Goal: Task Accomplishment & Management: Manage account settings

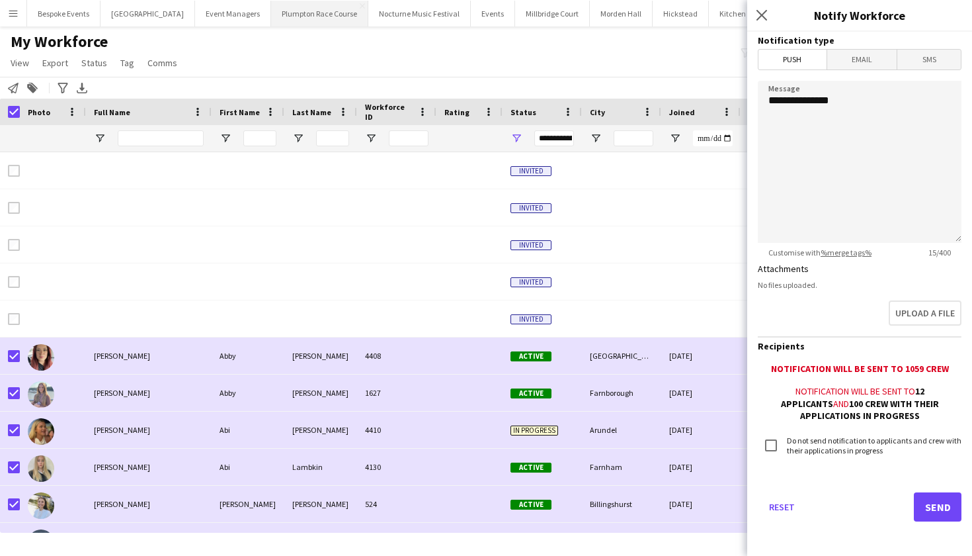
click at [295, 11] on button "Plumpton Race Course Close" at bounding box center [319, 14] width 97 height 26
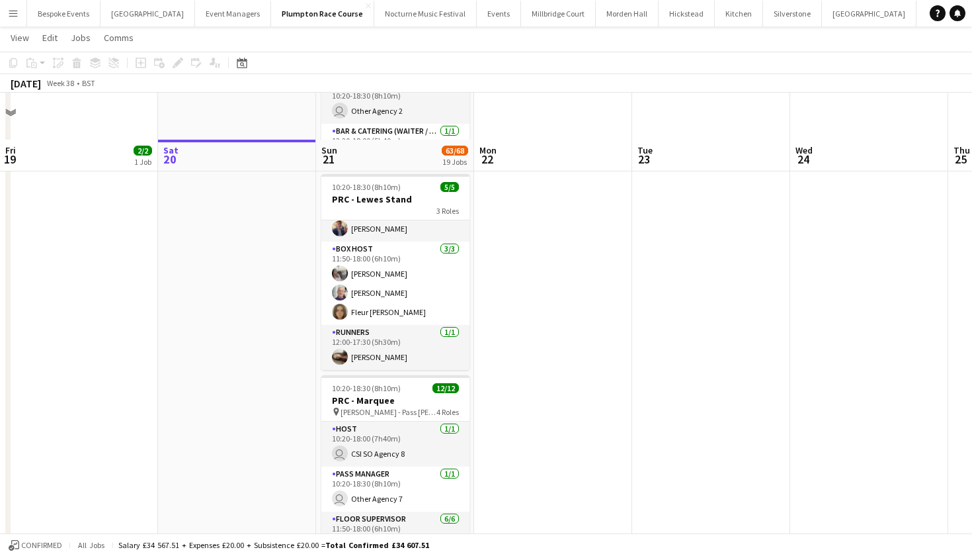
scroll to position [476, 0]
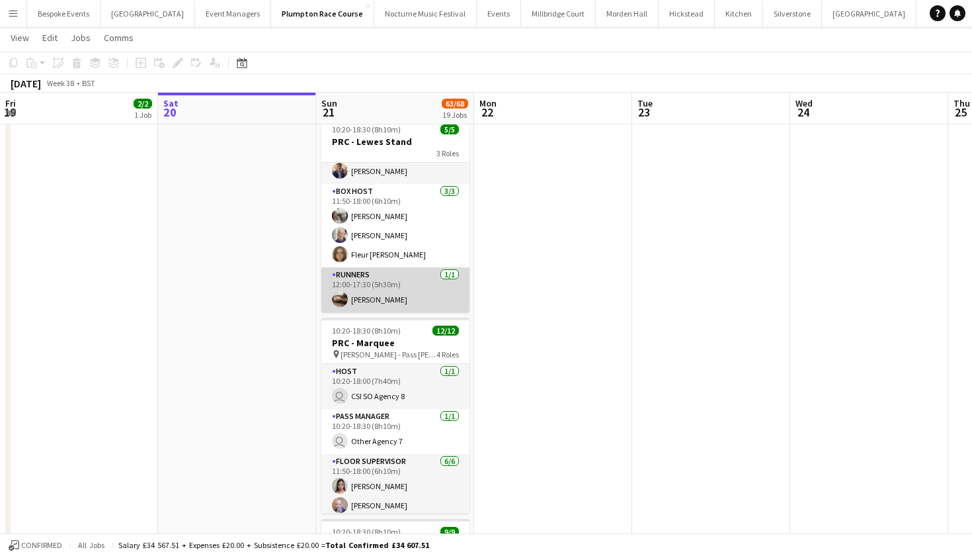
click at [368, 293] on app-card-role "Runners 1/1 12:00-17:30 (5h30m) Jessica Haines" at bounding box center [395, 289] width 148 height 45
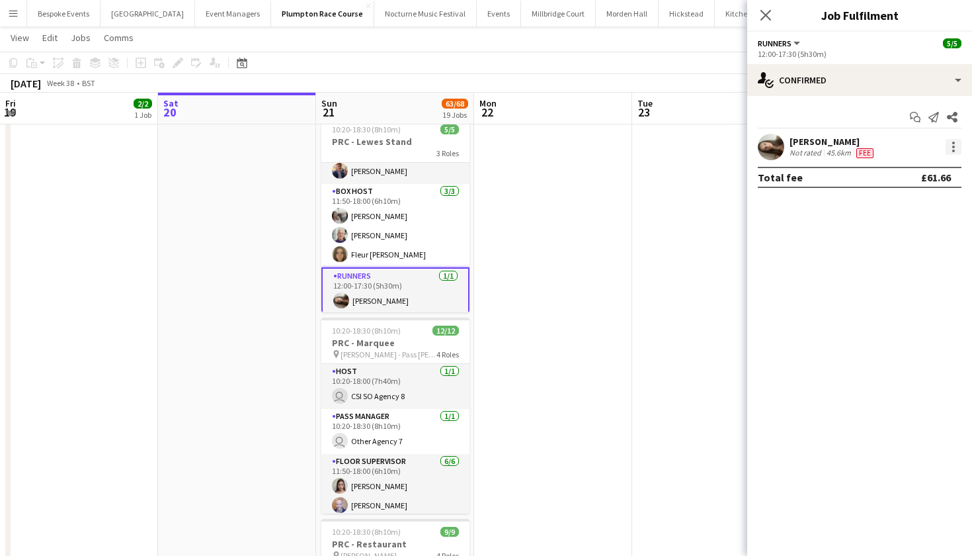
click at [960, 145] on div at bounding box center [954, 147] width 16 height 16
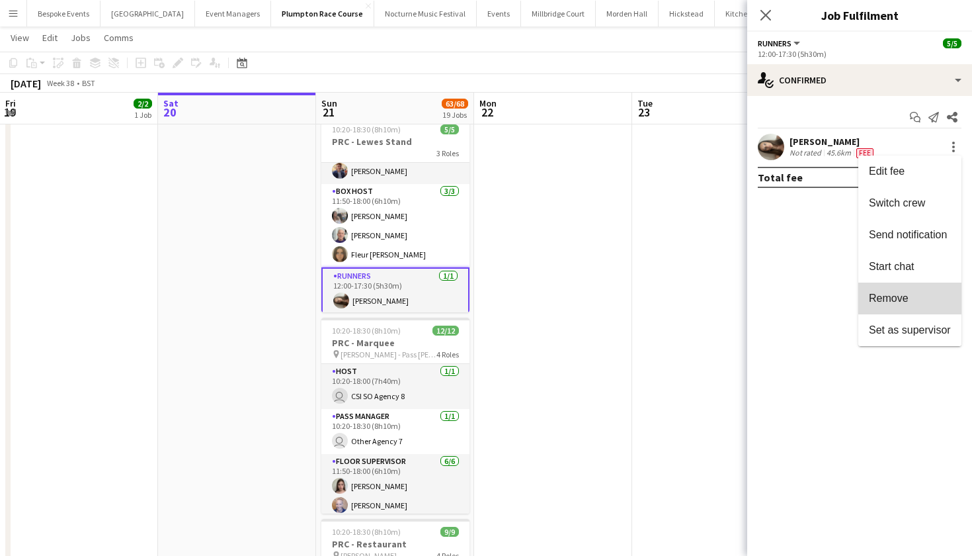
click at [910, 292] on button "Remove" at bounding box center [909, 298] width 103 height 32
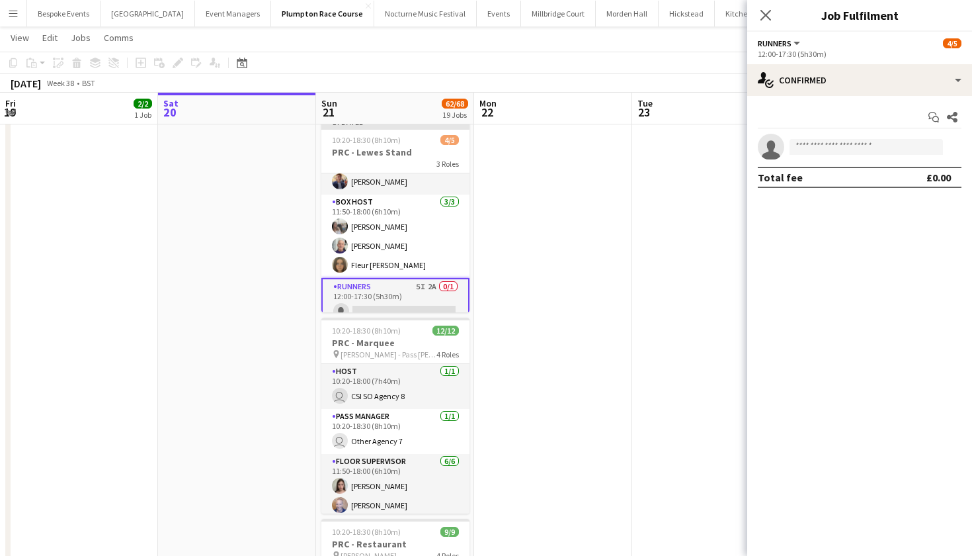
click at [714, 302] on app-date-cell at bounding box center [711, 462] width 158 height 1581
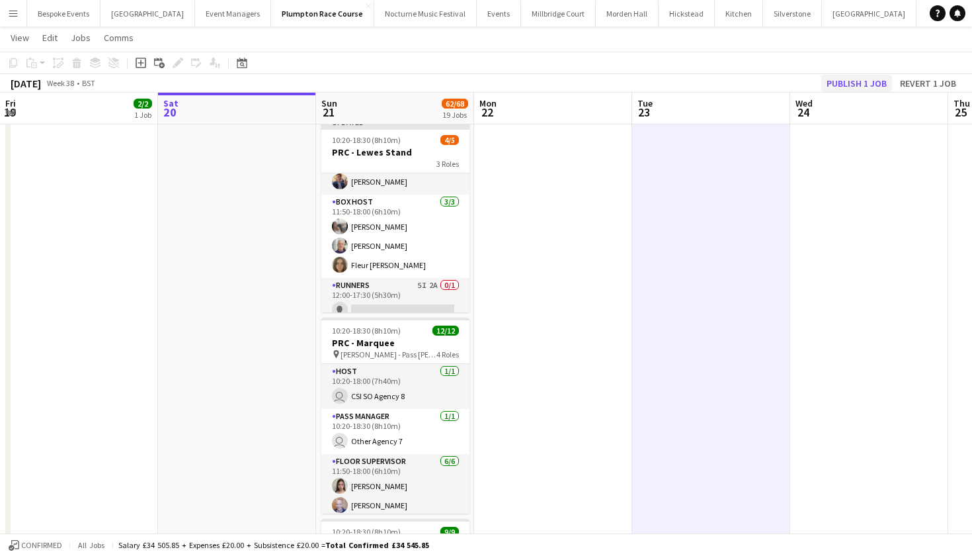
click at [878, 78] on button "Publish 1 job" at bounding box center [856, 83] width 71 height 17
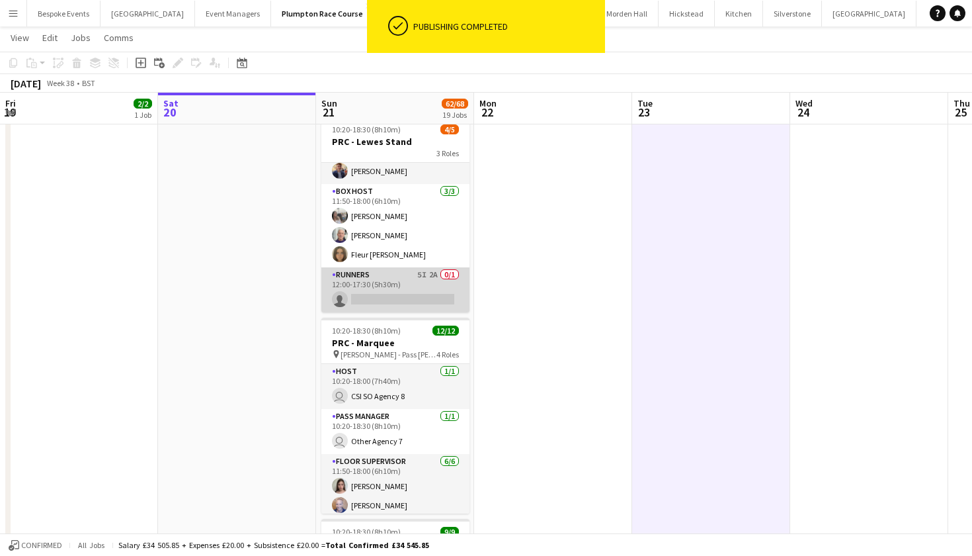
click at [397, 282] on app-card-role "Runners 5I 2A 0/1 12:00-17:30 (5h30m) single-neutral-actions" at bounding box center [395, 289] width 148 height 45
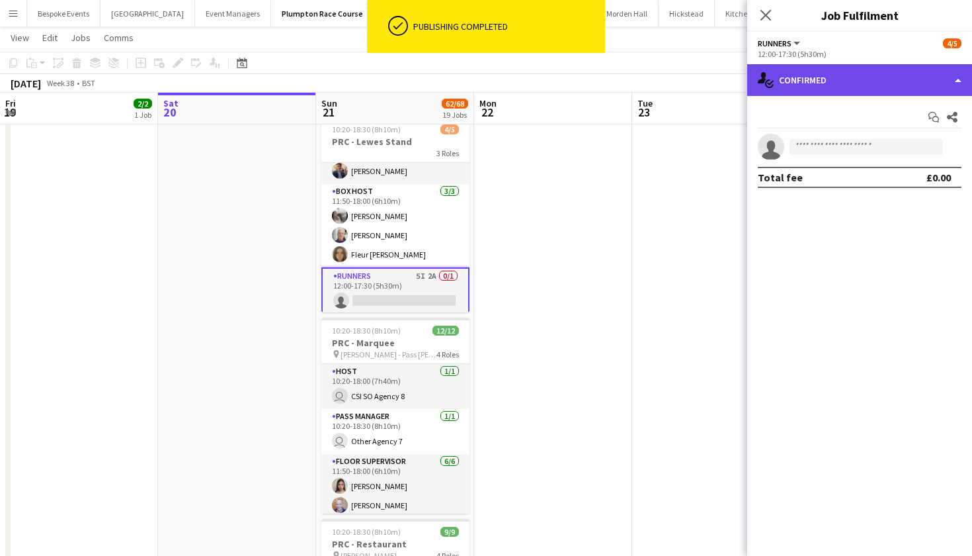
click at [812, 85] on div "single-neutral-actions-check-2 Confirmed" at bounding box center [859, 80] width 225 height 32
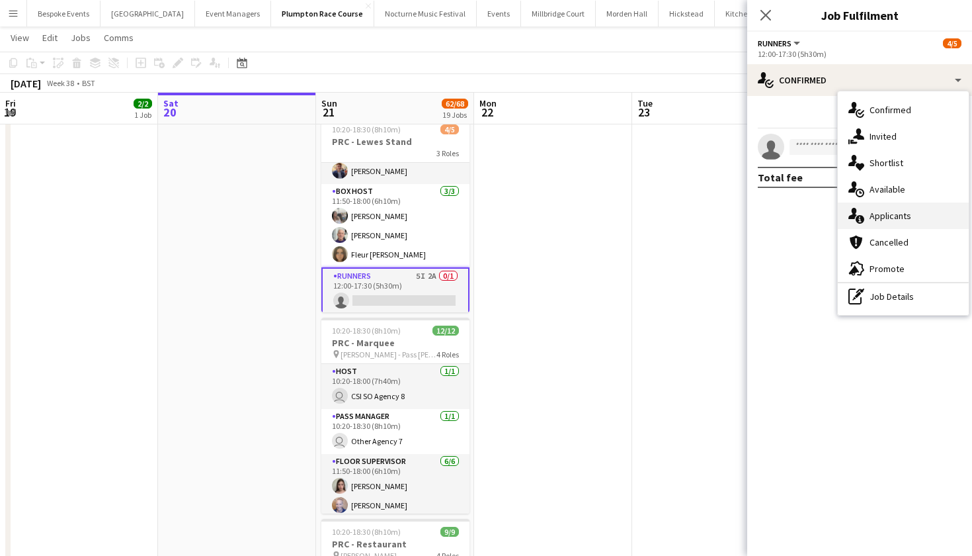
click at [876, 218] on span "Applicants" at bounding box center [891, 216] width 42 height 12
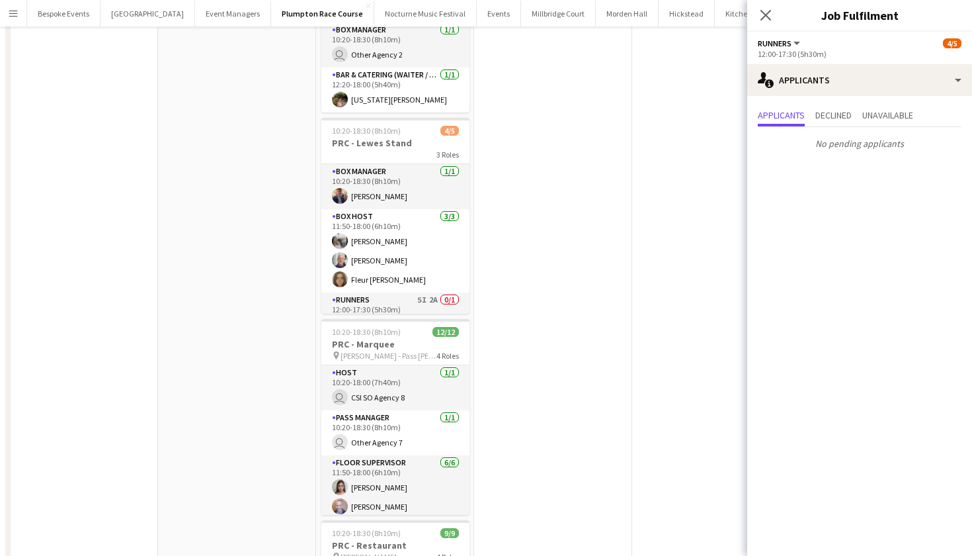
scroll to position [0, 0]
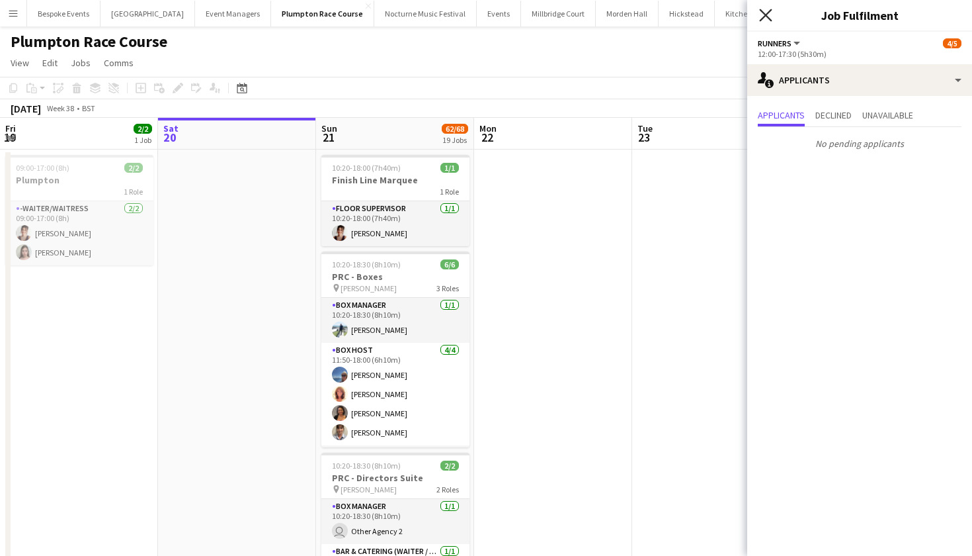
click at [761, 20] on icon at bounding box center [765, 15] width 13 height 13
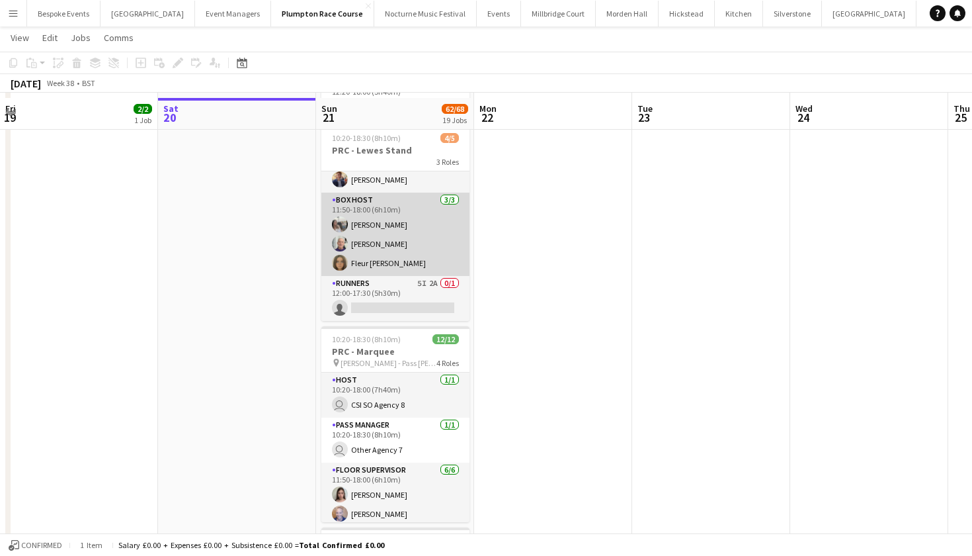
scroll to position [475, 0]
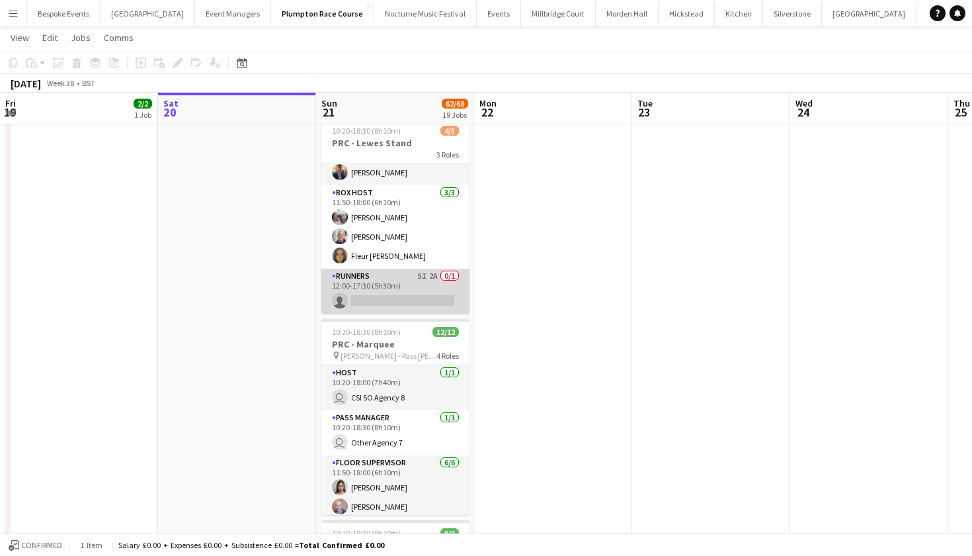
click at [386, 279] on app-card-role "Runners 5I 2A 0/1 12:00-17:30 (5h30m) single-neutral-actions" at bounding box center [395, 291] width 148 height 45
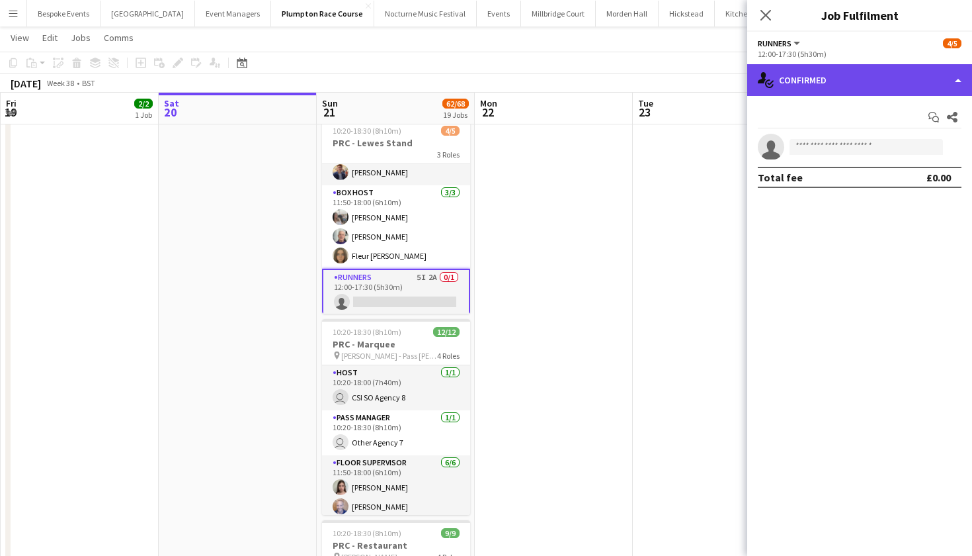
click at [891, 77] on div "single-neutral-actions-check-2 Confirmed" at bounding box center [859, 80] width 225 height 32
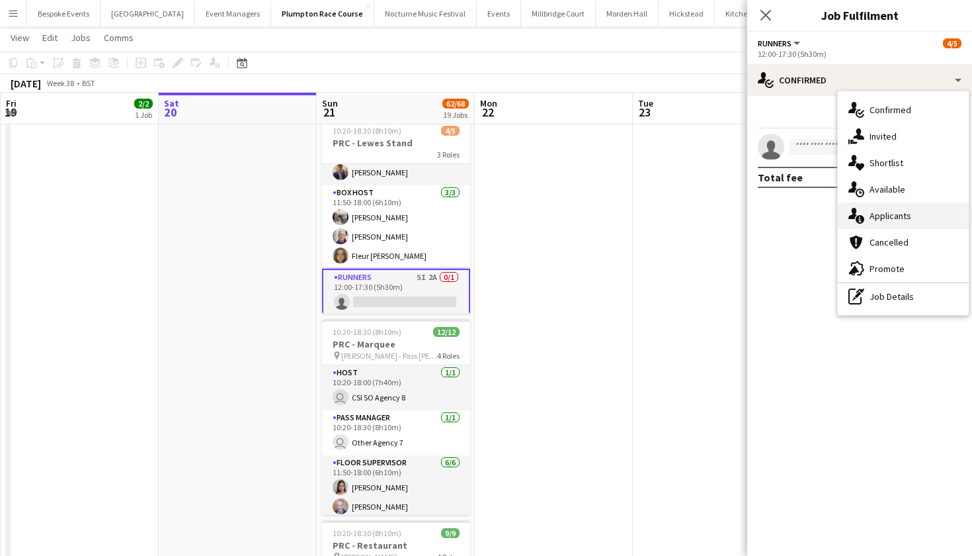
click at [904, 209] on div "single-neutral-actions-information Applicants" at bounding box center [903, 215] width 131 height 26
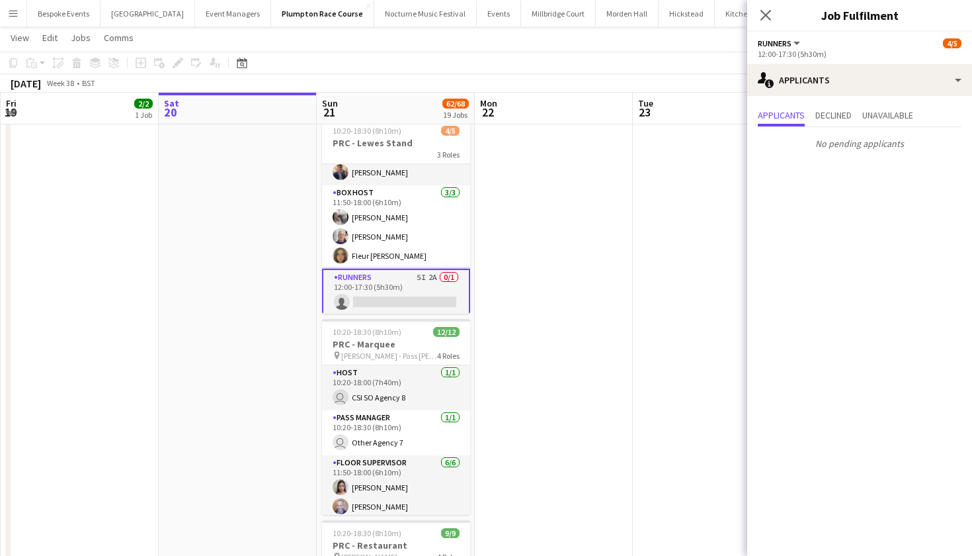
click at [630, 314] on app-date-cell at bounding box center [554, 463] width 158 height 1581
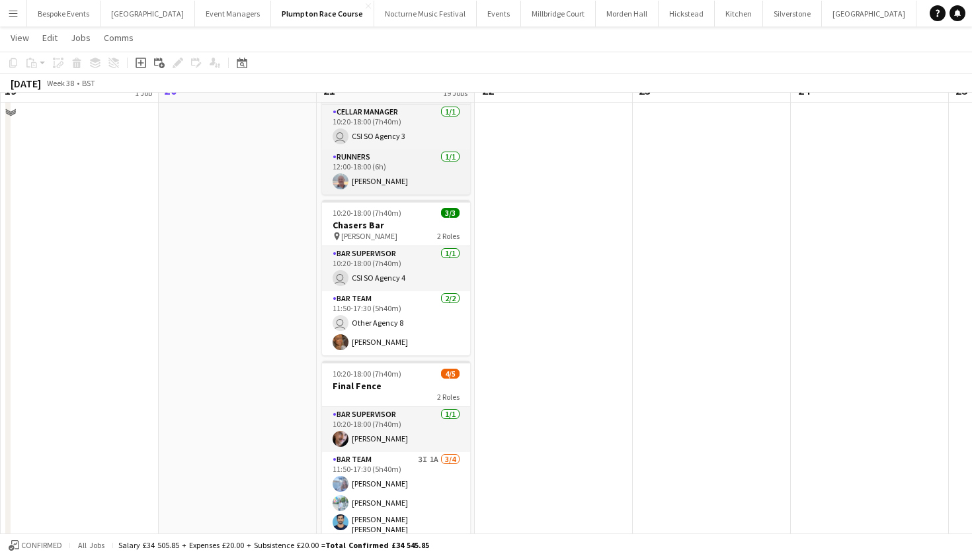
scroll to position [2015, 0]
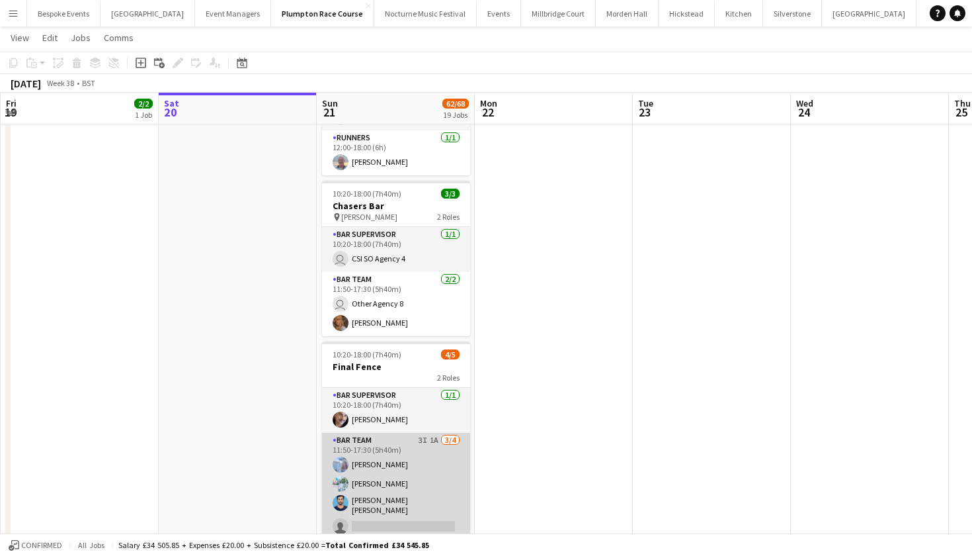
click at [424, 459] on app-card-role "Bar Team 3I 1A [DATE] 11:50-17:30 (5h40m) [PERSON_NAME] [PERSON_NAME] [PERSON_N…" at bounding box center [396, 486] width 148 height 106
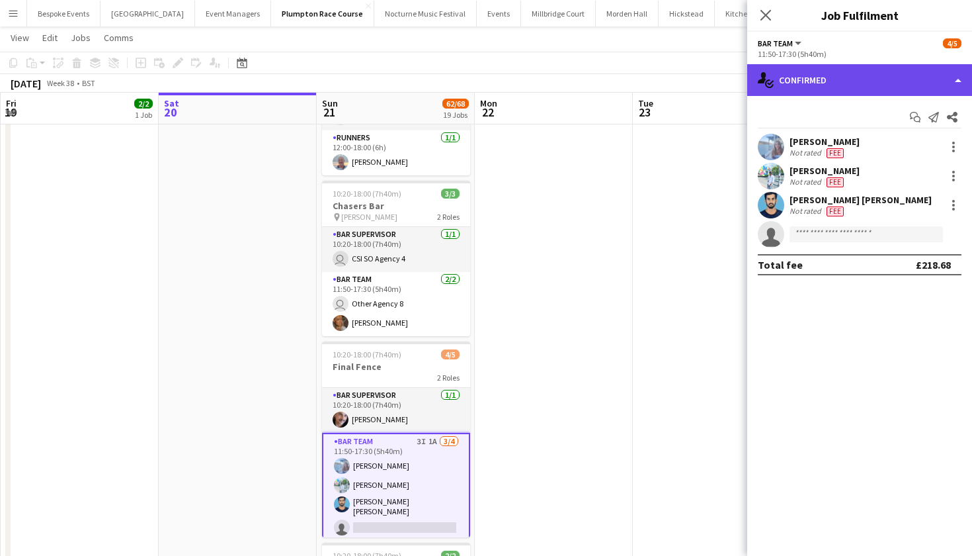
click at [883, 83] on div "single-neutral-actions-check-2 Confirmed" at bounding box center [859, 80] width 225 height 32
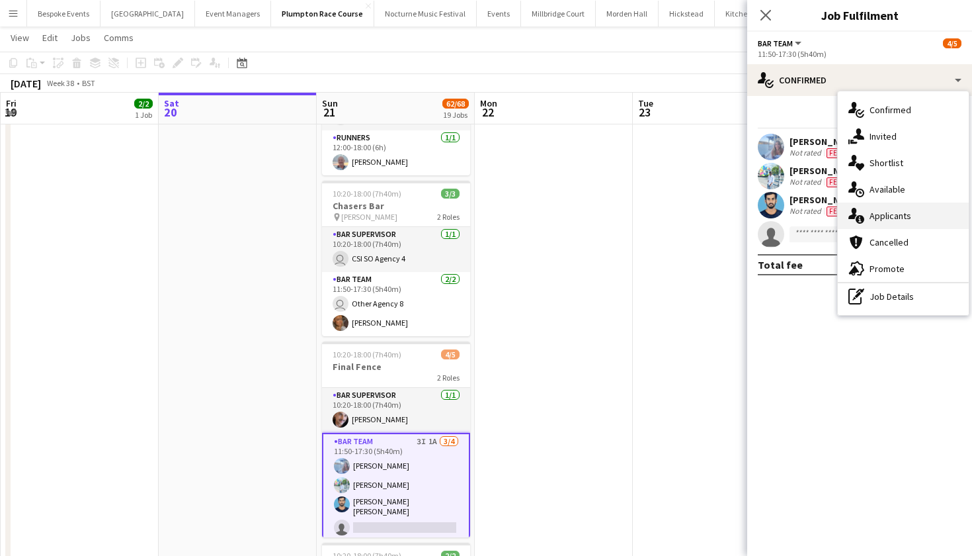
click at [888, 215] on span "Applicants" at bounding box center [891, 216] width 42 height 12
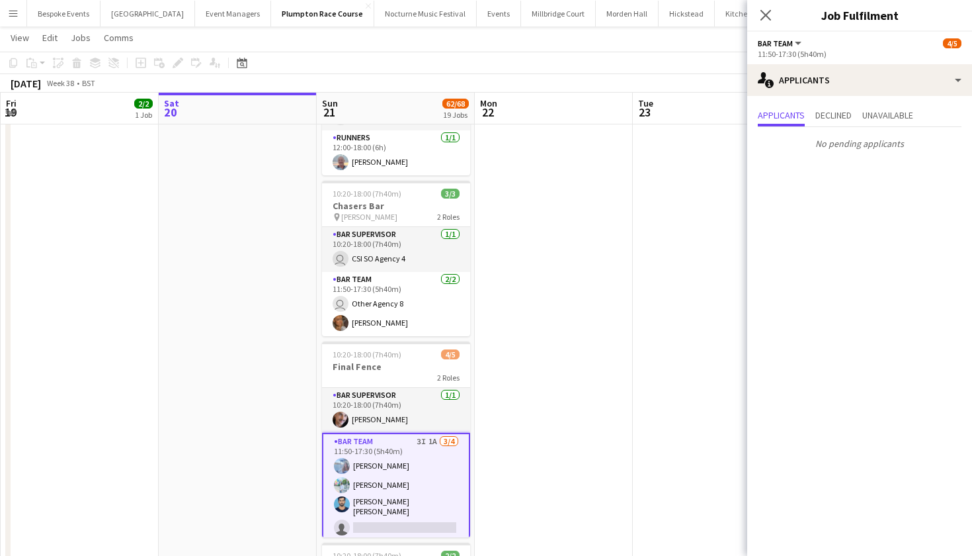
click at [580, 360] on app-date-cell at bounding box center [554, 526] width 158 height 1269
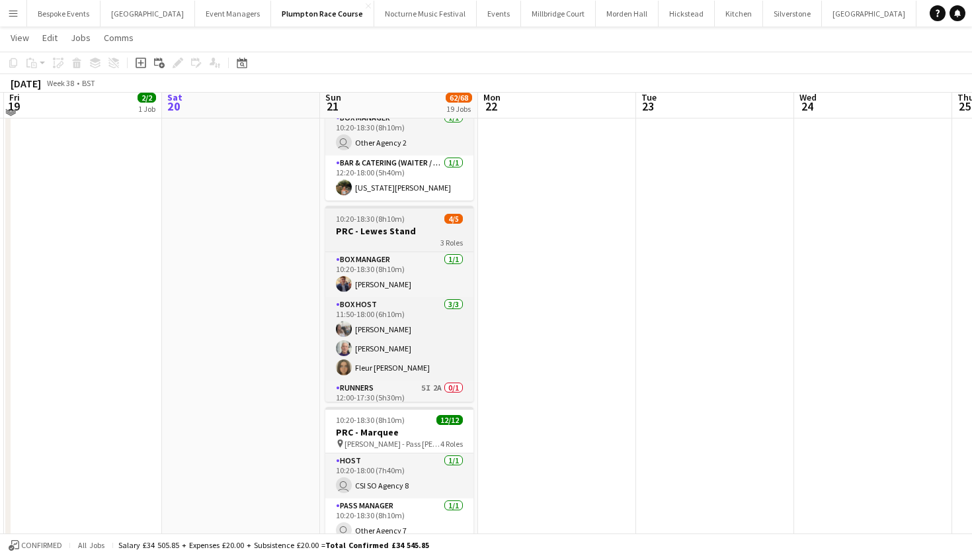
scroll to position [398, 0]
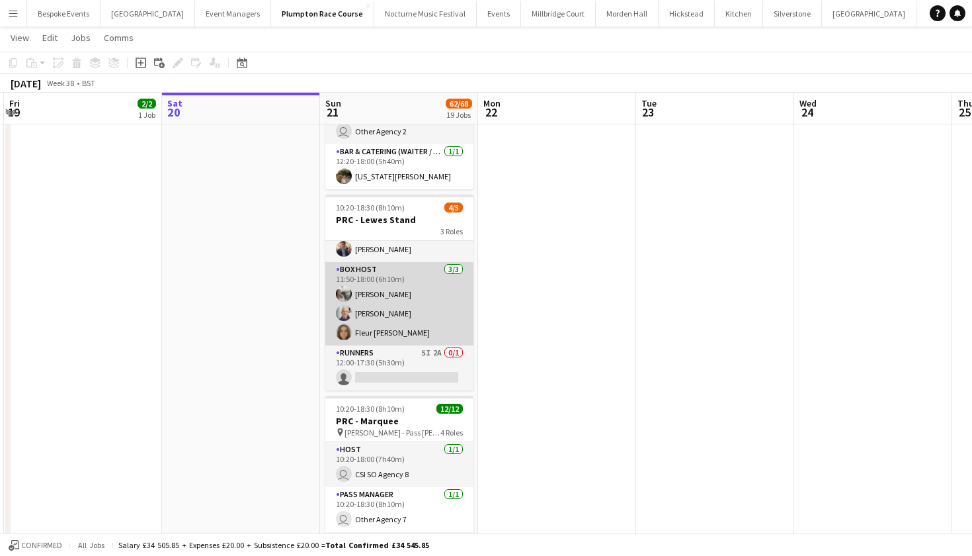
click at [384, 353] on app-card-role "Runners 5I 2A 0/1 12:00-17:30 (5h30m) single-neutral-actions" at bounding box center [399, 367] width 148 height 45
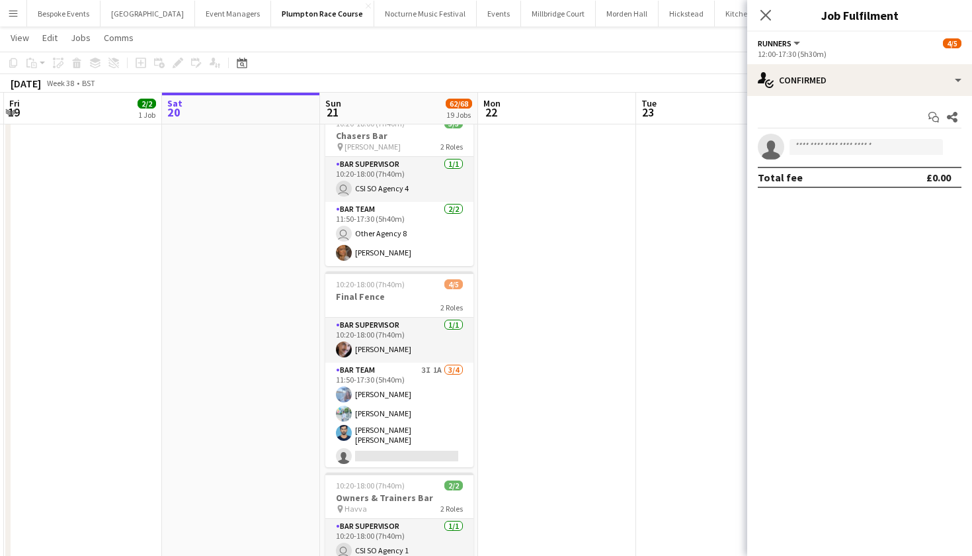
scroll to position [2082, 0]
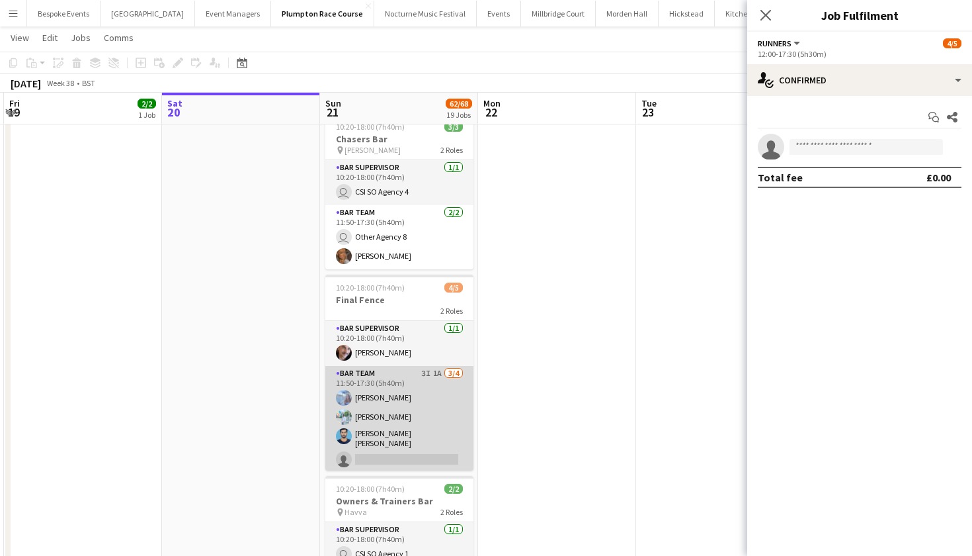
click at [389, 407] on app-card-role "Bar Team 3I 1A [DATE] 11:50-17:30 (5h40m) [PERSON_NAME] [PERSON_NAME] [PERSON_N…" at bounding box center [399, 419] width 148 height 106
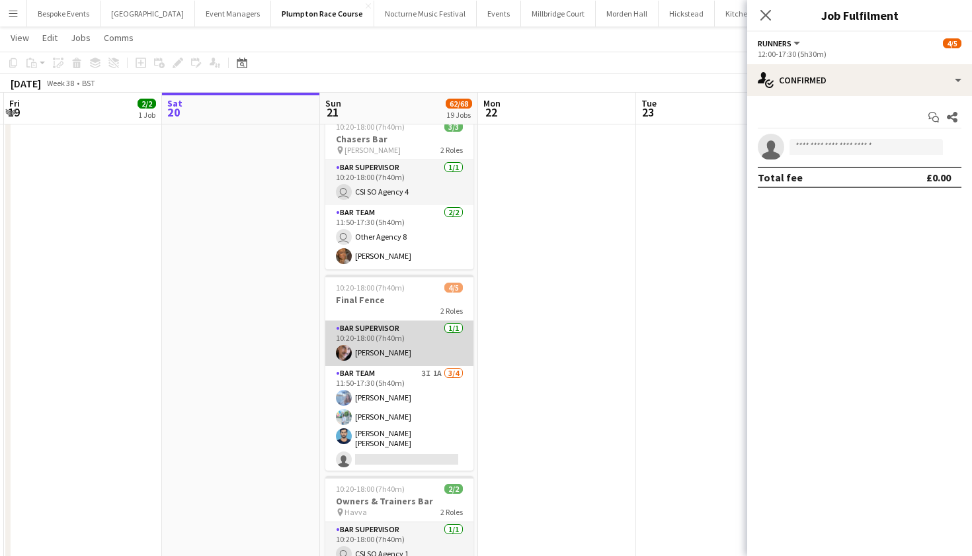
scroll to position [24, 0]
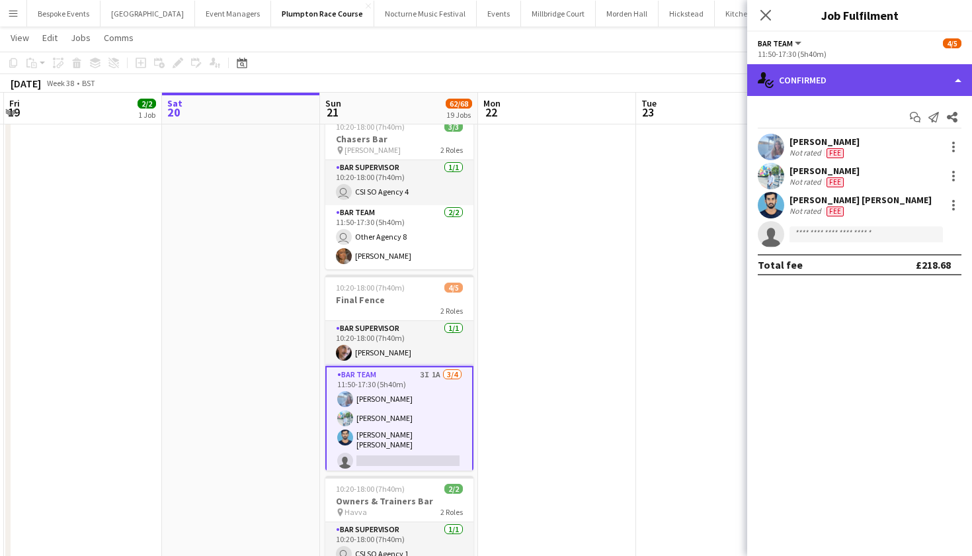
click at [876, 77] on div "single-neutral-actions-check-2 Confirmed" at bounding box center [859, 80] width 225 height 32
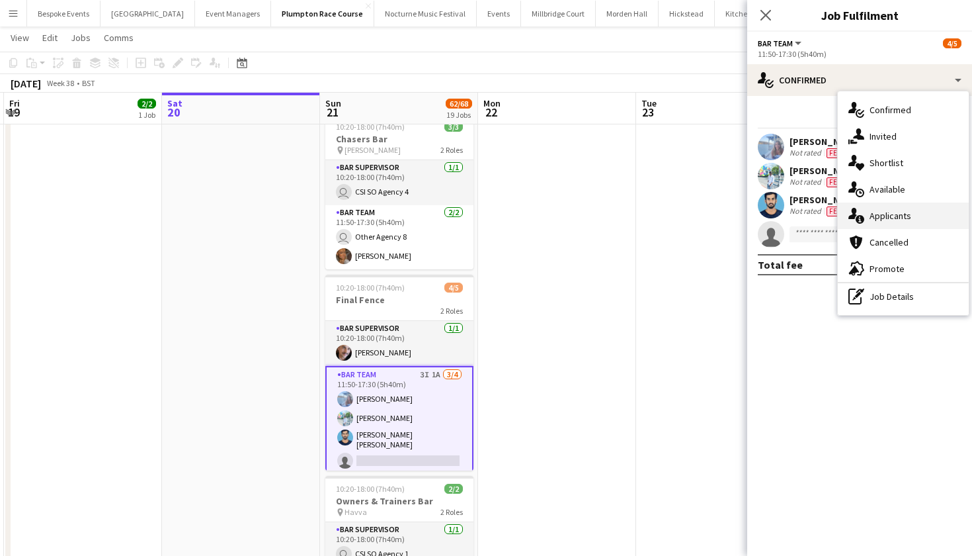
click at [882, 217] on span "Applicants" at bounding box center [891, 216] width 42 height 12
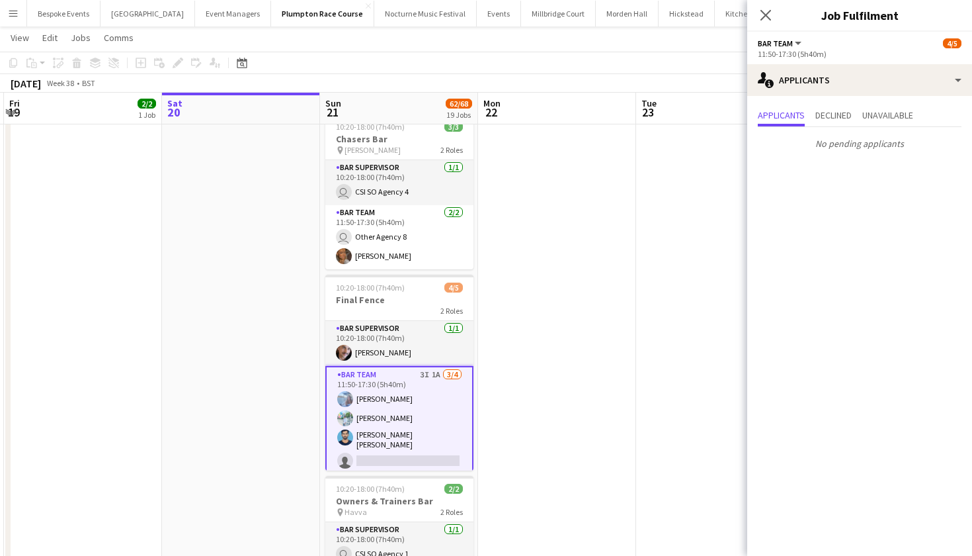
click at [511, 390] on app-date-cell at bounding box center [557, 459] width 158 height 1269
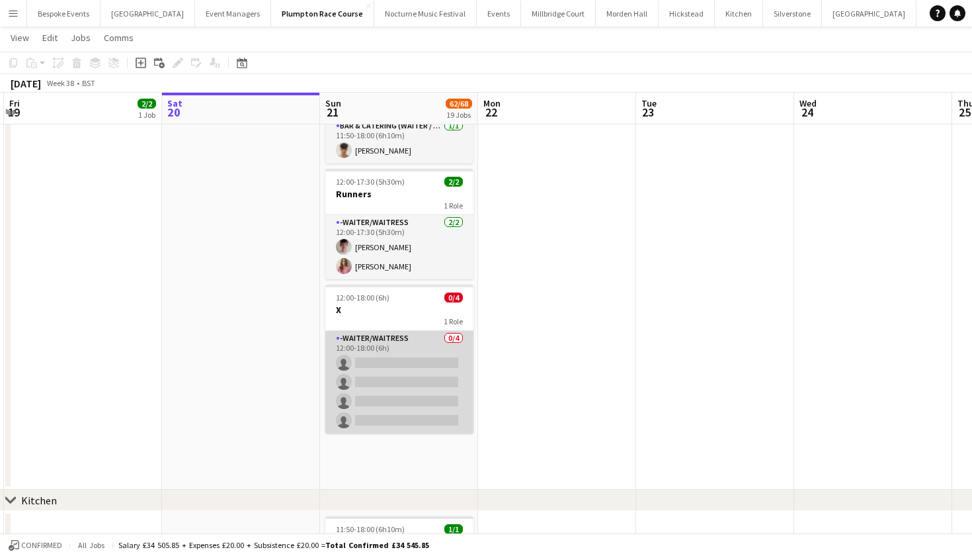
scroll to position [1301, 0]
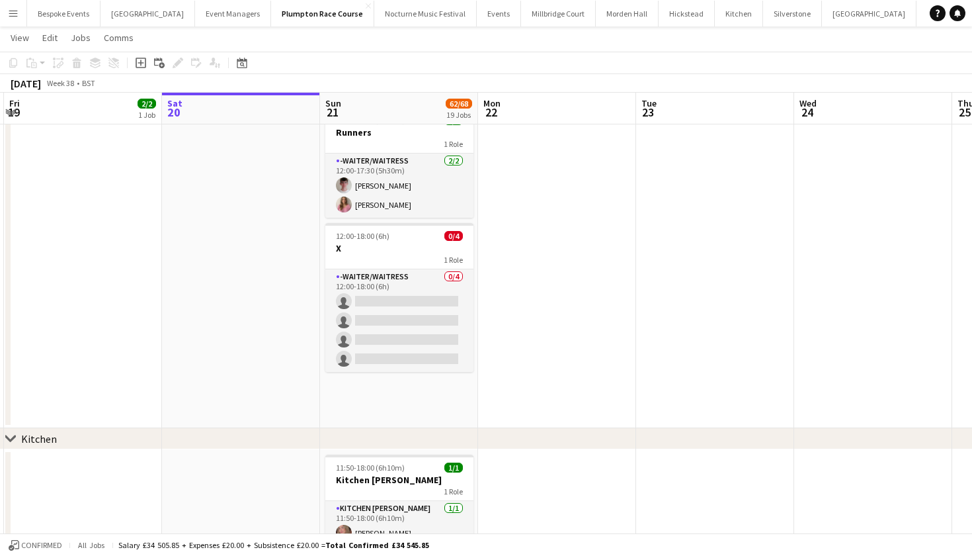
click at [7, 21] on button "Menu" at bounding box center [13, 13] width 26 height 26
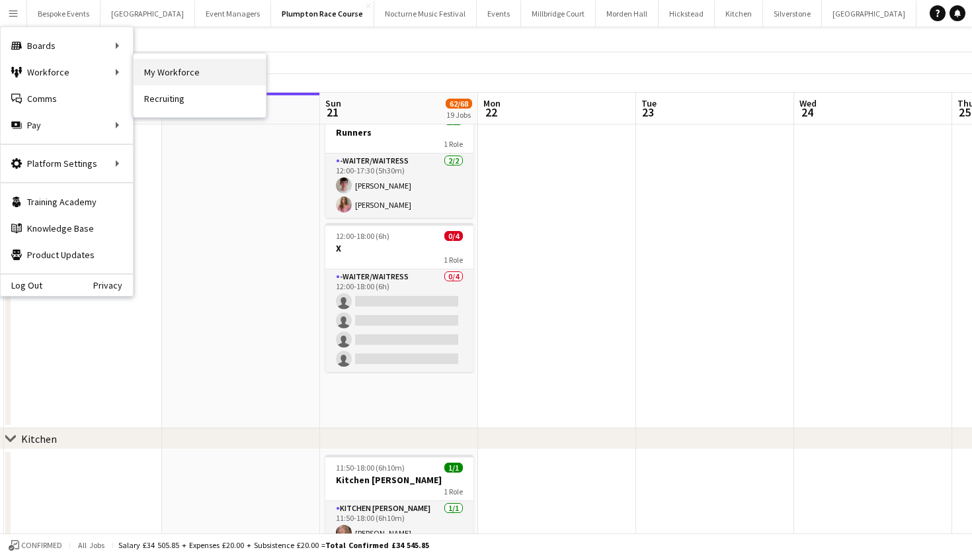
click at [169, 69] on link "My Workforce" at bounding box center [200, 72] width 132 height 26
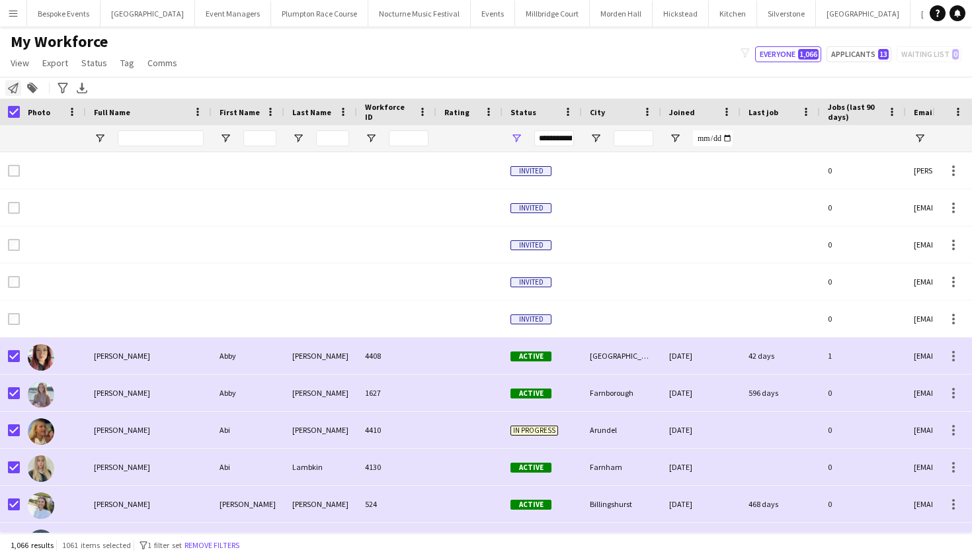
click at [10, 85] on icon "Notify workforce" at bounding box center [13, 88] width 11 height 11
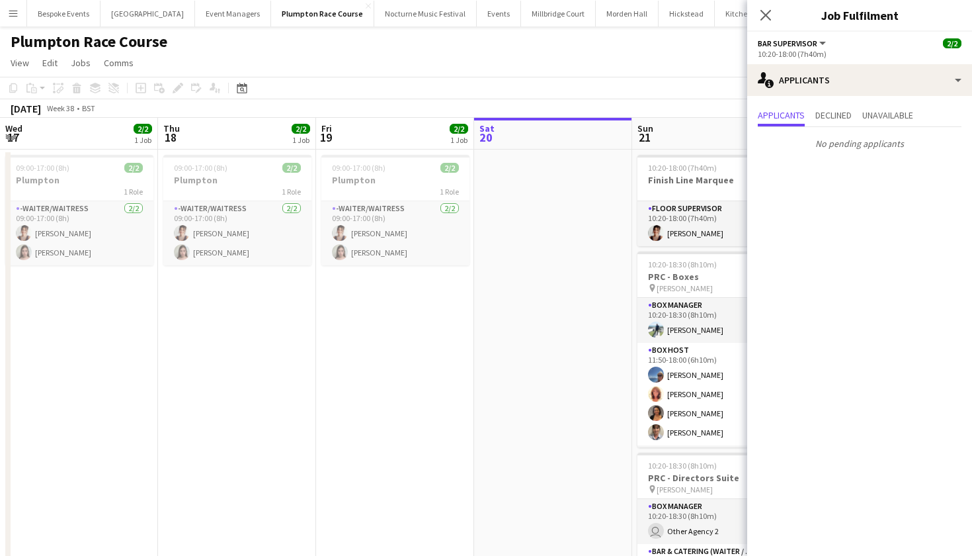
scroll to position [0, 316]
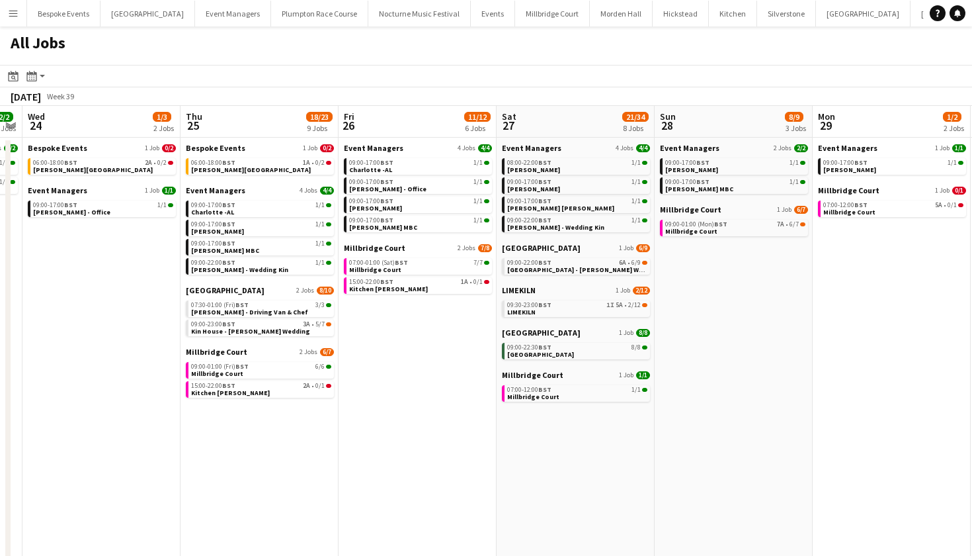
scroll to position [0, 288]
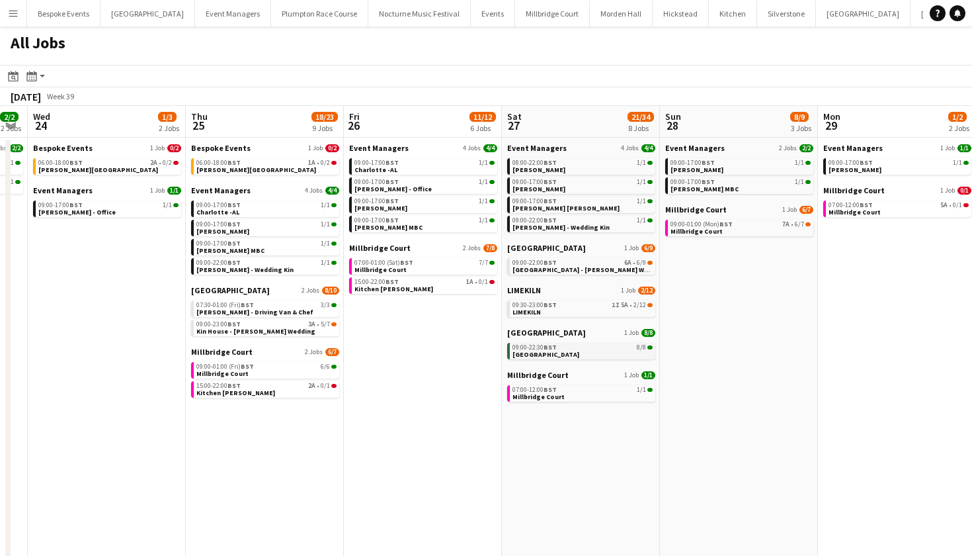
click at [554, 354] on span "[GEOGRAPHIC_DATA]" at bounding box center [546, 354] width 67 height 9
click at [16, 14] on app-icon "Menu" at bounding box center [13, 13] width 11 height 11
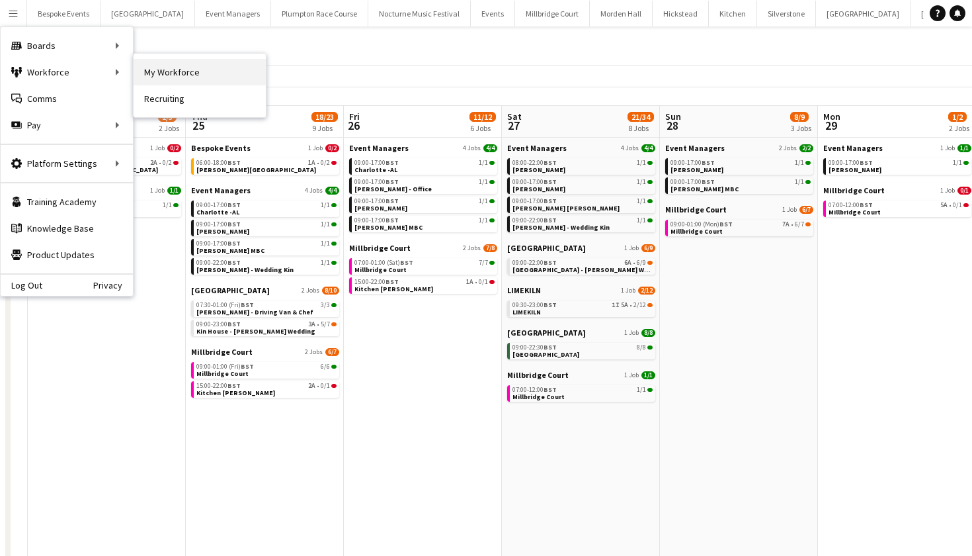
click at [169, 71] on link "My Workforce" at bounding box center [200, 72] width 132 height 26
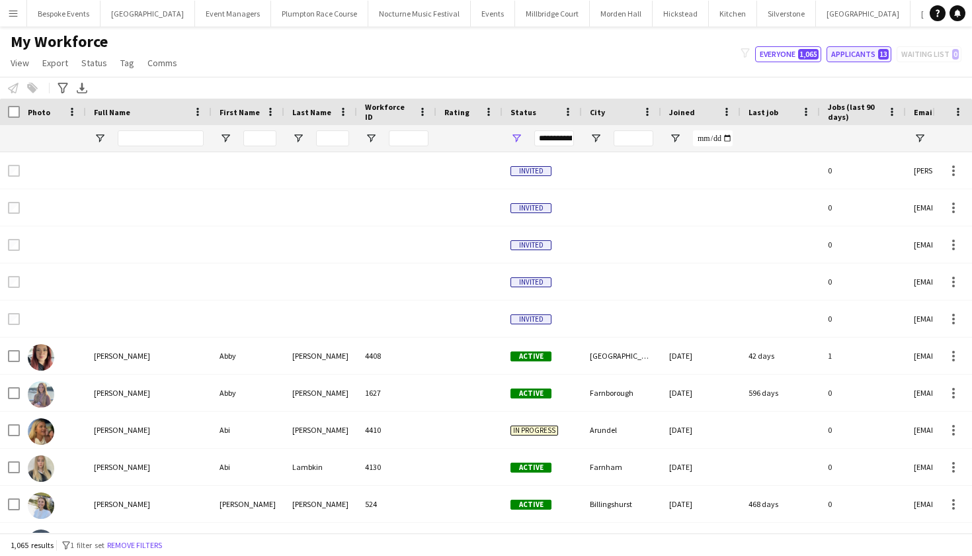
click at [850, 56] on button "Applicants 13" at bounding box center [859, 54] width 65 height 16
type input "**********"
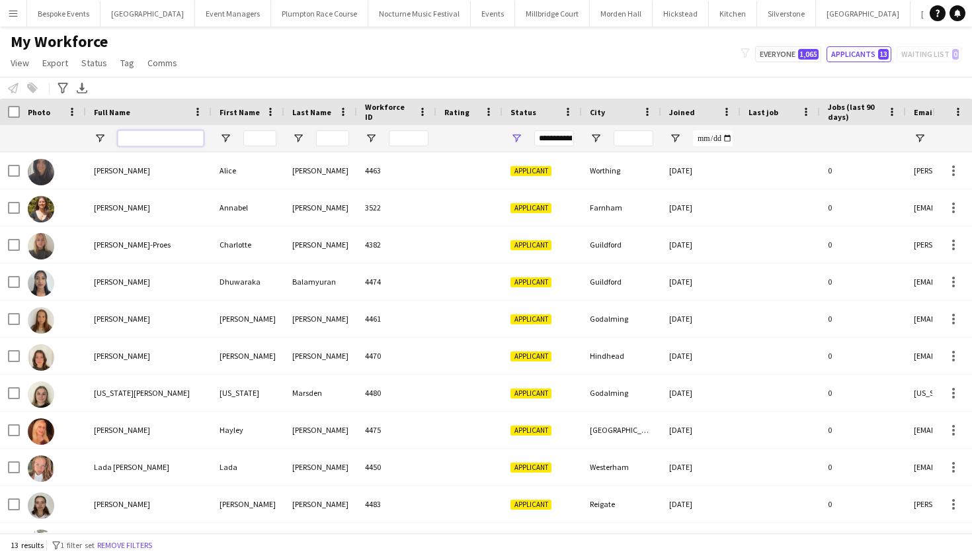
click at [196, 138] on input "Full Name Filter Input" at bounding box center [161, 138] width 86 height 16
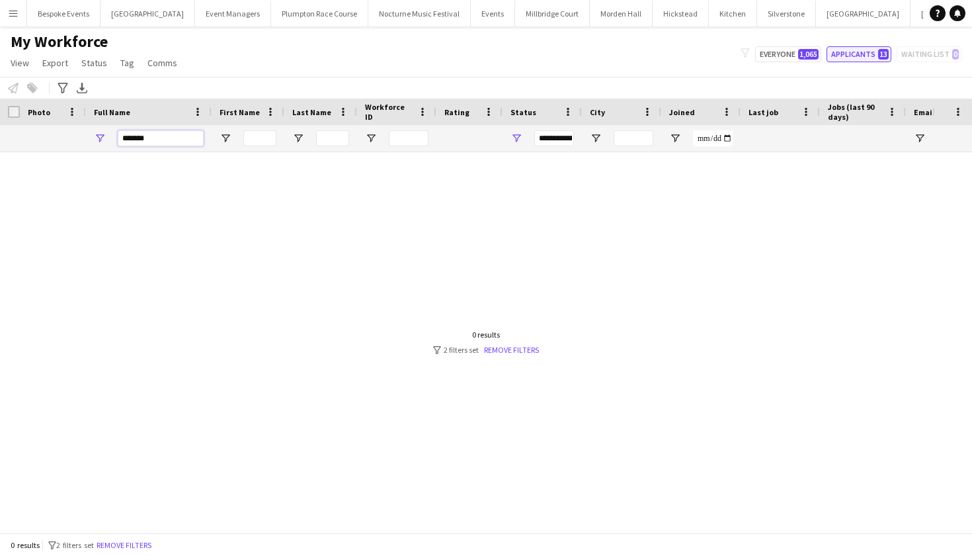
type input "*******"
click at [853, 52] on button "Applicants 13" at bounding box center [859, 54] width 65 height 16
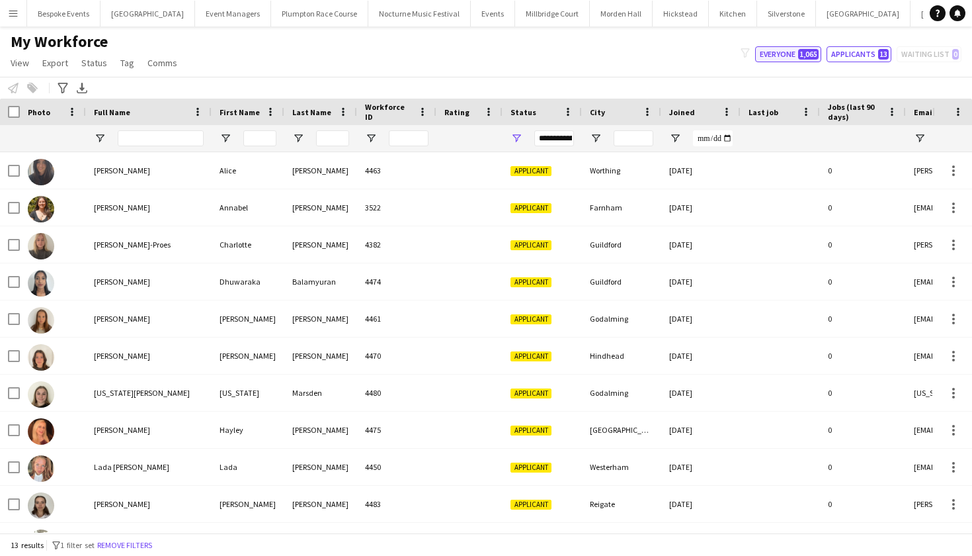
click at [774, 51] on button "Everyone 1,065" at bounding box center [788, 54] width 66 height 16
type input "**********"
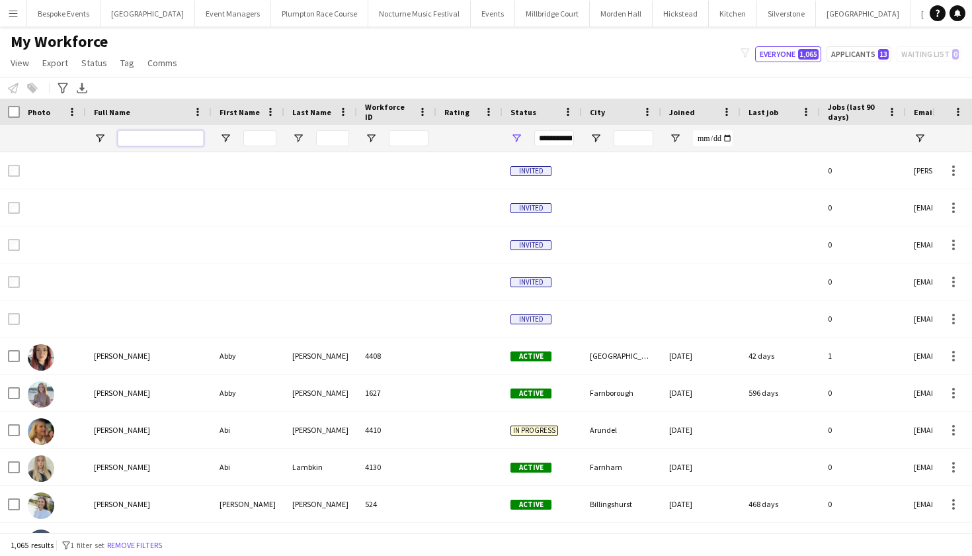
click at [180, 138] on input "Full Name Filter Input" at bounding box center [161, 138] width 86 height 16
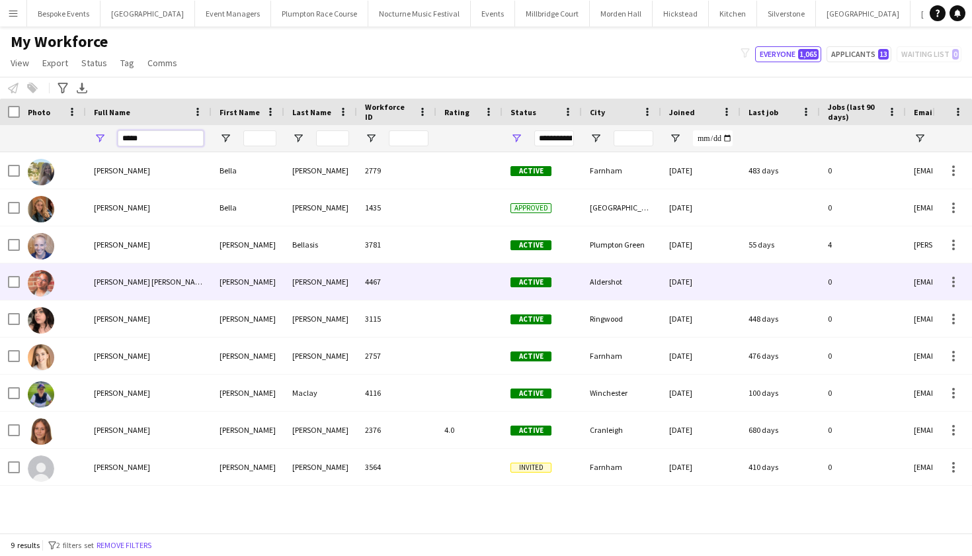
click at [147, 286] on span "[PERSON_NAME] [PERSON_NAME]" at bounding box center [151, 281] width 114 height 10
type input "*****"
click at [147, 286] on span "[PERSON_NAME] [PERSON_NAME]" at bounding box center [151, 281] width 114 height 10
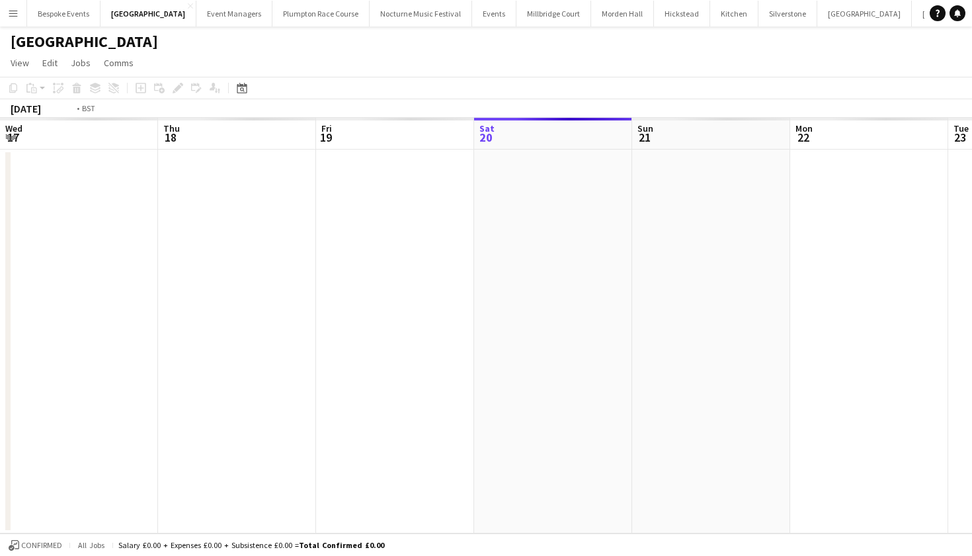
scroll to position [0, 454]
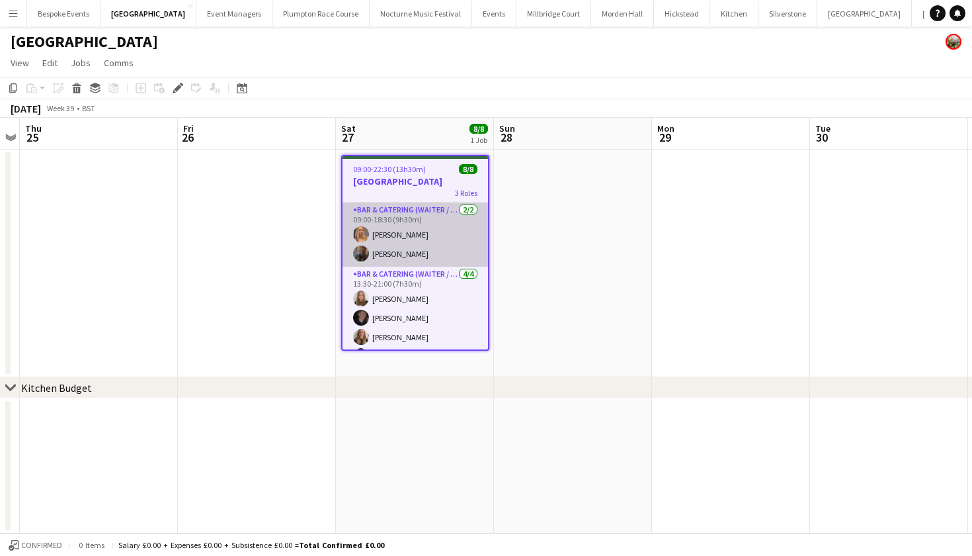
click at [418, 241] on app-card-role "Bar & Catering (Waiter / waitress) 2/2 09:00-18:30 (9h30m) Beatrice Vane Annabe…" at bounding box center [416, 234] width 146 height 64
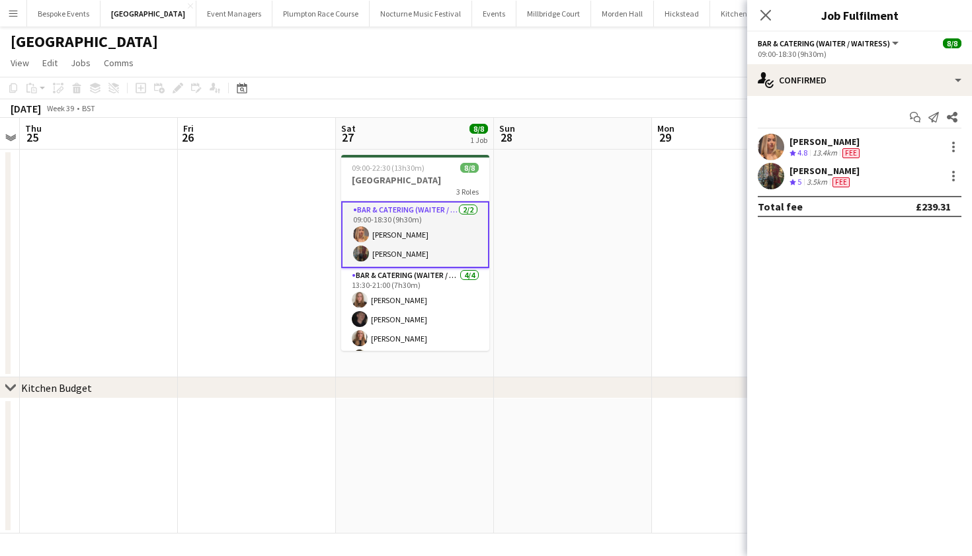
scroll to position [0, 0]
click at [398, 75] on app-page-menu "View Day view expanded Day view collapsed Month view Date picker Jump to today …" at bounding box center [486, 64] width 972 height 25
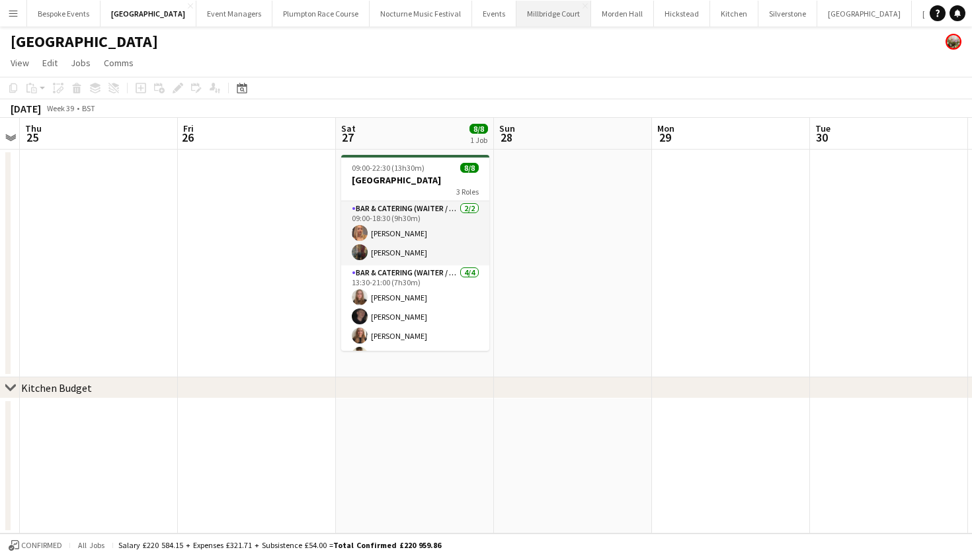
click at [550, 19] on button "Millbridge Court Close" at bounding box center [554, 14] width 75 height 26
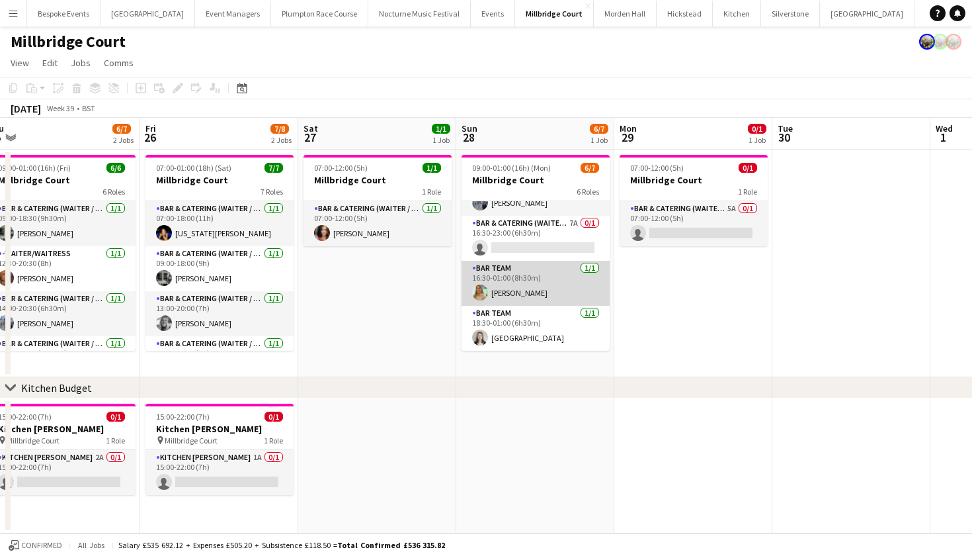
scroll to position [140, 0]
click at [502, 292] on app-card-role "Bar Team 1/1 16:30-01:00 (8h30m) Alice Cooley" at bounding box center [536, 283] width 148 height 45
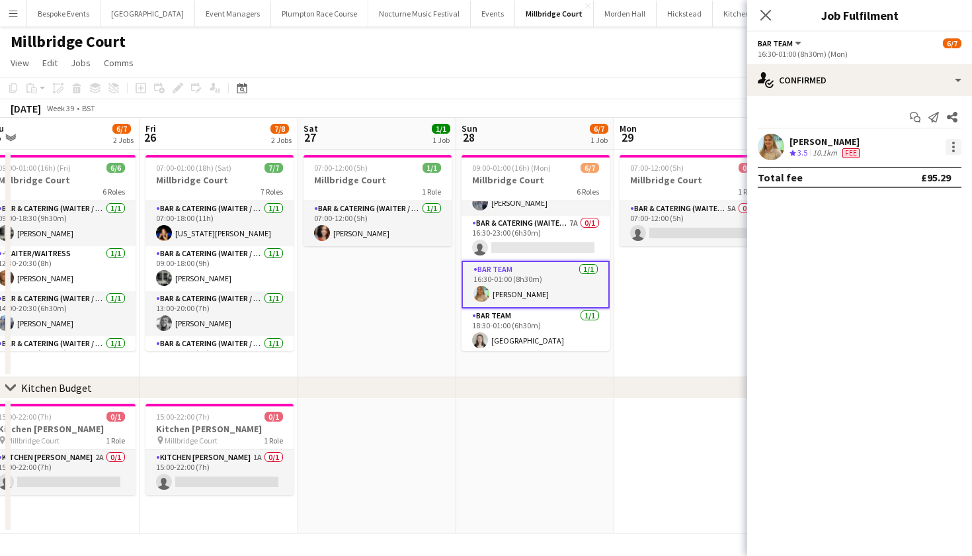
click at [958, 149] on div at bounding box center [954, 147] width 16 height 16
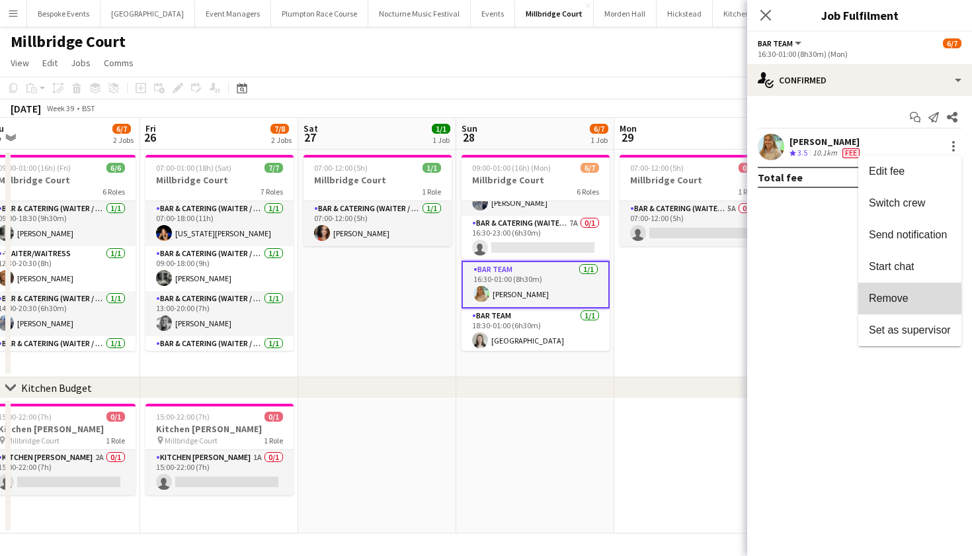
click at [899, 299] on span "Remove" at bounding box center [889, 297] width 40 height 11
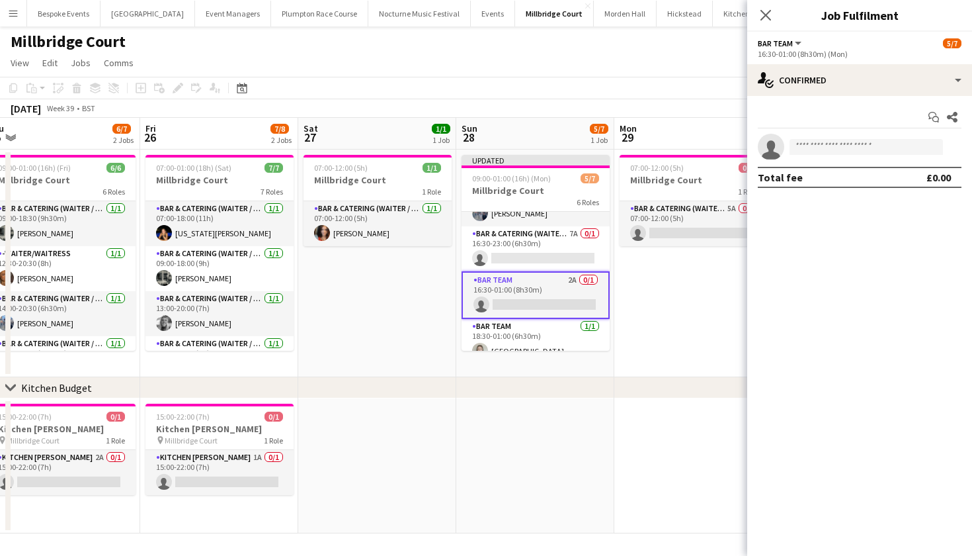
click at [698, 336] on app-date-cell "07:00-12:00 (5h) 0/1 Millbridge Court 1 Role Bar & Catering (Waiter / waitress)…" at bounding box center [693, 263] width 158 height 228
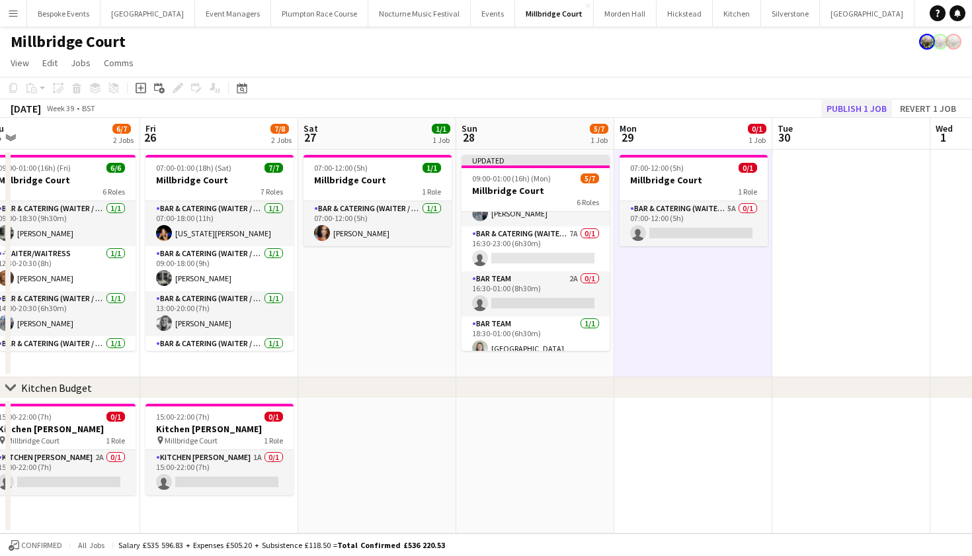
click at [864, 106] on button "Publish 1 job" at bounding box center [856, 108] width 71 height 17
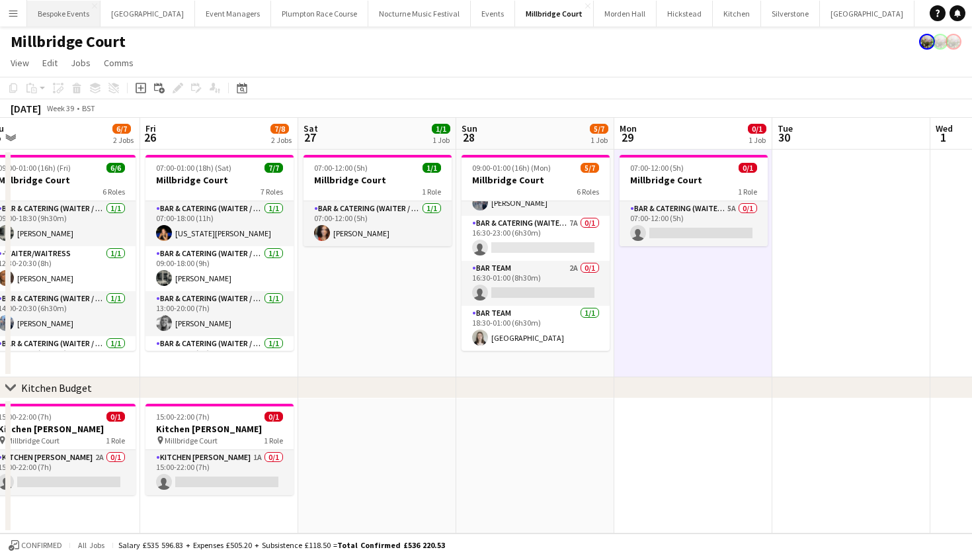
click at [79, 7] on button "Bespoke Events Close" at bounding box center [63, 14] width 73 height 26
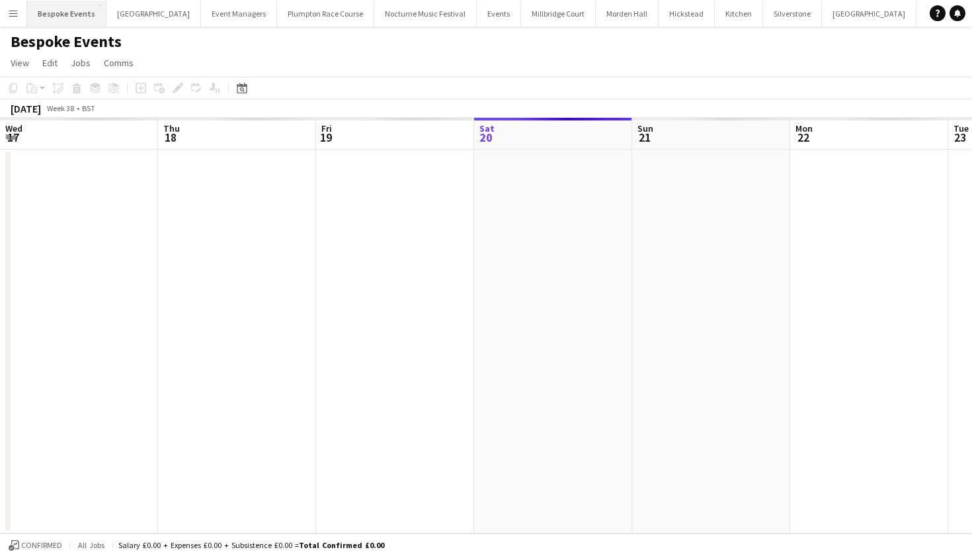
scroll to position [0, 316]
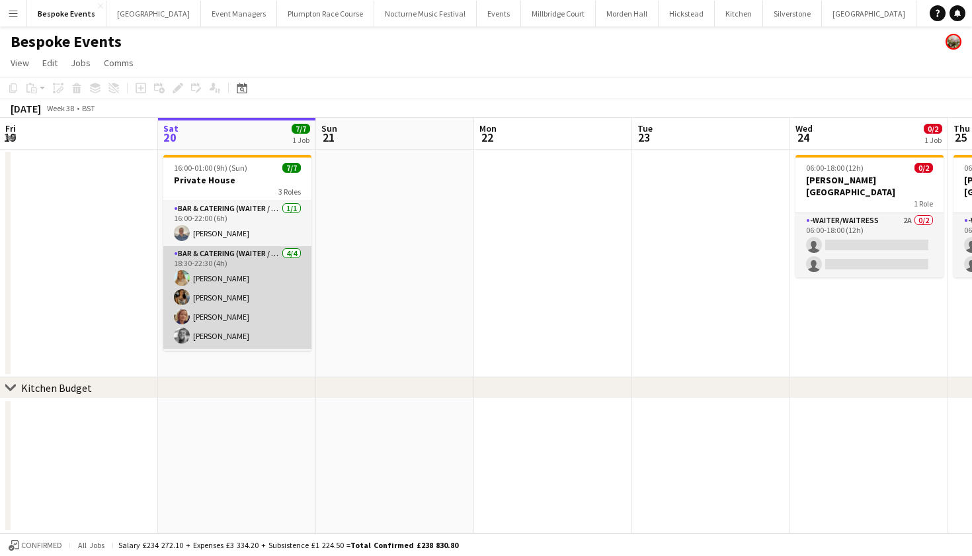
click at [196, 306] on app-card-role "Bar & Catering (Waiter / waitress) 4/4 18:30-22:30 (4h) Alice Cooley Caitlin Ma…" at bounding box center [237, 297] width 148 height 103
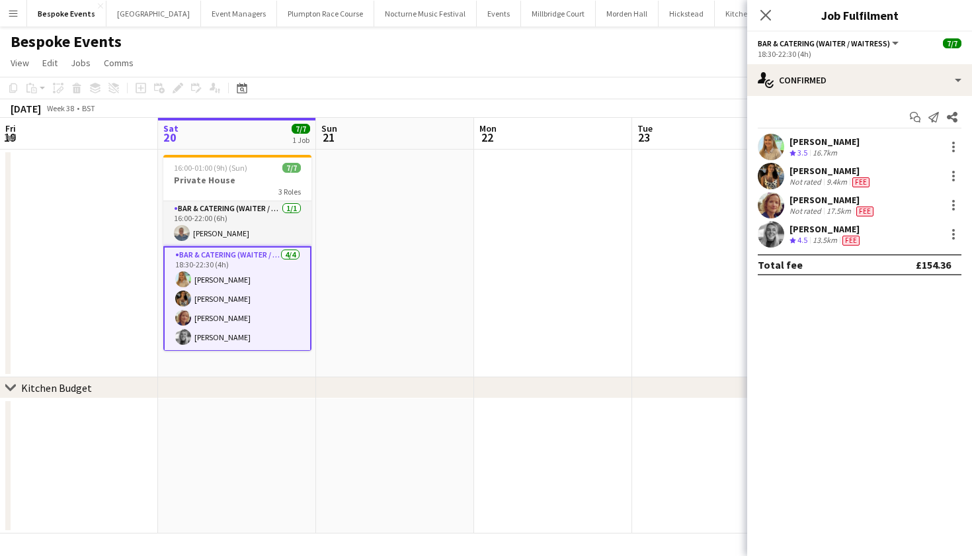
click at [768, 174] on app-user-avatar at bounding box center [771, 176] width 26 height 26
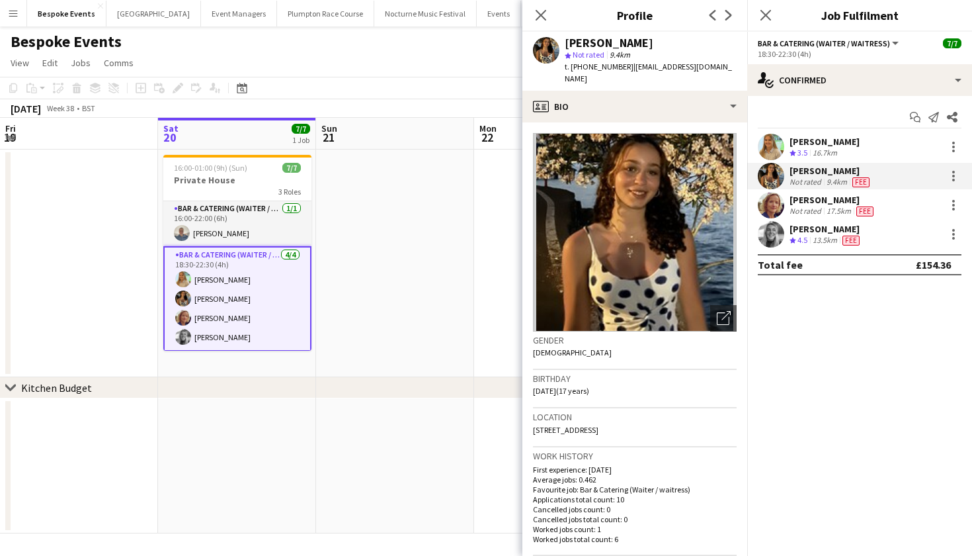
click at [417, 292] on app-date-cell at bounding box center [395, 263] width 158 height 228
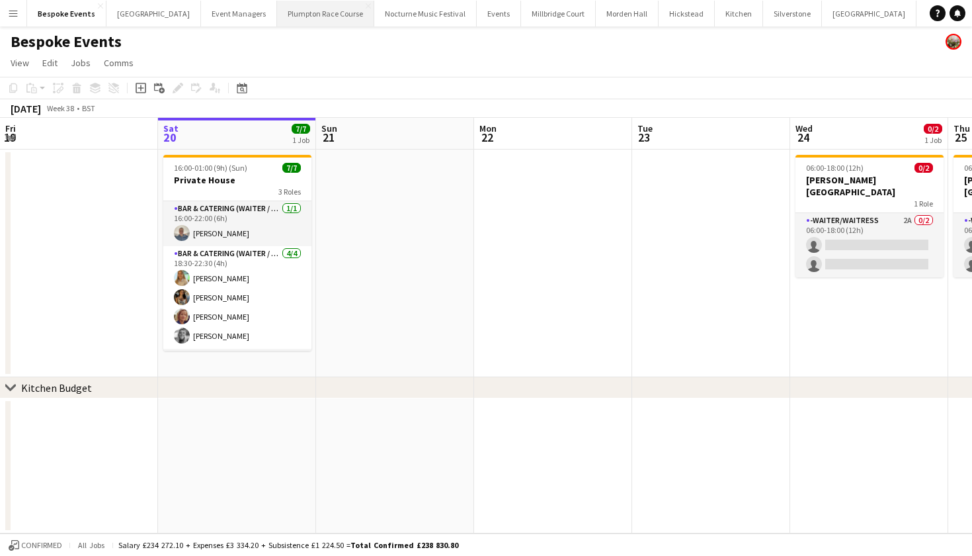
click at [320, 15] on button "Plumpton Race Course Close" at bounding box center [325, 14] width 97 height 26
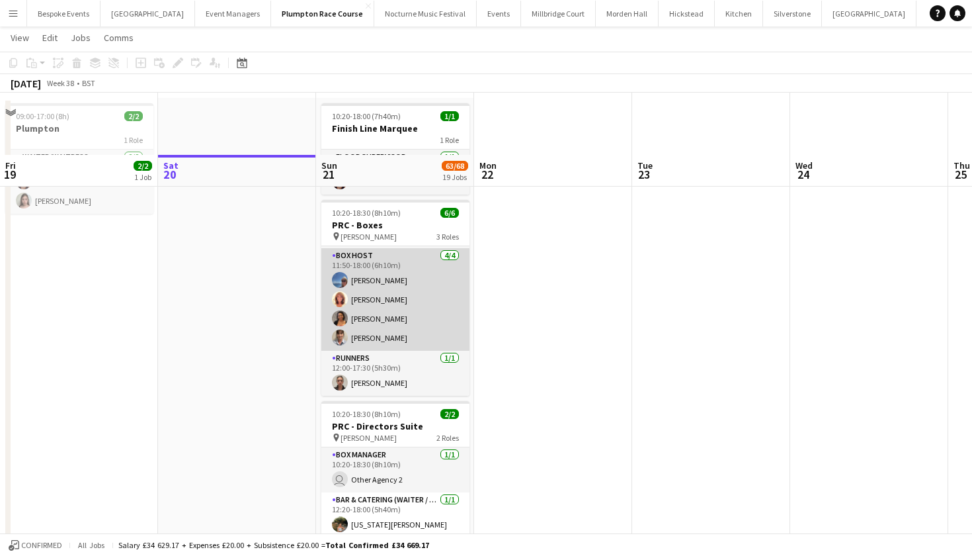
scroll to position [122, 0]
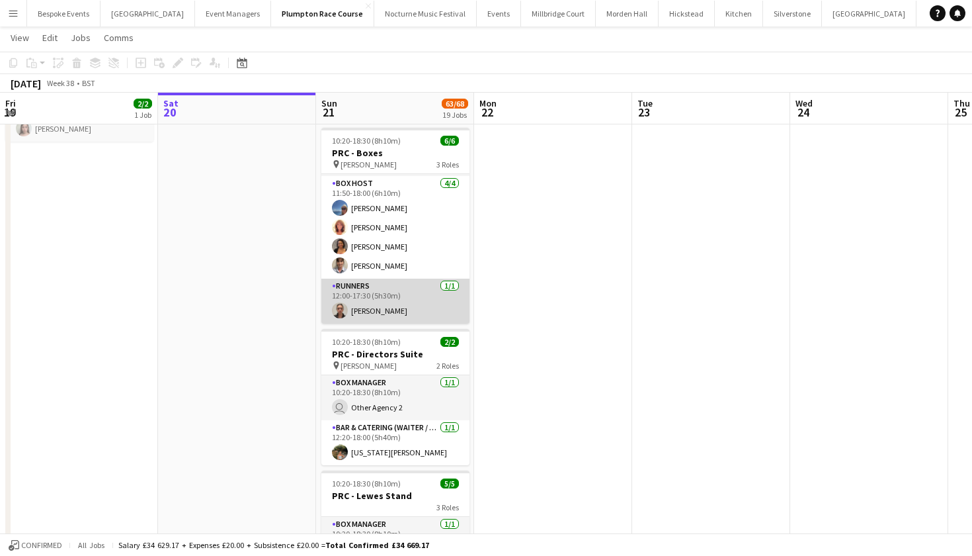
click at [377, 308] on app-card-role "Runners 1/1 12:00-17:30 (5h30m) Sofia Wintle" at bounding box center [395, 300] width 148 height 45
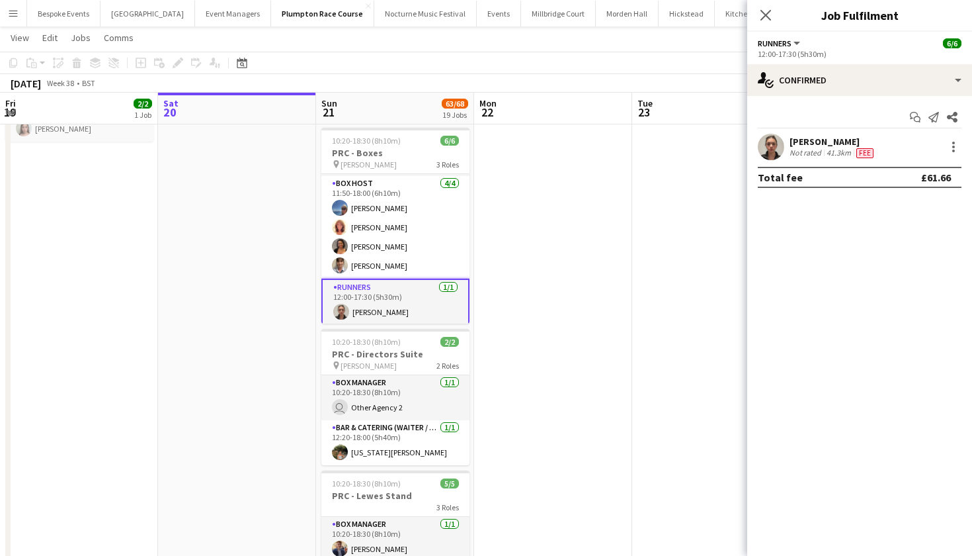
click at [770, 151] on app-user-avatar at bounding box center [771, 147] width 26 height 26
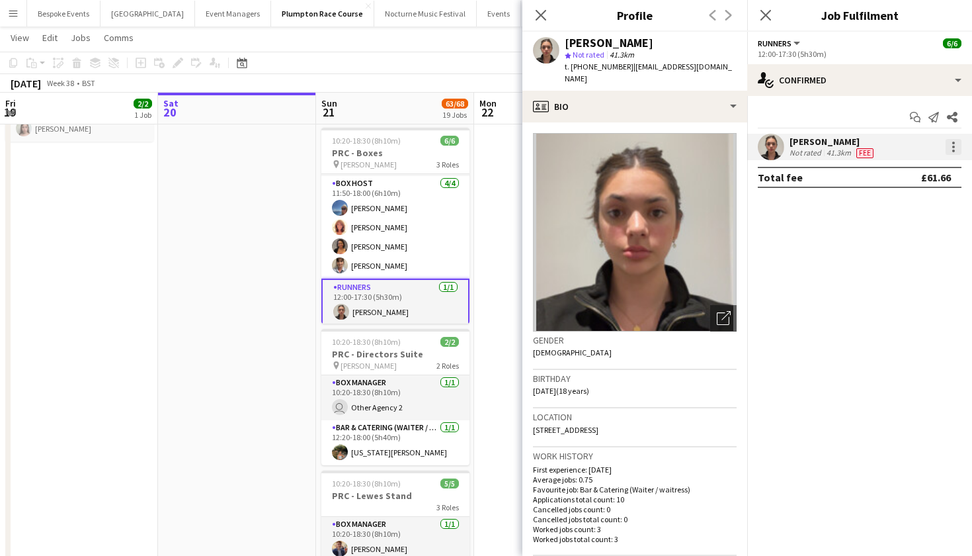
click at [948, 151] on div at bounding box center [954, 147] width 16 height 16
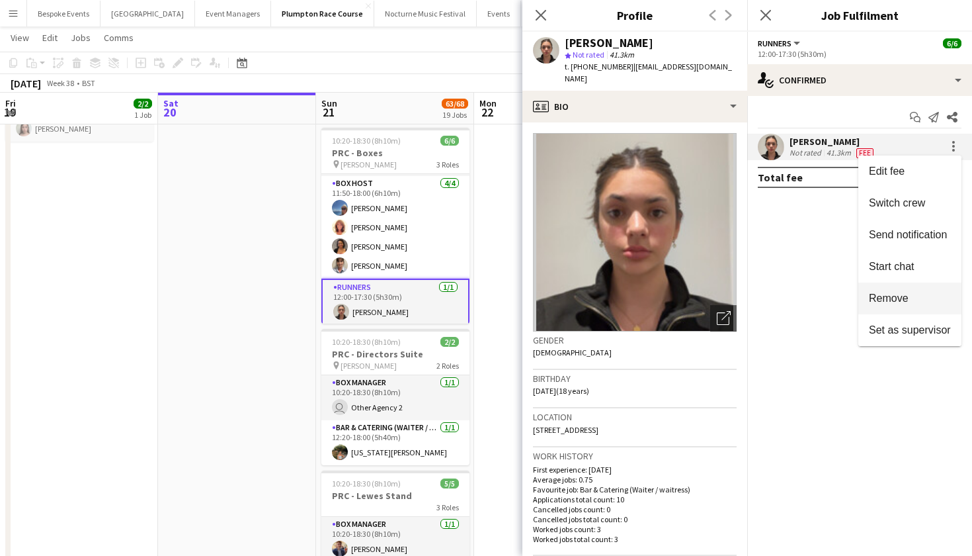
click at [907, 301] on span "Remove" at bounding box center [889, 297] width 40 height 11
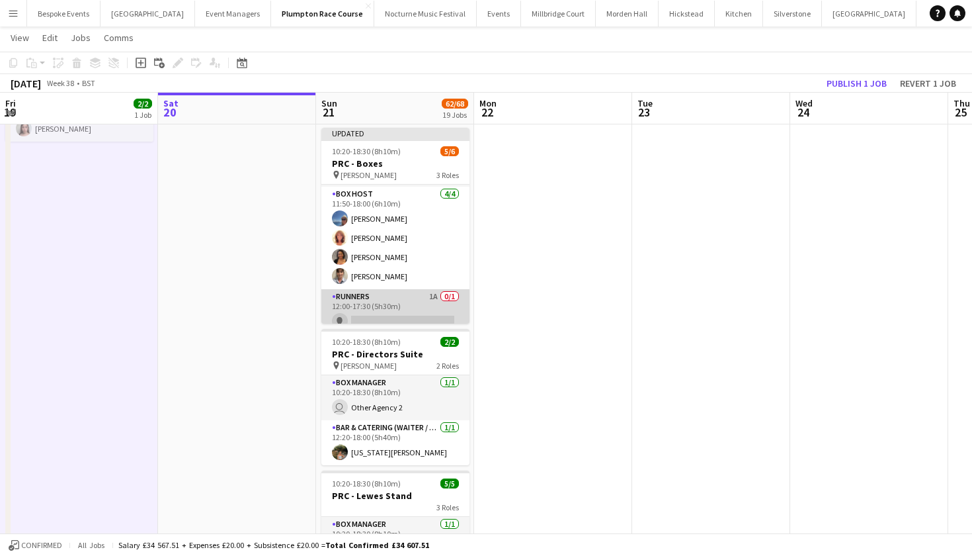
click at [425, 304] on app-card-role "Runners 1A 0/1 12:00-17:30 (5h30m) single-neutral-actions" at bounding box center [395, 311] width 148 height 45
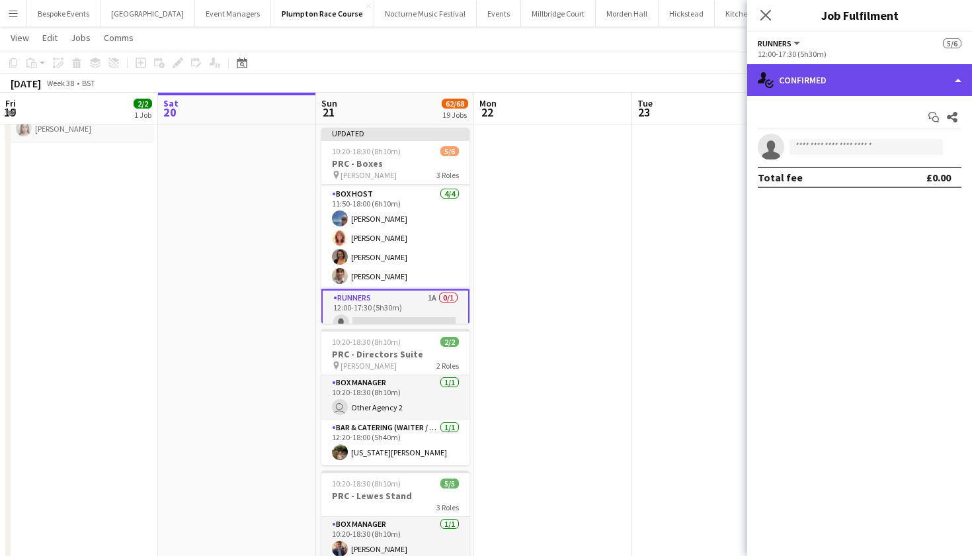
click at [822, 89] on div "single-neutral-actions-check-2 Confirmed" at bounding box center [859, 80] width 225 height 32
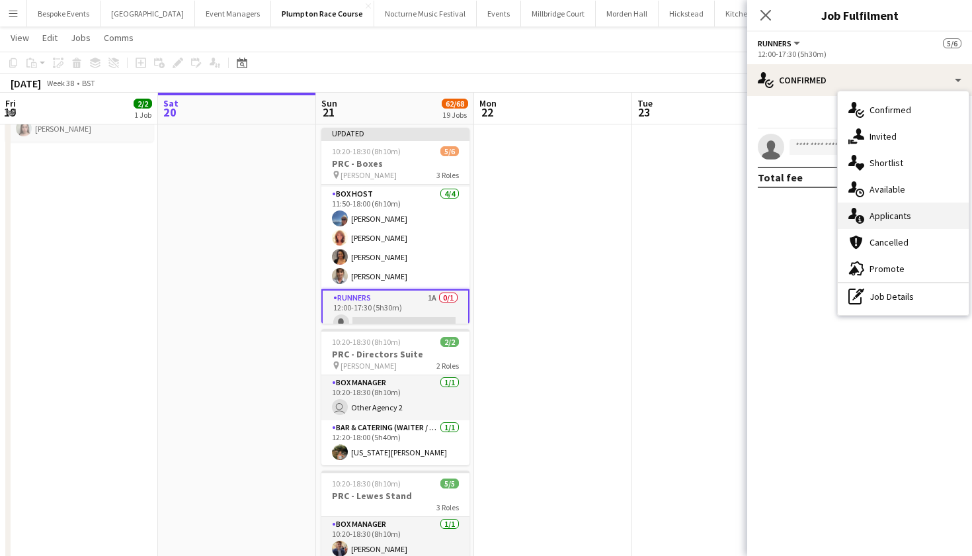
click at [870, 216] on span "Applicants" at bounding box center [891, 216] width 42 height 12
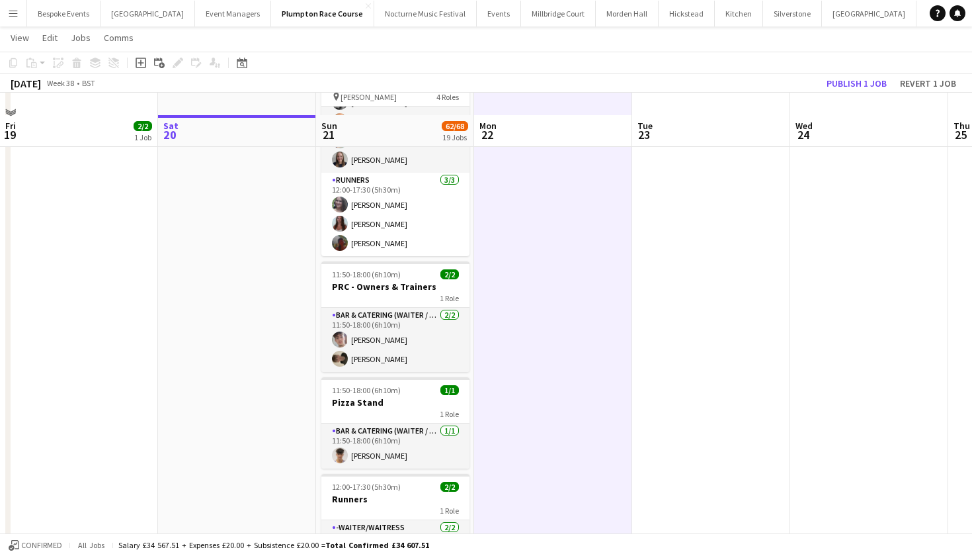
scroll to position [959, 0]
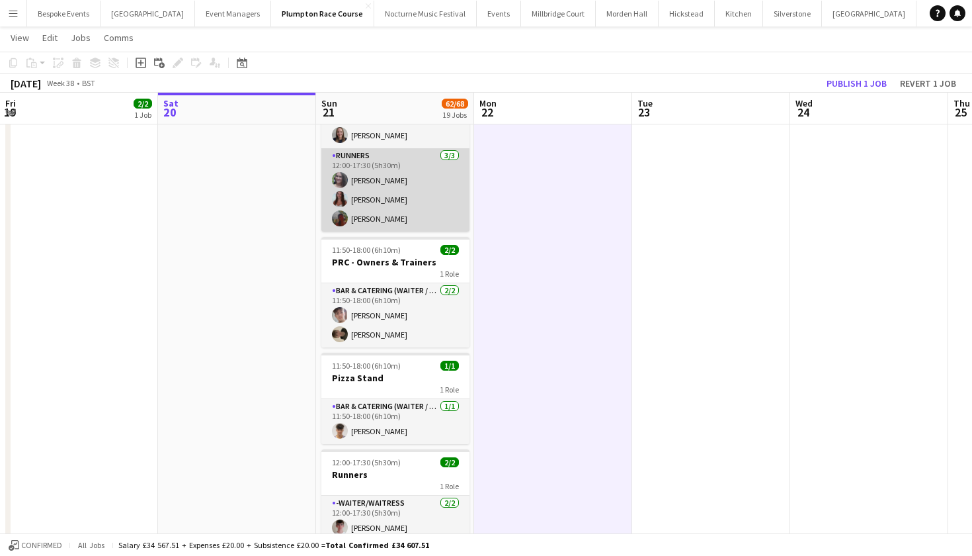
click at [386, 200] on app-card-role "Runners 3/3 12:00-17:30 (5h30m) Natalia Brzezicka Beatrice Norris Sasha Calvert" at bounding box center [395, 189] width 148 height 83
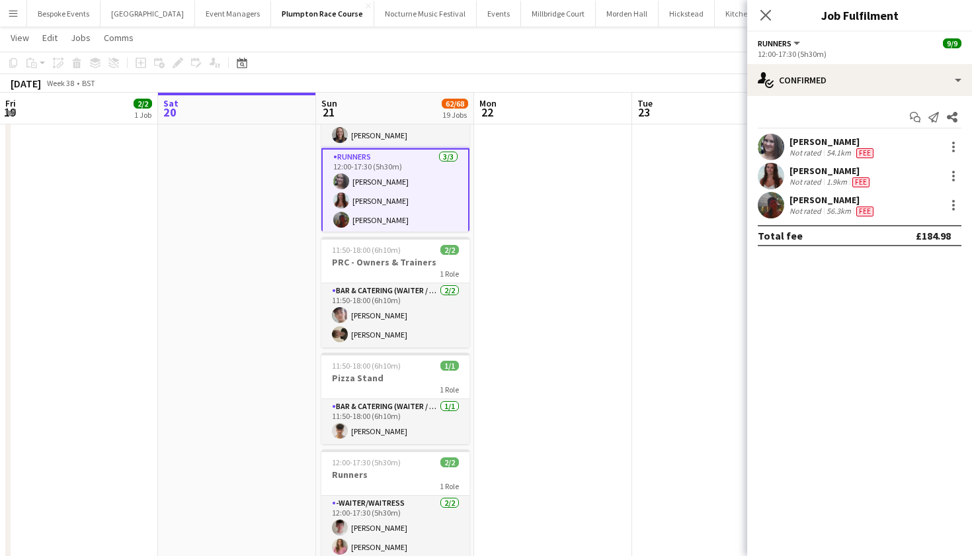
click at [770, 203] on app-user-avatar at bounding box center [771, 205] width 26 height 26
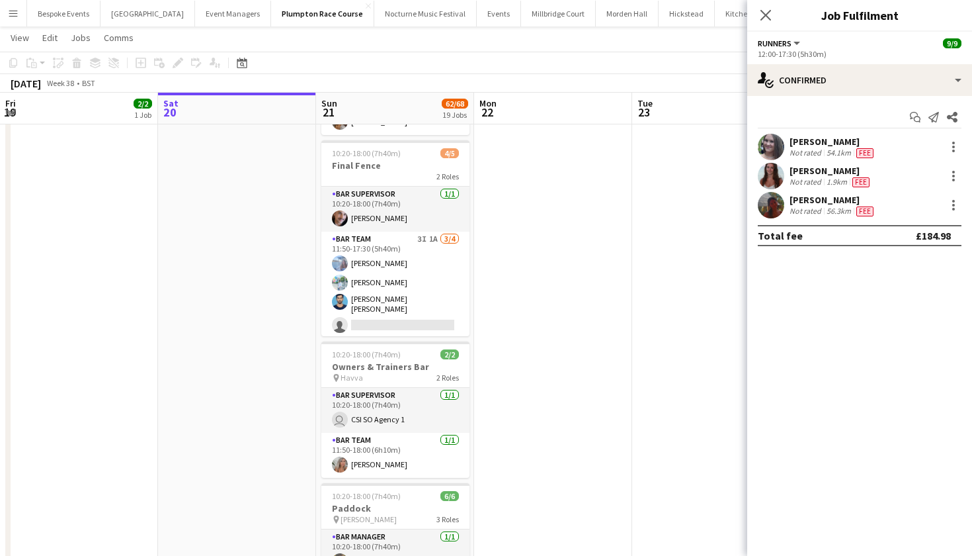
scroll to position [2210, 0]
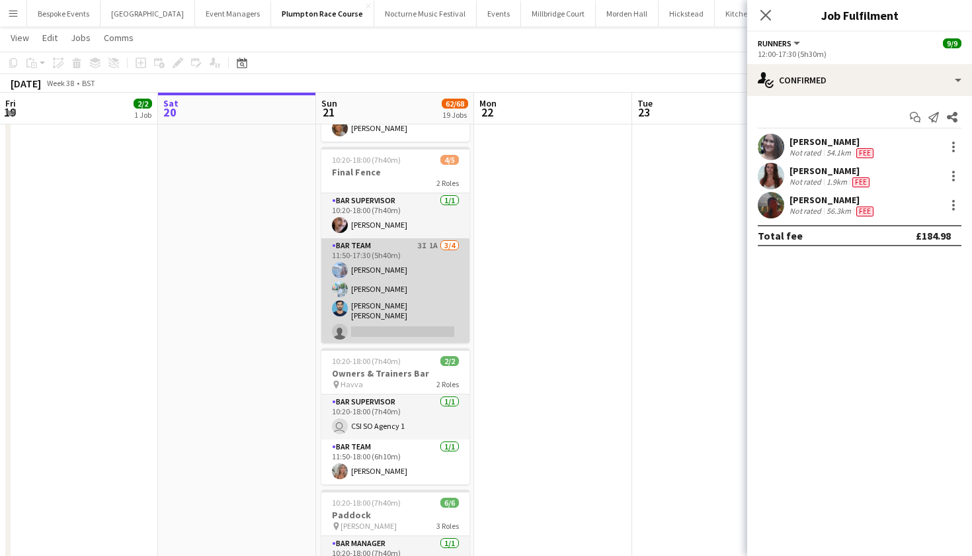
click at [372, 314] on app-card-role "Bar Team 3I 1A 3/4 11:50-17:30 (5h40m) Elena Thompson Steven Pandeti Pavan Raju…" at bounding box center [395, 291] width 148 height 106
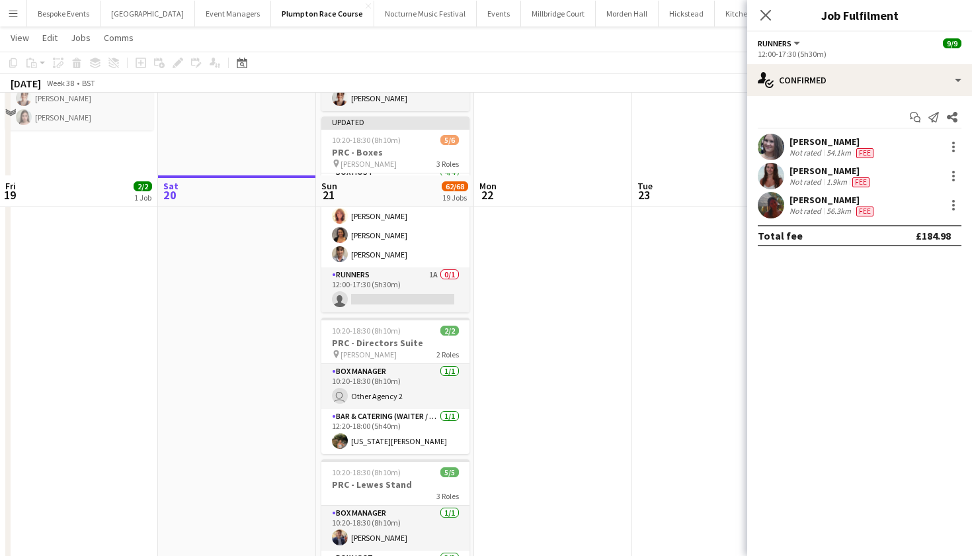
scroll to position [88, 0]
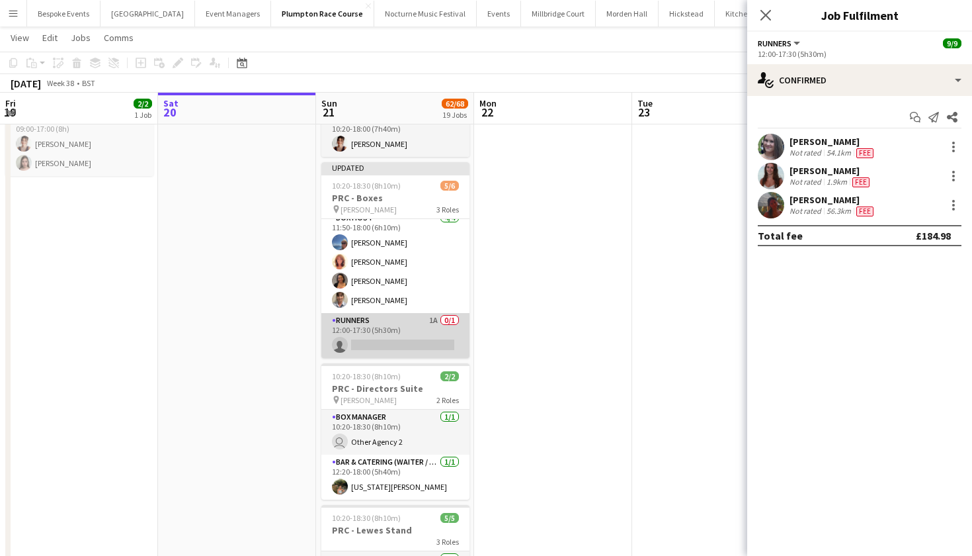
click at [429, 335] on app-card-role "Runners 1A 0/1 12:00-17:30 (5h30m) single-neutral-actions" at bounding box center [395, 335] width 148 height 45
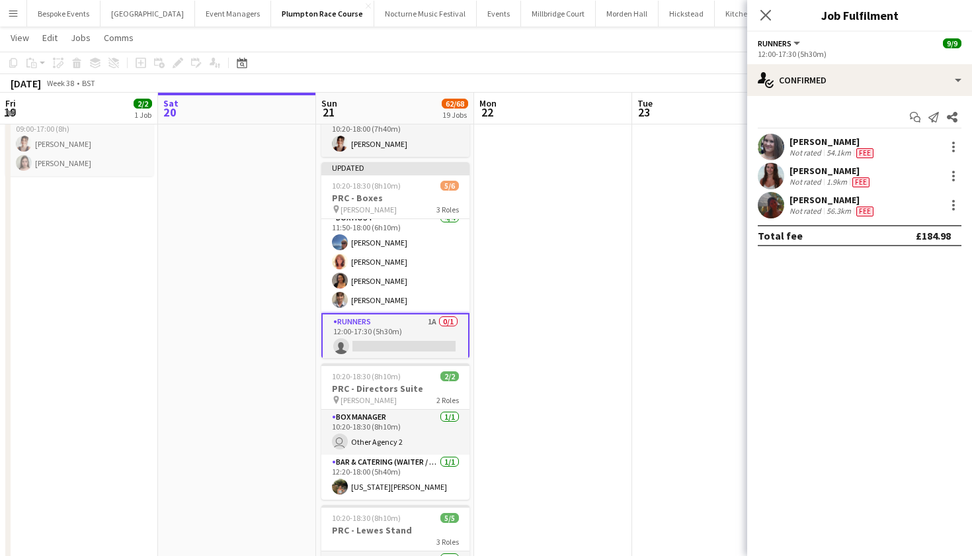
click at [429, 335] on app-card-role "Runners 1A 0/1 12:00-17:30 (5h30m) single-neutral-actions" at bounding box center [395, 337] width 148 height 48
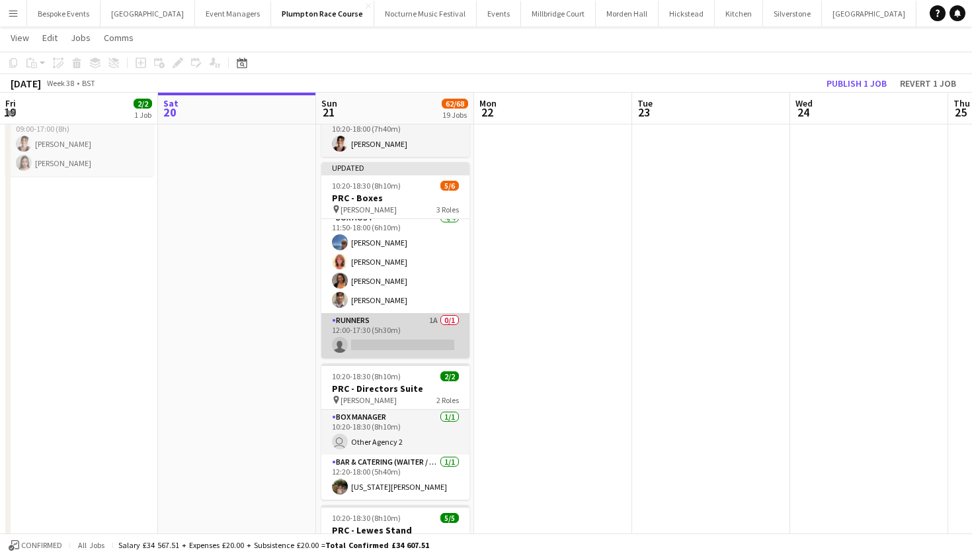
click at [430, 336] on app-card-role "Runners 1A 0/1 12:00-17:30 (5h30m) single-neutral-actions" at bounding box center [395, 335] width 148 height 45
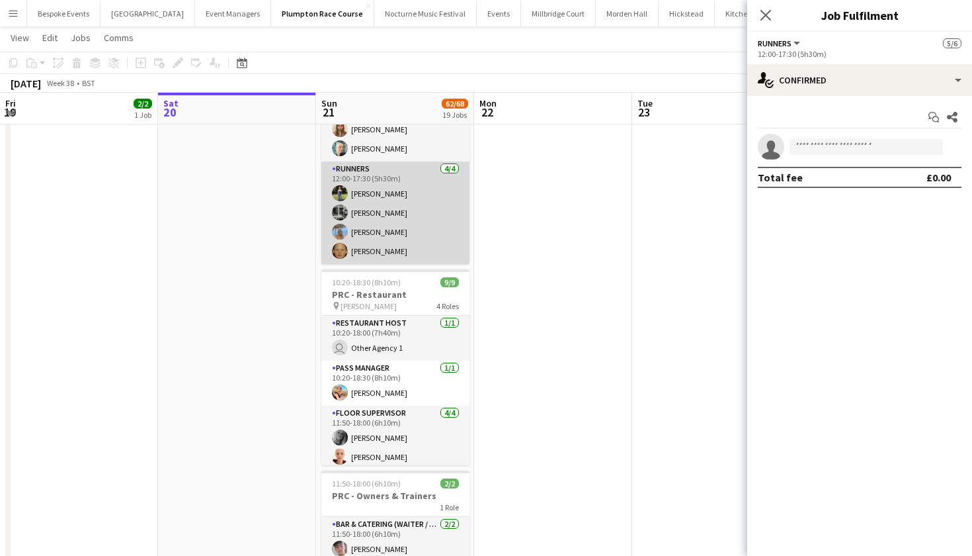
scroll to position [184, 0]
click at [415, 235] on app-card-role "Runners 4/4 12:00-17:30 (5h30m) Holly Hunter Molly Middlehurst Lily-Anne Lamber…" at bounding box center [395, 212] width 148 height 103
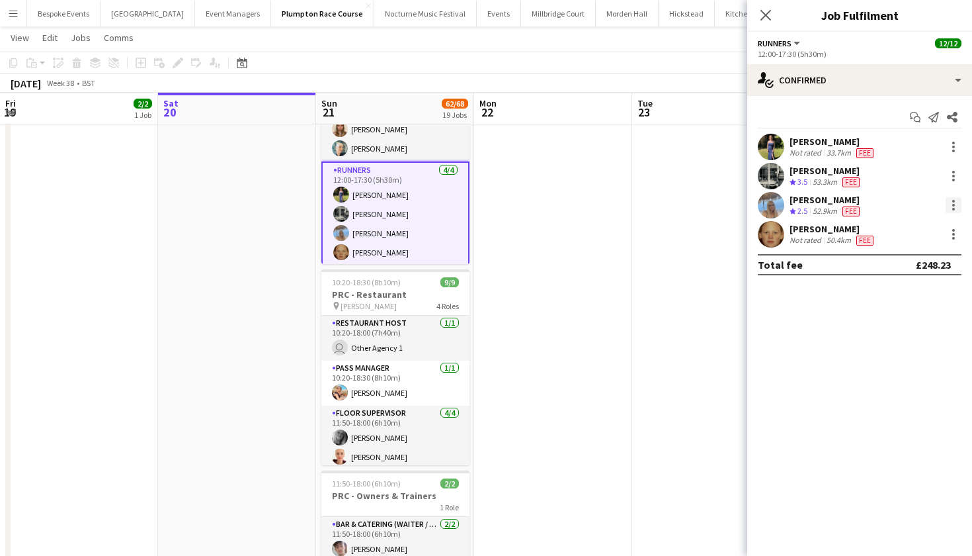
click at [950, 204] on div at bounding box center [954, 205] width 16 height 16
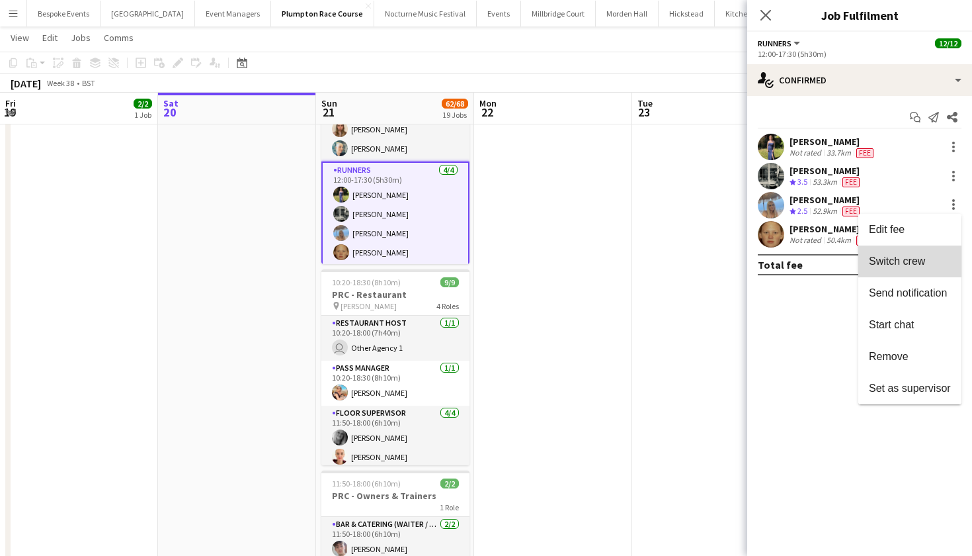
click at [921, 262] on span "Switch crew" at bounding box center [897, 260] width 56 height 11
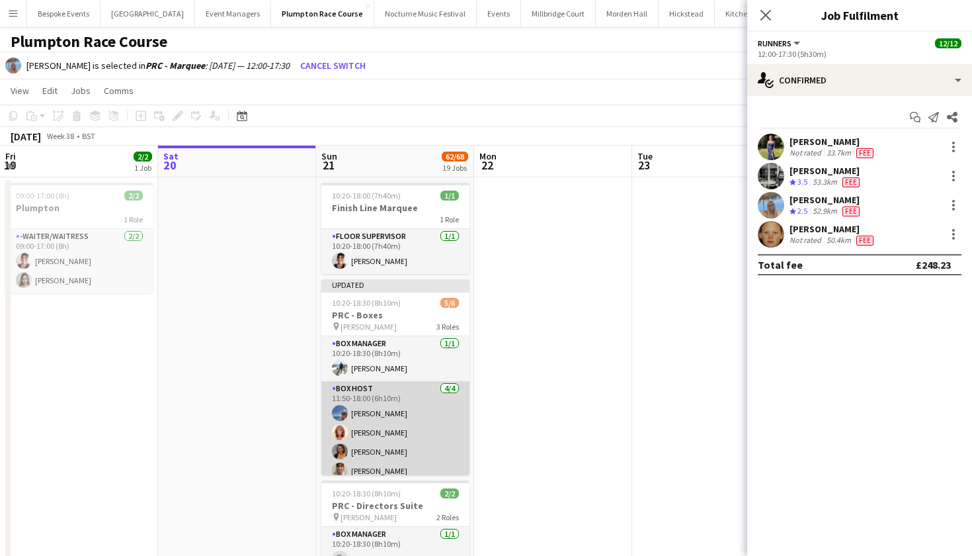
scroll to position [-1, 0]
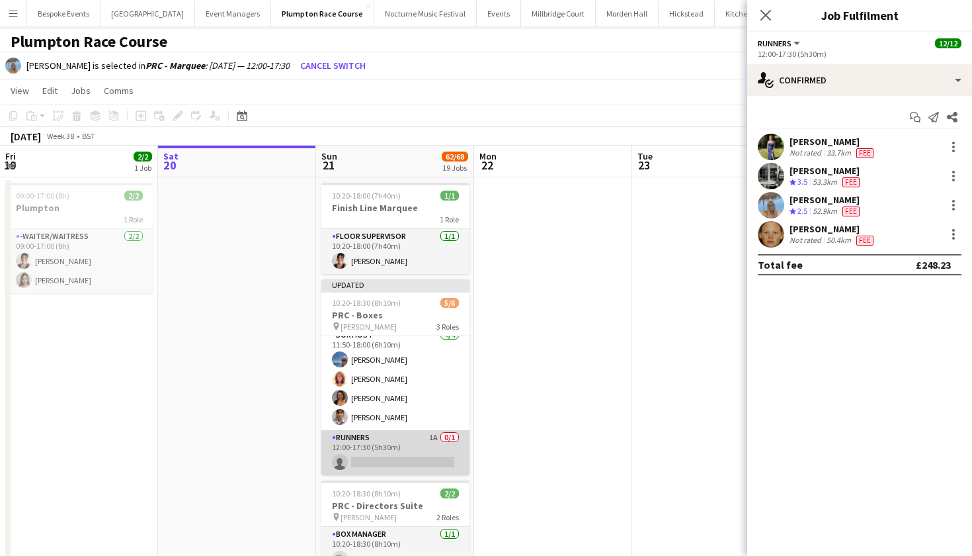
click at [386, 433] on app-card-role "Runners 1A 0/1 12:00-17:30 (5h30m) single-neutral-actions" at bounding box center [395, 452] width 148 height 45
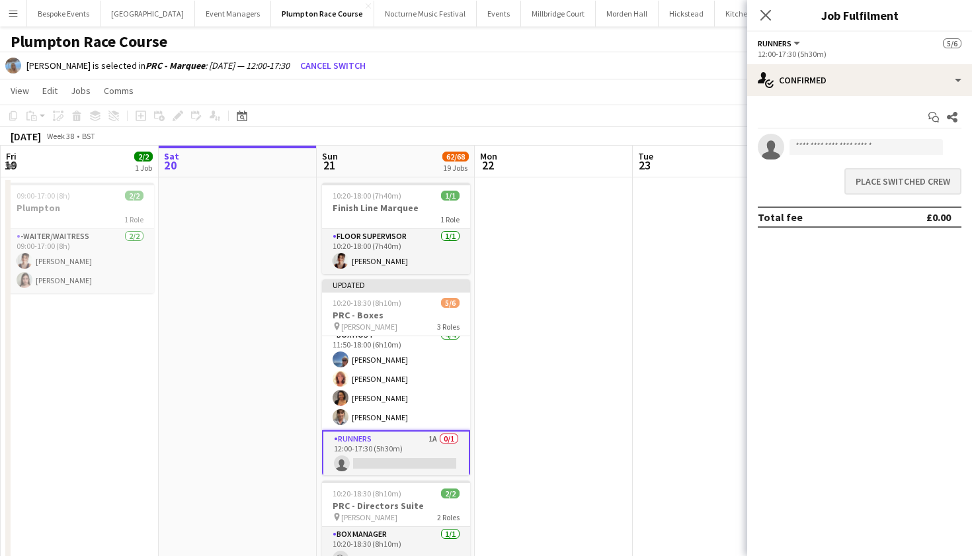
click at [904, 178] on button "Place switched crew" at bounding box center [903, 181] width 117 height 26
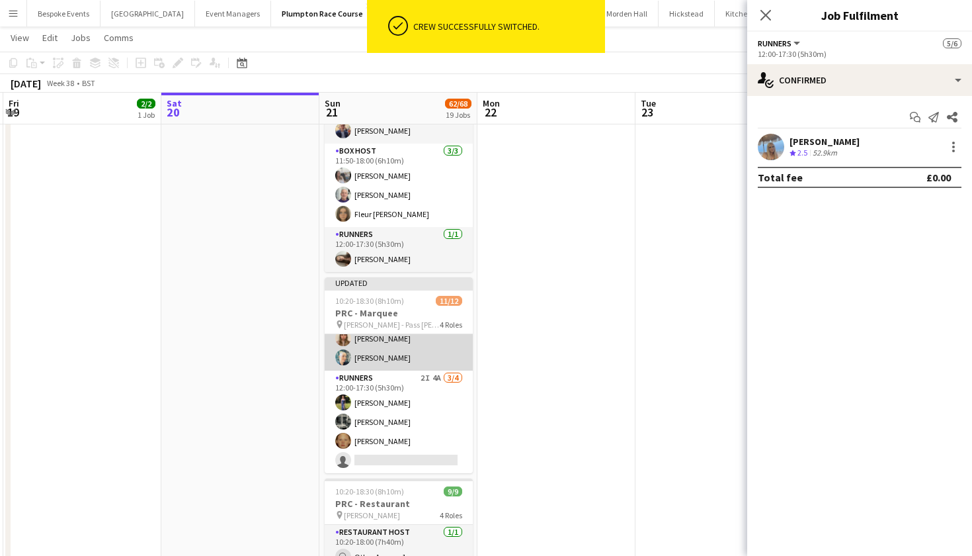
click at [348, 416] on app-user-avatar at bounding box center [343, 421] width 16 height 16
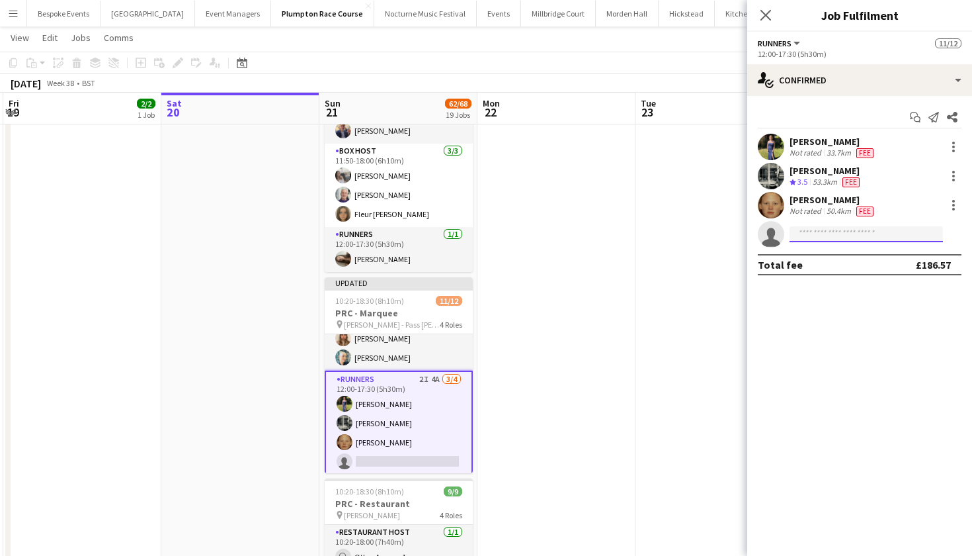
click at [849, 235] on input at bounding box center [866, 234] width 153 height 16
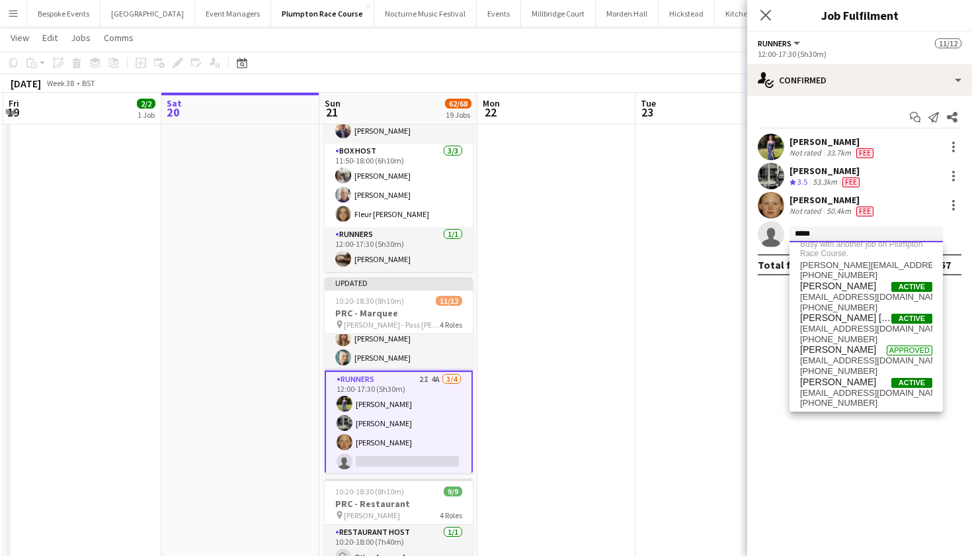
type input "*****"
click at [721, 307] on app-date-cell at bounding box center [715, 422] width 158 height 1581
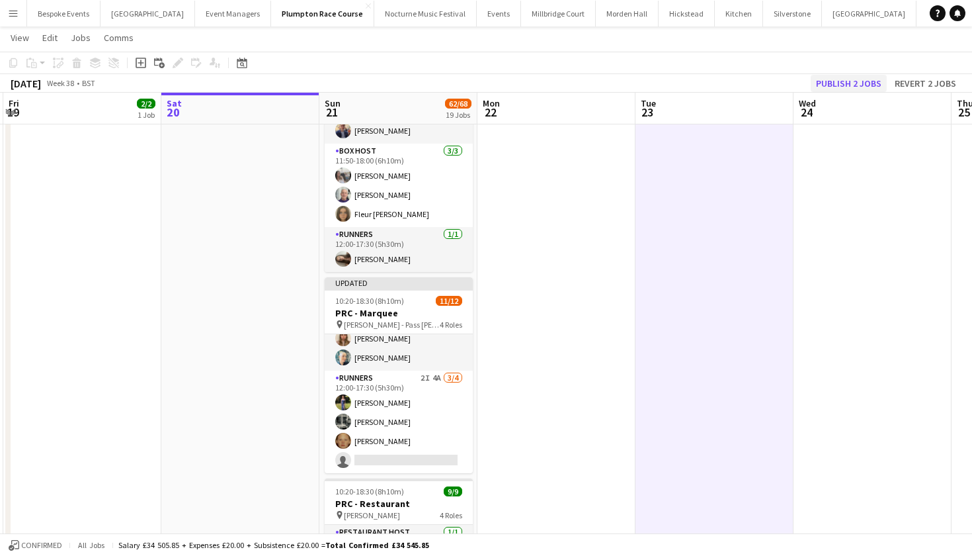
click at [833, 84] on button "Publish 2 jobs" at bounding box center [849, 83] width 76 height 17
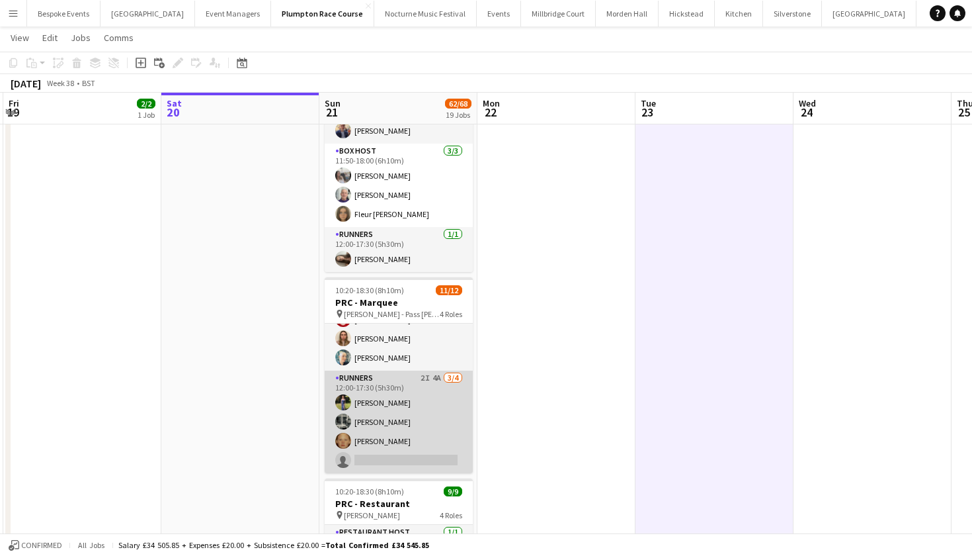
click at [405, 413] on app-card-role "Runners 2I 4A 3/4 12:00-17:30 (5h30m) Holly Hunter Molly Middlehurst Genevieve …" at bounding box center [399, 421] width 148 height 103
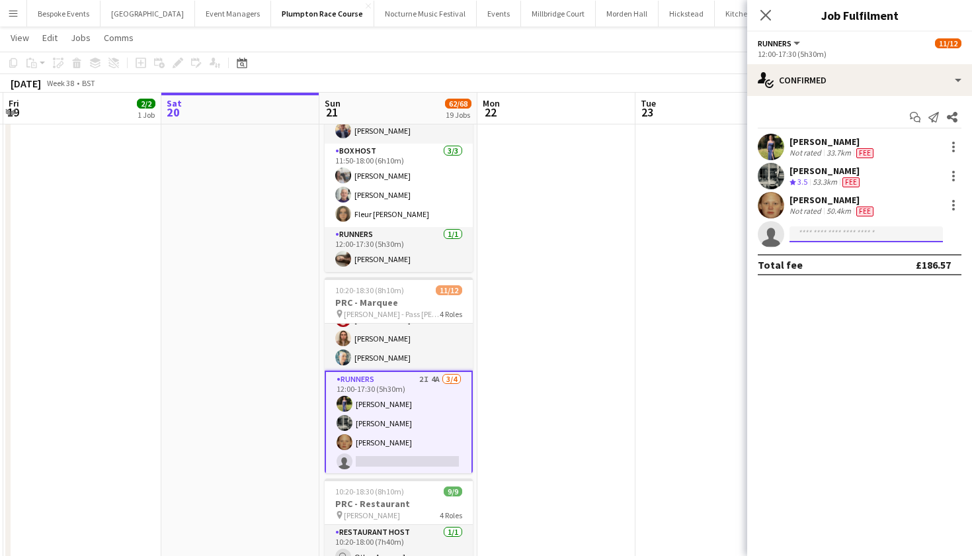
click at [851, 229] on input at bounding box center [866, 234] width 153 height 16
type input "*"
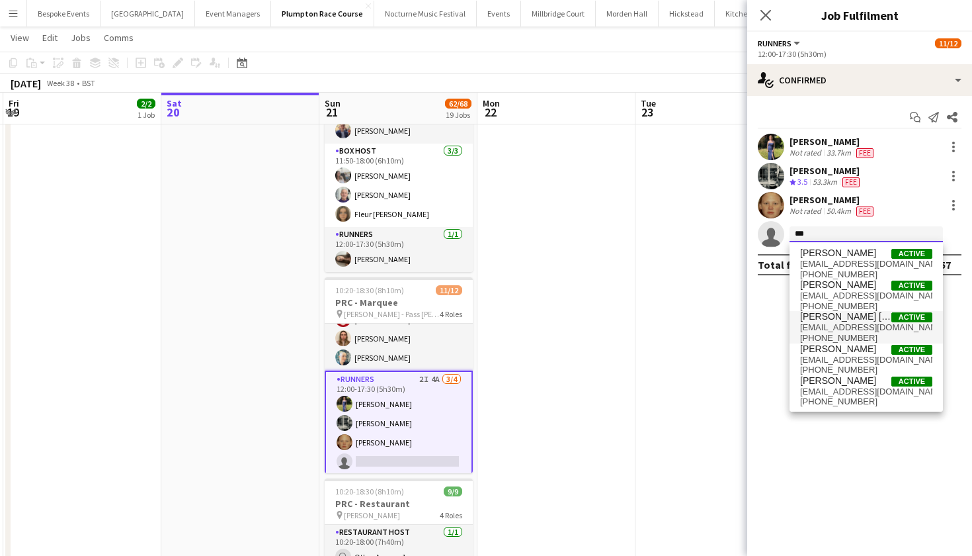
type input "***"
click at [845, 321] on span "[PERSON_NAME] [PERSON_NAME]" at bounding box center [845, 316] width 91 height 11
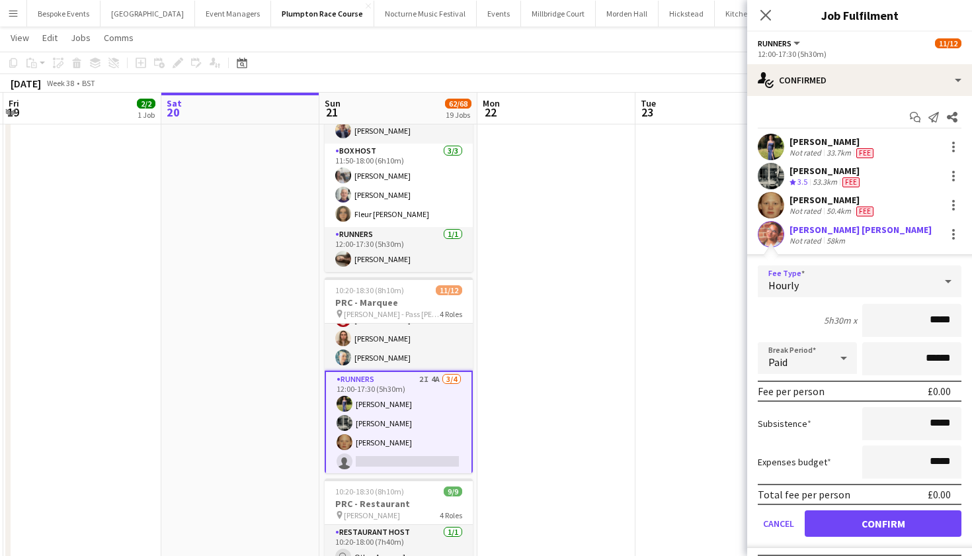
click at [882, 277] on div "Hourly" at bounding box center [846, 281] width 177 height 32
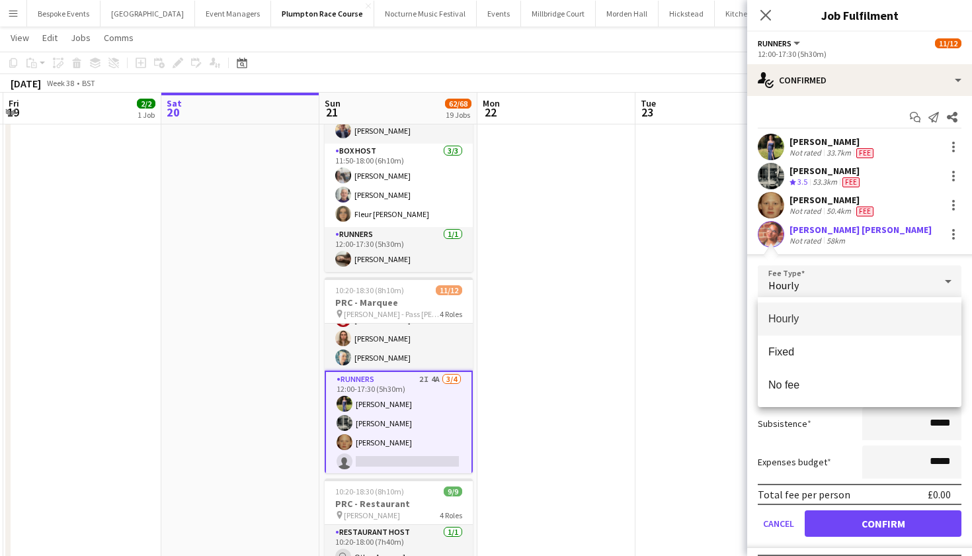
click at [896, 528] on div at bounding box center [486, 278] width 972 height 556
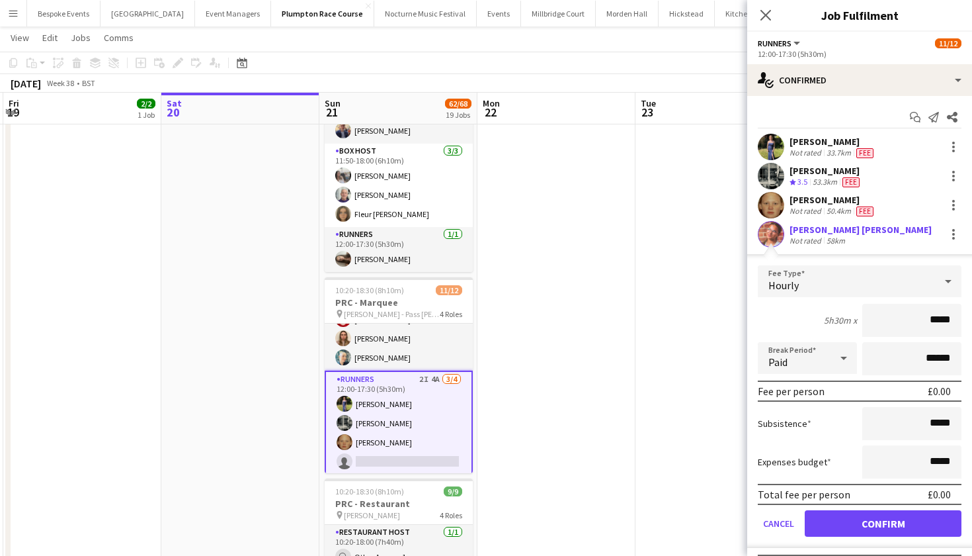
click at [896, 528] on button "Confirm" at bounding box center [883, 523] width 157 height 26
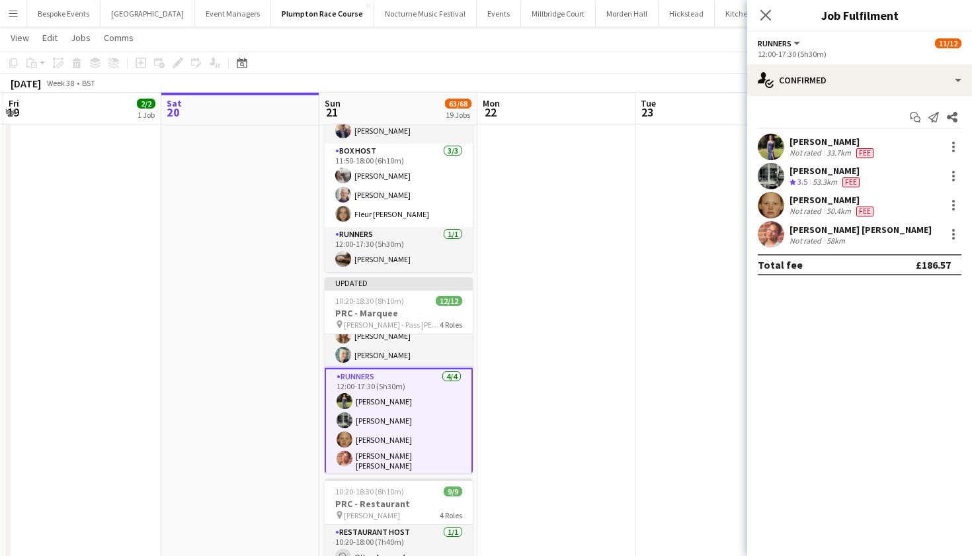
click at [370, 427] on app-card-role "Runners 4/4 12:00-17:30 (5h30m) Holly Hunter Molly Middlehurst Genevieve Whitel…" at bounding box center [399, 422] width 148 height 109
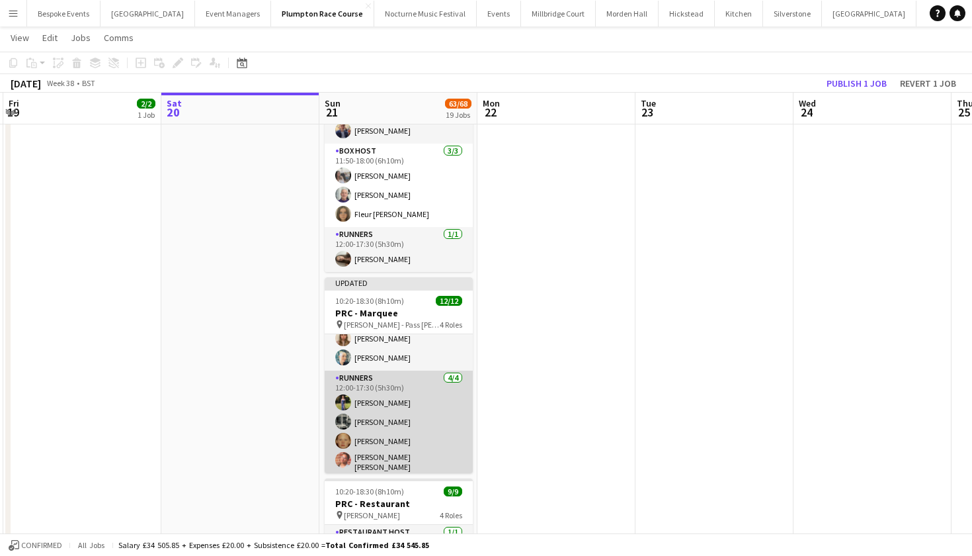
click at [370, 427] on app-card-role "Runners 4/4 12:00-17:30 (5h30m) Holly Hunter Molly Middlehurst Genevieve Whitel…" at bounding box center [399, 423] width 148 height 106
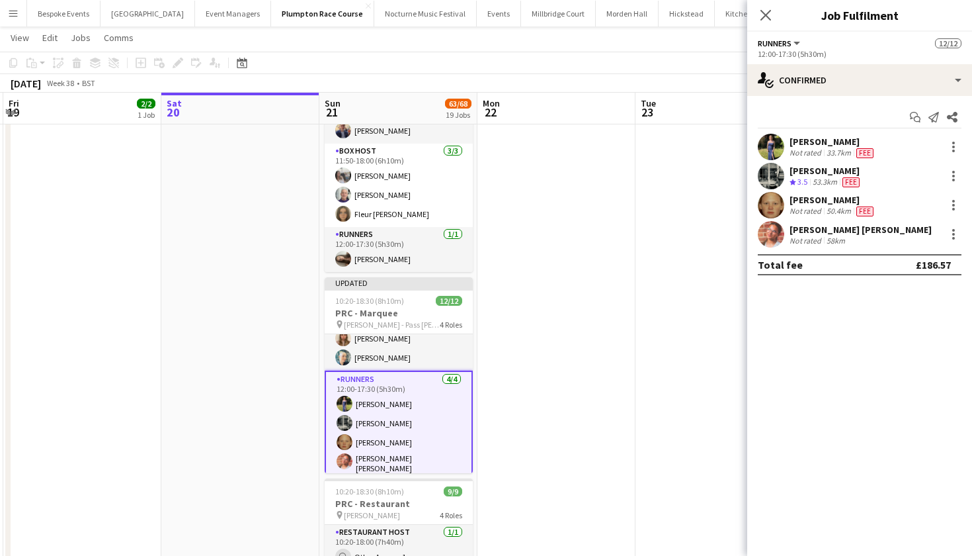
click at [784, 232] on app-user-avatar at bounding box center [771, 234] width 26 height 26
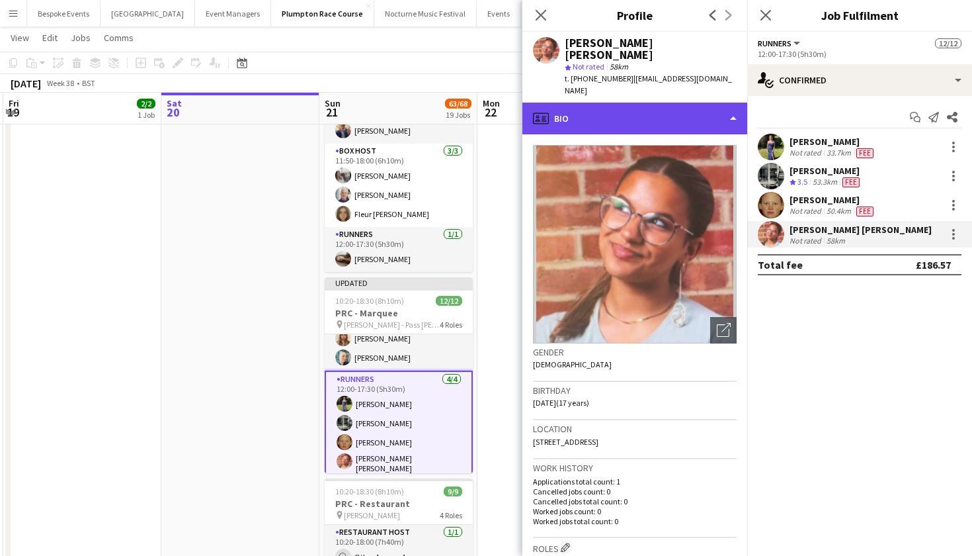
click at [675, 108] on div "profile Bio" at bounding box center [634, 119] width 225 height 32
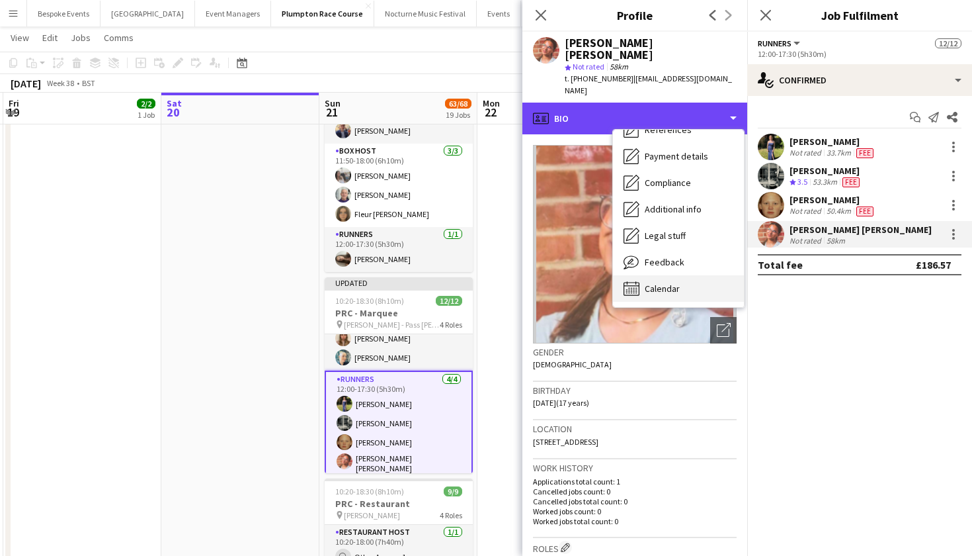
scroll to position [151, 0]
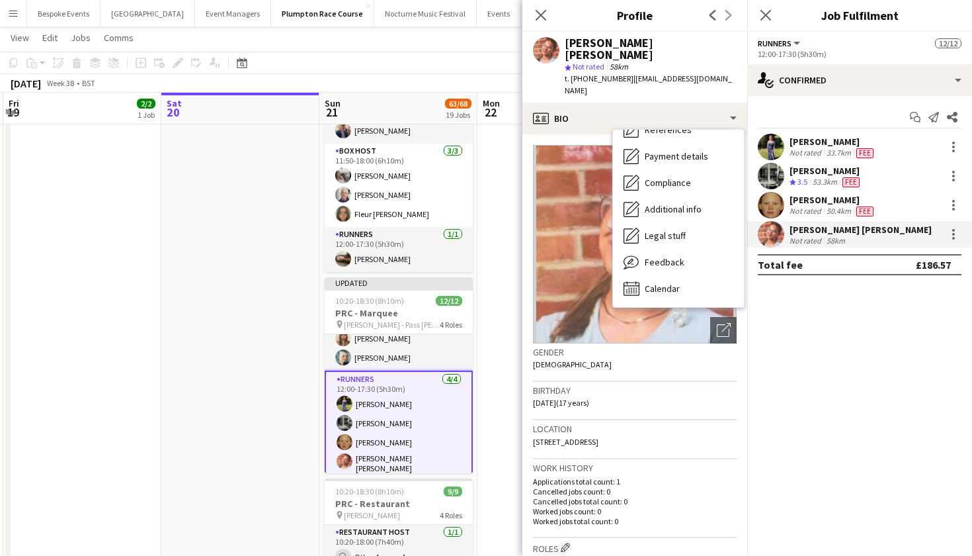
click at [703, 459] on div "Work history Applications total count: 1 Cancelled jobs count: 0 Cancelled jobs…" at bounding box center [635, 498] width 204 height 79
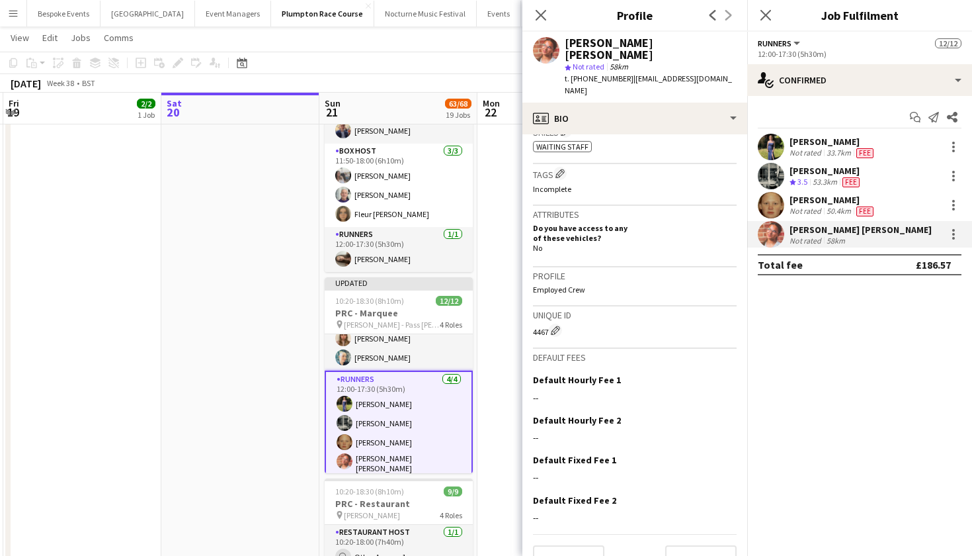
scroll to position [476, 0]
click at [731, 349] on app-default-crew-fees "Default fees Default Hourly Fee 1 Edit this field -- Default Hourly Fee 2 Edit …" at bounding box center [635, 441] width 204 height 185
click at [731, 374] on app-icon "Edit this field" at bounding box center [731, 379] width 11 height 11
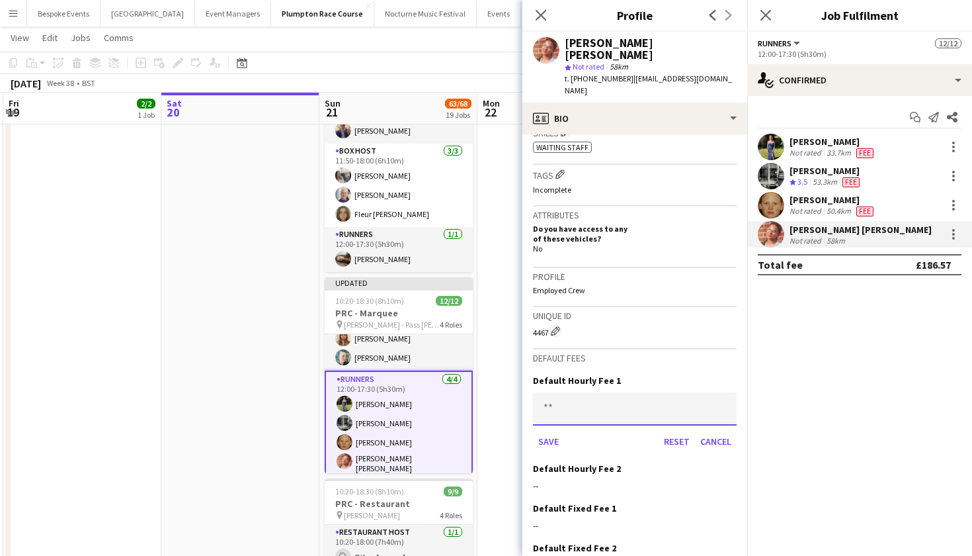
click at [636, 392] on input at bounding box center [635, 408] width 204 height 33
type input "******"
click at [549, 431] on button "Save" at bounding box center [548, 441] width 31 height 21
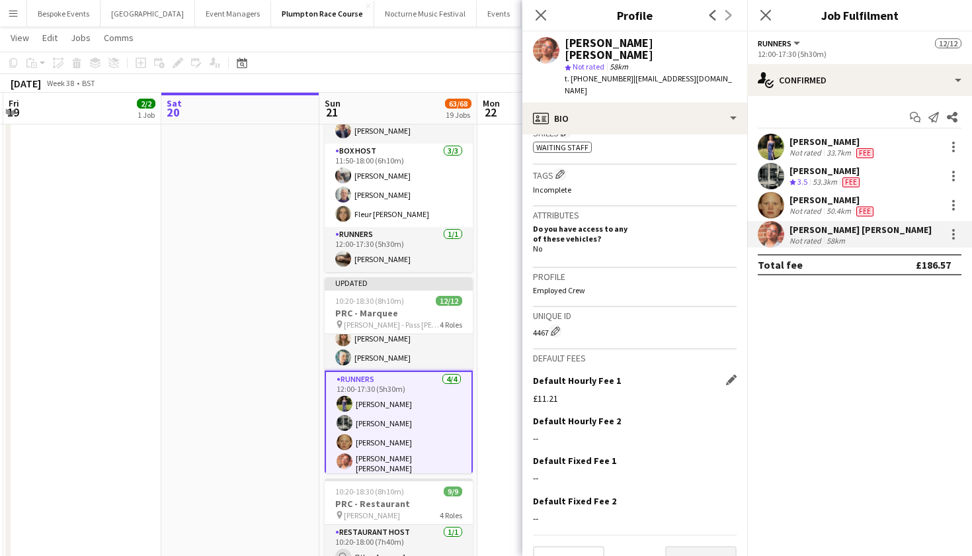
click at [706, 546] on button "Next" at bounding box center [700, 559] width 71 height 26
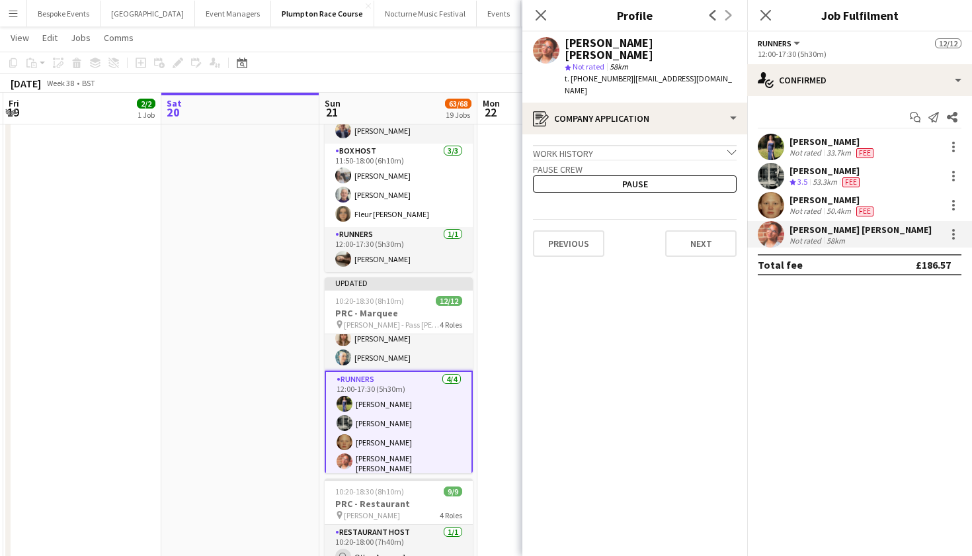
click at [707, 542] on app-crew-profile-application "Work history chevron-down Incomplete Pause crew Pause Previous Next" at bounding box center [634, 344] width 225 height 421
click at [218, 412] on app-date-cell at bounding box center [240, 422] width 158 height 1581
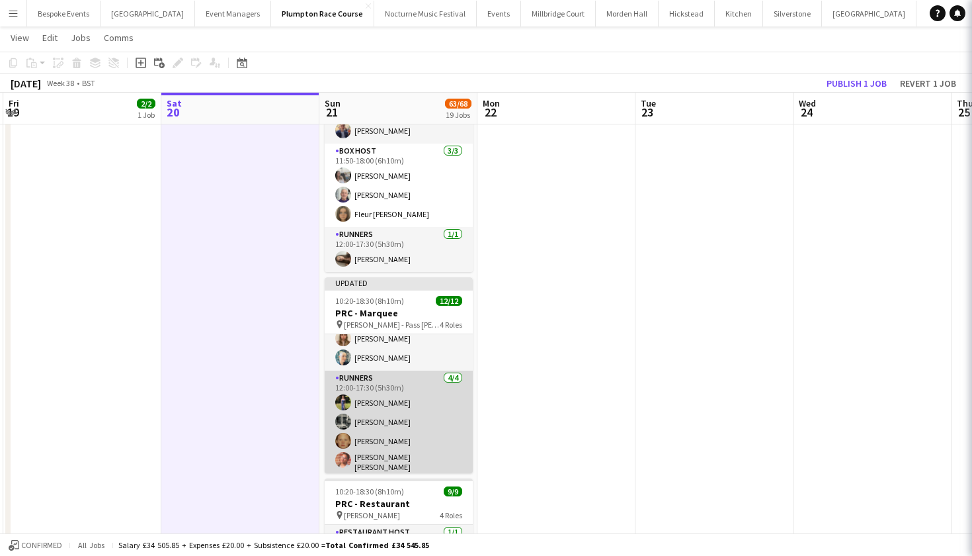
click at [353, 423] on app-card-role "Runners 4/4 12:00-17:30 (5h30m) Holly Hunter Molly Middlehurst Genevieve Whitel…" at bounding box center [399, 423] width 148 height 106
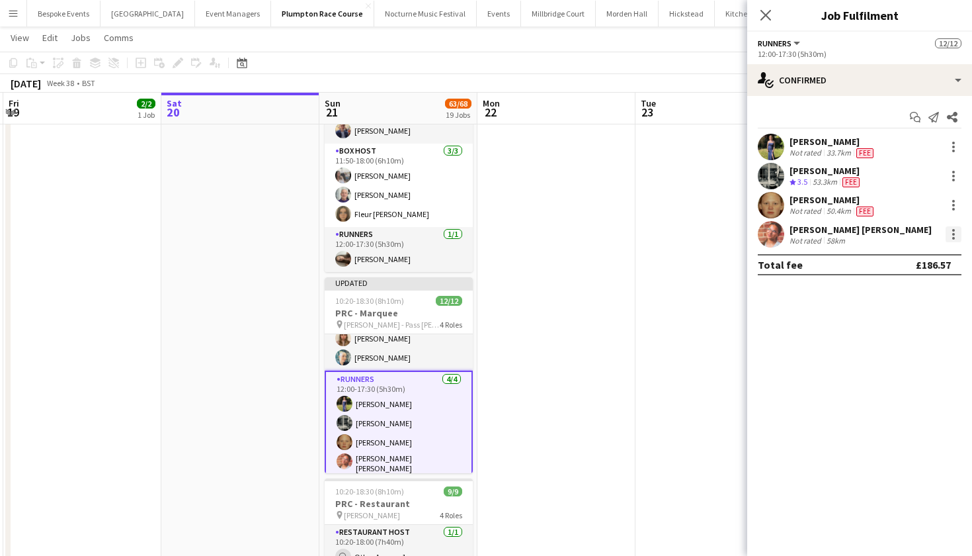
click at [947, 239] on div at bounding box center [954, 234] width 16 height 16
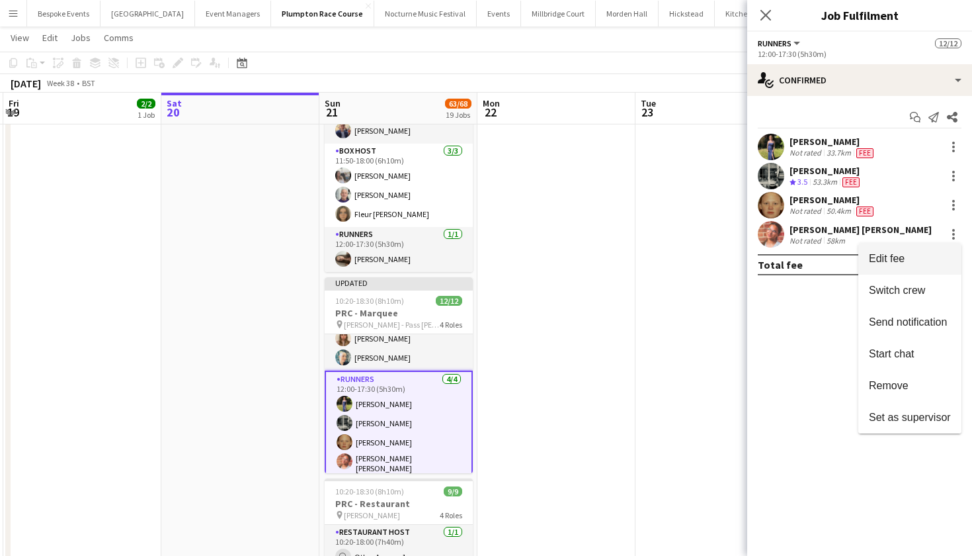
click at [896, 255] on span "Edit fee" at bounding box center [887, 258] width 36 height 11
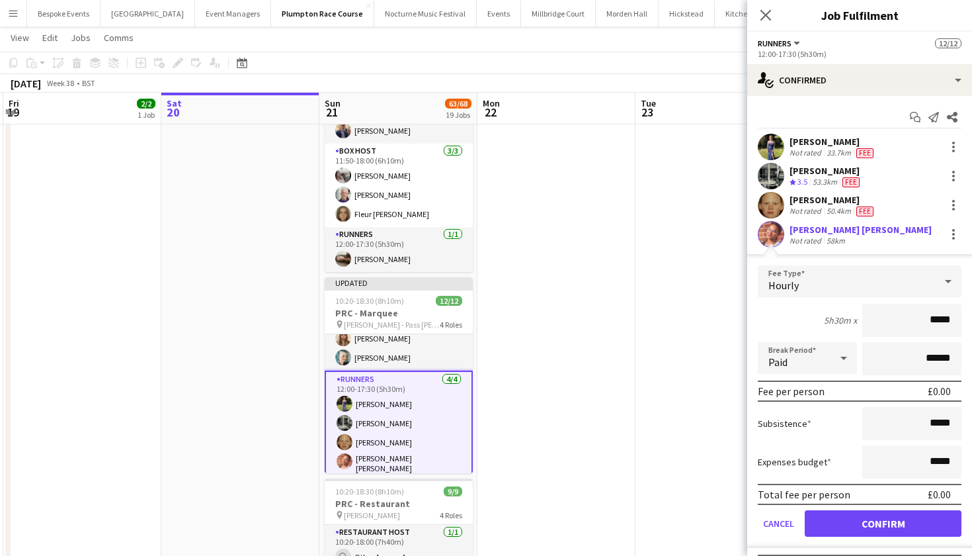
click at [948, 284] on icon at bounding box center [948, 281] width 16 height 26
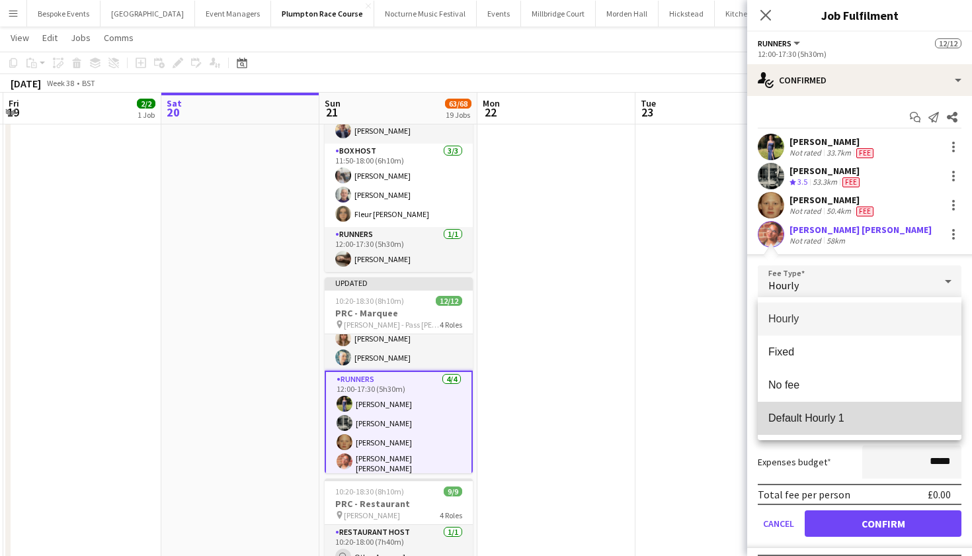
click at [830, 411] on mat-option "Default Hourly 1" at bounding box center [860, 417] width 204 height 33
type input "******"
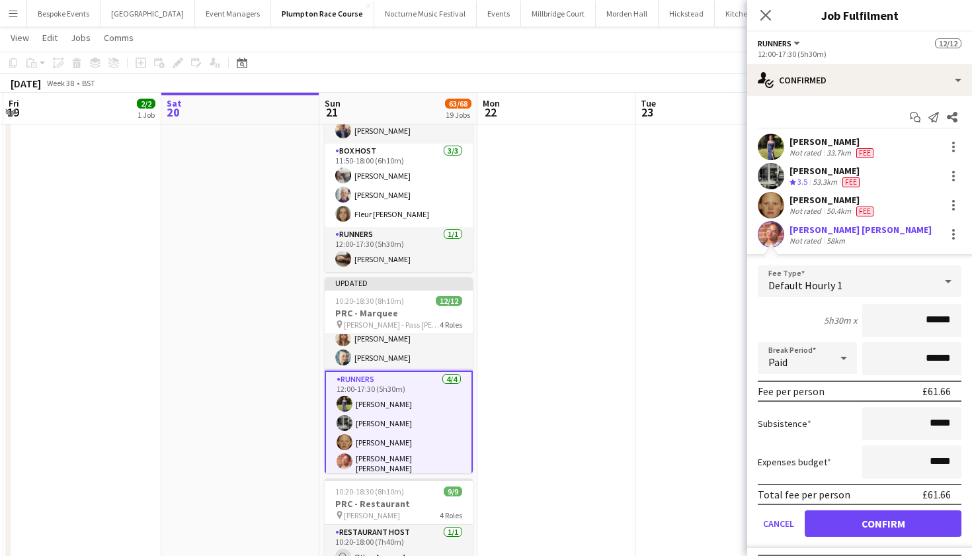
click at [890, 523] on button "Confirm" at bounding box center [883, 523] width 157 height 26
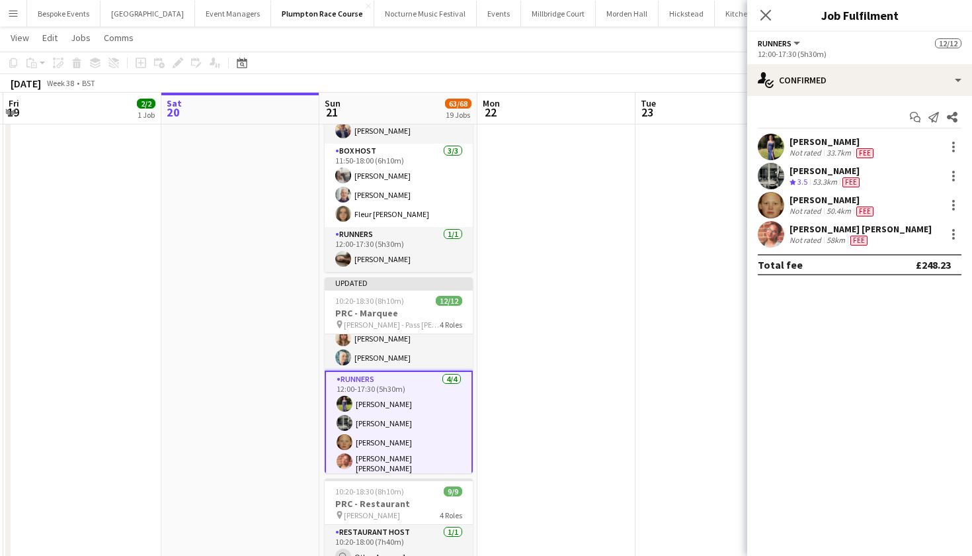
click at [575, 384] on app-date-cell at bounding box center [557, 422] width 158 height 1581
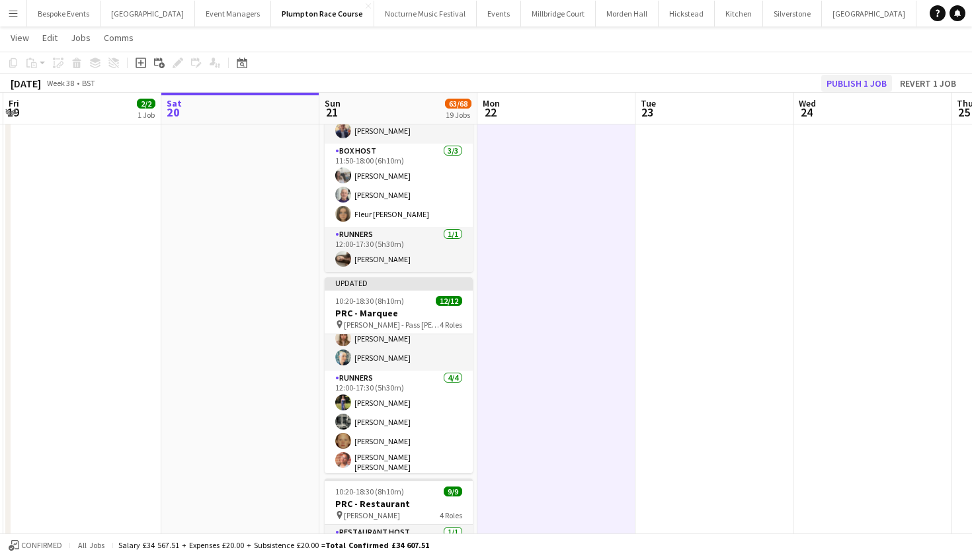
click at [875, 80] on button "Publish 1 job" at bounding box center [856, 83] width 71 height 17
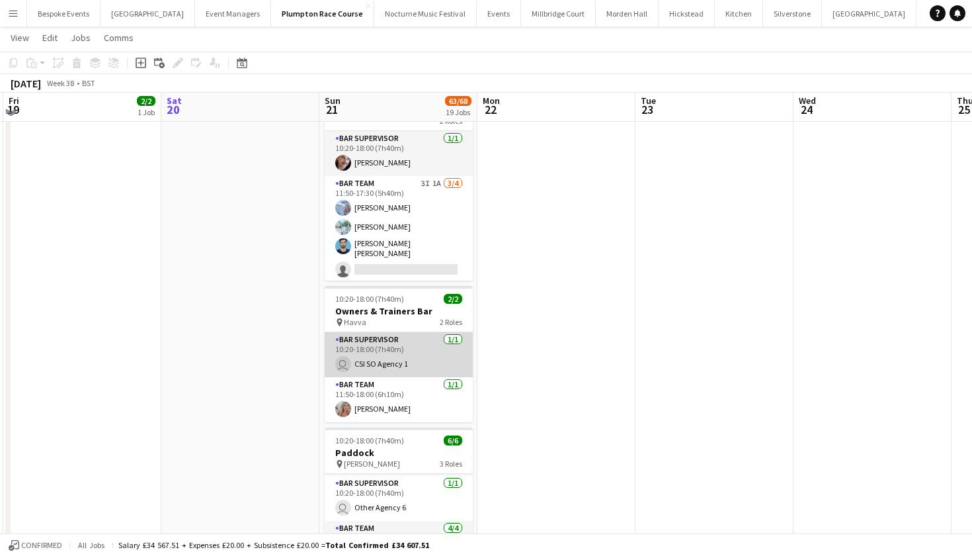
scroll to position [2273, 0]
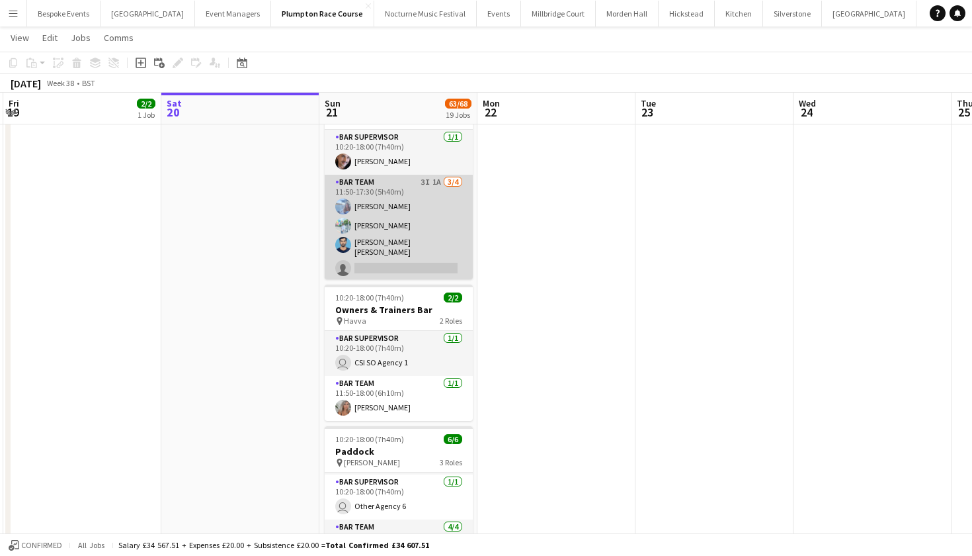
click at [405, 252] on app-card-role "Bar Team 3I 1A 3/4 11:50-17:30 (5h40m) Elena Thompson Steven Pandeti Pavan Raju…" at bounding box center [399, 228] width 148 height 106
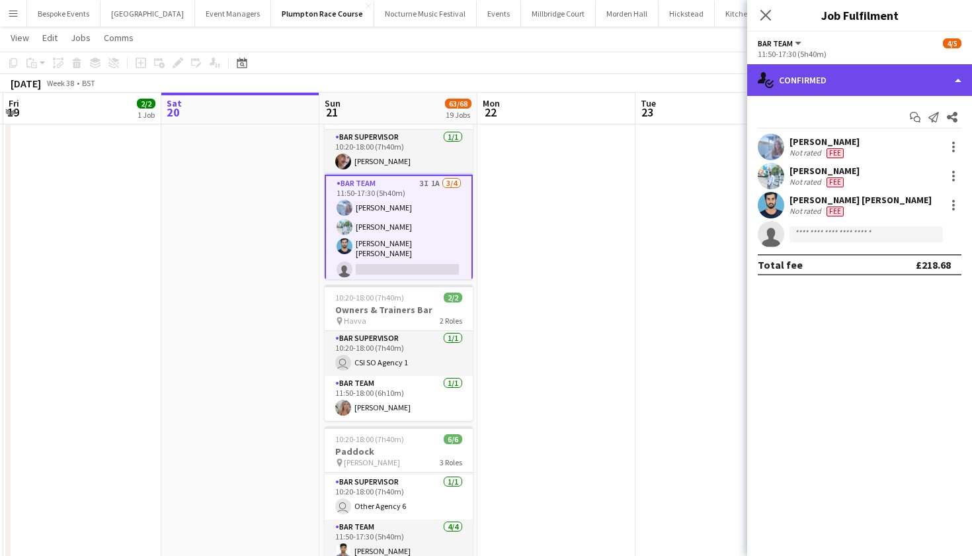
click at [827, 75] on div "single-neutral-actions-check-2 Confirmed" at bounding box center [859, 80] width 225 height 32
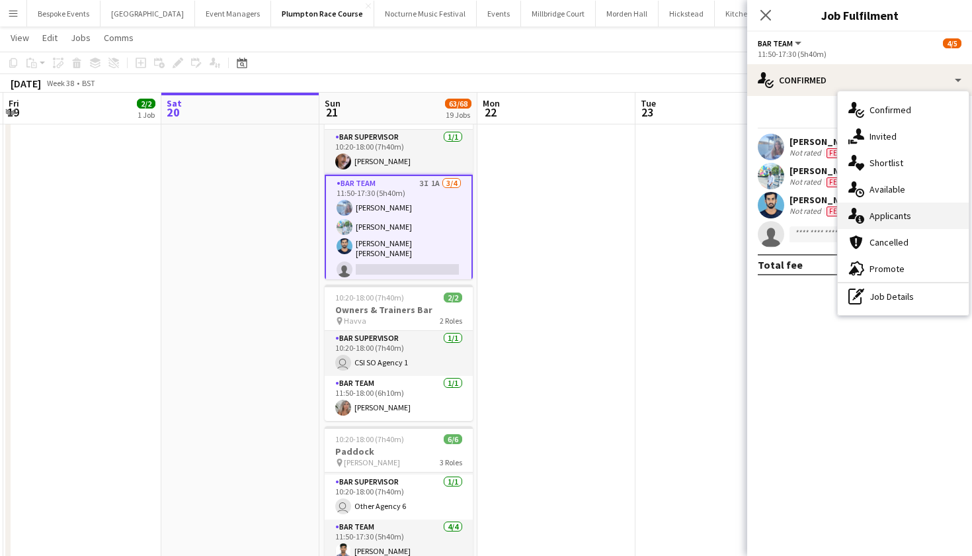
click at [879, 218] on span "Applicants" at bounding box center [891, 216] width 42 height 12
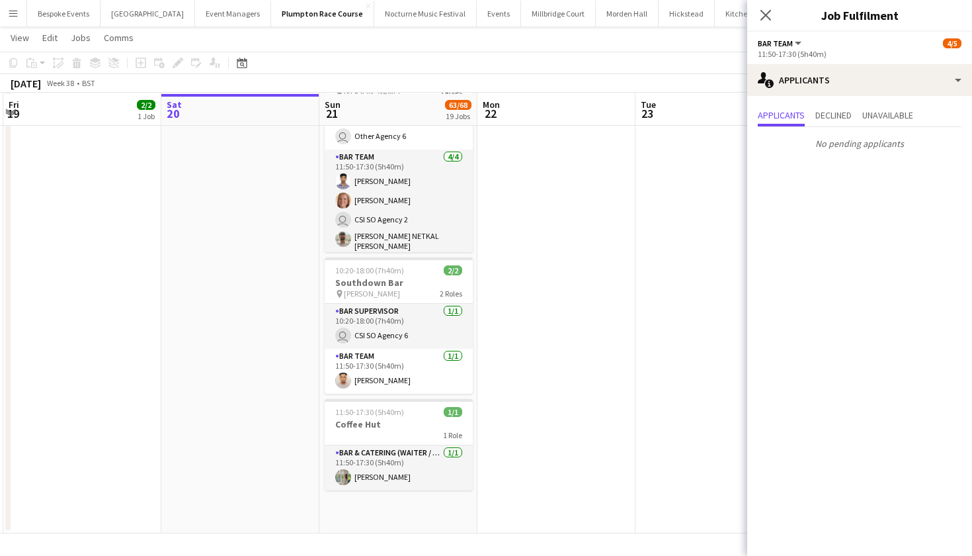
scroll to position [2643, 0]
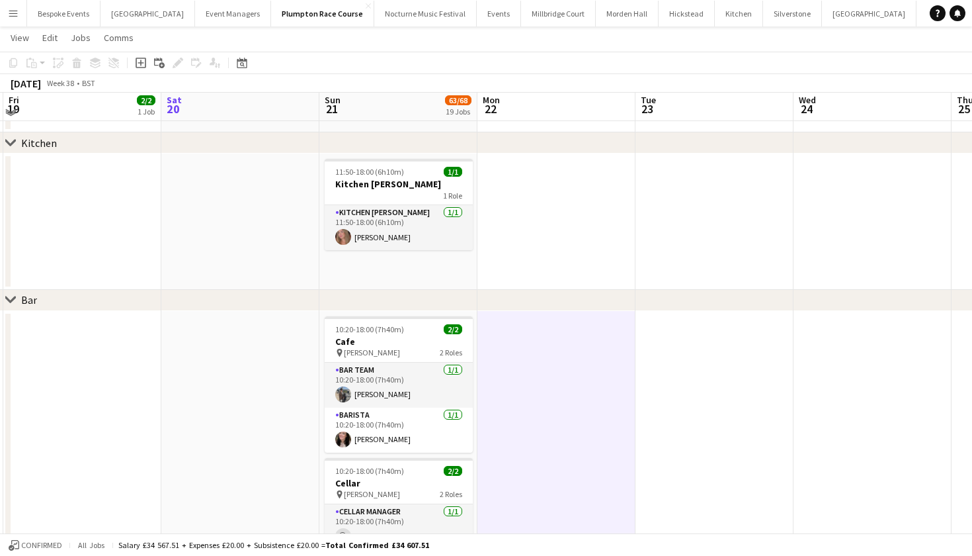
scroll to position [1600, 0]
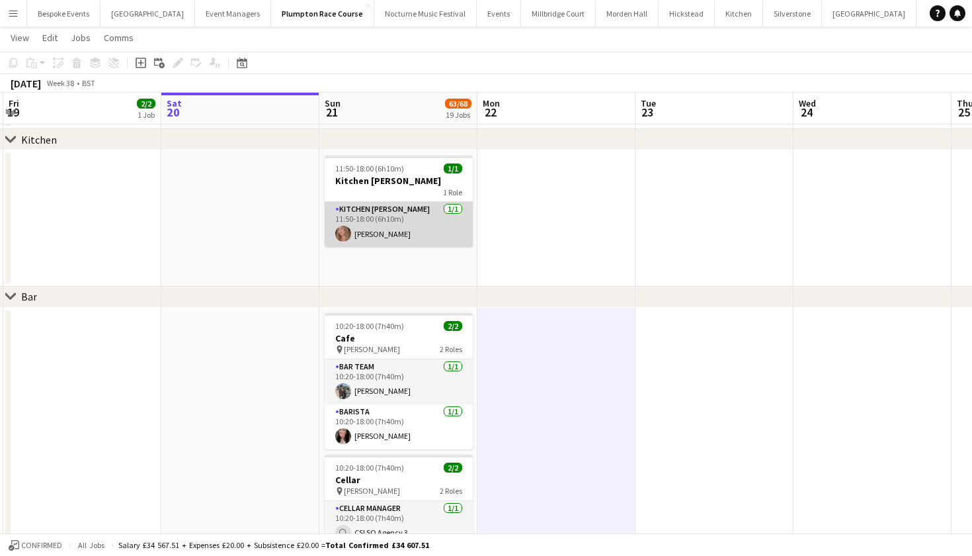
click at [411, 228] on app-card-role "Kitchen Porter 1/1 11:50-18:00 (6h10m) Lily Daniels" at bounding box center [399, 224] width 148 height 45
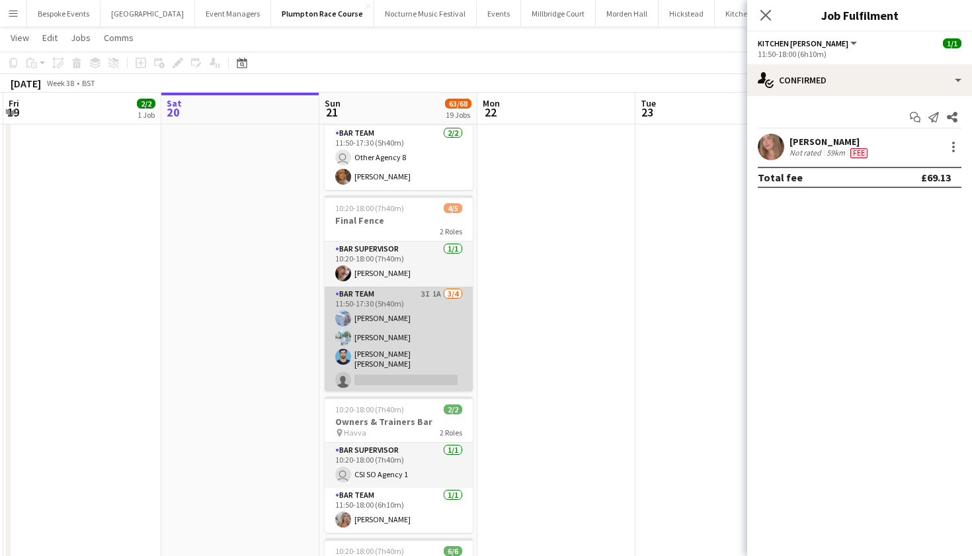
scroll to position [2162, 0]
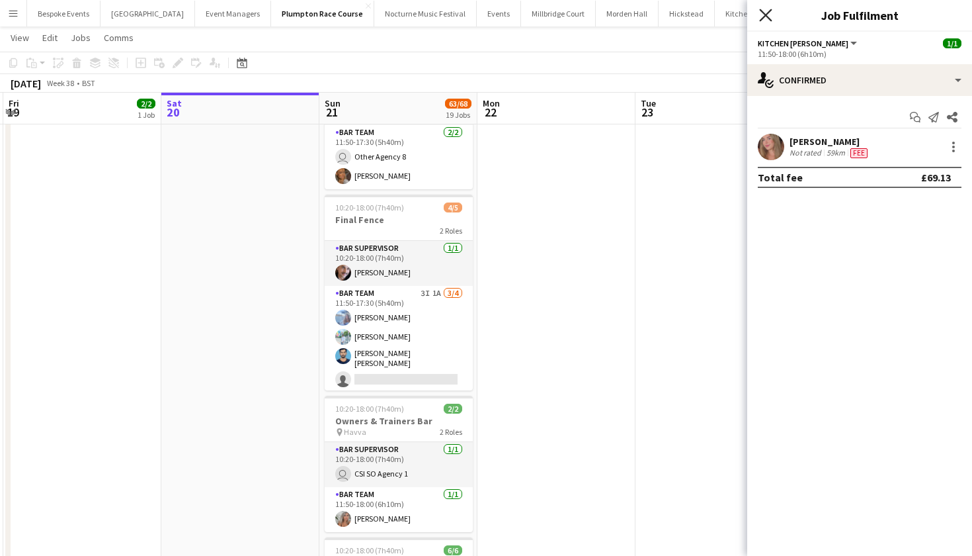
click at [771, 17] on icon "Close pop-in" at bounding box center [765, 15] width 13 height 13
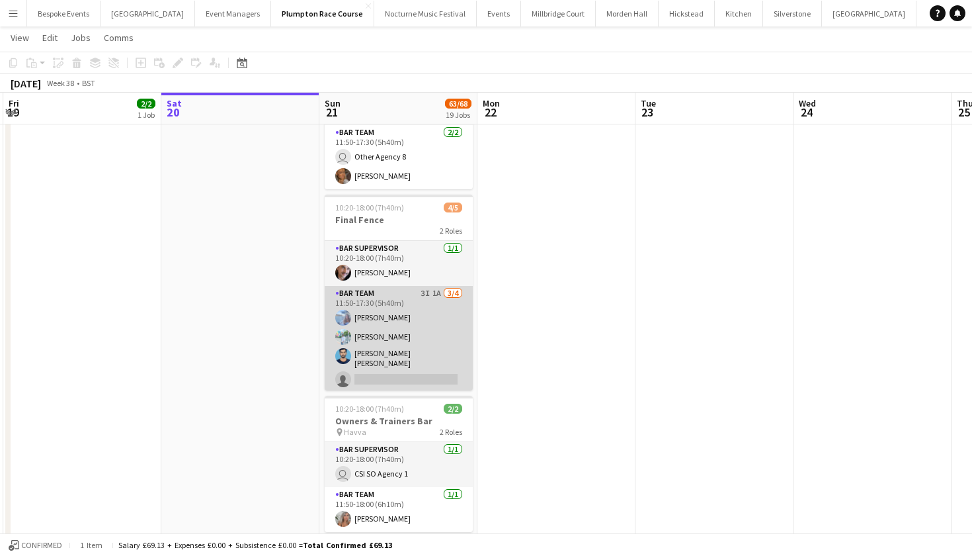
scroll to position [2160, 0]
click at [426, 317] on app-card-role "Bar Team 3I 1A 3/4 11:50-17:30 (5h40m) Elena Thompson Steven Pandeti Pavan Raju…" at bounding box center [399, 341] width 148 height 106
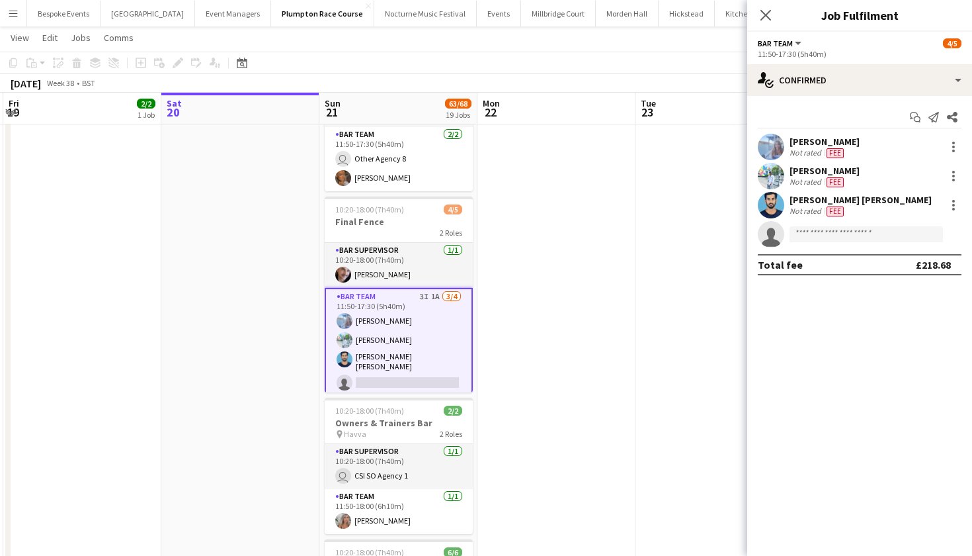
click at [426, 317] on app-card-role "Bar Team 3I 1A 3/4 11:50-17:30 (5h40m) Elena Thompson Steven Pandeti Pavan Raju…" at bounding box center [399, 342] width 148 height 109
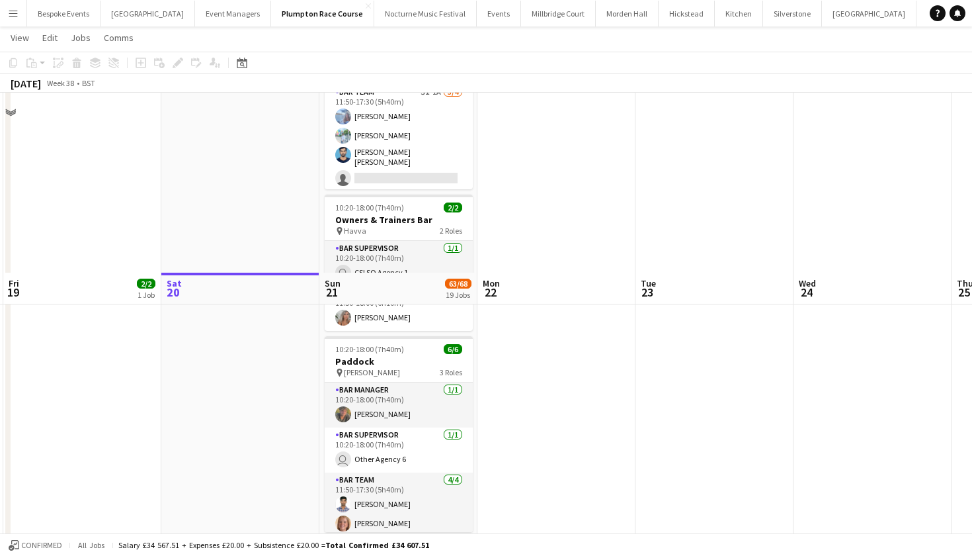
scroll to position [2543, 0]
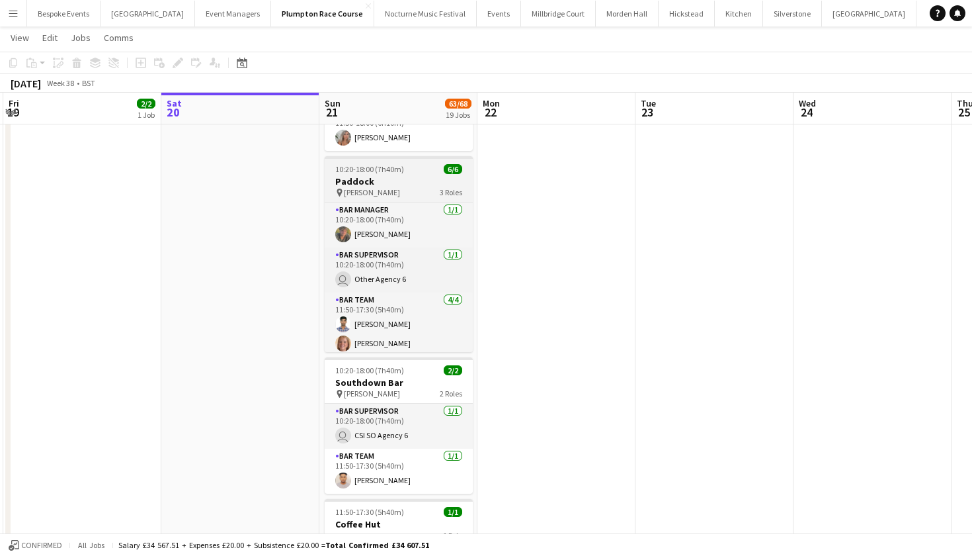
click at [411, 175] on h3 "Paddock" at bounding box center [399, 181] width 148 height 12
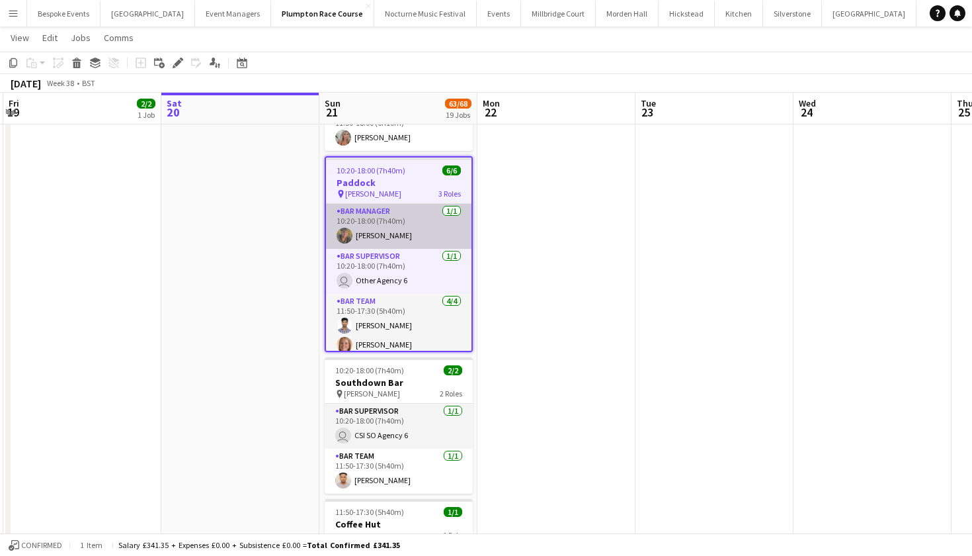
click at [394, 220] on app-card-role "Bar Manager 1/1 10:20-18:00 (7h40m) sam hibberd" at bounding box center [399, 226] width 146 height 45
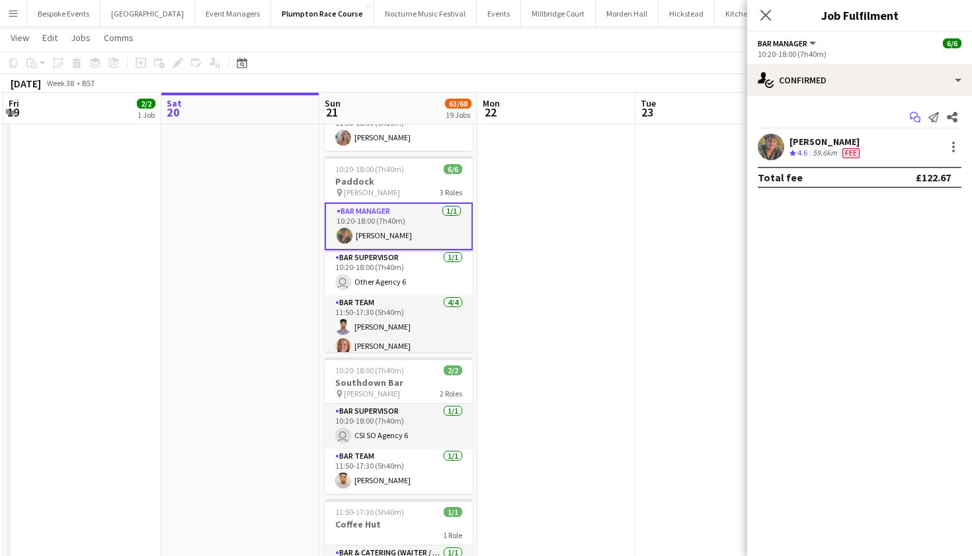
click at [915, 122] on icon "Start chat" at bounding box center [915, 117] width 11 height 11
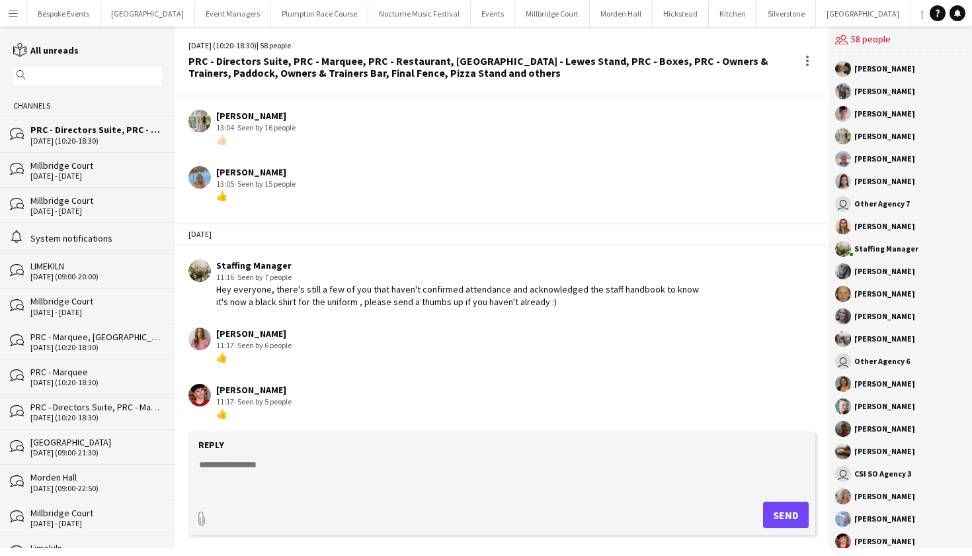
scroll to position [2032, 0]
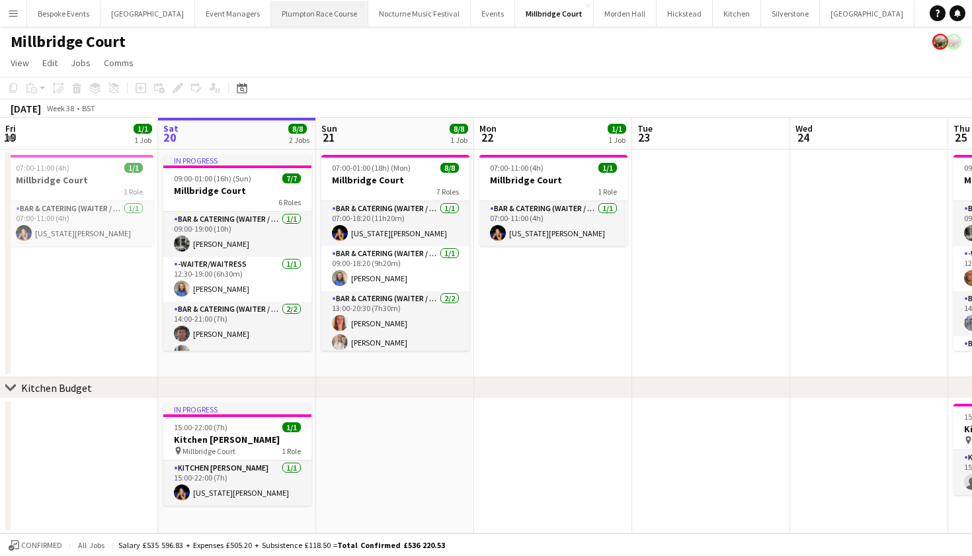
click at [274, 19] on button "Plumpton Race Course Close" at bounding box center [319, 14] width 97 height 26
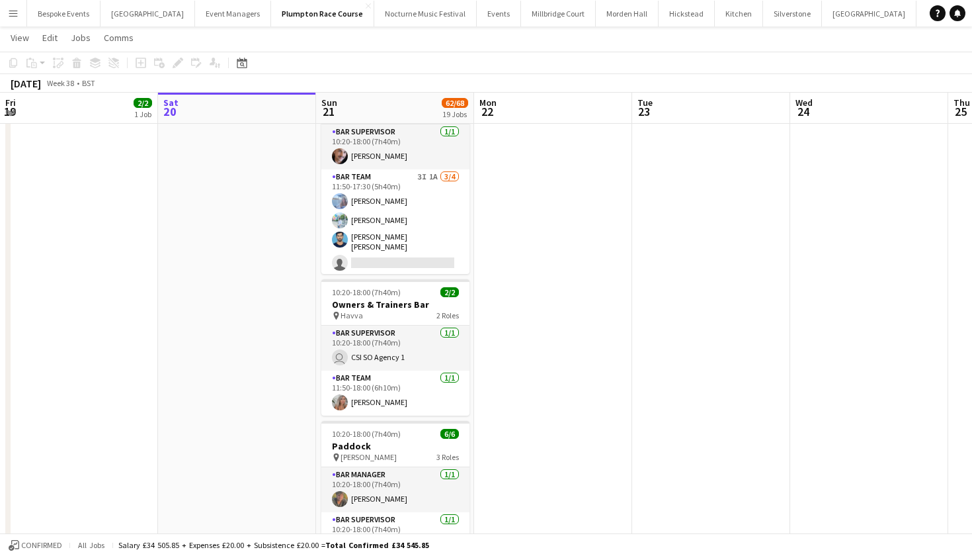
scroll to position [2280, 0]
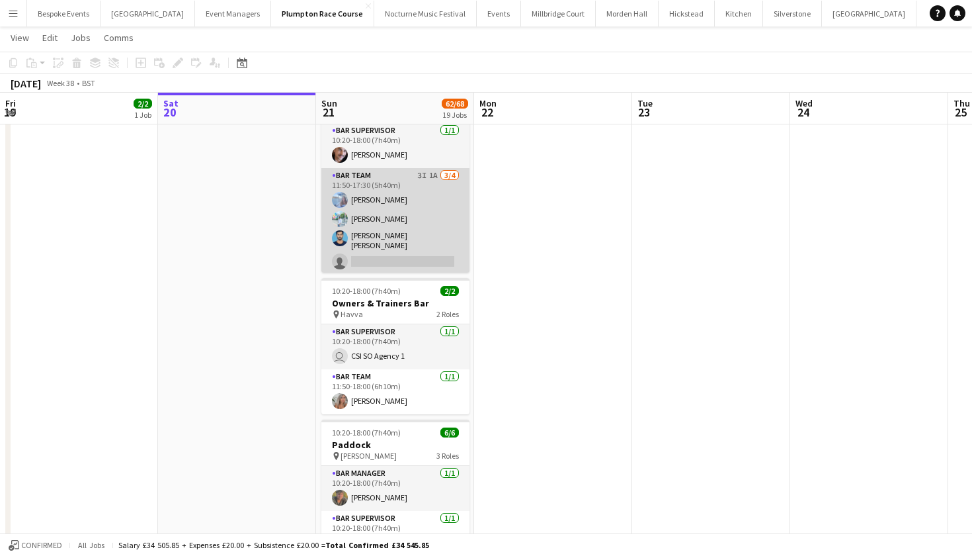
click at [390, 214] on app-card-role "Bar Team 3I 1A 3/4 11:50-17:30 (5h40m) Elena Thompson Steven Pandeti Pavan Raju…" at bounding box center [395, 221] width 148 height 106
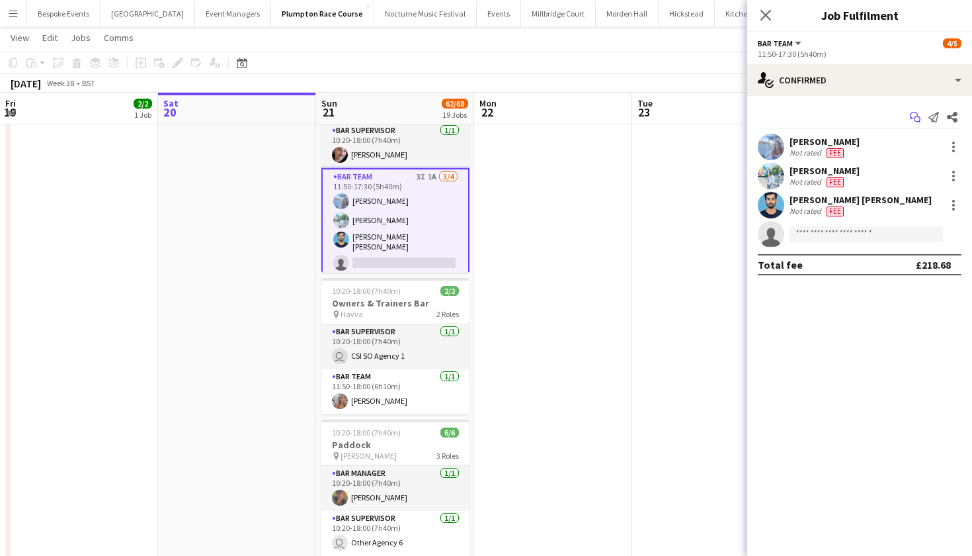
click at [915, 117] on icon at bounding box center [917, 119] width 7 height 7
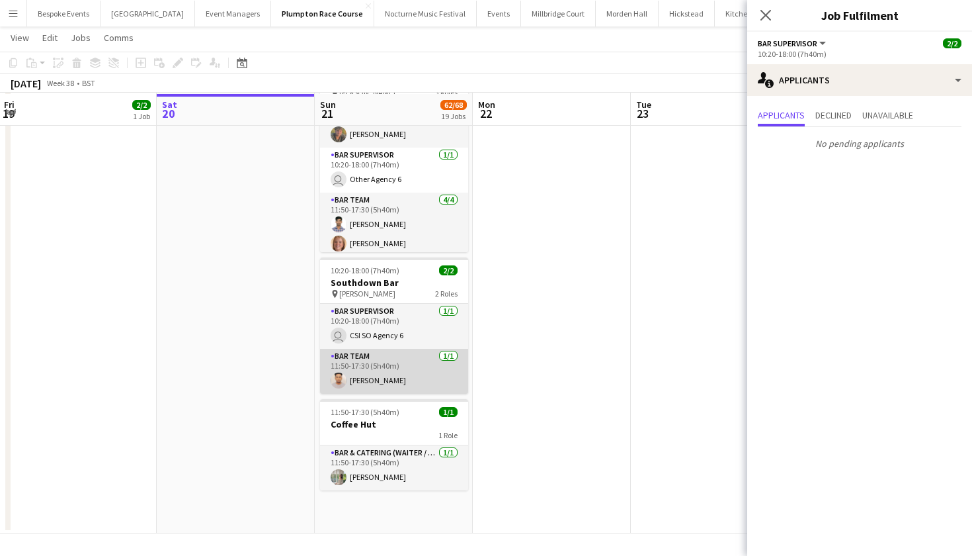
scroll to position [2643, 0]
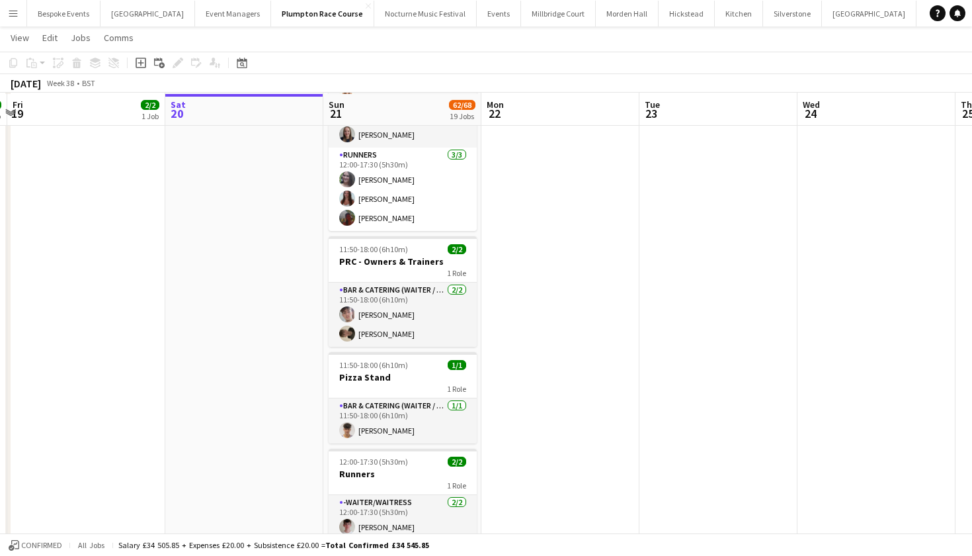
scroll to position [961, 0]
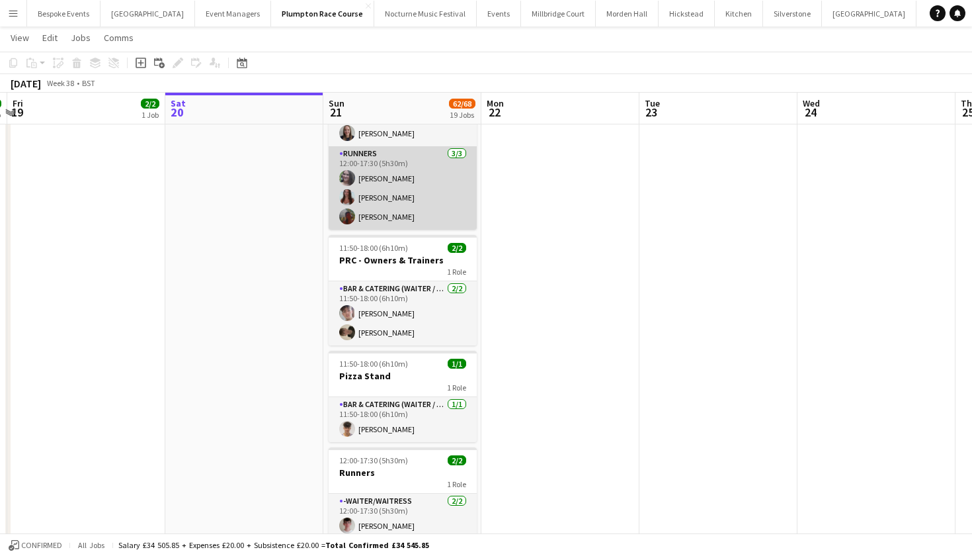
click at [394, 202] on app-card-role "Runners 3/3 12:00-17:30 (5h30m) Natalia Brzezicka Beatrice Norris Sasha Calvert" at bounding box center [403, 187] width 148 height 83
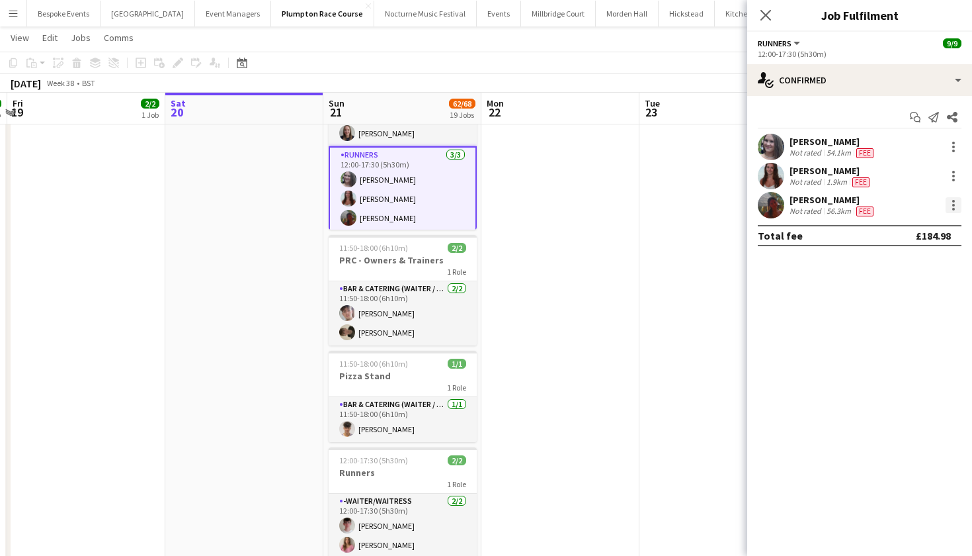
click at [952, 208] on div at bounding box center [954, 205] width 16 height 16
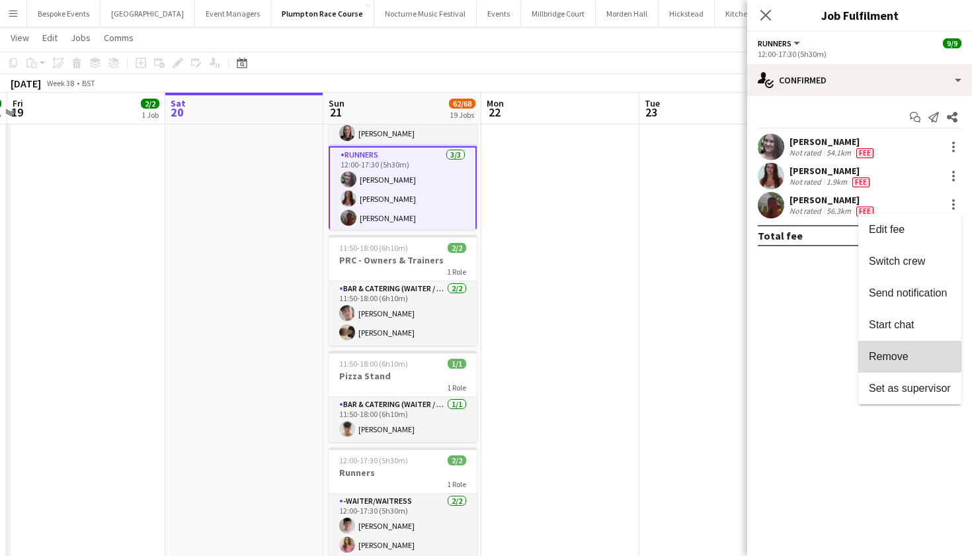
click at [903, 356] on span "Remove" at bounding box center [889, 356] width 40 height 11
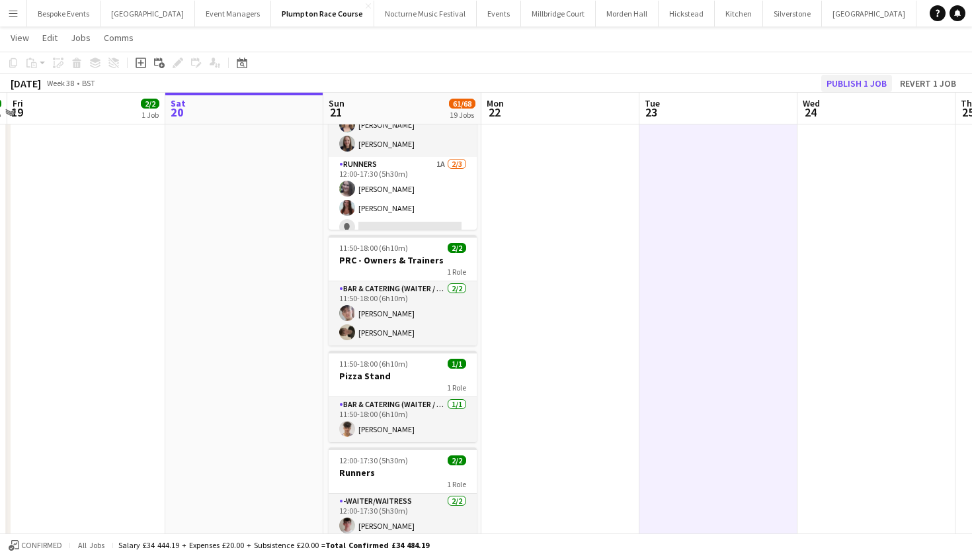
click at [855, 76] on button "Publish 1 job" at bounding box center [856, 83] width 71 height 17
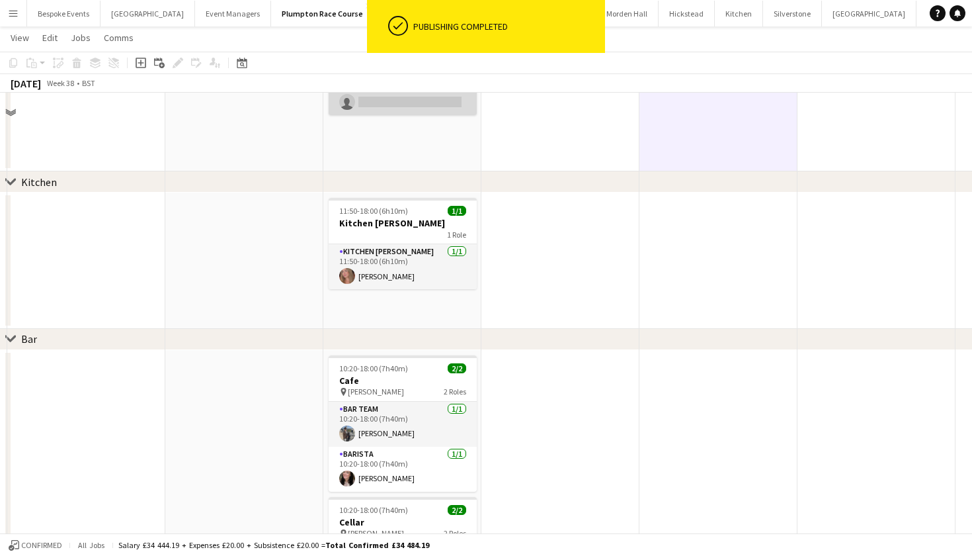
scroll to position [1573, 0]
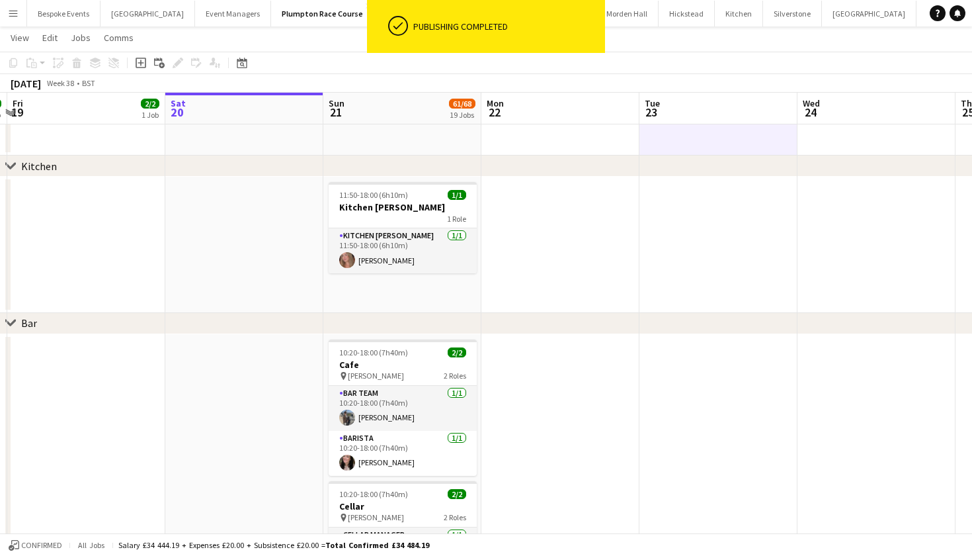
click at [396, 279] on app-date-cell "11:50-18:00 (6h10m) 1/1 Kitchen Porter - Plumpton 1 Role Kitchen Porter 1/1 11:…" at bounding box center [402, 245] width 158 height 136
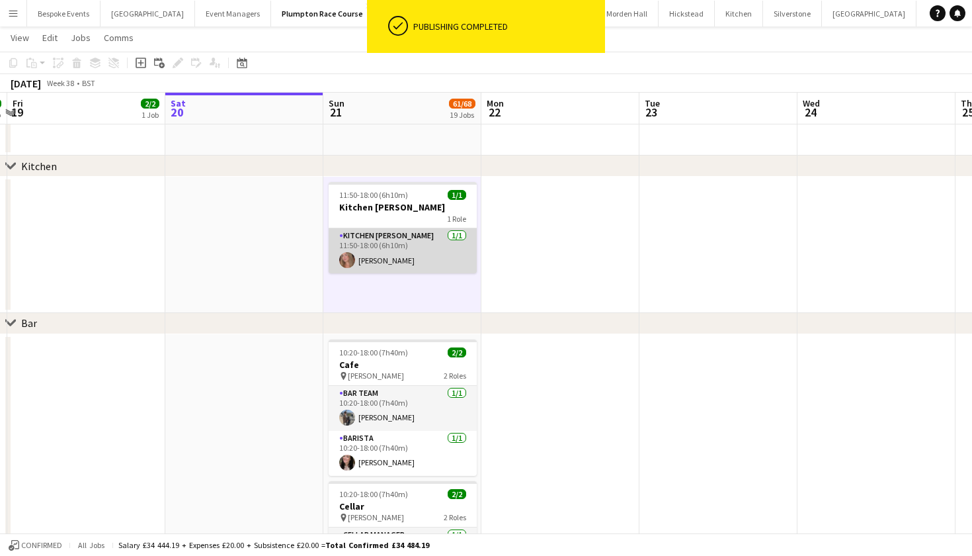
click at [396, 235] on app-card-role "Kitchen Porter 1/1 11:50-18:00 (6h10m) Lily Daniels" at bounding box center [403, 250] width 148 height 45
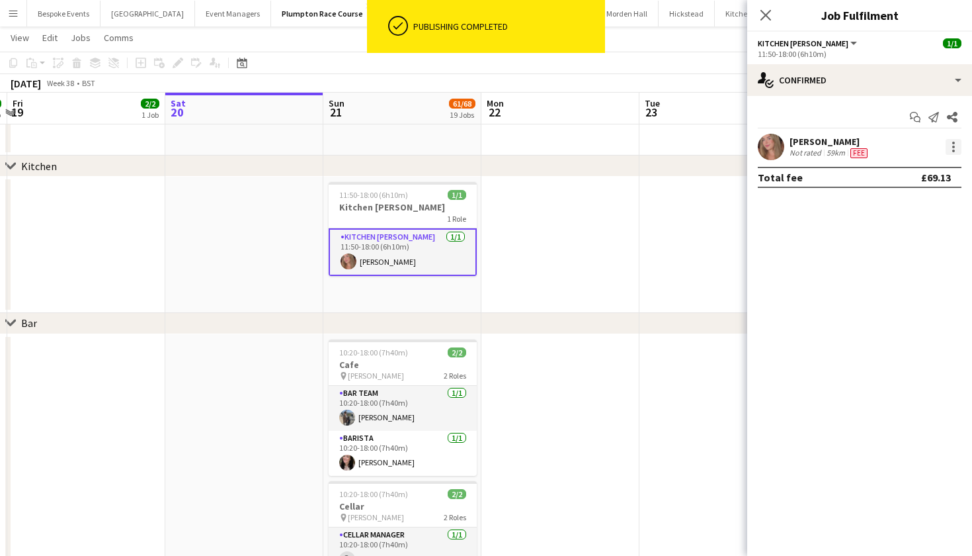
click at [950, 150] on div at bounding box center [954, 147] width 16 height 16
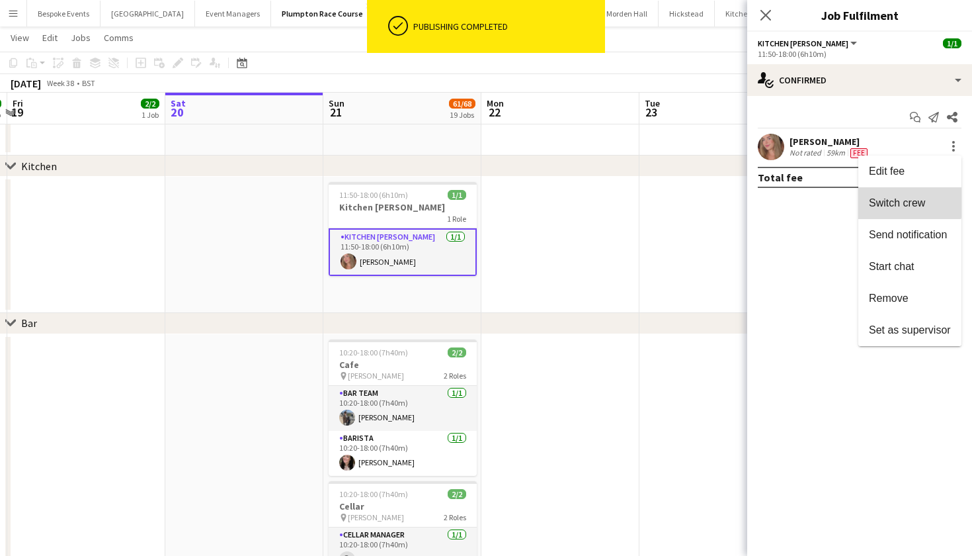
click at [903, 202] on span "Switch crew" at bounding box center [897, 202] width 56 height 11
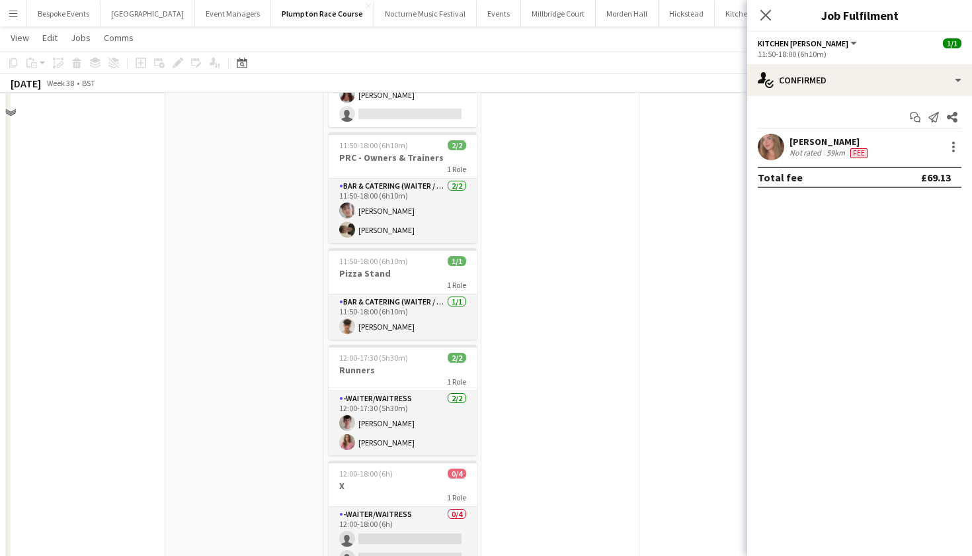
scroll to position [1026, 0]
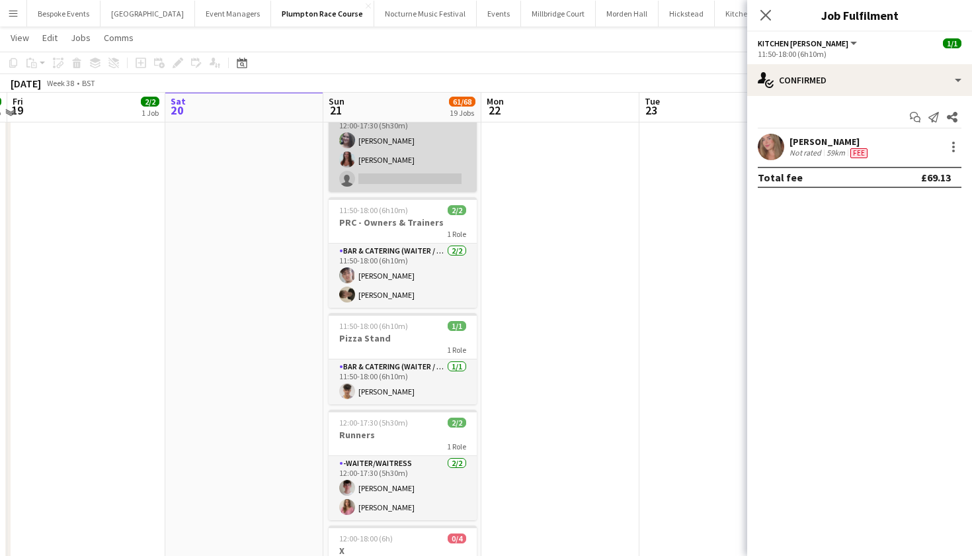
click at [446, 172] on app-card-role "Runners 1A 2/3 12:00-17:30 (5h30m) Natalia Brzezicka Beatrice Norris single-neu…" at bounding box center [403, 149] width 148 height 83
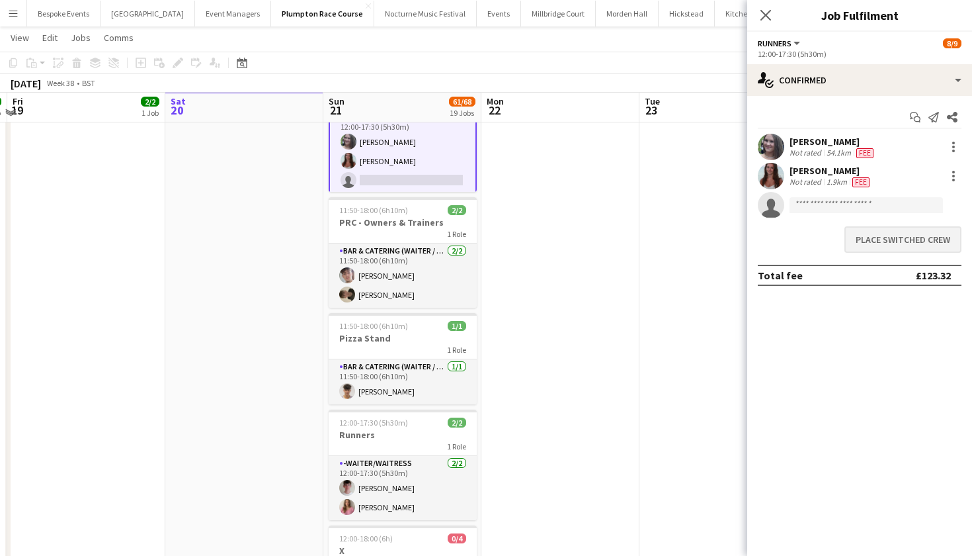
click at [901, 239] on button "Place switched crew" at bounding box center [903, 239] width 117 height 26
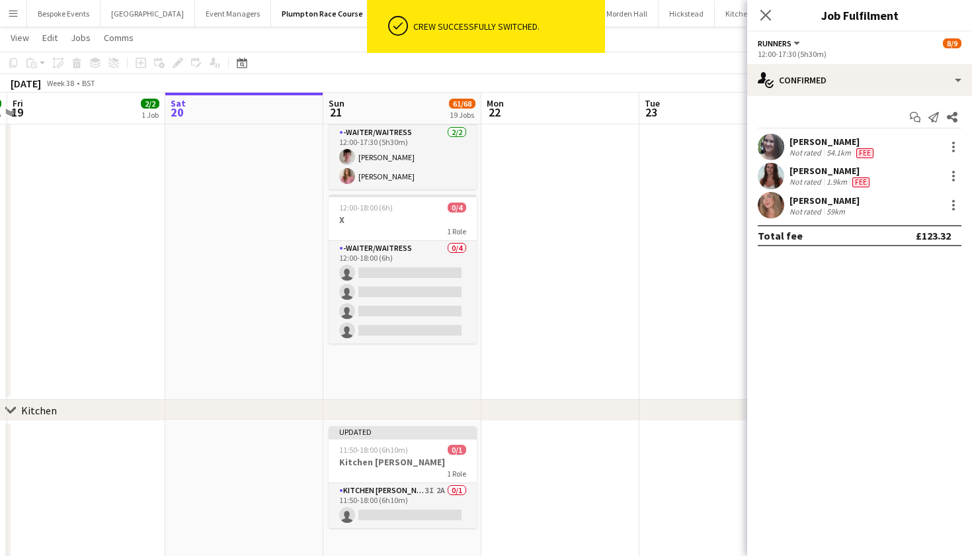
scroll to position [1335, 0]
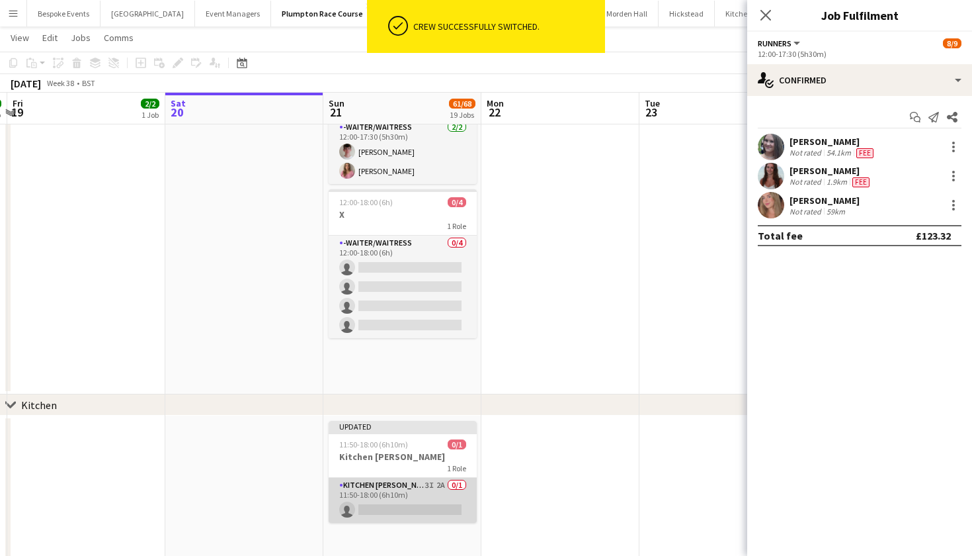
click at [425, 508] on app-card-role "Kitchen Porter 3I 2A 0/1 11:50-18:00 (6h10m) single-neutral-actions" at bounding box center [403, 500] width 148 height 45
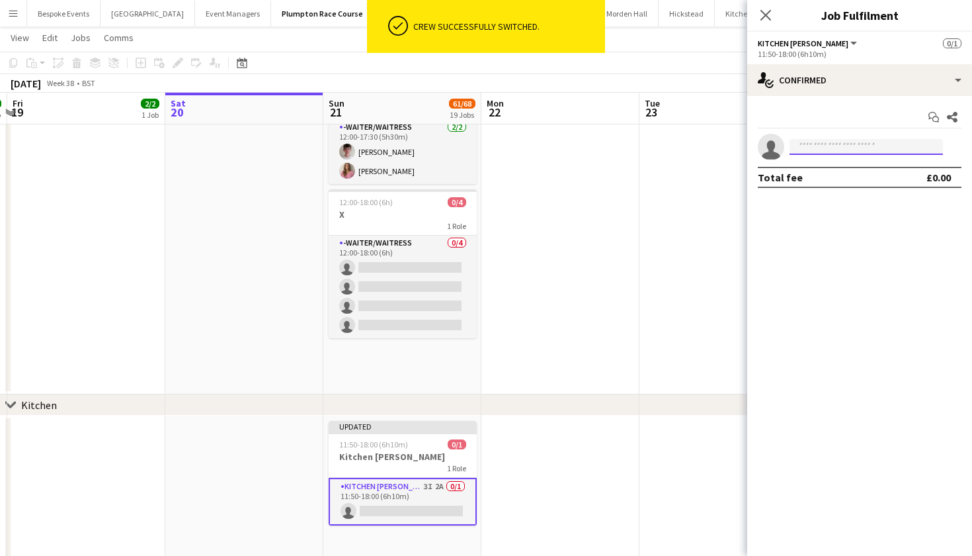
click at [823, 144] on input at bounding box center [866, 147] width 153 height 16
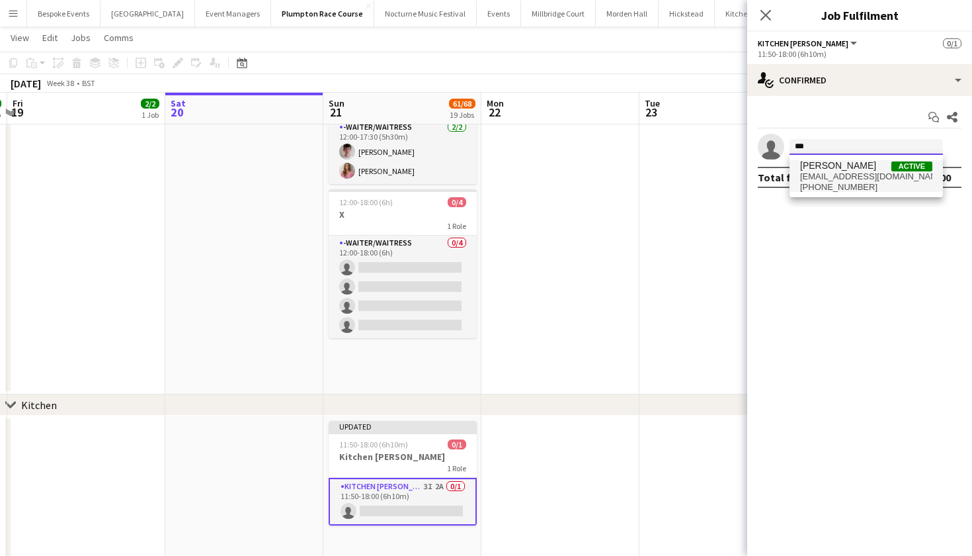
type input "***"
click at [827, 173] on span "surazshahu@gmail.com" at bounding box center [866, 176] width 132 height 11
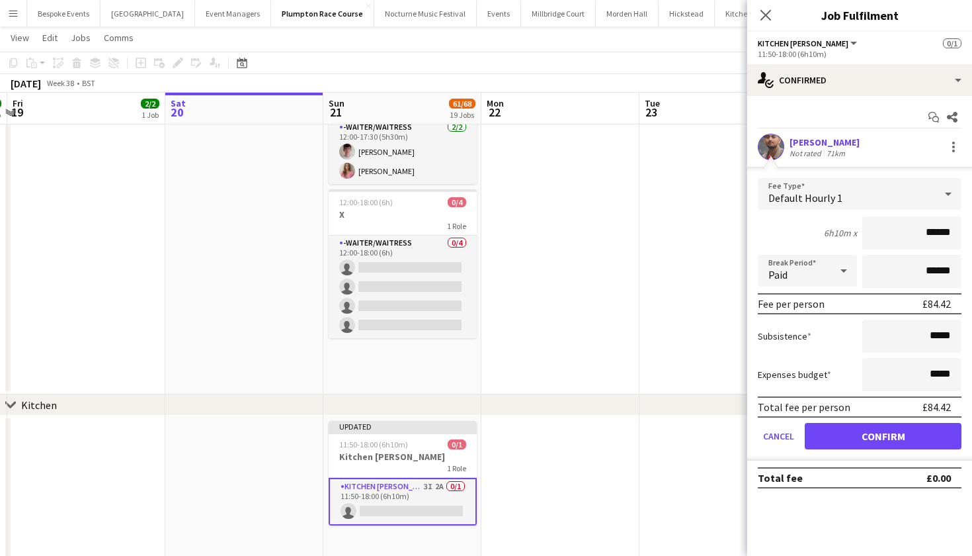
click at [901, 442] on button "Confirm" at bounding box center [883, 436] width 157 height 26
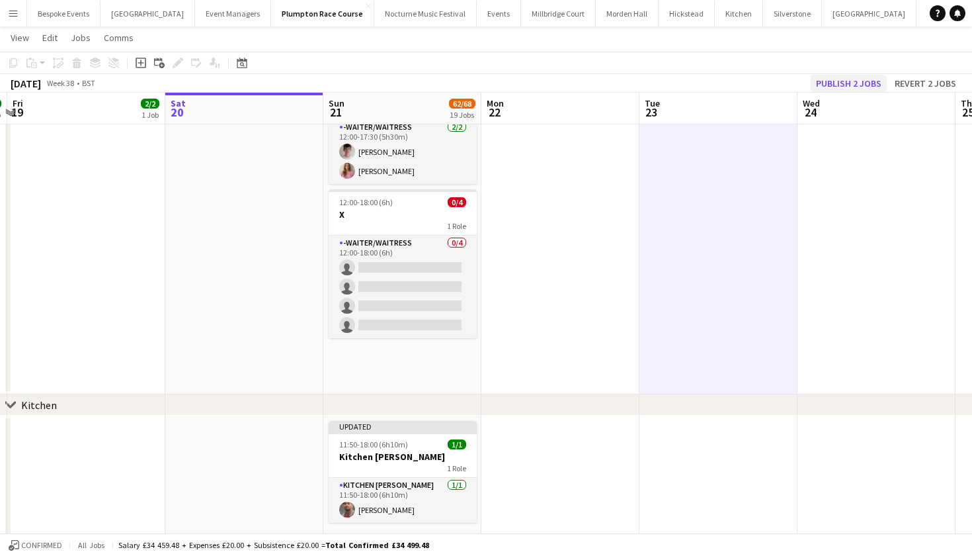
click at [825, 87] on button "Publish 2 jobs" at bounding box center [849, 83] width 76 height 17
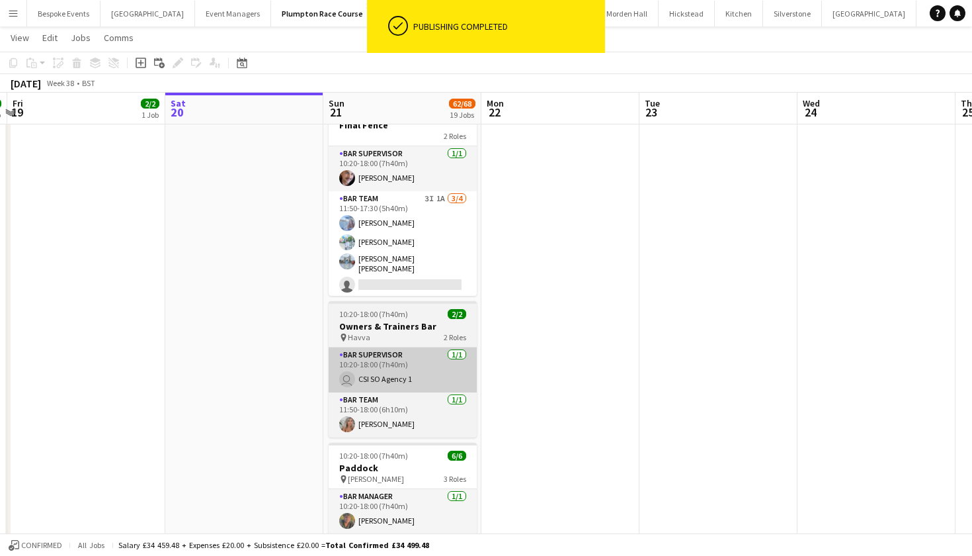
scroll to position [2268, 0]
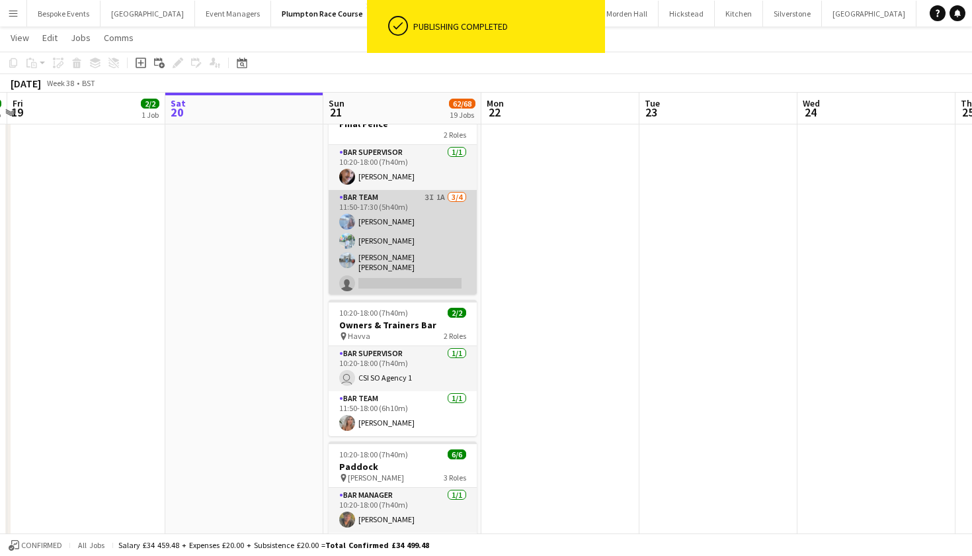
click at [430, 251] on app-card-role "Bar Team 3I 1A 3/4 11:50-17:30 (5h40m) Elena Thompson Steven Pandeti Pavan Raju…" at bounding box center [403, 243] width 148 height 106
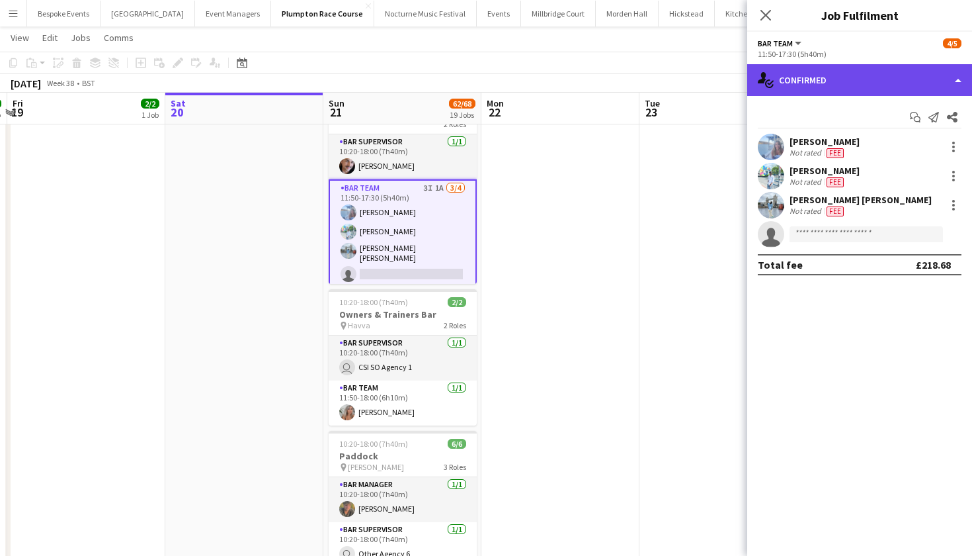
click at [799, 79] on div "single-neutral-actions-check-2 Confirmed" at bounding box center [859, 80] width 225 height 32
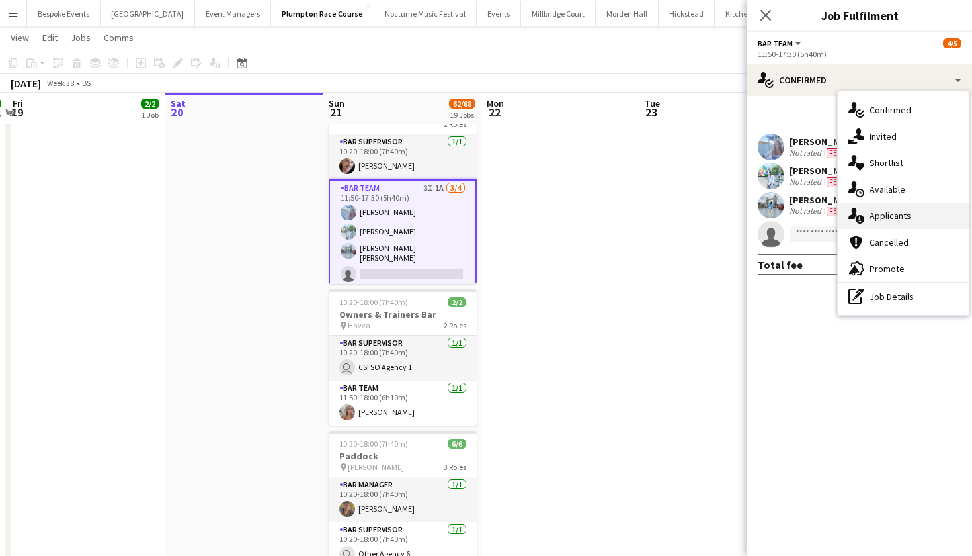
click at [860, 224] on div "single-neutral-actions-information Applicants" at bounding box center [903, 215] width 131 height 26
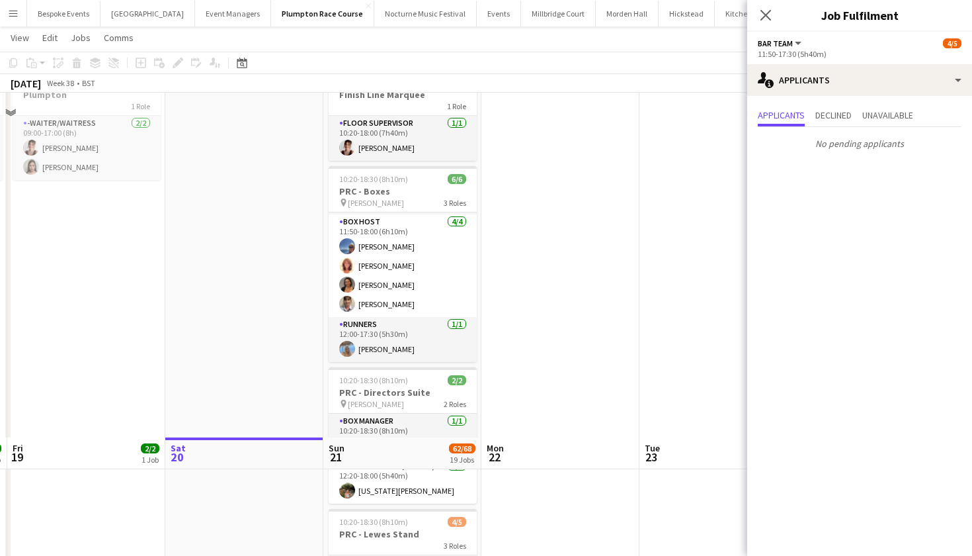
scroll to position [0, 0]
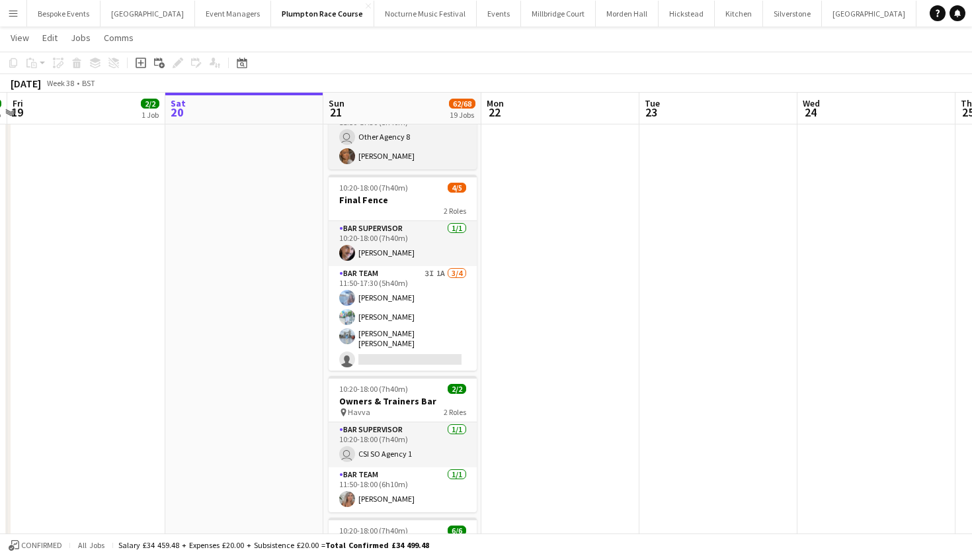
scroll to position [2183, 0]
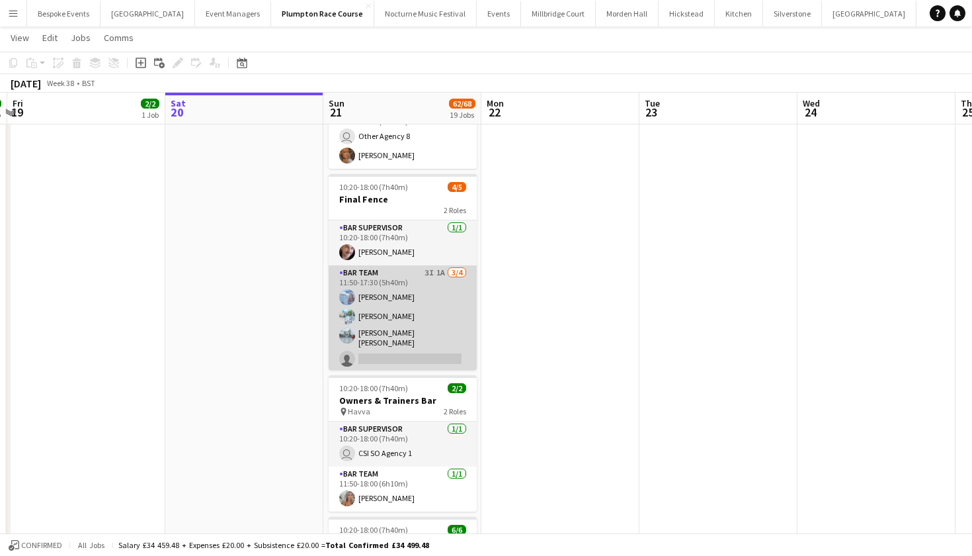
click at [413, 318] on app-card-role "Bar Team 3I 1A 3/4 11:50-17:30 (5h40m) Elena Thompson Steven Pandeti Pavan Raju…" at bounding box center [403, 318] width 148 height 106
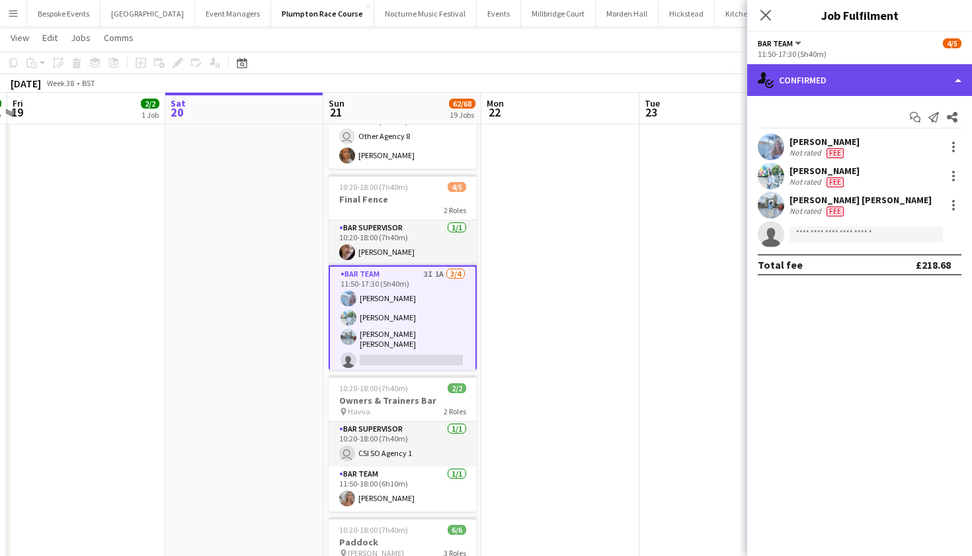
click at [804, 81] on div "single-neutral-actions-check-2 Confirmed" at bounding box center [859, 80] width 225 height 32
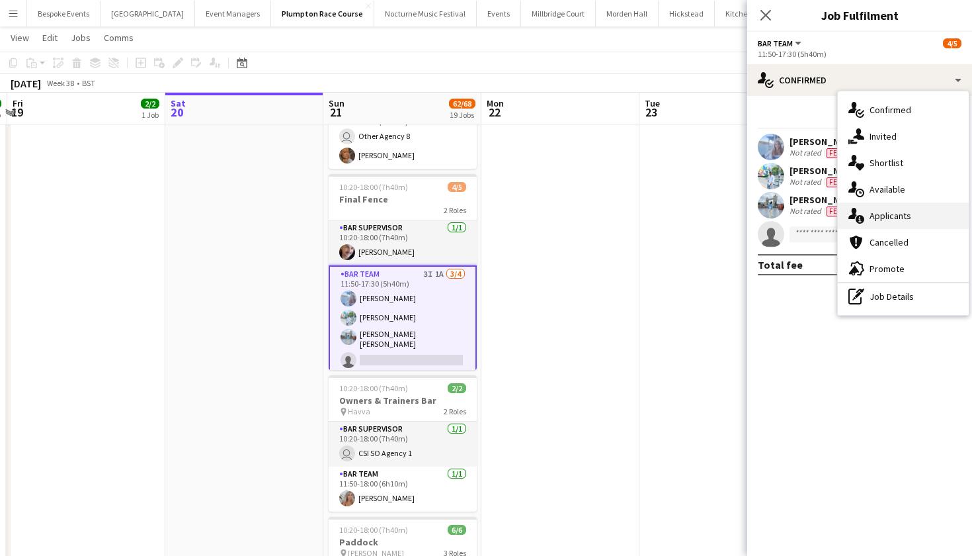
click at [882, 208] on div "single-neutral-actions-information Applicants" at bounding box center [903, 215] width 131 height 26
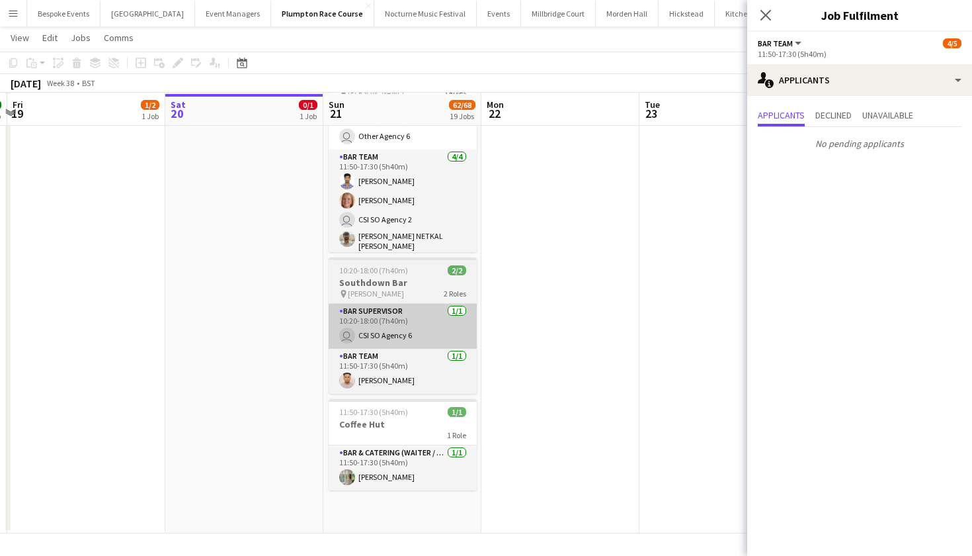
scroll to position [2643, 0]
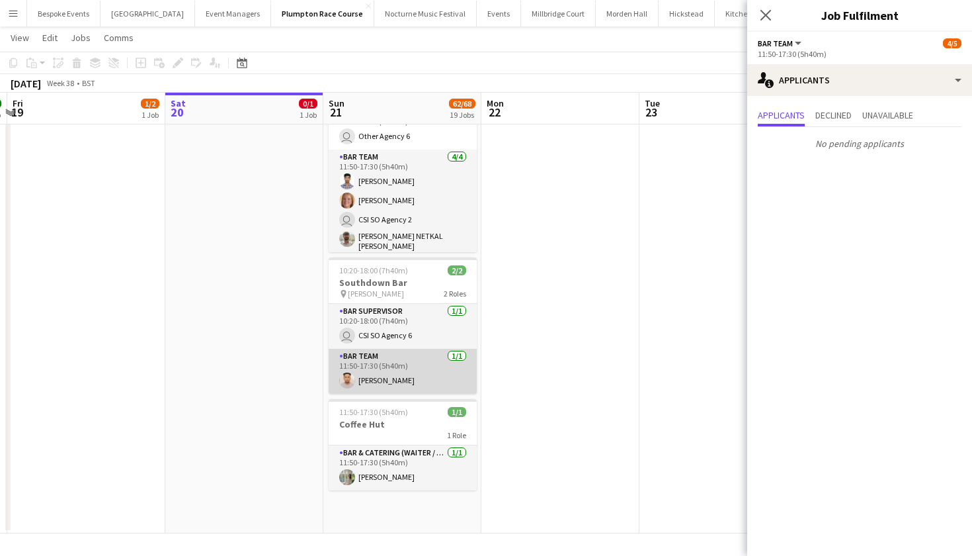
click at [393, 364] on app-card-role "Bar Team 1/1 11:50-17:30 (5h40m) Nilesh Yadav" at bounding box center [403, 371] width 148 height 45
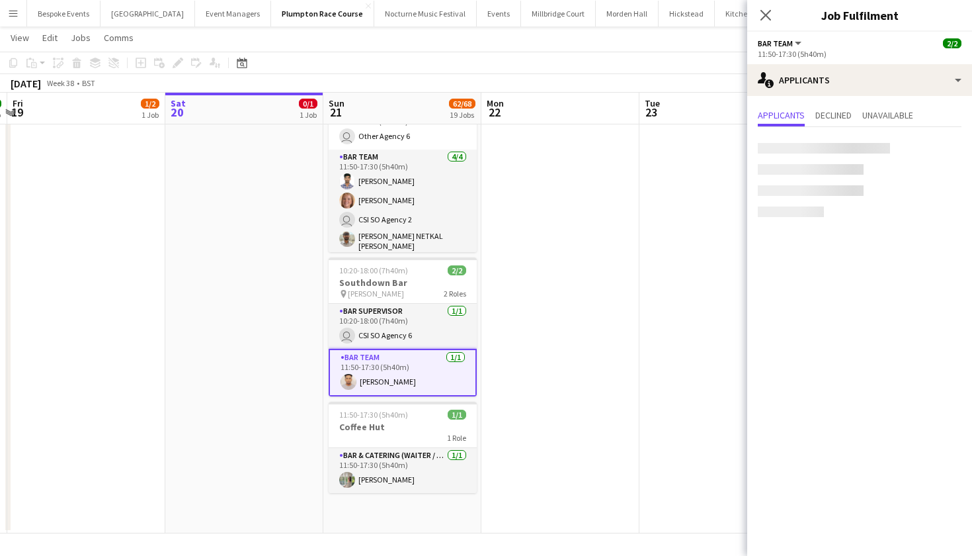
scroll to position [0, 0]
click at [397, 378] on app-card-role "Bar Team 1/1 11:50-17:30 (5h40m) Nilesh Yadav" at bounding box center [403, 373] width 148 height 48
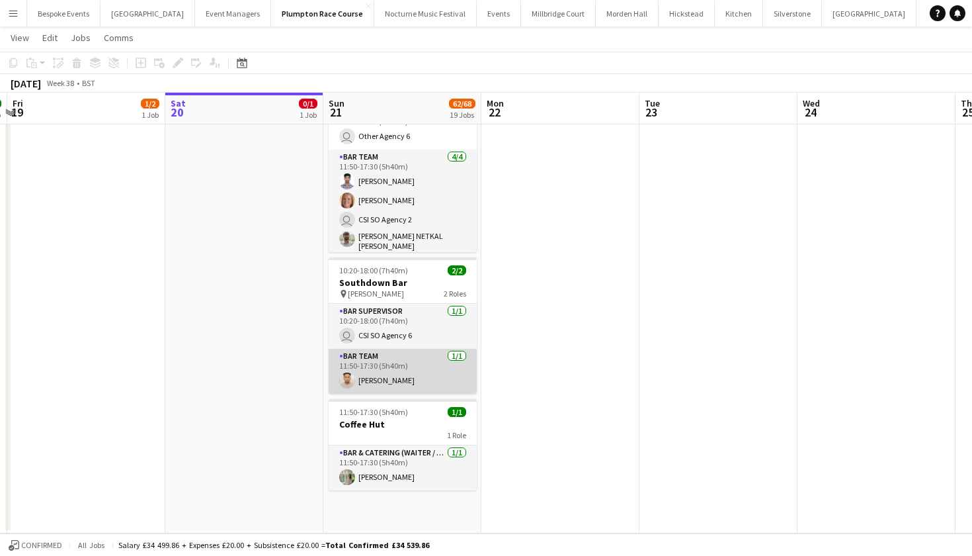
click at [397, 378] on app-card-role "Bar Team 1/1 11:50-17:30 (5h40m) Nilesh Yadav" at bounding box center [403, 371] width 148 height 45
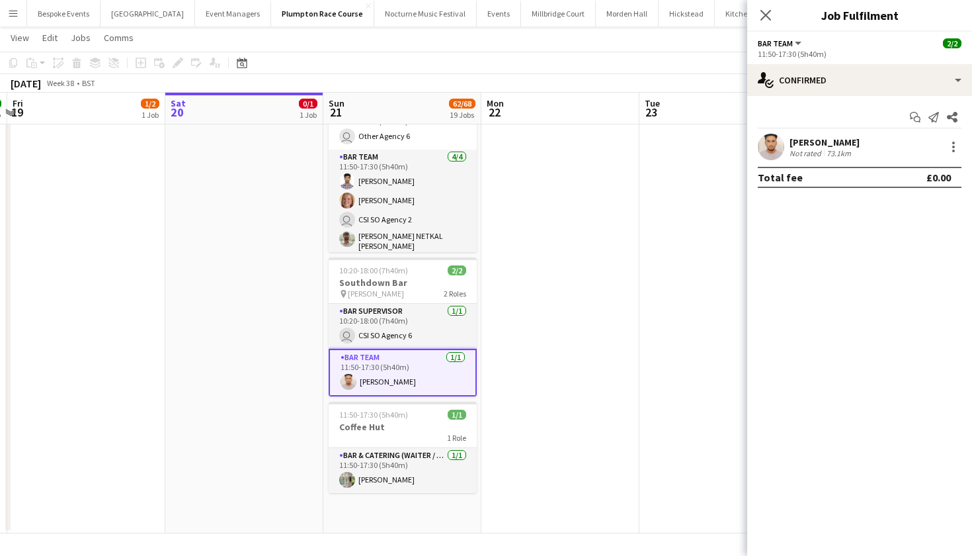
click at [787, 148] on div "Nilesh Yadav Not rated 73.1km" at bounding box center [859, 147] width 225 height 26
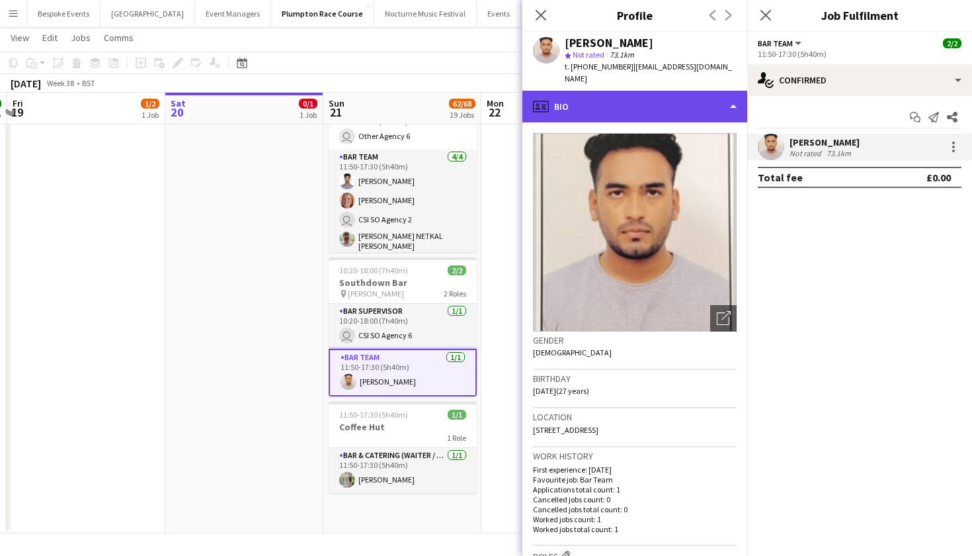
click at [651, 93] on div "profile Bio" at bounding box center [634, 107] width 225 height 32
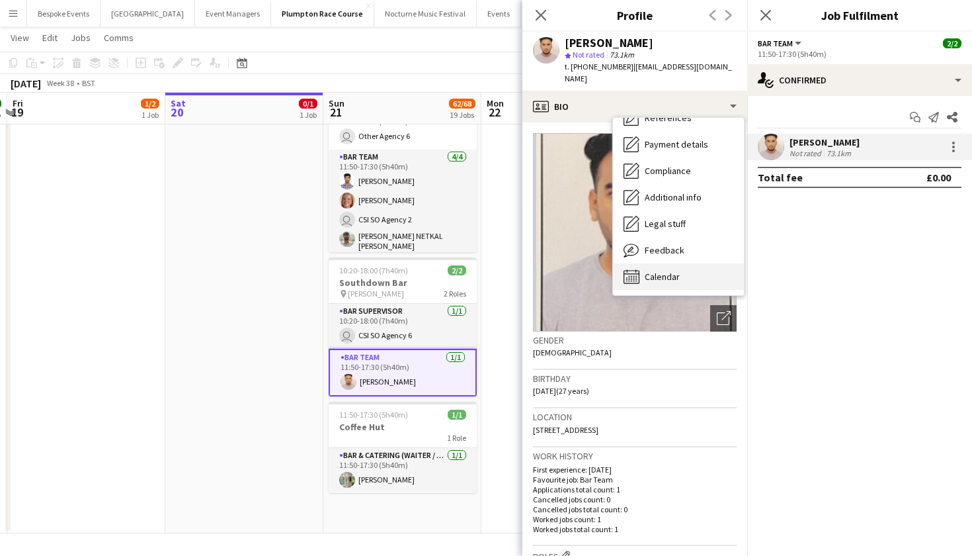
scroll to position [151, 0]
click at [653, 270] on span "Calendar" at bounding box center [662, 276] width 35 height 12
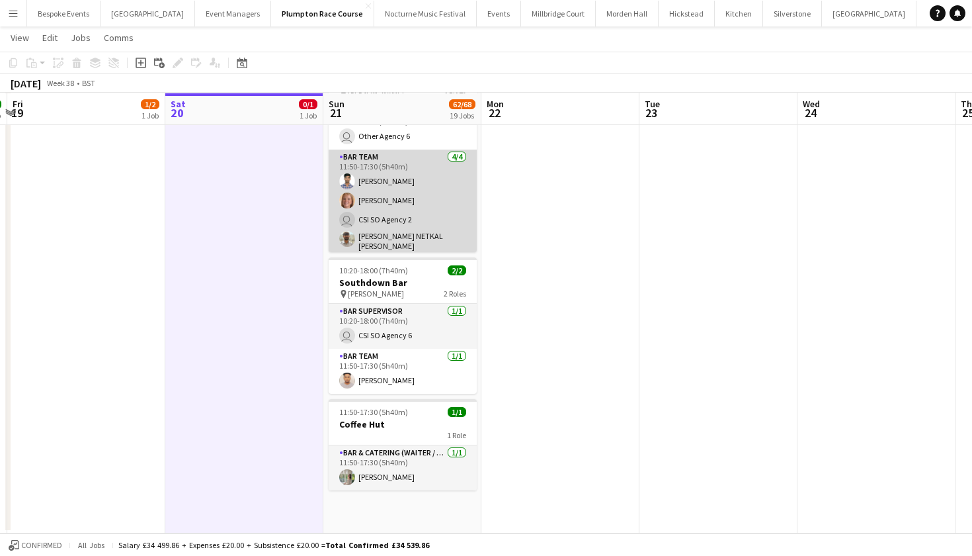
scroll to position [2643, 0]
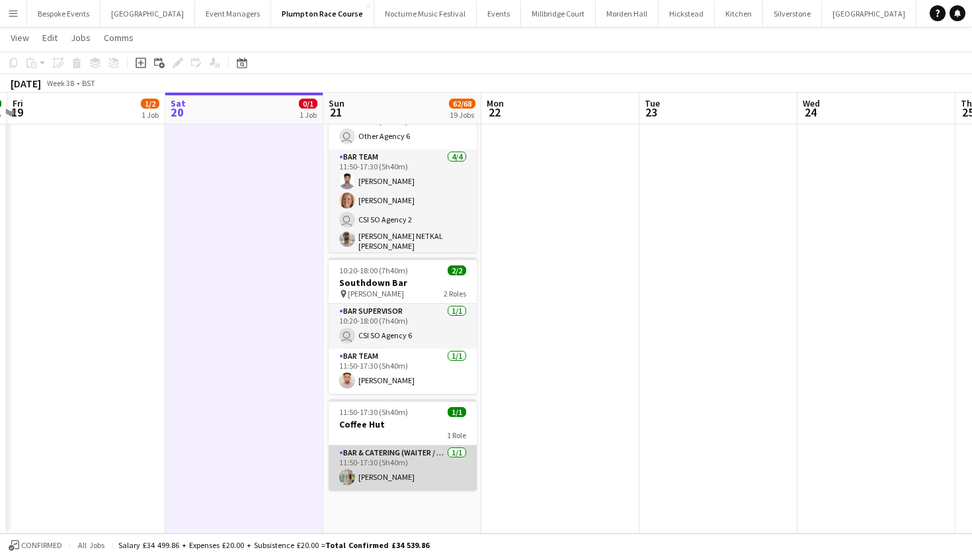
click at [372, 460] on app-card-role "Bar & Catering (Waiter / waitress) 1/1 11:50-17:30 (5h40m) Lexi Burgoyne" at bounding box center [403, 467] width 148 height 45
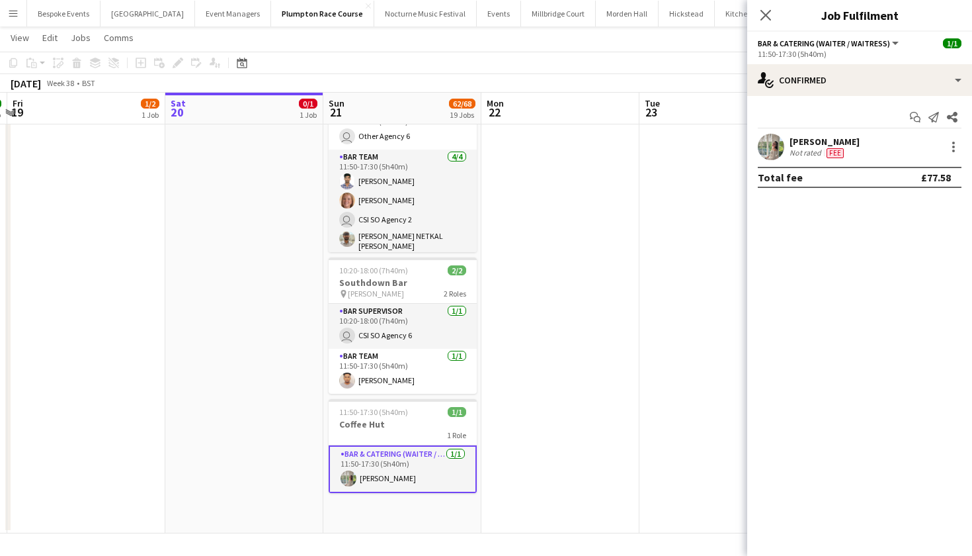
click at [782, 142] on app-user-avatar at bounding box center [771, 147] width 26 height 26
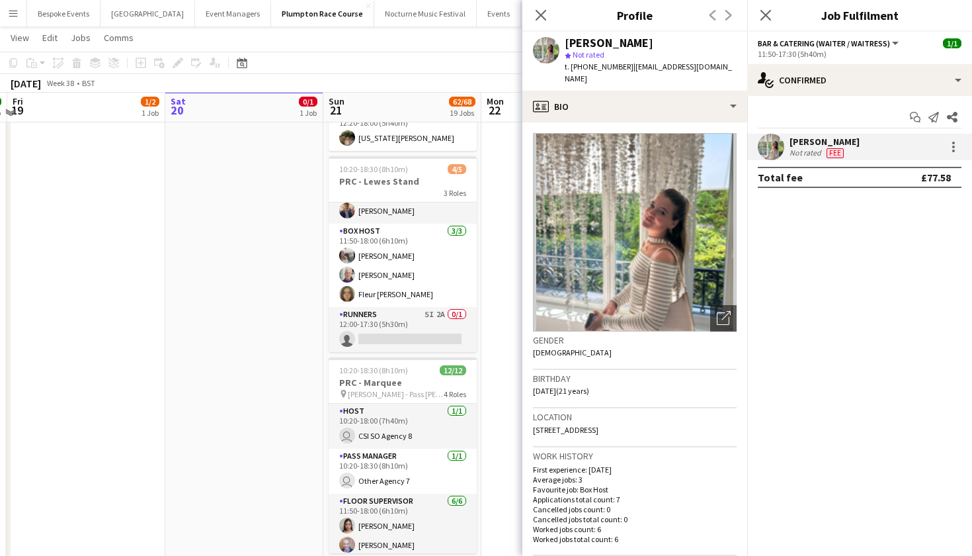
scroll to position [435, 0]
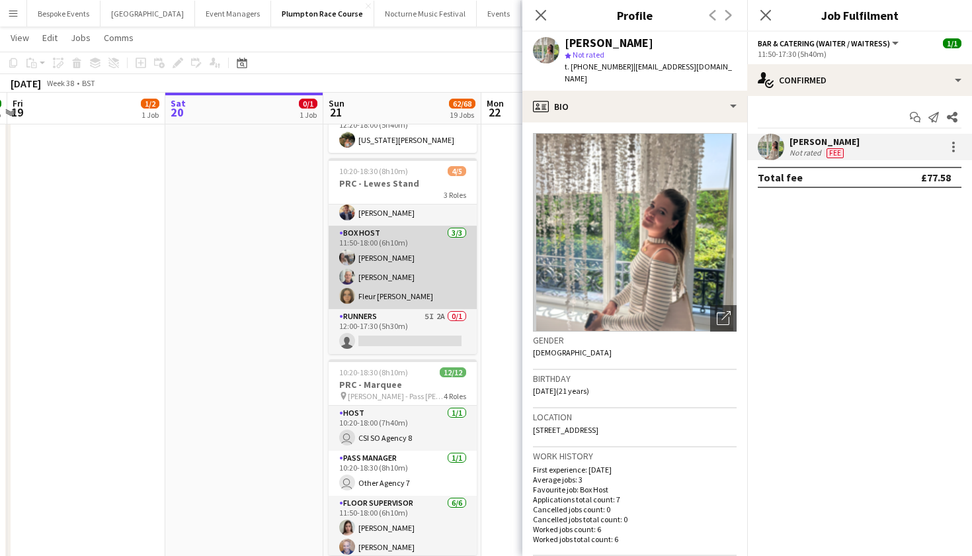
click at [387, 247] on app-card-role "Box Host 3/3 11:50-18:00 (6h10m) Elodie Noble Peter Gretton Fleur Connolly" at bounding box center [403, 267] width 148 height 83
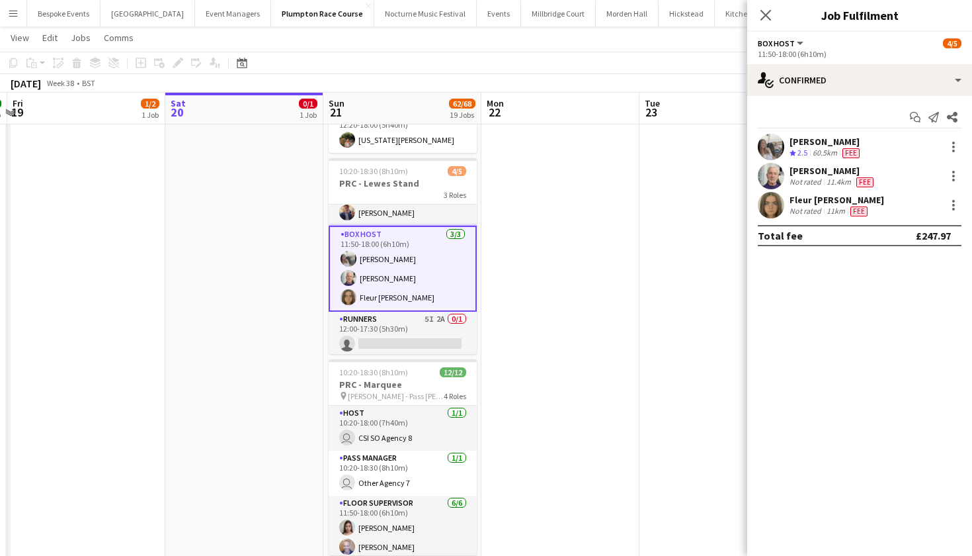
click at [782, 209] on app-user-avatar at bounding box center [771, 205] width 26 height 26
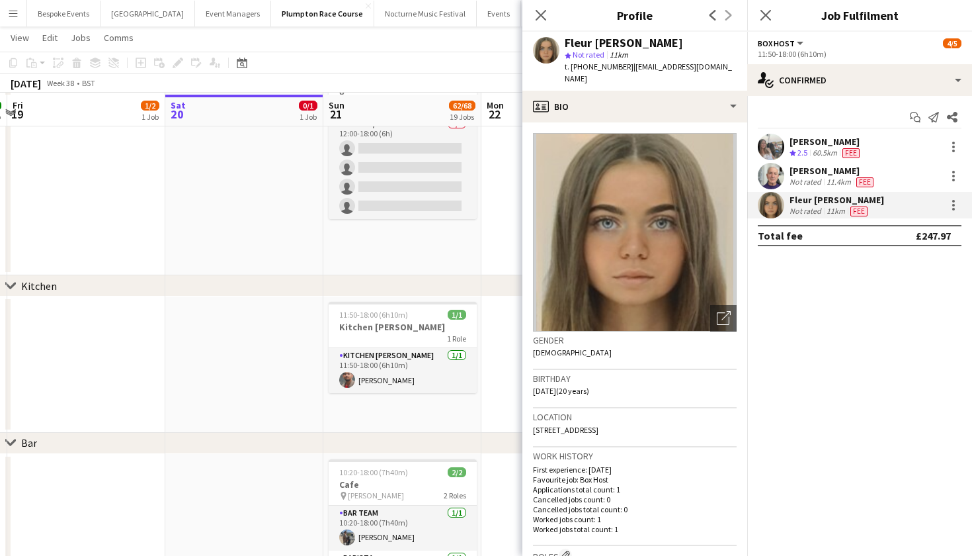
scroll to position [1458, 0]
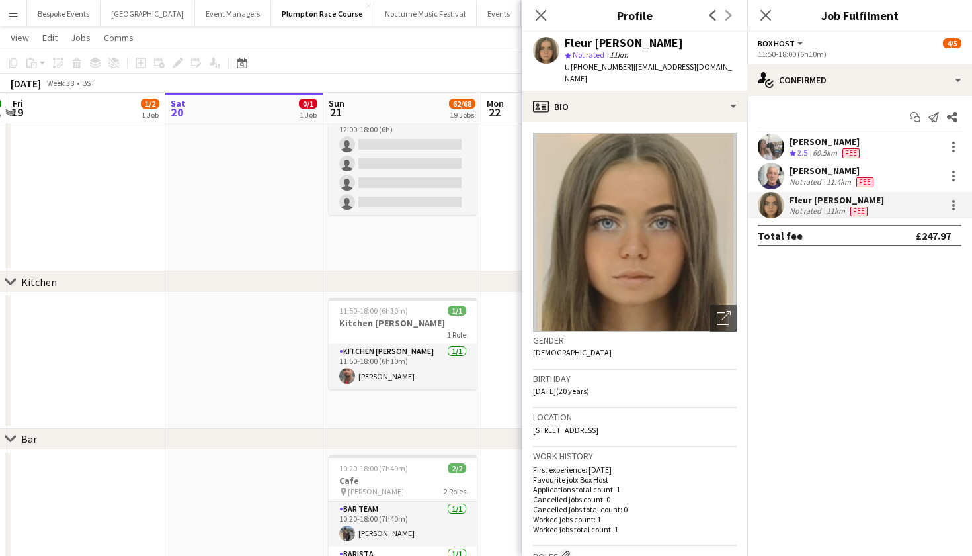
click at [281, 324] on app-date-cell at bounding box center [244, 360] width 158 height 136
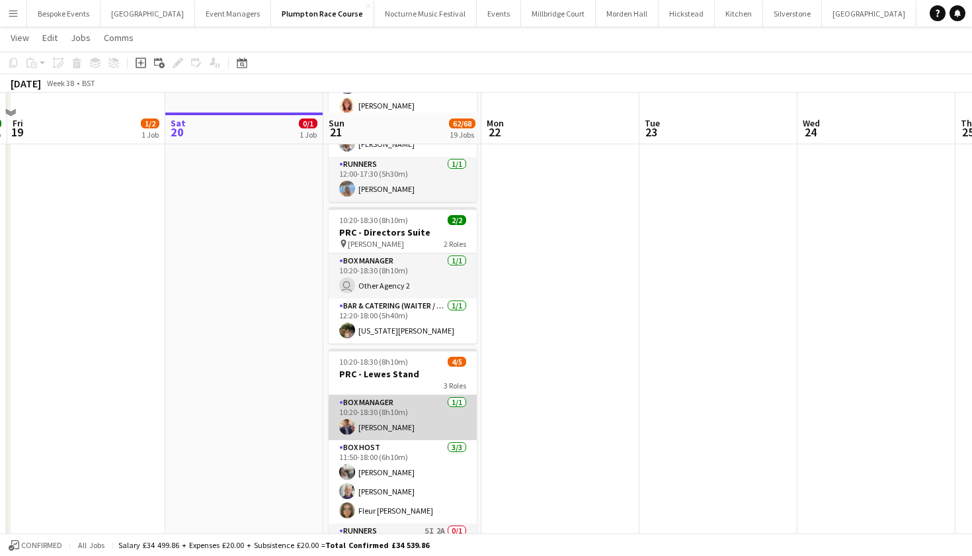
scroll to position [241, 0]
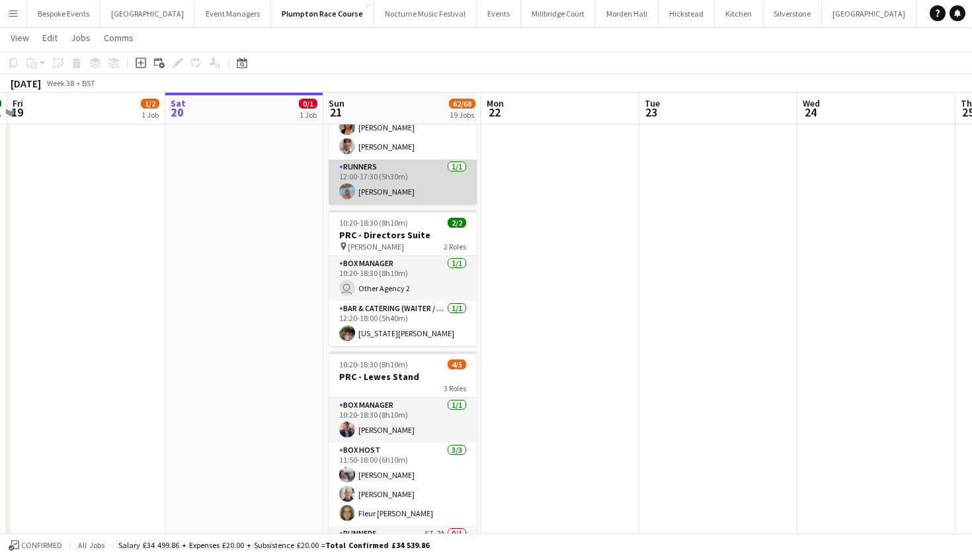
click at [384, 175] on app-card-role "Runners 1/1 12:00-17:30 (5h30m) Lily-Anne Lambert" at bounding box center [403, 181] width 148 height 45
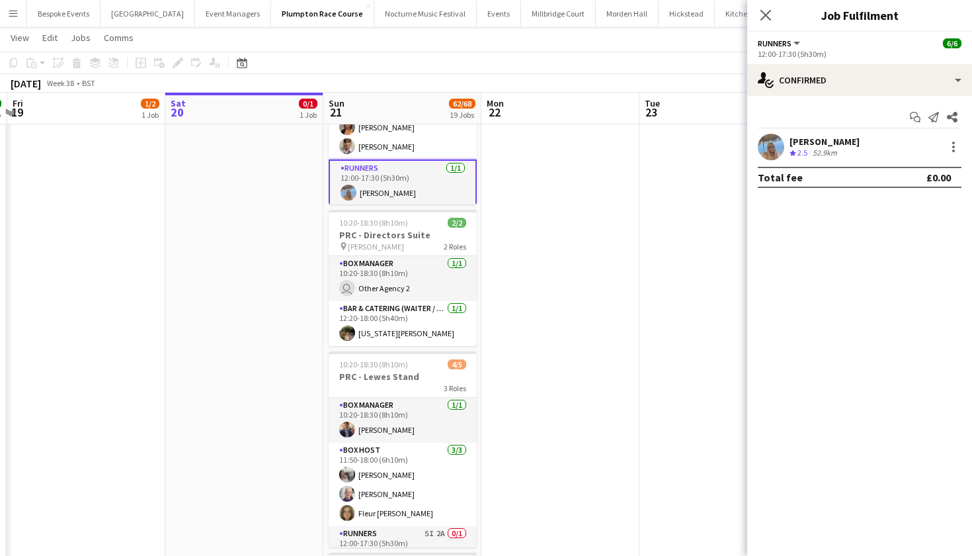
click at [769, 146] on app-user-avatar at bounding box center [771, 147] width 26 height 26
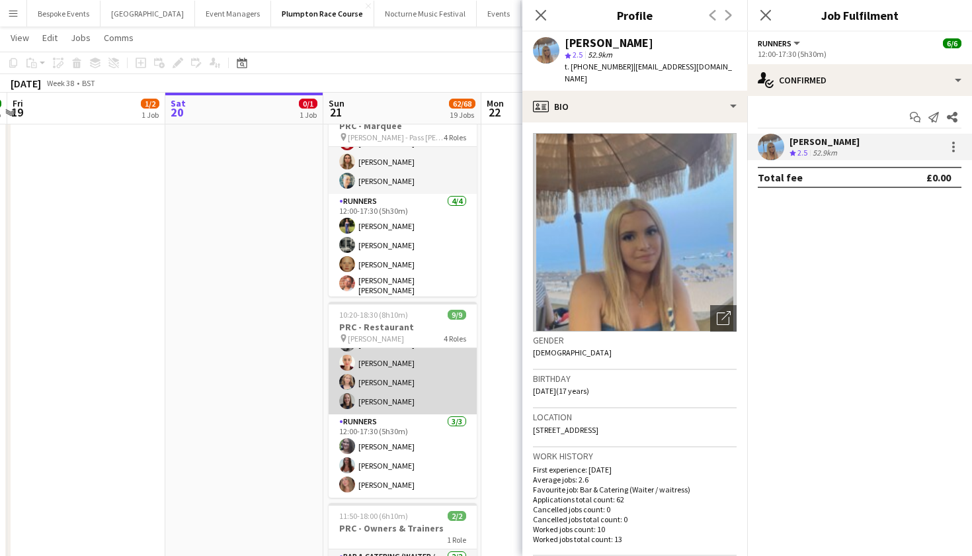
scroll to position [126, 0]
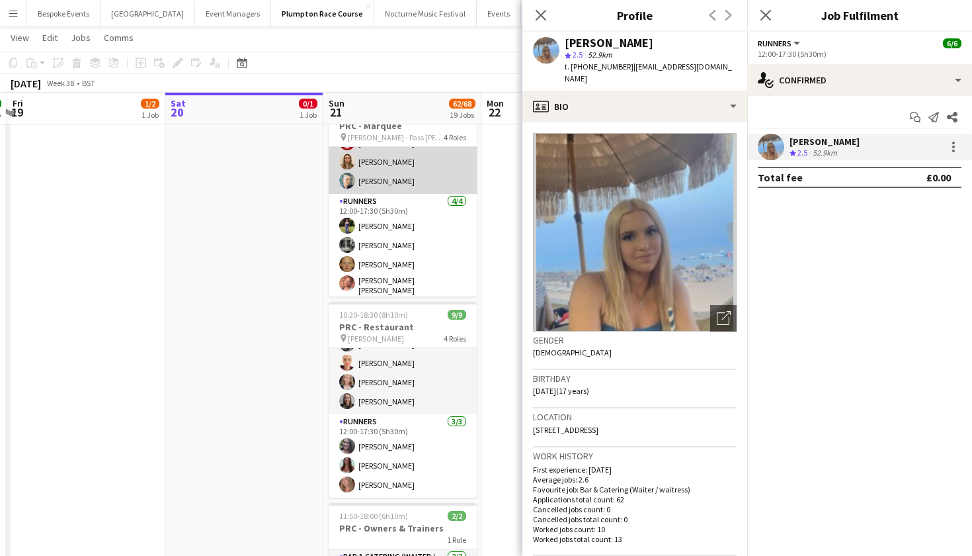
click at [383, 181] on app-card-role "Floor Supervisor 6/6 11:50-18:00 (6h10m) Daisy Marshall Hannah Bellasis Deborah…" at bounding box center [403, 123] width 148 height 141
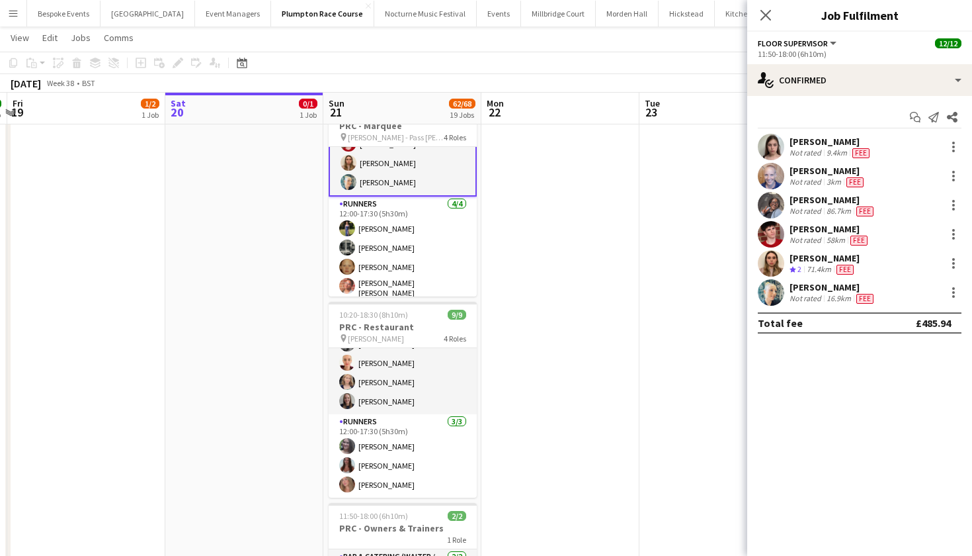
click at [664, 182] on app-date-cell at bounding box center [719, 245] width 158 height 1581
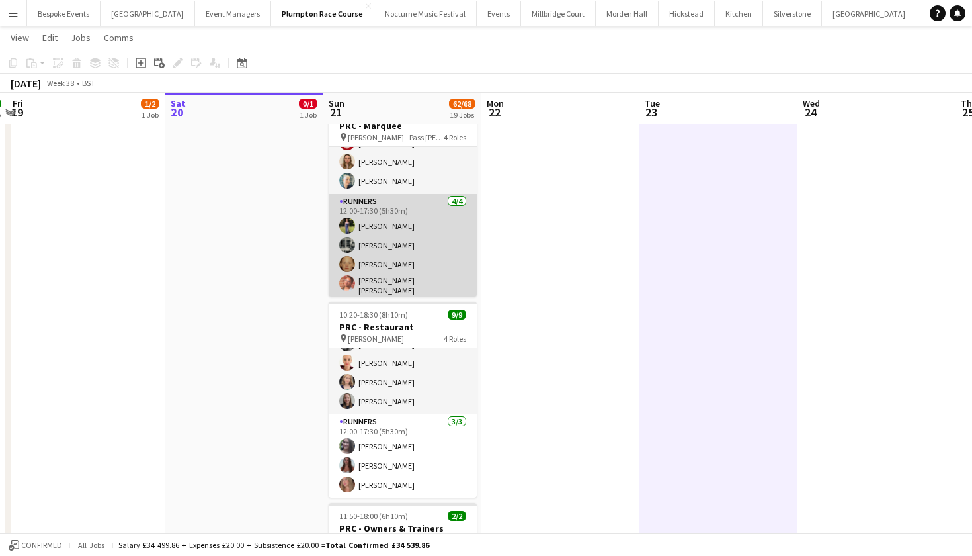
click at [421, 248] on app-card-role "Runners 4/4 12:00-17:30 (5h30m) Holly Hunter Molly Middlehurst Genevieve Whitel…" at bounding box center [403, 247] width 148 height 106
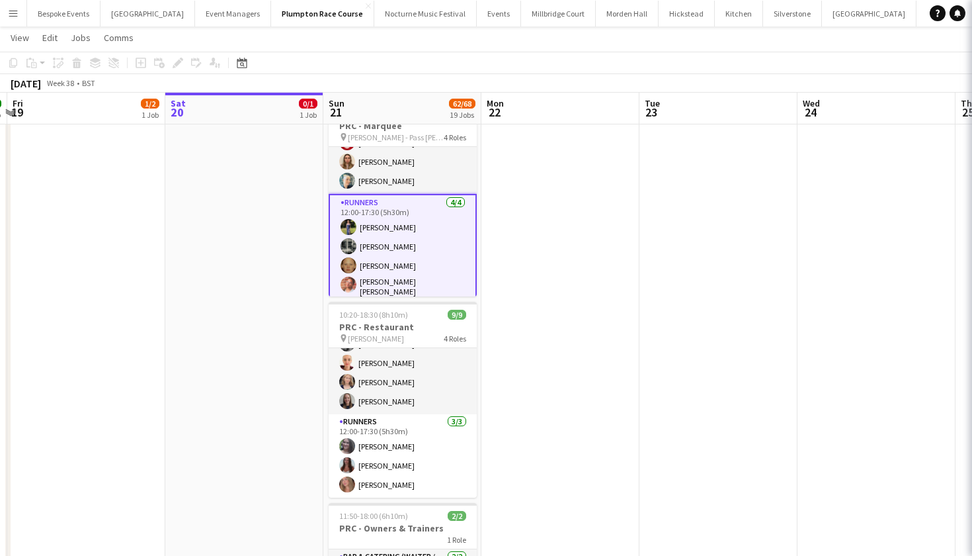
scroll to position [0, 308]
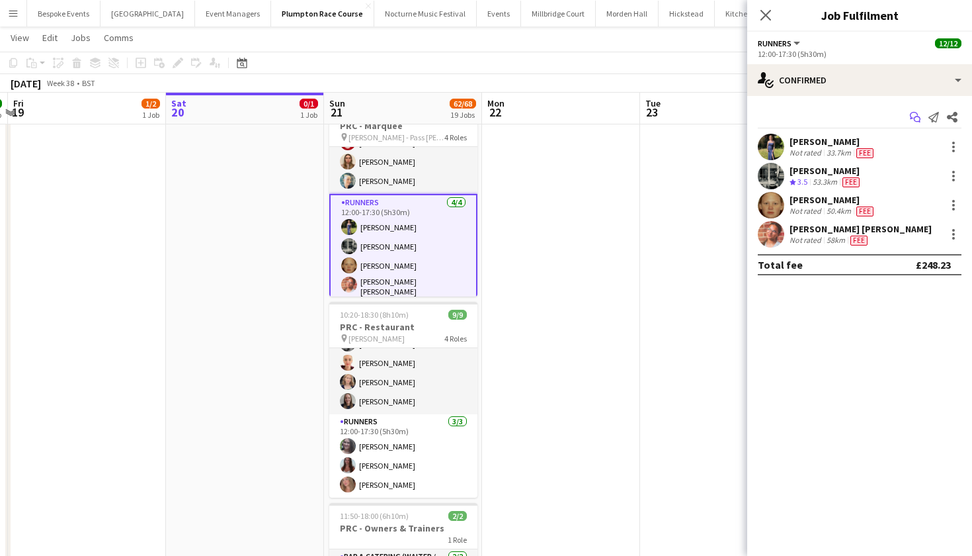
click at [920, 116] on icon "Start chat" at bounding box center [915, 117] width 11 height 11
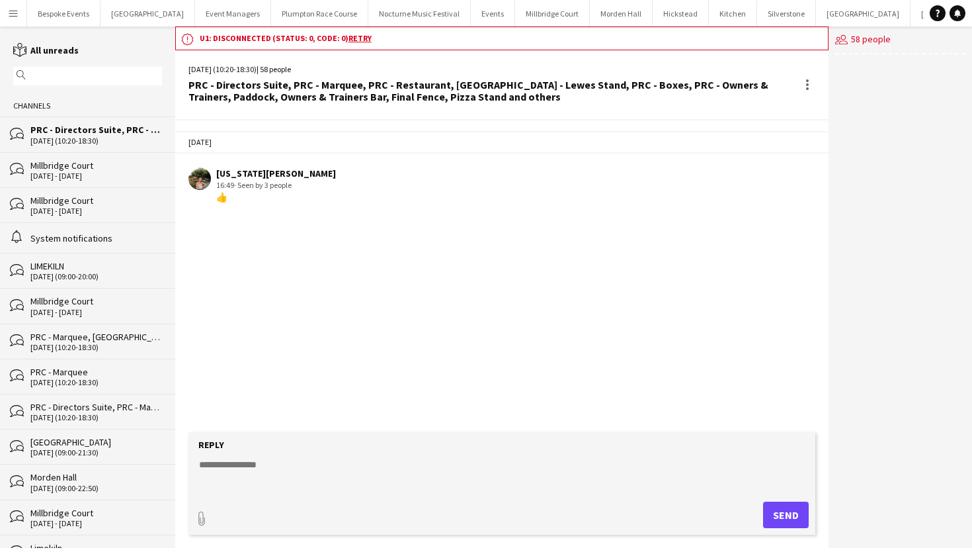
click at [89, 155] on div "bubbles Millbridge Court 20 - 21 Sep 2025" at bounding box center [87, 169] width 175 height 35
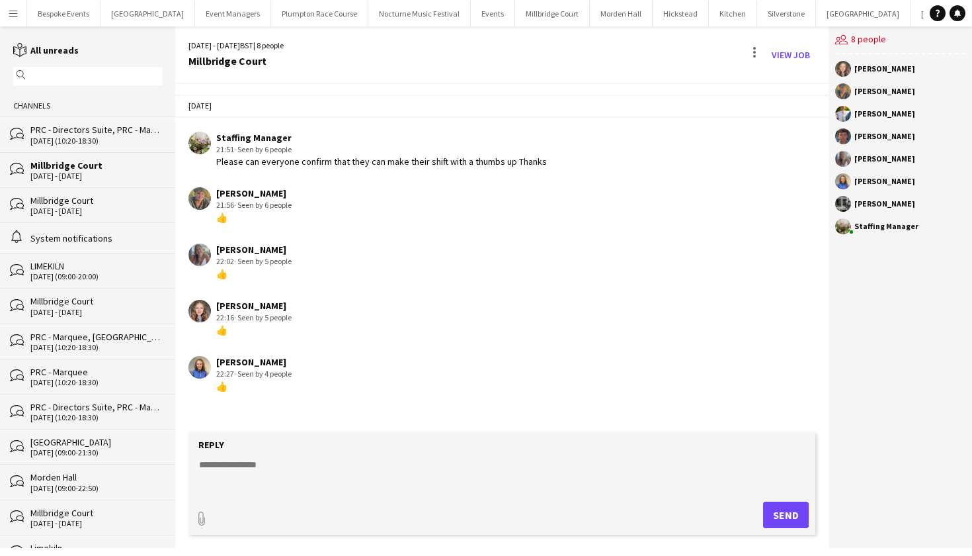
click at [89, 128] on div "PRC - Directors Suite, PRC - Marquee, PRC - Restaurant, [GEOGRAPHIC_DATA] - Lew…" at bounding box center [96, 130] width 132 height 12
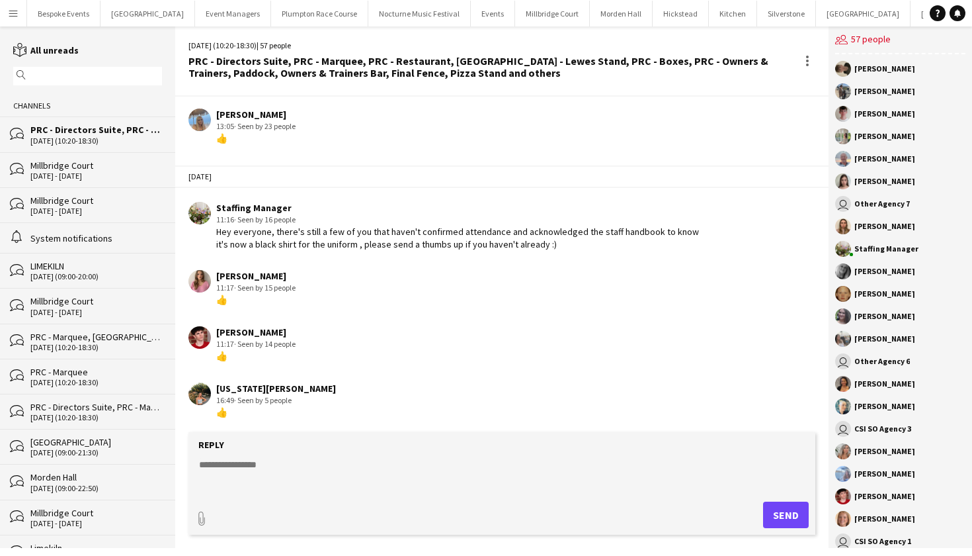
scroll to position [1550, 0]
click at [309, 13] on button "Plumpton Race Course Close" at bounding box center [319, 14] width 97 height 26
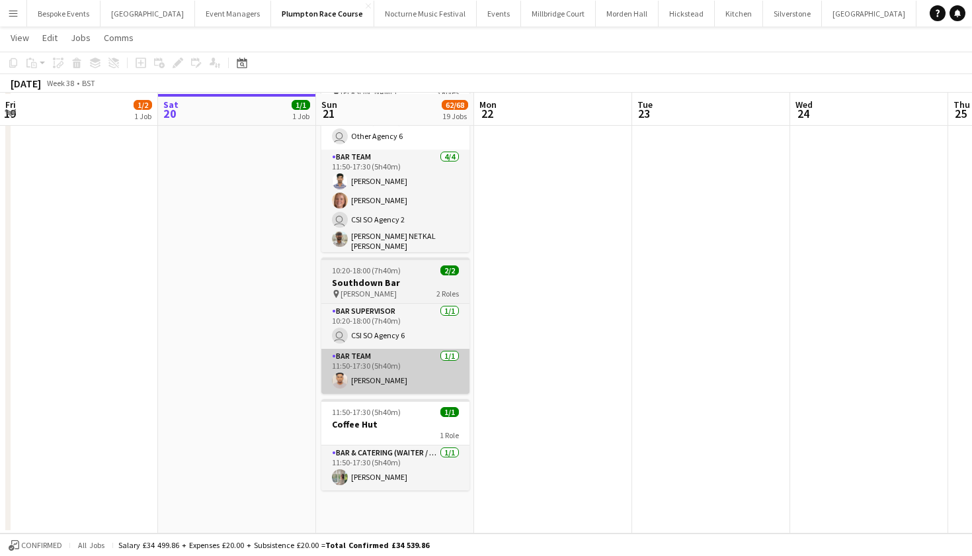
scroll to position [2643, 0]
click at [373, 370] on app-card-role "Bar Team 1/1 11:50-17:30 (5h40m) Nilesh Yadav" at bounding box center [395, 371] width 148 height 45
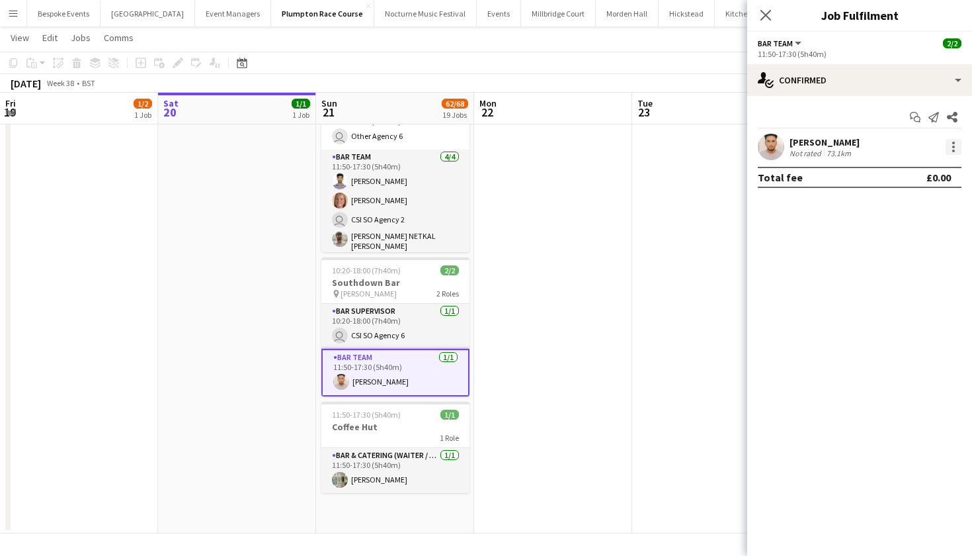
click at [954, 146] on div at bounding box center [953, 147] width 3 height 3
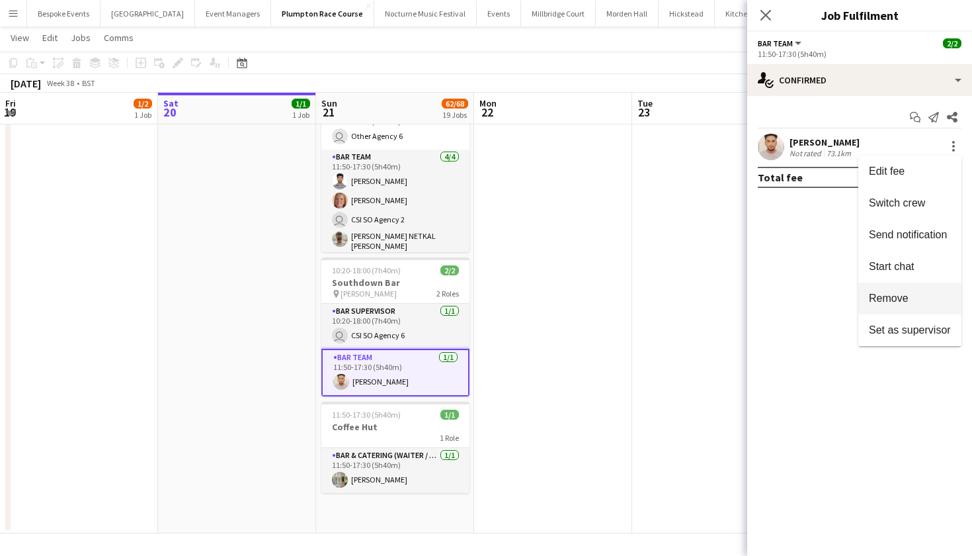
click at [911, 301] on span "Remove" at bounding box center [910, 298] width 82 height 12
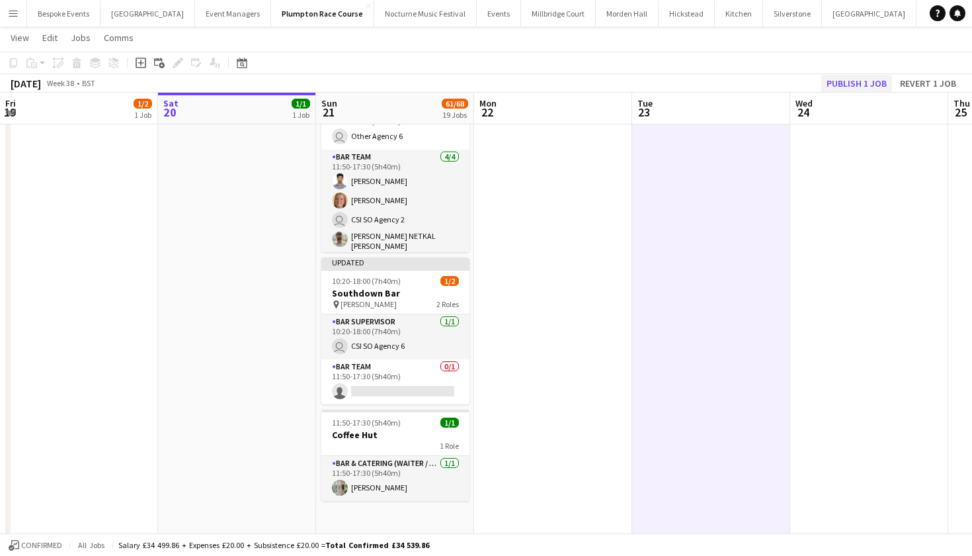
click at [876, 86] on button "Publish 1 job" at bounding box center [856, 83] width 71 height 17
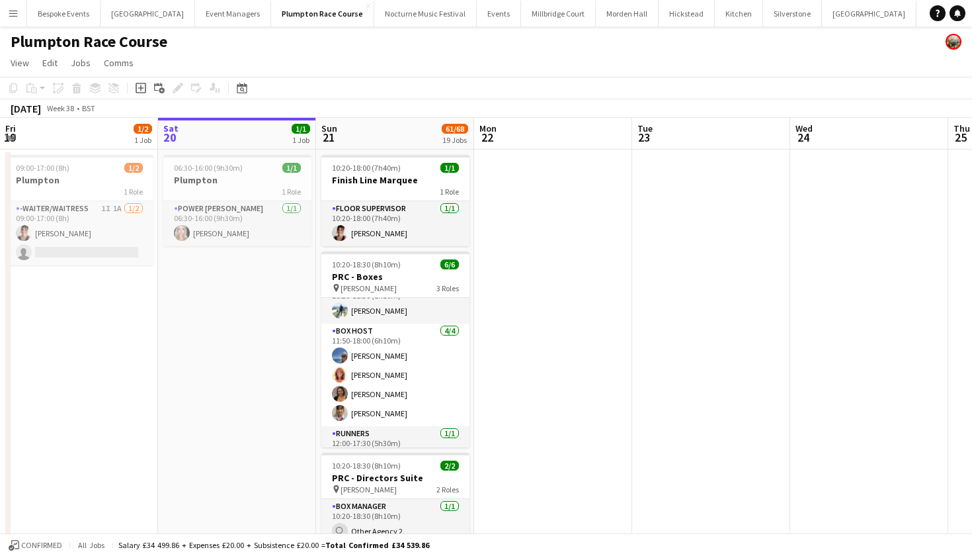
scroll to position [-1, 0]
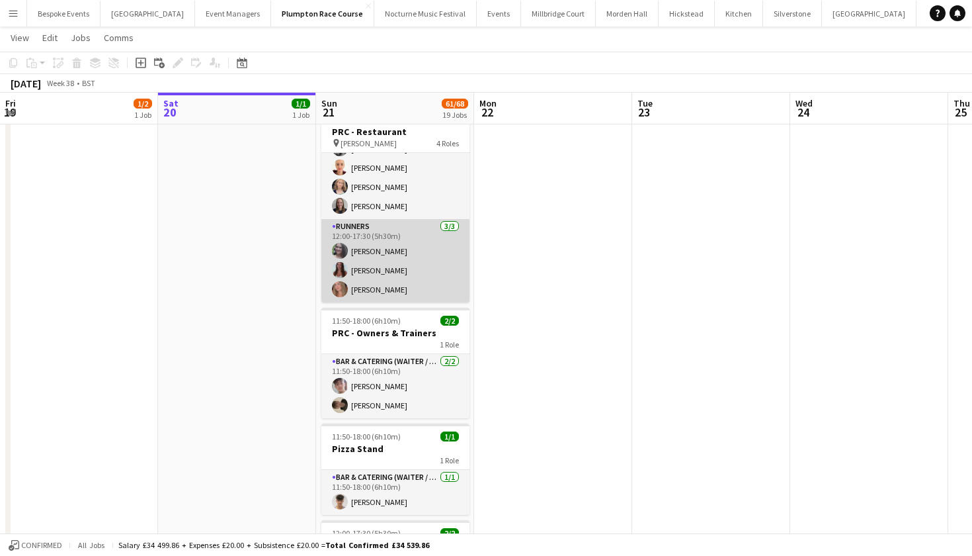
click at [366, 253] on app-card-role "Runners 3/3 12:00-17:30 (5h30m) Natalia Brzezicka Beatrice Norris Lily Daniels" at bounding box center [395, 260] width 148 height 83
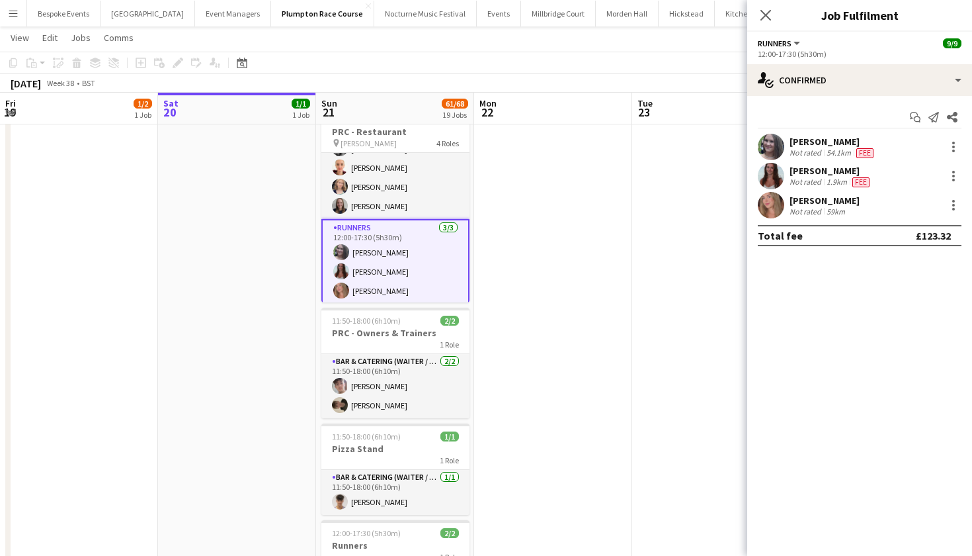
click at [776, 171] on app-user-avatar at bounding box center [771, 176] width 26 height 26
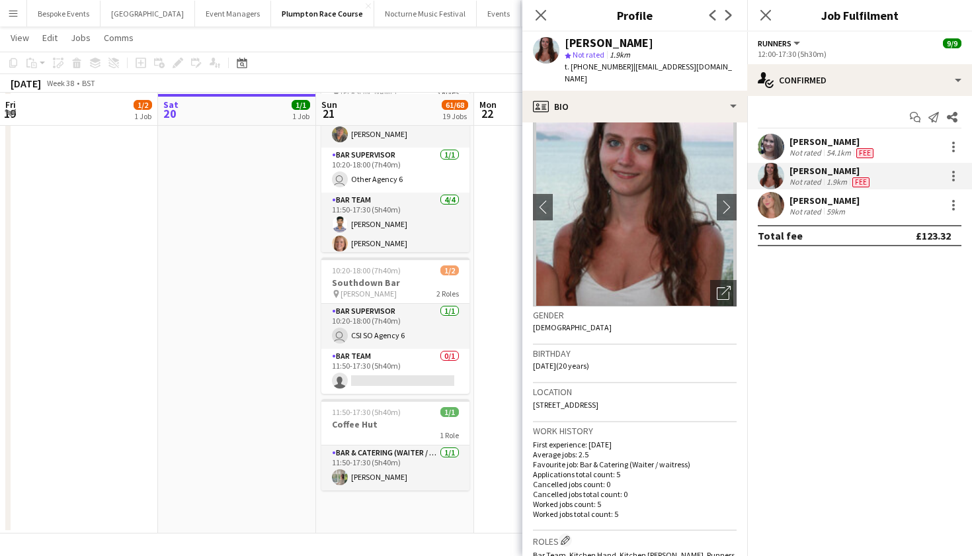
scroll to position [2643, 0]
click at [538, 17] on icon at bounding box center [540, 15] width 13 height 13
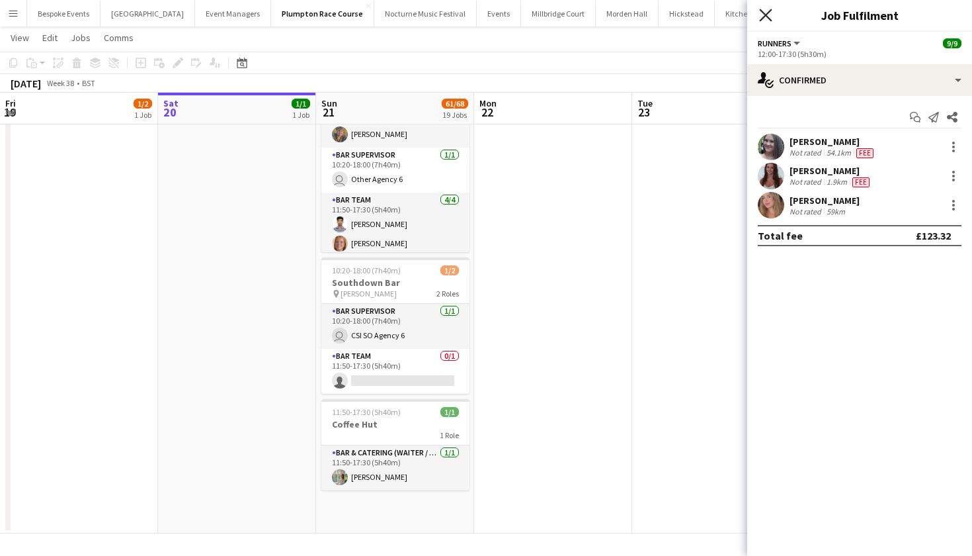
click at [768, 18] on icon at bounding box center [765, 15] width 13 height 13
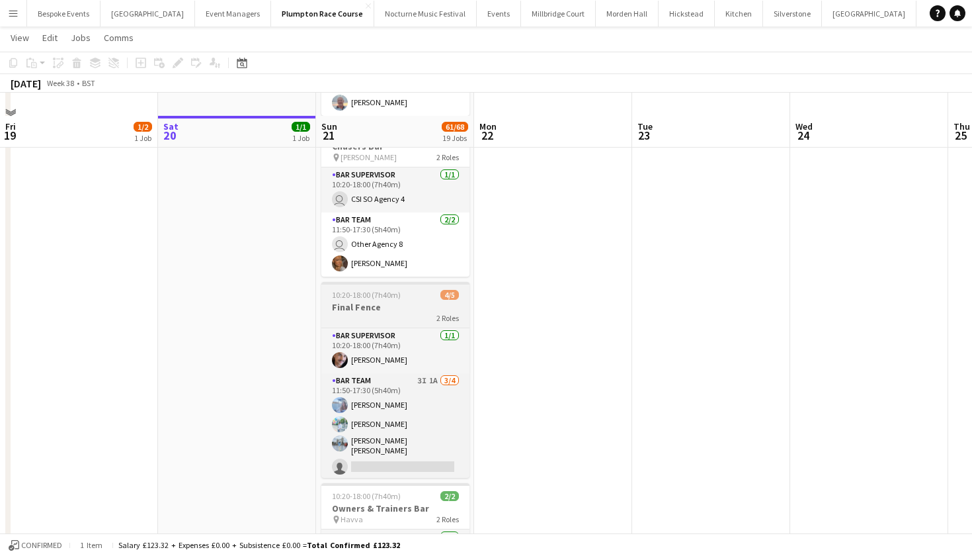
scroll to position [2116, 0]
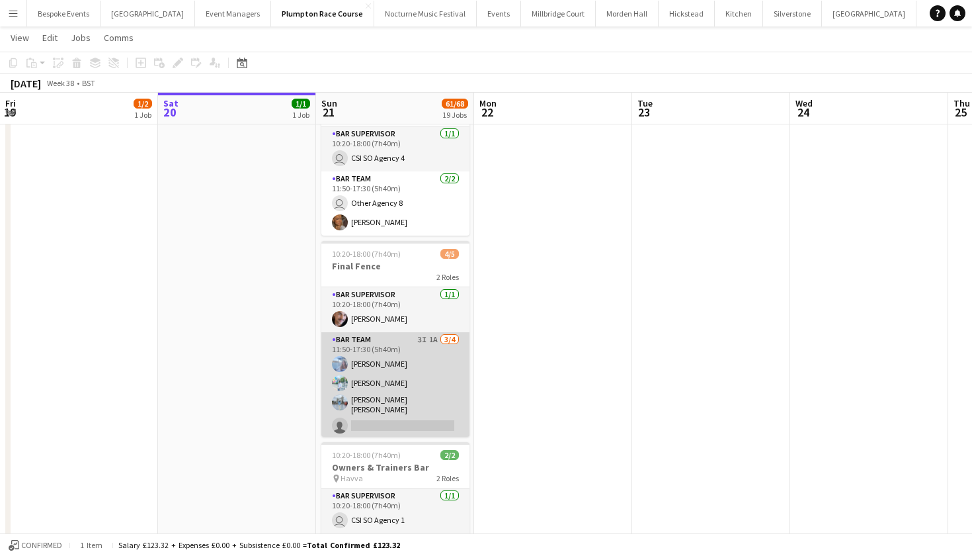
click at [408, 383] on app-card-role "Bar Team 3I 1A 3/4 11:50-17:30 (5h40m) Elena Thompson Steven Pandeti Pavan Raju…" at bounding box center [395, 385] width 148 height 106
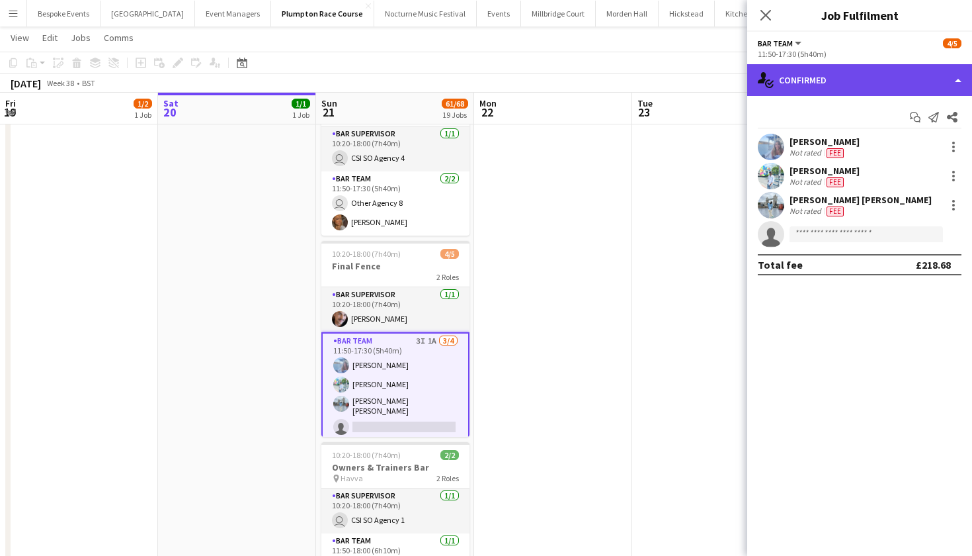
click at [879, 72] on div "single-neutral-actions-check-2 Confirmed" at bounding box center [859, 80] width 225 height 32
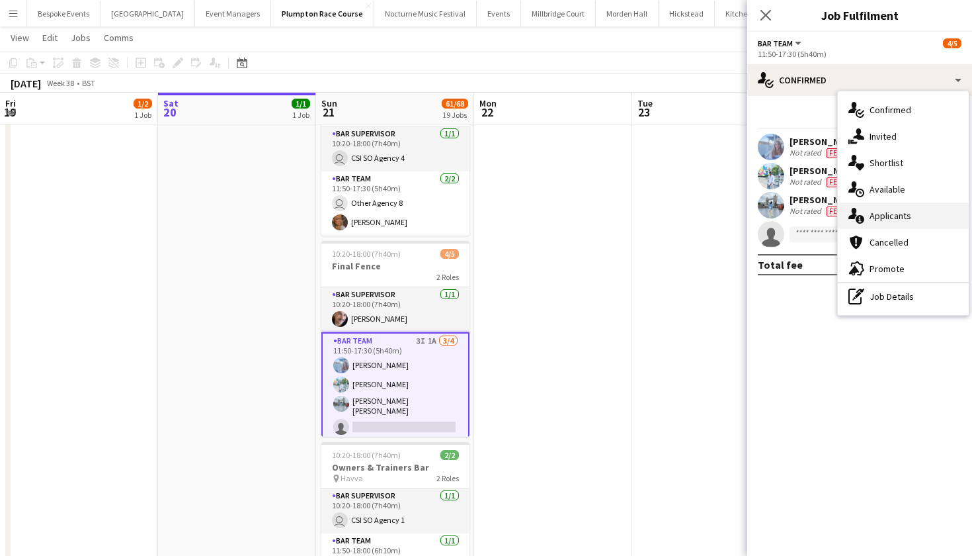
click at [881, 208] on div "single-neutral-actions-information Applicants" at bounding box center [903, 215] width 131 height 26
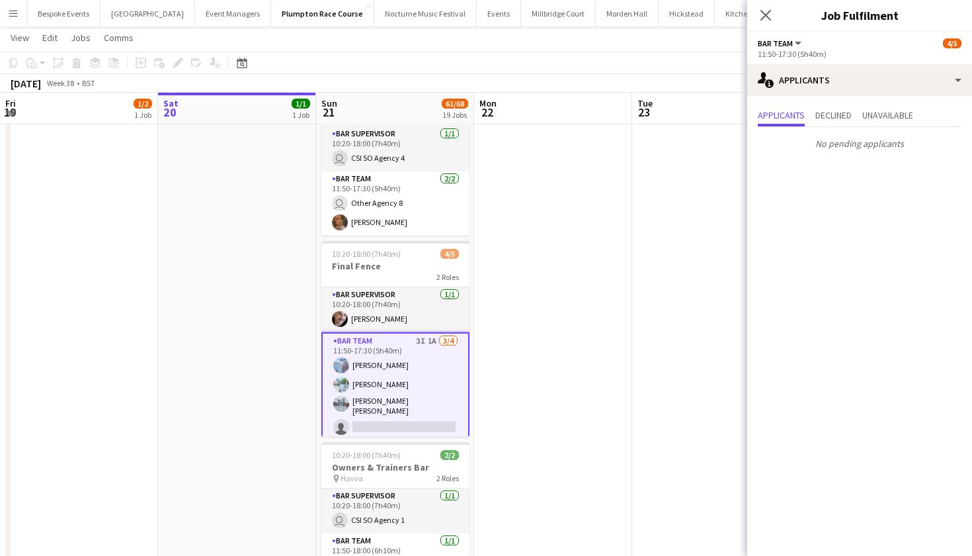
click at [513, 308] on app-date-cell at bounding box center [553, 426] width 158 height 1269
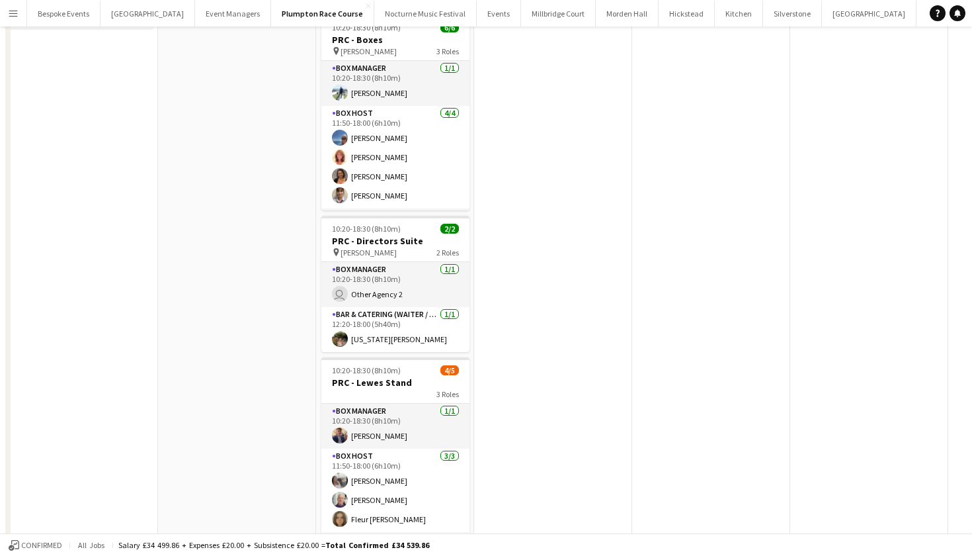
scroll to position [0, 0]
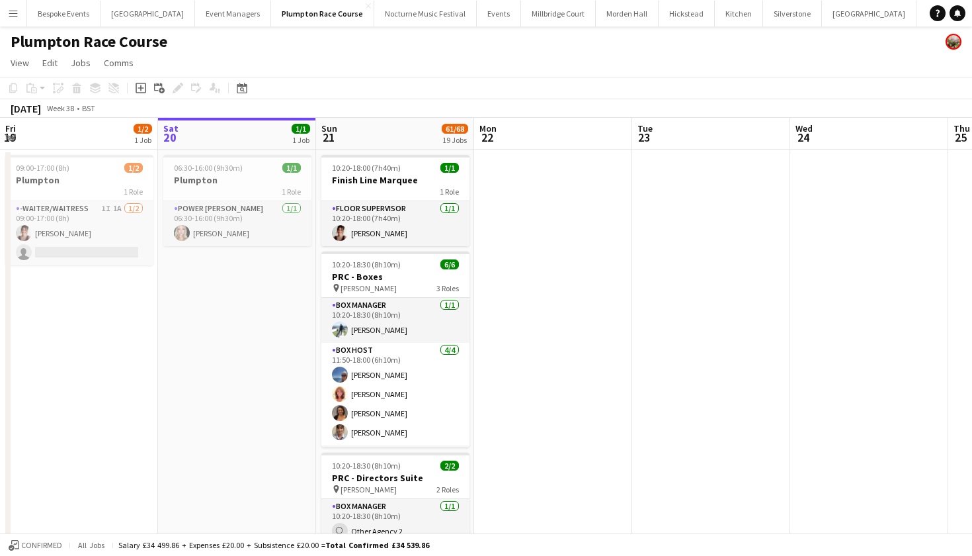
click at [11, 12] on app-icon "Menu" at bounding box center [13, 13] width 11 height 11
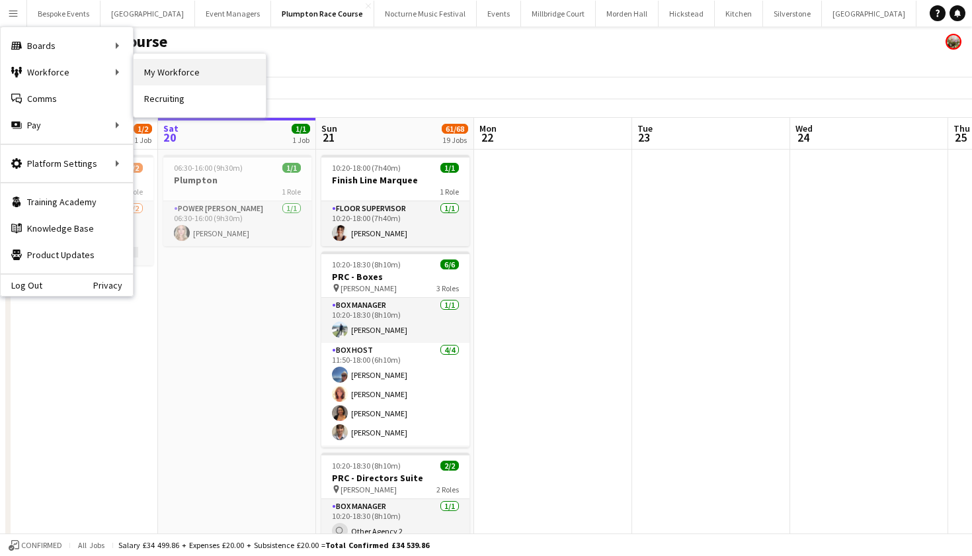
click at [167, 73] on link "My Workforce" at bounding box center [200, 72] width 132 height 26
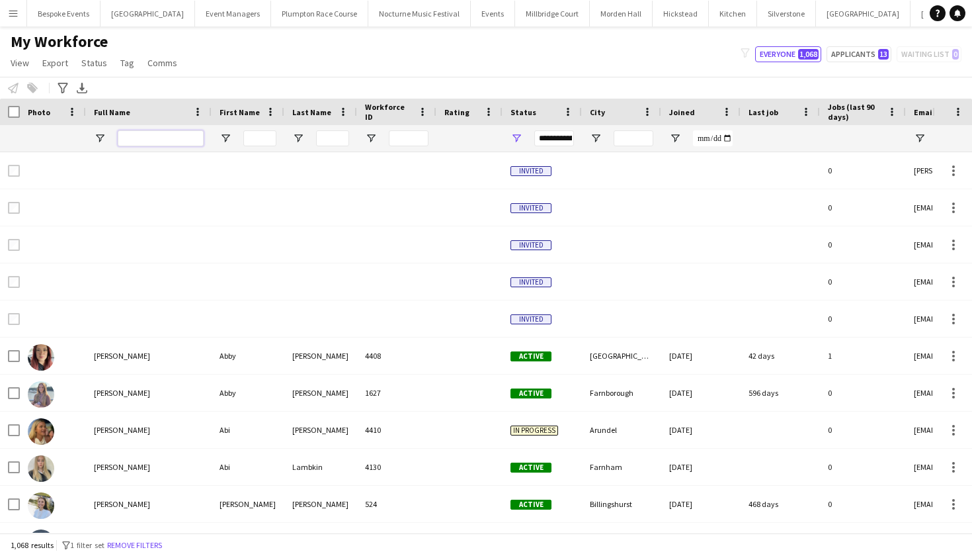
click at [165, 142] on input "Full Name Filter Input" at bounding box center [161, 138] width 86 height 16
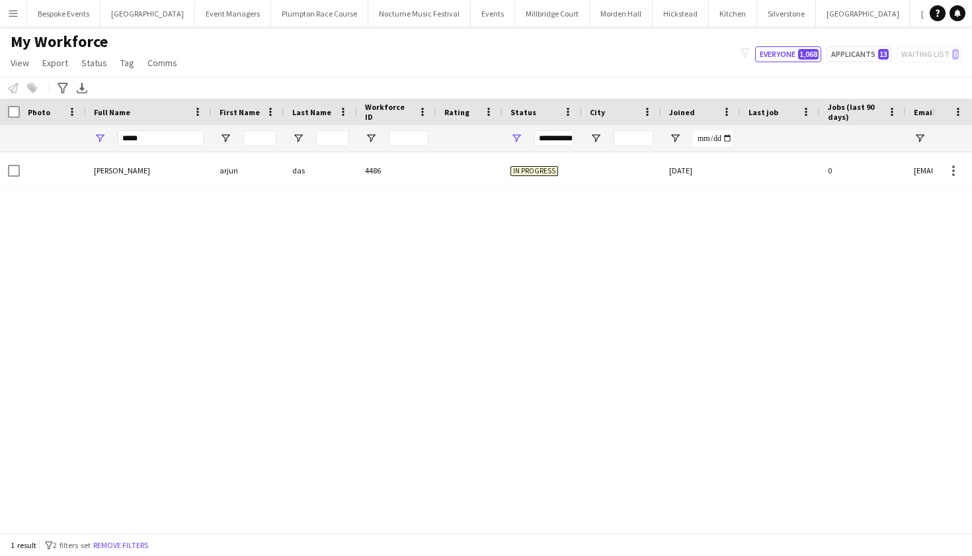
drag, startPoint x: 237, startPoint y: 198, endPoint x: 277, endPoint y: 257, distance: 71.0
click at [277, 257] on div "arjun das arjun das 4486 In progress 20-09-2025 0 ad36342@gmail.com" at bounding box center [466, 342] width 933 height 380
click at [154, 136] on input "*****" at bounding box center [161, 138] width 86 height 16
type input "****"
click at [435, 347] on div "anil karki anil karki 4485 In progress 20-09-2025 0 anillkarkki34@gmail.com" at bounding box center [466, 342] width 933 height 380
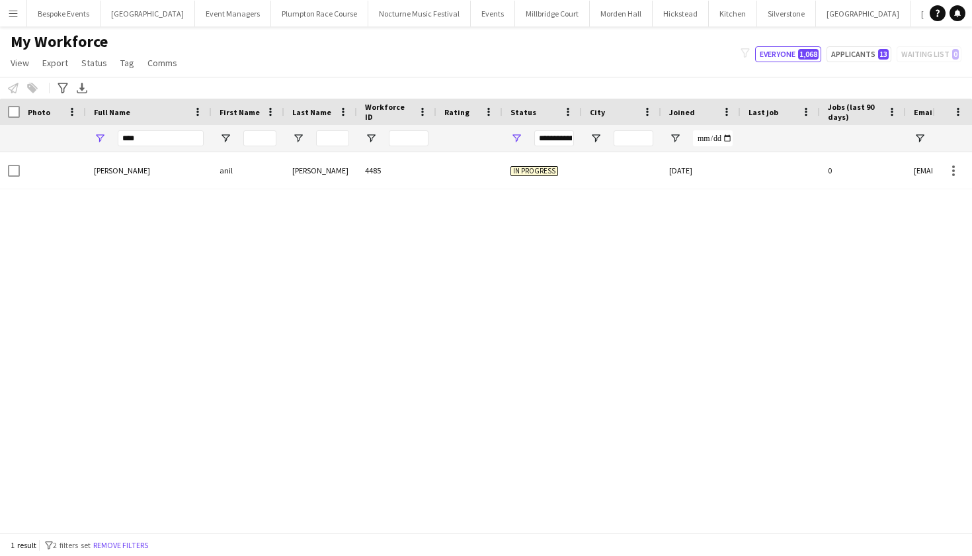
click at [11, 17] on app-icon "Menu" at bounding box center [13, 13] width 11 height 11
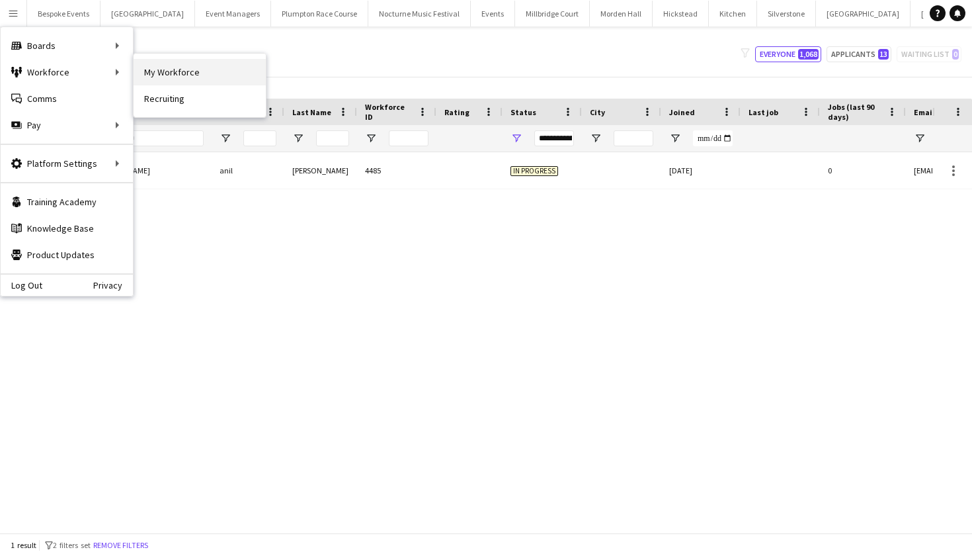
click at [181, 65] on link "My Workforce" at bounding box center [200, 72] width 132 height 26
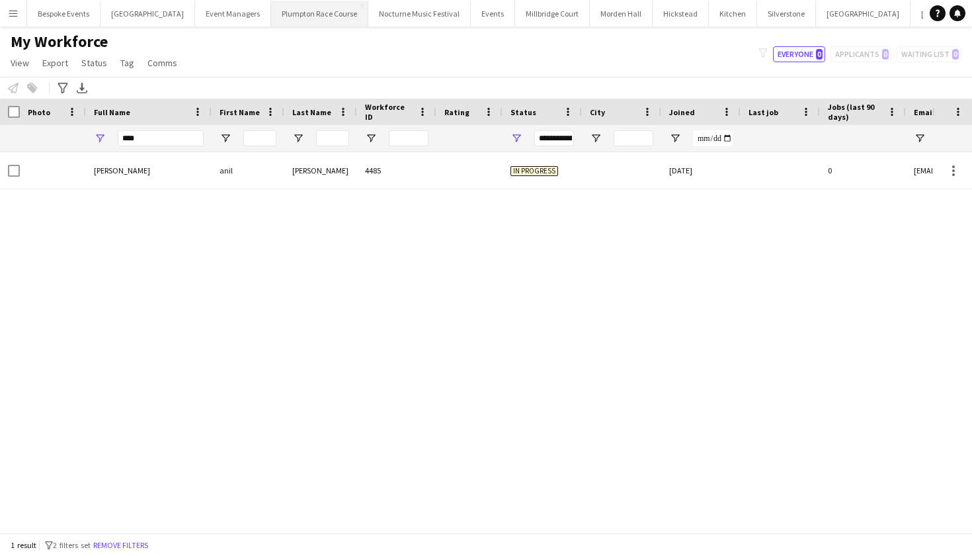
click at [306, 4] on button "Plumpton Race Course Close" at bounding box center [319, 14] width 97 height 26
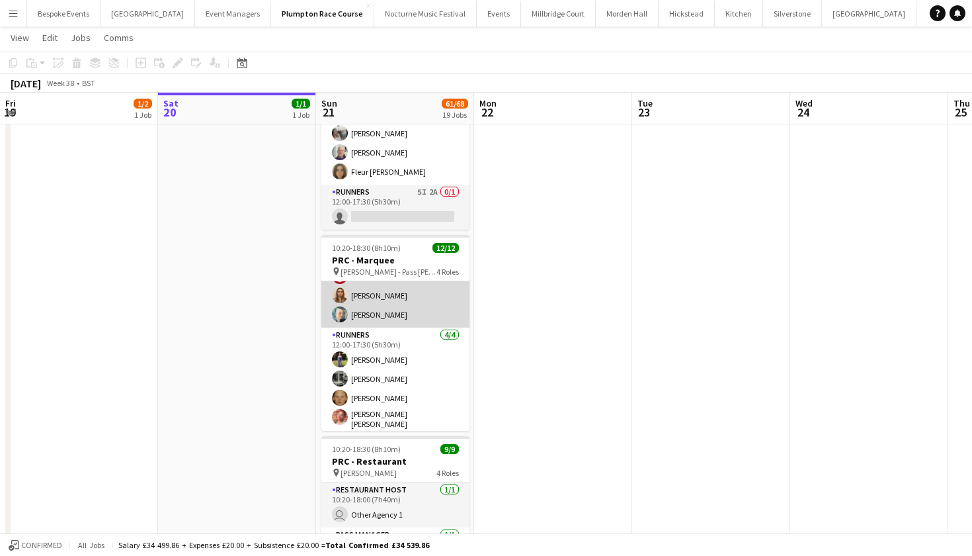
scroll to position [184, 0]
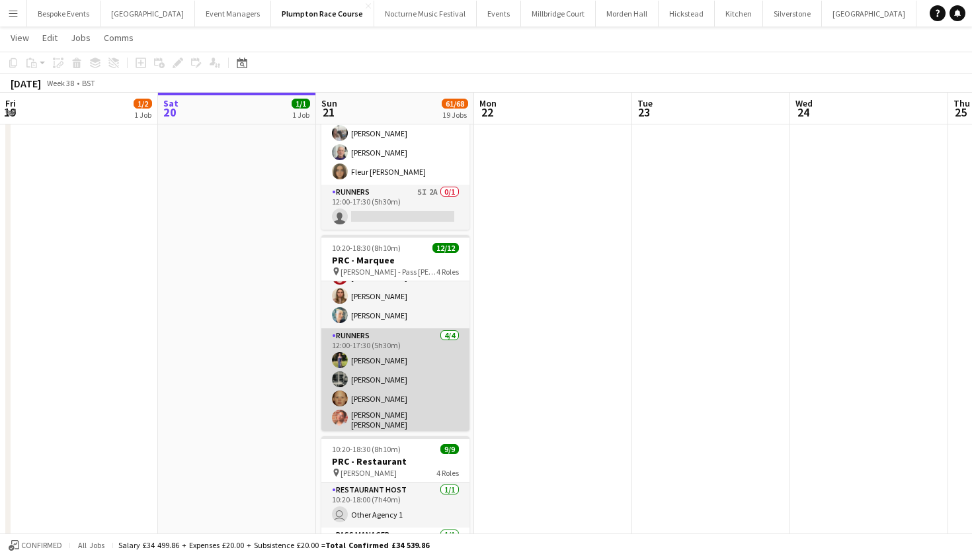
click at [376, 372] on app-card-role "Runners 4/4 12:00-17:30 (5h30m) Holly Hunter Molly Middlehurst Genevieve Whitel…" at bounding box center [395, 381] width 148 height 106
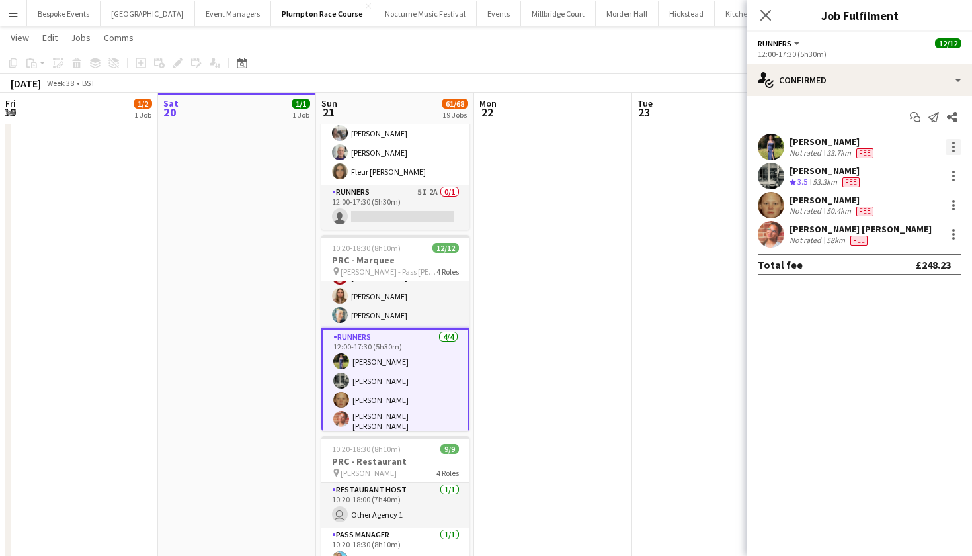
click at [956, 146] on div at bounding box center [954, 147] width 16 height 16
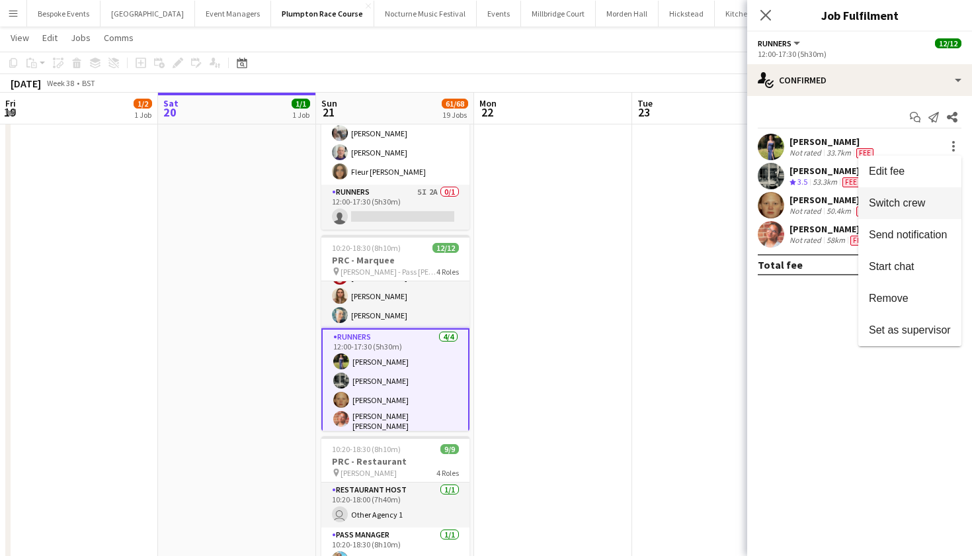
click at [922, 202] on span "Switch crew" at bounding box center [897, 202] width 56 height 11
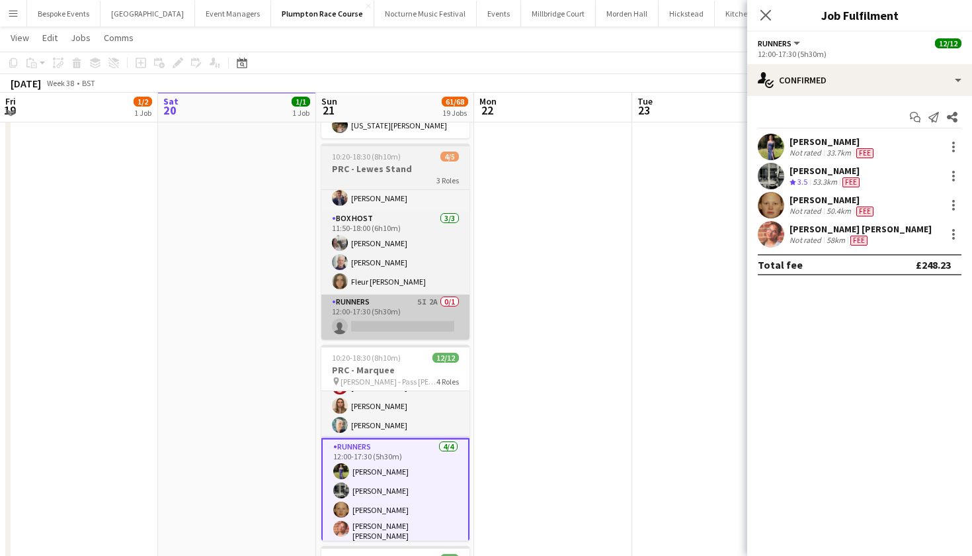
scroll to position [477, 0]
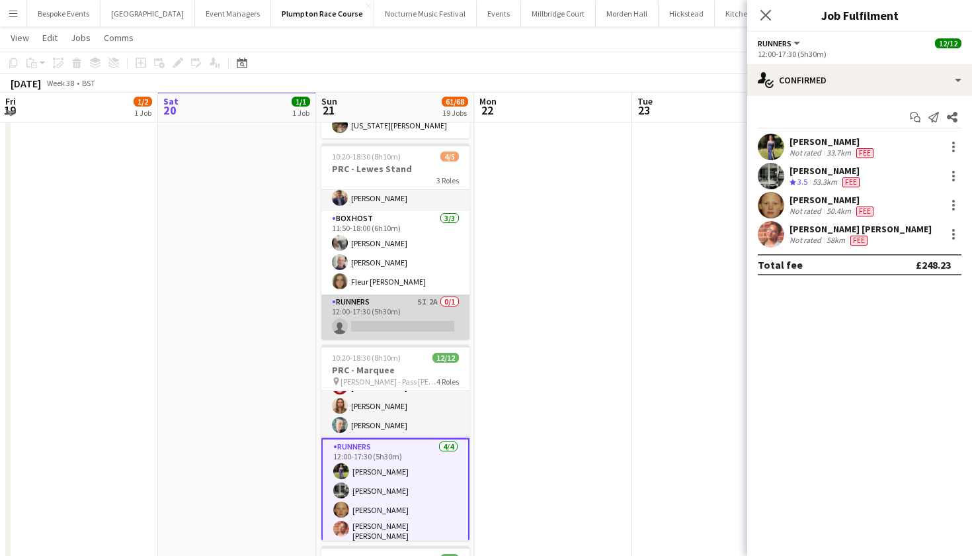
click at [375, 310] on app-card-role "Runners 5I 2A 0/1 12:00-17:30 (5h30m) single-neutral-actions" at bounding box center [395, 316] width 148 height 45
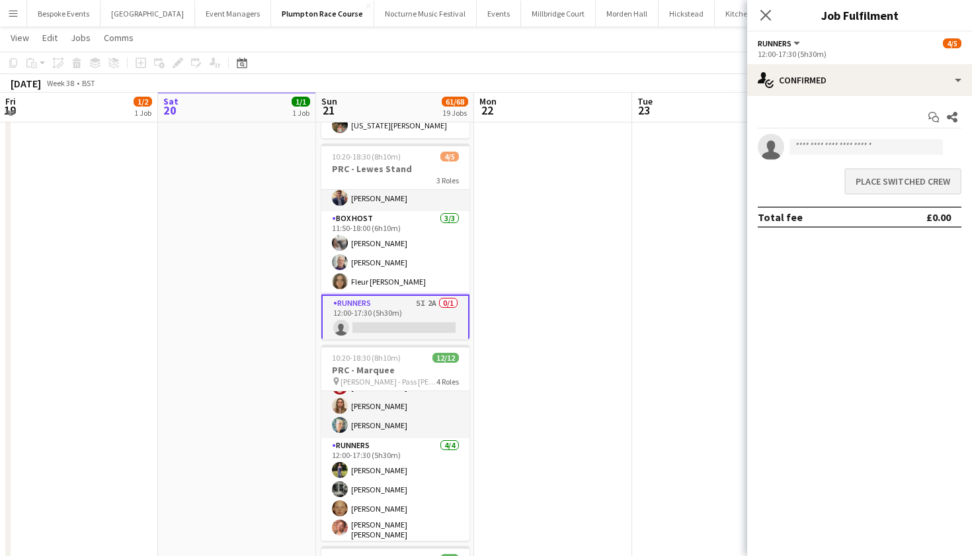
click at [893, 182] on button "Place switched crew" at bounding box center [903, 181] width 117 height 26
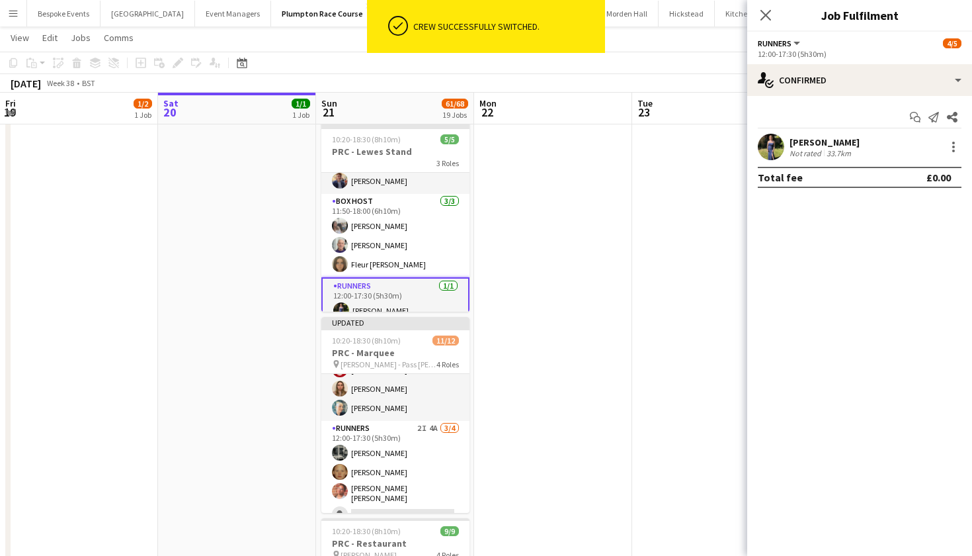
click at [390, 297] on app-card-role "Runners 1/1 12:00-17:30 (5h30m) Holly Hunter" at bounding box center [395, 301] width 148 height 48
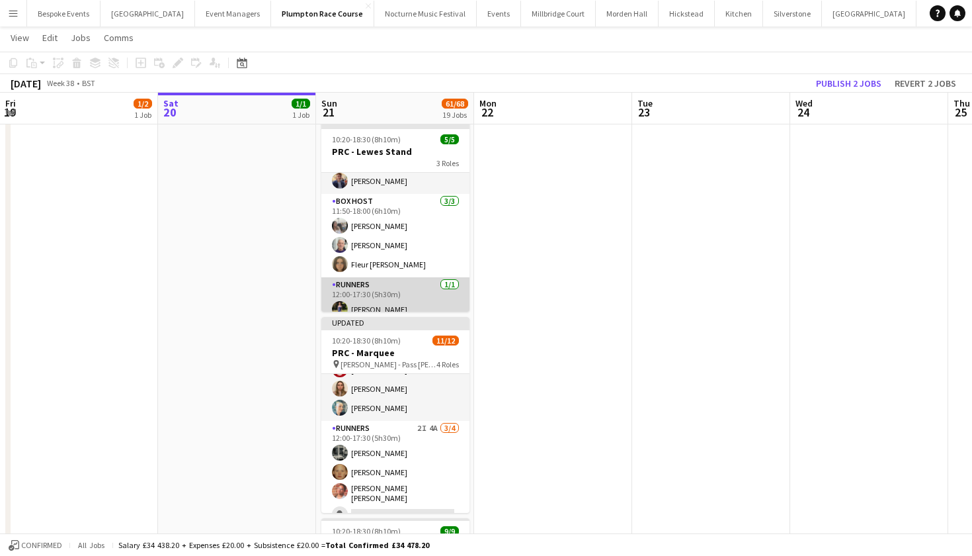
click at [390, 297] on app-card-role "Runners 1/1 12:00-17:30 (5h30m) Holly Hunter" at bounding box center [395, 299] width 148 height 45
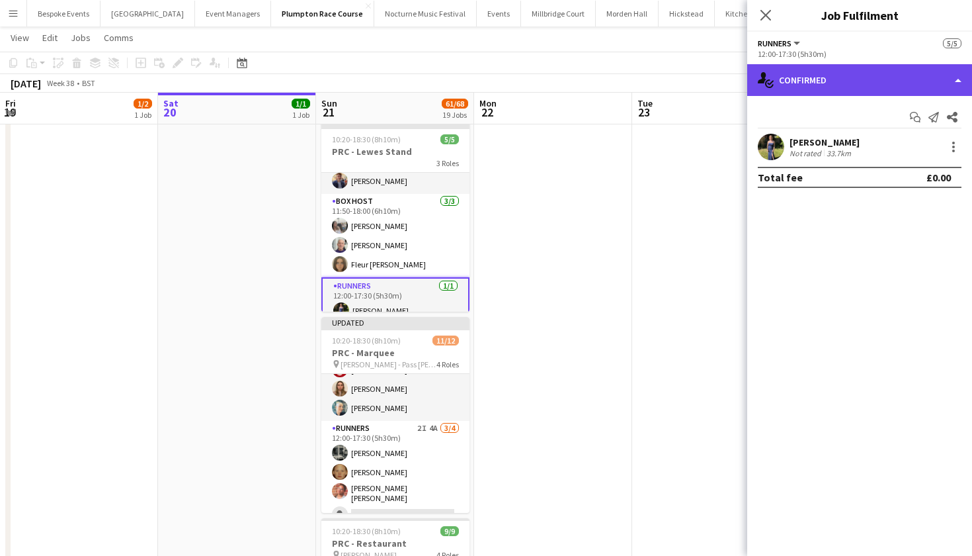
click at [839, 86] on div "single-neutral-actions-check-2 Confirmed" at bounding box center [859, 80] width 225 height 32
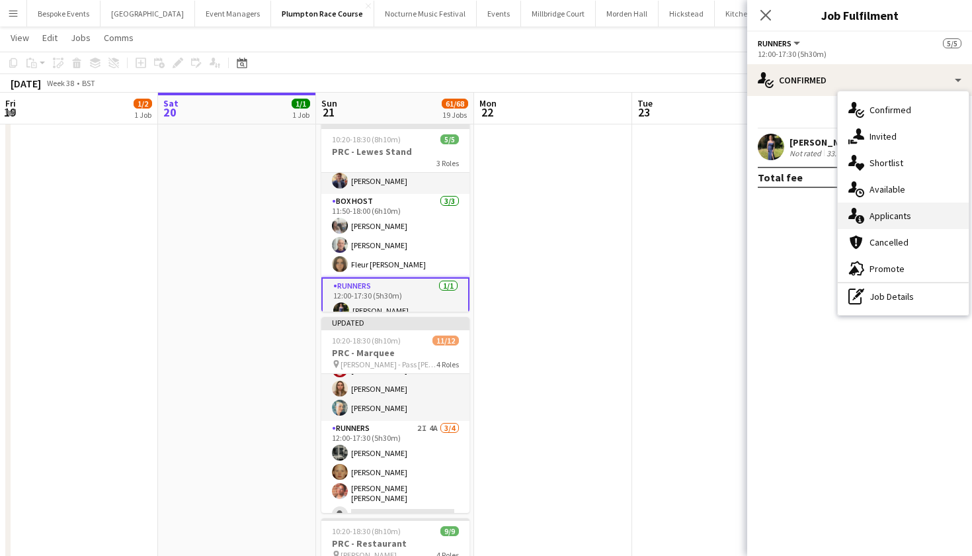
click at [878, 216] on span "Applicants" at bounding box center [891, 216] width 42 height 12
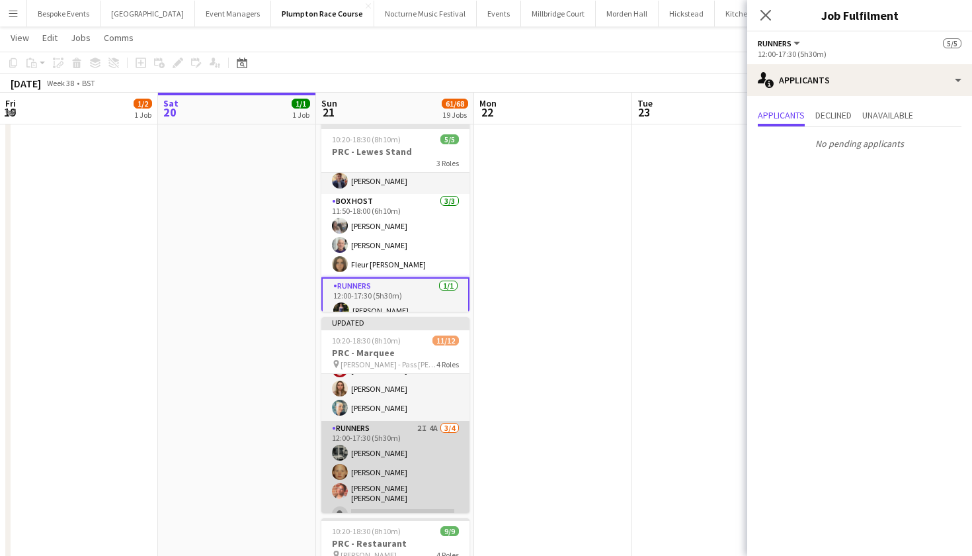
click at [384, 452] on app-card-role "Runners 2I 4A 3/4 12:00-17:30 (5h30m) Molly Middlehurst Genevieve Whiteley Isab…" at bounding box center [395, 474] width 148 height 106
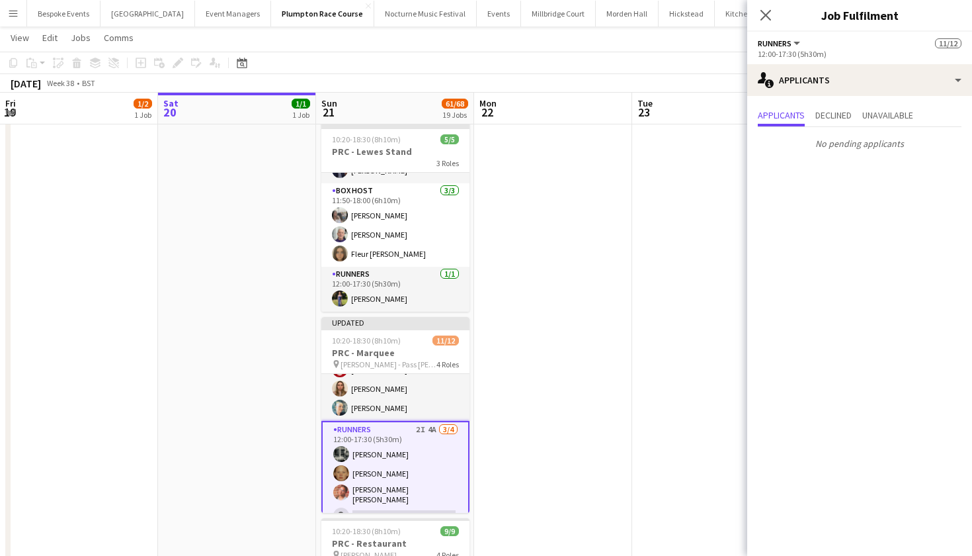
scroll to position [34, 0]
click at [534, 254] on app-date-cell at bounding box center [553, 461] width 158 height 1581
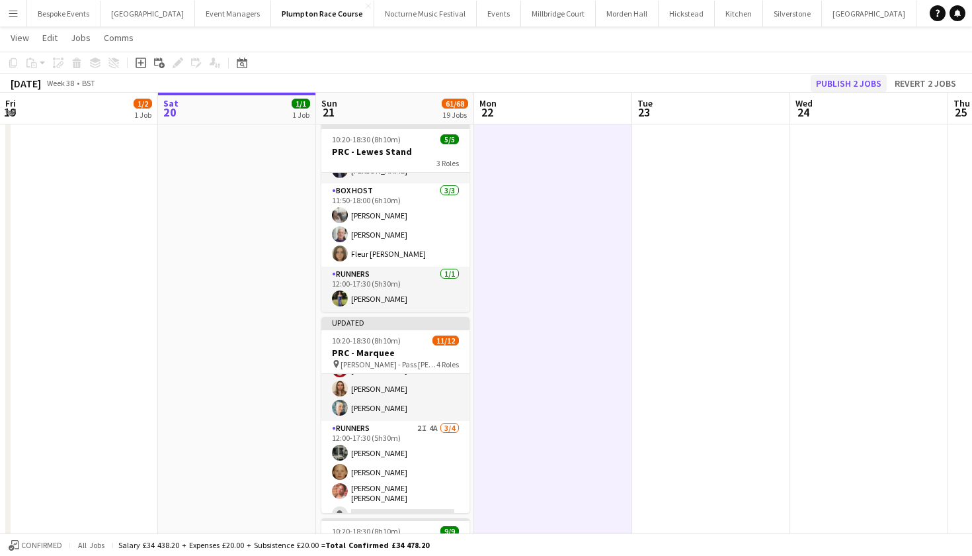
click at [875, 79] on button "Publish 2 jobs" at bounding box center [849, 83] width 76 height 17
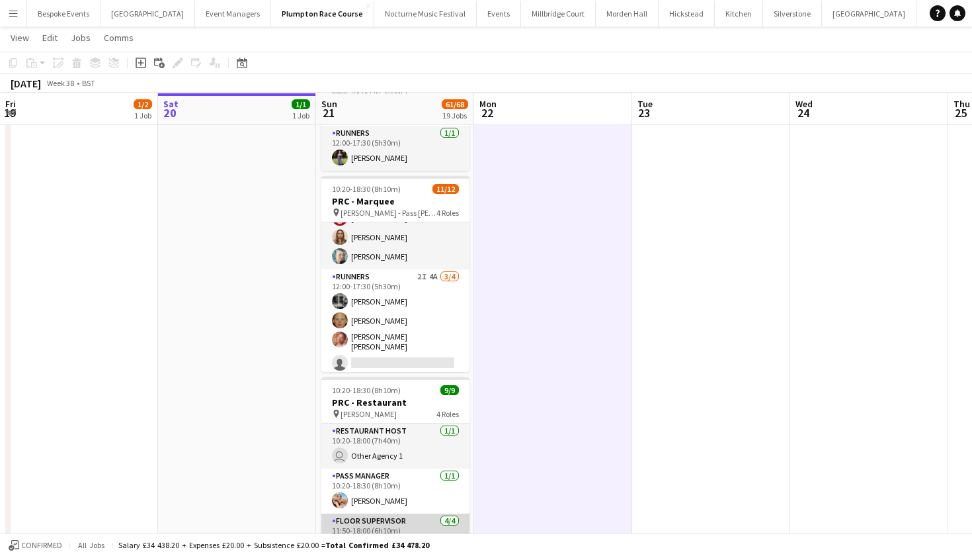
scroll to position [612, 0]
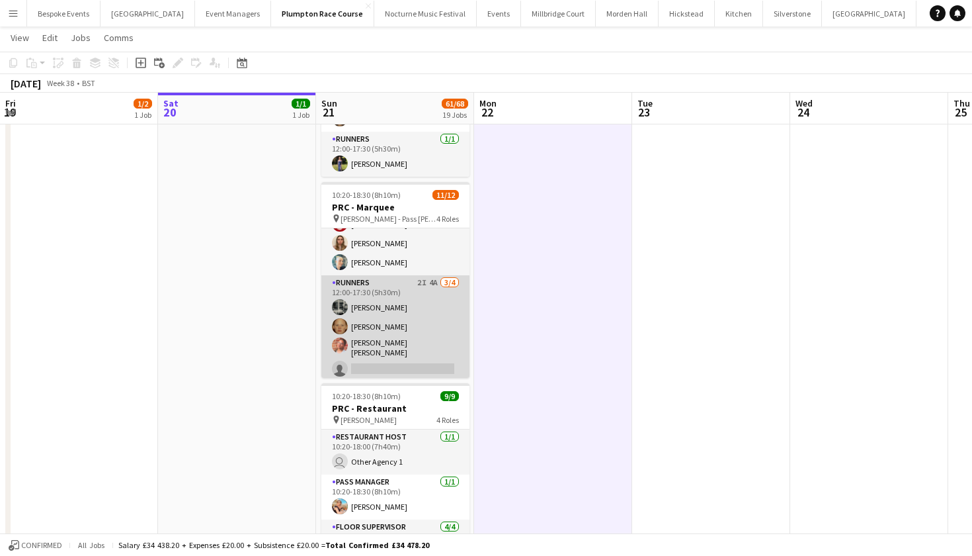
click at [351, 346] on app-card-role "Runners 2I 4A 3/4 12:00-17:30 (5h30m) Molly Middlehurst Genevieve Whiteley Isab…" at bounding box center [395, 328] width 148 height 106
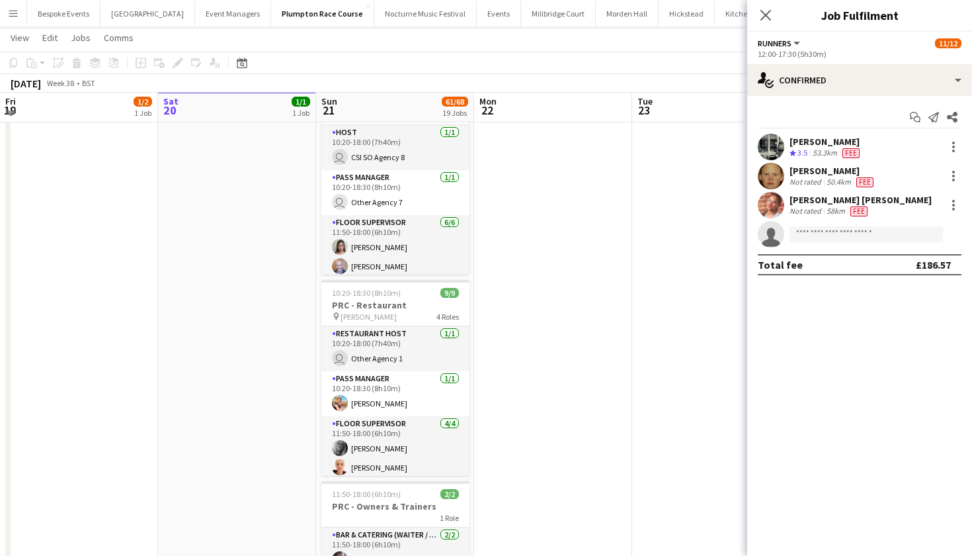
scroll to position [716, 0]
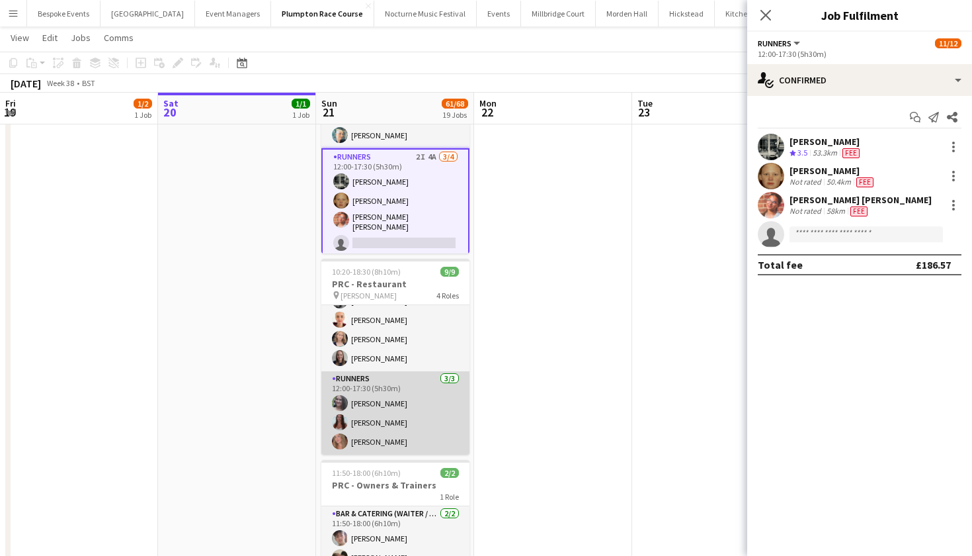
click at [385, 403] on app-card-role "Runners 3/3 12:00-17:30 (5h30m) Natalia Brzezicka Beatrice Norris Lily Daniels" at bounding box center [395, 412] width 148 height 83
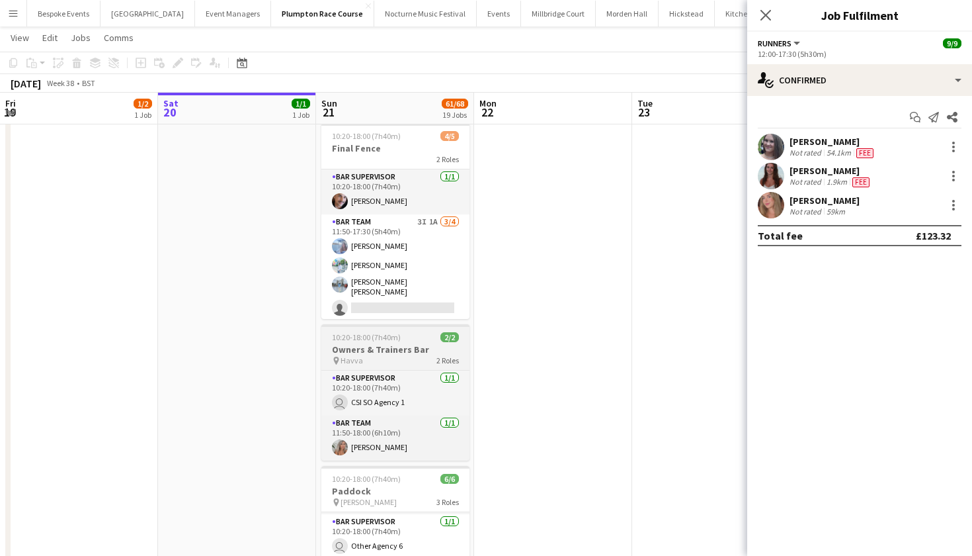
scroll to position [2237, 0]
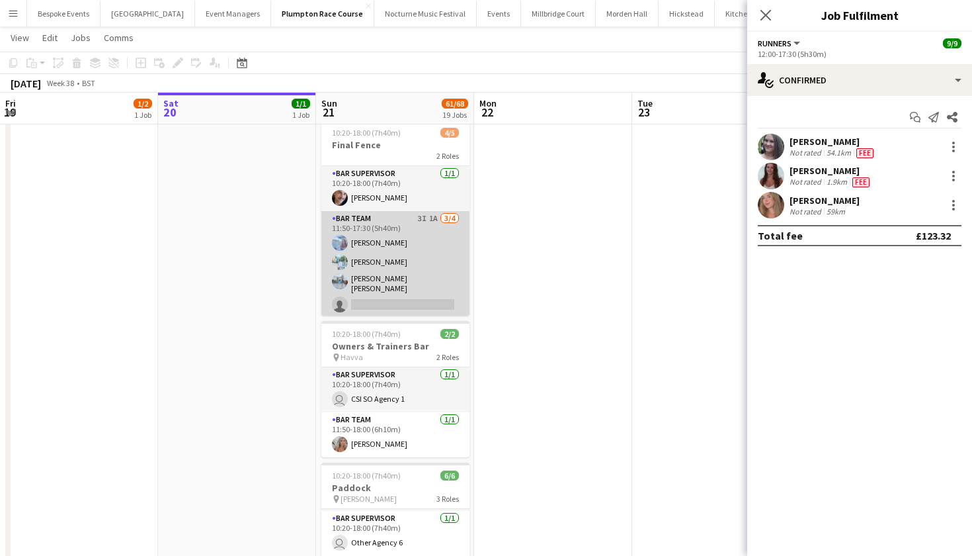
click at [401, 235] on app-card-role "Bar Team 3I 1A 3/4 11:50-17:30 (5h40m) Elena Thompson Steven Pandeti Pavan Raju…" at bounding box center [395, 264] width 148 height 106
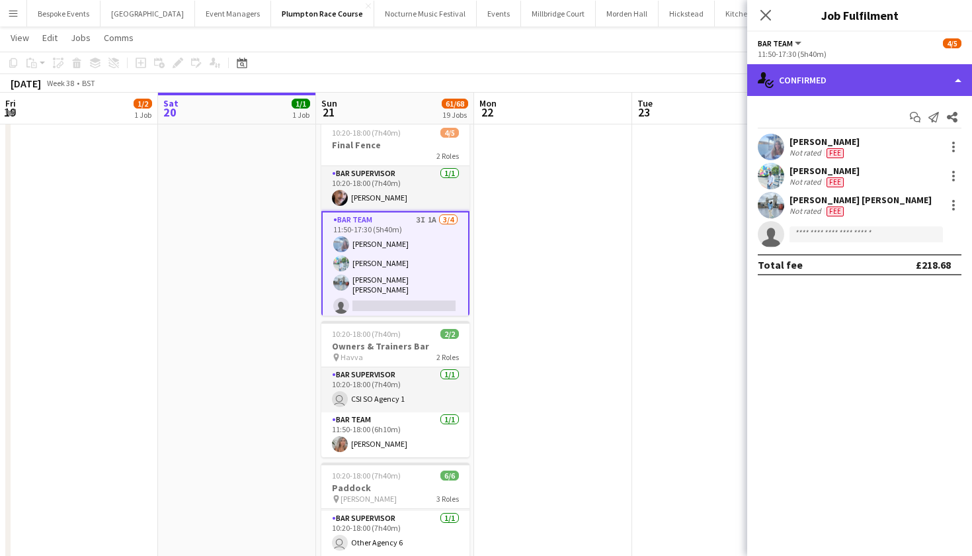
click at [807, 82] on div "single-neutral-actions-check-2 Confirmed" at bounding box center [859, 80] width 225 height 32
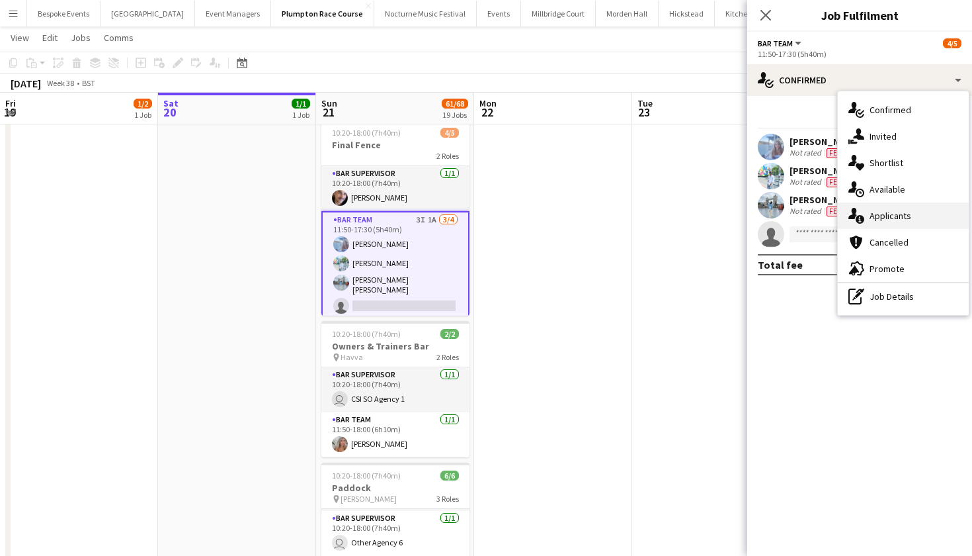
click at [862, 212] on icon "single-neutral-actions-information" at bounding box center [857, 216] width 16 height 16
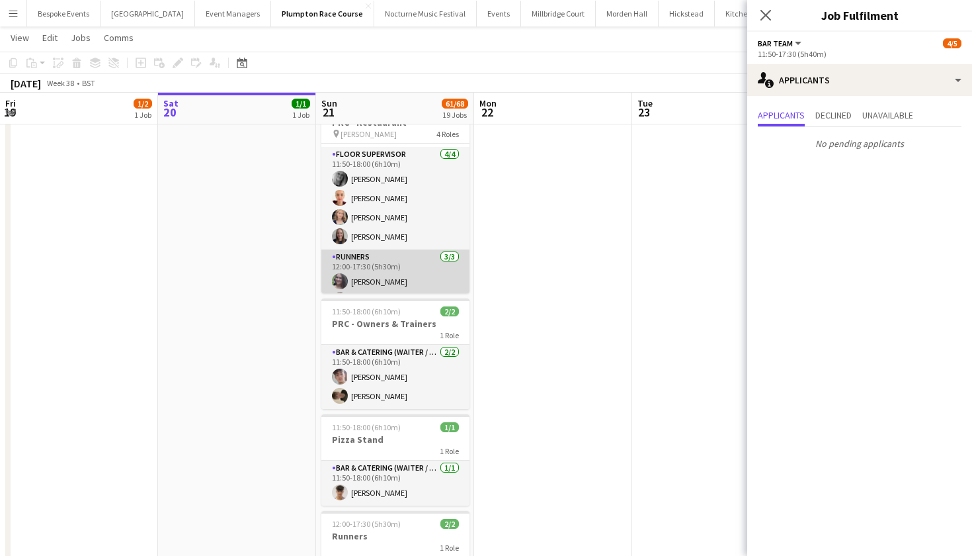
scroll to position [83, 0]
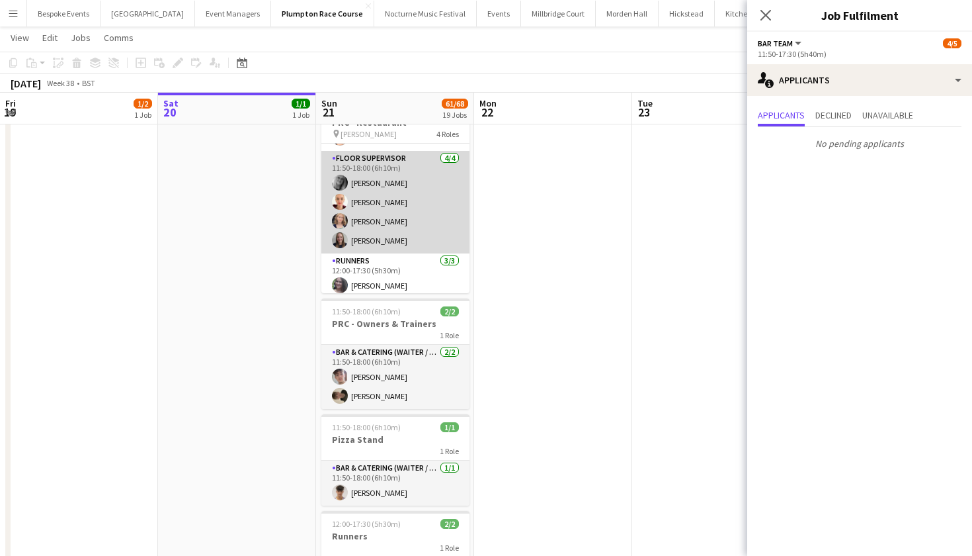
click at [374, 245] on app-card-role "Floor Supervisor 4/4 11:50-18:00 (6h10m) kay woolnough Franceska T Imre Tegan C…" at bounding box center [395, 202] width 148 height 103
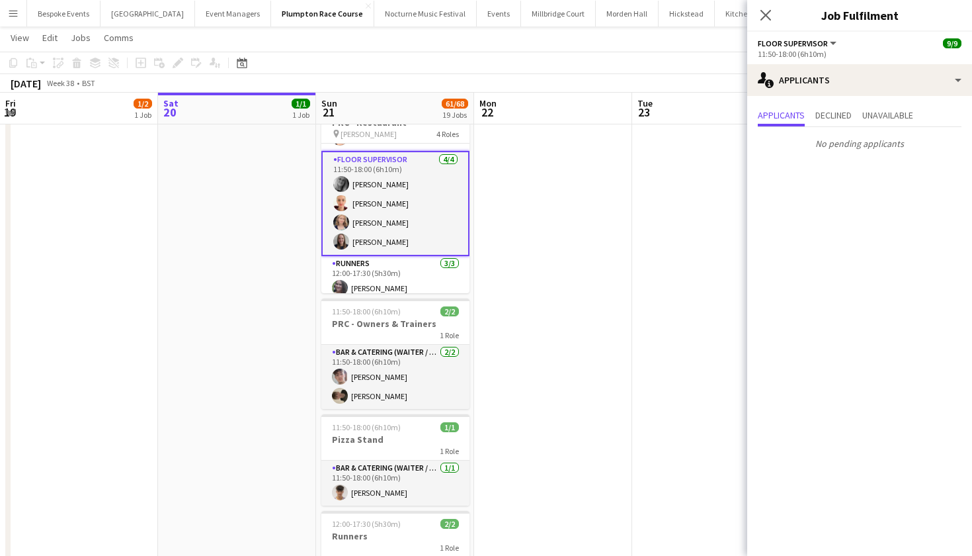
click at [381, 220] on app-card-role "Floor Supervisor 4/4 11:50-18:00 (6h10m) kay woolnough Franceska T Imre Tegan C…" at bounding box center [395, 203] width 148 height 105
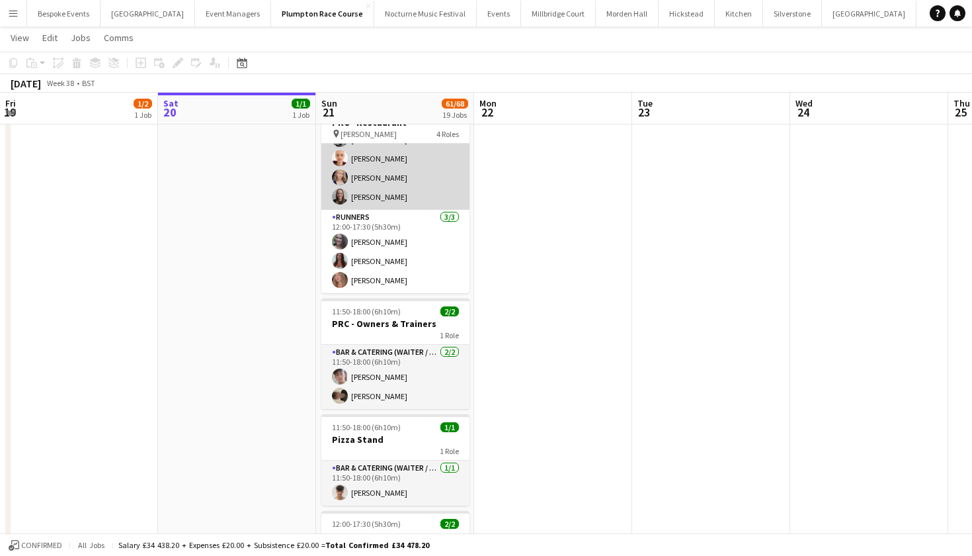
scroll to position [126, 0]
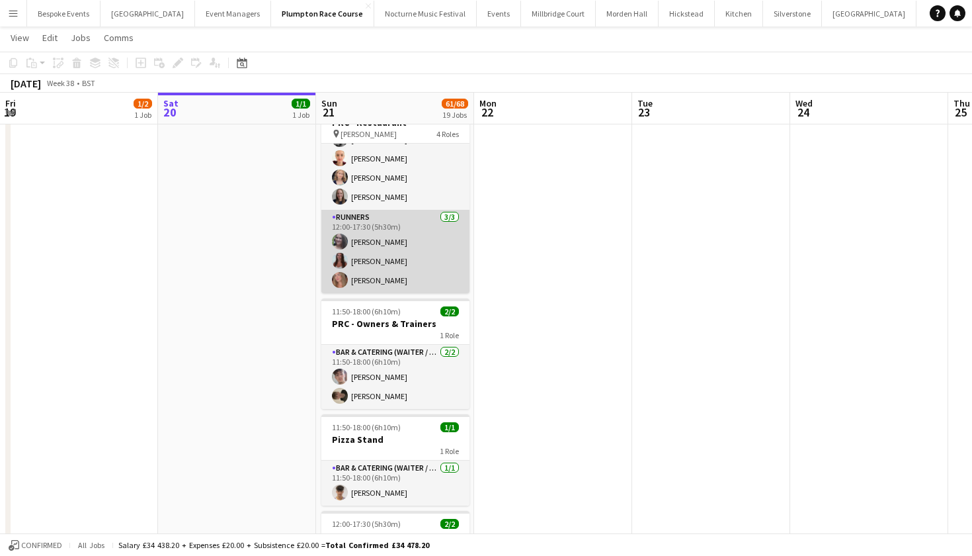
click at [374, 269] on app-card-role "Runners 3/3 12:00-17:30 (5h30m) Natalia Brzezicka Beatrice Norris Lily Daniels" at bounding box center [395, 251] width 148 height 83
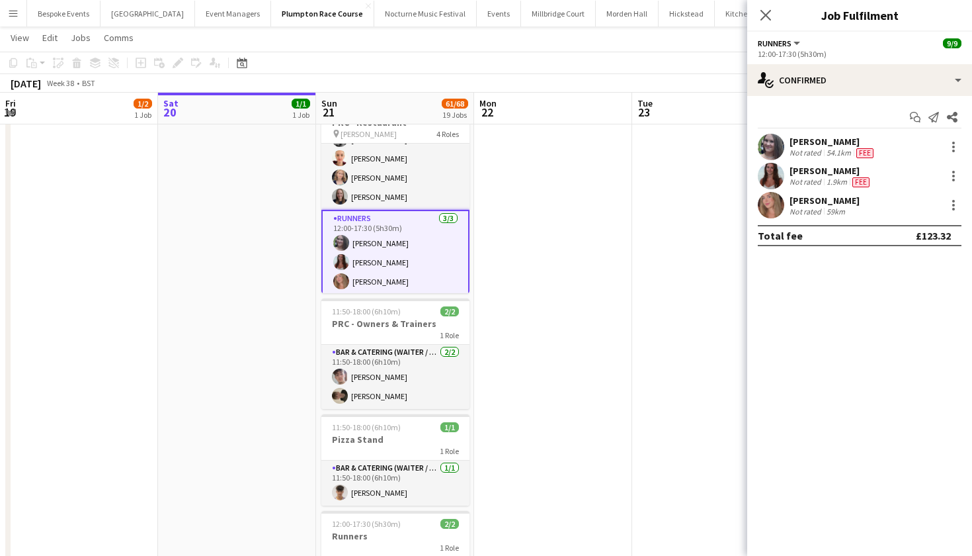
click at [778, 207] on app-user-avatar at bounding box center [771, 205] width 26 height 26
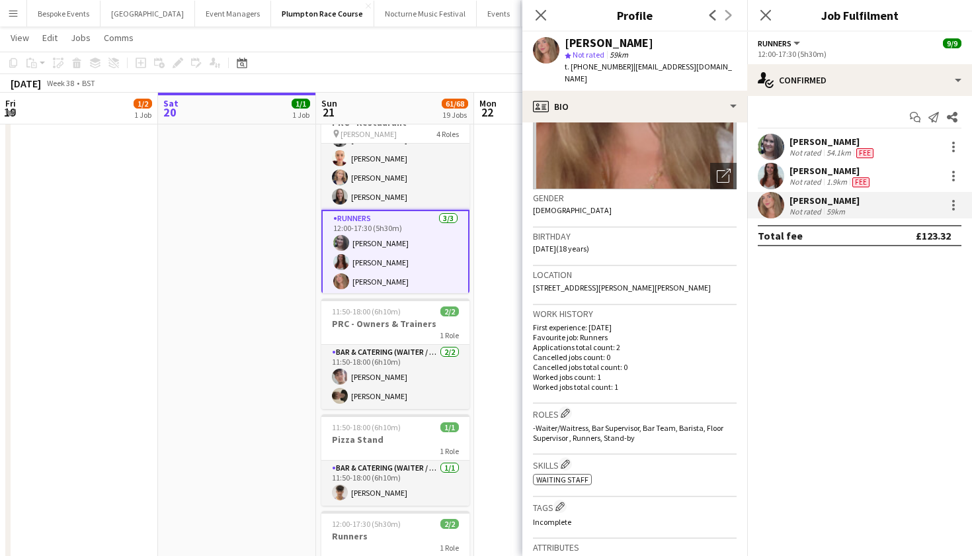
scroll to position [162, 0]
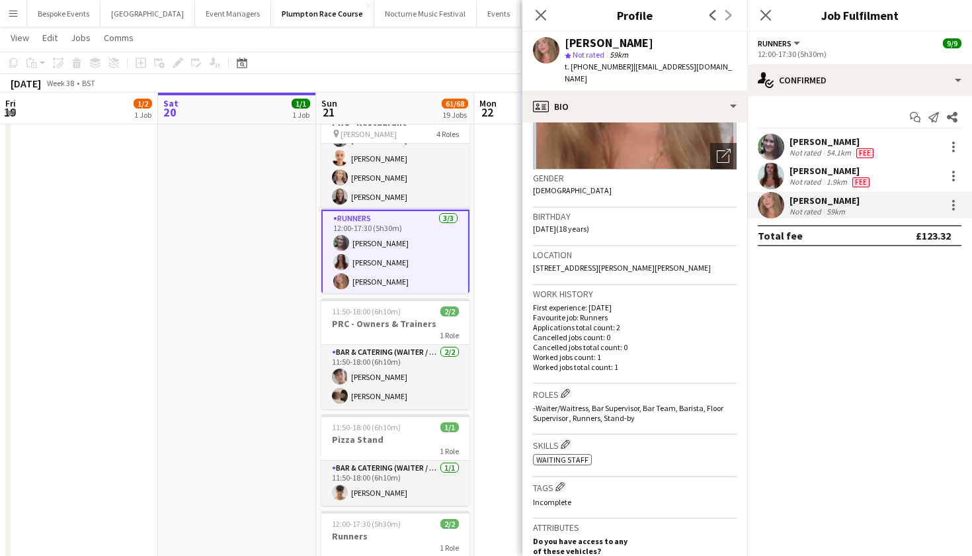
click at [177, 236] on app-date-cell "06:30-16:00 (9h30m) 1/1 Plumpton 1 Role Power Porter 1/1 06:30-16:00 (9h30m) Da…" at bounding box center [237, 41] width 158 height 1581
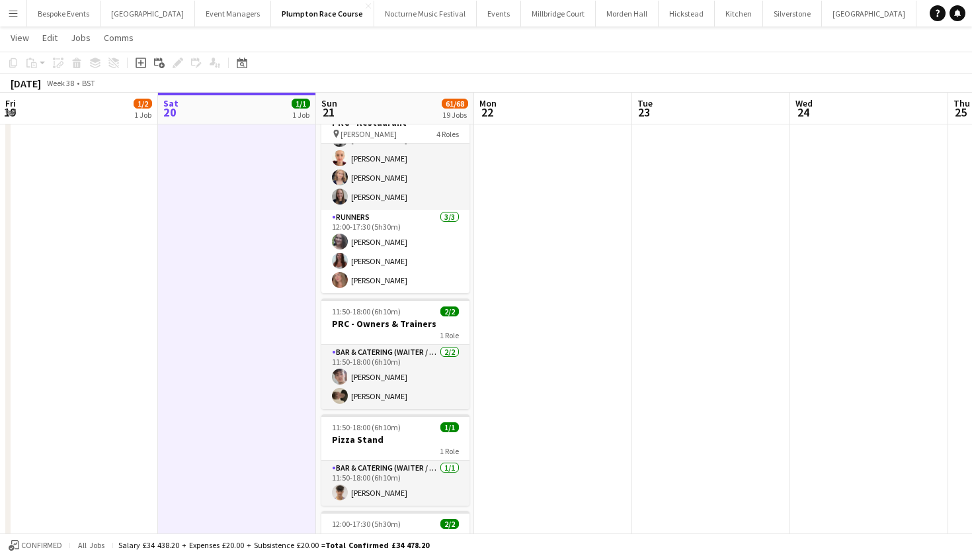
click at [9, 17] on app-icon "Menu" at bounding box center [13, 13] width 11 height 11
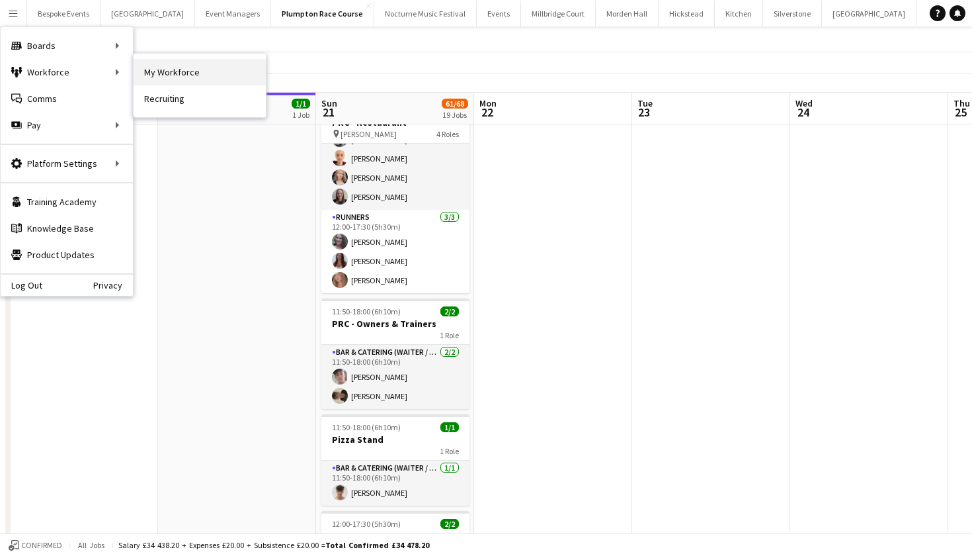
click at [147, 73] on link "My Workforce" at bounding box center [200, 72] width 132 height 26
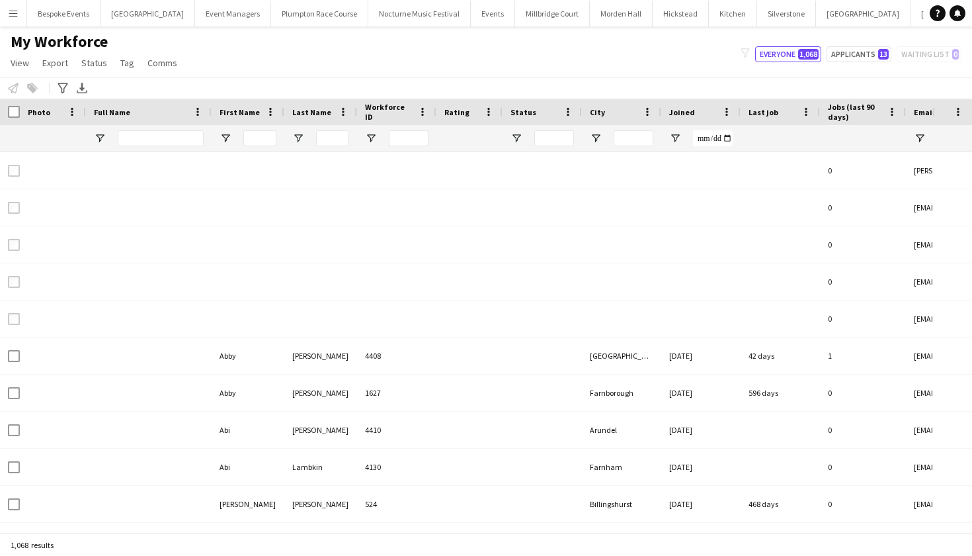
type input "****"
type input "**********"
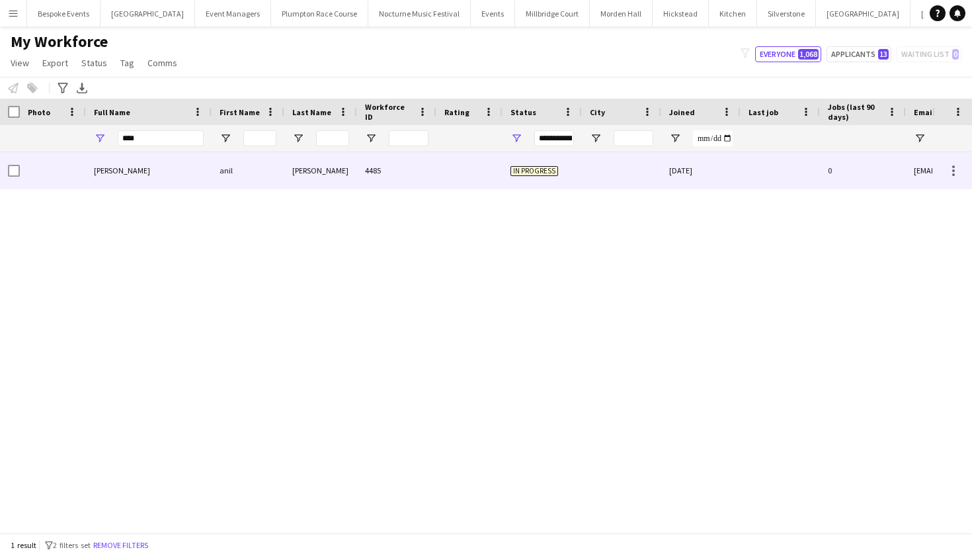
click at [304, 161] on div "karki" at bounding box center [320, 170] width 73 height 36
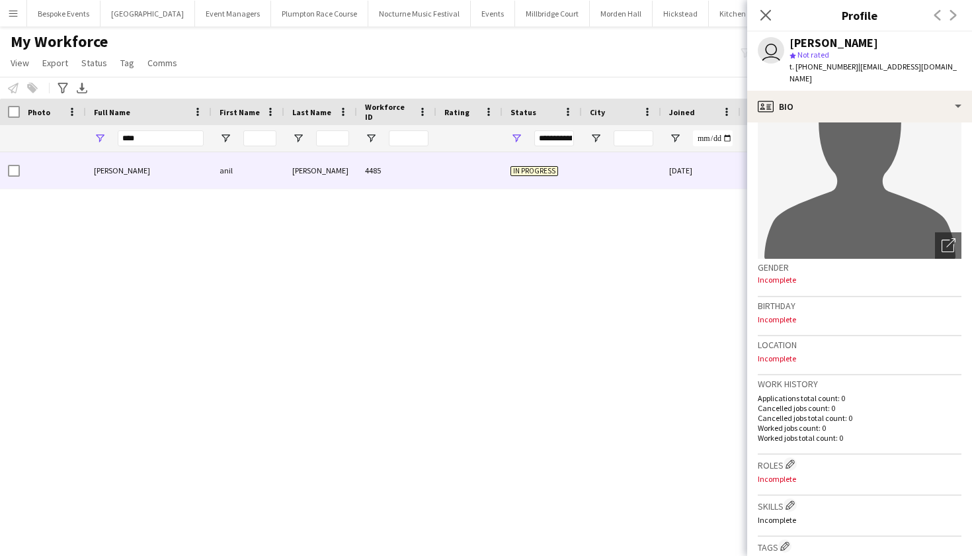
scroll to position [72, 0]
click at [473, 374] on div "anil karki anil karki 4485 In progress 20-09-2025 0 anillkarkki34@gmail.com" at bounding box center [466, 342] width 933 height 380
click at [767, 20] on icon "Close pop-in" at bounding box center [765, 15] width 13 height 13
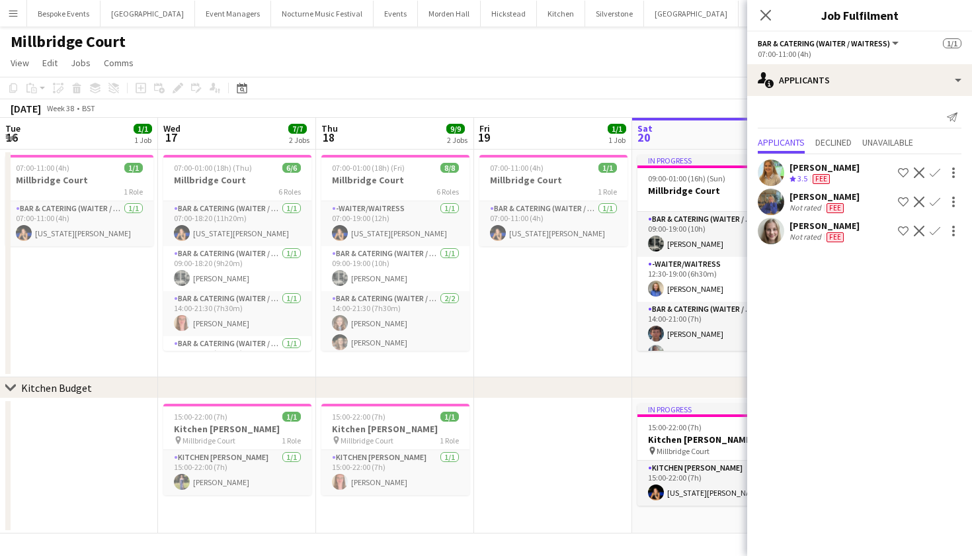
scroll to position [0, 316]
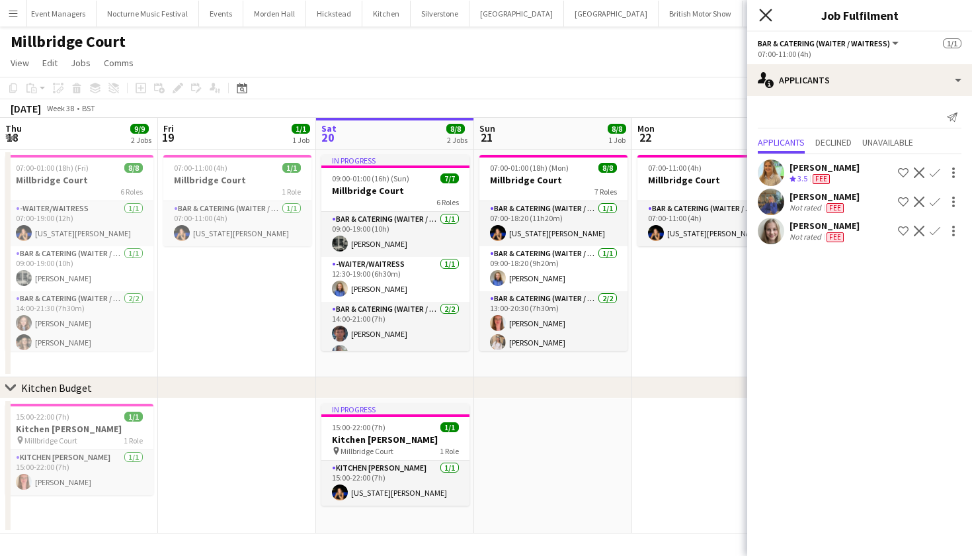
click at [770, 19] on icon at bounding box center [765, 15] width 13 height 13
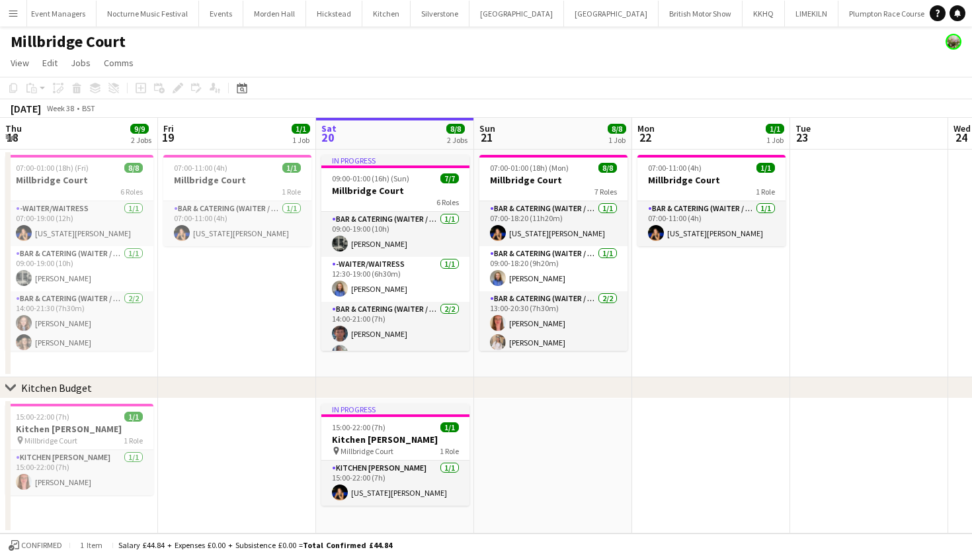
click at [9, 18] on app-icon "Menu" at bounding box center [13, 13] width 11 height 11
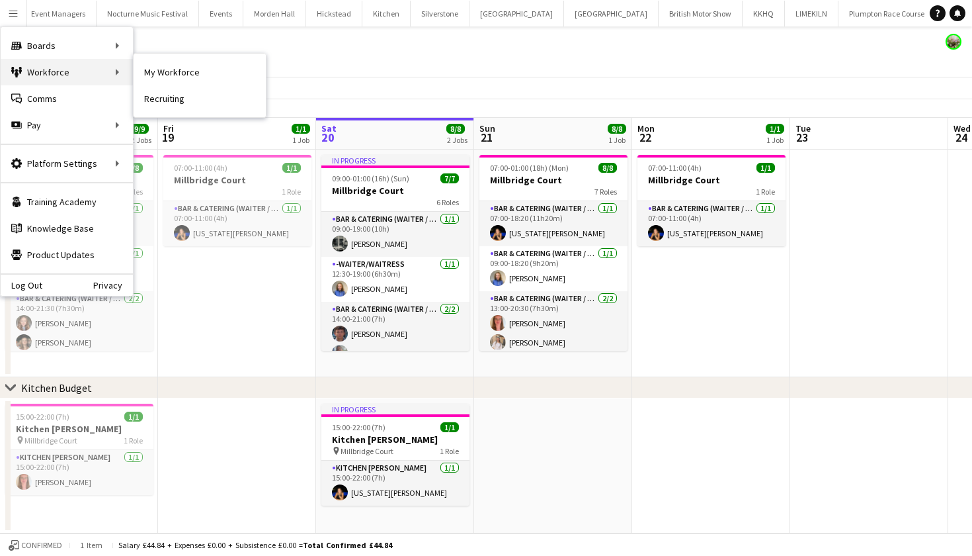
click at [43, 77] on div "Workforce Workforce" at bounding box center [67, 72] width 132 height 26
click at [150, 70] on link "My Workforce" at bounding box center [200, 72] width 132 height 26
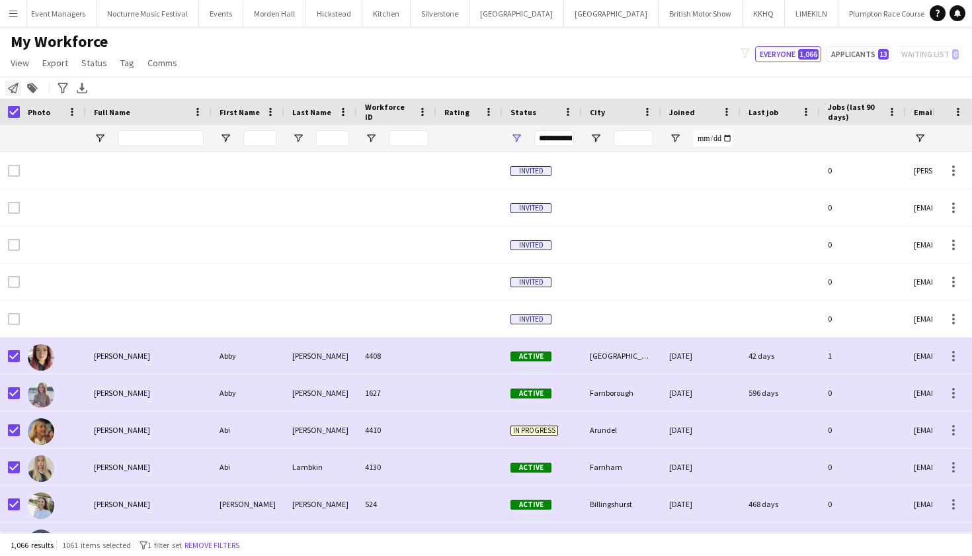
click at [13, 91] on icon at bounding box center [13, 88] width 11 height 11
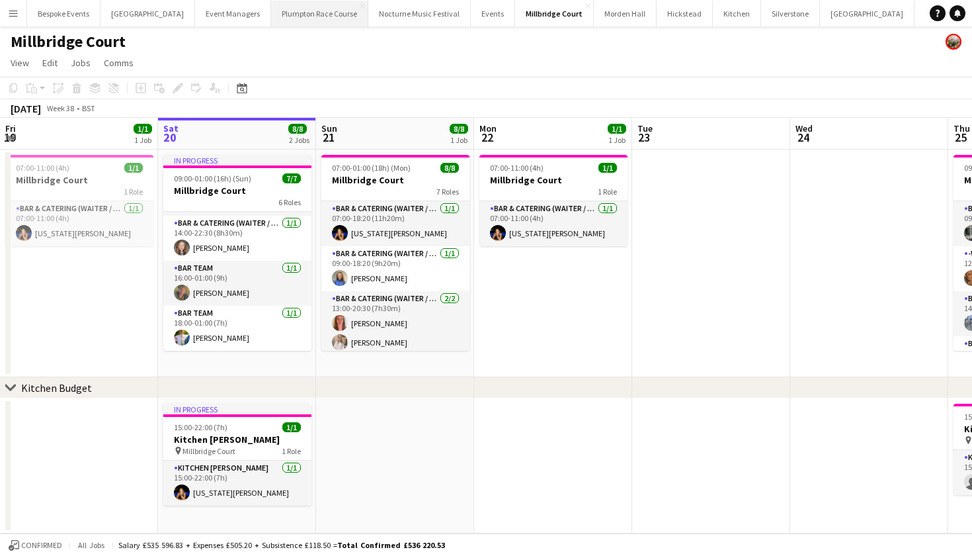
click at [306, 17] on button "Plumpton Race Course Close" at bounding box center [319, 14] width 97 height 26
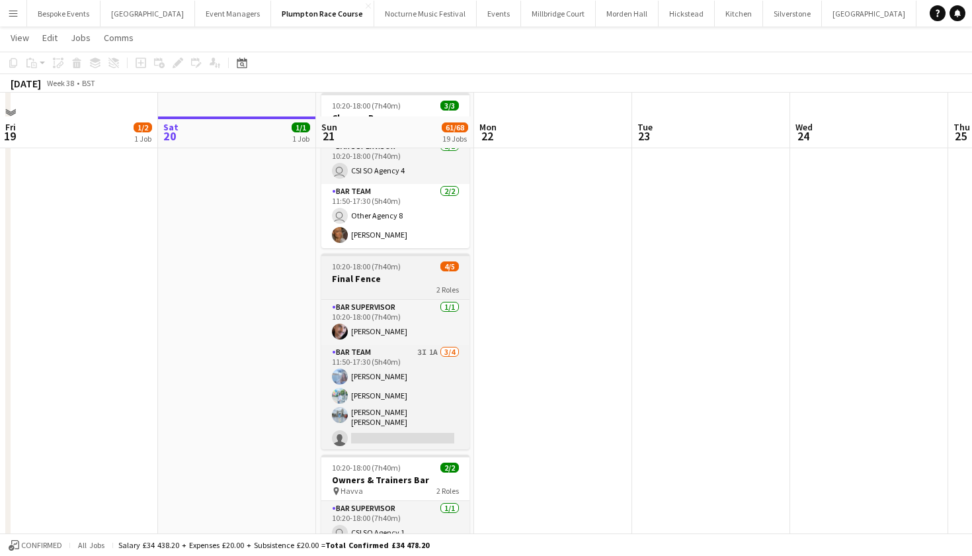
scroll to position [2141, 0]
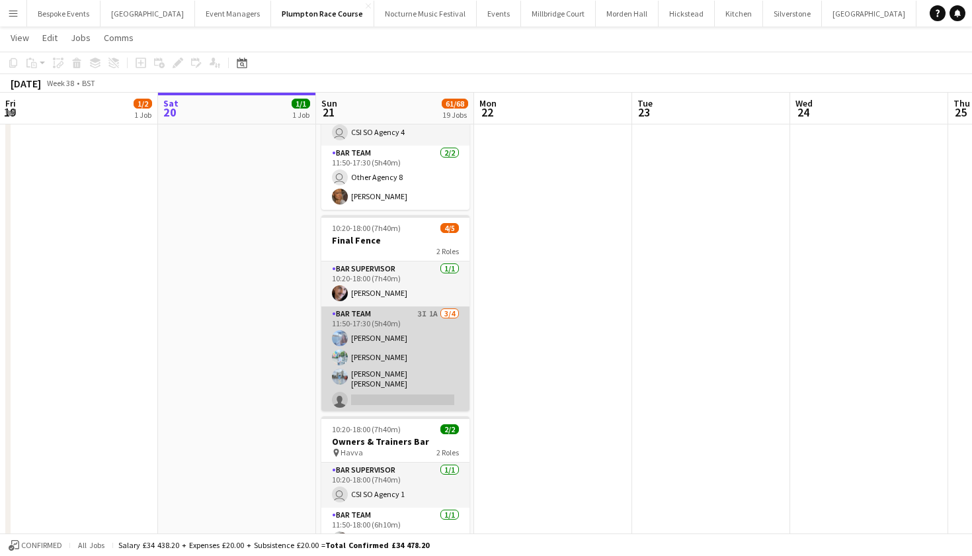
click at [389, 364] on app-card-role "Bar Team 3I 1A [DATE] 11:50-17:30 (5h40m) [PERSON_NAME] [PERSON_NAME] [PERSON_N…" at bounding box center [395, 359] width 148 height 106
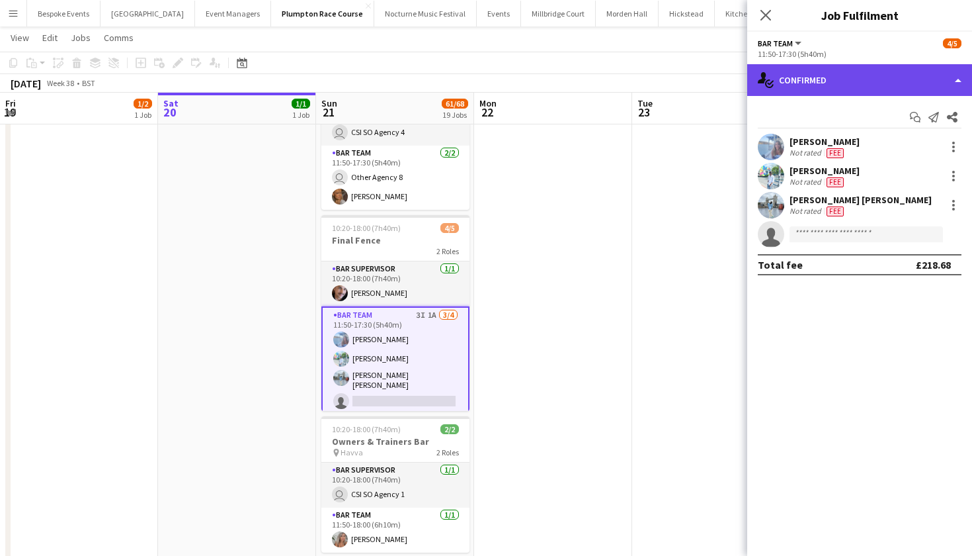
click at [805, 80] on div "single-neutral-actions-check-2 Confirmed" at bounding box center [859, 80] width 225 height 32
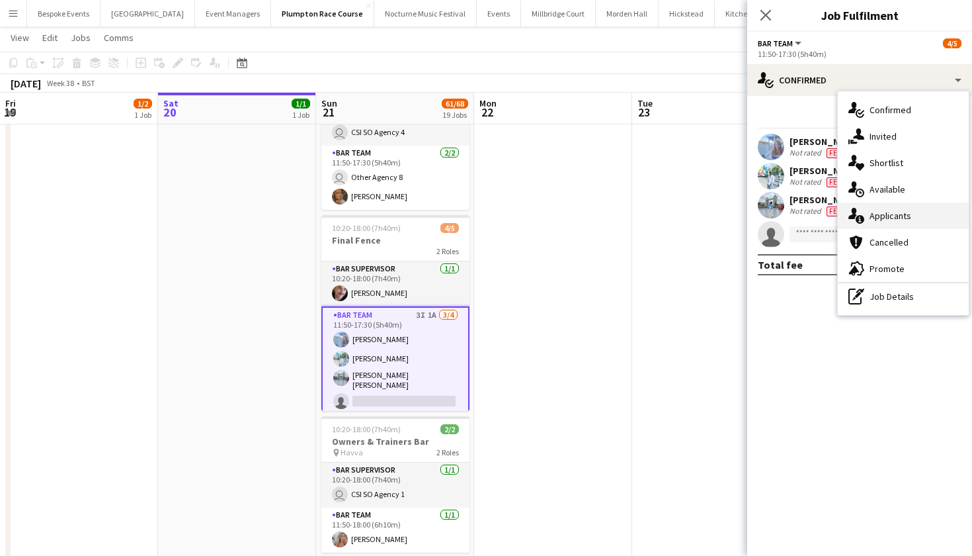
click at [882, 223] on div "single-neutral-actions-information Applicants" at bounding box center [903, 215] width 131 height 26
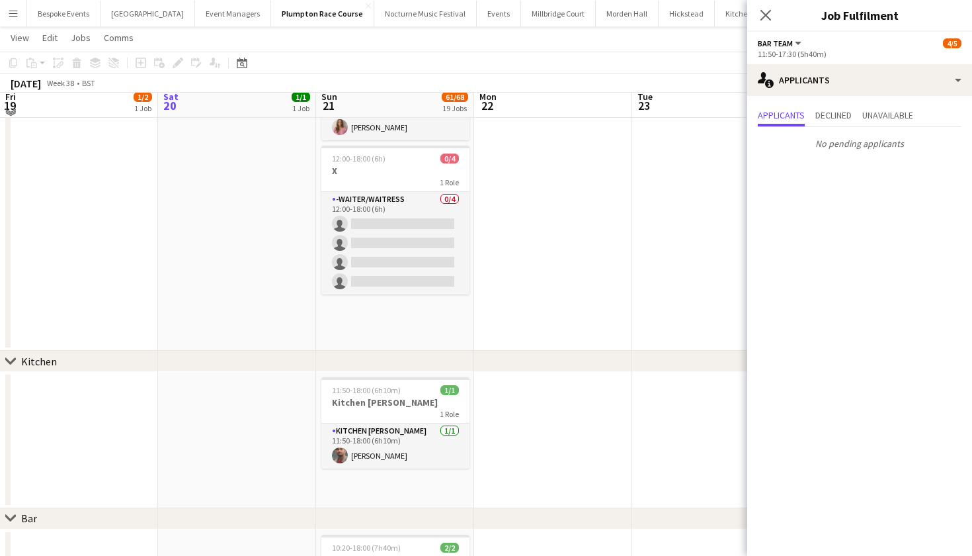
scroll to position [1371, 0]
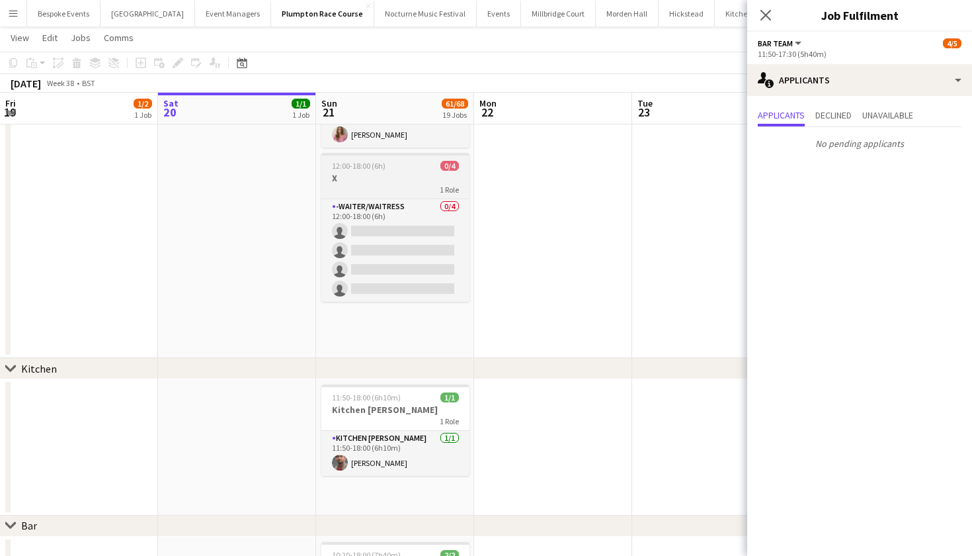
click at [393, 181] on h3 "X" at bounding box center [395, 178] width 148 height 12
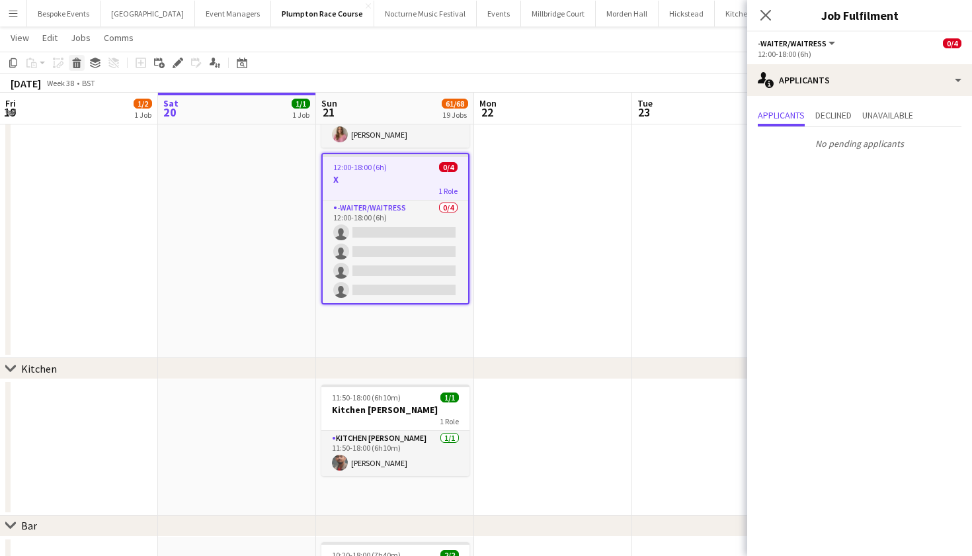
click at [79, 63] on icon at bounding box center [76, 65] width 7 height 7
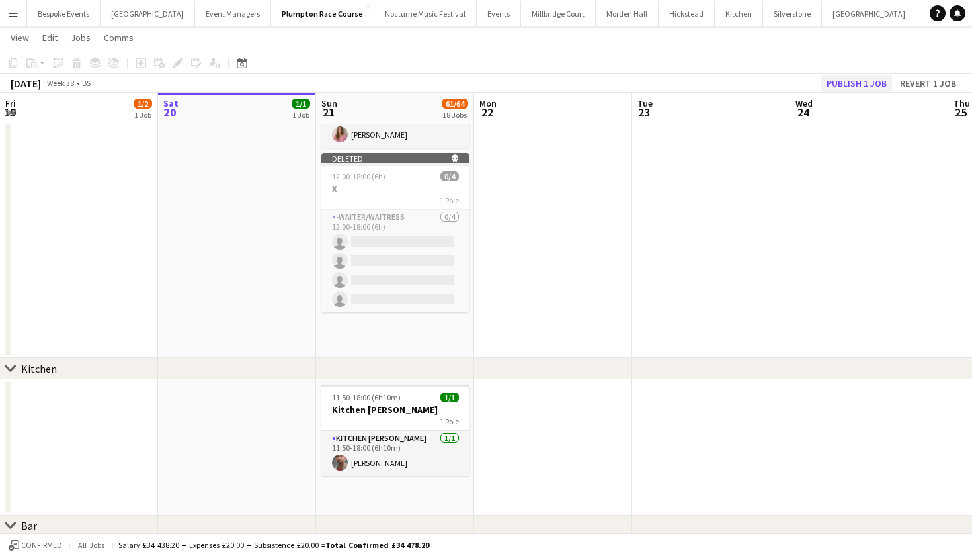
click at [866, 86] on button "Publish 1 job" at bounding box center [856, 83] width 71 height 17
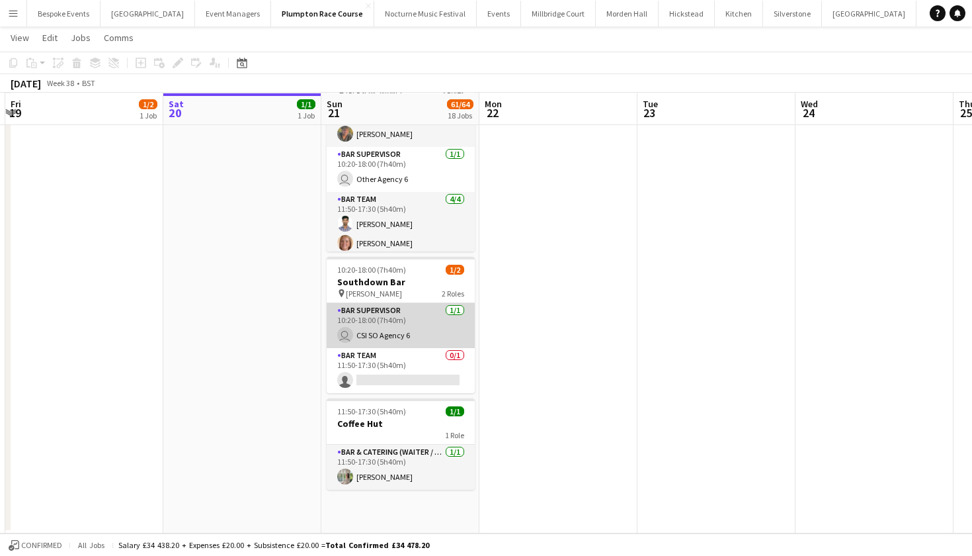
scroll to position [2488, 0]
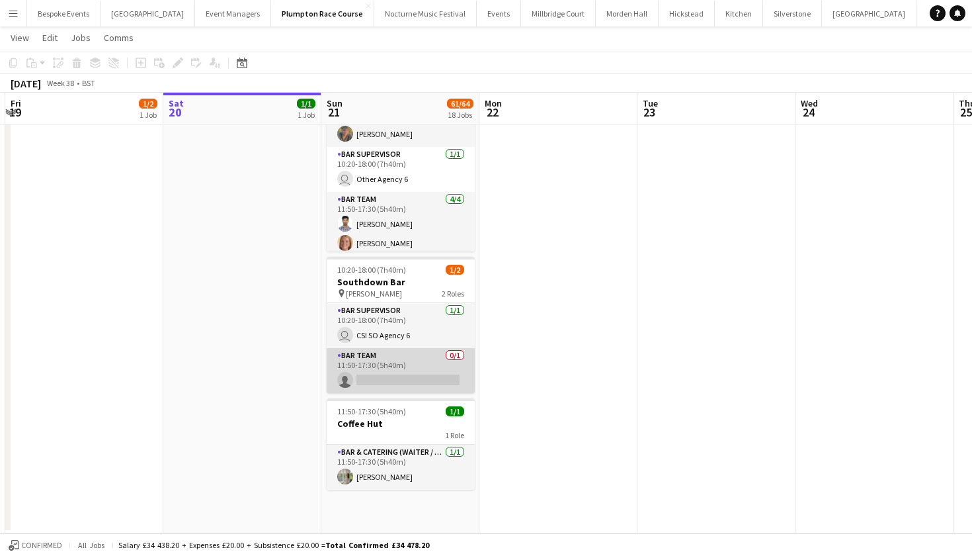
click at [426, 372] on app-card-role "Bar Team 0/1 11:50-17:30 (5h40m) single-neutral-actions" at bounding box center [401, 370] width 148 height 45
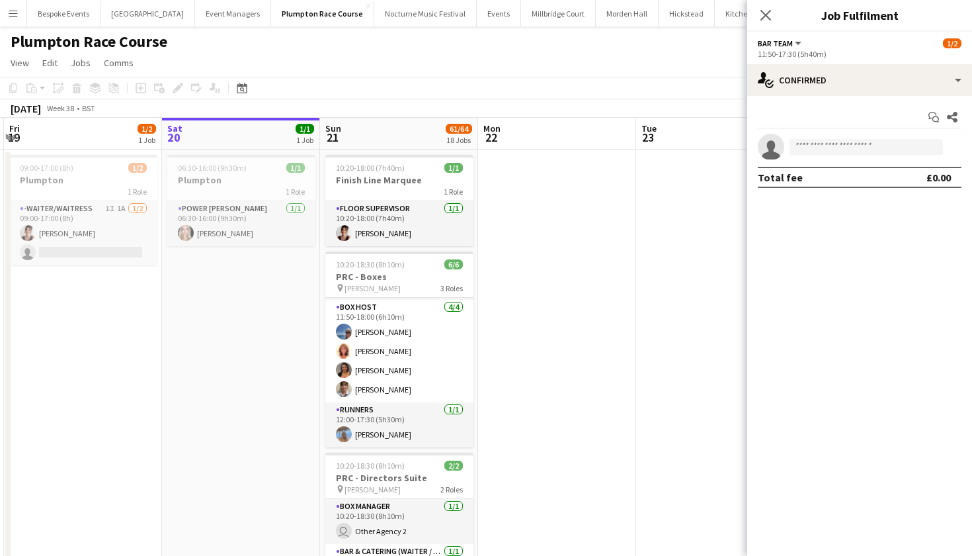
scroll to position [0, 0]
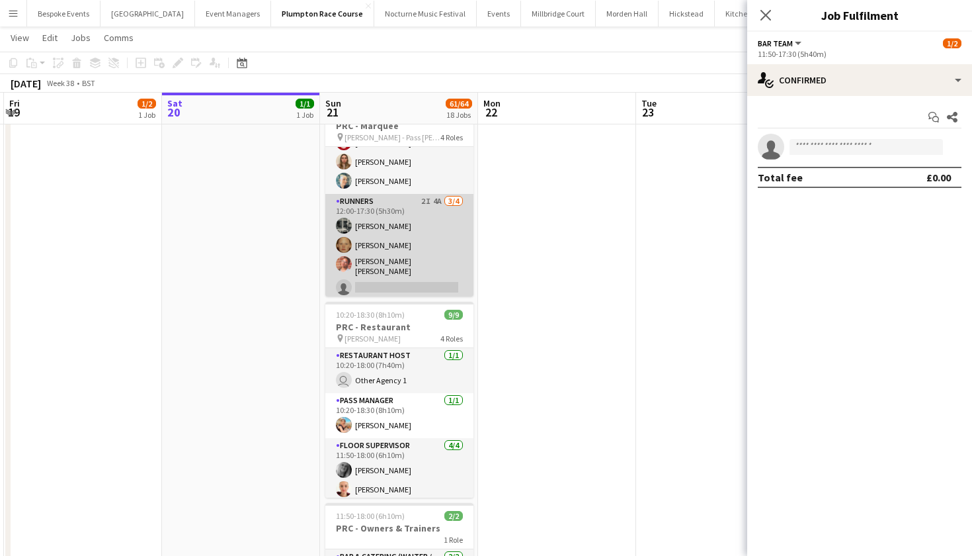
click at [384, 263] on app-card-role "Runners 2I 4A [DATE] 12:00-17:30 (5h30m) [PERSON_NAME] [PERSON_NAME] [PERSON_NA…" at bounding box center [399, 247] width 148 height 106
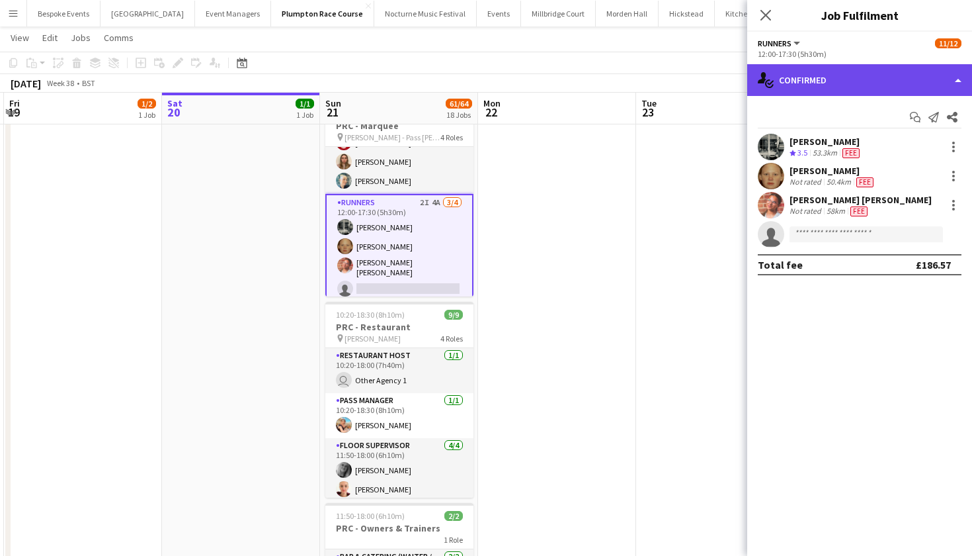
click at [837, 79] on div "single-neutral-actions-check-2 Confirmed" at bounding box center [859, 80] width 225 height 32
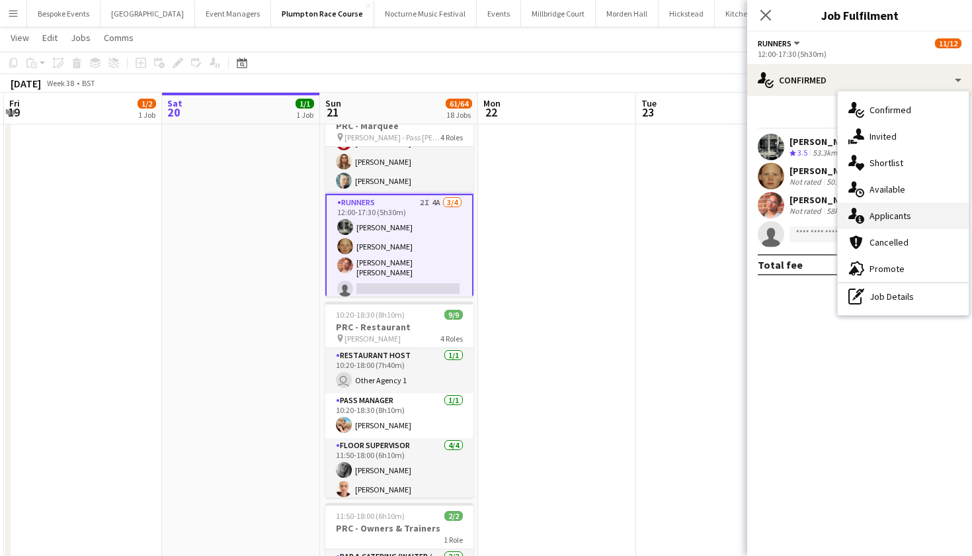
click at [878, 226] on div "single-neutral-actions-information Applicants" at bounding box center [903, 215] width 131 height 26
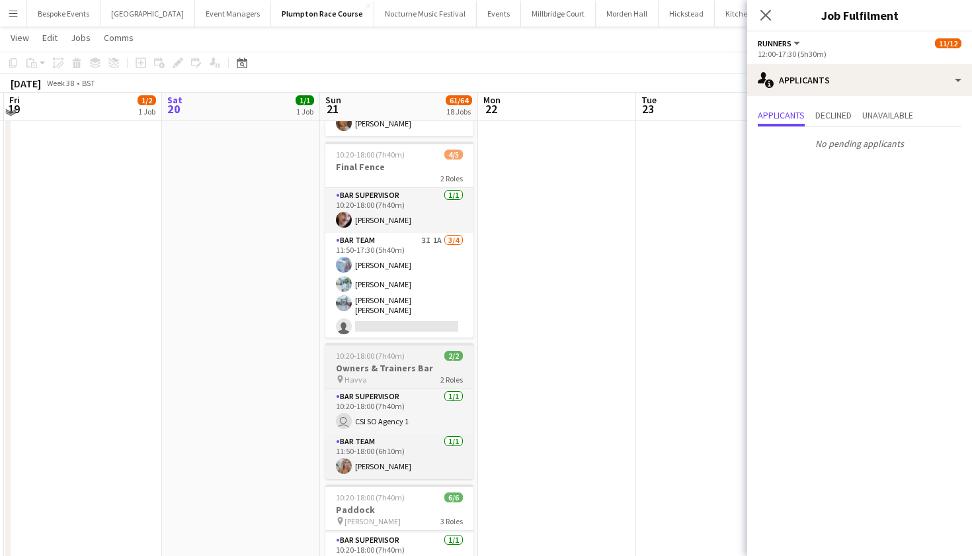
scroll to position [2068, 0]
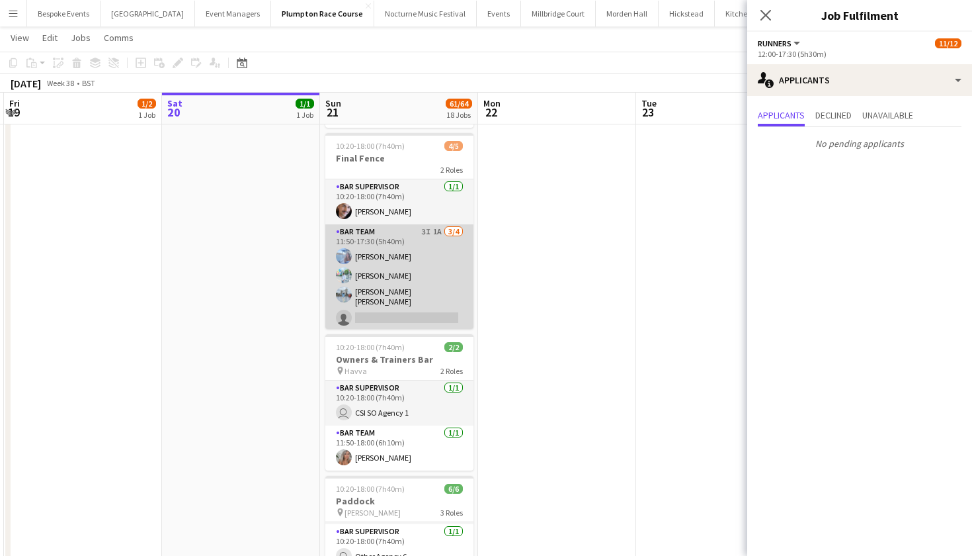
click at [405, 267] on app-card-role "Bar Team 3I 1A [DATE] 11:50-17:30 (5h40m) [PERSON_NAME] [PERSON_NAME] [PERSON_N…" at bounding box center [399, 277] width 148 height 106
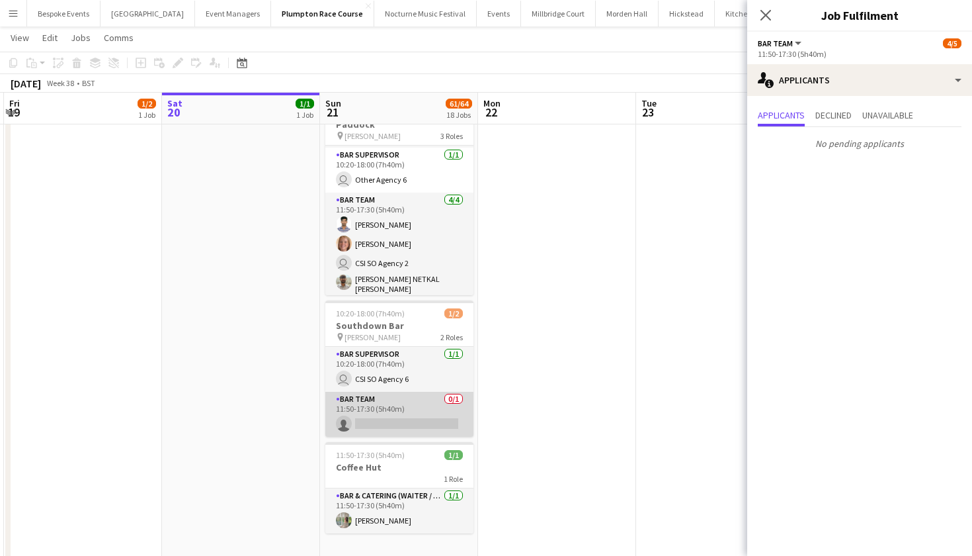
click at [428, 419] on app-card-role "Bar Team 0/1 11:50-17:30 (5h40m) single-neutral-actions" at bounding box center [399, 414] width 148 height 45
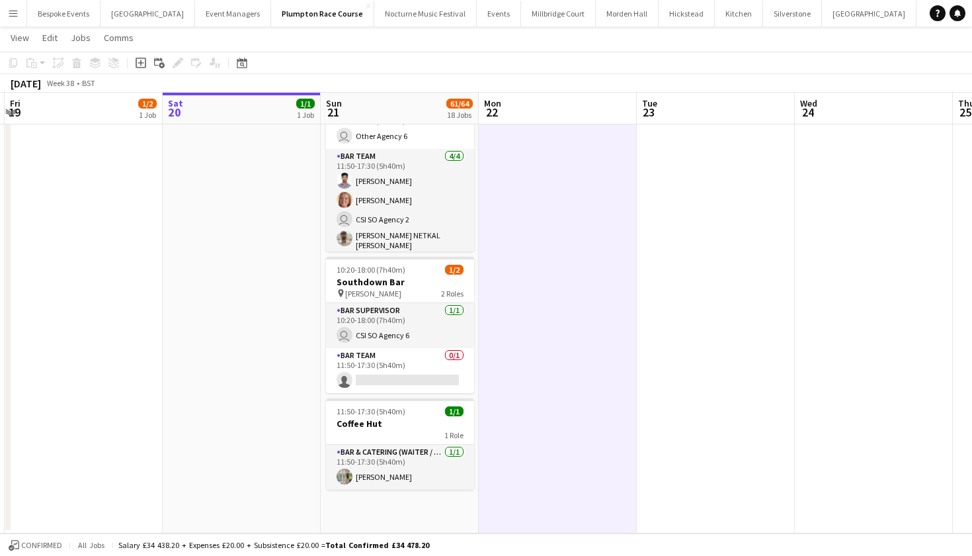
click at [19, 12] on button "Menu" at bounding box center [13, 13] width 26 height 26
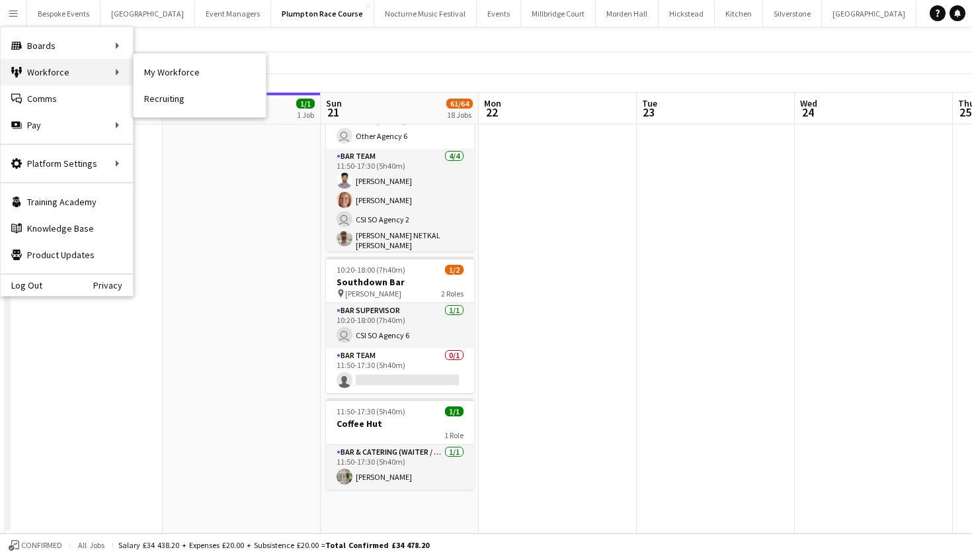
click at [132, 65] on div "Workforce Workforce" at bounding box center [67, 72] width 132 height 26
click at [178, 71] on link "My Workforce" at bounding box center [200, 72] width 132 height 26
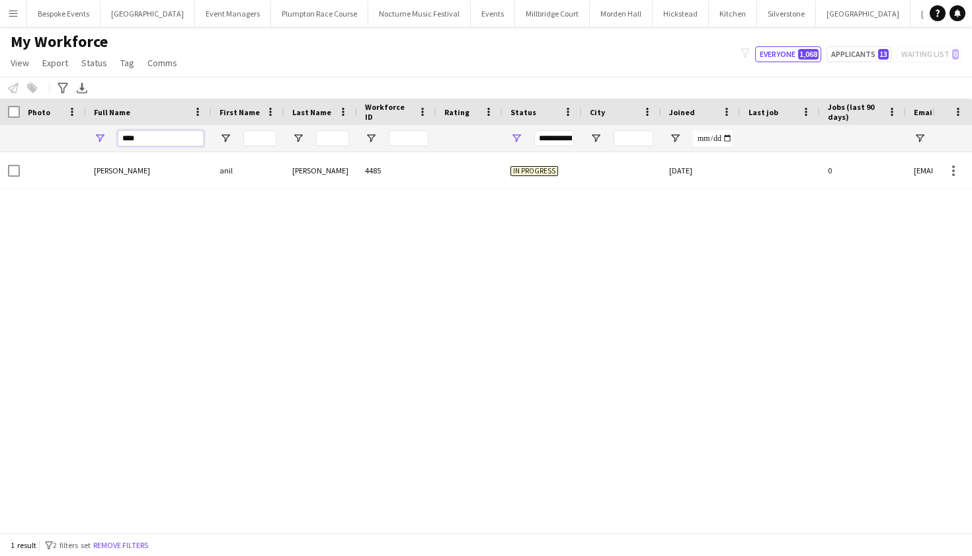
click at [177, 144] on input "****" at bounding box center [161, 138] width 86 height 16
type input "*"
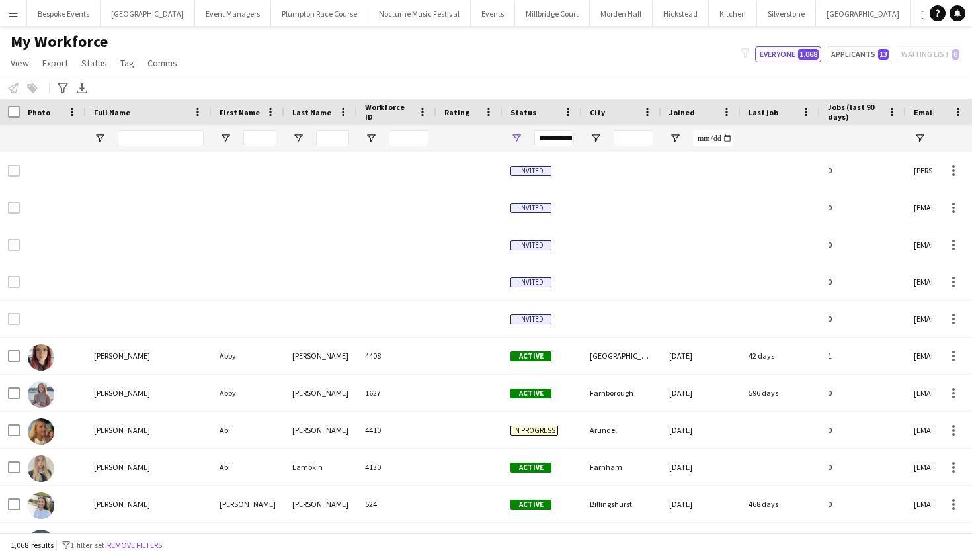
click at [12, 17] on app-icon "Menu" at bounding box center [13, 13] width 11 height 11
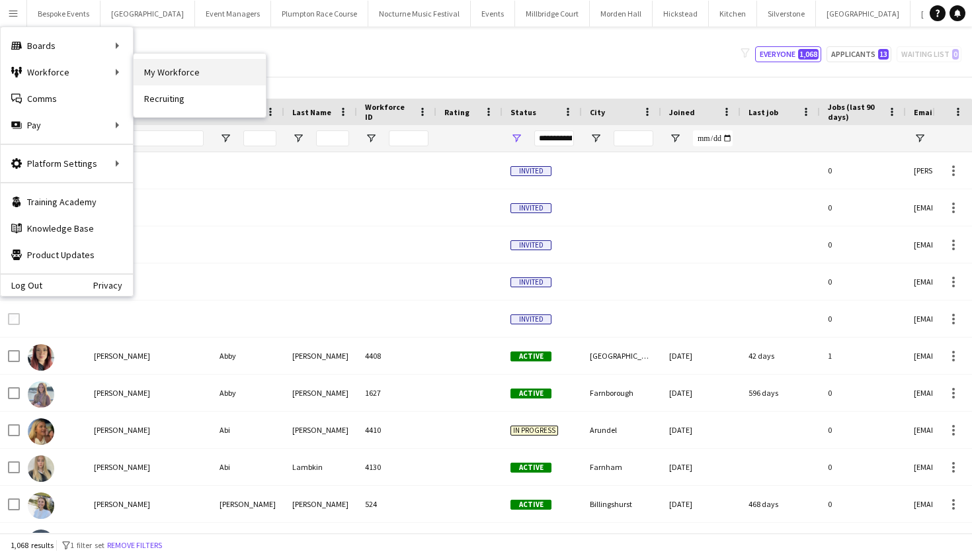
click at [148, 72] on link "My Workforce" at bounding box center [200, 72] width 132 height 26
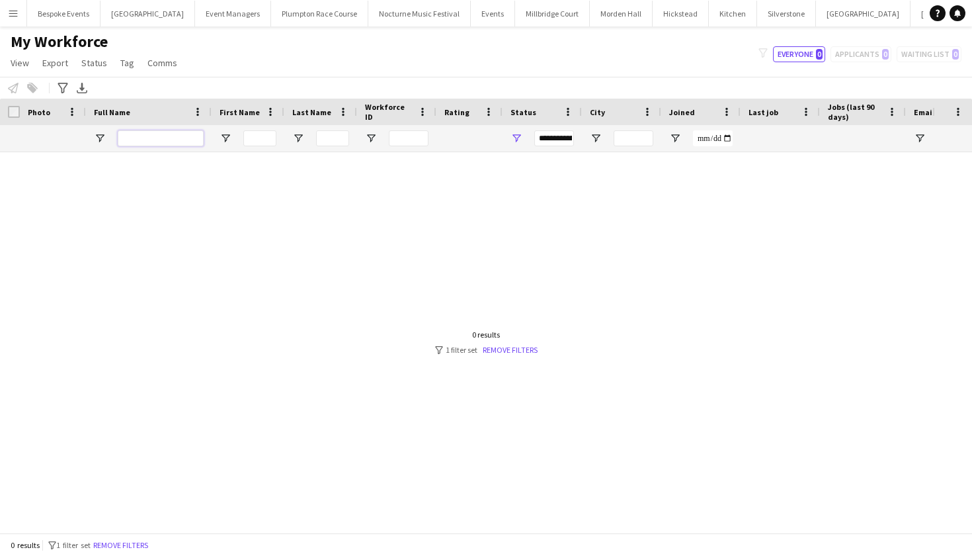
click at [147, 135] on input "Full Name Filter Input" at bounding box center [161, 138] width 86 height 16
type input "*"
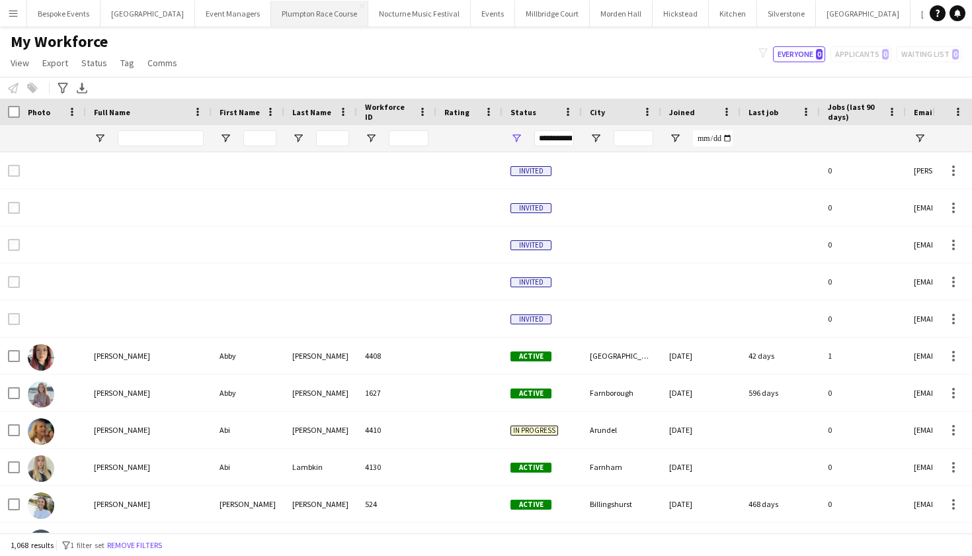
click at [273, 22] on button "Plumpton Race Course Close" at bounding box center [319, 14] width 97 height 26
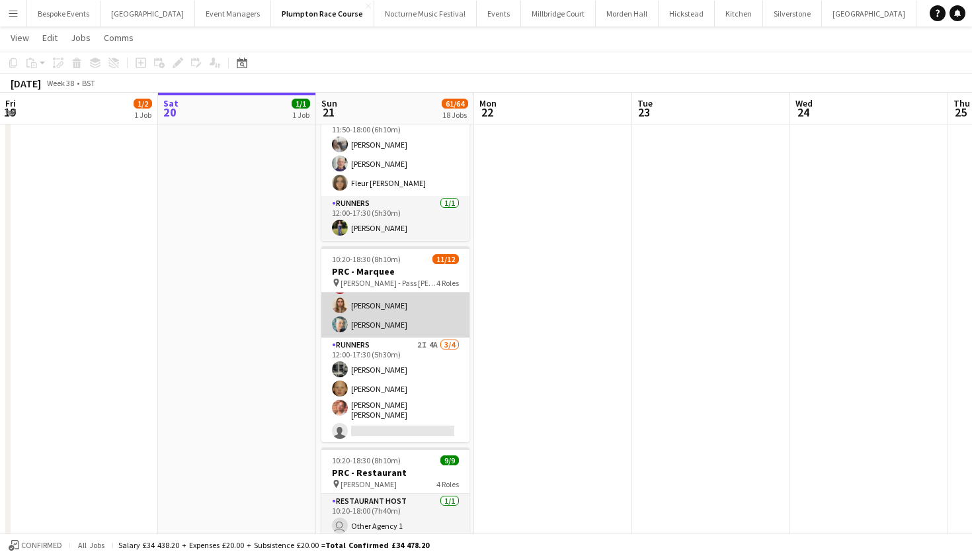
scroll to position [184, 0]
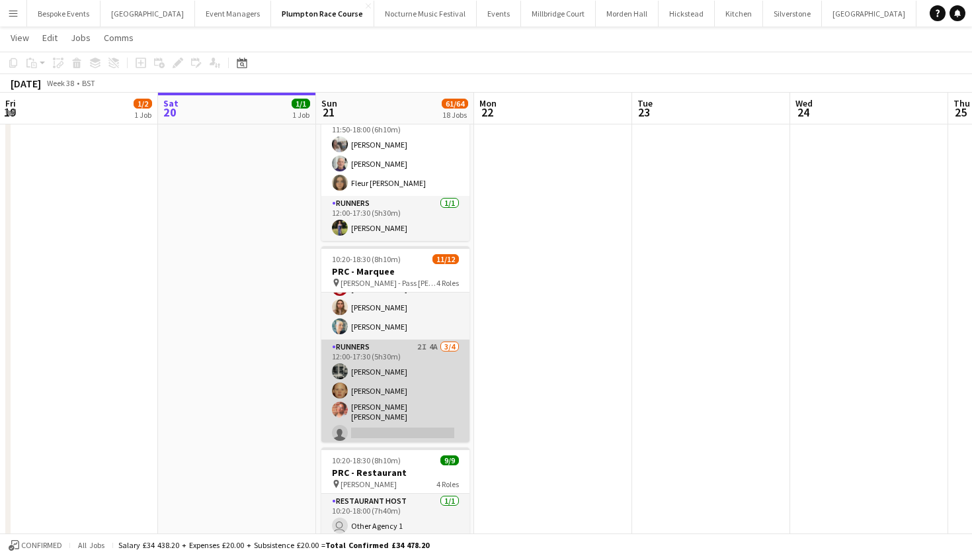
click at [387, 413] on app-card-role "Runners 2I 4A 3/4 12:00-17:30 (5h30m) Molly Middlehurst Genevieve Whiteley Isab…" at bounding box center [395, 392] width 148 height 106
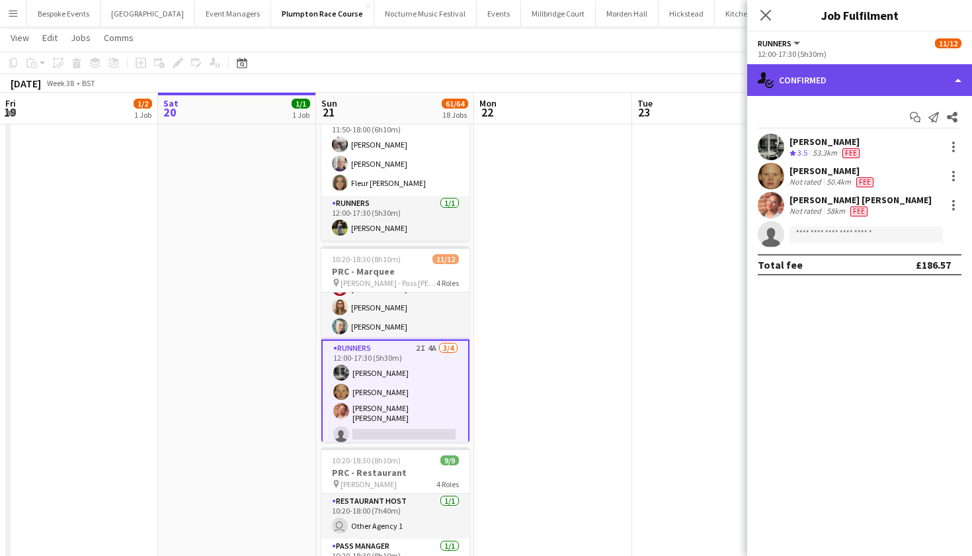
click at [833, 76] on div "single-neutral-actions-check-2 Confirmed" at bounding box center [859, 80] width 225 height 32
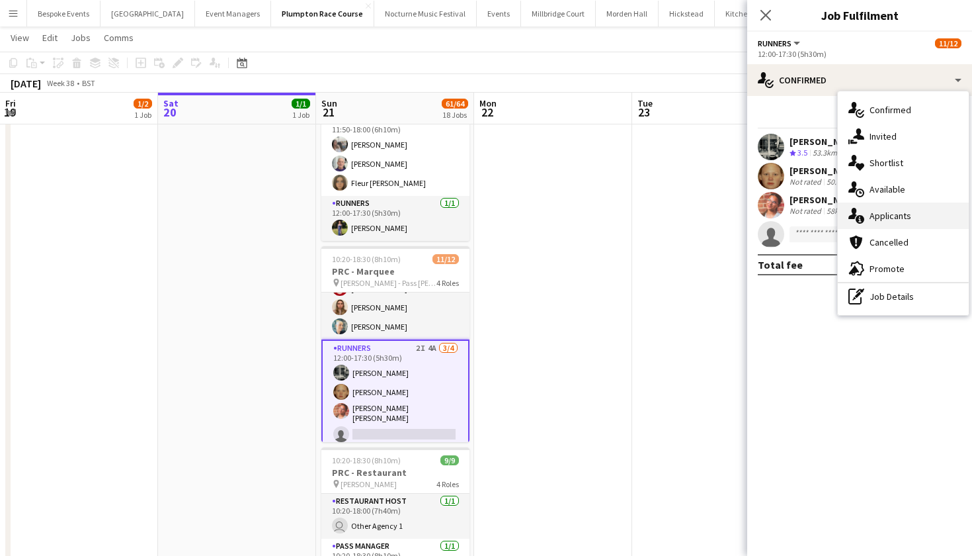
click at [872, 218] on span "Applicants" at bounding box center [891, 216] width 42 height 12
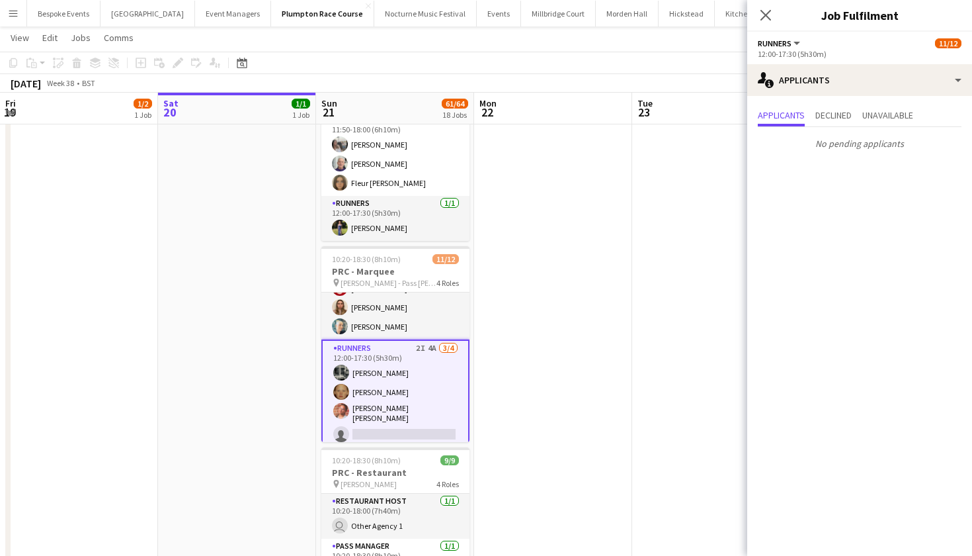
click at [622, 286] on app-date-cell at bounding box center [553, 314] width 158 height 1426
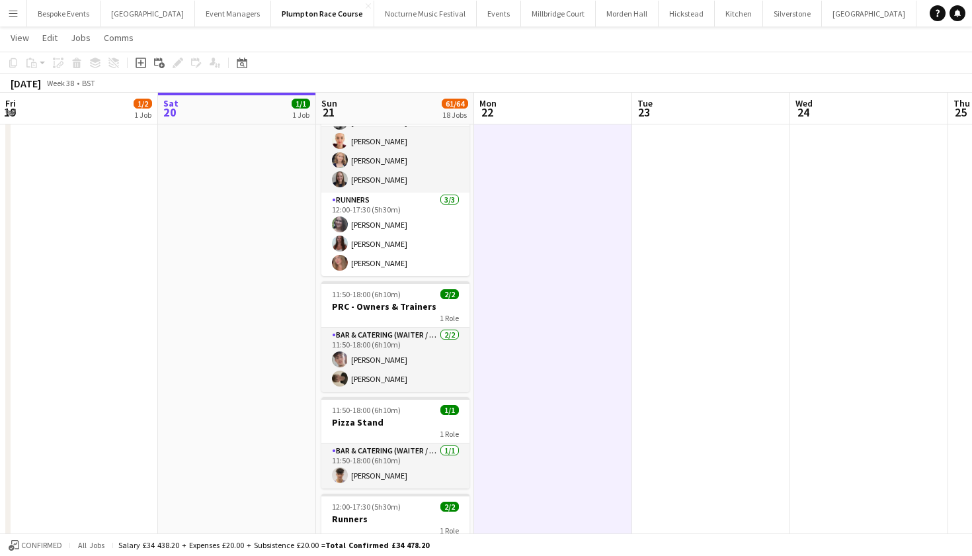
scroll to position [915, 0]
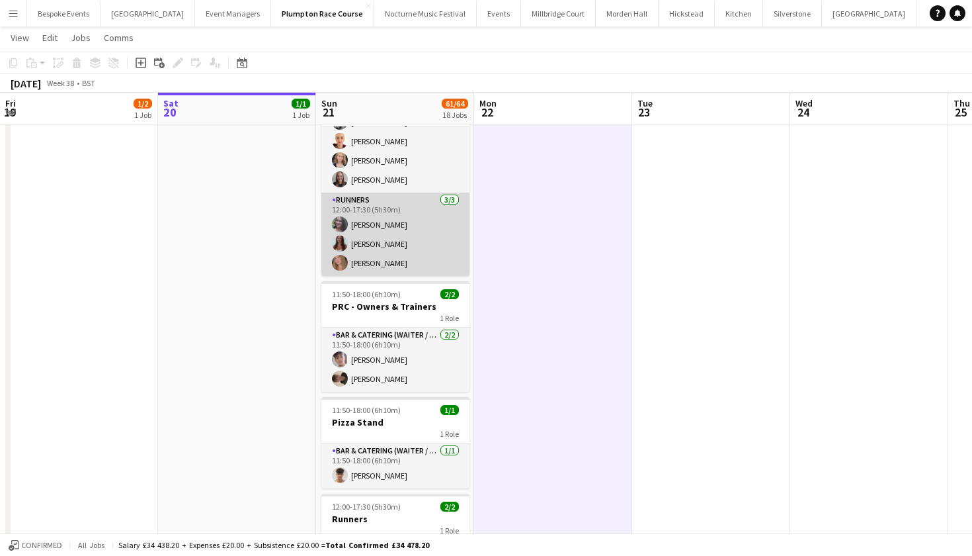
click at [384, 237] on app-card-role "Runners 3/3 12:00-17:30 (5h30m) Natalia Brzezicka Beatrice Norris Lily Daniels" at bounding box center [395, 233] width 148 height 83
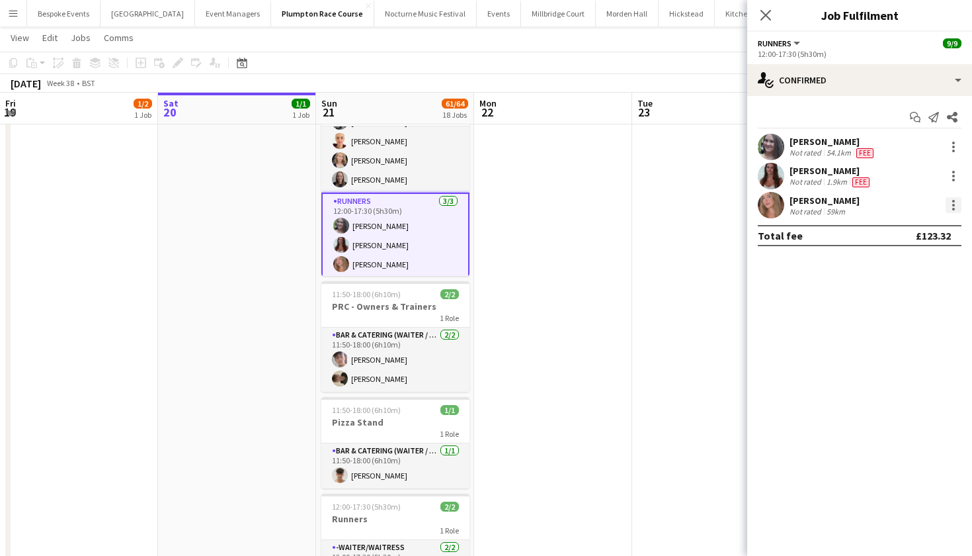
click at [952, 209] on div at bounding box center [953, 209] width 3 height 3
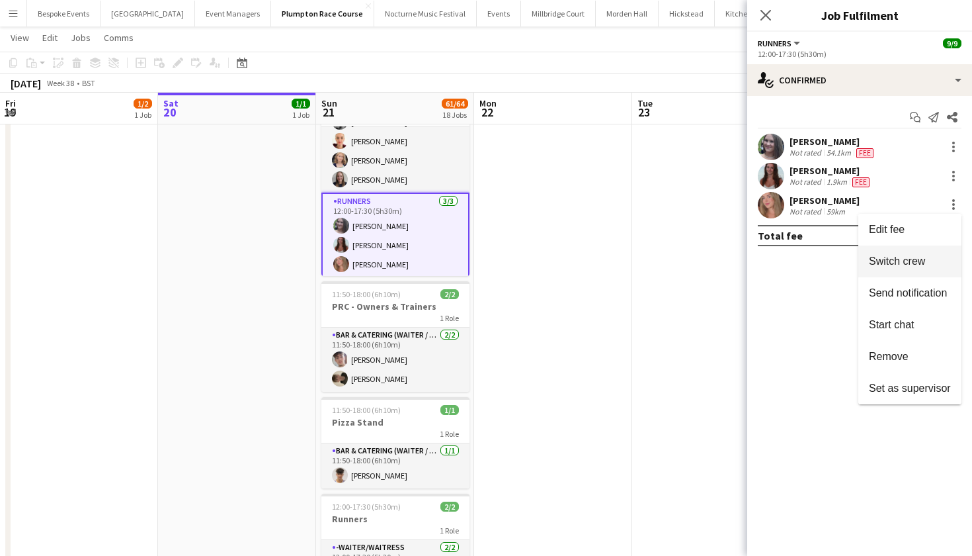
click at [895, 265] on span "Switch crew" at bounding box center [897, 260] width 56 height 11
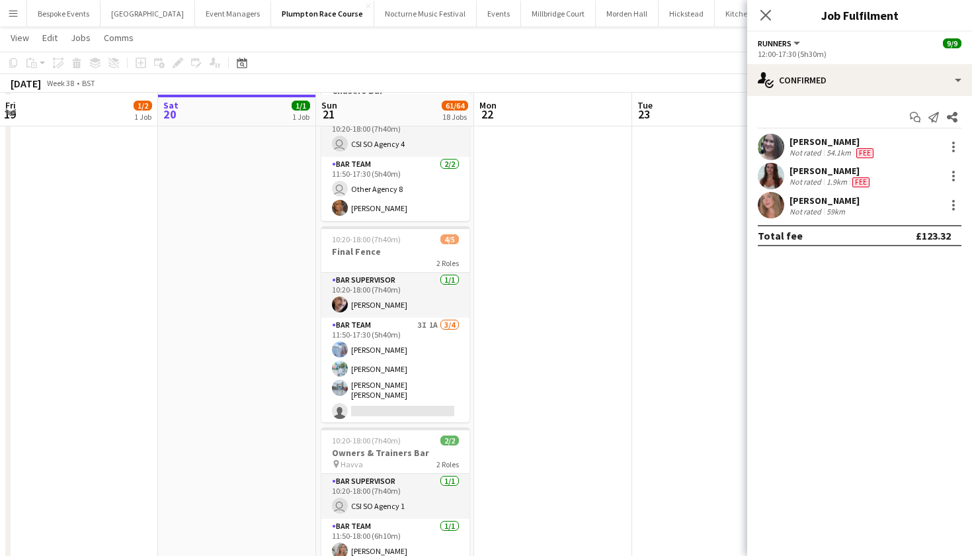
scroll to position [2009, 0]
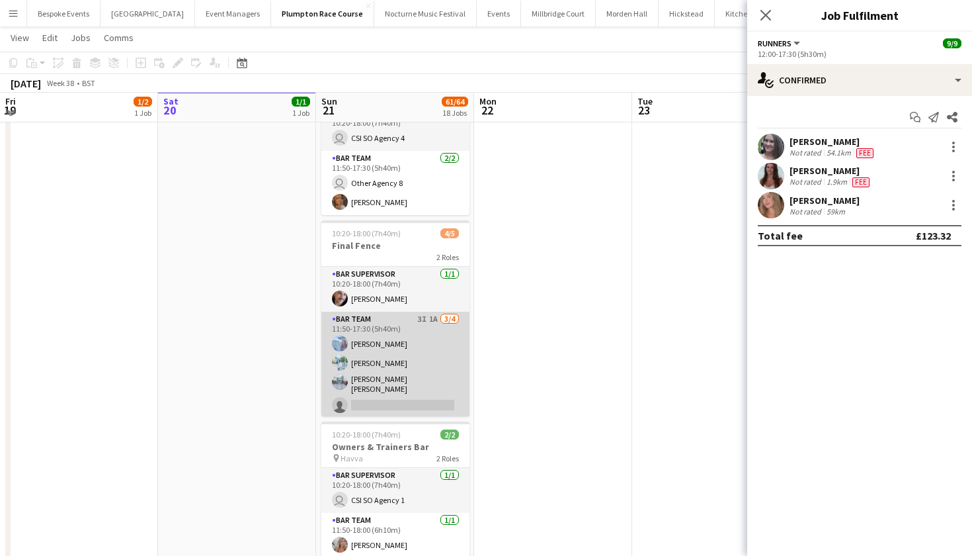
click at [399, 374] on app-card-role "Bar Team 3I 1A 3/4 11:50-17:30 (5h40m) Elena Thompson Steven Pandeti Pavan Raju…" at bounding box center [395, 365] width 148 height 106
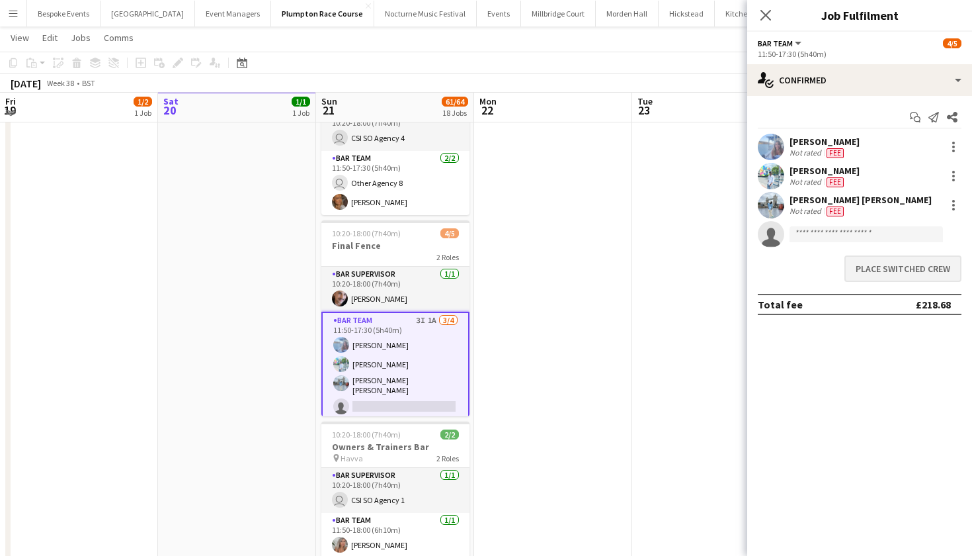
click at [925, 276] on button "Place switched crew" at bounding box center [903, 268] width 117 height 26
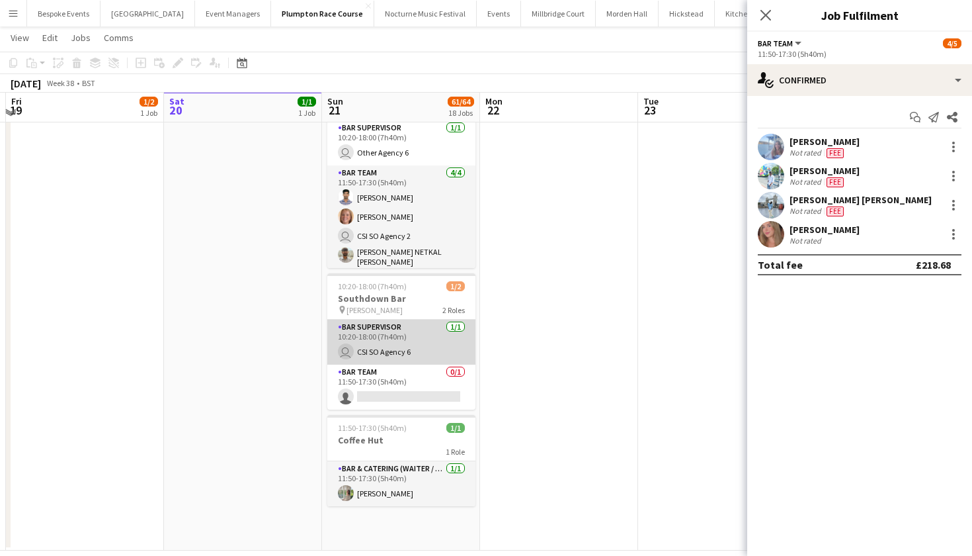
scroll to position [2468, 0]
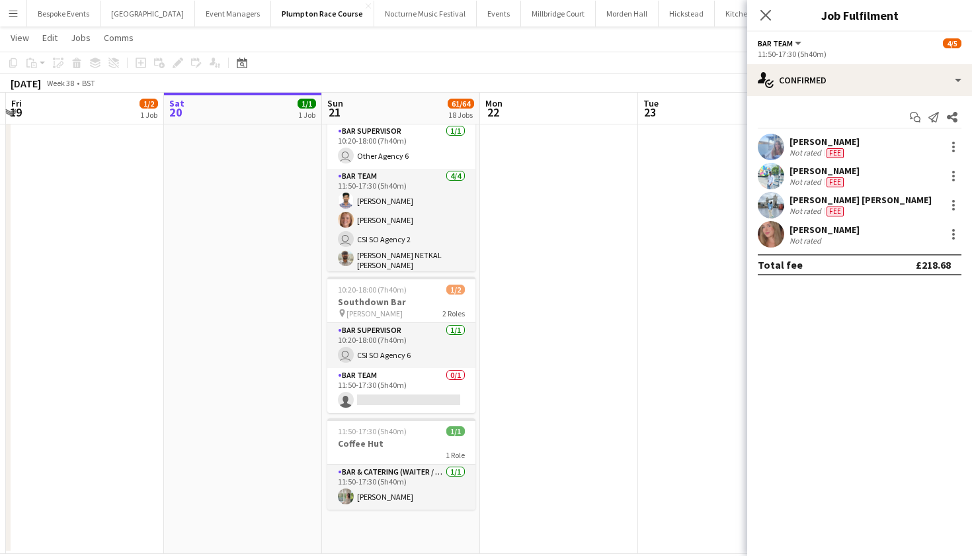
click at [10, 11] on app-icon "Menu" at bounding box center [13, 13] width 11 height 11
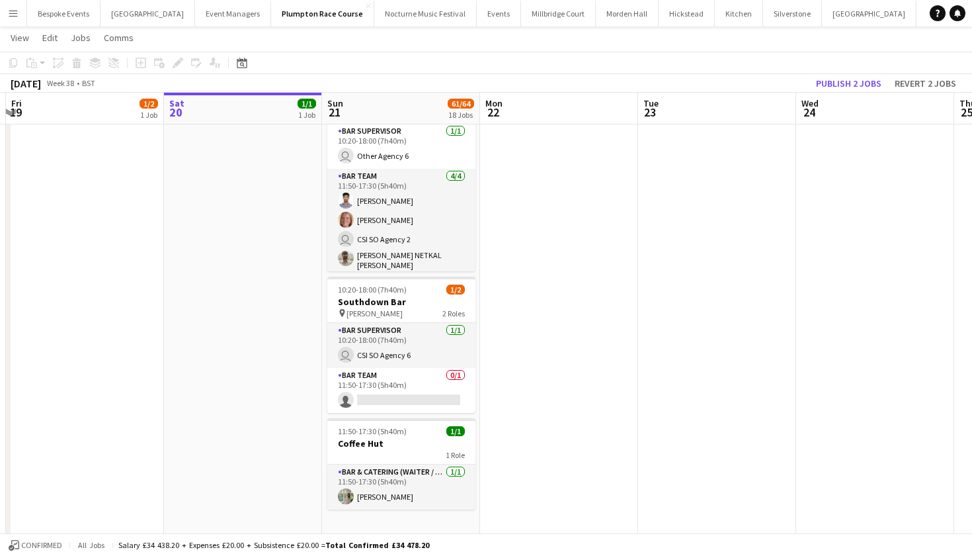
scroll to position [9, 0]
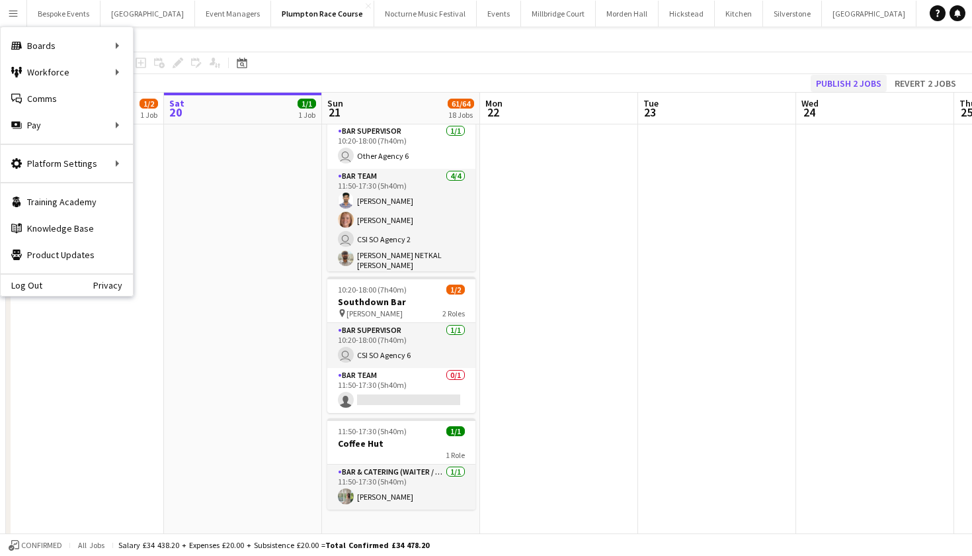
click at [854, 86] on button "Publish 2 jobs" at bounding box center [849, 83] width 76 height 17
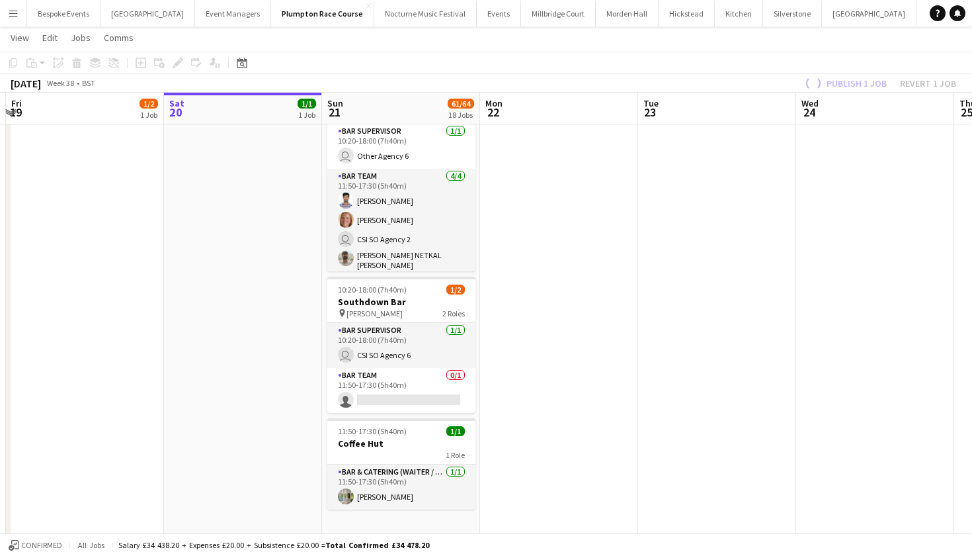
scroll to position [0, 0]
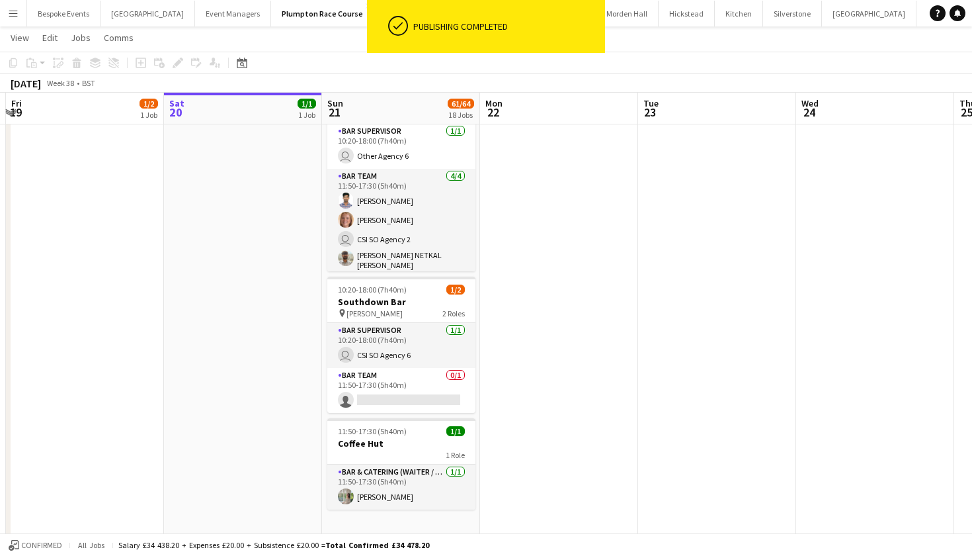
click at [11, 11] on app-icon "Menu" at bounding box center [13, 13] width 11 height 11
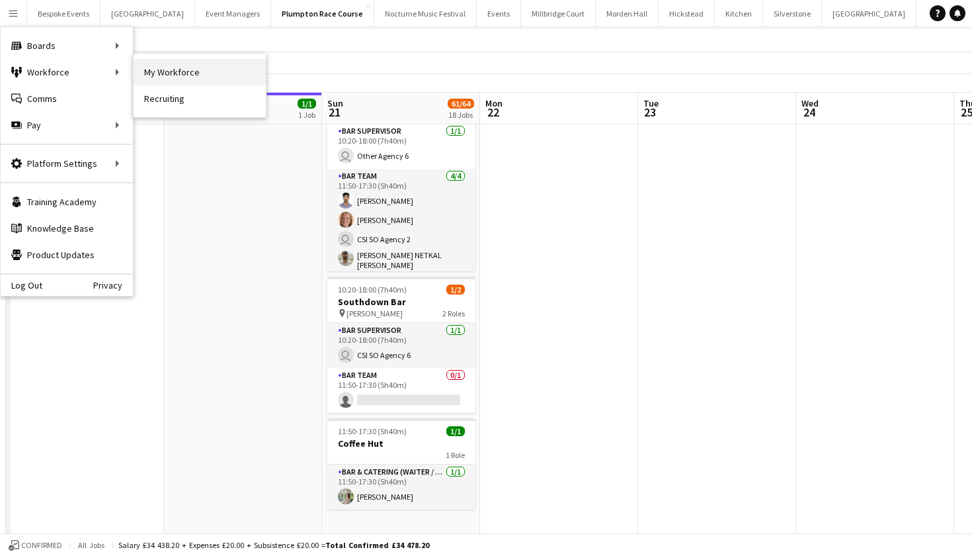
click at [205, 75] on link "My Workforce" at bounding box center [200, 72] width 132 height 26
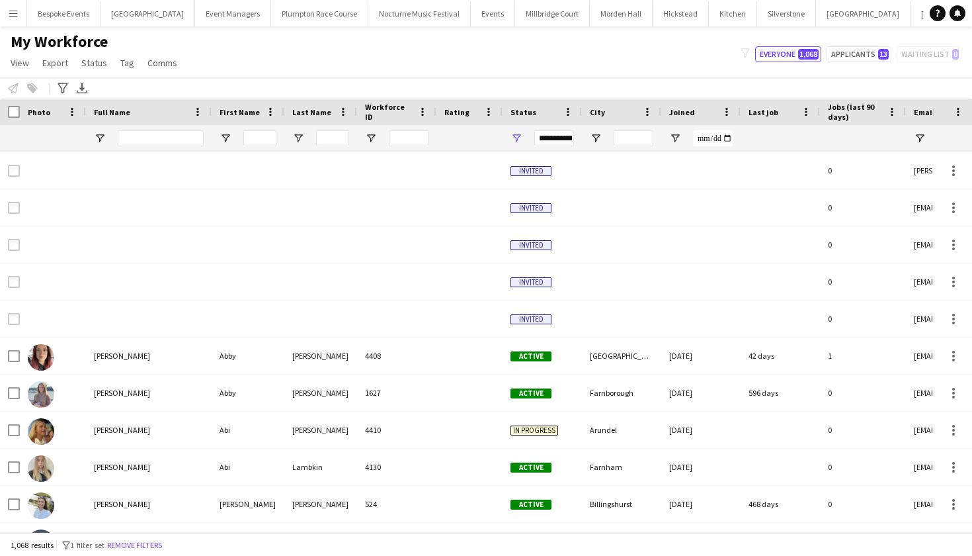
click at [10, 15] on app-icon "Menu" at bounding box center [13, 13] width 11 height 11
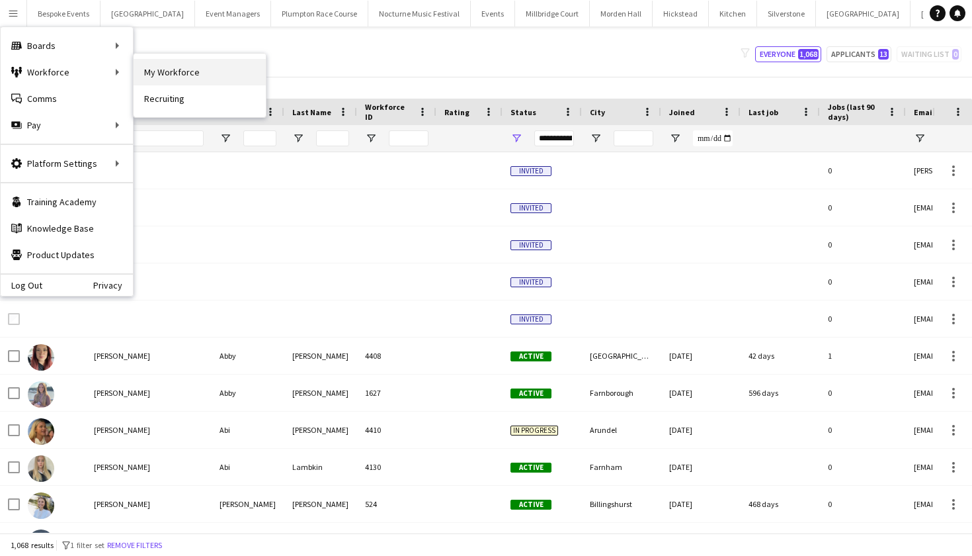
click at [159, 68] on link "My Workforce" at bounding box center [200, 72] width 132 height 26
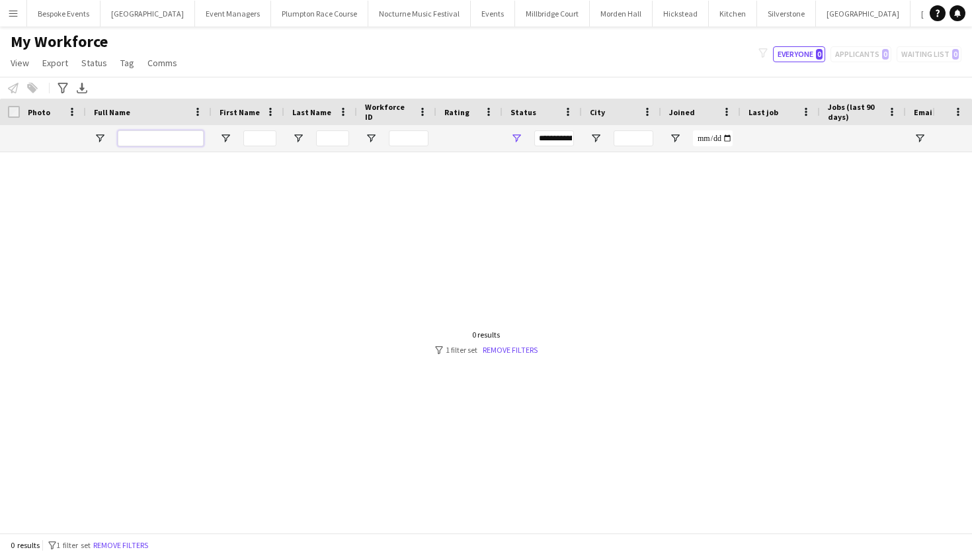
click at [146, 136] on input "Full Name Filter Input" at bounding box center [161, 138] width 86 height 16
click at [140, 547] on button "Remove filters" at bounding box center [121, 545] width 60 height 15
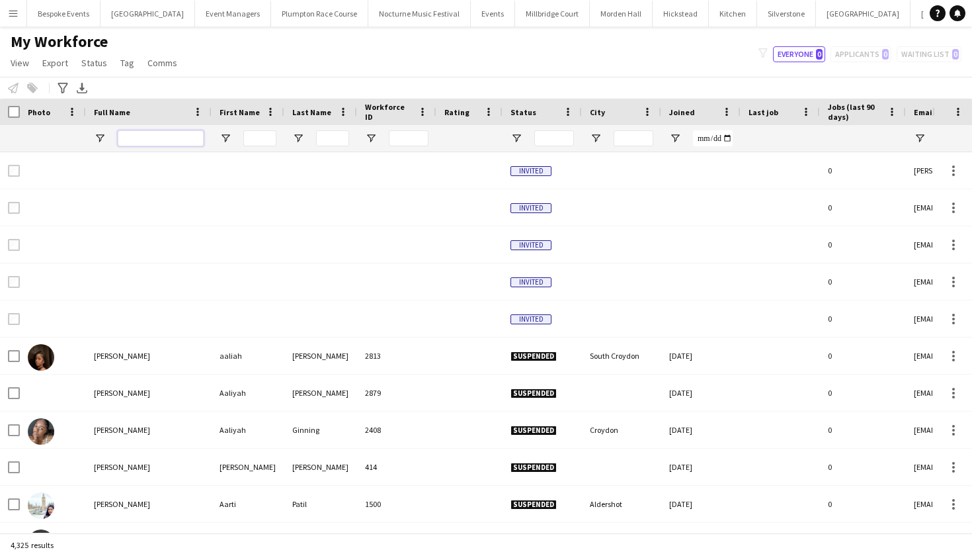
click at [170, 139] on input "Full Name Filter Input" at bounding box center [161, 138] width 86 height 16
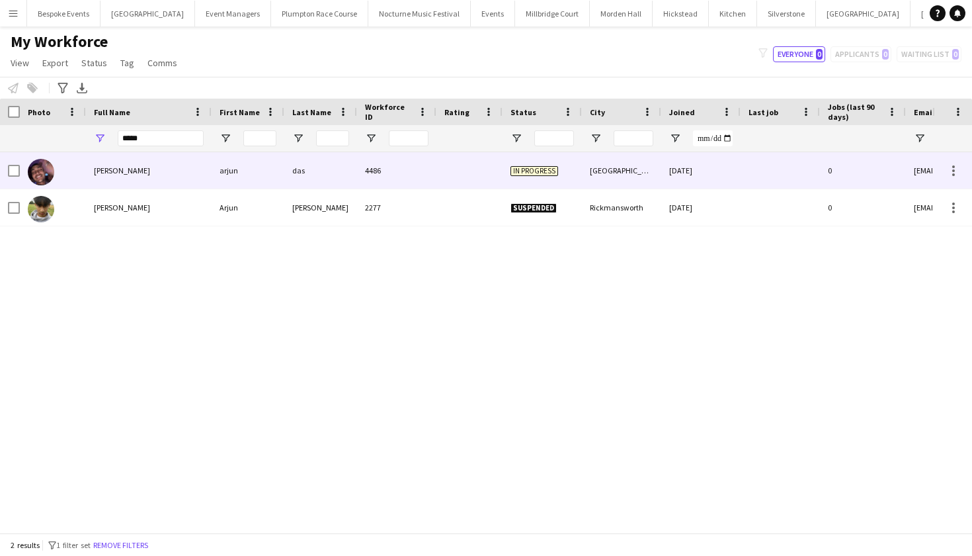
click at [362, 157] on div "4486" at bounding box center [396, 170] width 79 height 36
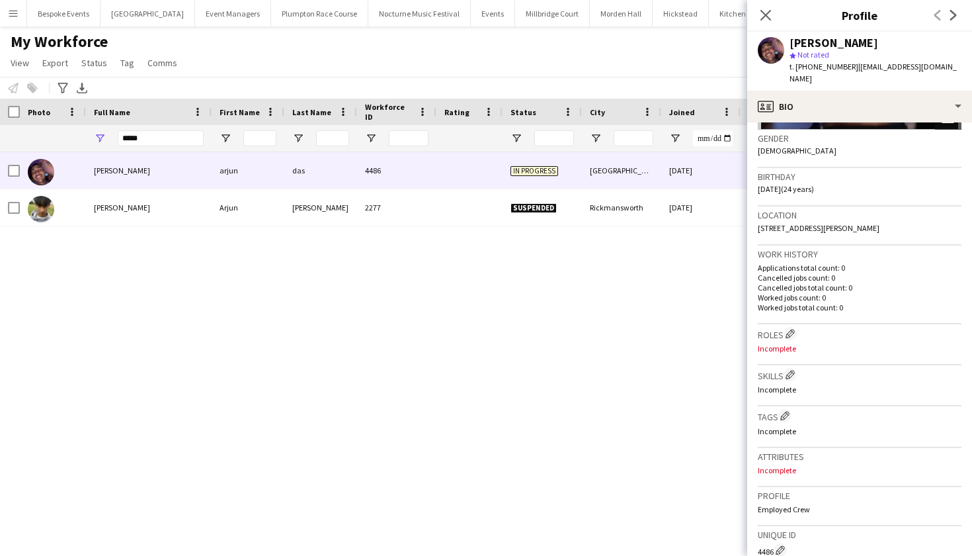
scroll to position [206, 0]
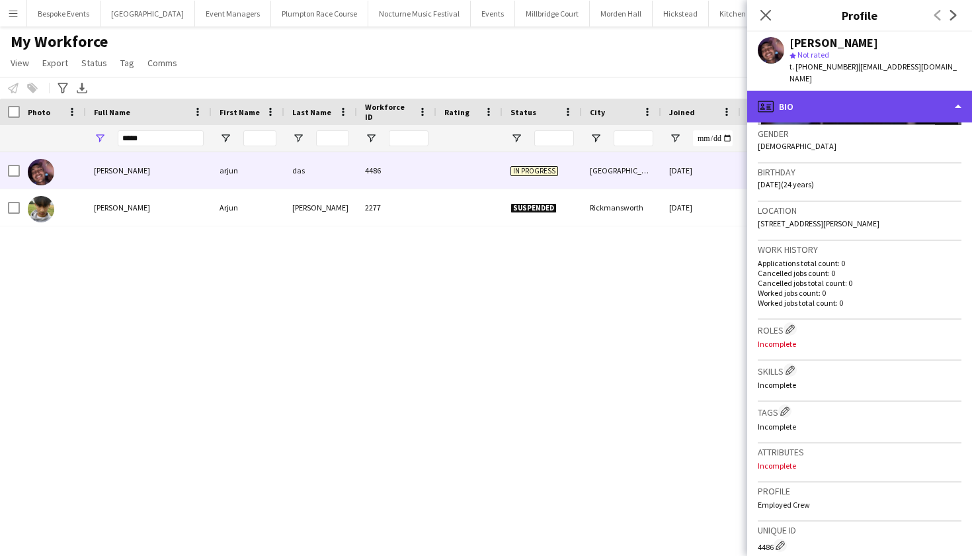
click at [798, 92] on div "profile Bio" at bounding box center [859, 107] width 225 height 32
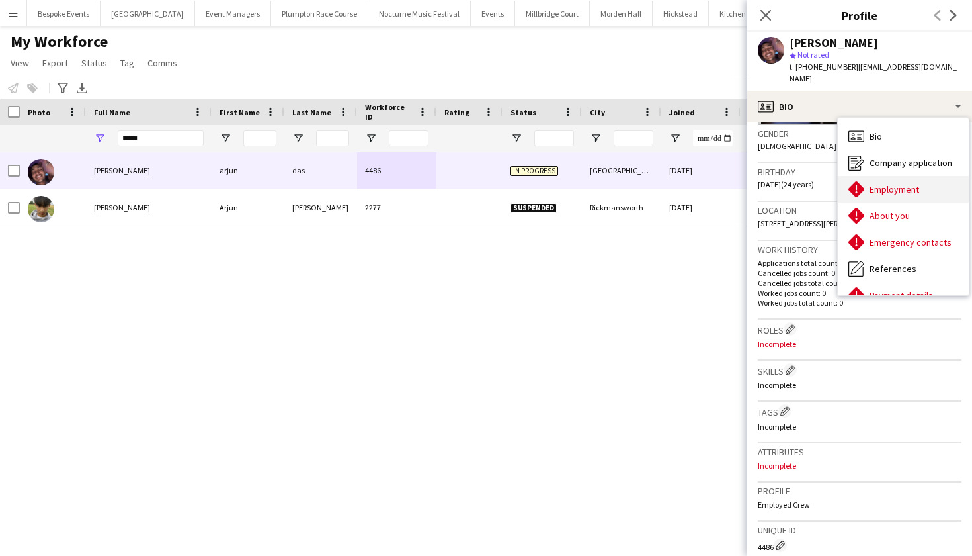
click at [897, 183] on span "Employment" at bounding box center [895, 189] width 50 height 12
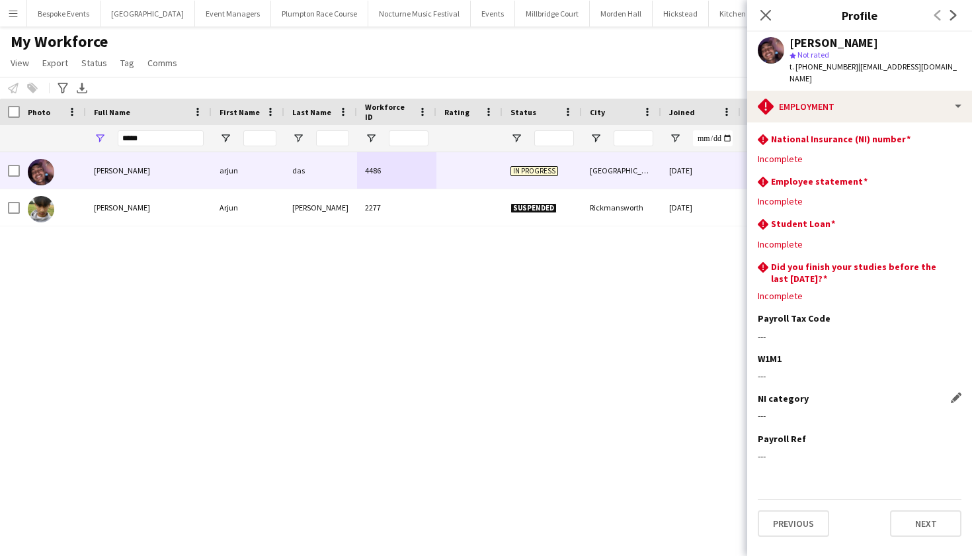
scroll to position [0, 0]
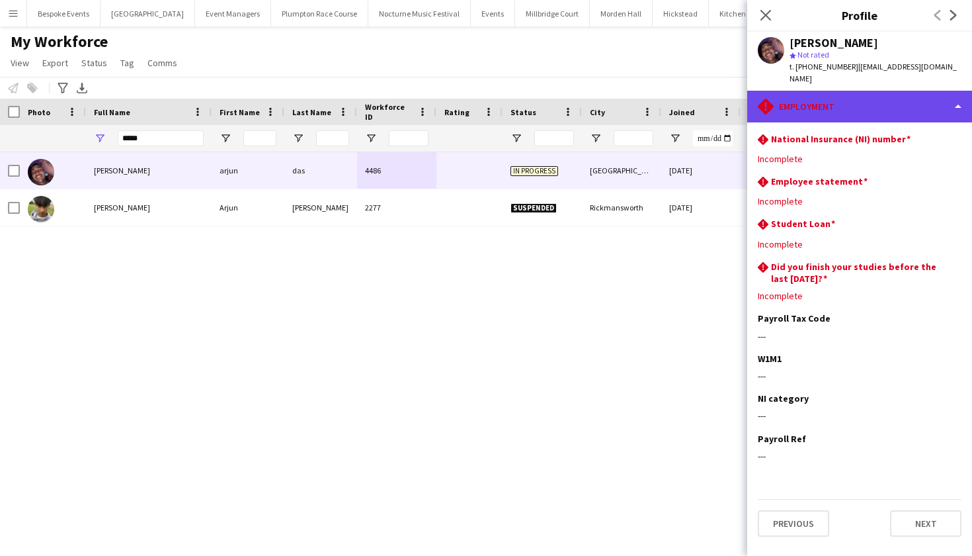
click at [967, 92] on div "rhombus-alert Employment" at bounding box center [859, 107] width 225 height 32
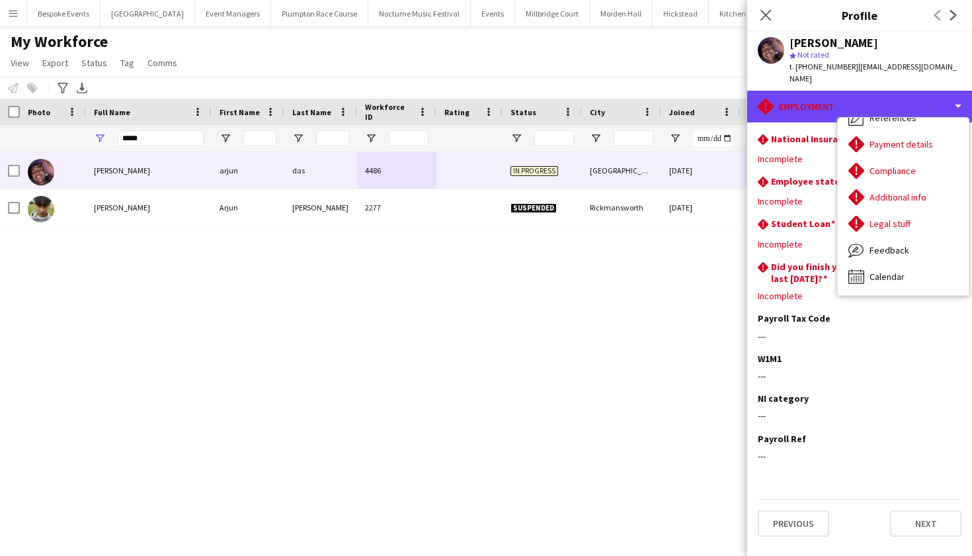
scroll to position [151, 0]
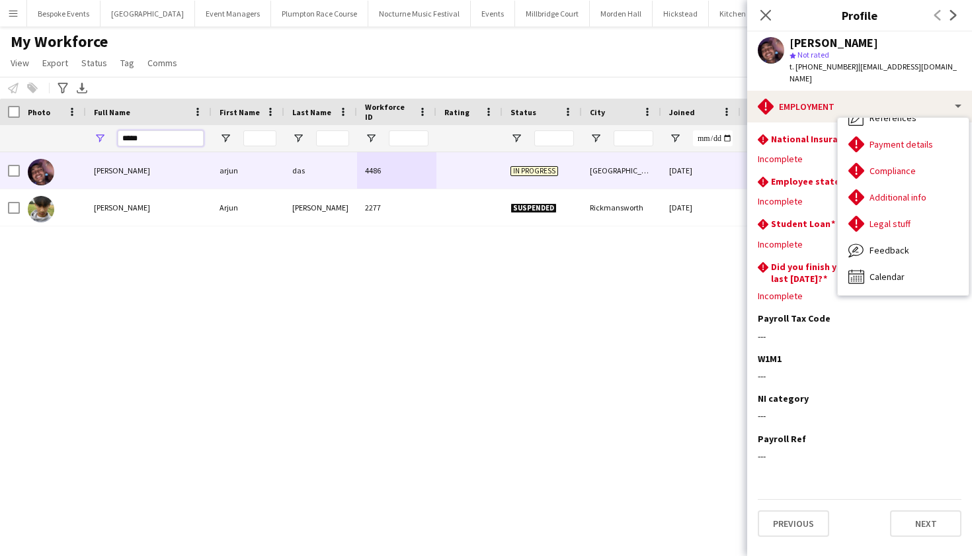
click at [153, 138] on input "*****" at bounding box center [161, 138] width 86 height 16
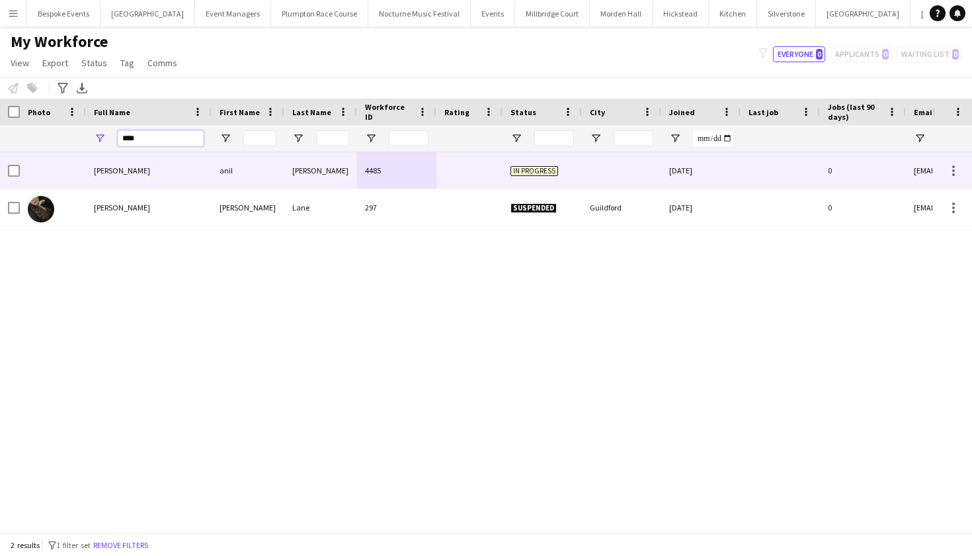
type input "****"
click at [93, 165] on div "anil karki" at bounding box center [149, 170] width 126 height 36
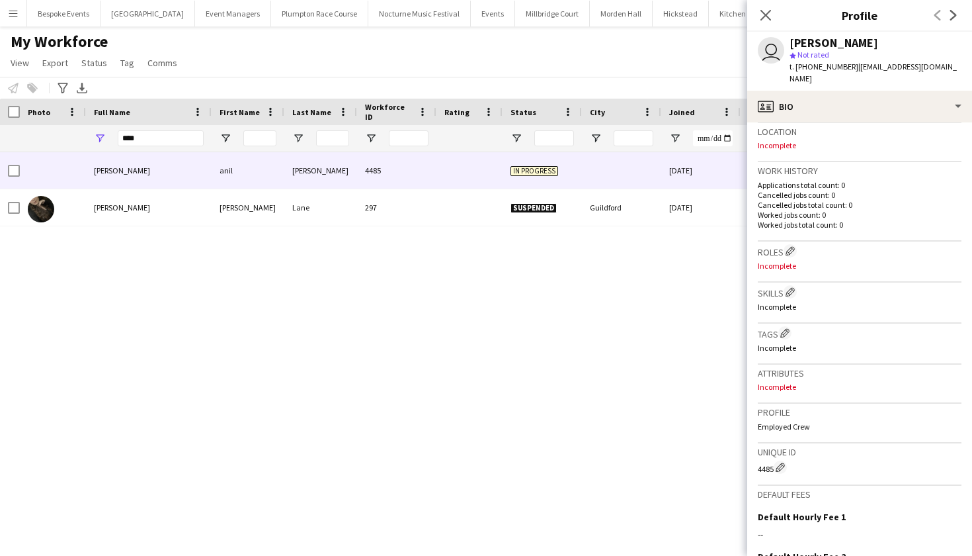
scroll to position [294, 0]
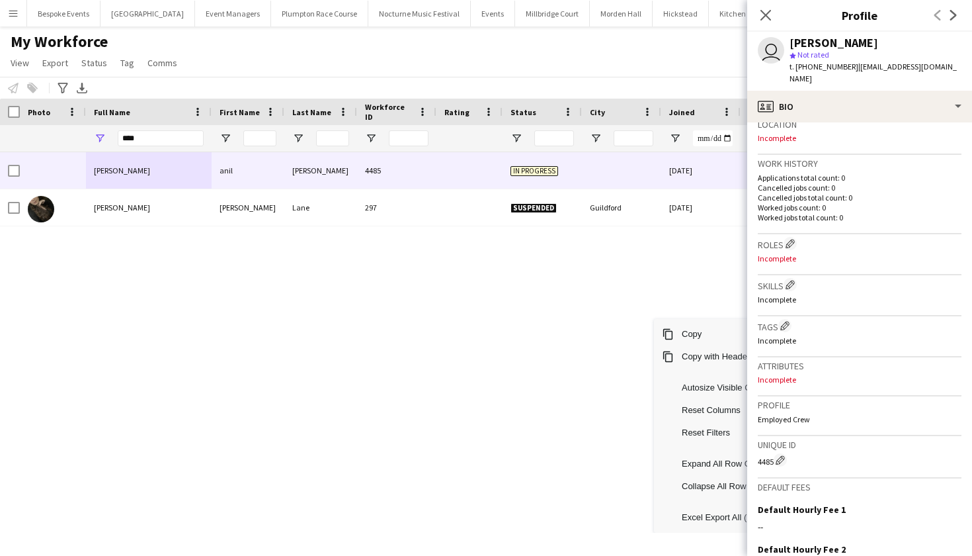
click at [540, 335] on div "anil karki anil karki 4485 In progress 20-09-2025 0 anillkarkki34@gmail.com Dan…" at bounding box center [466, 342] width 933 height 380
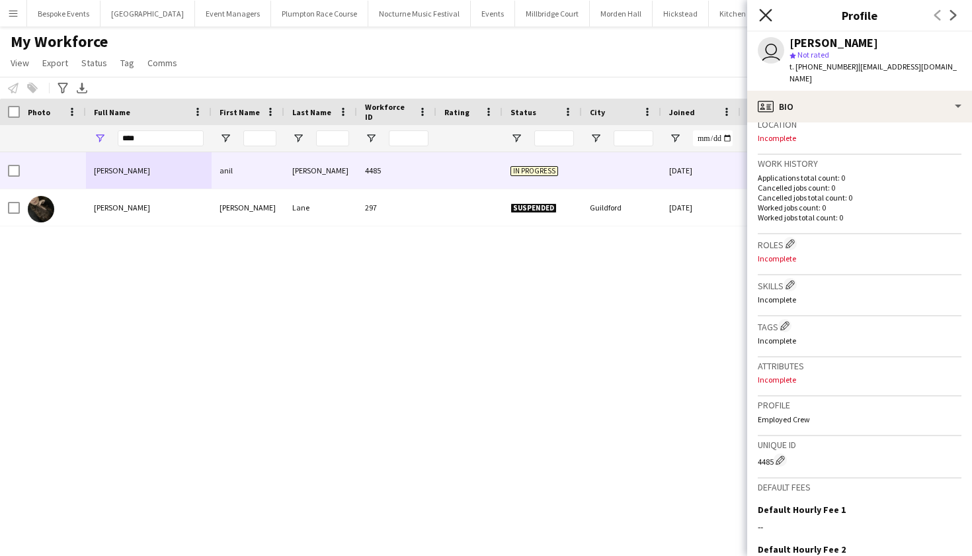
click at [765, 13] on icon "Close pop-in" at bounding box center [765, 15] width 13 height 13
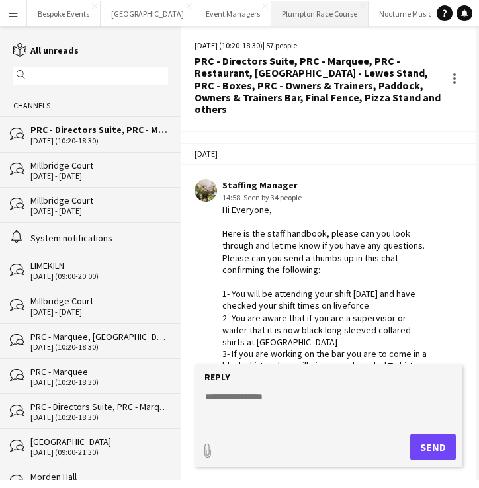
click at [288, 15] on button "Plumpton Race Course Close" at bounding box center [319, 14] width 97 height 26
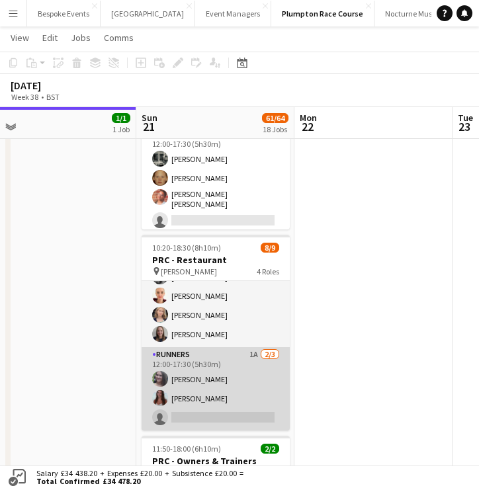
scroll to position [126, 0]
click at [218, 397] on app-card-role "Runners 1A [DATE] 12:00-17:30 (5h30m) [PERSON_NAME] [PERSON_NAME] single-neutra…" at bounding box center [216, 388] width 148 height 83
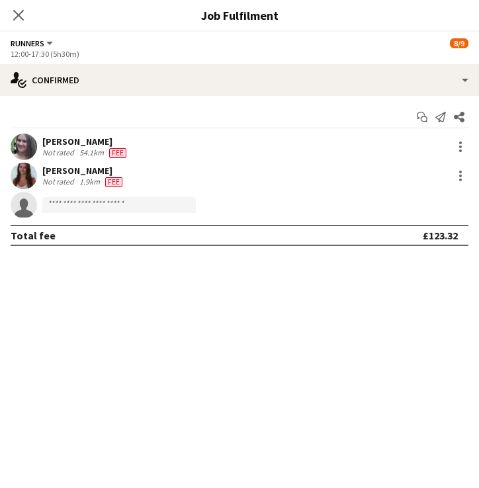
click at [209, 61] on app-options-switcher "Runners All roles Runners [DATE] 12:00-17:30 (5h30m)" at bounding box center [239, 48] width 479 height 32
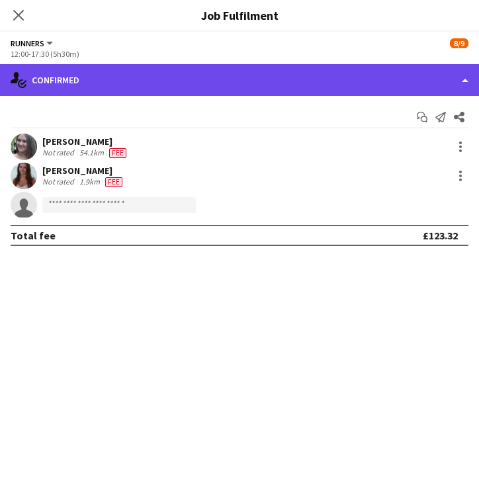
click at [209, 69] on div "single-neutral-actions-check-2 Confirmed" at bounding box center [239, 80] width 479 height 32
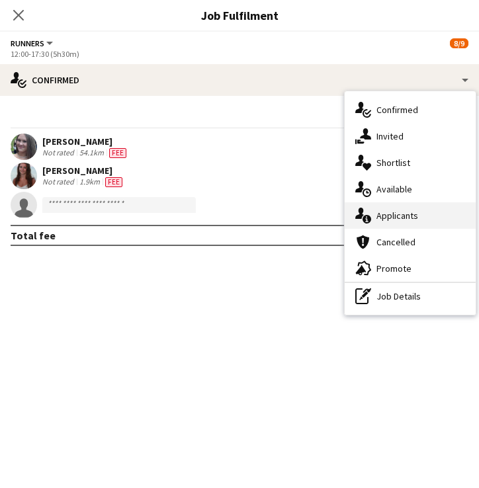
click at [386, 220] on span "Applicants" at bounding box center [397, 216] width 42 height 12
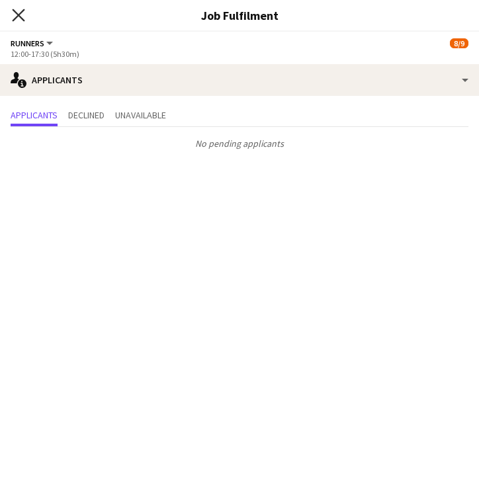
click at [20, 14] on icon at bounding box center [18, 15] width 13 height 13
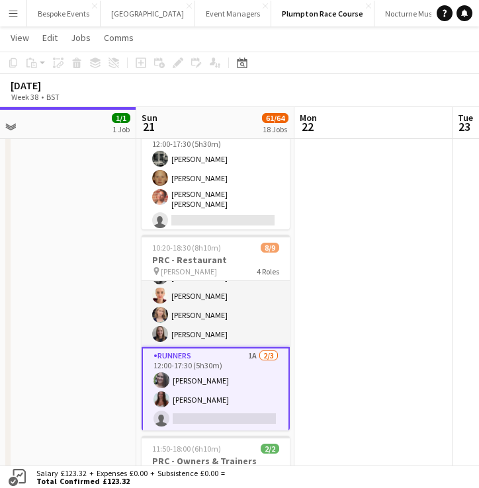
click at [18, 13] on app-icon "Menu" at bounding box center [13, 13] width 11 height 11
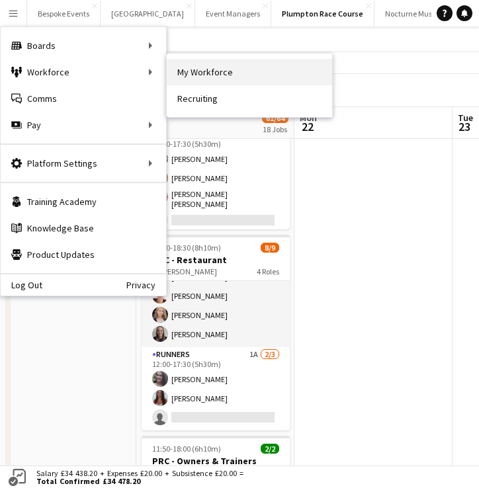
click at [188, 75] on link "My Workforce" at bounding box center [249, 72] width 165 height 26
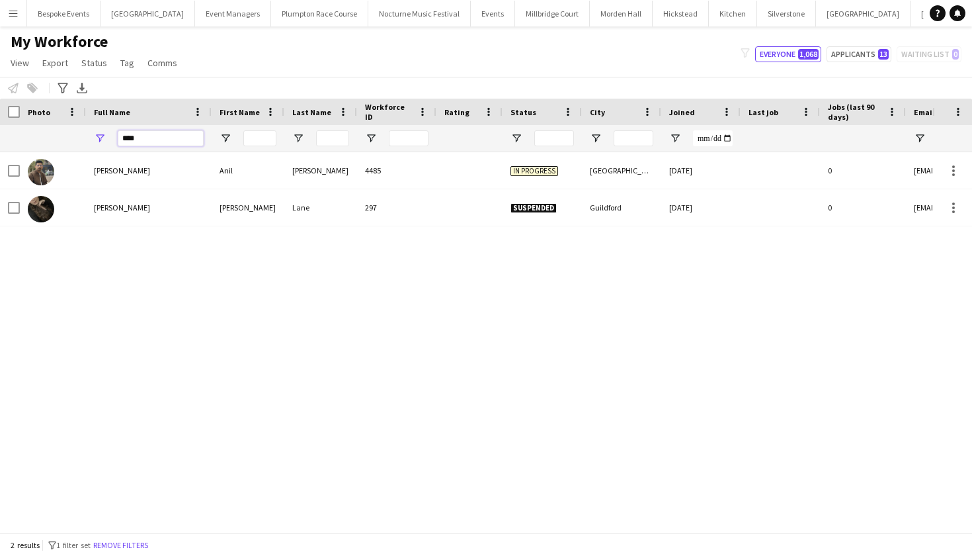
click at [157, 144] on input "****" at bounding box center [161, 138] width 86 height 16
type input "*"
type input "*****"
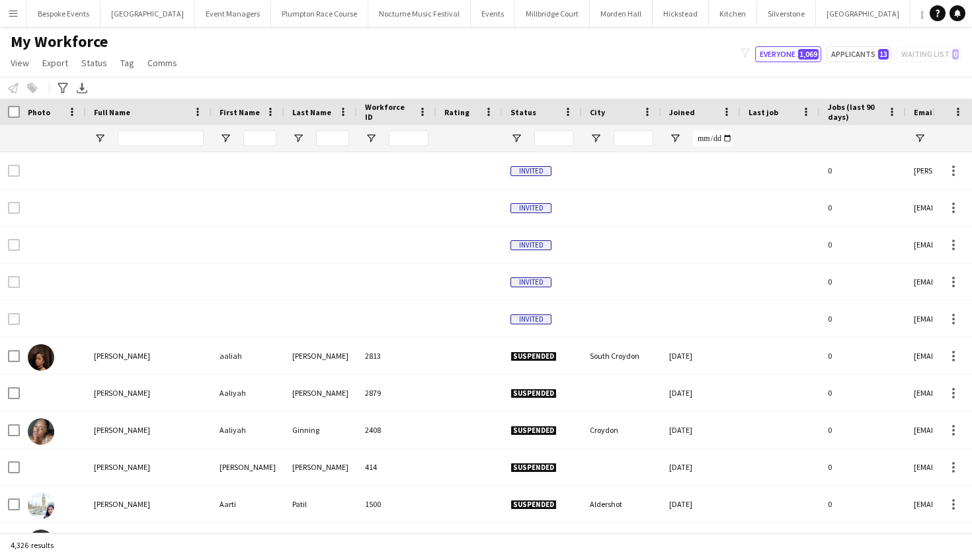
type input "*****"
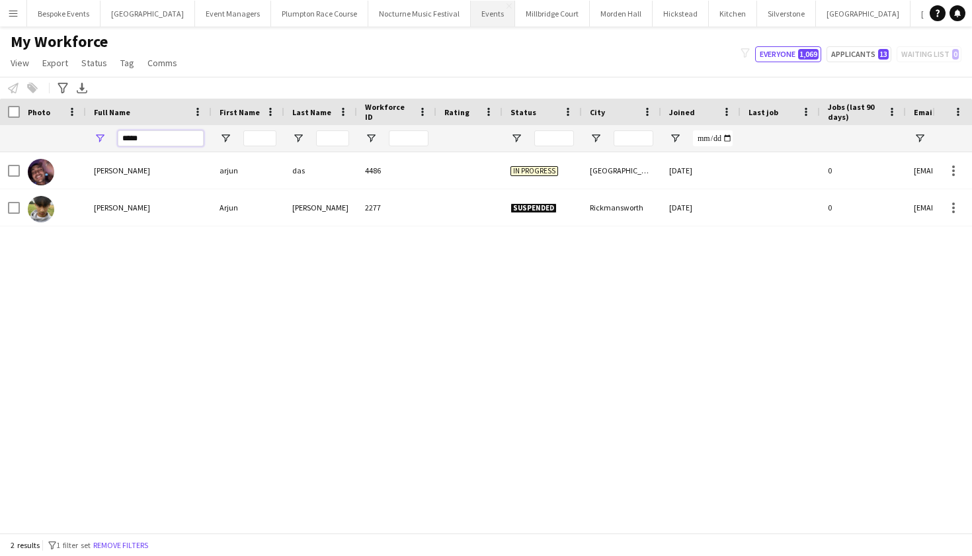
click at [155, 139] on input "*****" at bounding box center [161, 138] width 86 height 16
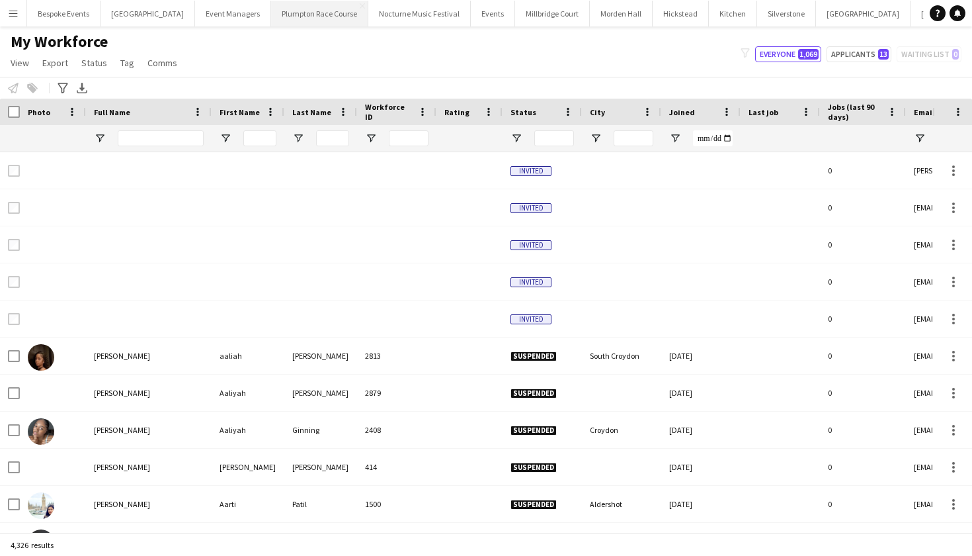
click at [285, 6] on button "Plumpton Race Course Close" at bounding box center [319, 14] width 97 height 26
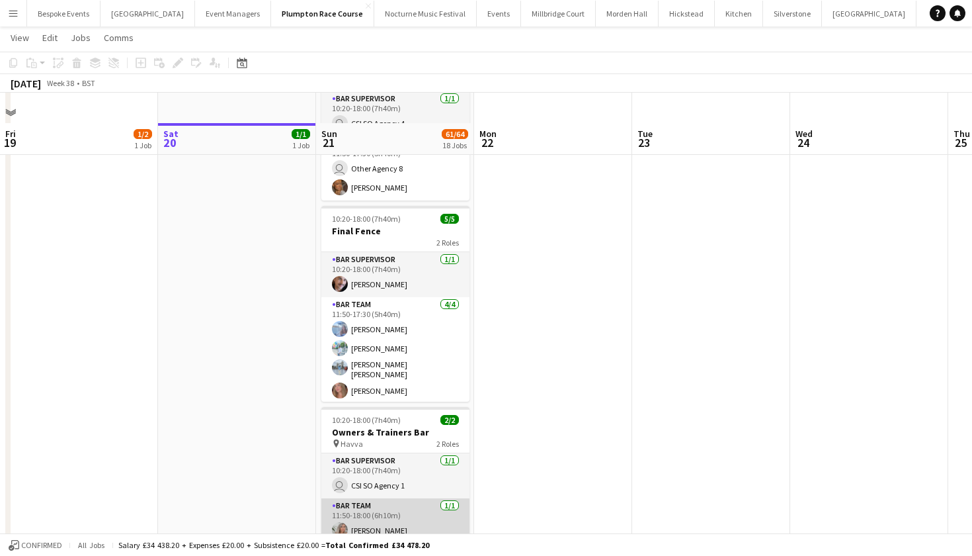
scroll to position [1989, 0]
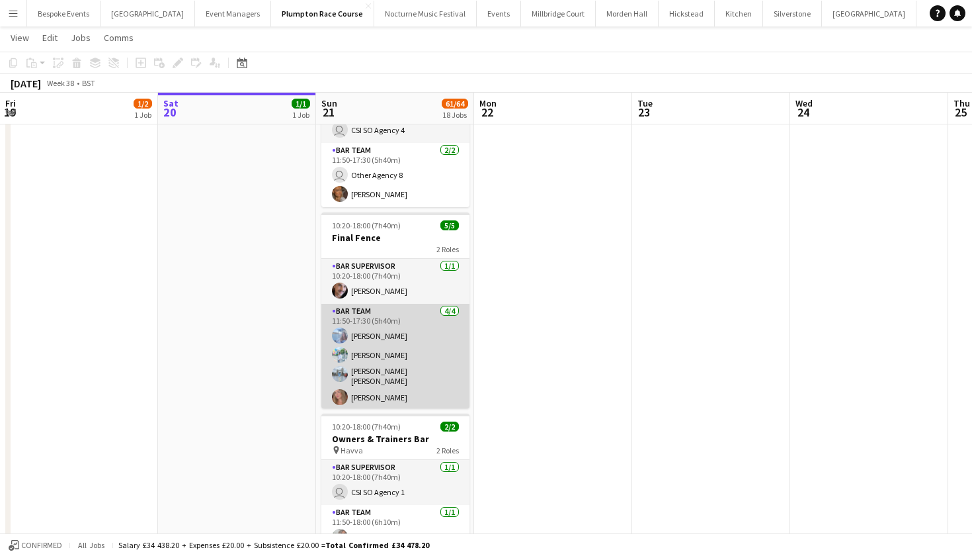
click at [350, 378] on app-card-role "Bar Team [DATE] 11:50-17:30 (5h40m) [PERSON_NAME] [PERSON_NAME] [PERSON_NAME] […" at bounding box center [395, 357] width 148 height 106
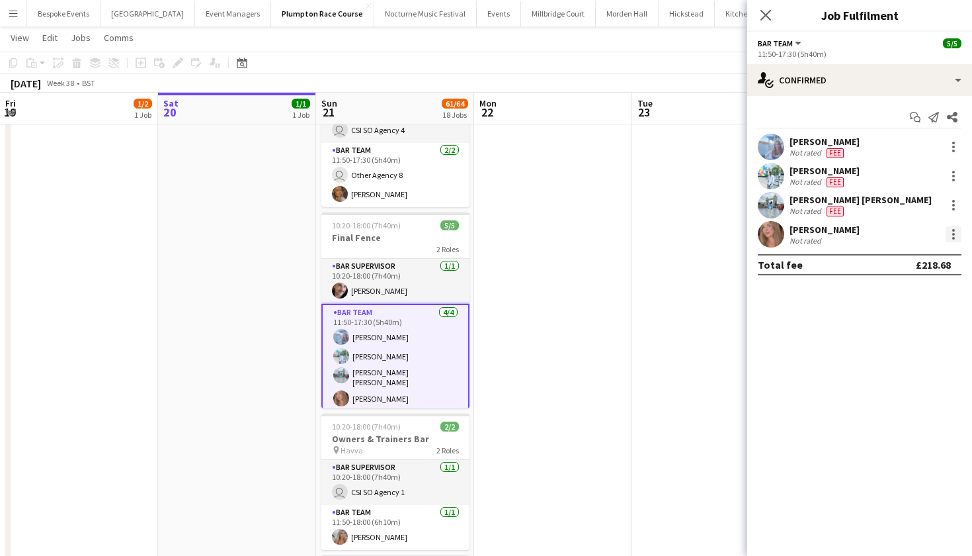
click at [950, 231] on div at bounding box center [954, 234] width 16 height 16
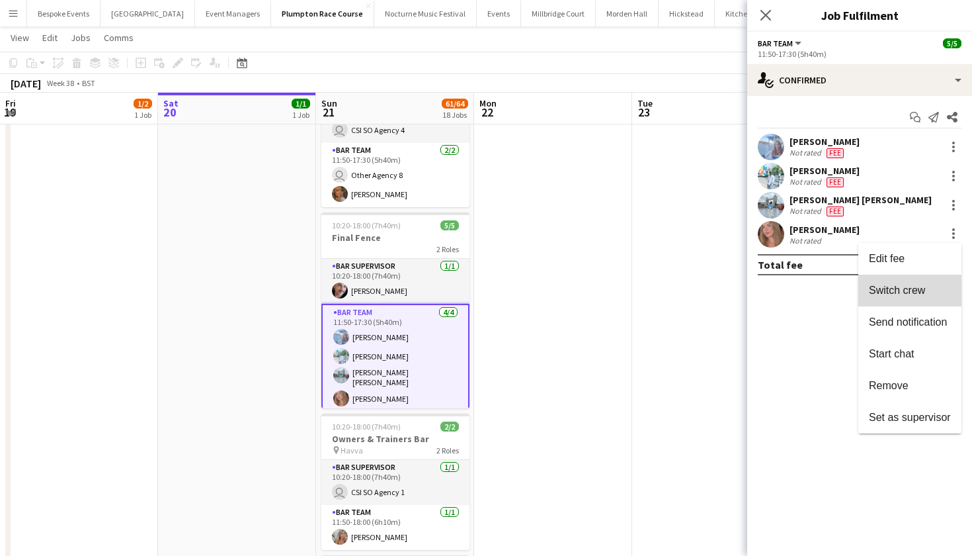
click at [905, 292] on span "Switch crew" at bounding box center [897, 289] width 56 height 11
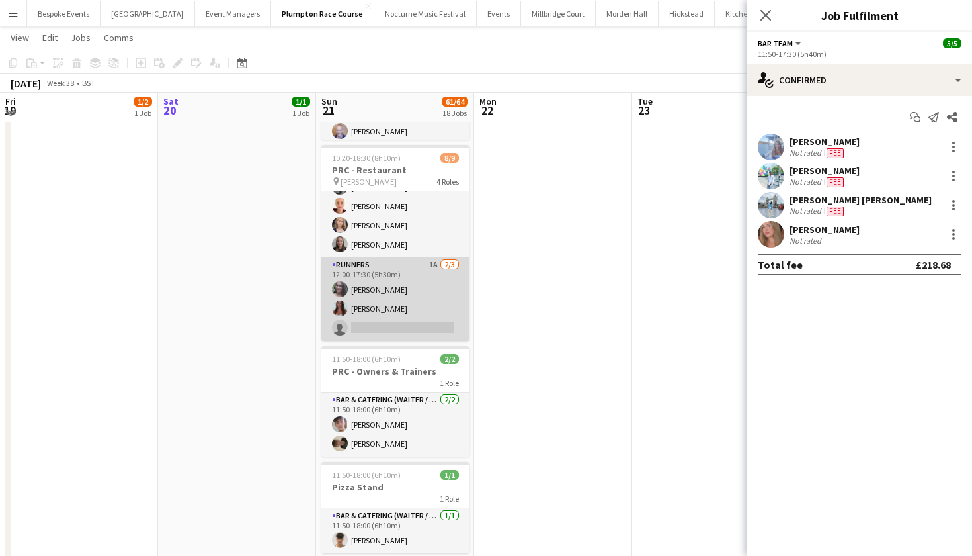
scroll to position [126, 0]
click at [390, 302] on app-card-role "Runners 1A 2/3 12:00-17:30 (5h30m) Natalia Brzezicka Beatrice Norris single-neu…" at bounding box center [395, 298] width 148 height 83
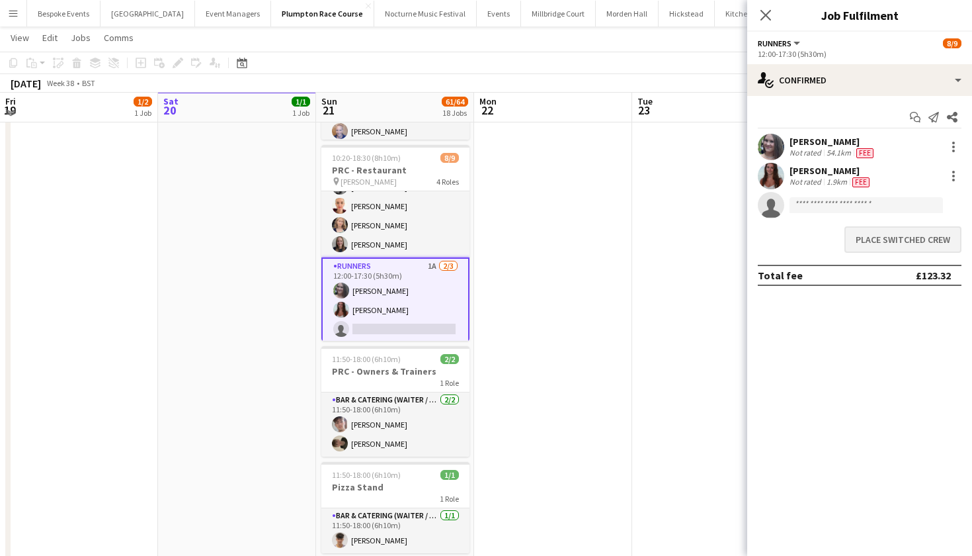
click at [878, 241] on button "Place switched crew" at bounding box center [903, 239] width 117 height 26
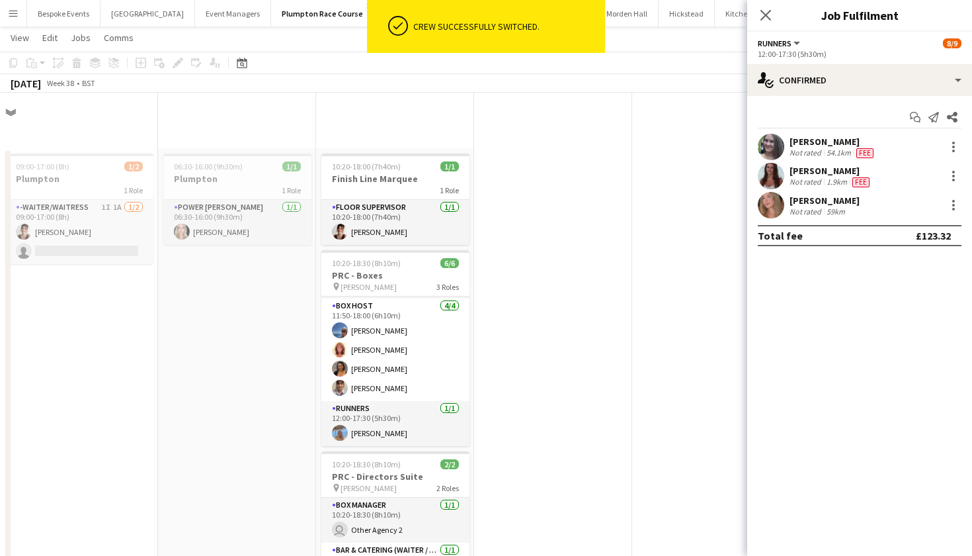
scroll to position [878, 0]
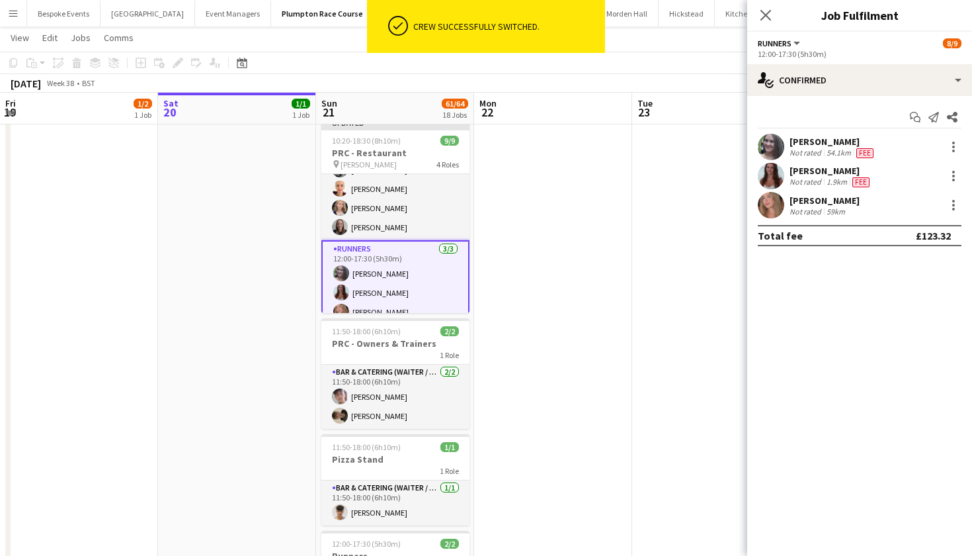
click at [394, 283] on app-card-role "Runners 3/3 12:00-17:30 (5h30m) Natalia Brzezicka Beatrice Norris Lily Daniels" at bounding box center [395, 283] width 148 height 86
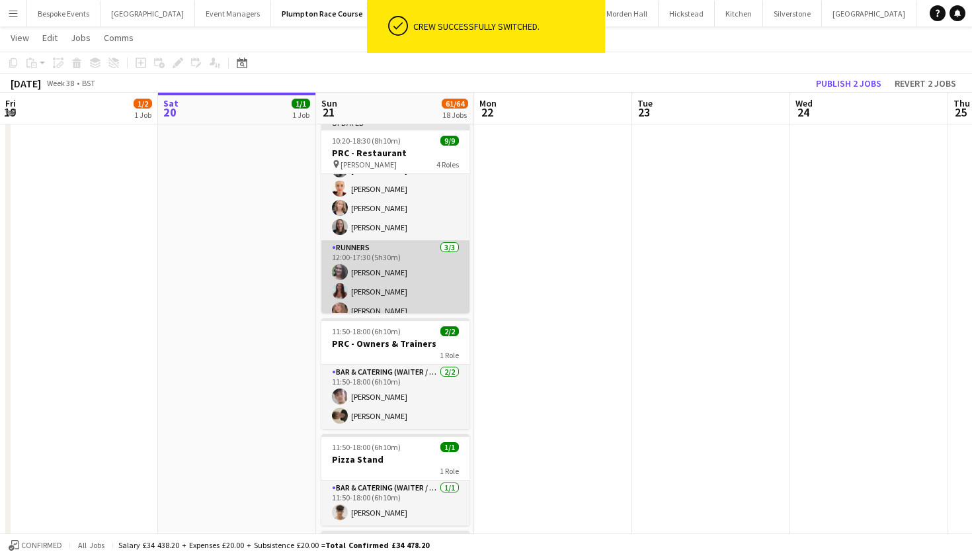
click at [414, 276] on app-card-role "Runners 3/3 12:00-17:30 (5h30m) Natalia Brzezicka Beatrice Norris Lily Daniels" at bounding box center [395, 281] width 148 height 83
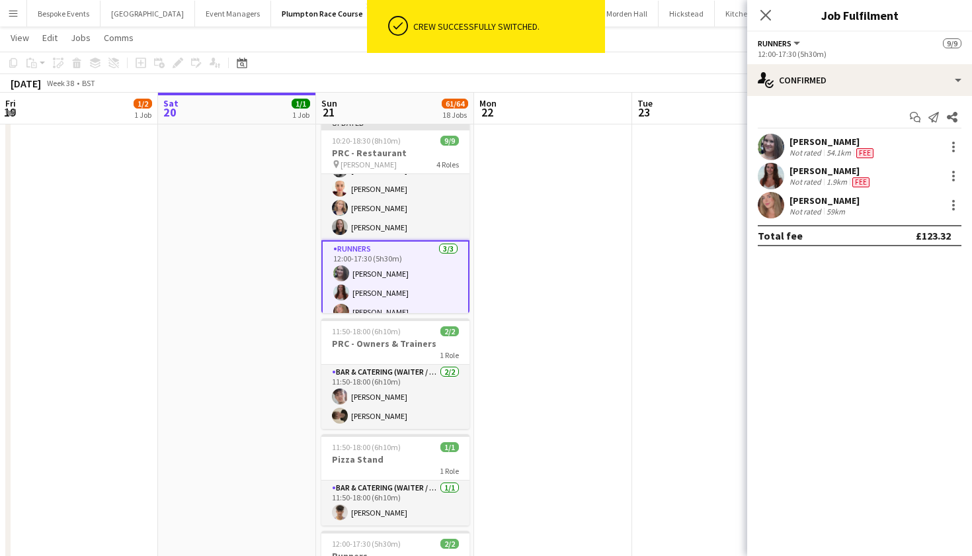
click at [772, 144] on app-user-avatar at bounding box center [771, 147] width 26 height 26
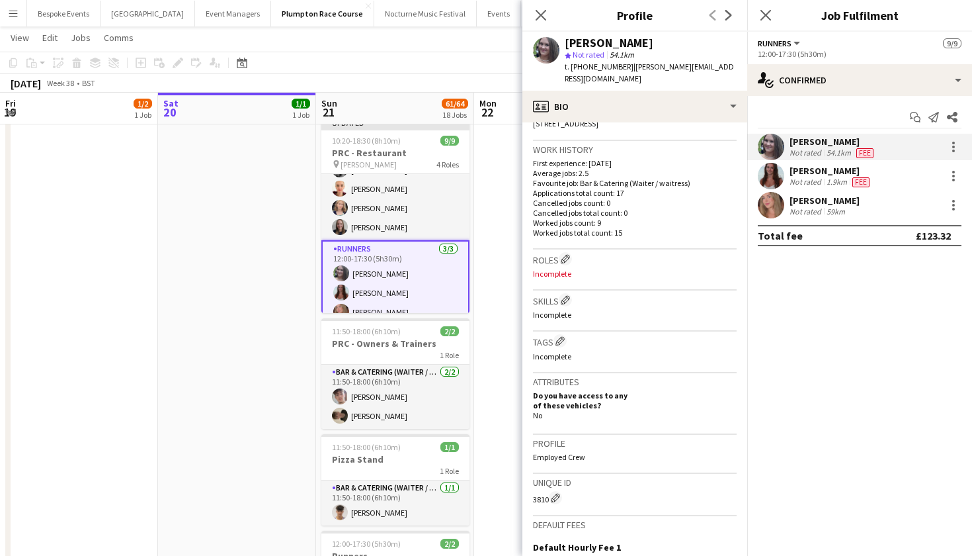
scroll to position [276, 0]
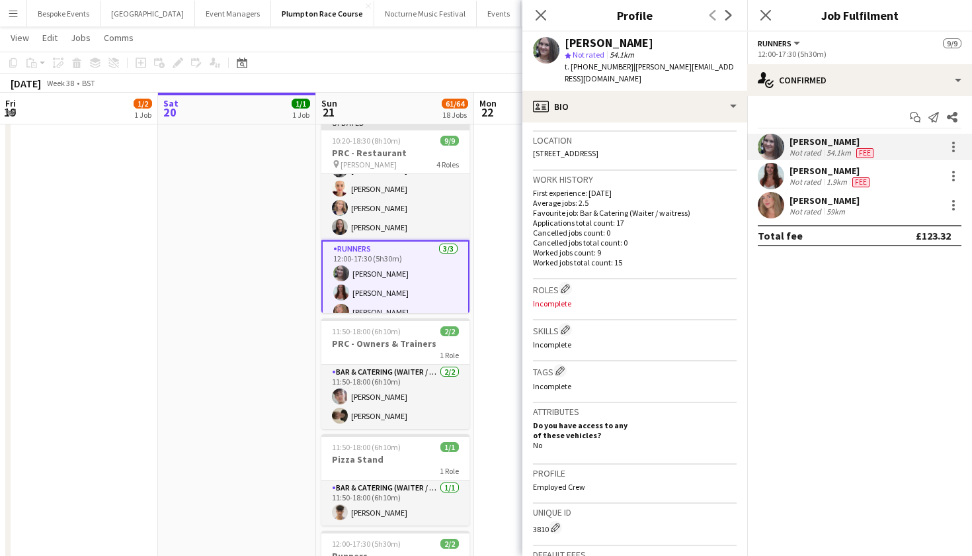
click at [776, 171] on app-user-avatar at bounding box center [771, 176] width 26 height 26
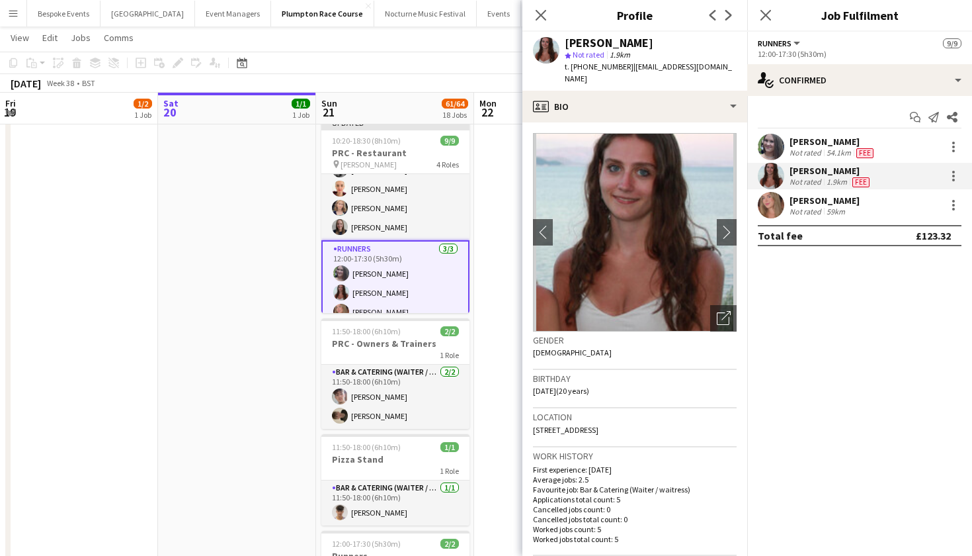
scroll to position [0, 0]
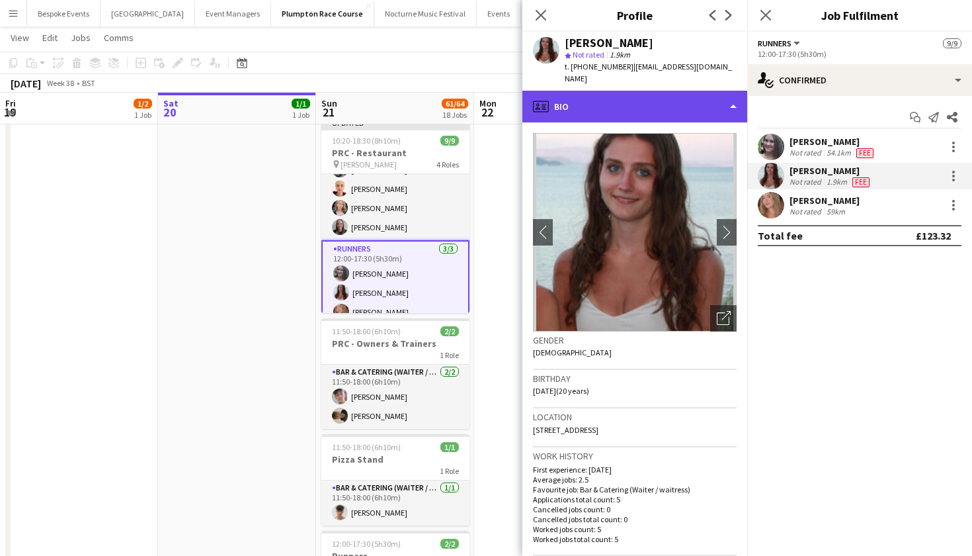
click at [654, 104] on div "profile Bio" at bounding box center [634, 107] width 225 height 32
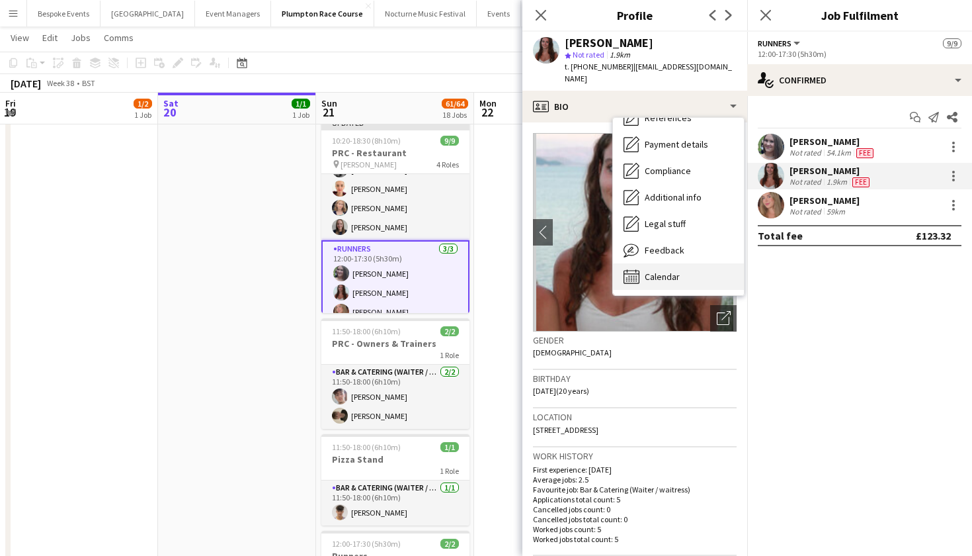
scroll to position [151, 0]
click at [672, 270] on span "Calendar" at bounding box center [662, 276] width 35 height 12
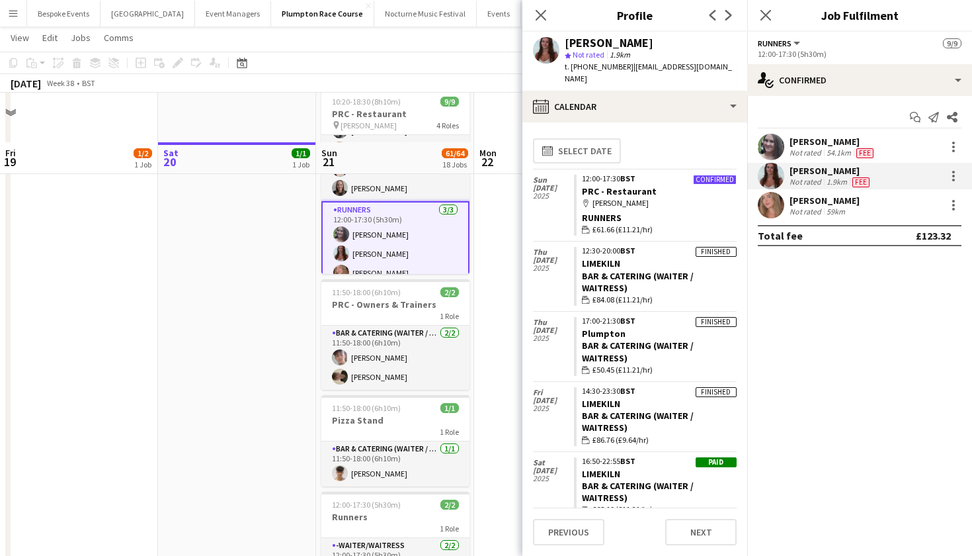
scroll to position [913, 0]
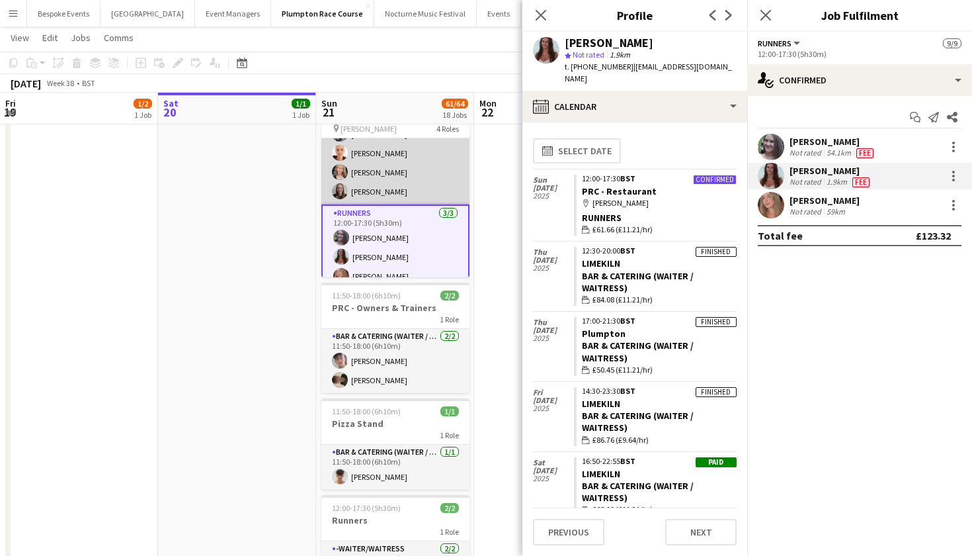
click at [352, 194] on app-card-role "Floor Supervisor 4/4 11:50-18:00 (6h10m) kay woolnough Franceska T Imre Tegan C…" at bounding box center [395, 153] width 148 height 103
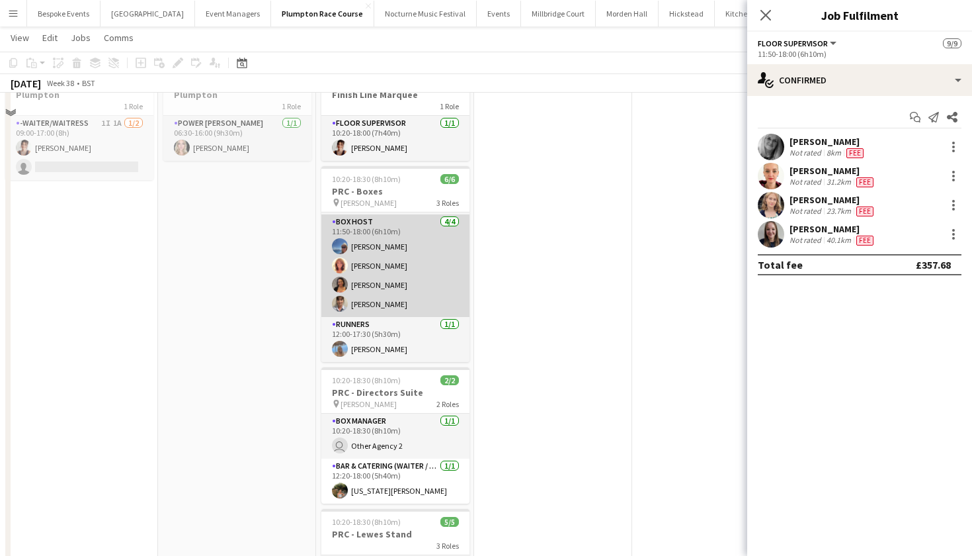
scroll to position [85, 0]
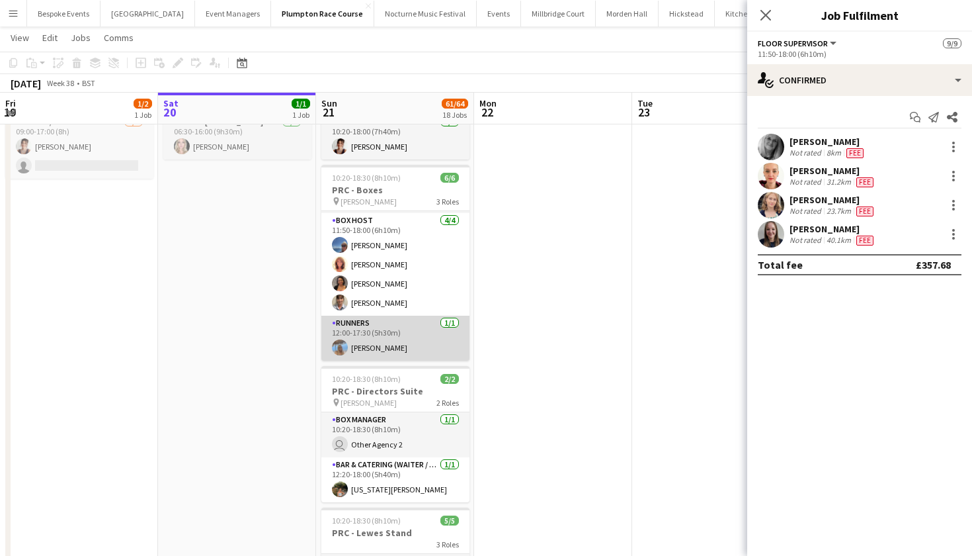
click at [390, 328] on app-card-role "Runners 1/1 12:00-17:30 (5h30m) Lily-Anne Lambert" at bounding box center [395, 337] width 148 height 45
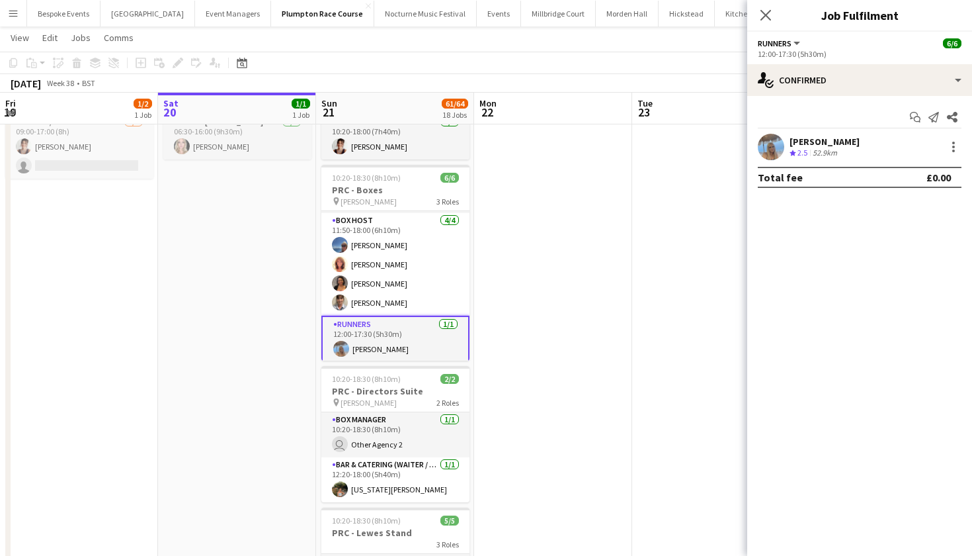
click at [778, 142] on app-user-avatar at bounding box center [771, 147] width 26 height 26
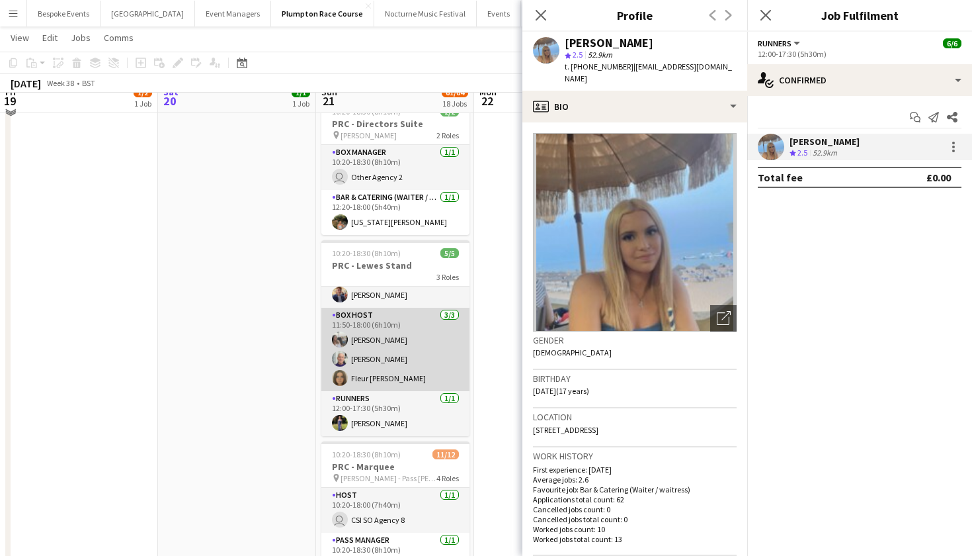
scroll to position [359, 0]
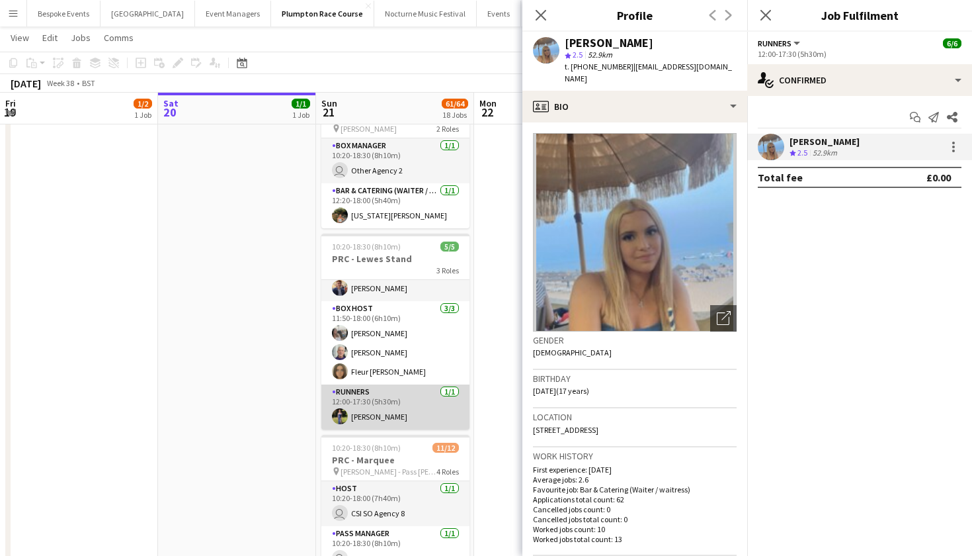
click at [410, 417] on app-card-role "Runners 1/1 12:00-17:30 (5h30m) Holly Hunter" at bounding box center [395, 406] width 148 height 45
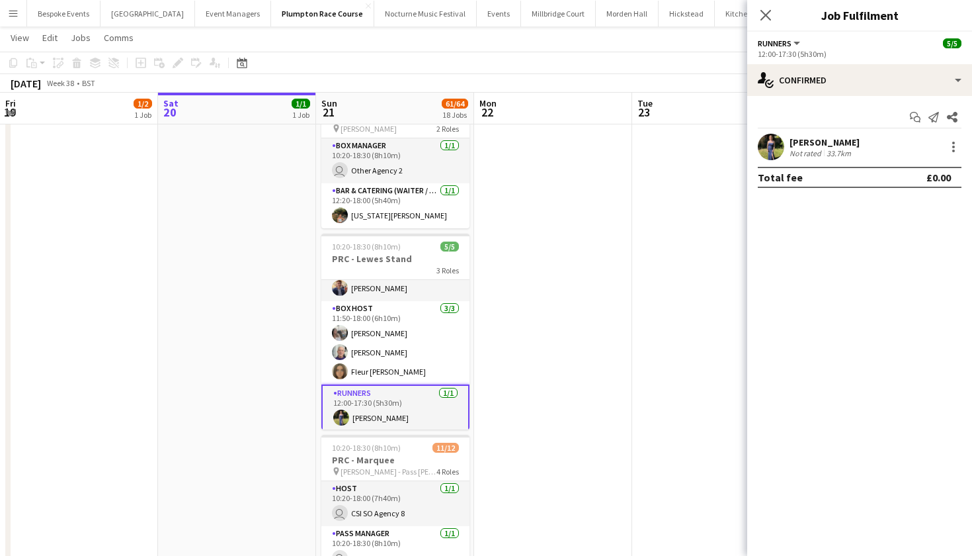
click at [769, 161] on app-confirmed-crew "Holly Hunter Not rated 33.7km Total fee £0.00" at bounding box center [859, 161] width 225 height 54
click at [772, 145] on app-user-avatar at bounding box center [771, 147] width 26 height 26
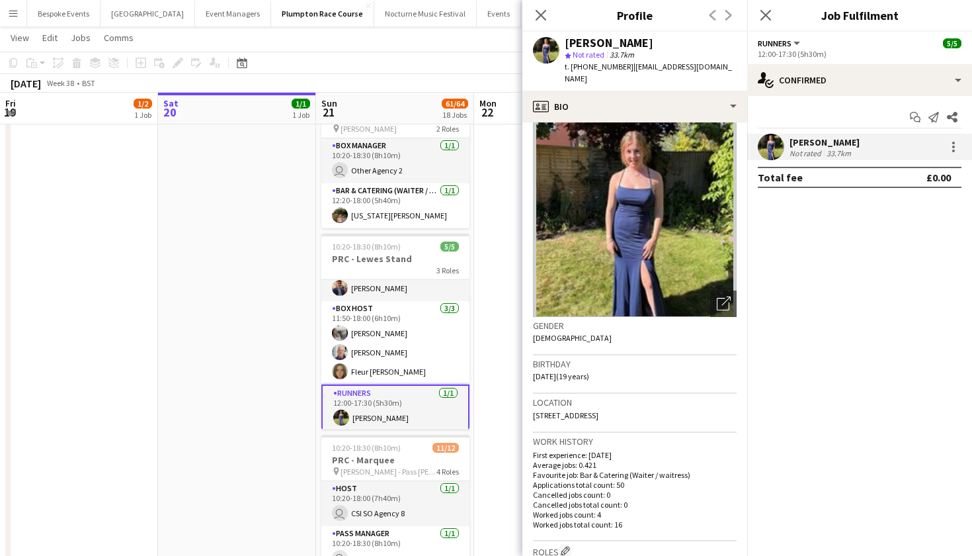
scroll to position [14, 0]
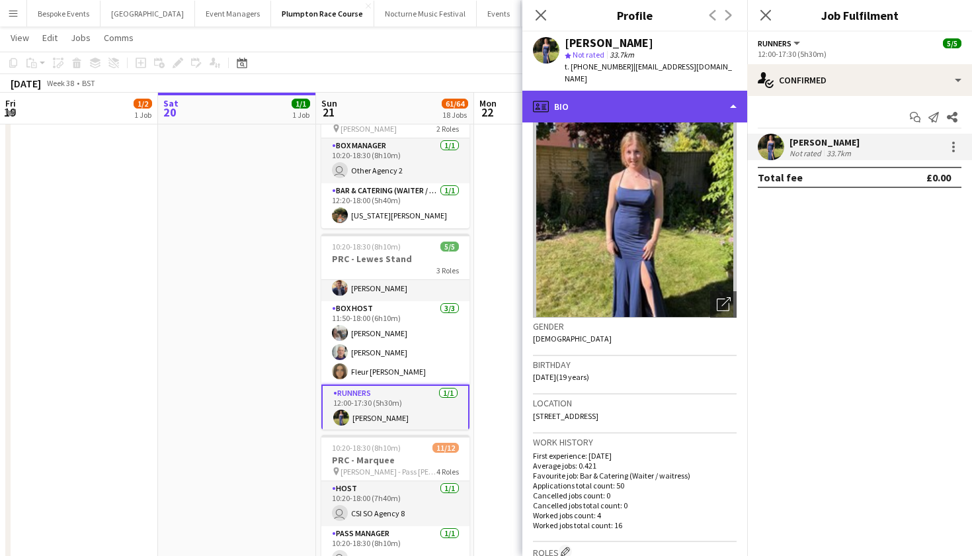
click at [644, 91] on div "profile Bio" at bounding box center [634, 107] width 225 height 32
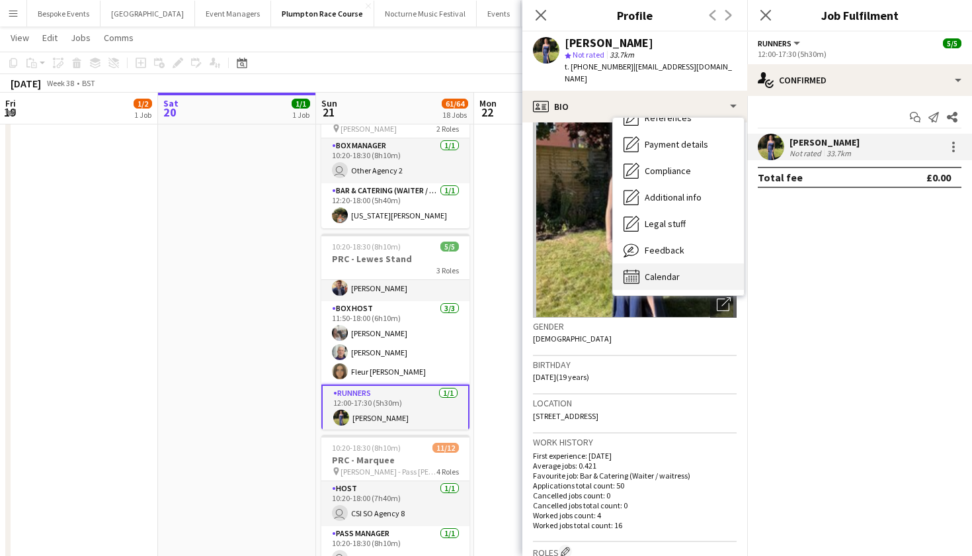
scroll to position [151, 0]
click at [698, 263] on div "Calendar Calendar" at bounding box center [678, 276] width 131 height 26
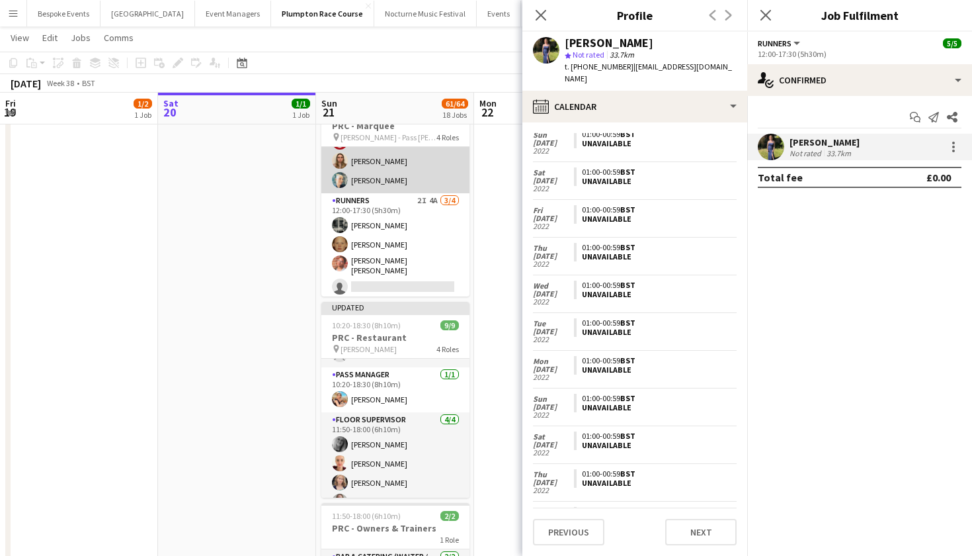
scroll to position [184, 0]
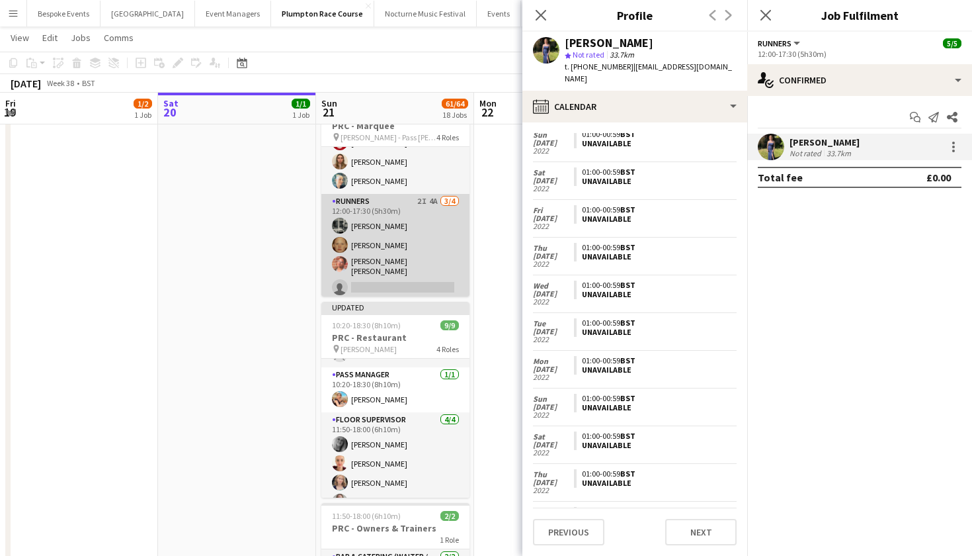
click at [351, 245] on app-card-role "Runners 2I 4A 3/4 12:00-17:30 (5h30m) Molly Middlehurst Genevieve Whiteley Isab…" at bounding box center [395, 247] width 148 height 106
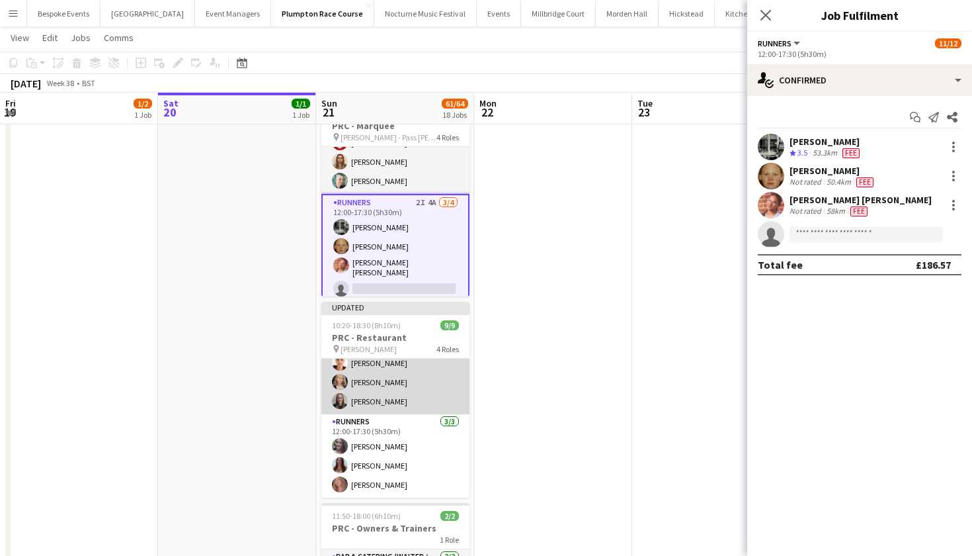
scroll to position [137, 0]
click at [360, 443] on app-card-role "Runners 3/3 12:00-17:30 (5h30m) Natalia Brzezicka Beatrice Norris Lily Daniels" at bounding box center [395, 455] width 148 height 83
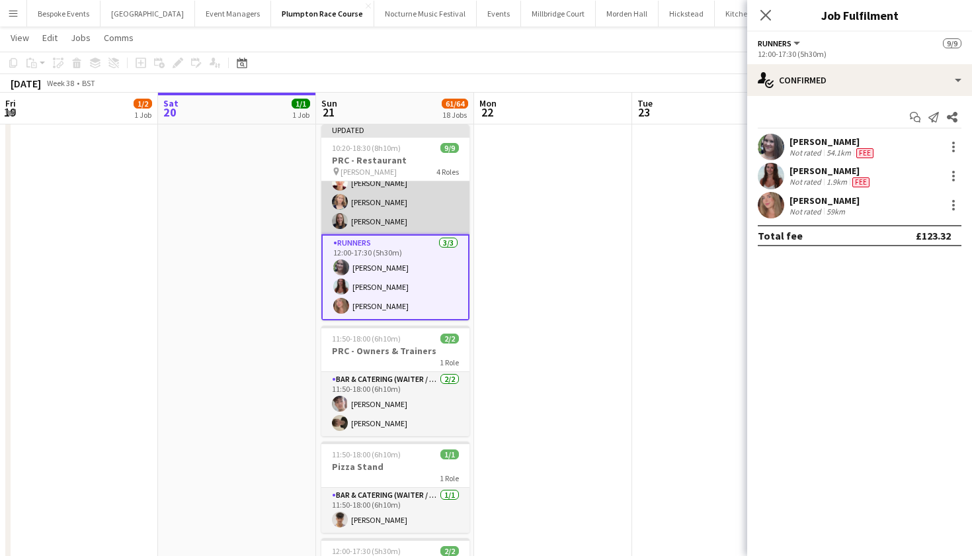
scroll to position [876, 0]
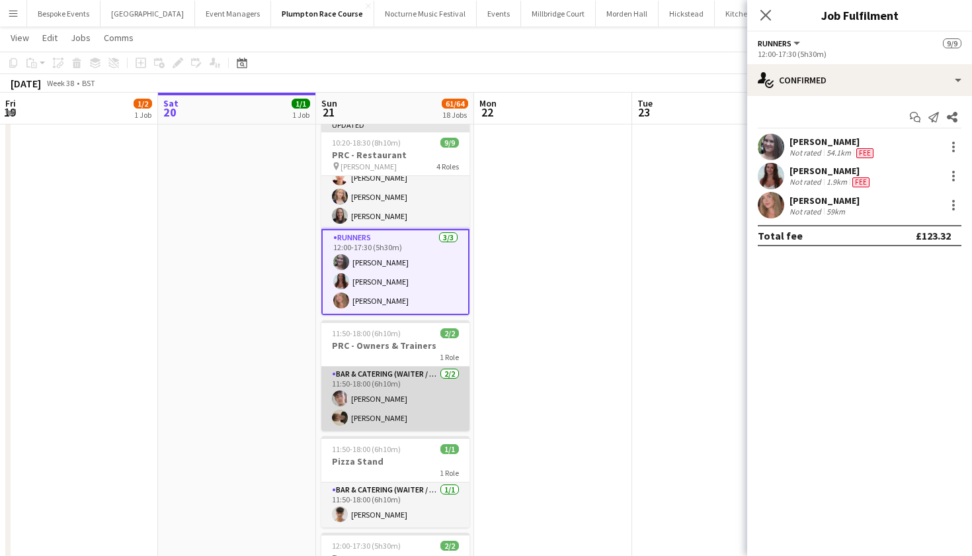
click at [360, 416] on app-card-role "Bar & Catering (Waiter / waitress) 2/2 11:50-18:00 (6h10m) Sebastian Menin Char…" at bounding box center [395, 398] width 148 height 64
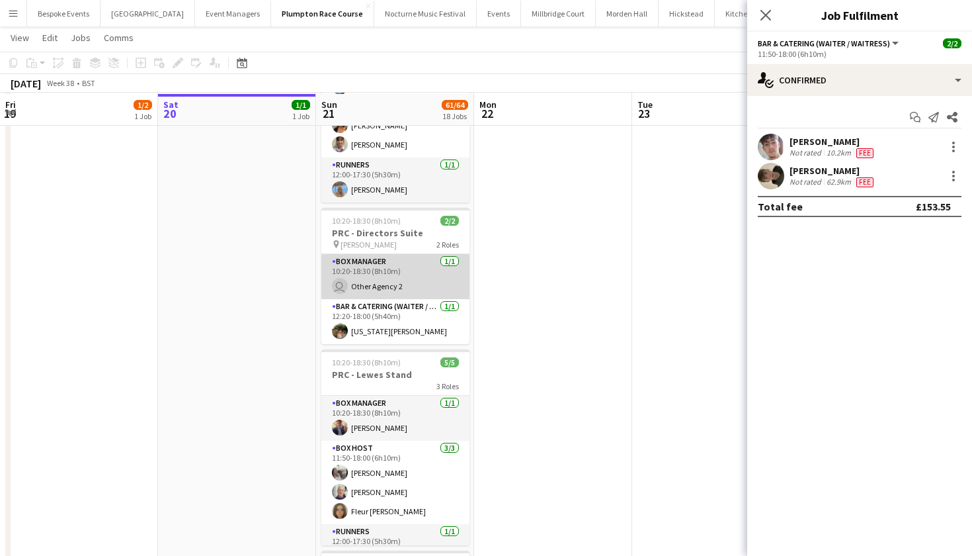
scroll to position [245, 0]
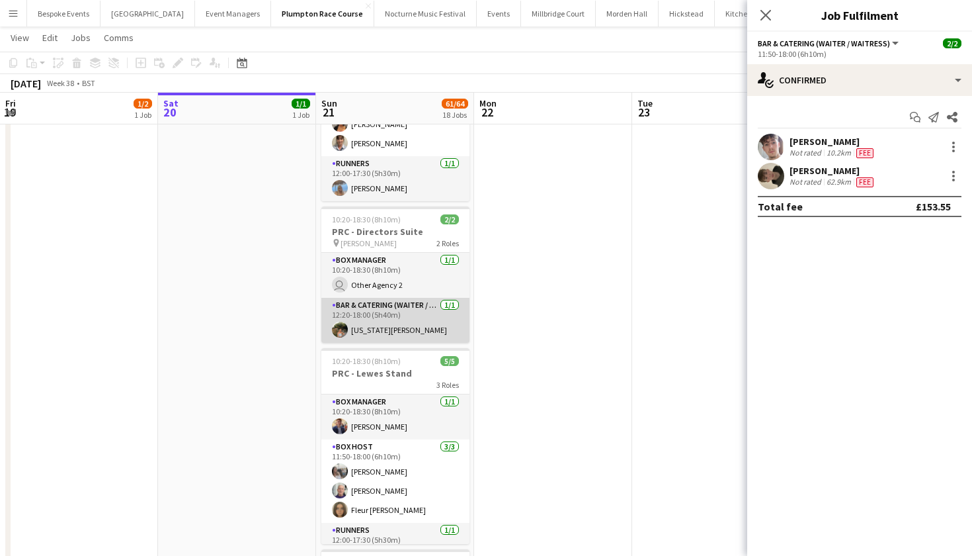
click at [420, 313] on app-card-role "Bar & Catering (Waiter / waitress) 1/1 12:20-18:00 (5h40m) Georgia Ek" at bounding box center [395, 320] width 148 height 45
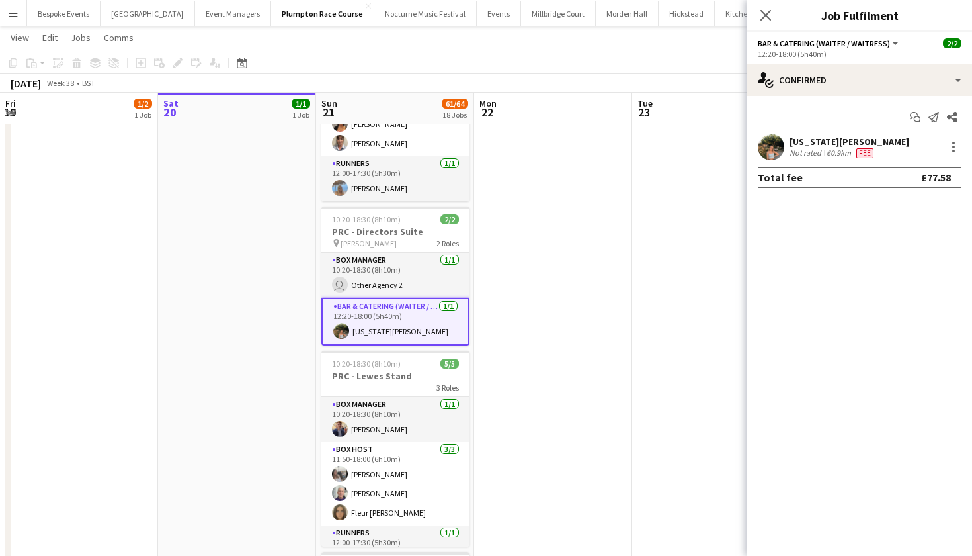
click at [767, 145] on app-user-avatar at bounding box center [771, 147] width 26 height 26
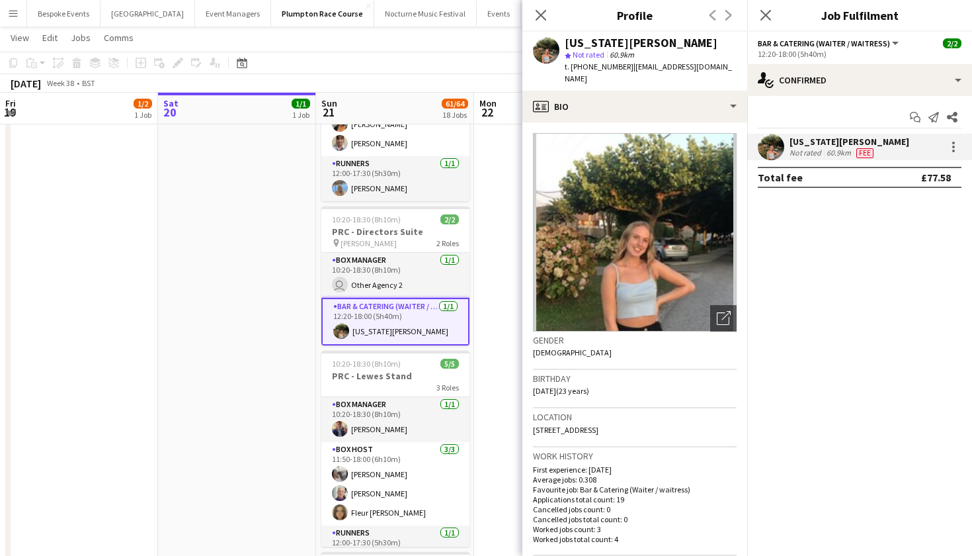
scroll to position [0, 0]
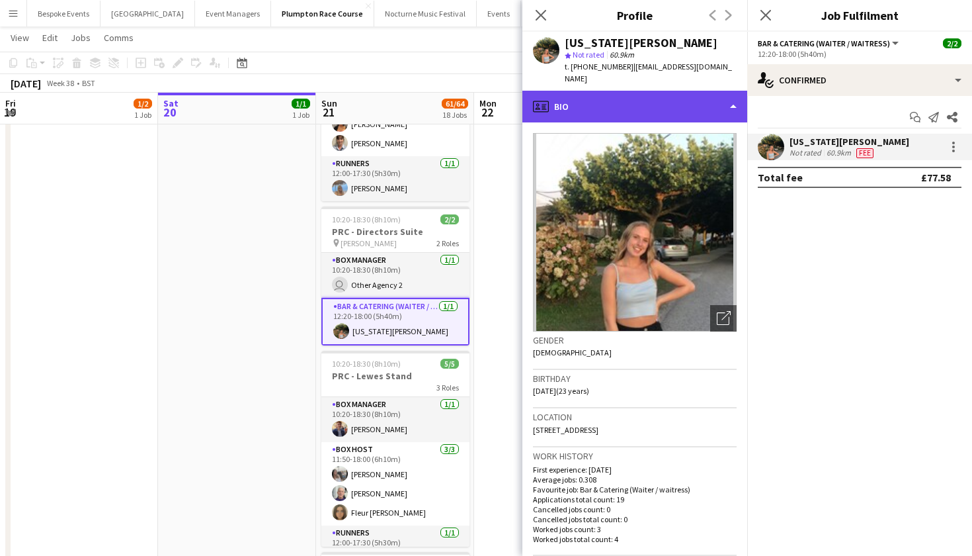
click at [593, 92] on div "profile Bio" at bounding box center [634, 107] width 225 height 32
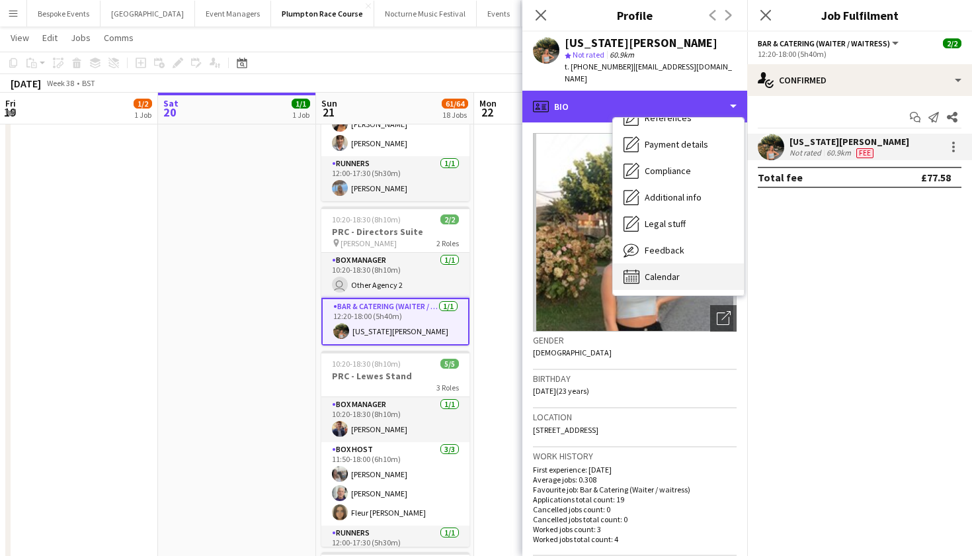
scroll to position [151, 0]
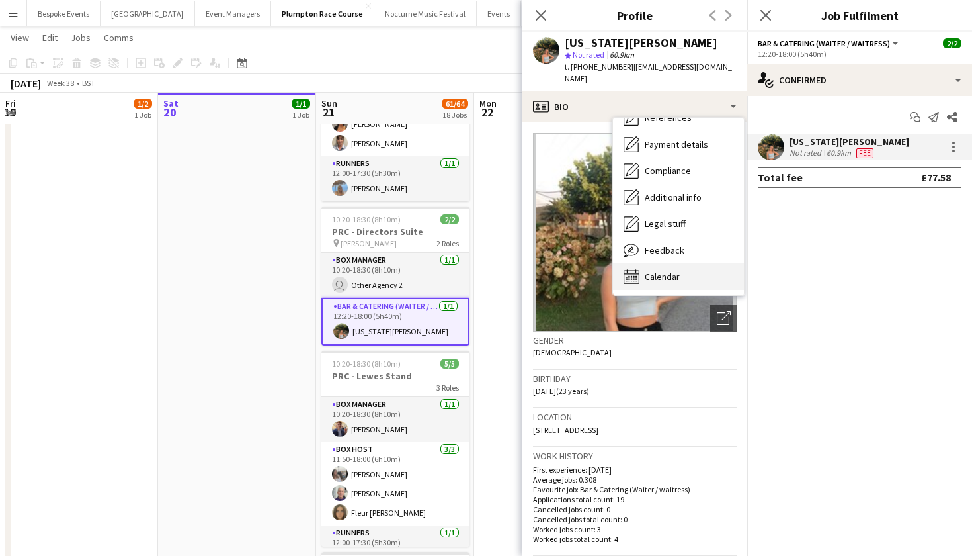
click at [650, 272] on div "Calendar Calendar" at bounding box center [678, 276] width 131 height 26
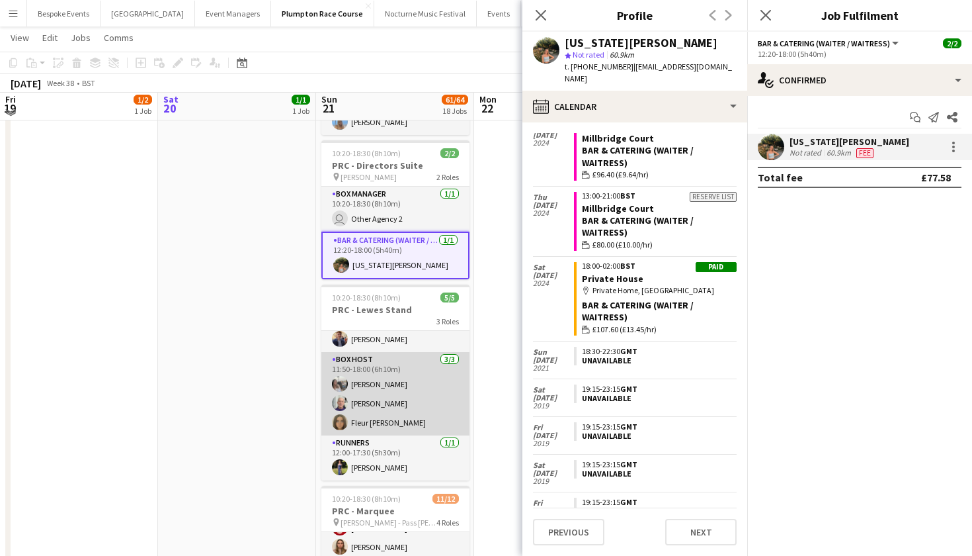
scroll to position [313, 0]
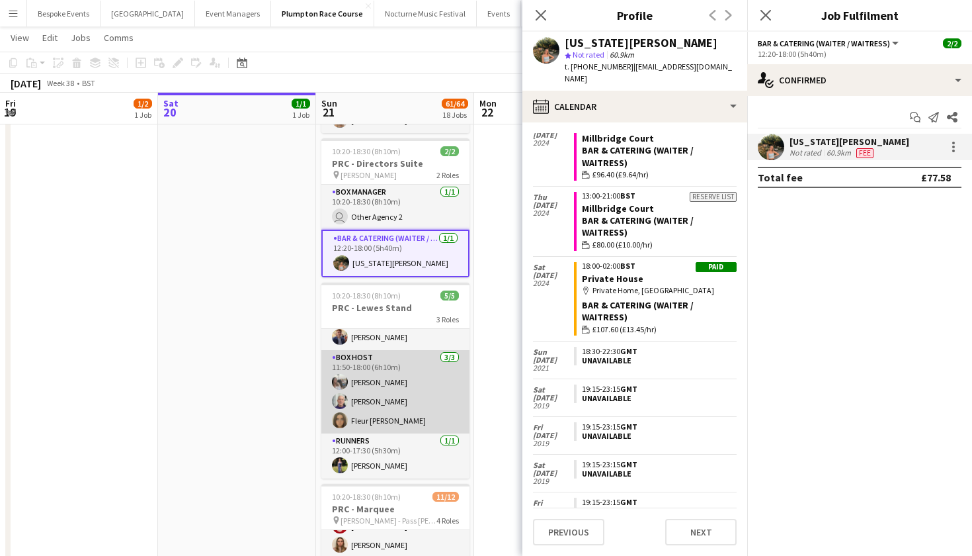
click at [388, 408] on app-card-role "Box Host 3/3 11:50-18:00 (6h10m) Elodie Noble Peter Gretton Fleur Connolly" at bounding box center [395, 391] width 148 height 83
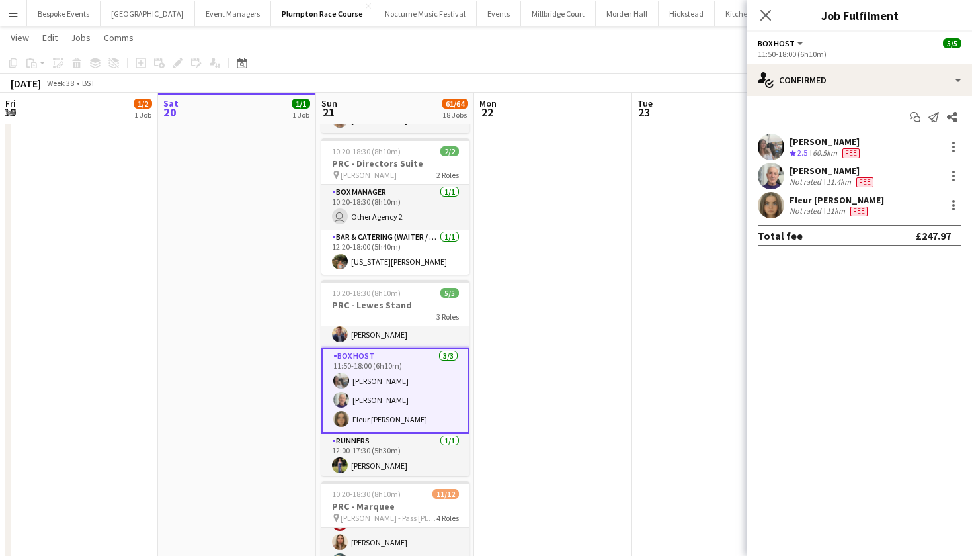
click at [769, 204] on app-user-avatar at bounding box center [771, 205] width 26 height 26
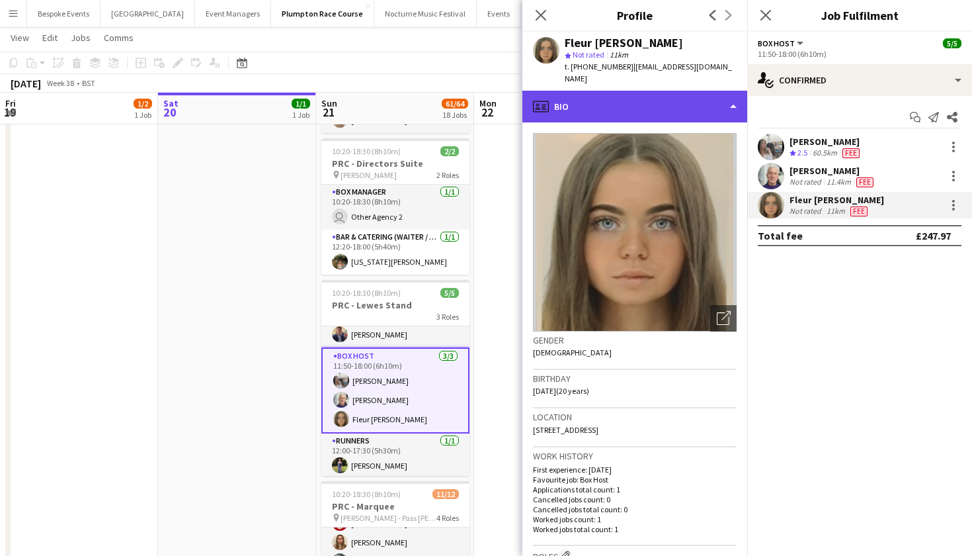
click at [639, 103] on div "profile Bio" at bounding box center [634, 107] width 225 height 32
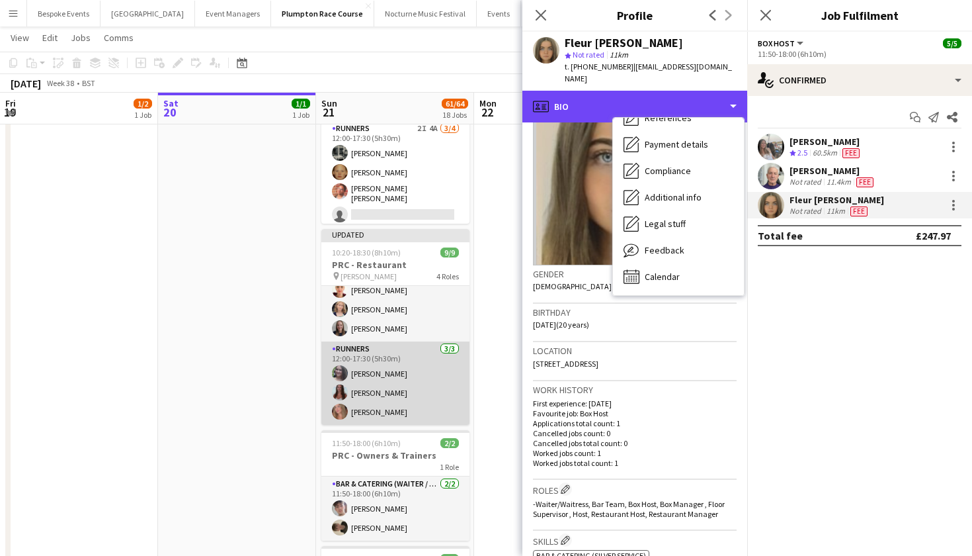
scroll to position [766, 0]
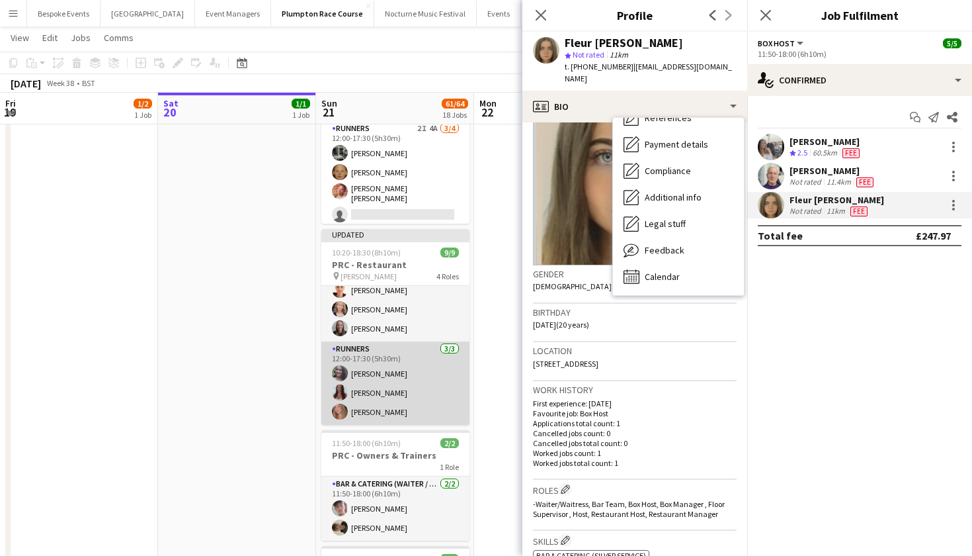
click at [432, 410] on app-card-role "Runners 3/3 12:00-17:30 (5h30m) Natalia Brzezicka Beatrice Norris Lily Daniels" at bounding box center [395, 382] width 148 height 83
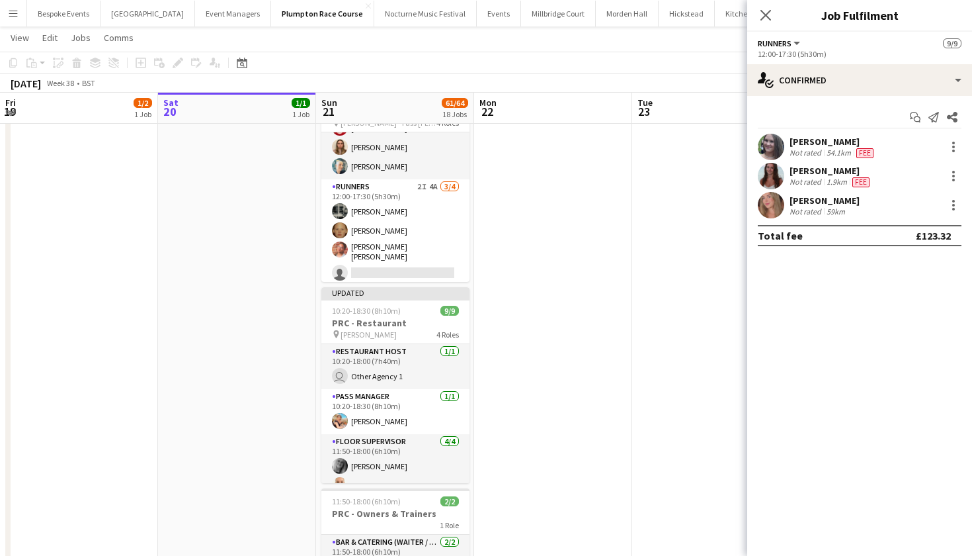
scroll to position [0, 0]
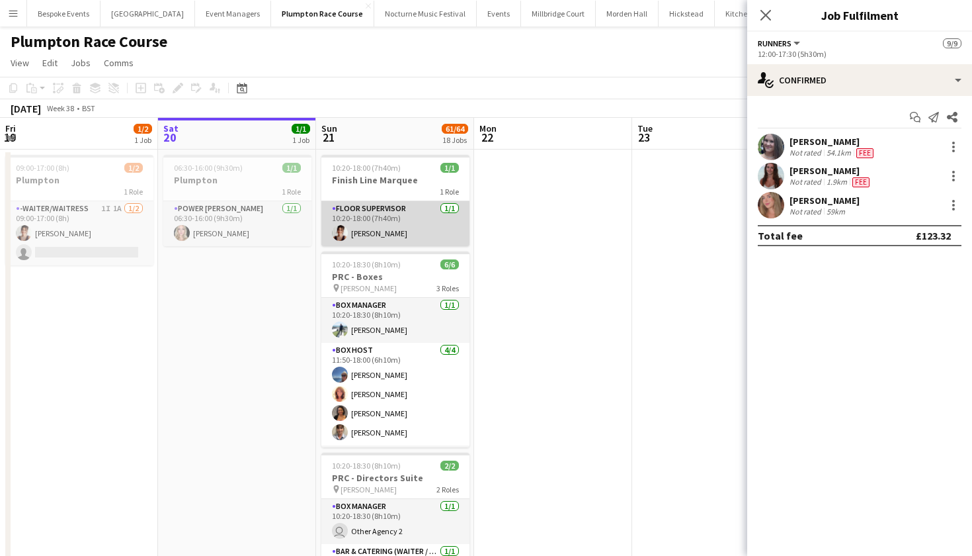
click at [395, 225] on app-card-role "Floor Supervisor 1/1 10:20-18:00 (7h40m) Sadie Bicknell" at bounding box center [395, 223] width 148 height 45
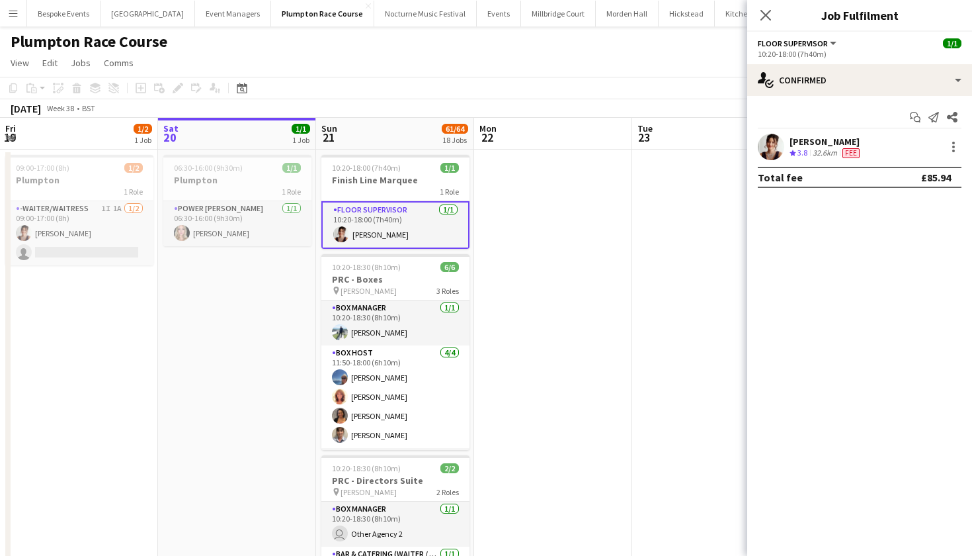
click at [762, 151] on app-user-avatar at bounding box center [771, 147] width 26 height 26
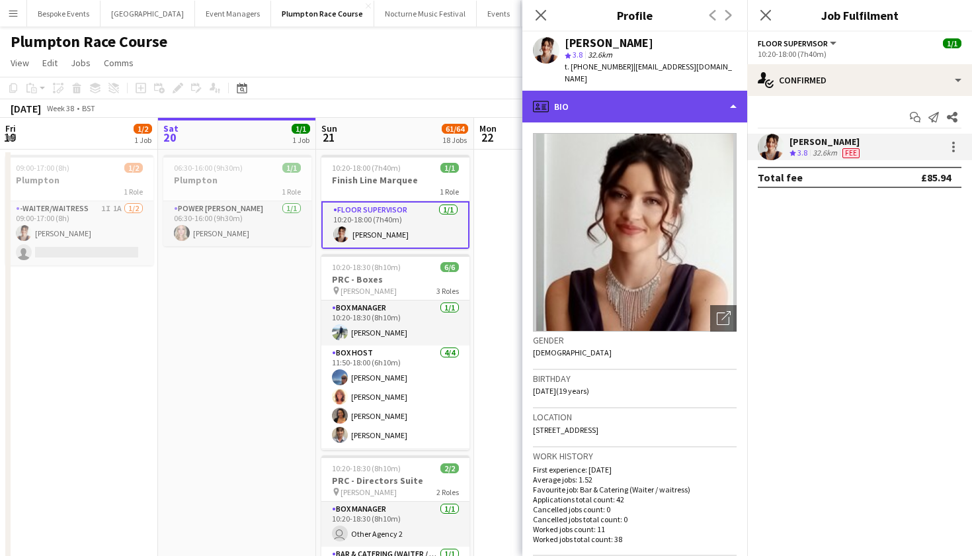
click at [686, 99] on div "profile Bio" at bounding box center [634, 107] width 225 height 32
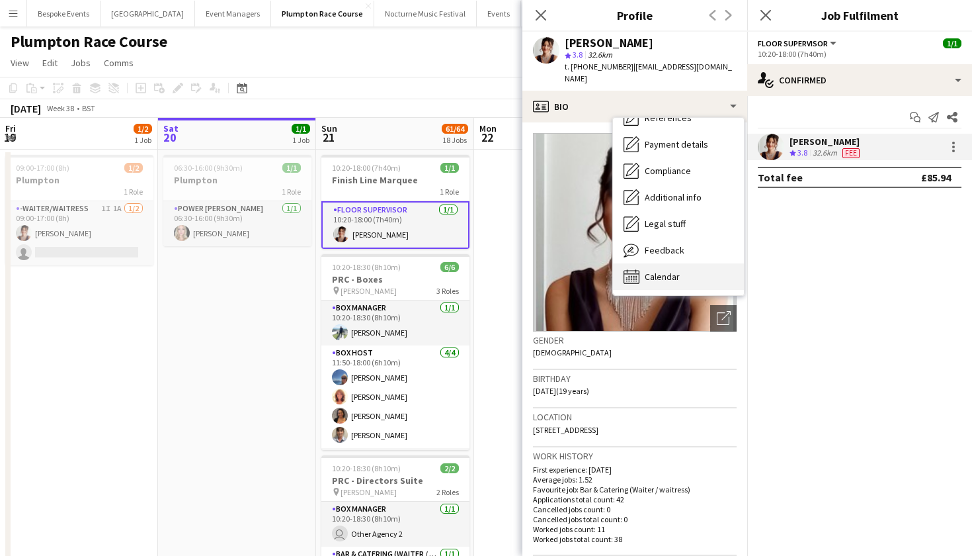
click at [682, 271] on div "Calendar Calendar" at bounding box center [678, 276] width 131 height 26
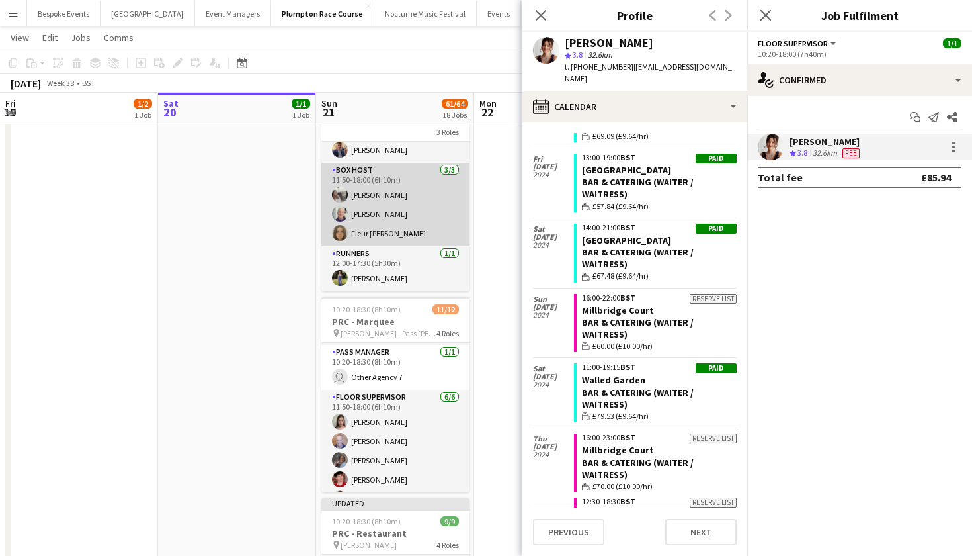
scroll to position [62, 0]
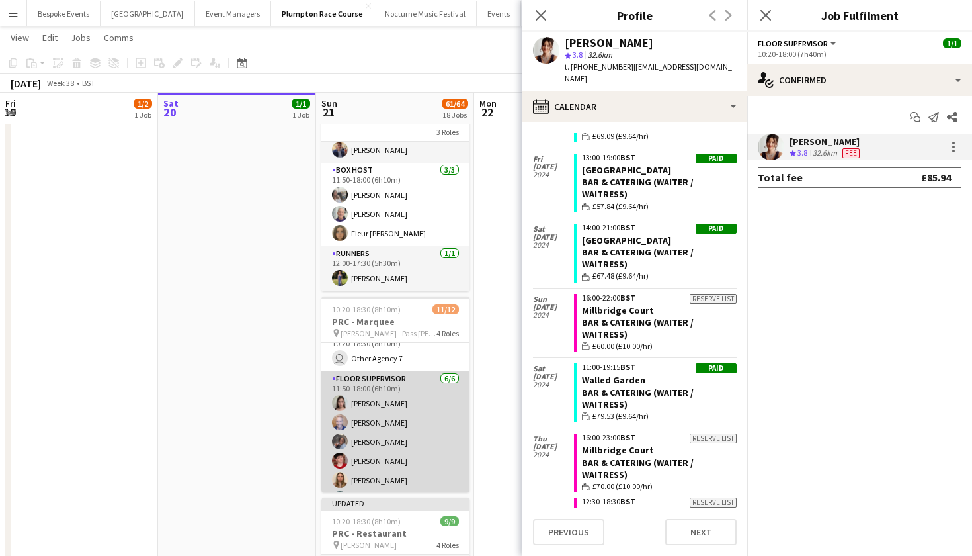
click at [355, 419] on app-card-role "Floor Supervisor 6/6 11:50-18:00 (6h10m) Daisy Marshall Hannah Bellasis Deborah…" at bounding box center [395, 441] width 148 height 141
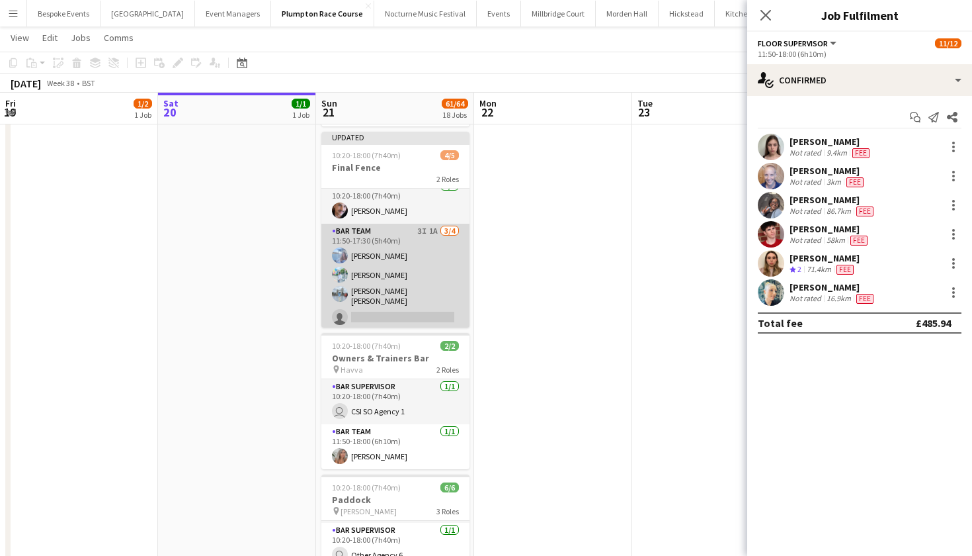
scroll to position [9, 0]
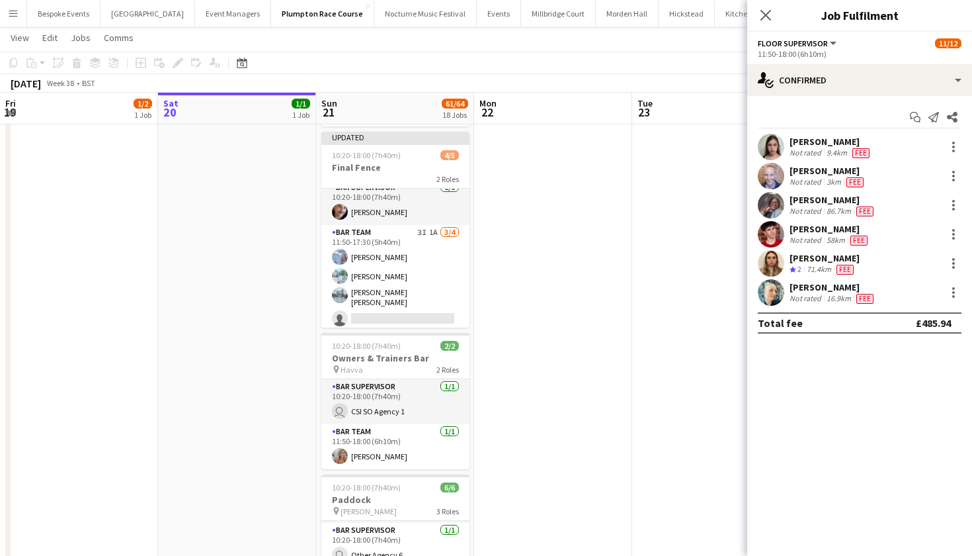
click at [7, 17] on button "Menu" at bounding box center [13, 13] width 26 height 26
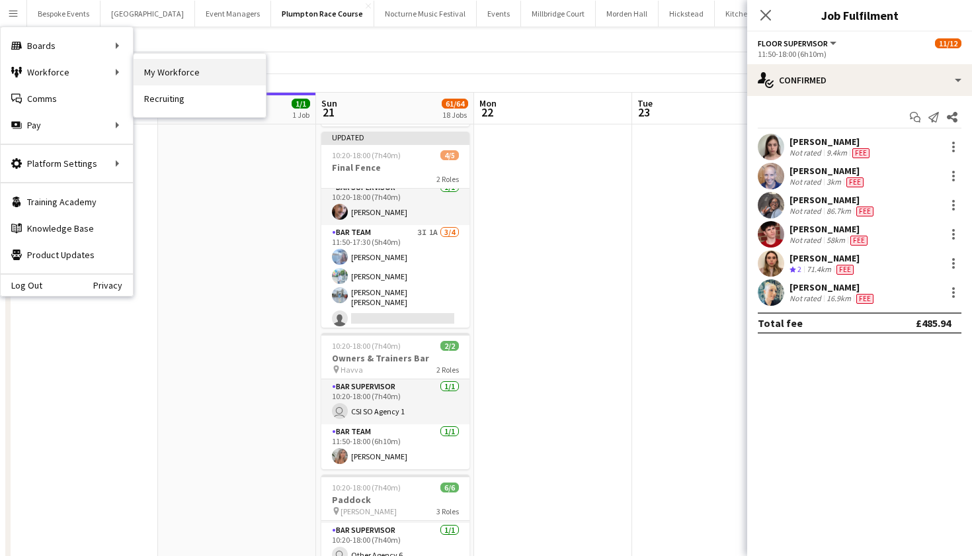
click at [164, 69] on link "My Workforce" at bounding box center [200, 72] width 132 height 26
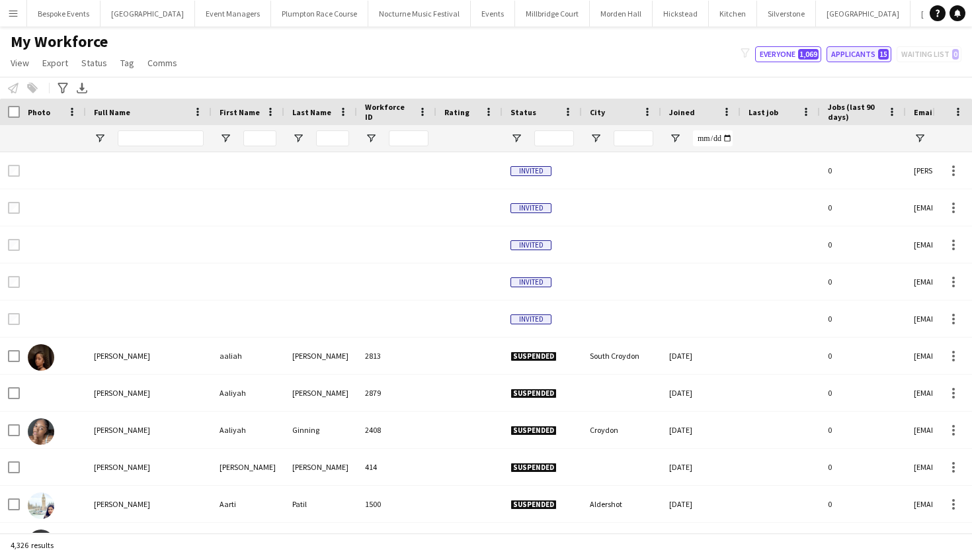
click at [876, 57] on button "Applicants 15" at bounding box center [859, 54] width 65 height 16
type input "**********"
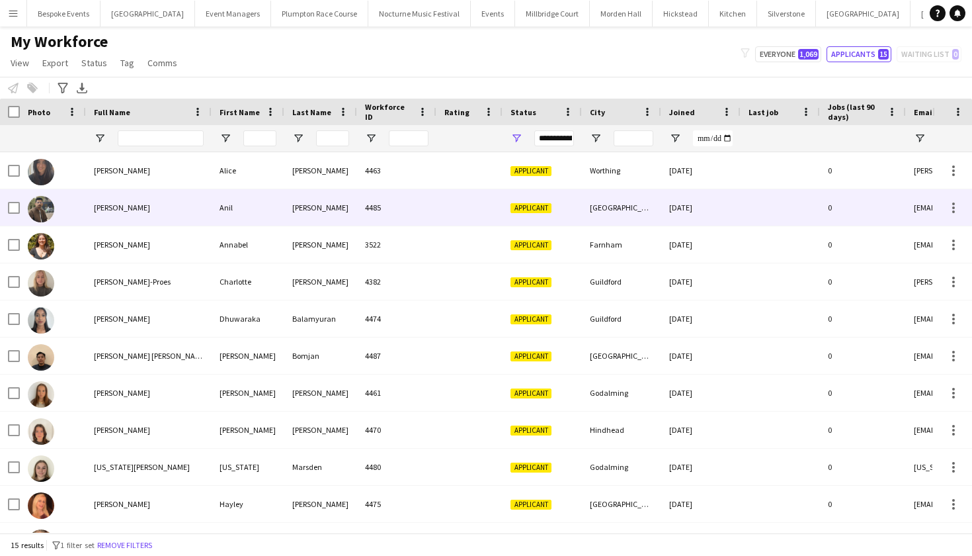
click at [147, 206] on div "[PERSON_NAME]" at bounding box center [149, 207] width 126 height 36
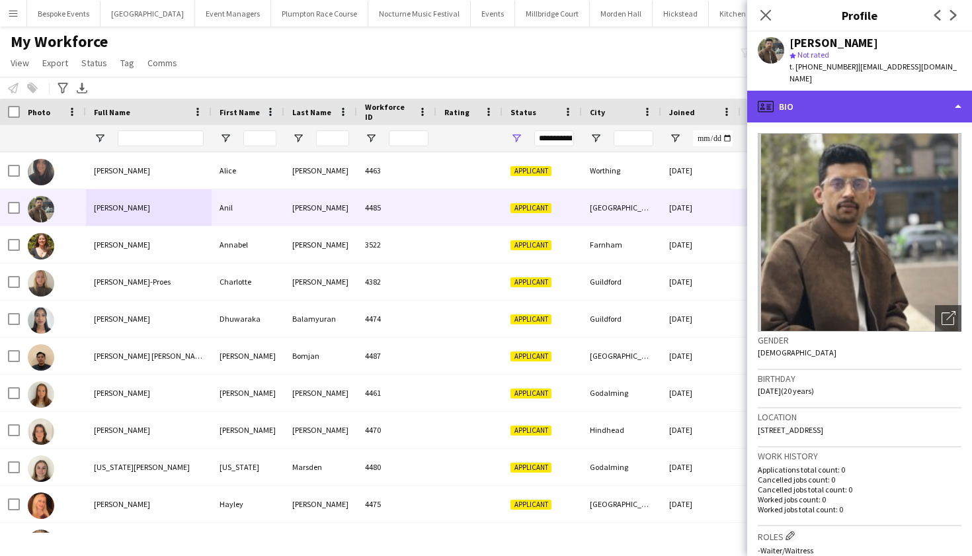
click at [866, 102] on div "profile Bio" at bounding box center [859, 107] width 225 height 32
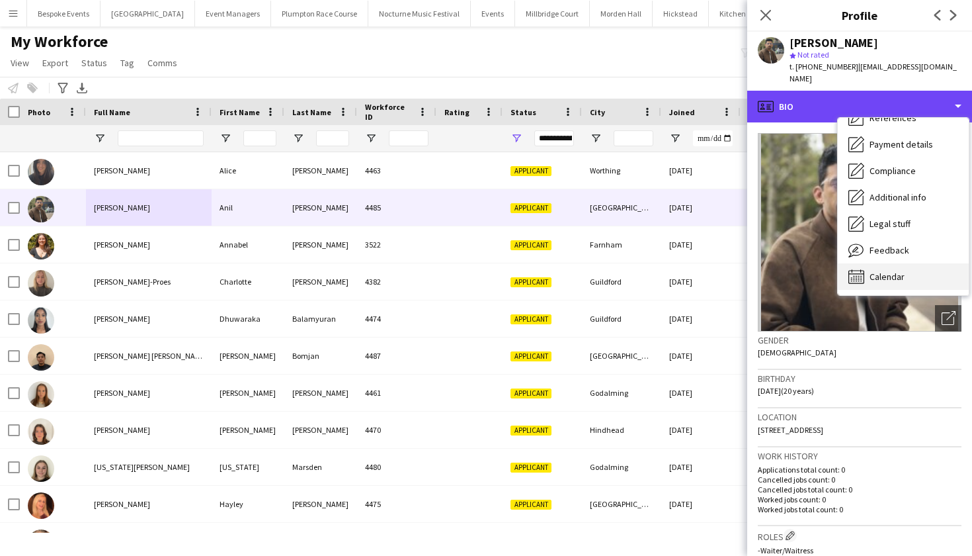
scroll to position [151, 0]
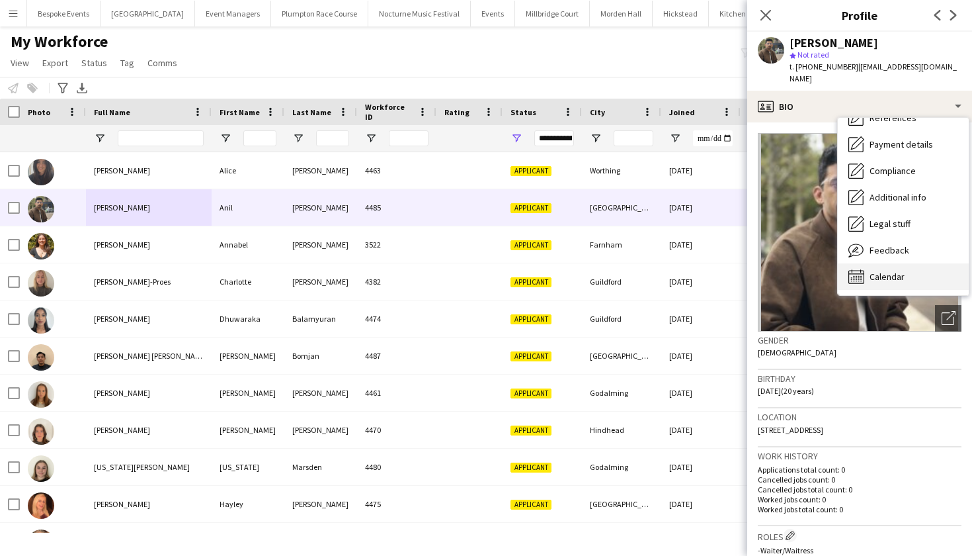
click at [883, 270] on div "Calendar Calendar" at bounding box center [903, 276] width 131 height 26
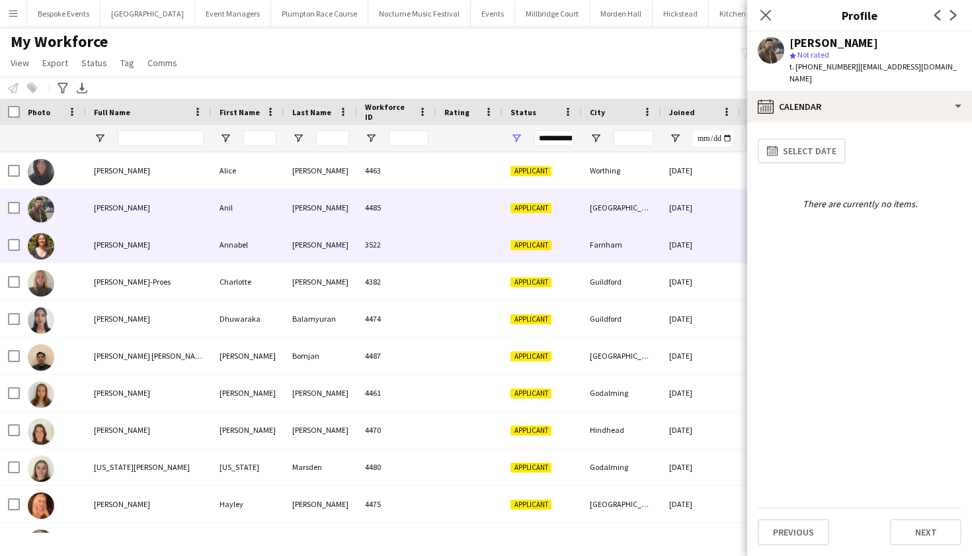
click at [244, 260] on div "Annabel" at bounding box center [248, 244] width 73 height 36
click at [189, 219] on div "[PERSON_NAME]" at bounding box center [149, 207] width 126 height 36
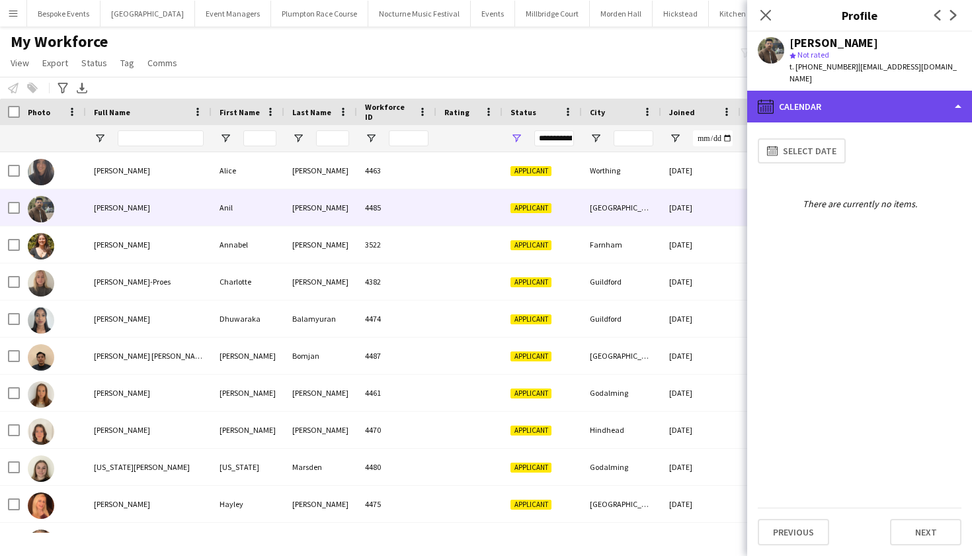
click at [847, 91] on div "calendar-full Calendar" at bounding box center [859, 107] width 225 height 32
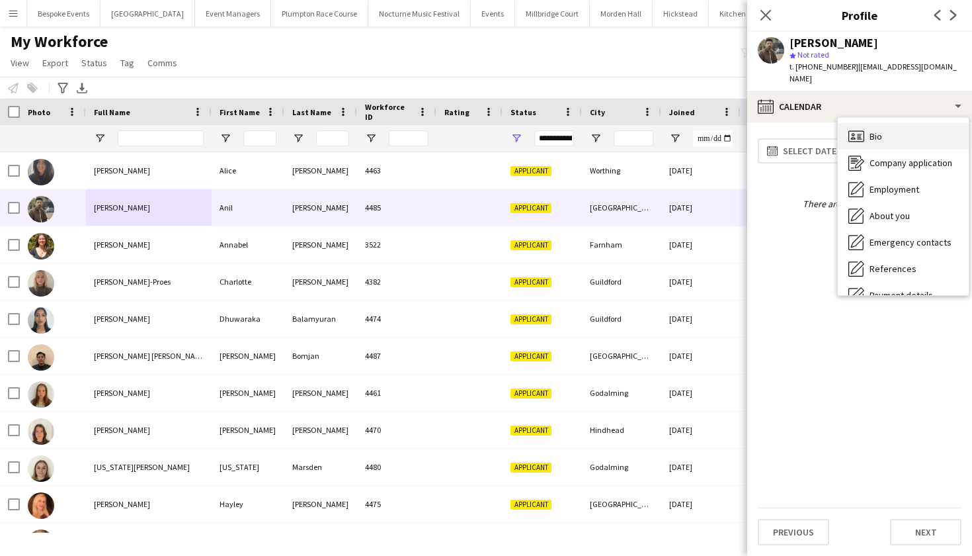
click at [887, 124] on div "Bio Bio" at bounding box center [903, 136] width 131 height 26
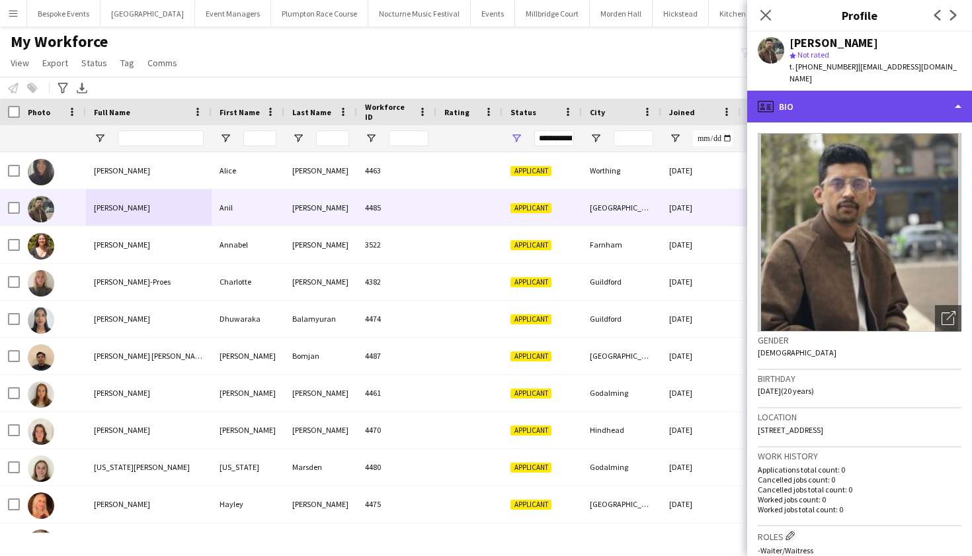
click at [872, 101] on div "profile Bio" at bounding box center [859, 107] width 225 height 32
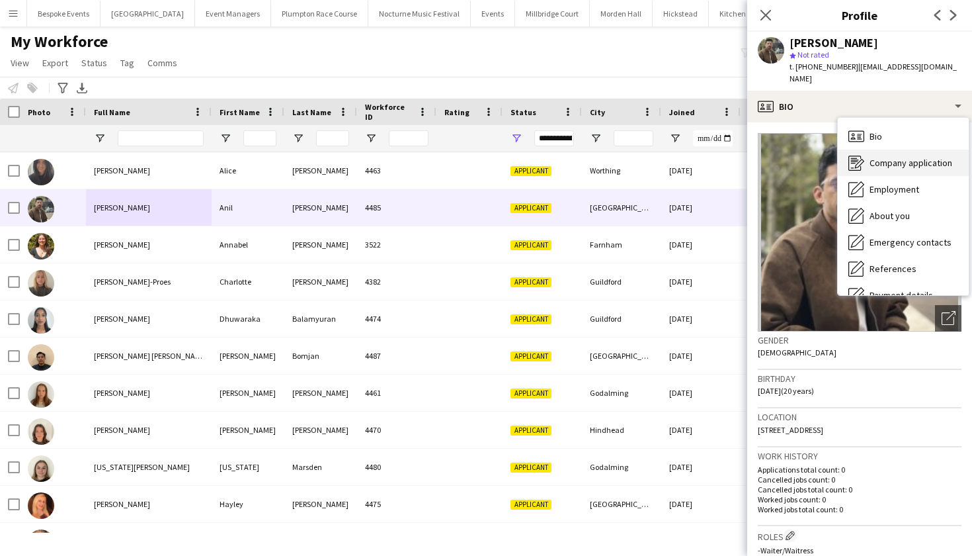
click at [887, 157] on span "Company application" at bounding box center [911, 163] width 83 height 12
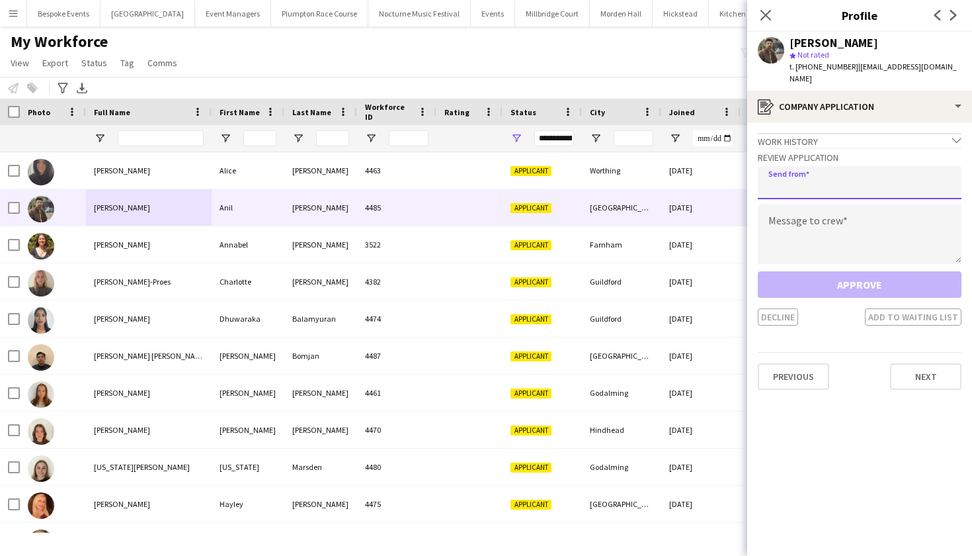
click at [813, 169] on input "email" at bounding box center [860, 182] width 204 height 33
type input "**********"
click at [849, 217] on textarea at bounding box center [860, 234] width 204 height 60
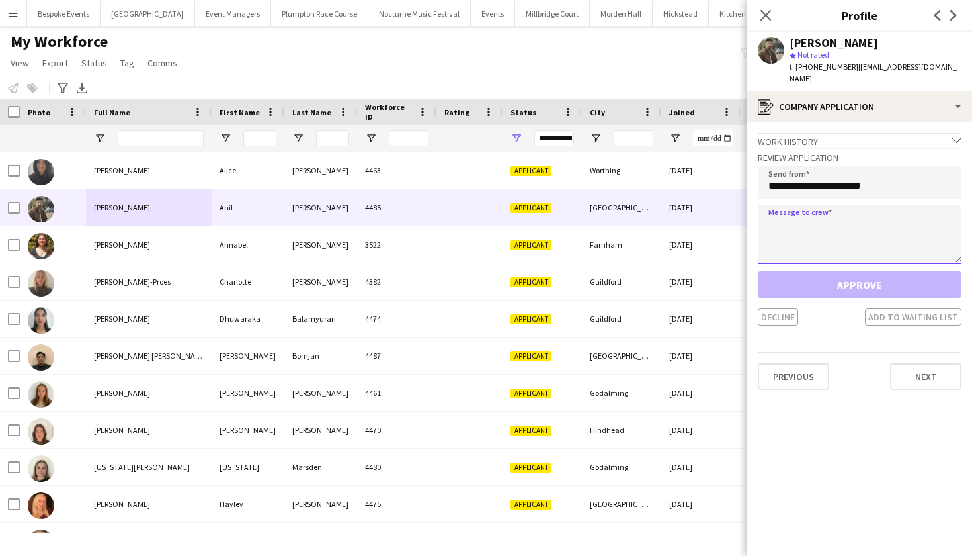
paste textarea "**********"
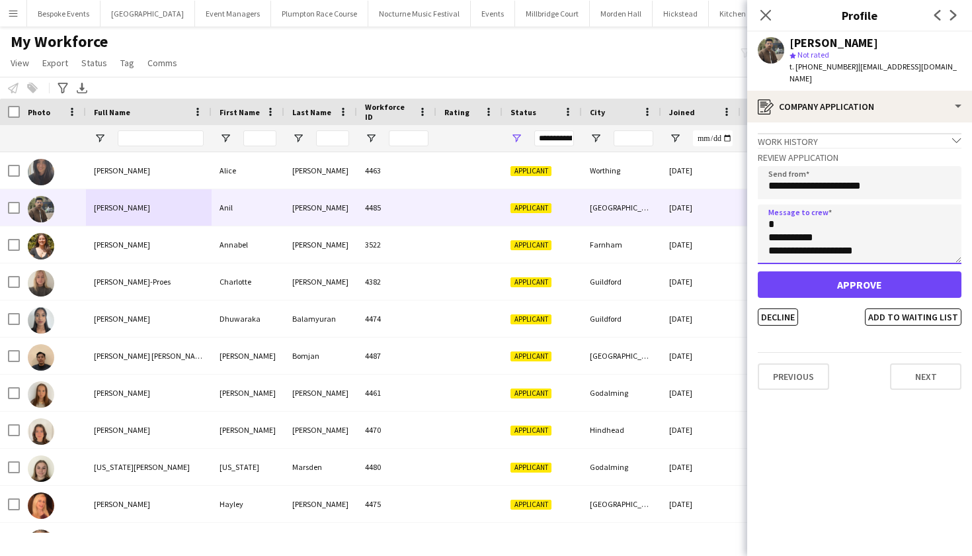
scroll to position [807, 0]
type textarea "**********"
click at [858, 272] on button "Approve" at bounding box center [860, 284] width 204 height 26
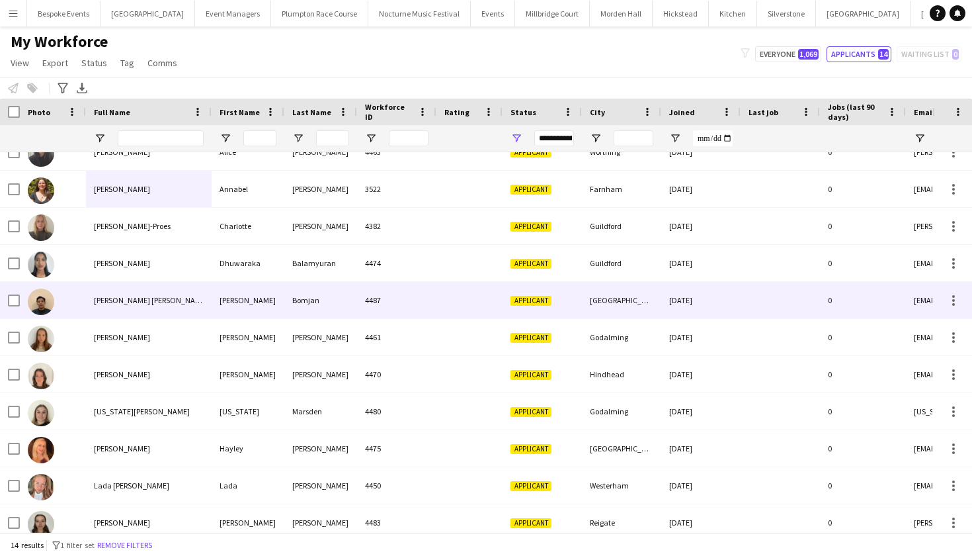
scroll to position [18, 0]
click at [175, 298] on div "[PERSON_NAME] [PERSON_NAME]" at bounding box center [149, 300] width 126 height 36
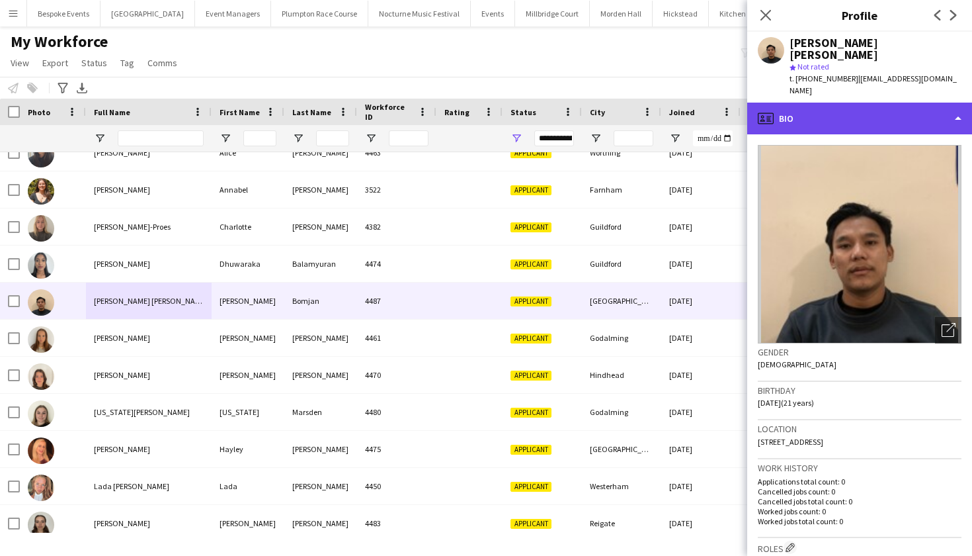
click at [824, 103] on div "profile Bio" at bounding box center [859, 119] width 225 height 32
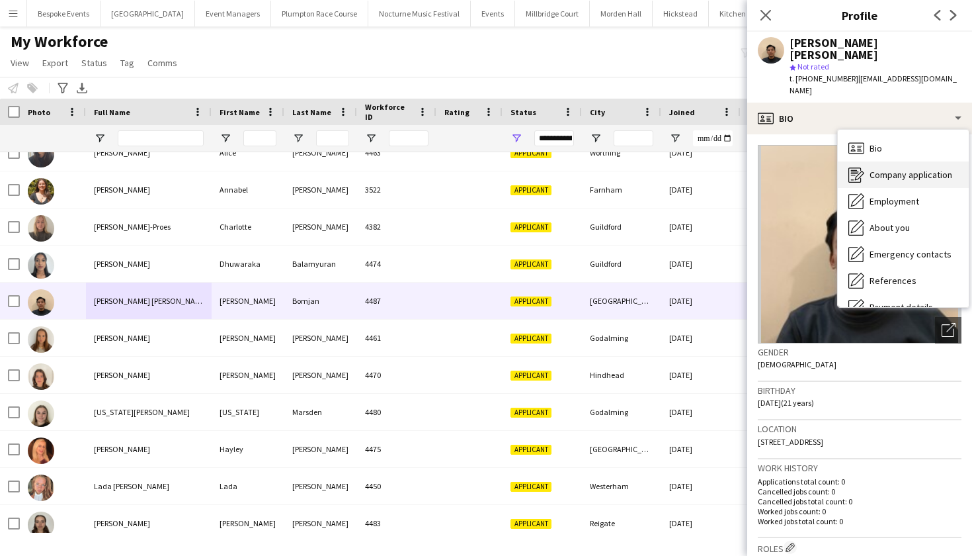
click at [878, 169] on span "Company application" at bounding box center [911, 175] width 83 height 12
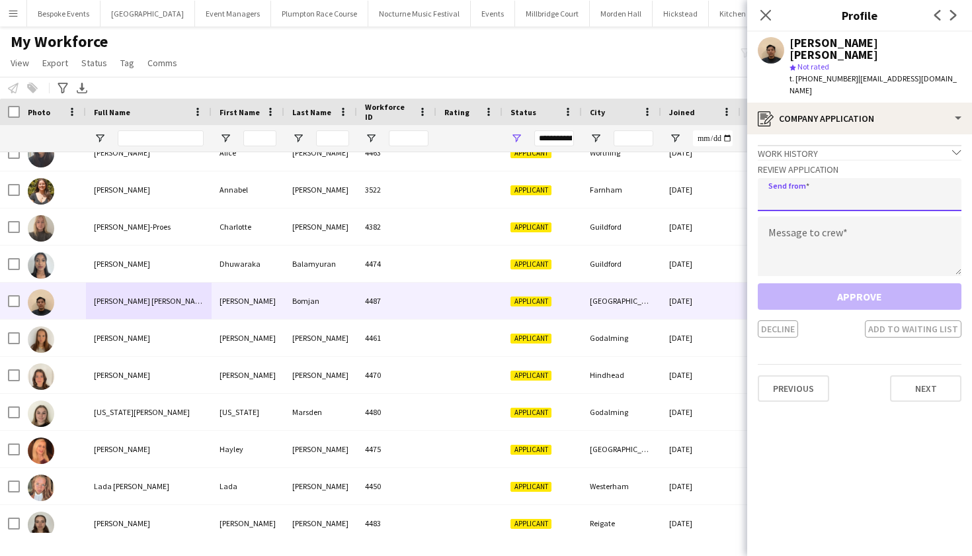
click at [825, 178] on input "email" at bounding box center [860, 194] width 204 height 33
type input "**********"
click at [831, 218] on textarea at bounding box center [860, 246] width 204 height 60
paste textarea "**********"
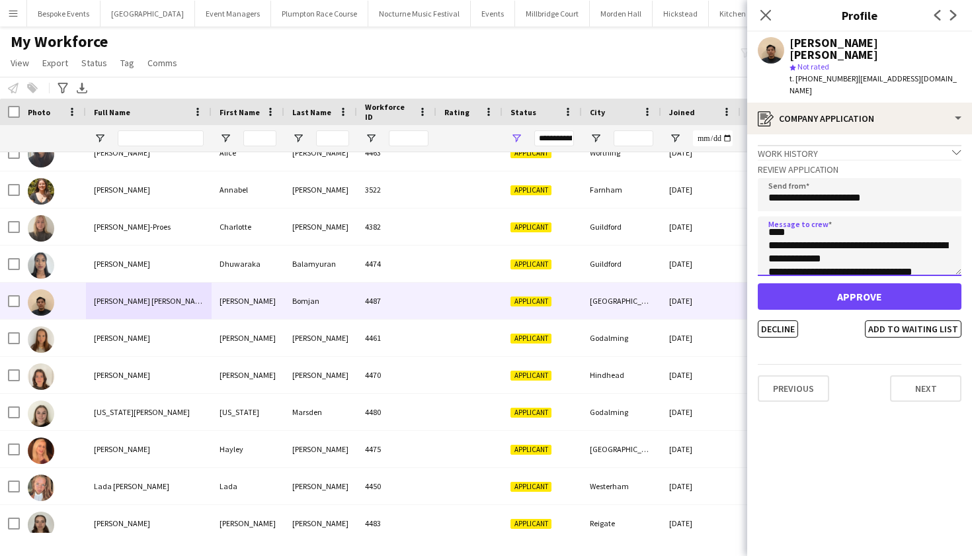
scroll to position [687, 0]
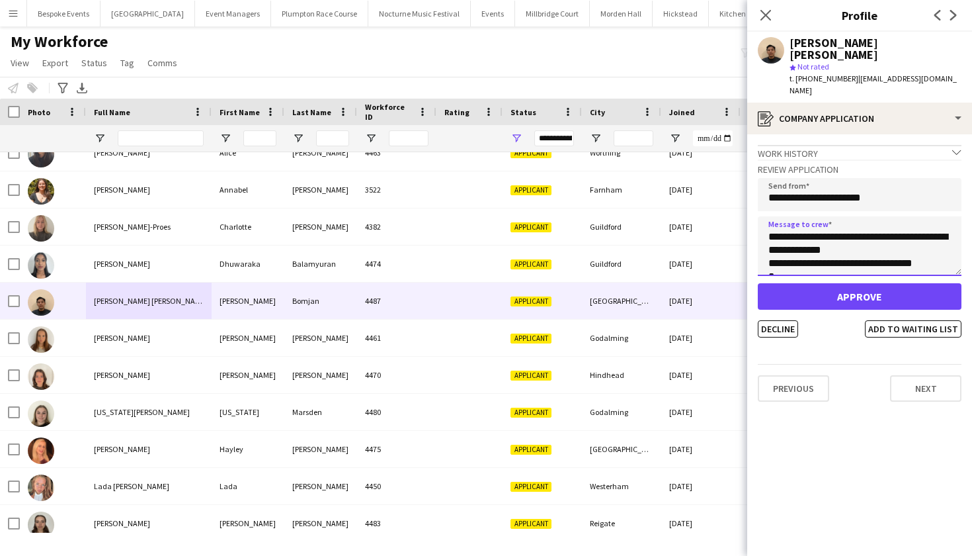
type textarea "**********"
click at [844, 283] on button "Approve" at bounding box center [860, 296] width 204 height 26
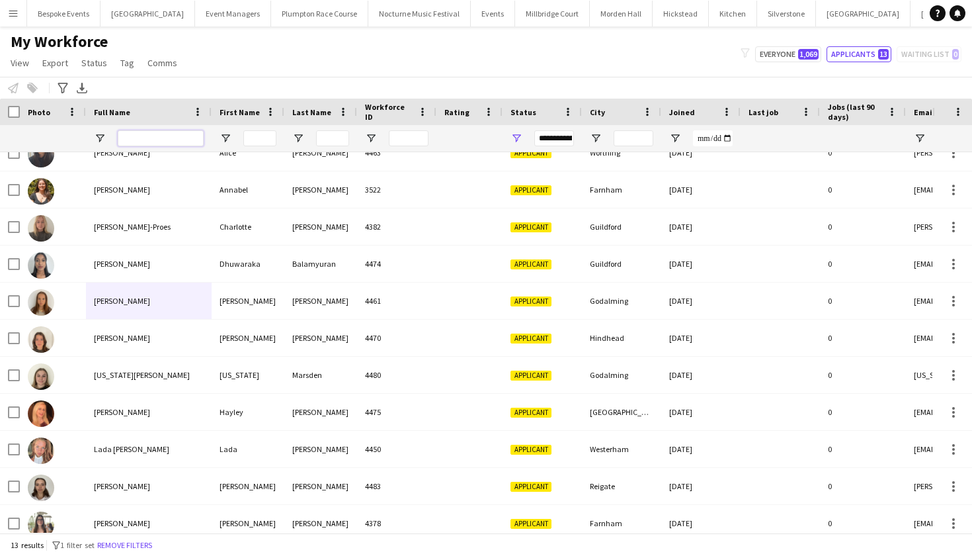
click at [190, 140] on input "Full Name Filter Input" at bounding box center [161, 138] width 86 height 16
type input "*****"
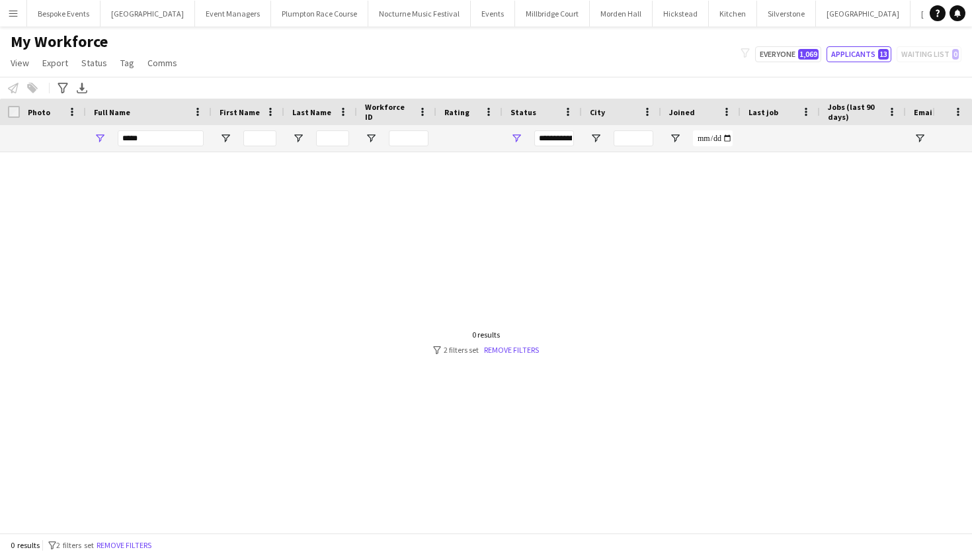
click at [194, 275] on div at bounding box center [466, 342] width 933 height 380
click at [806, 52] on span "1,069" at bounding box center [808, 54] width 21 height 11
type input "**********"
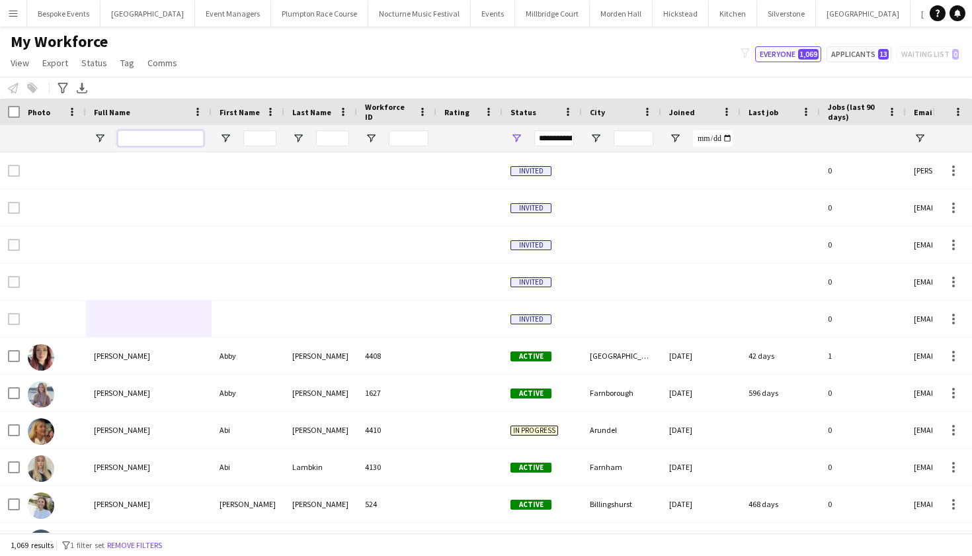
click at [200, 142] on input "Full Name Filter Input" at bounding box center [161, 138] width 86 height 16
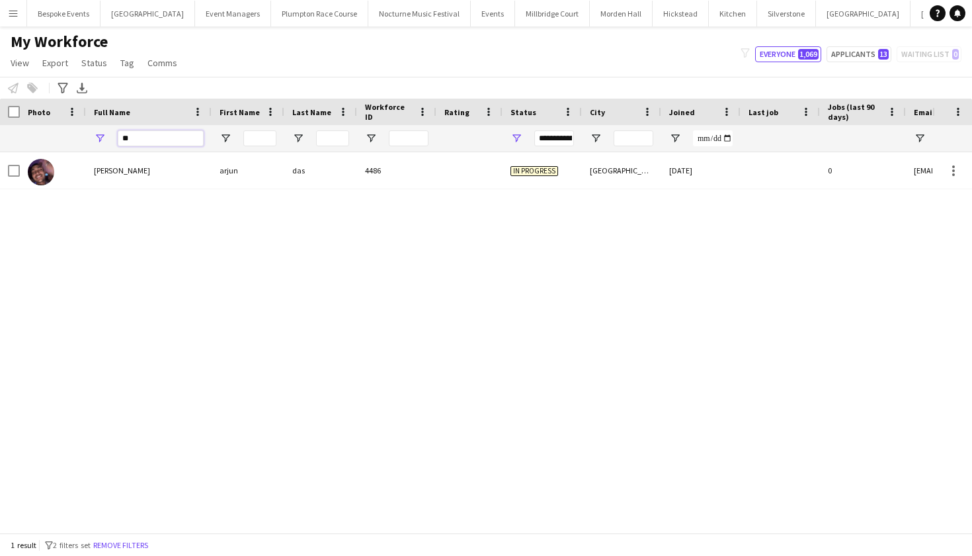
type input "*"
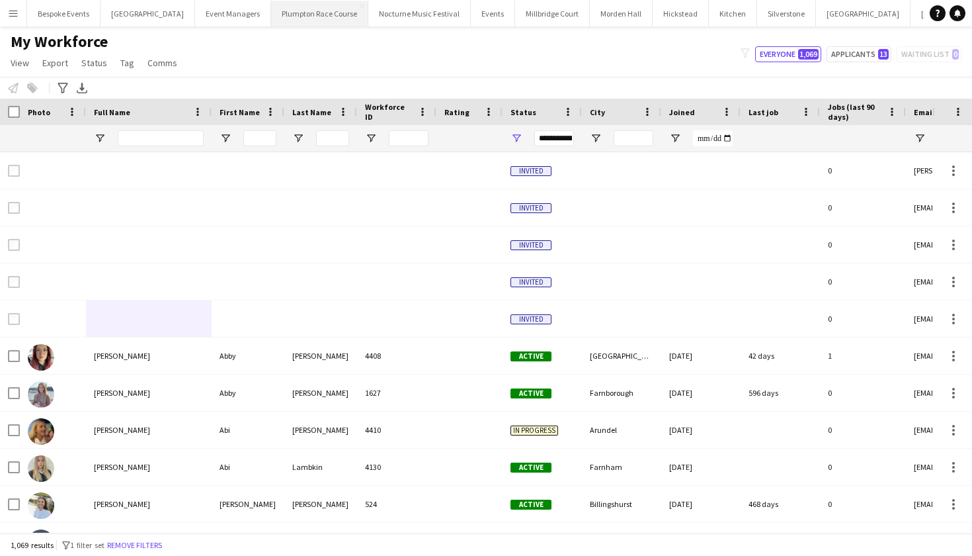
click at [313, 8] on button "Plumpton Race Course Close" at bounding box center [319, 14] width 97 height 26
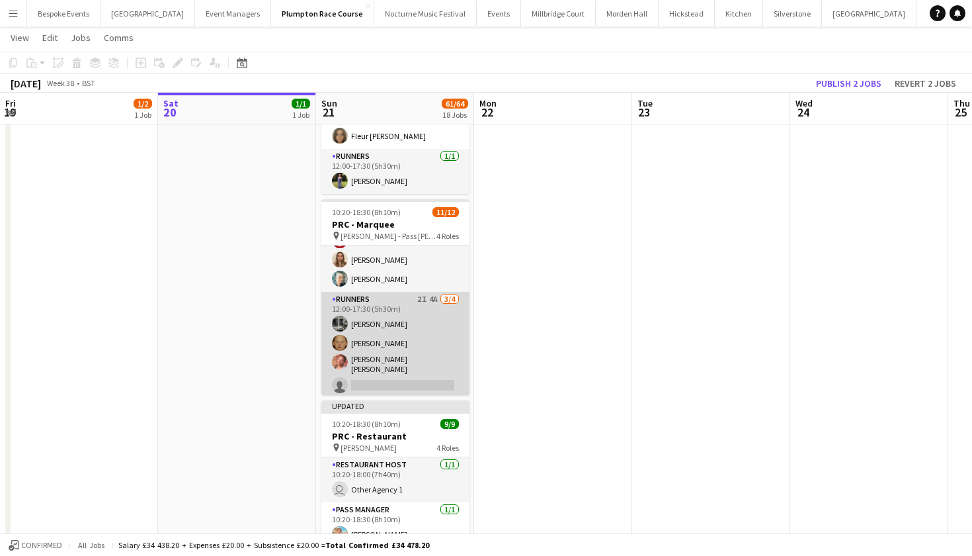
scroll to position [184, 0]
click at [400, 335] on app-card-role "Runners 2I 4A 3/4 12:00-17:30 (5h30m) Molly Middlehurst Genevieve Whiteley Isab…" at bounding box center [395, 345] width 148 height 106
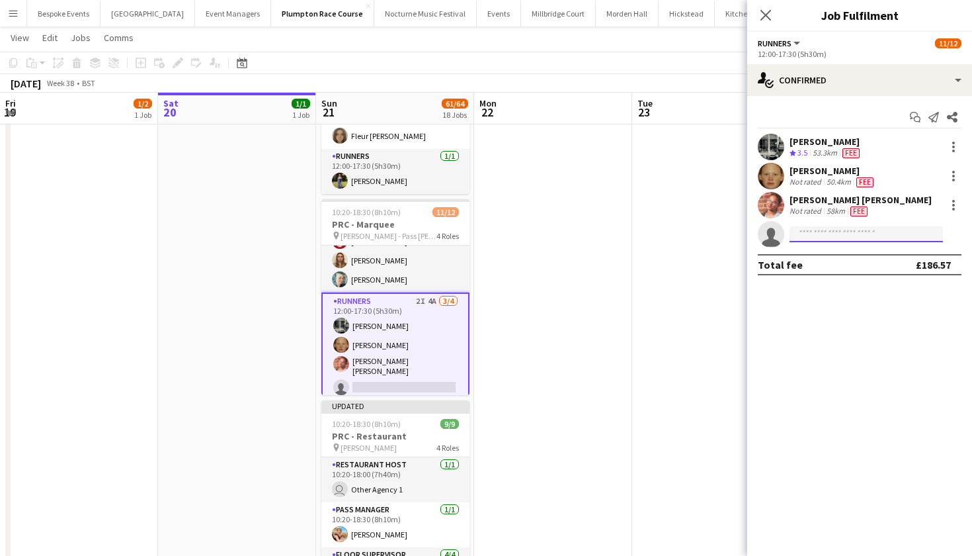
click at [825, 233] on input at bounding box center [866, 234] width 153 height 16
type input "****"
click at [872, 259] on span "anillkarkki34@gmail.com" at bounding box center [866, 264] width 132 height 11
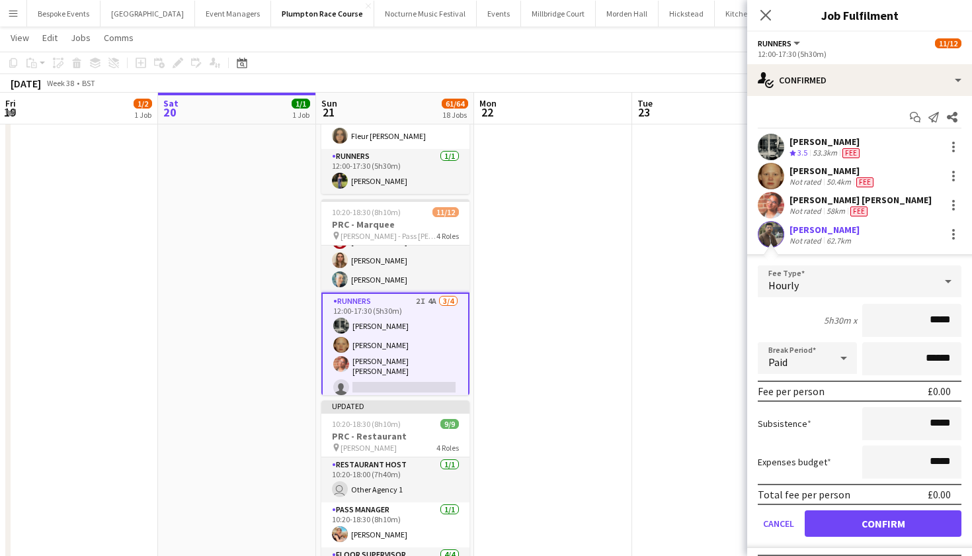
click at [852, 522] on button "Confirm" at bounding box center [883, 523] width 157 height 26
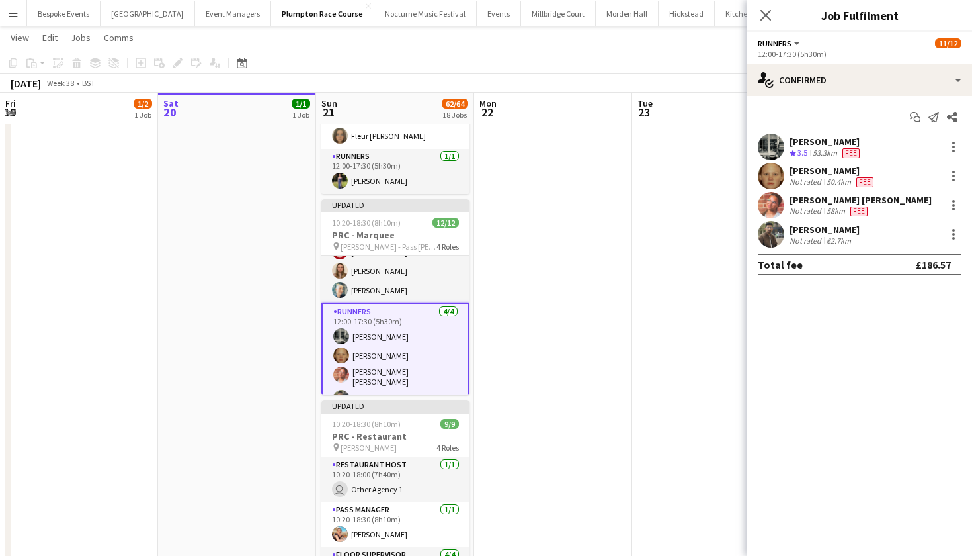
click at [624, 376] on app-date-cell at bounding box center [553, 267] width 158 height 1426
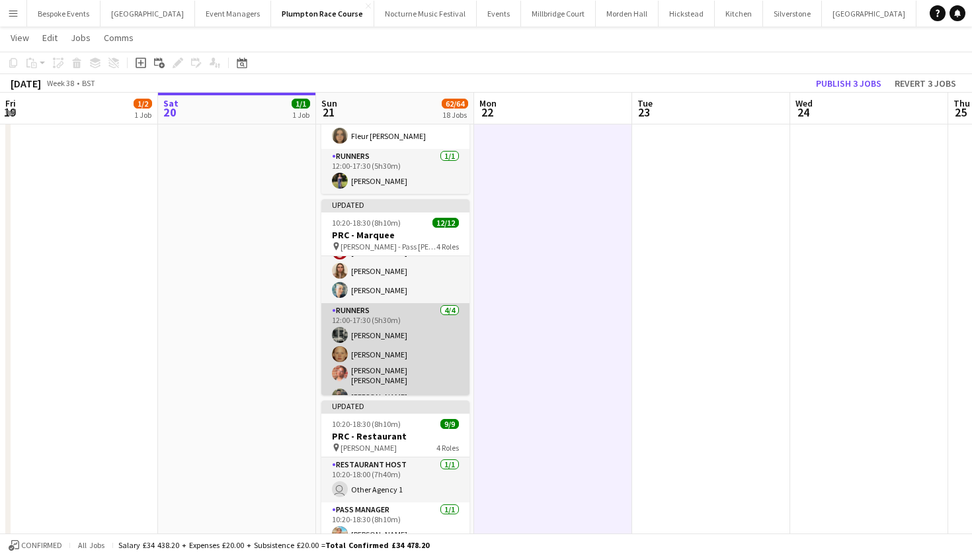
click at [393, 359] on app-card-role "Runners 4/4 12:00-17:30 (5h30m) Molly Middlehurst Genevieve Whiteley Isabella C…" at bounding box center [395, 356] width 148 height 106
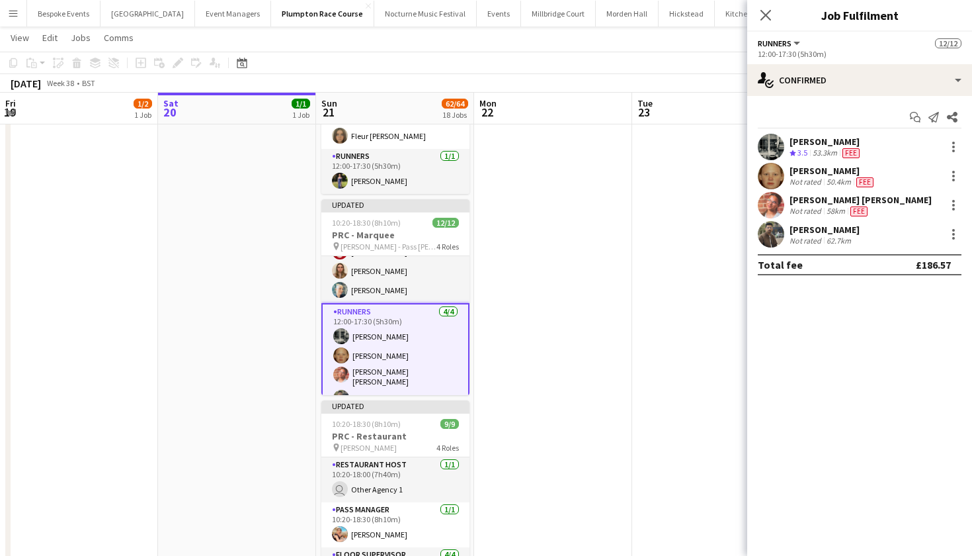
click at [771, 237] on app-user-avatar at bounding box center [771, 234] width 26 height 26
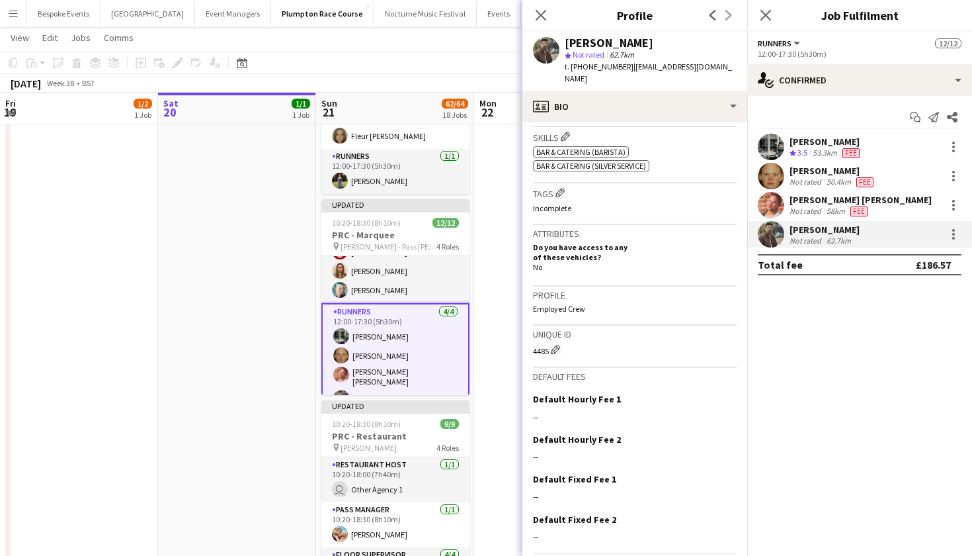
scroll to position [444, 0]
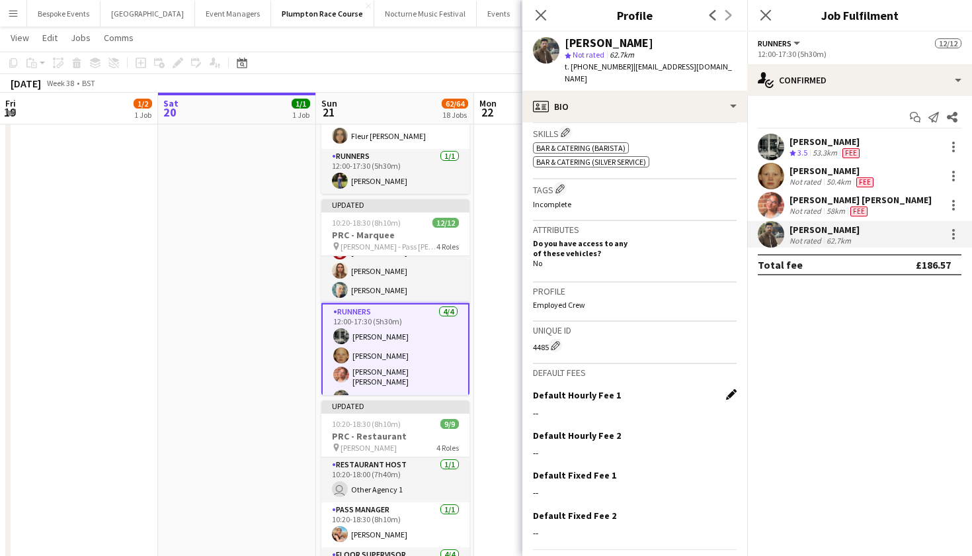
click at [733, 389] on app-icon "Edit this field" at bounding box center [731, 394] width 11 height 11
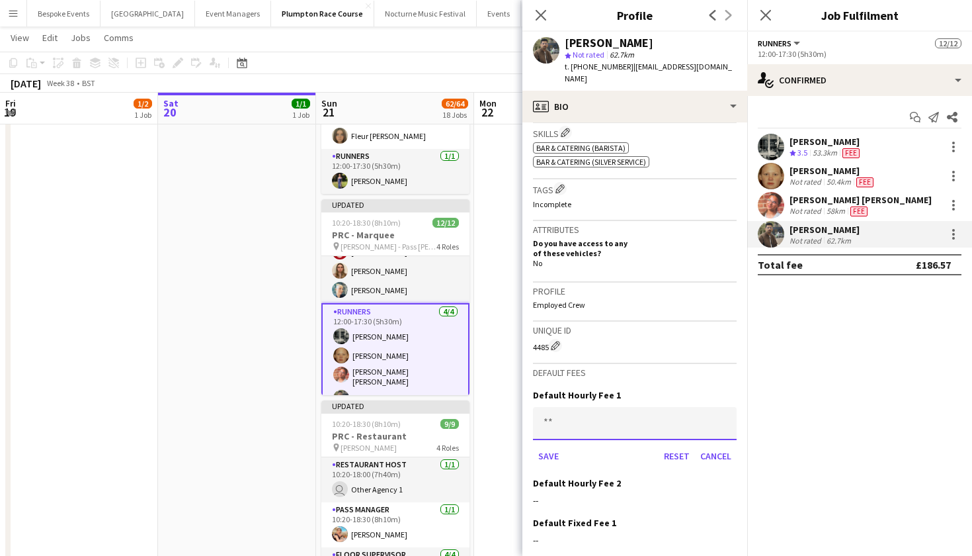
click at [618, 412] on input at bounding box center [635, 423] width 204 height 33
type input "******"
click at [548, 445] on button "Save" at bounding box center [548, 455] width 31 height 21
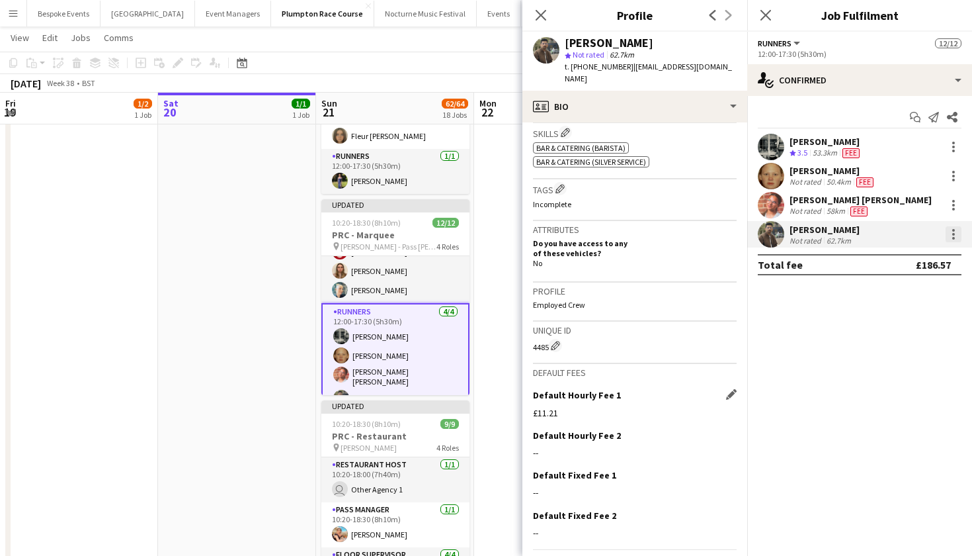
click at [955, 235] on div at bounding box center [954, 234] width 16 height 16
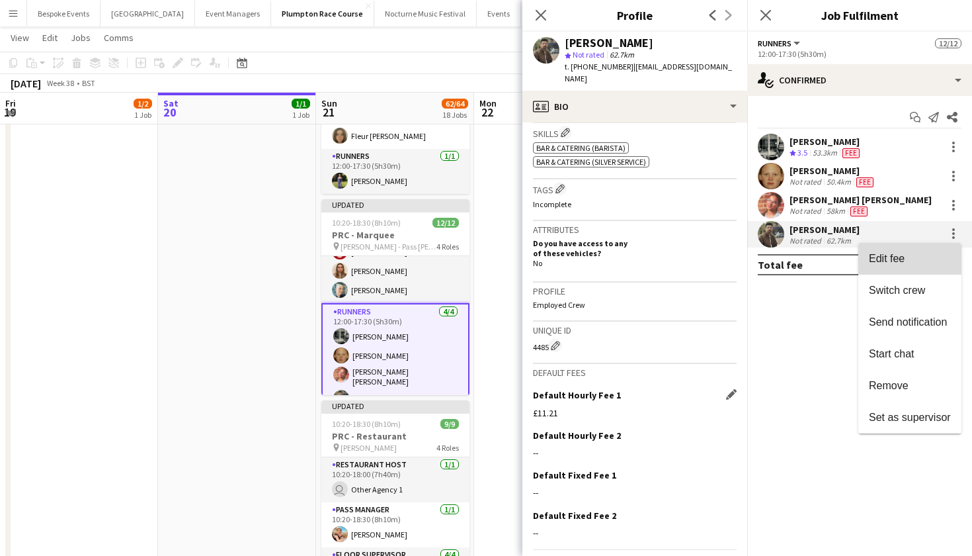
click at [933, 245] on button "Edit fee" at bounding box center [909, 259] width 103 height 32
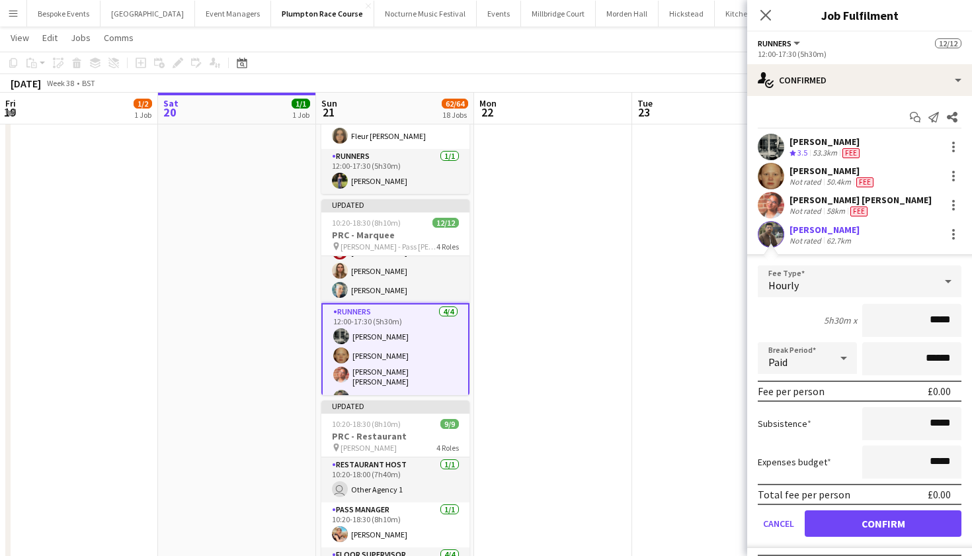
click at [918, 287] on div "Hourly" at bounding box center [846, 281] width 177 height 32
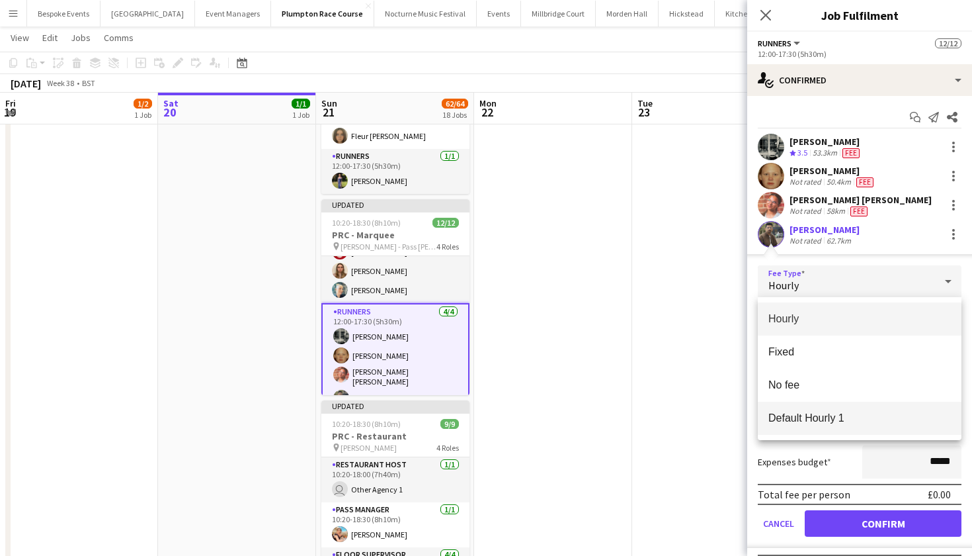
click at [874, 429] on mat-option "Default Hourly 1" at bounding box center [860, 417] width 204 height 33
type input "******"
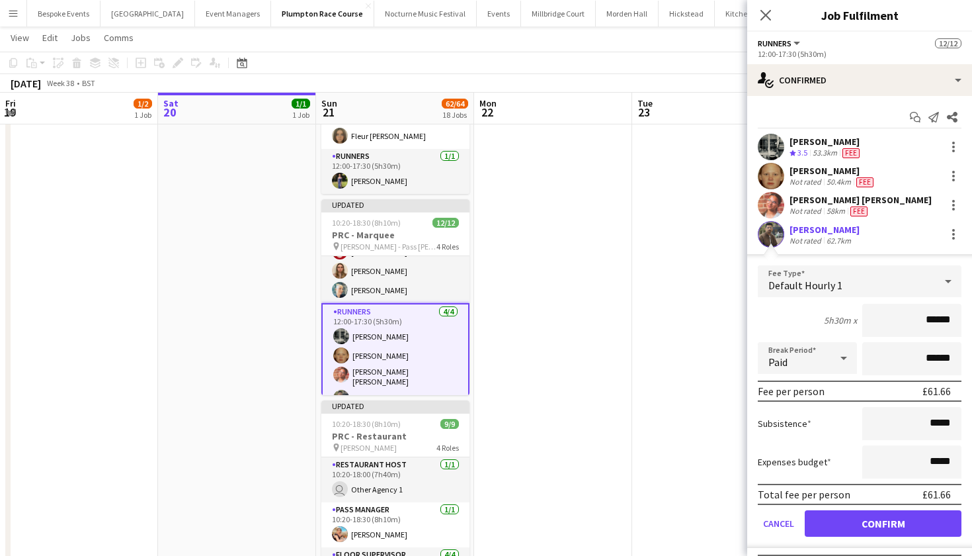
click at [863, 536] on form "Fee Type Default Hourly 1 5h30m x ****** Break Period Paid ****** Fee per perso…" at bounding box center [859, 406] width 225 height 282
click at [870, 524] on button "Confirm" at bounding box center [883, 523] width 157 height 26
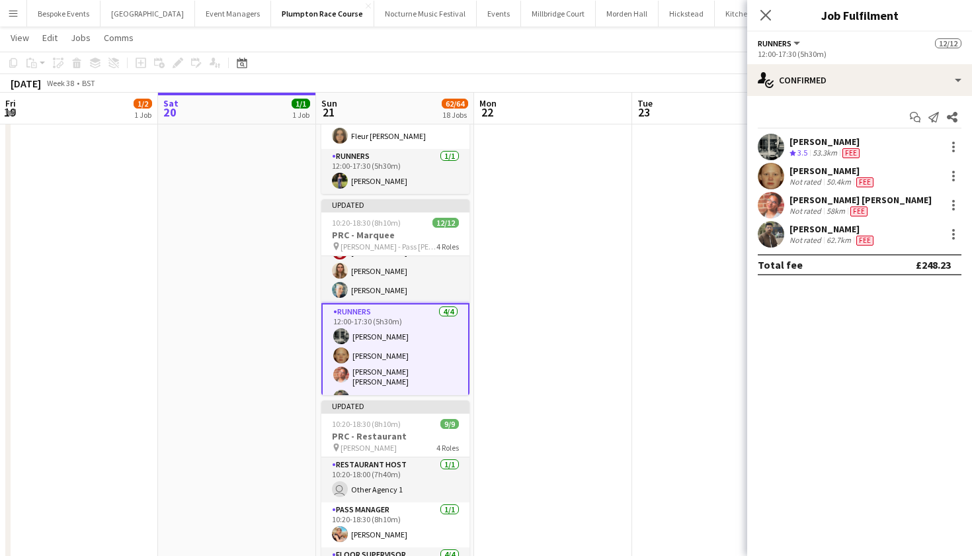
click at [606, 379] on app-date-cell at bounding box center [553, 267] width 158 height 1426
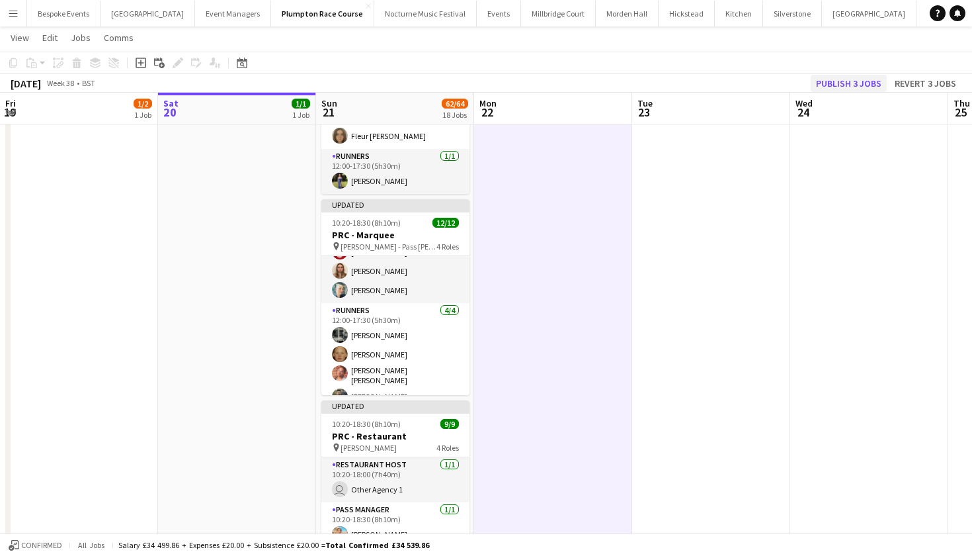
click at [845, 82] on button "Publish 3 jobs" at bounding box center [849, 83] width 76 height 17
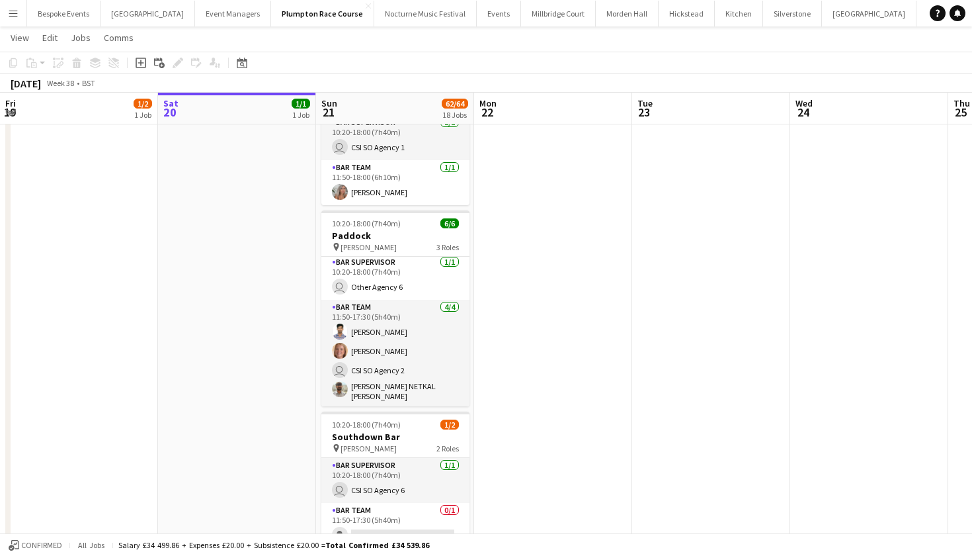
scroll to position [44, 0]
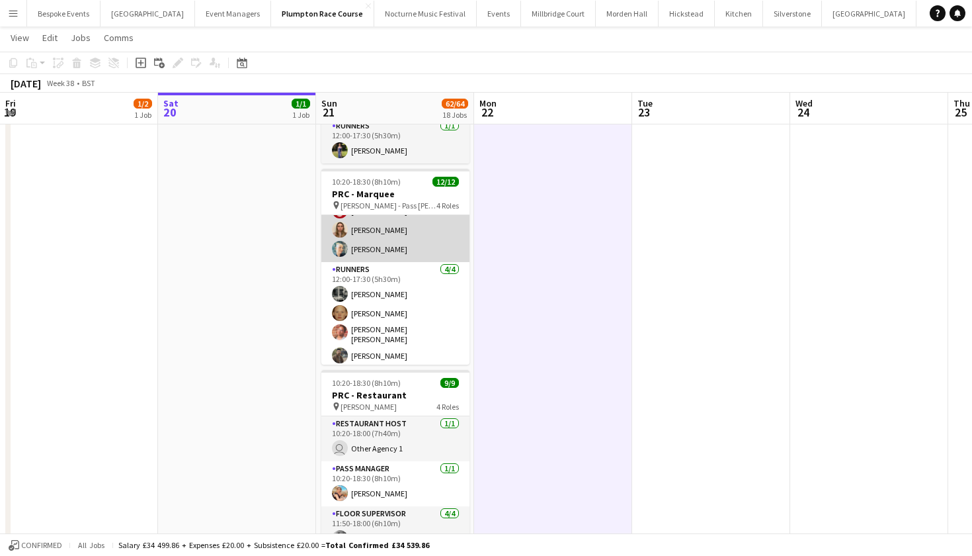
click at [373, 256] on app-card-role "Floor Supervisor 6/6 11:50-18:00 (6h10m) Daisy Marshall Hannah Bellasis Deborah…" at bounding box center [395, 191] width 148 height 141
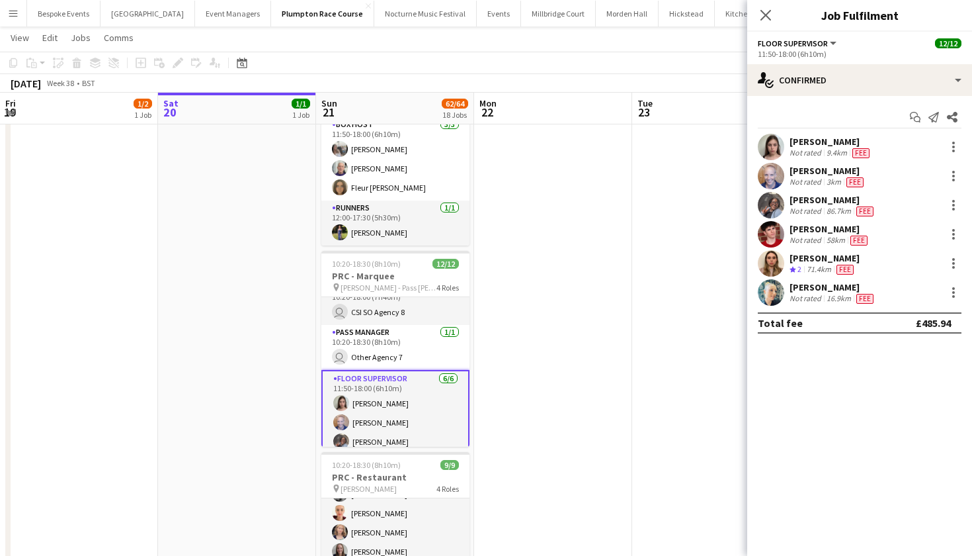
click at [363, 396] on app-card-role "Floor Supervisor 6/6 11:50-18:00 (6h10m) Daisy Marshall Hannah Bellasis Deborah…" at bounding box center [395, 442] width 148 height 144
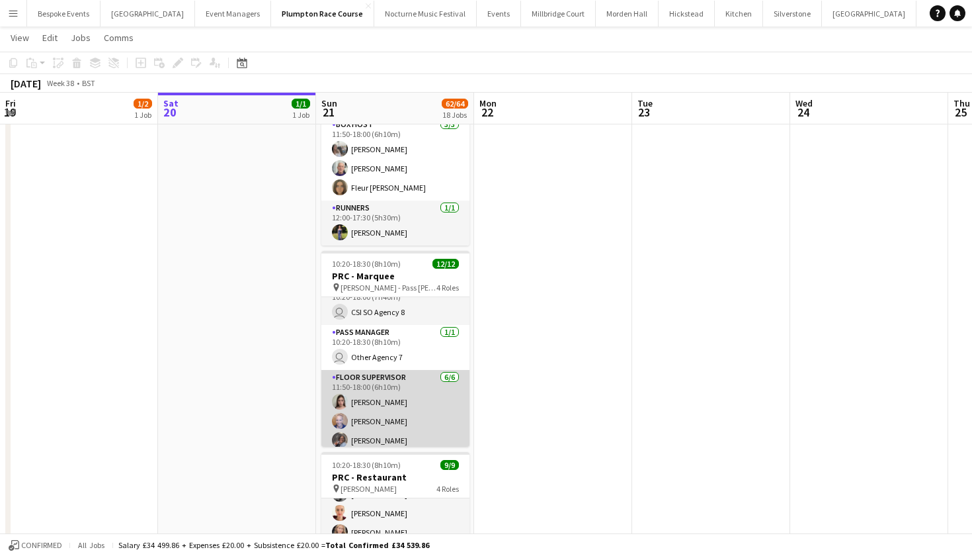
click at [363, 396] on app-card-role "Floor Supervisor 6/6 11:50-18:00 (6h10m) Daisy Marshall Hannah Bellasis Deborah…" at bounding box center [395, 440] width 148 height 141
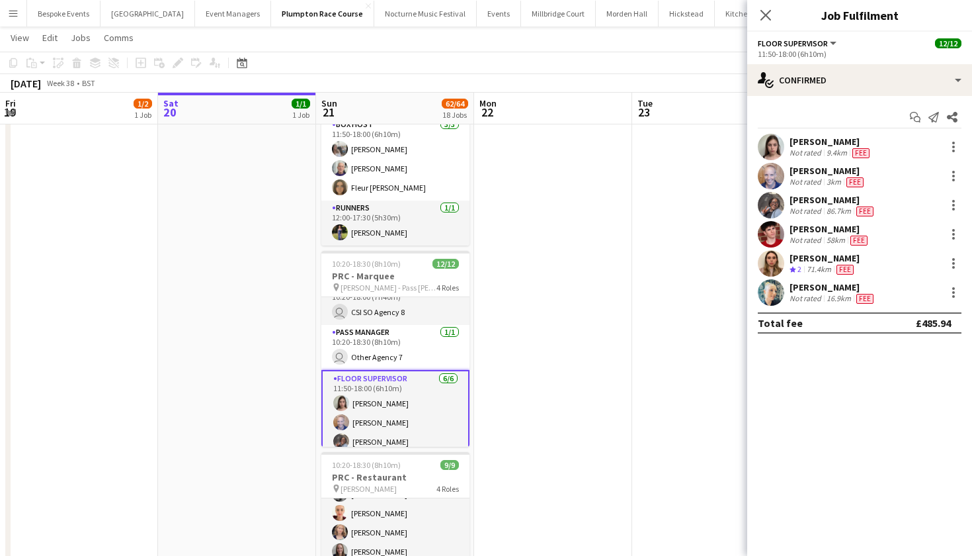
click at [772, 136] on app-user-avatar at bounding box center [771, 147] width 26 height 26
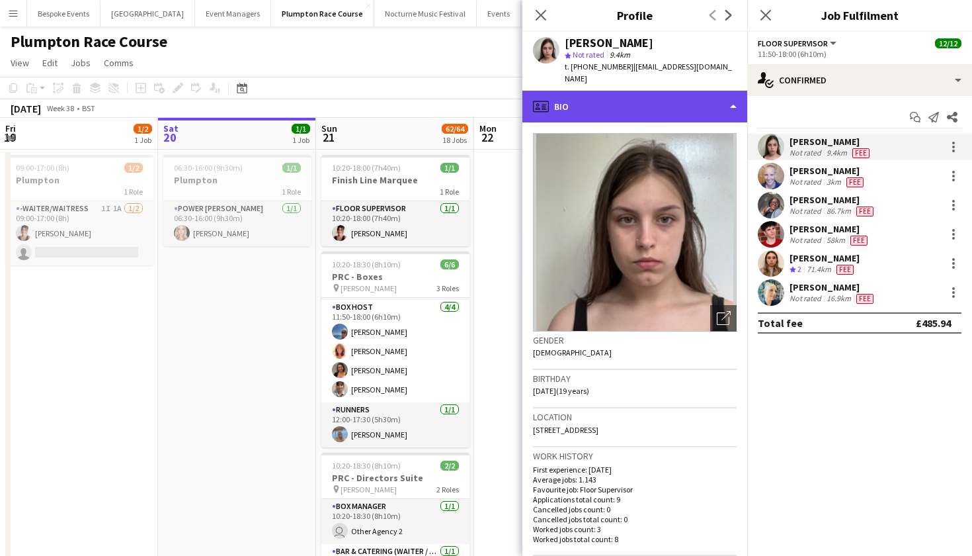
click at [717, 96] on div "profile Bio" at bounding box center [634, 107] width 225 height 32
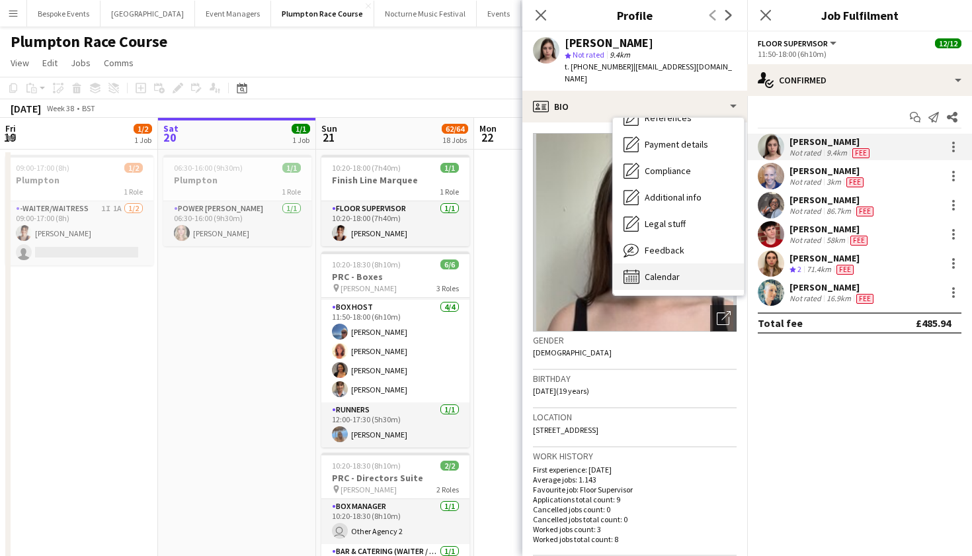
click at [713, 263] on div "Calendar Calendar" at bounding box center [678, 276] width 131 height 26
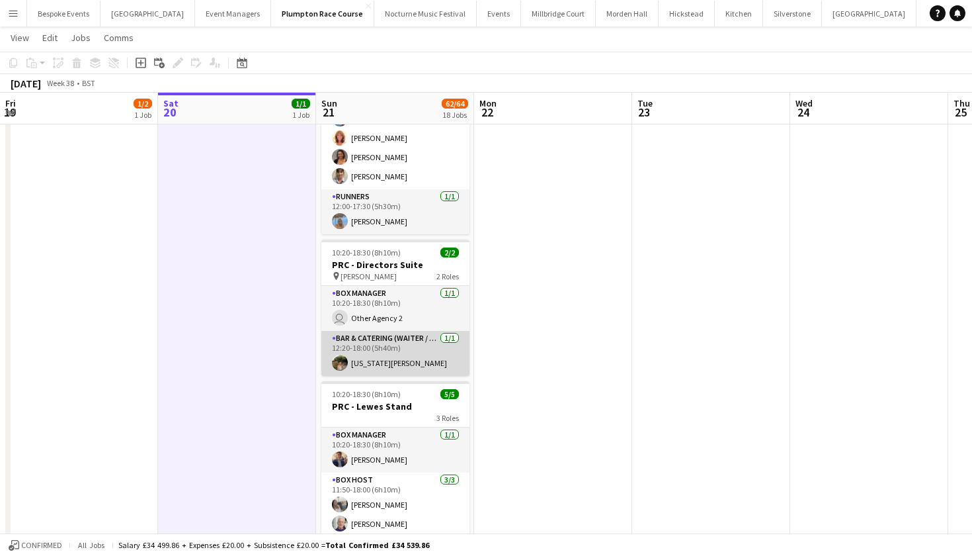
click at [378, 338] on app-card-role "Bar & Catering (Waiter / waitress) 1/1 12:20-18:00 (5h40m) Georgia Ek" at bounding box center [395, 353] width 148 height 45
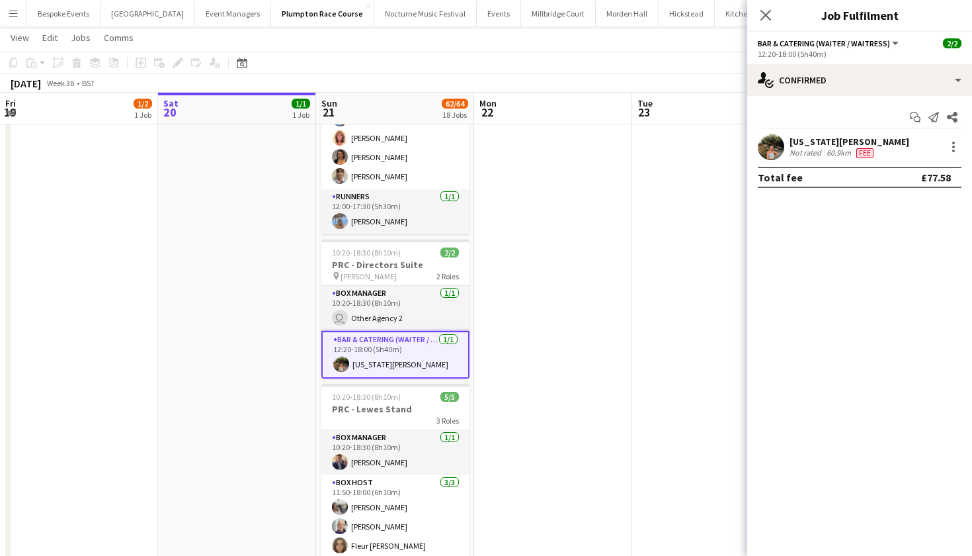
click at [778, 144] on app-user-avatar at bounding box center [771, 147] width 26 height 26
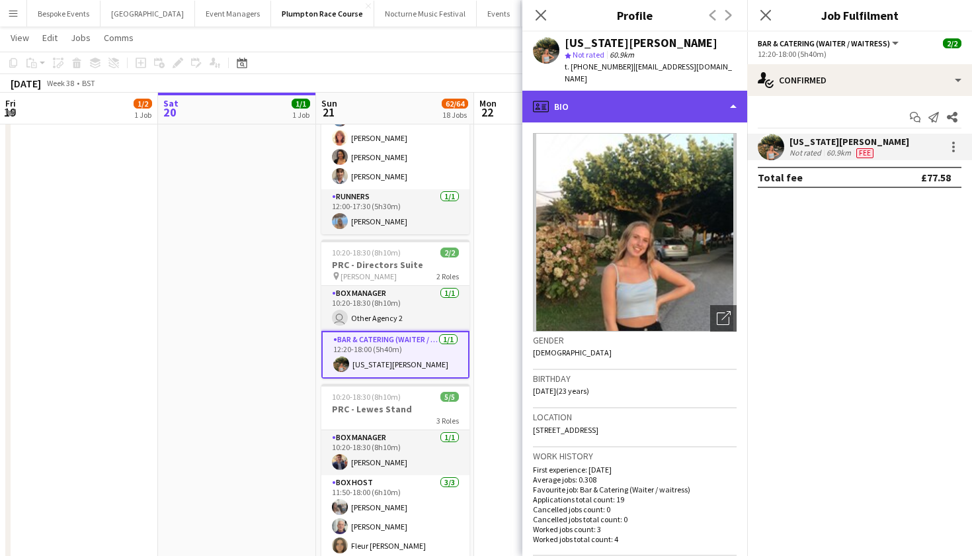
click at [698, 99] on div "profile Bio" at bounding box center [634, 107] width 225 height 32
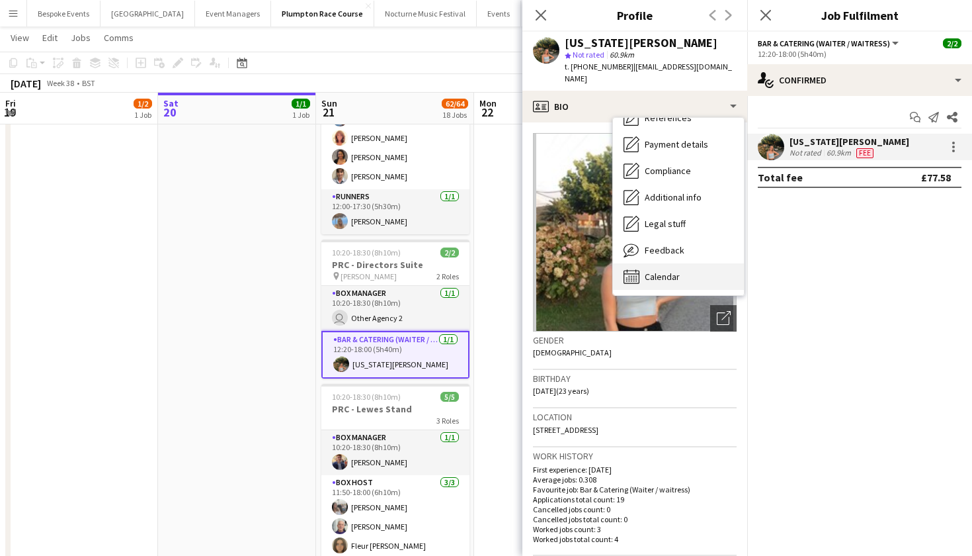
click at [687, 263] on div "Calendar Calendar" at bounding box center [678, 276] width 131 height 26
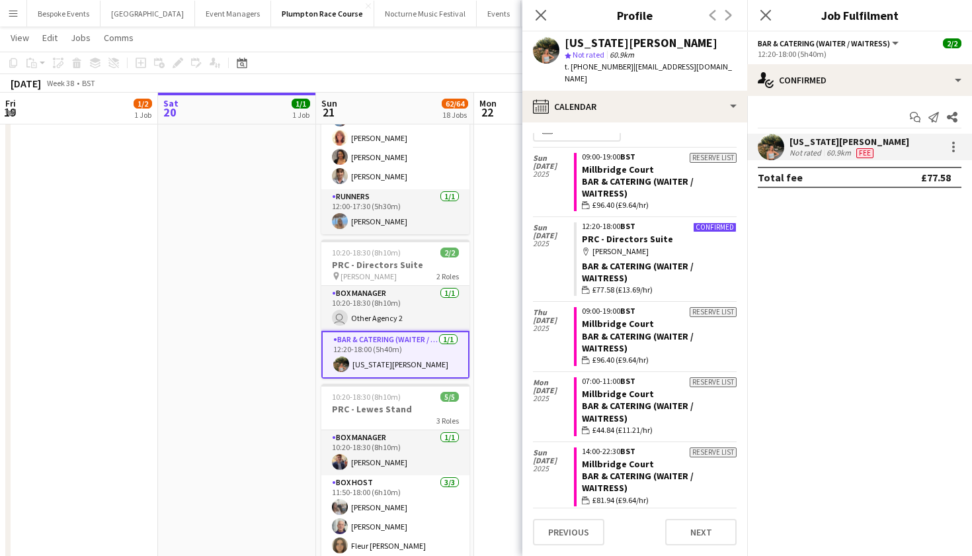
click at [776, 143] on app-user-avatar at bounding box center [771, 147] width 26 height 26
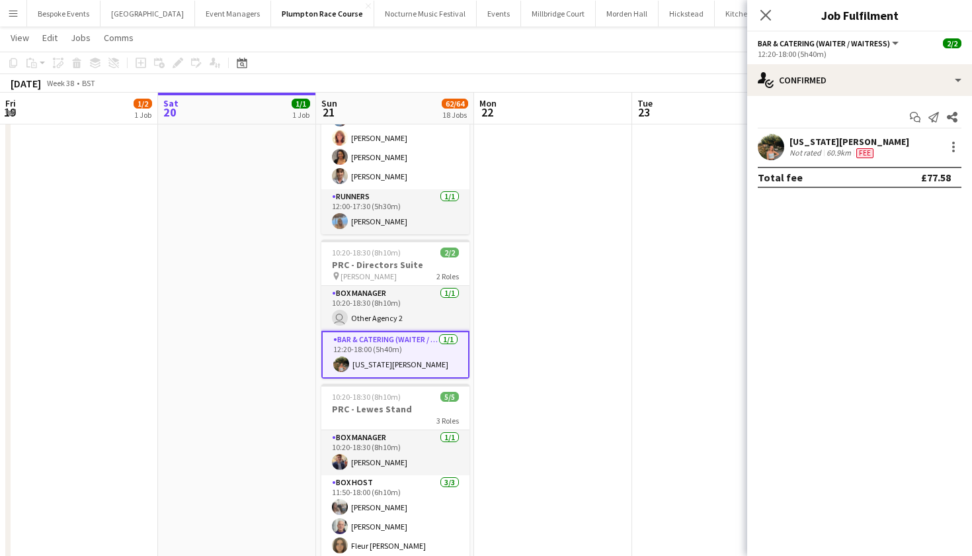
click at [776, 143] on app-user-avatar at bounding box center [771, 147] width 26 height 26
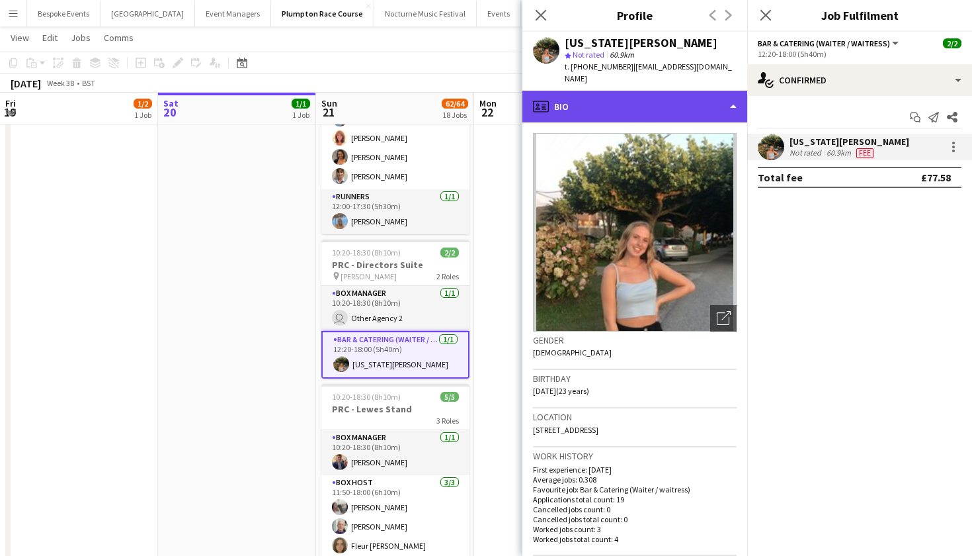
click at [705, 97] on div "profile Bio" at bounding box center [634, 107] width 225 height 32
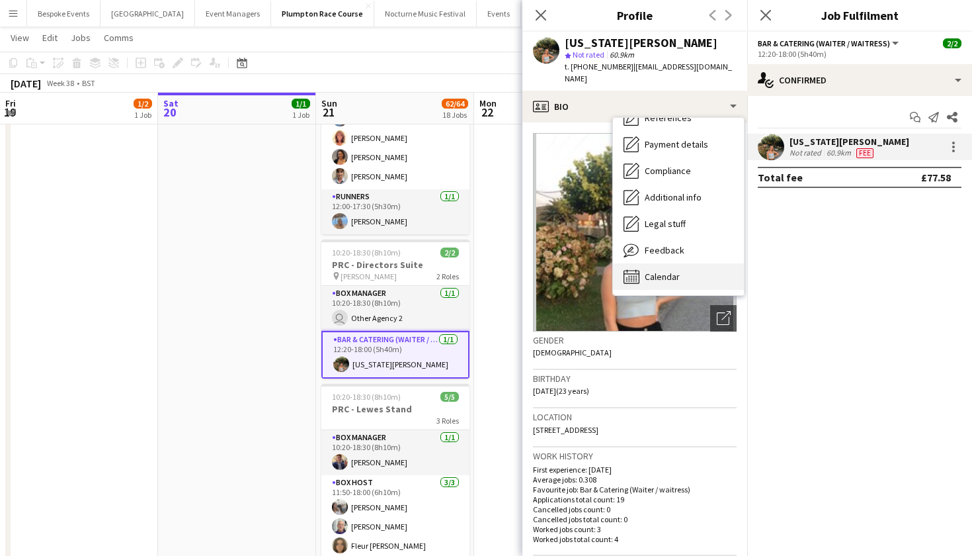
click at [689, 263] on div "Calendar Calendar" at bounding box center [678, 276] width 131 height 26
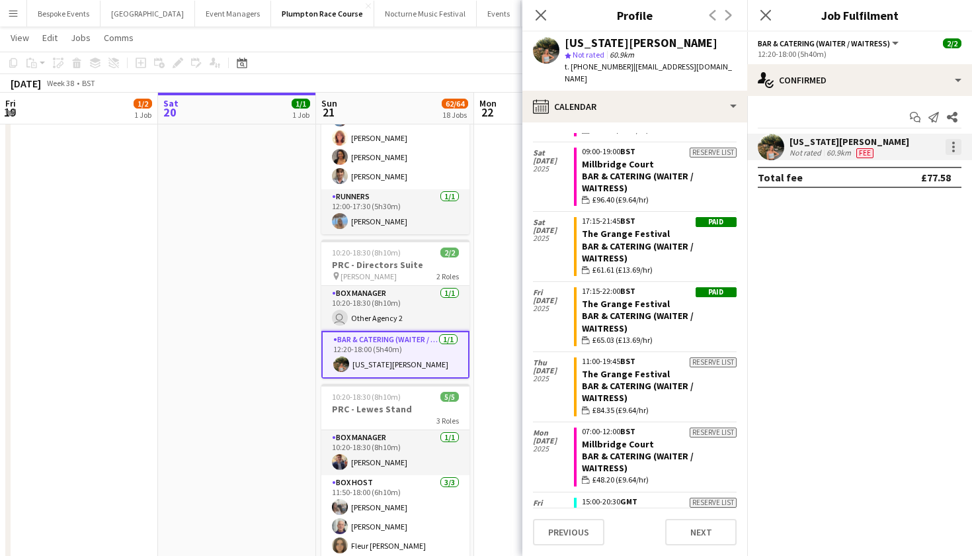
click at [952, 145] on div at bounding box center [954, 147] width 16 height 16
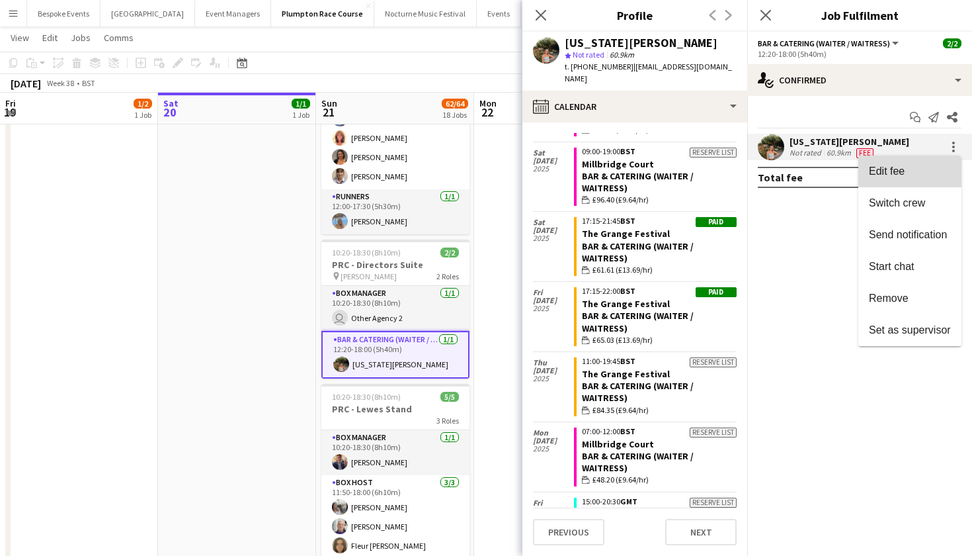
click at [936, 167] on span "Edit fee" at bounding box center [910, 171] width 82 height 12
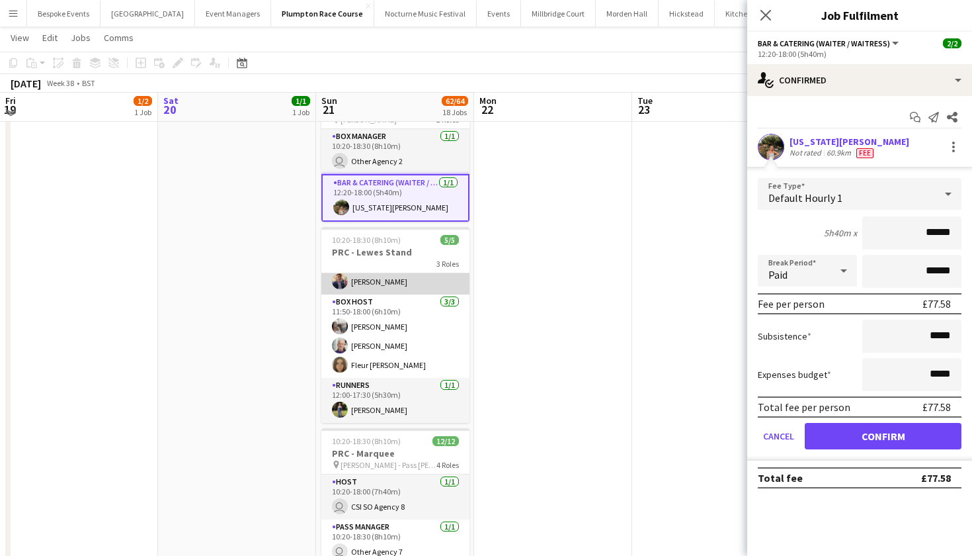
scroll to position [370, 0]
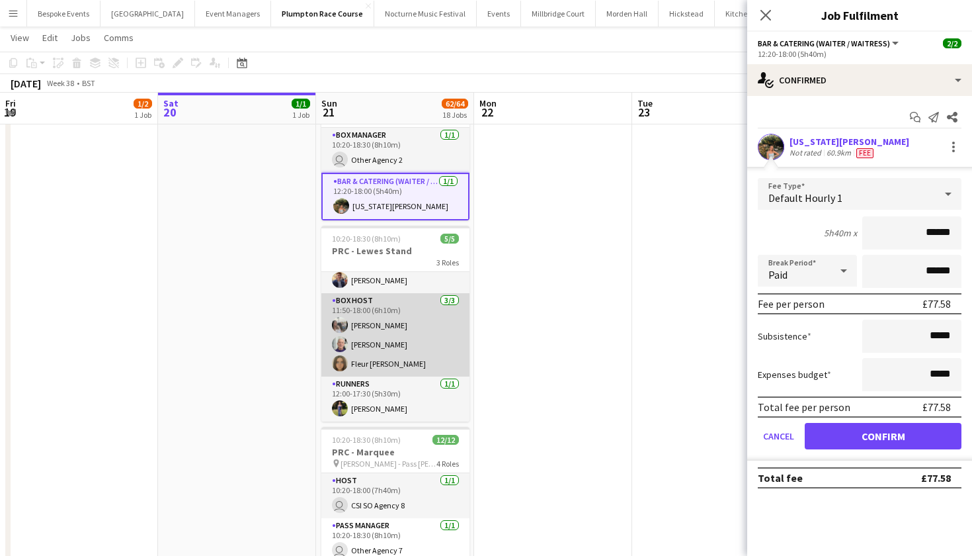
click at [435, 362] on app-card-role "Box Host 3/3 11:50-18:00 (6h10m) Elodie Noble Peter Gretton Fleur Connolly" at bounding box center [395, 334] width 148 height 83
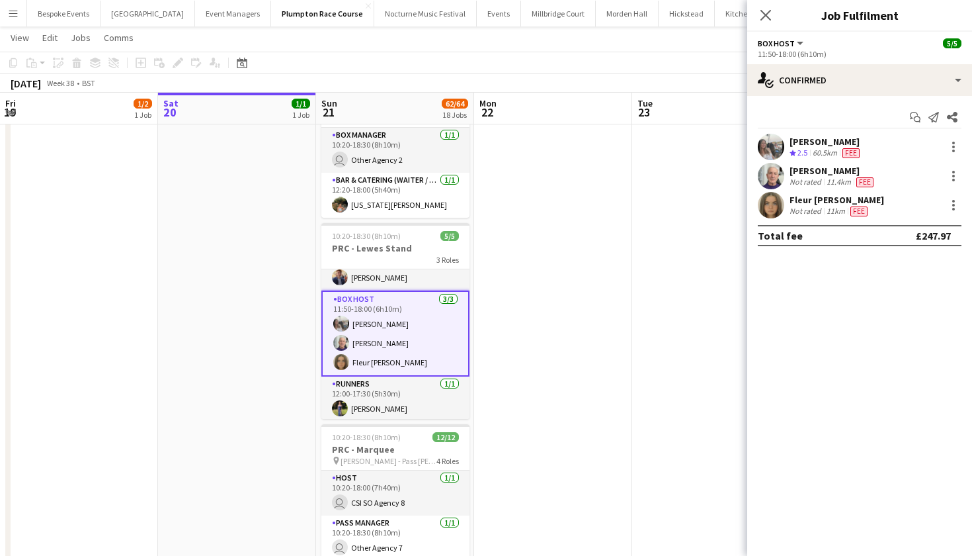
click at [770, 146] on app-user-avatar at bounding box center [771, 147] width 26 height 26
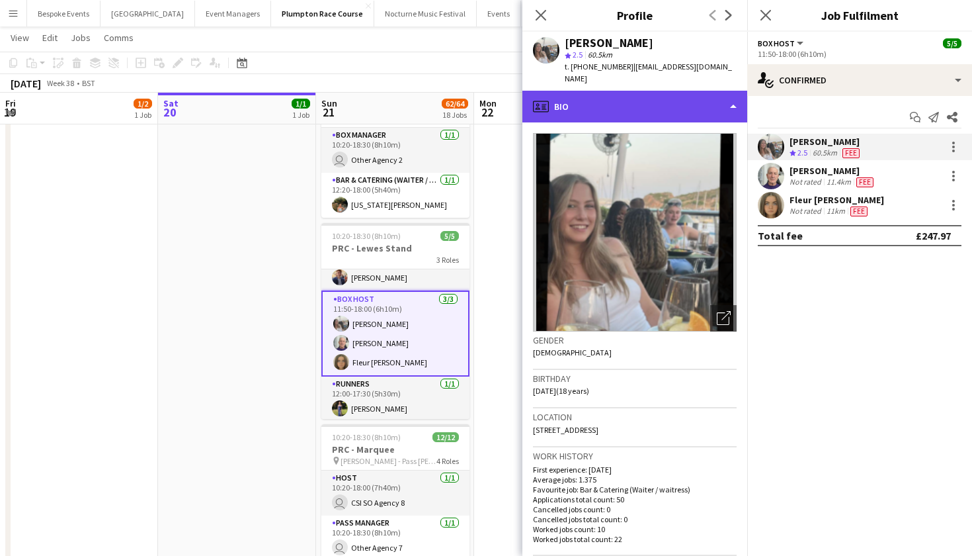
click at [665, 98] on div "profile Bio" at bounding box center [634, 107] width 225 height 32
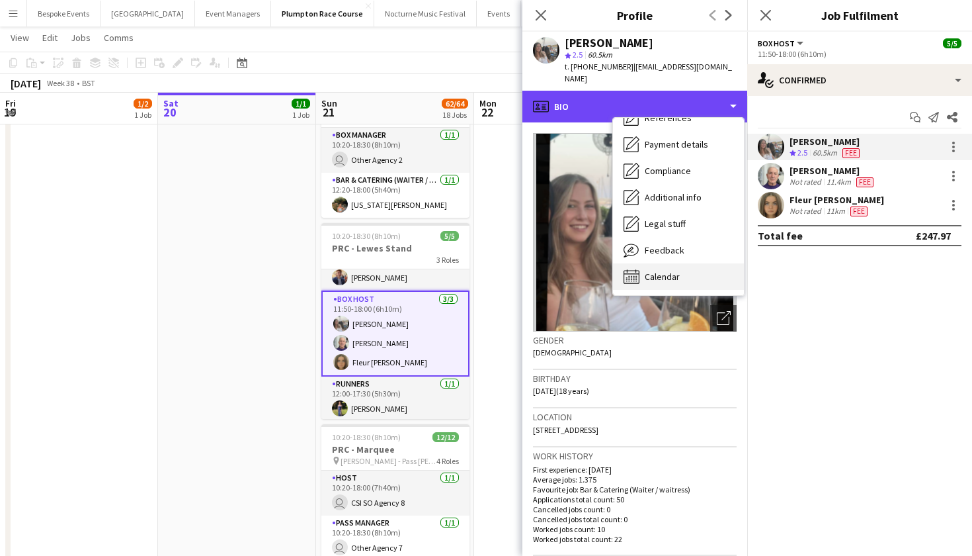
scroll to position [151, 0]
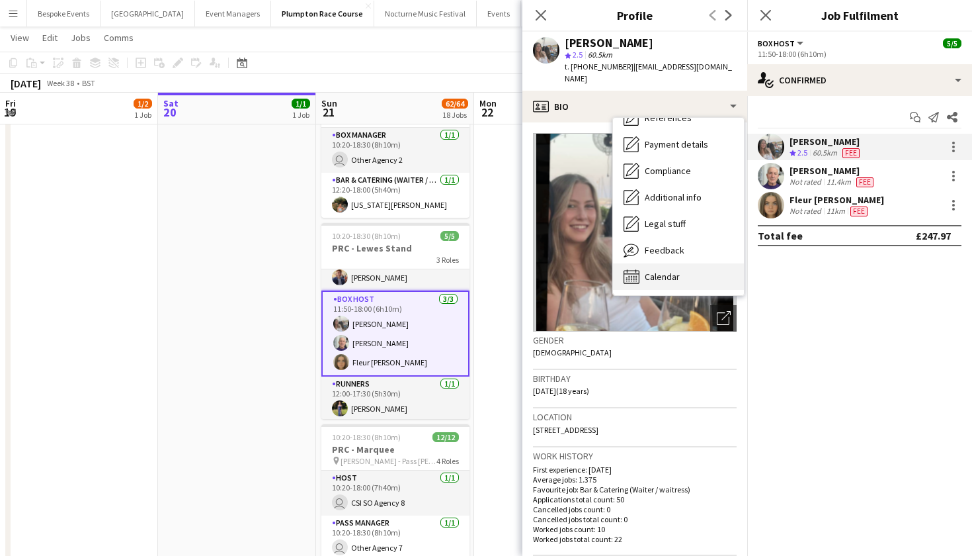
click at [664, 270] on span "Calendar" at bounding box center [662, 276] width 35 height 12
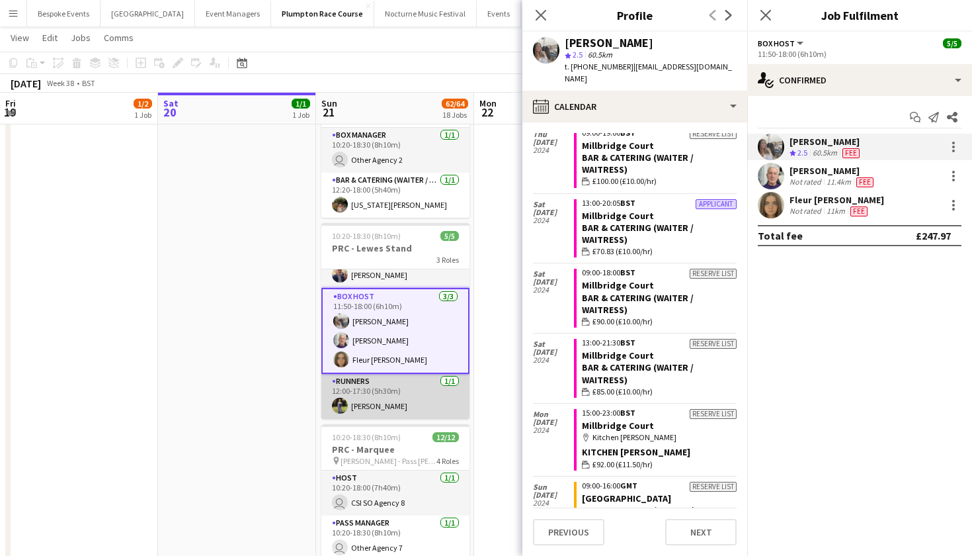
scroll to position [26, 0]
click at [403, 395] on app-card-role "Runners 1/1 12:00-17:30 (5h30m) Holly Hunter" at bounding box center [395, 396] width 148 height 45
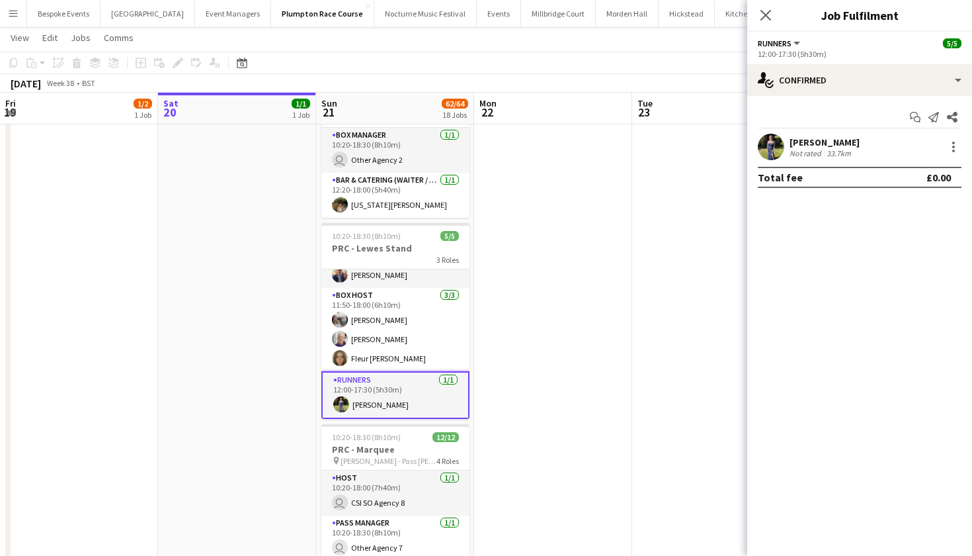
click at [769, 146] on app-user-avatar at bounding box center [771, 147] width 26 height 26
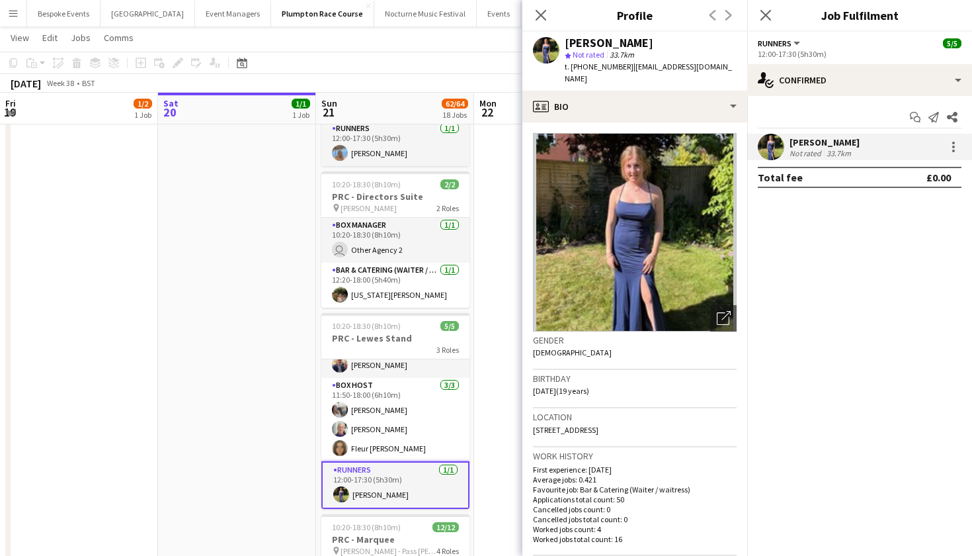
scroll to position [0, 315]
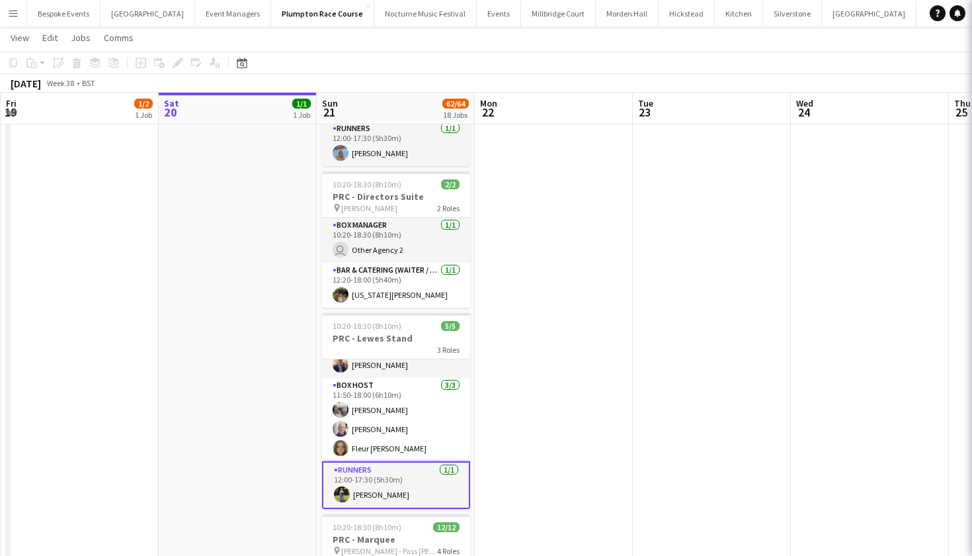
scroll to position [24, 0]
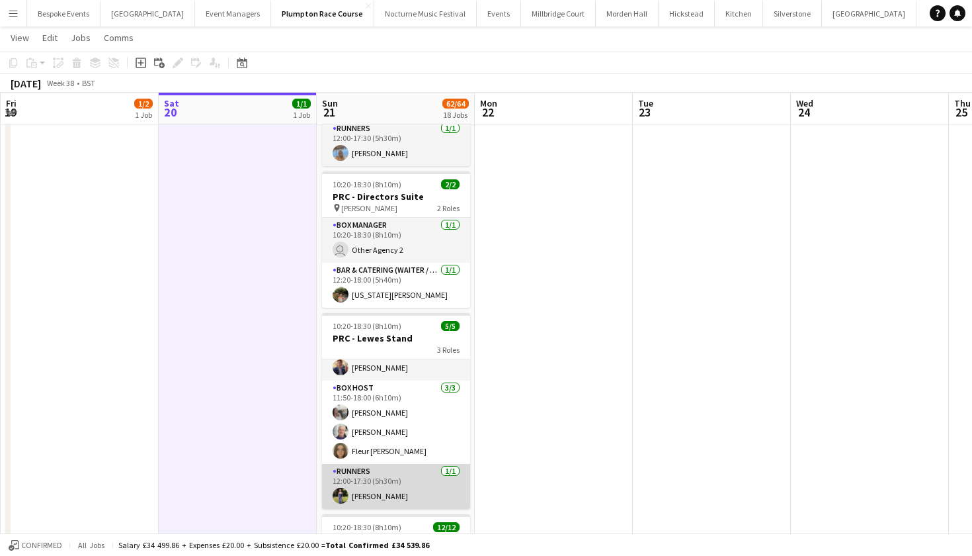
click at [374, 505] on app-card-role "Runners 1/1 12:00-17:30 (5h30m) Holly Hunter" at bounding box center [396, 486] width 148 height 45
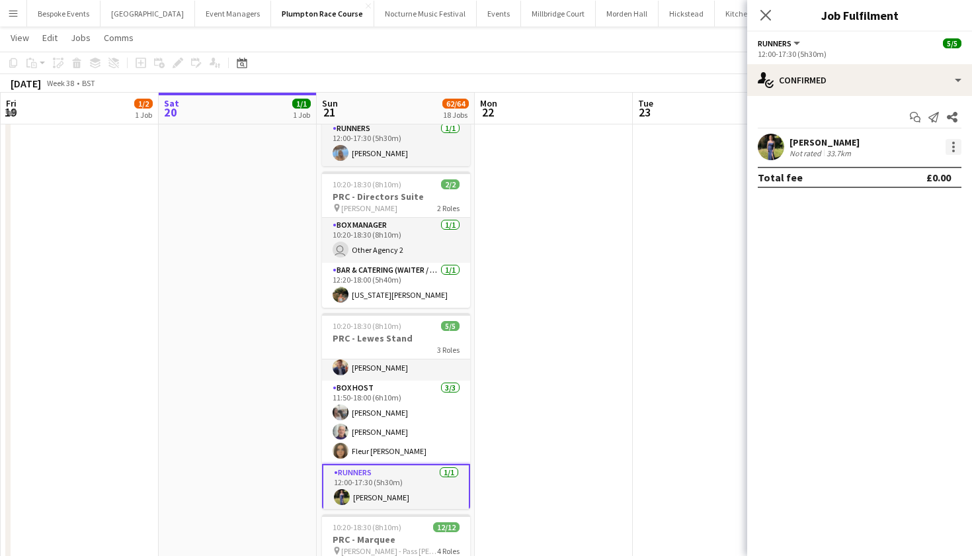
click at [954, 146] on div at bounding box center [953, 147] width 3 height 3
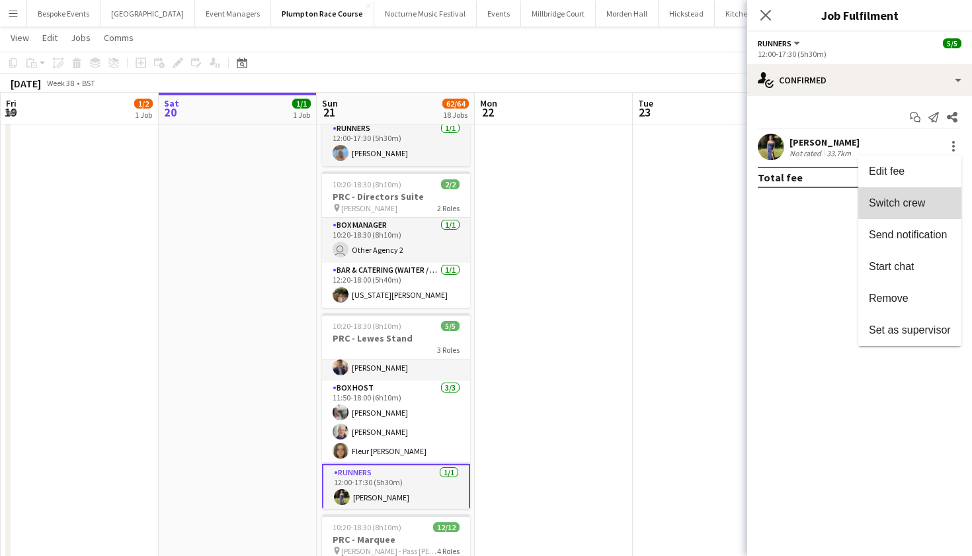
click at [948, 202] on span "Switch crew" at bounding box center [910, 203] width 82 height 12
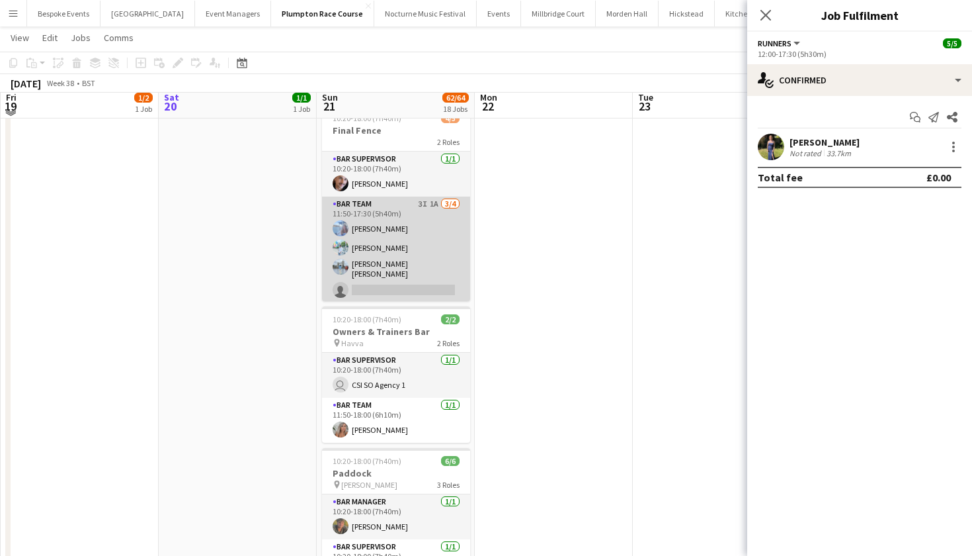
scroll to position [2110, 0]
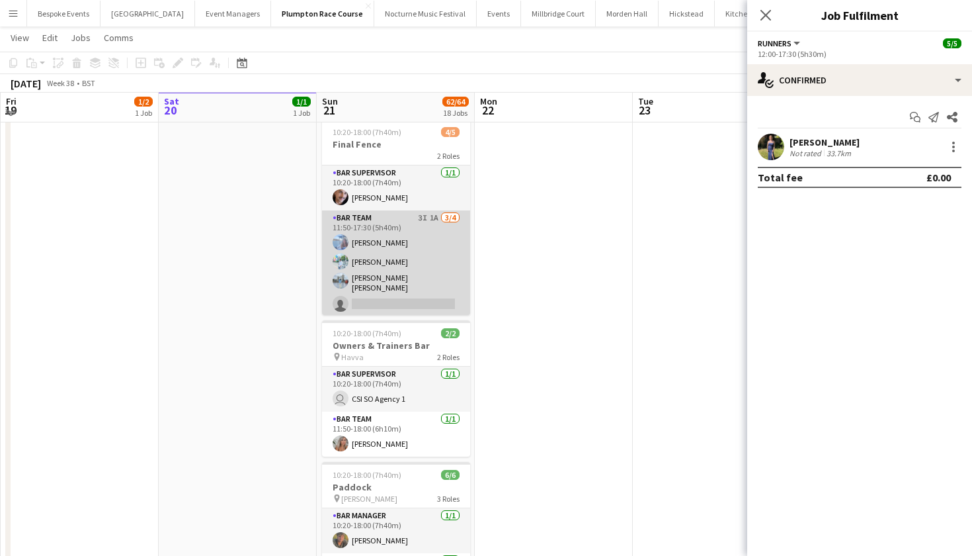
click at [387, 265] on app-card-role "Bar Team 3I 1A 3/4 11:50-17:30 (5h40m) Elena Thompson Steven Pandeti Pavan Raju…" at bounding box center [396, 263] width 148 height 106
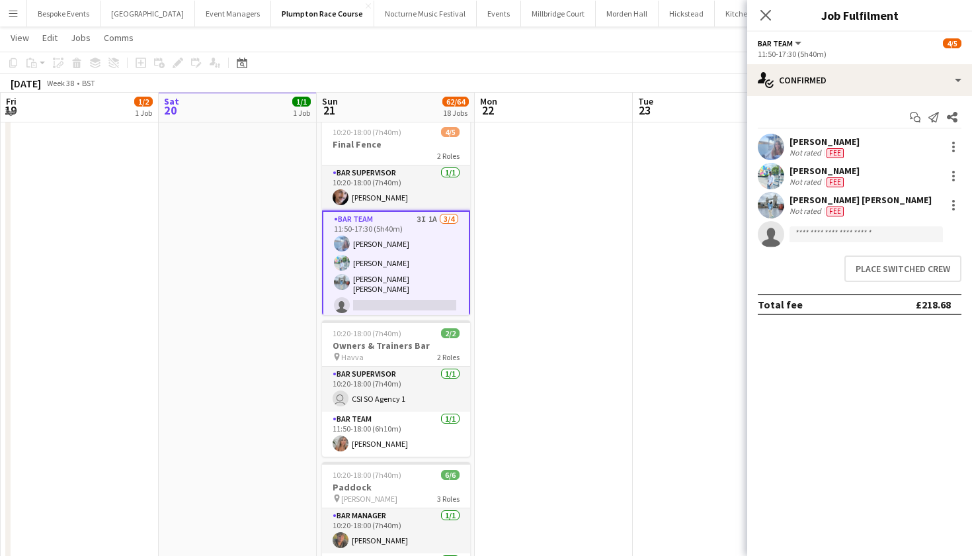
scroll to position [24, 0]
click at [862, 272] on button "Place switched crew" at bounding box center [903, 268] width 117 height 26
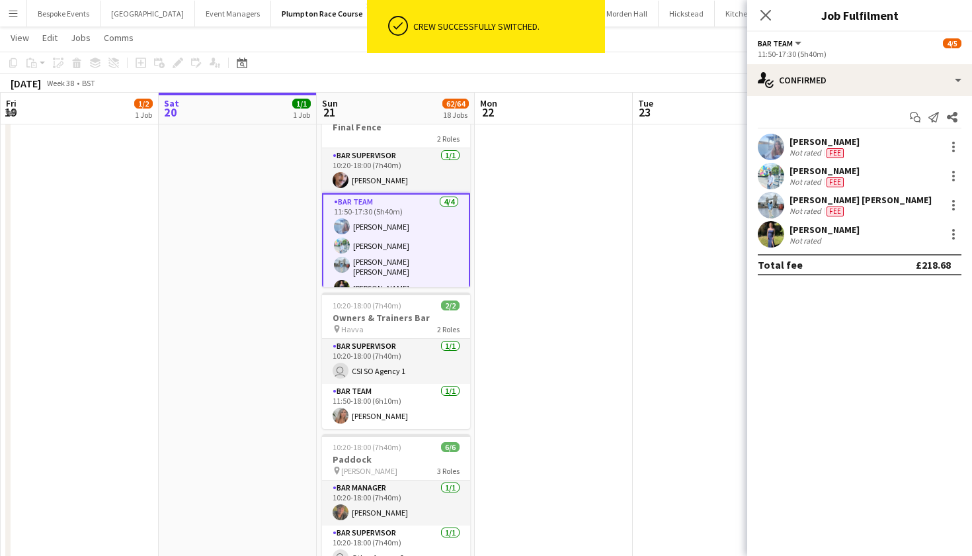
click at [604, 295] on app-date-cell at bounding box center [554, 277] width 158 height 1270
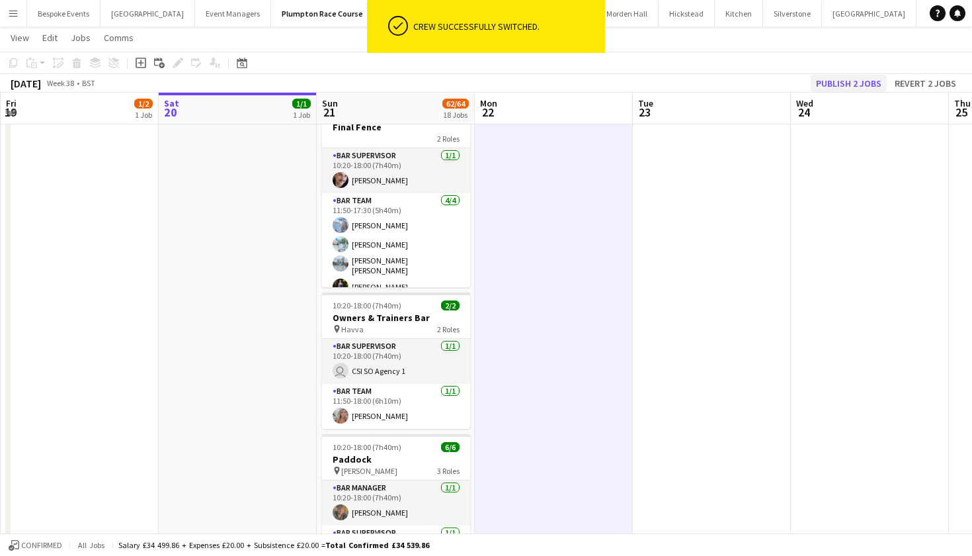
click at [864, 81] on button "Publish 2 jobs" at bounding box center [849, 83] width 76 height 17
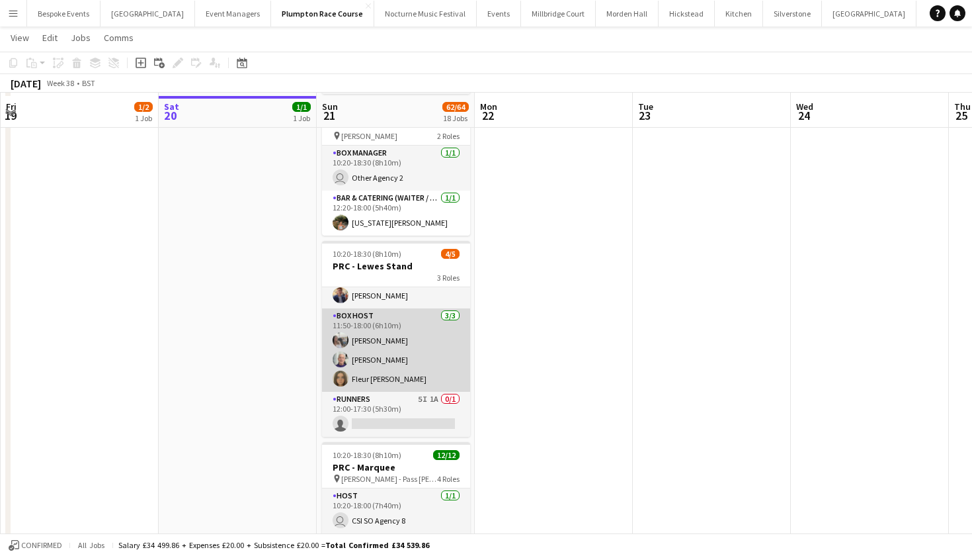
scroll to position [355, 0]
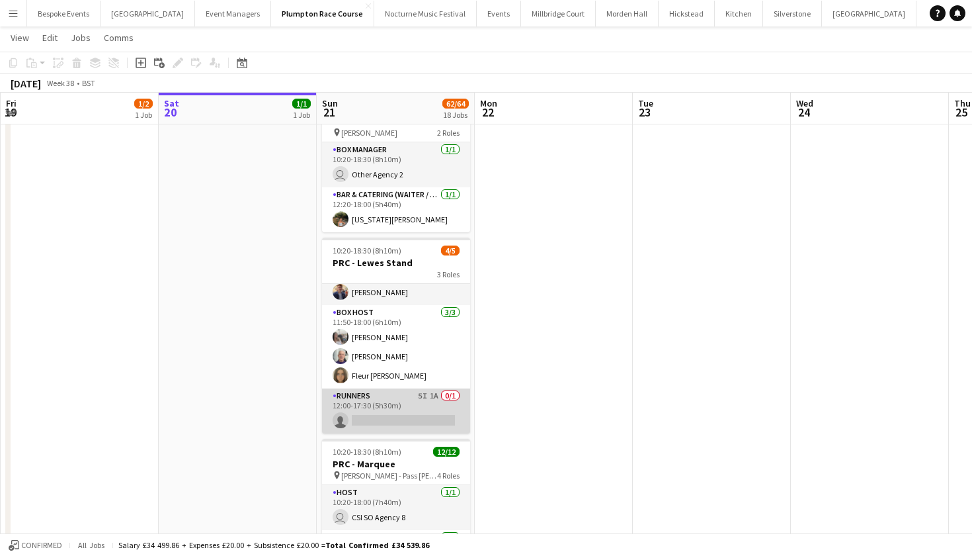
click at [397, 415] on app-card-role "Runners 5I 1A 0/1 12:00-17:30 (5h30m) single-neutral-actions" at bounding box center [396, 410] width 148 height 45
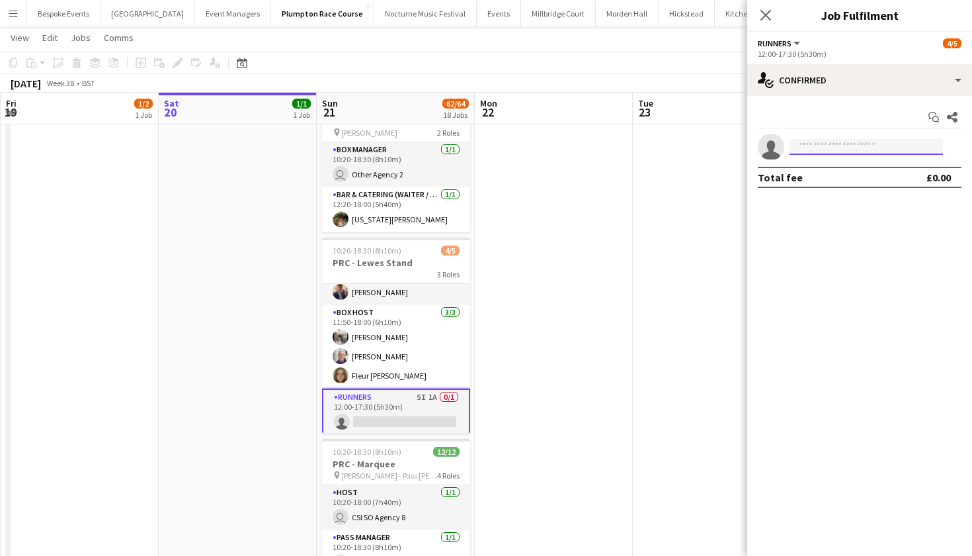
click at [813, 145] on input at bounding box center [866, 147] width 153 height 16
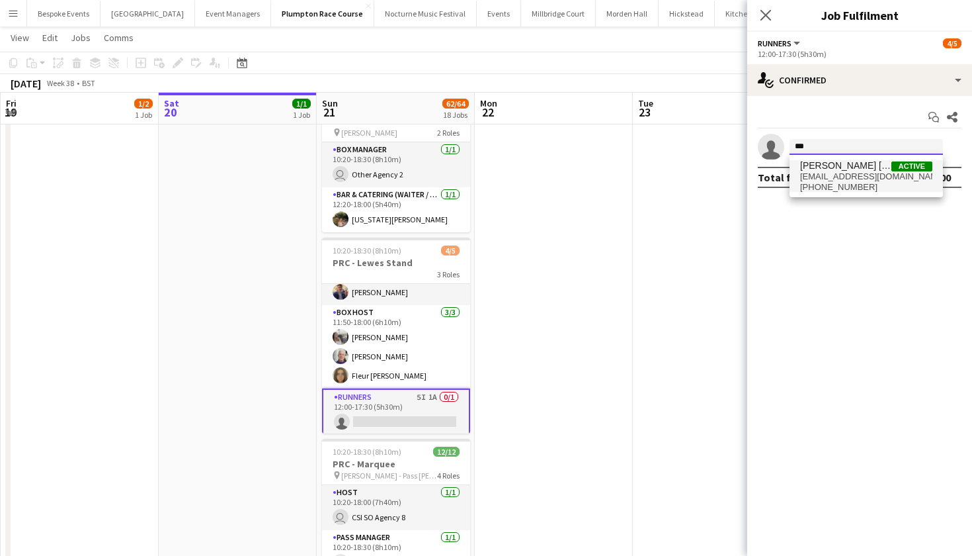
type input "***"
click at [806, 180] on span "dipakbomjan0888@gmail.com" at bounding box center [866, 176] width 132 height 11
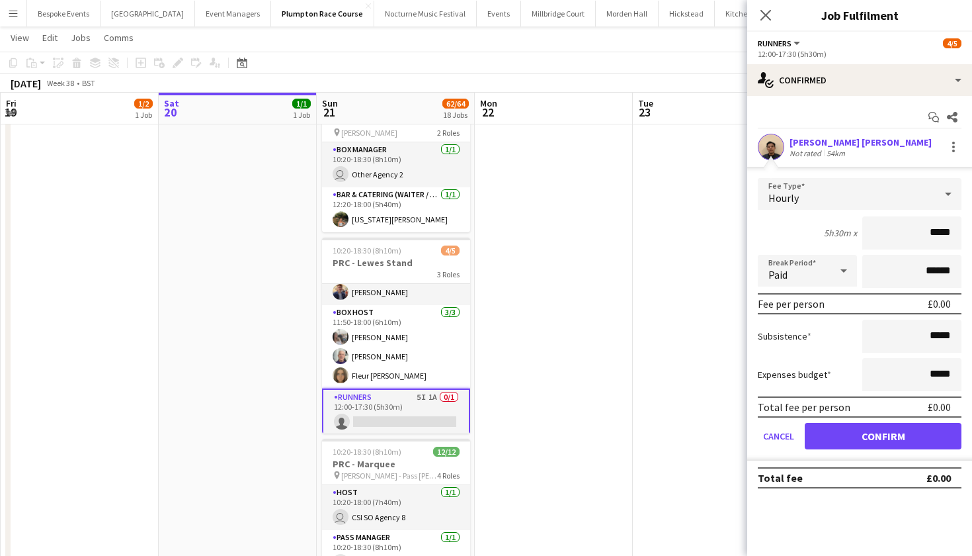
click at [828, 194] on div "Hourly" at bounding box center [846, 194] width 177 height 32
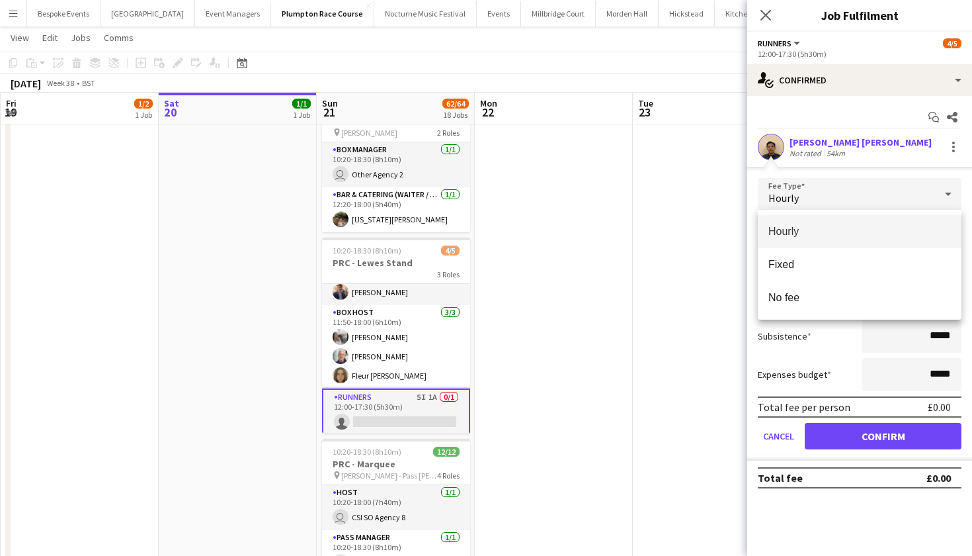
click at [870, 441] on div at bounding box center [486, 278] width 972 height 556
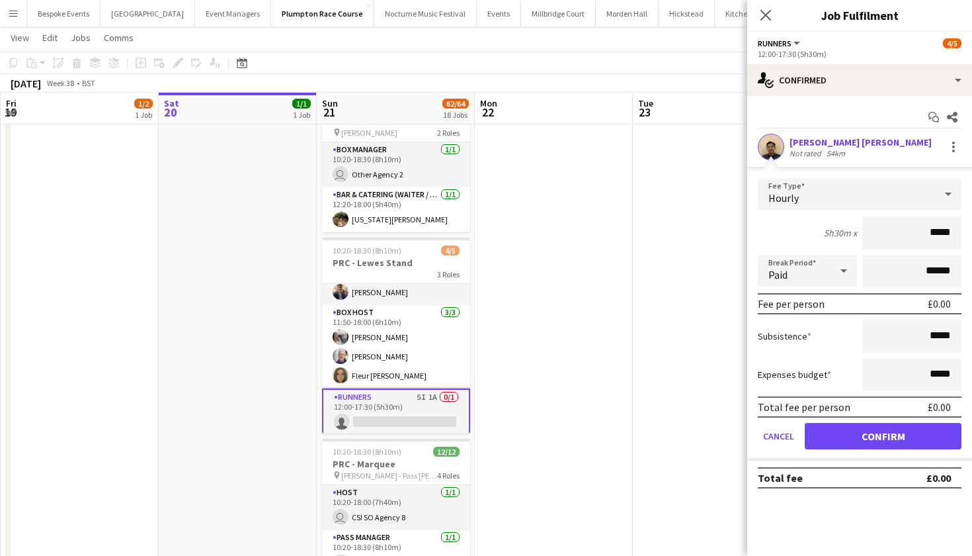
click at [870, 441] on button "Confirm" at bounding box center [883, 436] width 157 height 26
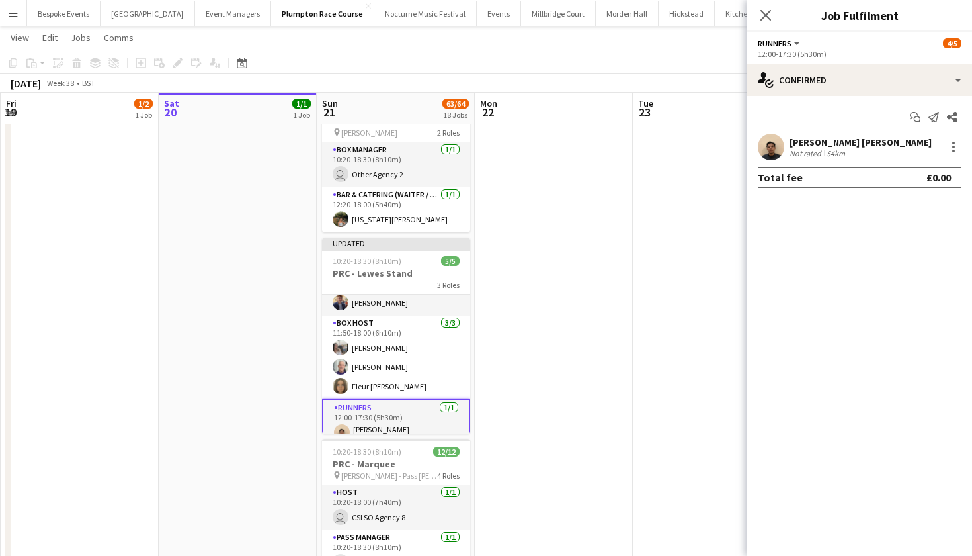
click at [781, 144] on app-user-avatar at bounding box center [771, 147] width 26 height 26
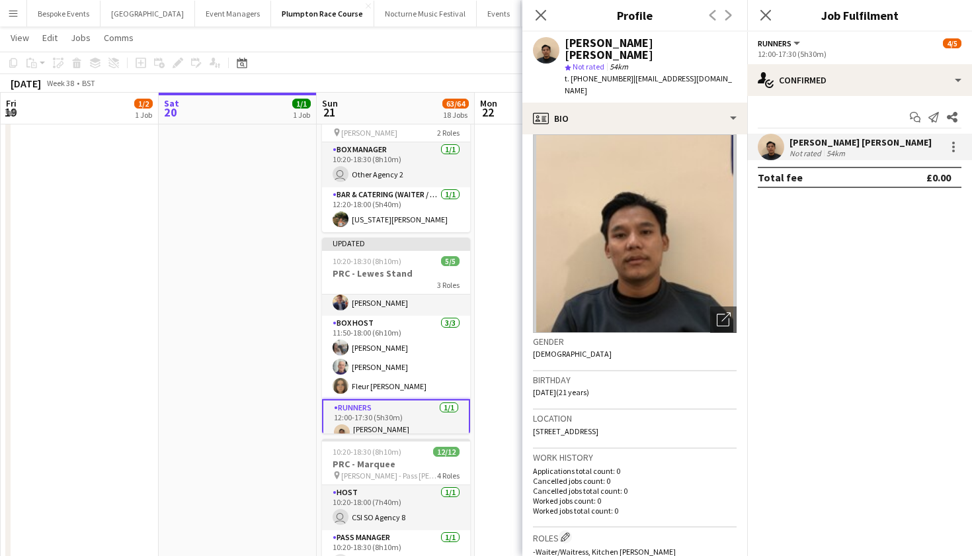
scroll to position [10, 0]
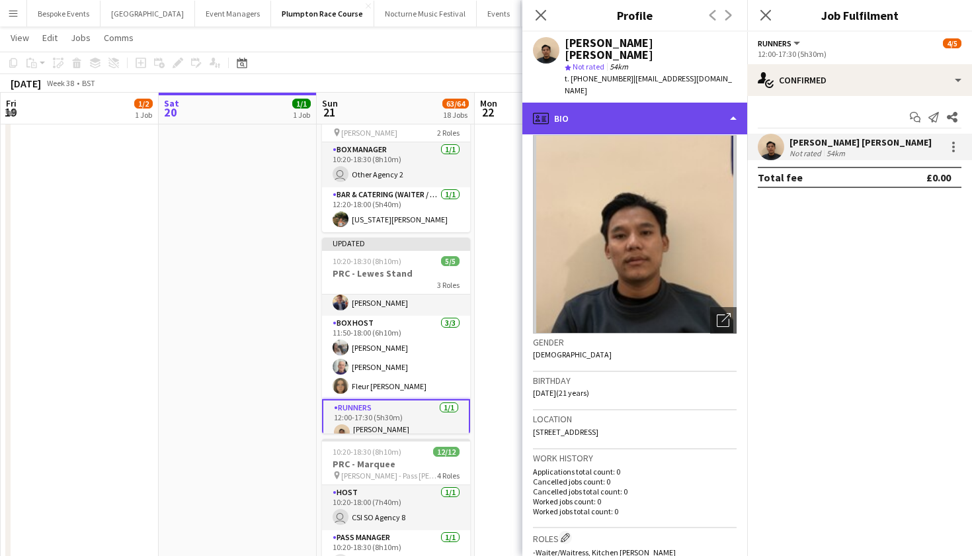
click at [633, 103] on div "profile Bio" at bounding box center [634, 119] width 225 height 32
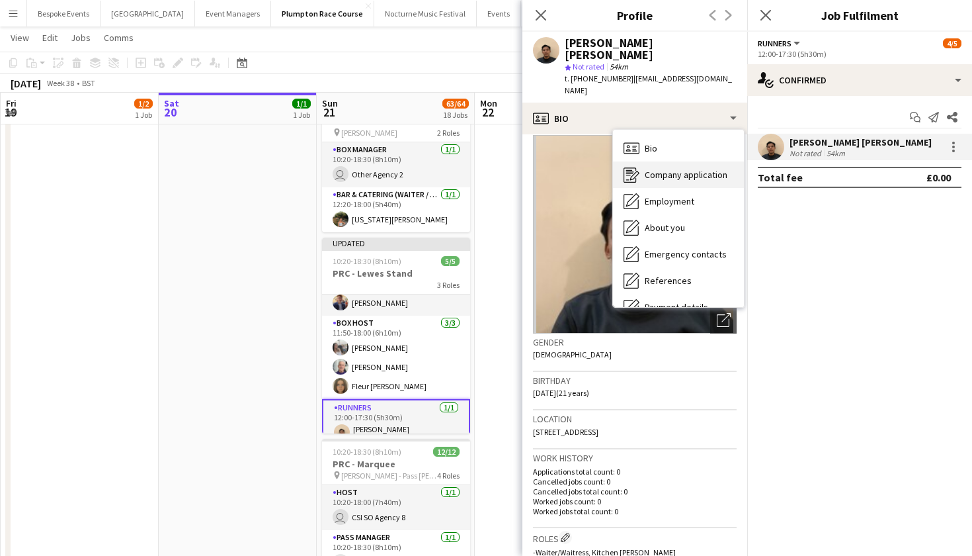
click at [660, 169] on span "Company application" at bounding box center [686, 175] width 83 height 12
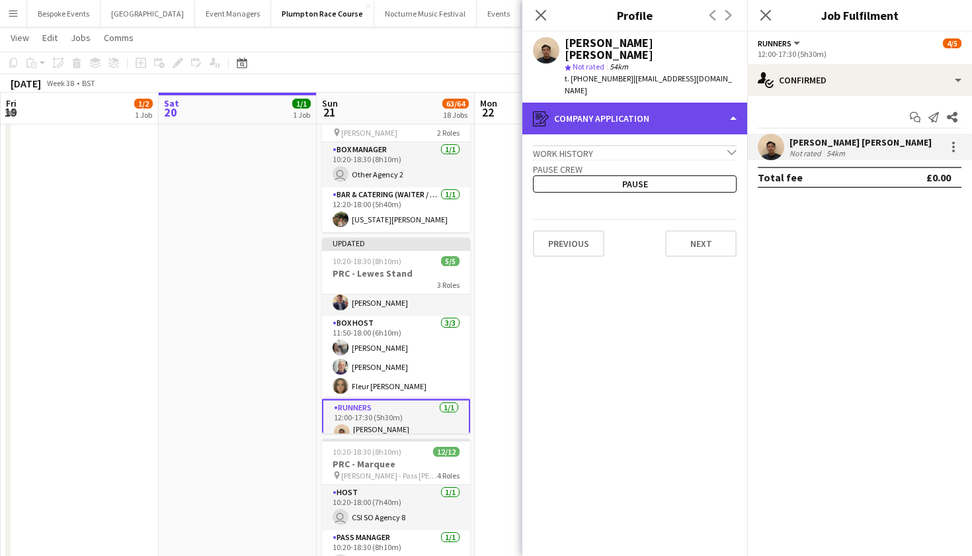
click at [646, 106] on div "register Company application" at bounding box center [634, 119] width 225 height 32
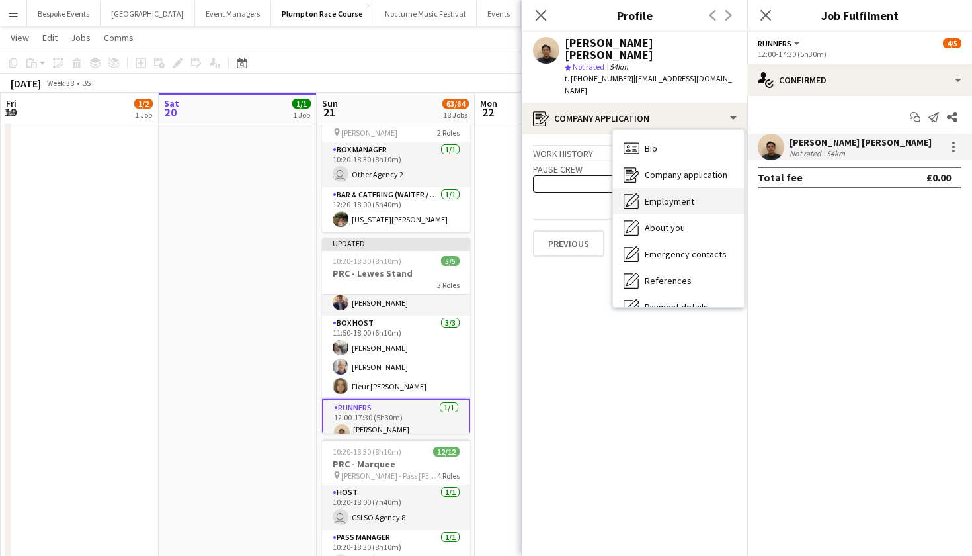
click at [654, 195] on span "Employment" at bounding box center [670, 201] width 50 height 12
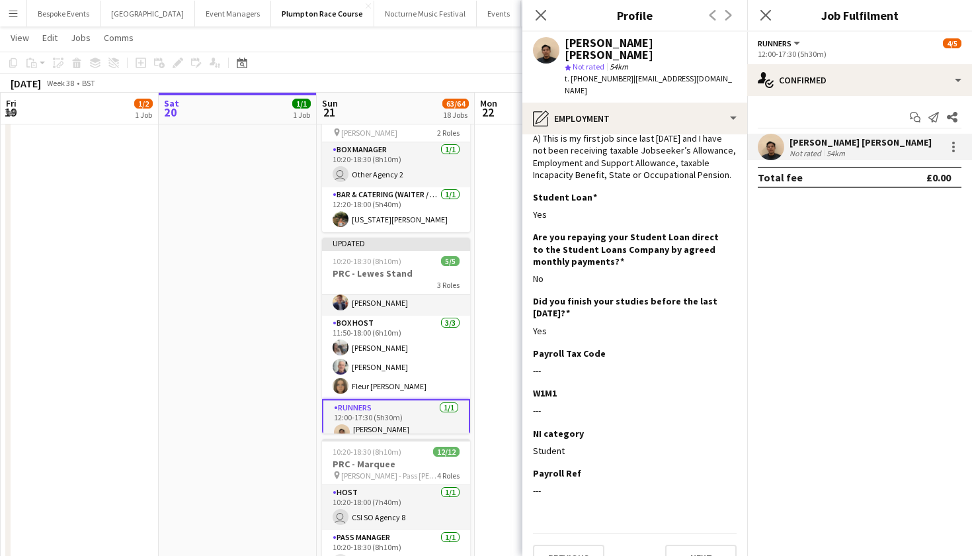
scroll to position [68, 0]
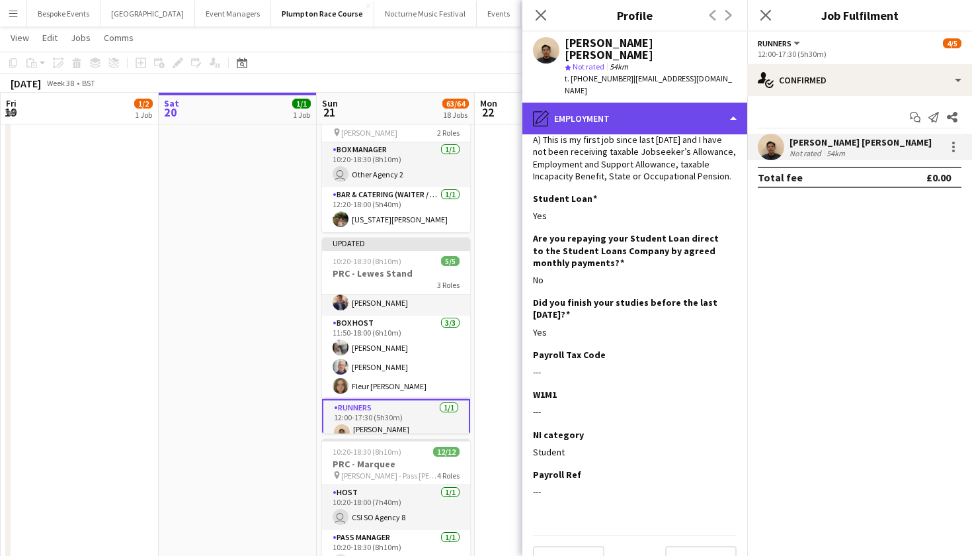
click at [644, 103] on div "pencil4 Employment" at bounding box center [634, 119] width 225 height 32
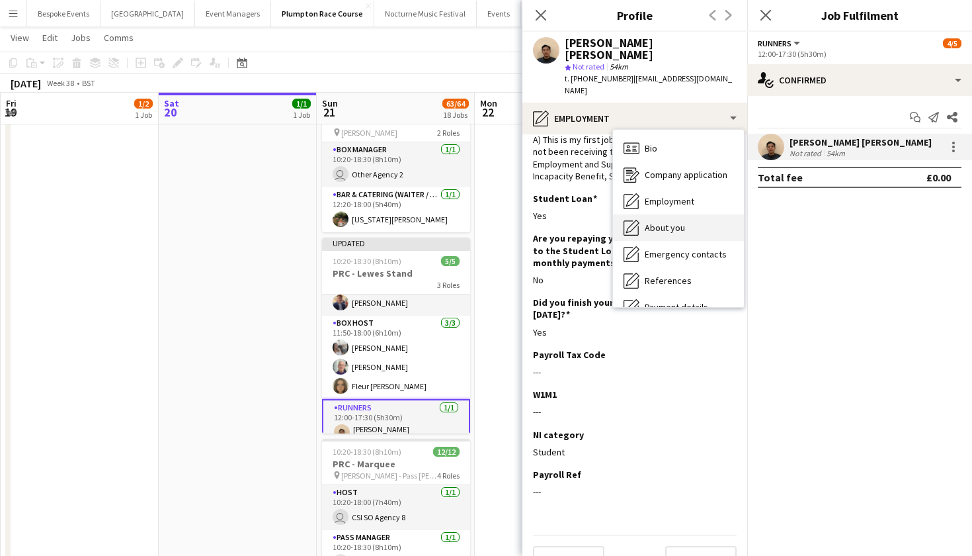
click at [661, 214] on div "About you About you" at bounding box center [678, 227] width 131 height 26
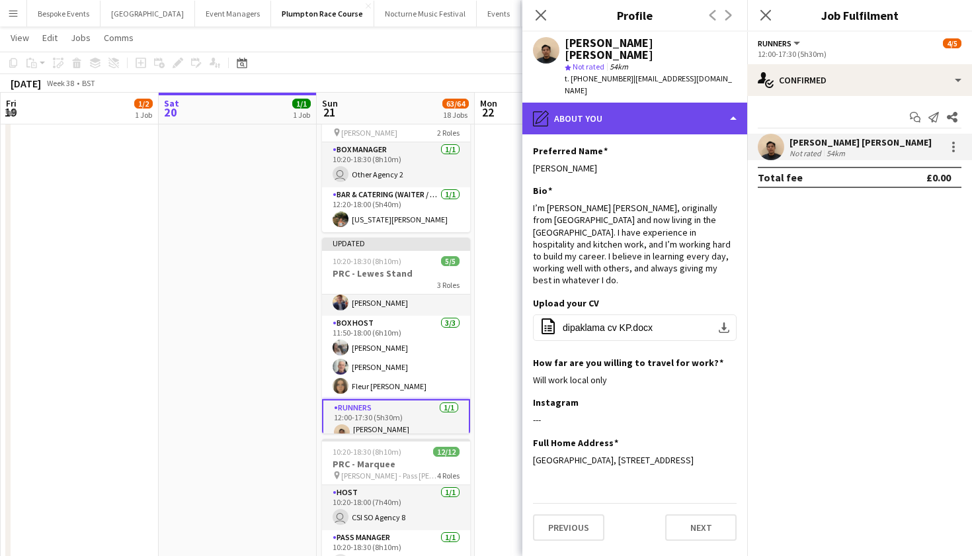
click at [640, 103] on div "pencil4 About you" at bounding box center [634, 119] width 225 height 32
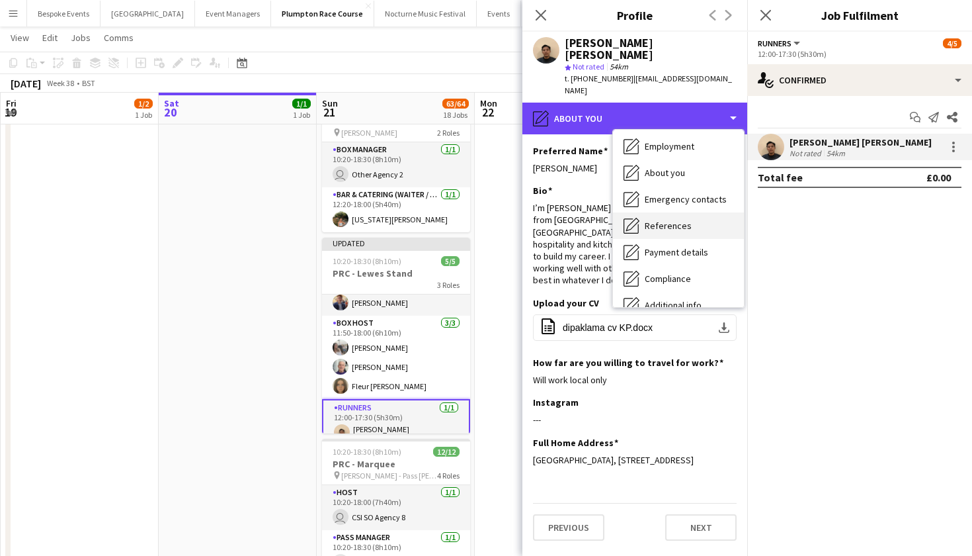
scroll to position [56, 0]
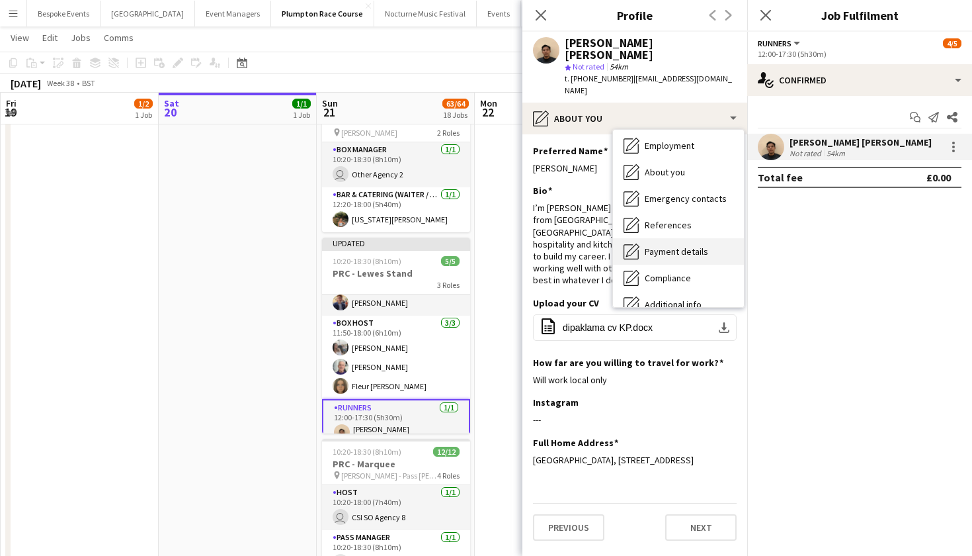
click at [658, 245] on span "Payment details" at bounding box center [676, 251] width 63 height 12
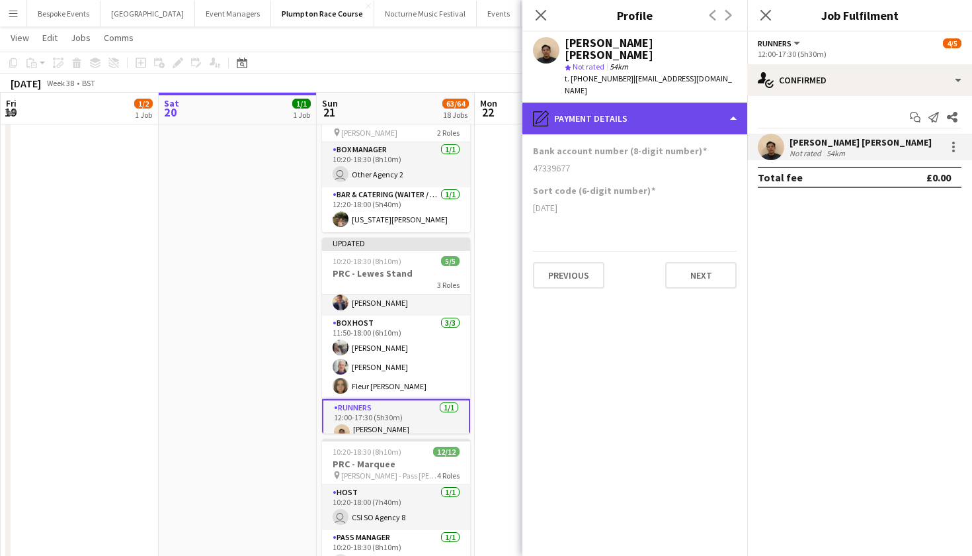
click at [653, 106] on div "pencil4 Payment details" at bounding box center [634, 119] width 225 height 32
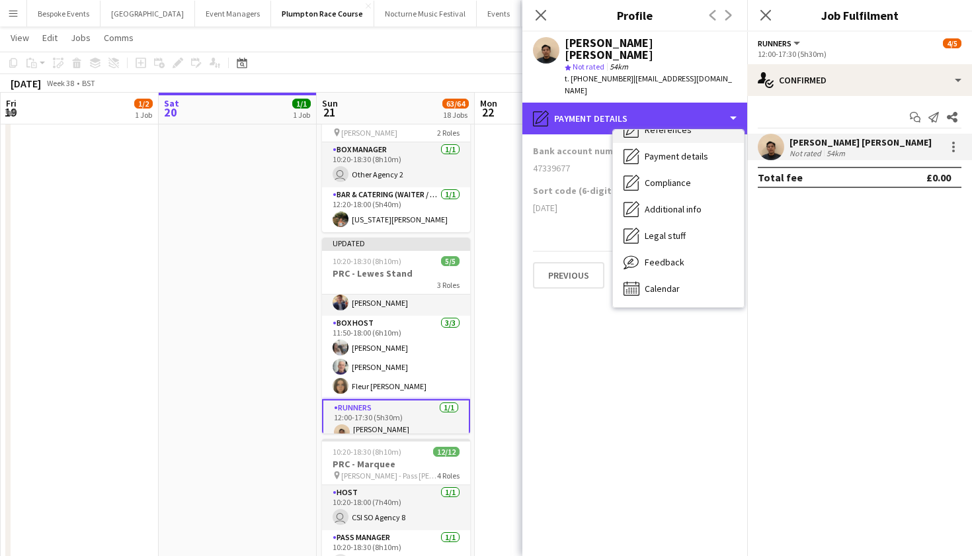
scroll to position [151, 0]
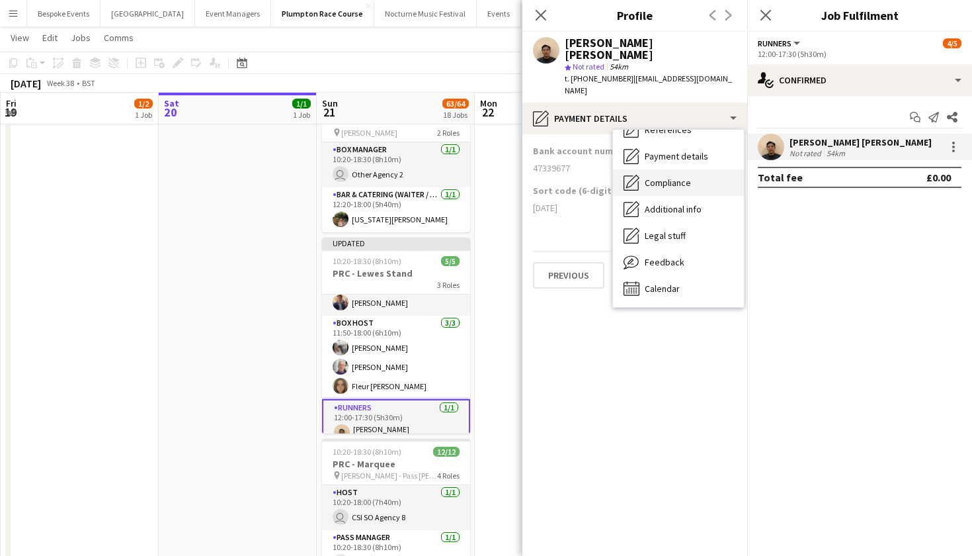
click at [663, 169] on div "Compliance Compliance" at bounding box center [678, 182] width 131 height 26
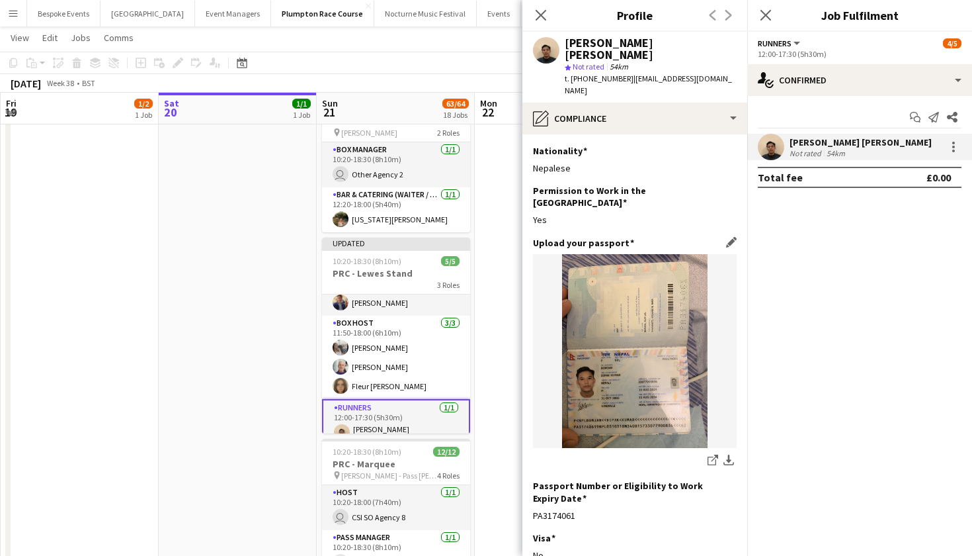
click at [585, 360] on img at bounding box center [635, 351] width 204 height 194
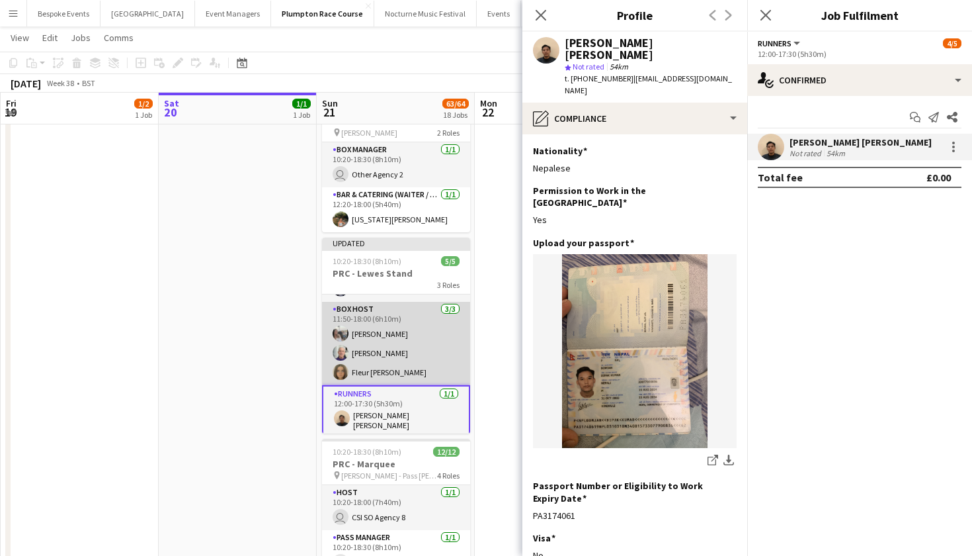
scroll to position [37, 0]
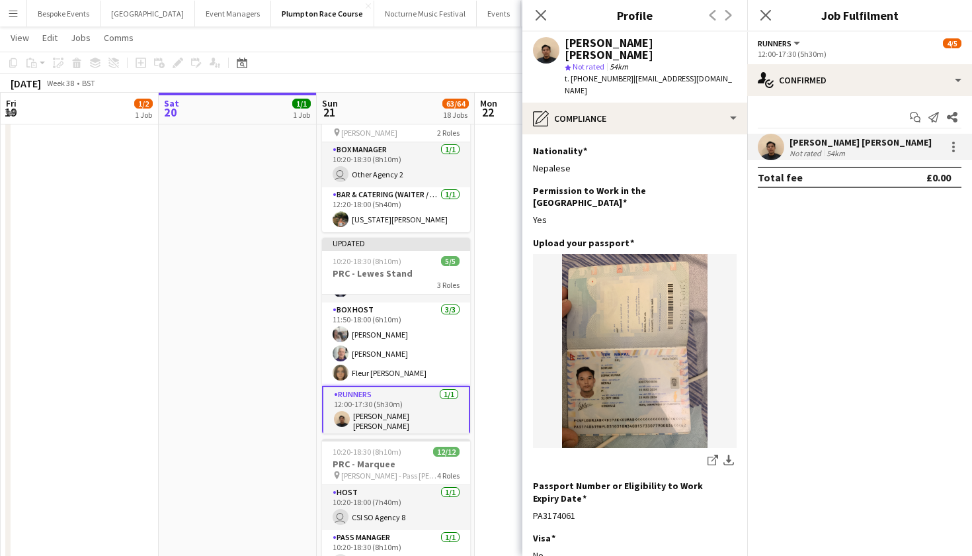
click at [235, 313] on app-date-cell "06:30-16:00 (9h30m) 1/1 Plumpton 1 Role Power Porter 1/1 06:30-16:00 (9h30m) Da…" at bounding box center [238, 506] width 158 height 1426
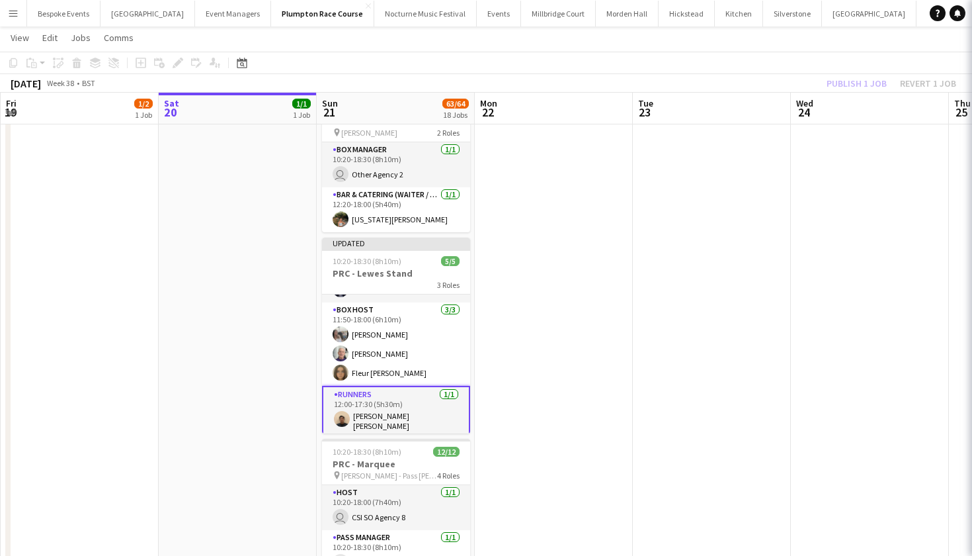
scroll to position [34, 0]
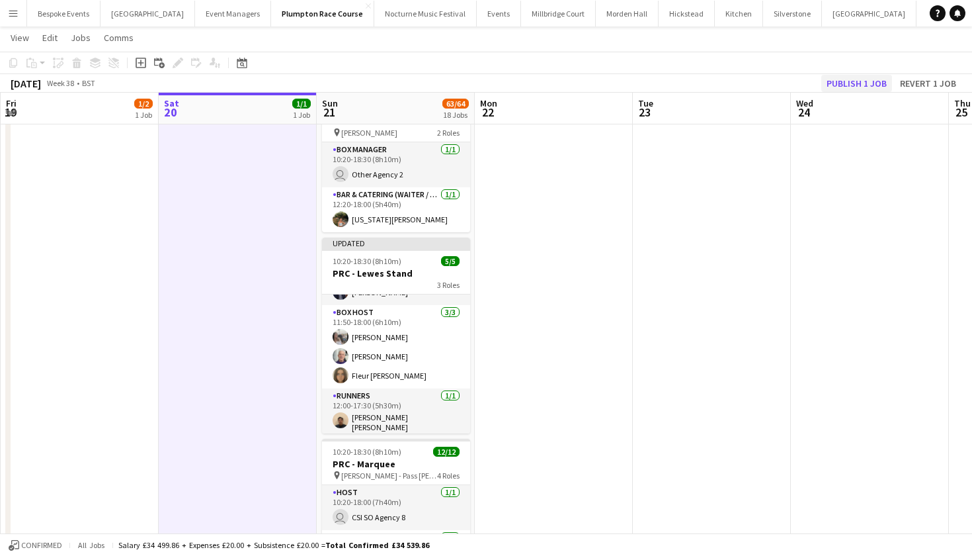
click at [845, 86] on button "Publish 1 job" at bounding box center [856, 83] width 71 height 17
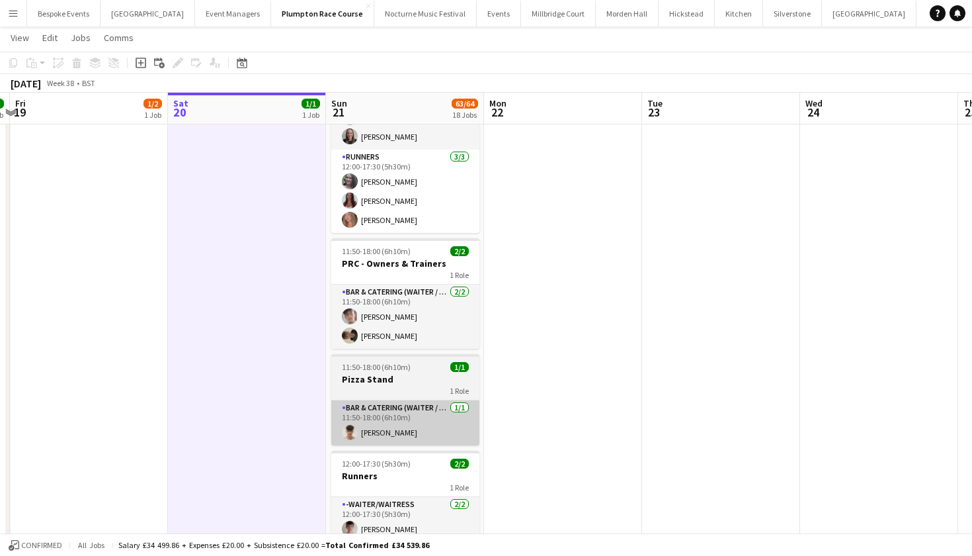
scroll to position [958, 0]
click at [413, 444] on app-card-role "Bar & Catering (Waiter / waitress) 1/1 11:50-18:00 (6h10m) Bobby Lamb" at bounding box center [405, 422] width 148 height 45
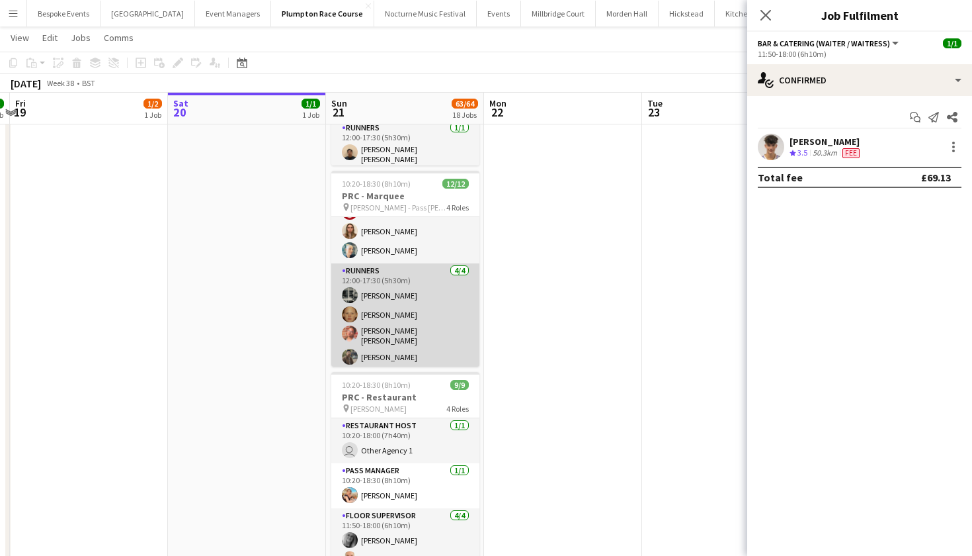
click at [399, 339] on app-card-role "Runners 4/4 12:00-17:30 (5h30m) Molly Middlehurst Genevieve Whiteley Isabella C…" at bounding box center [405, 316] width 148 height 106
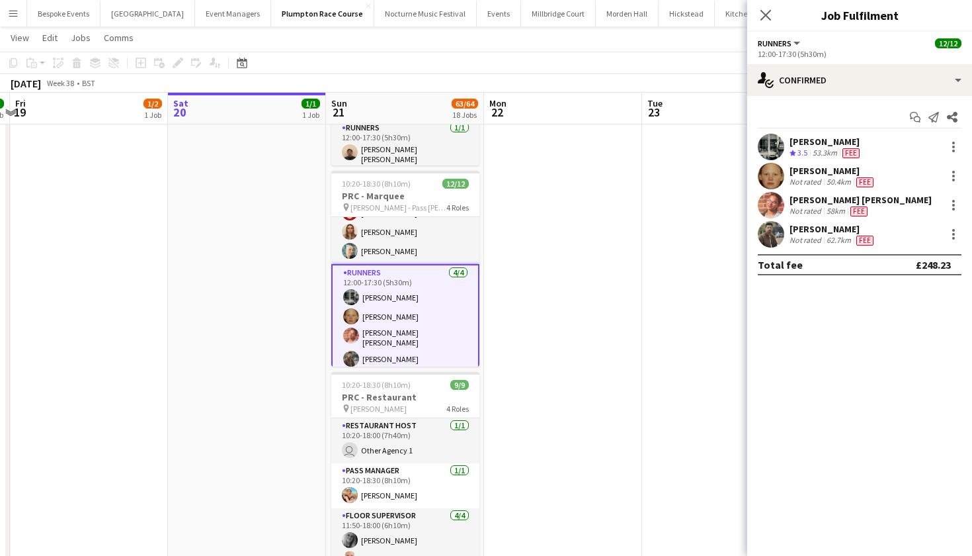
click at [773, 232] on app-user-avatar at bounding box center [771, 234] width 26 height 26
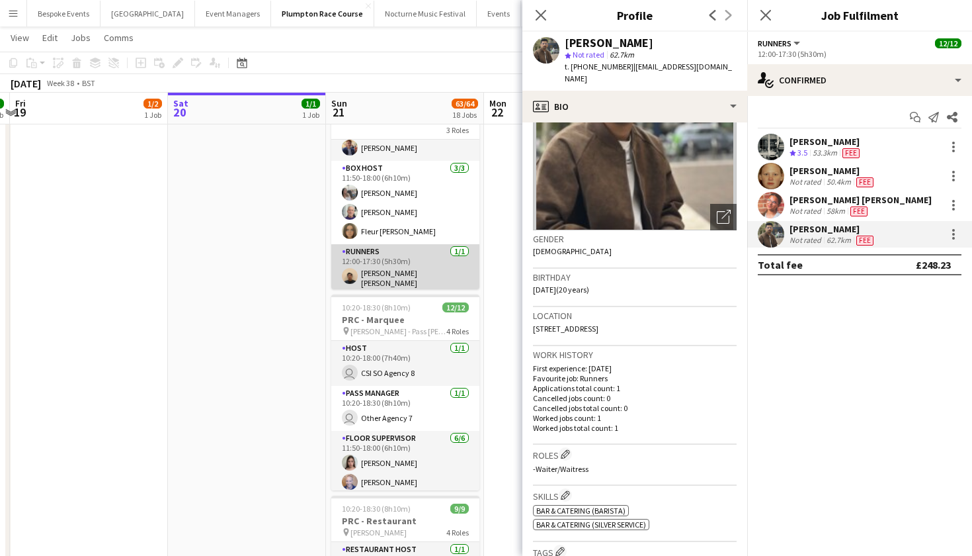
click at [403, 277] on app-card-role "Runners 1/1 12:00-17:30 (5h30m) Dipak Kumar Bomjan" at bounding box center [405, 268] width 148 height 49
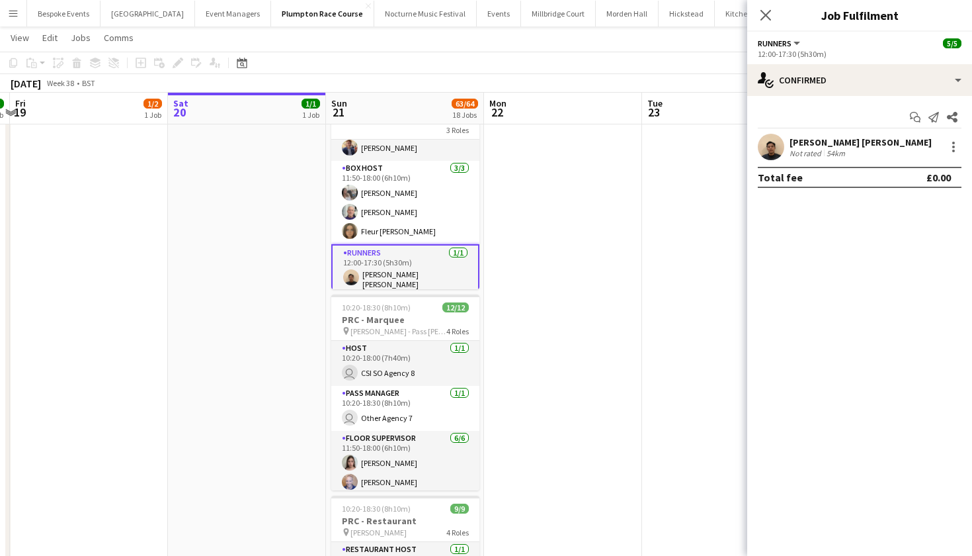
click at [770, 148] on app-user-avatar at bounding box center [771, 147] width 26 height 26
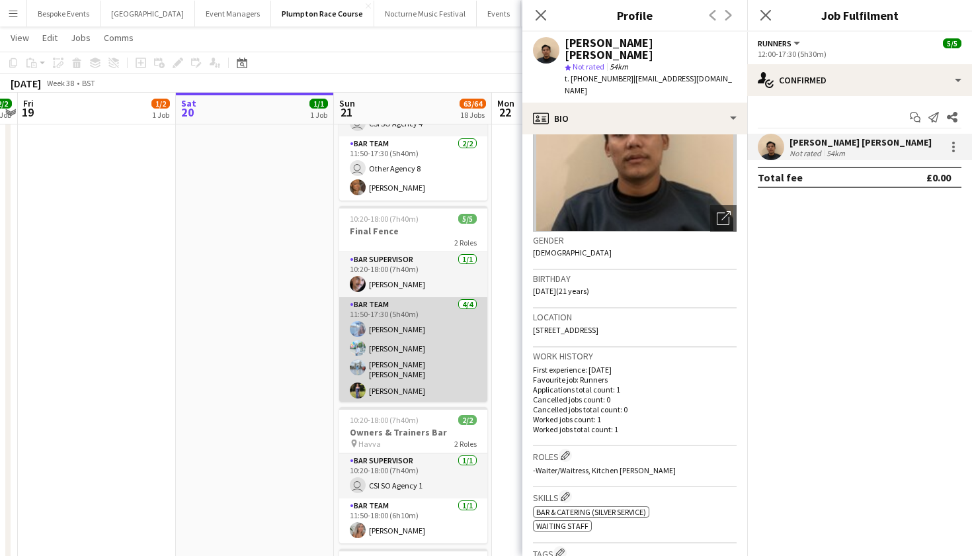
click at [385, 373] on app-card-role "Bar Team 4/4 11:50-17:30 (5h40m) Elena Thompson Steven Pandeti Pavan Raju Cheru…" at bounding box center [413, 350] width 148 height 106
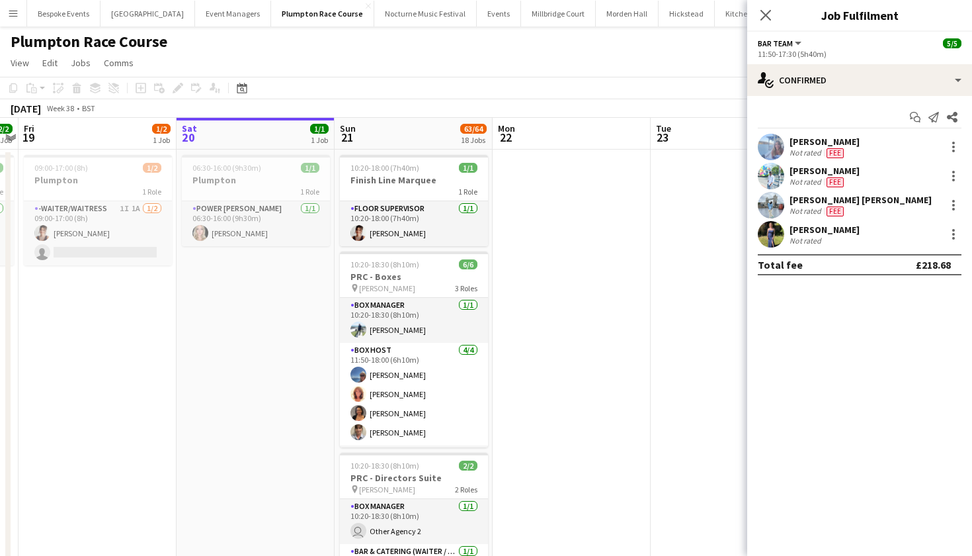
scroll to position [0, 0]
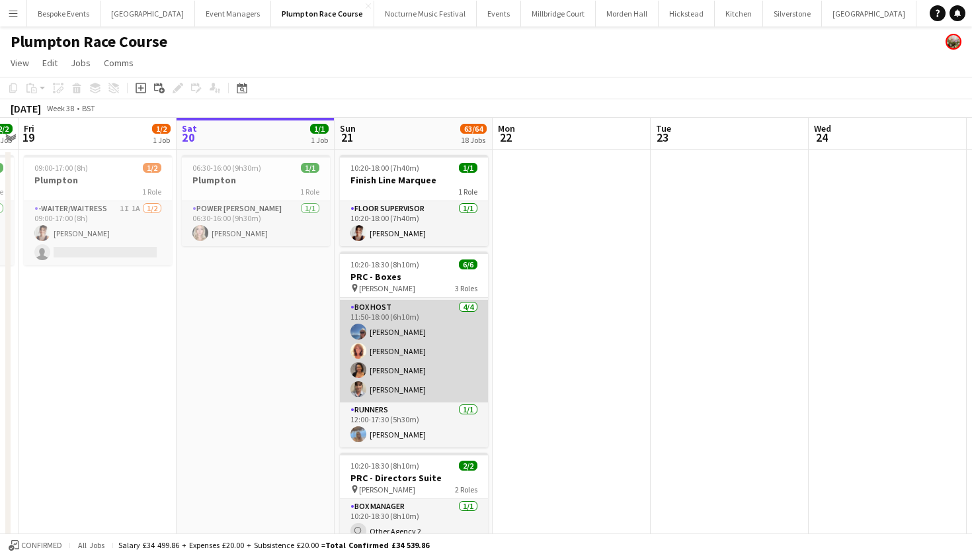
click at [413, 360] on app-card-role "Box Host 4/4 11:50-18:00 (6h10m) Erika Cummings Annette Woolman Camilla Nchindo…" at bounding box center [414, 351] width 148 height 103
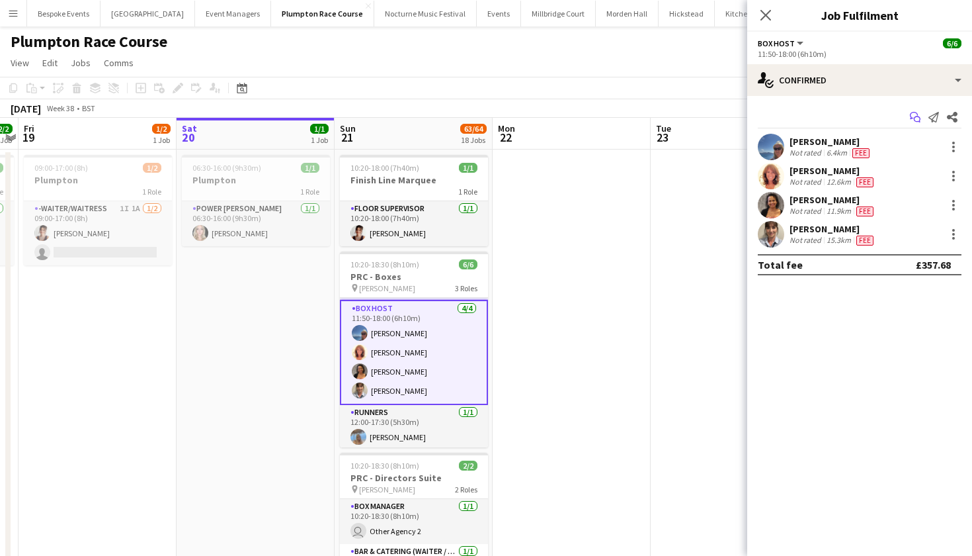
click at [913, 117] on icon "Start chat" at bounding box center [915, 117] width 11 height 11
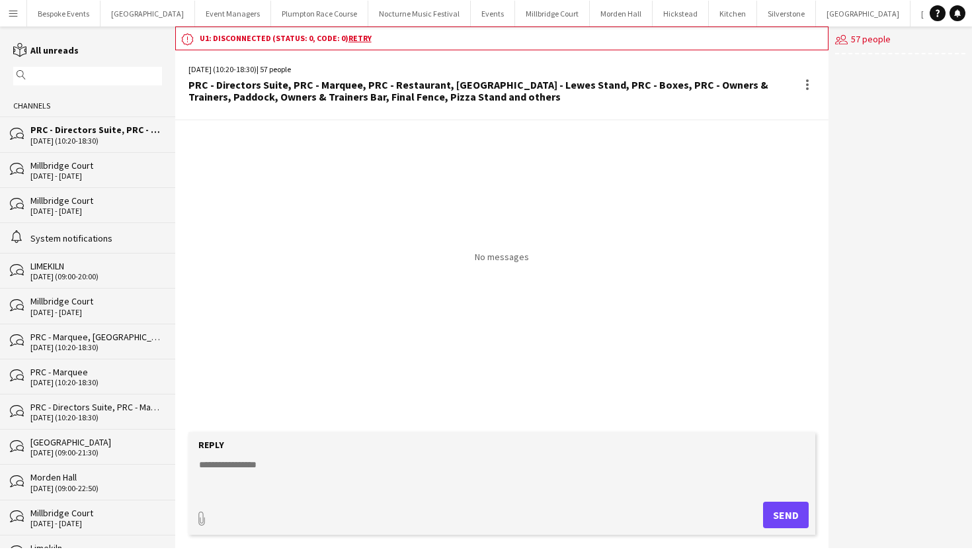
click at [75, 132] on div "PRC - Directors Suite, PRC - Marquee, PRC - Restaurant, PRC - Lewes Stand, PRC …" at bounding box center [96, 130] width 132 height 12
click at [71, 133] on div "PRC - Directors Suite, PRC - Marquee, PRC - Restaurant, PRC - Lewes Stand, PRC …" at bounding box center [96, 130] width 132 height 12
click at [43, 337] on div "PRC - Marquee, PRC - Restaurant, PRC - Lewes Stand, PRC - Boxes, PRC - Owners &…" at bounding box center [96, 337] width 132 height 12
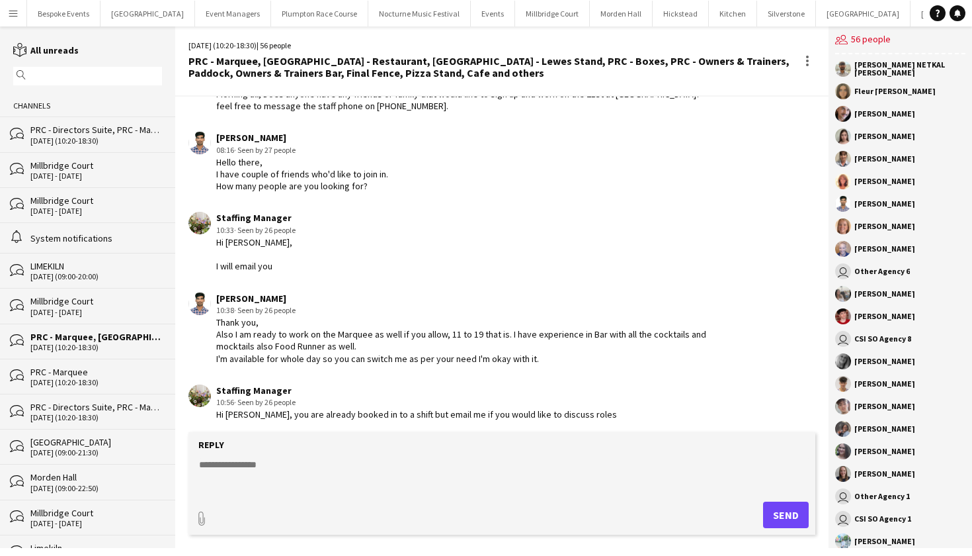
scroll to position [292, 0]
click at [119, 138] on div "21-09-2025 (10:20-18:30)" at bounding box center [96, 140] width 132 height 9
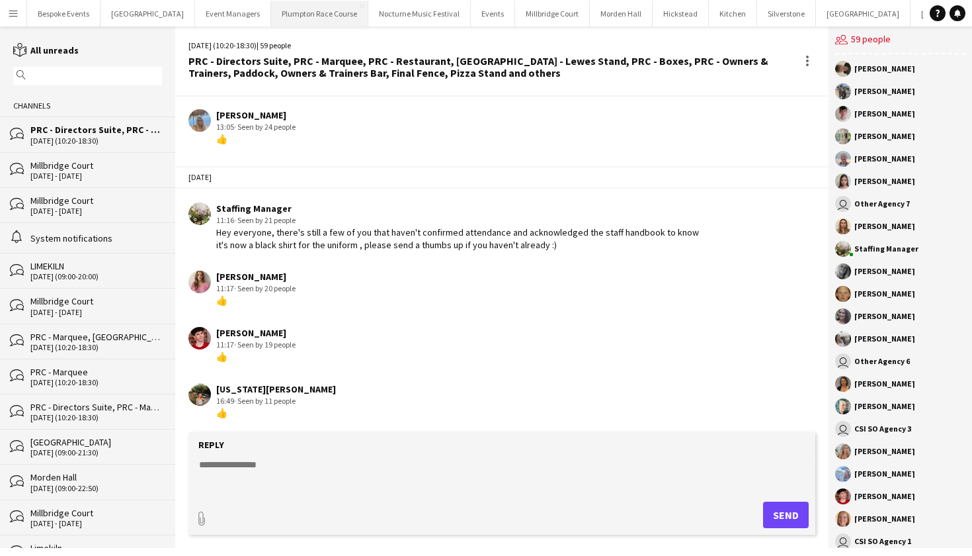
click at [320, 15] on button "Plumpton Race Course Close" at bounding box center [319, 14] width 97 height 26
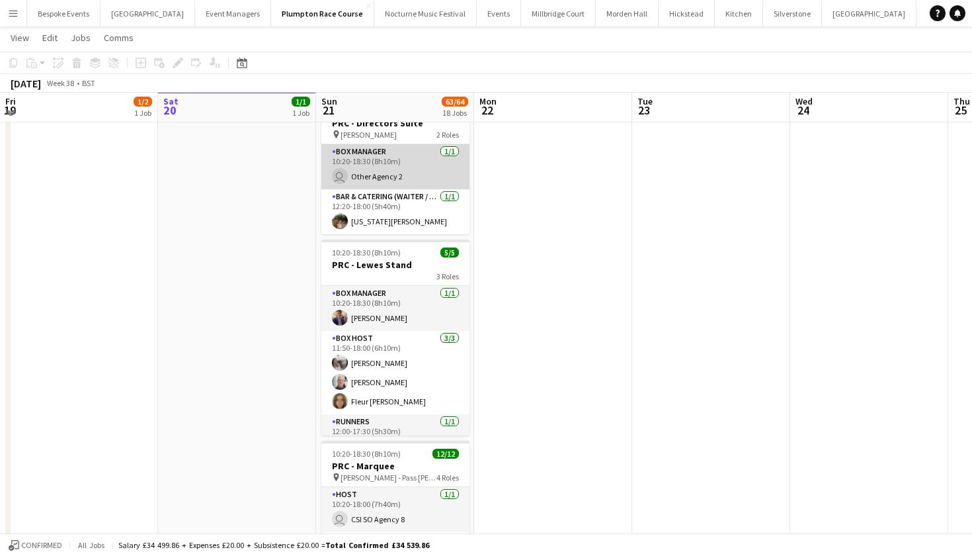
scroll to position [354, 0]
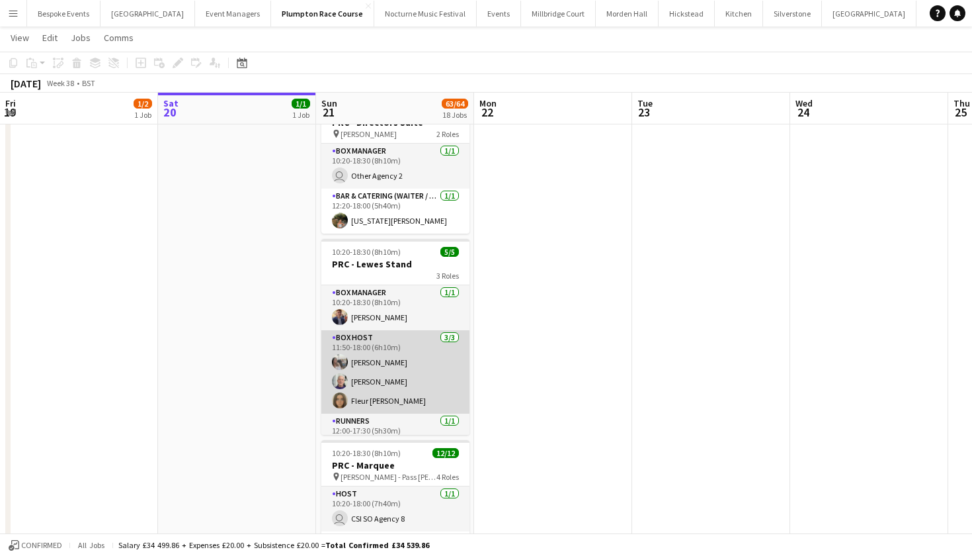
click at [348, 362] on app-card-role "Box Host 3/3 11:50-18:00 (6h10m) Elodie Noble Peter Gretton Fleur Connolly" at bounding box center [395, 371] width 148 height 83
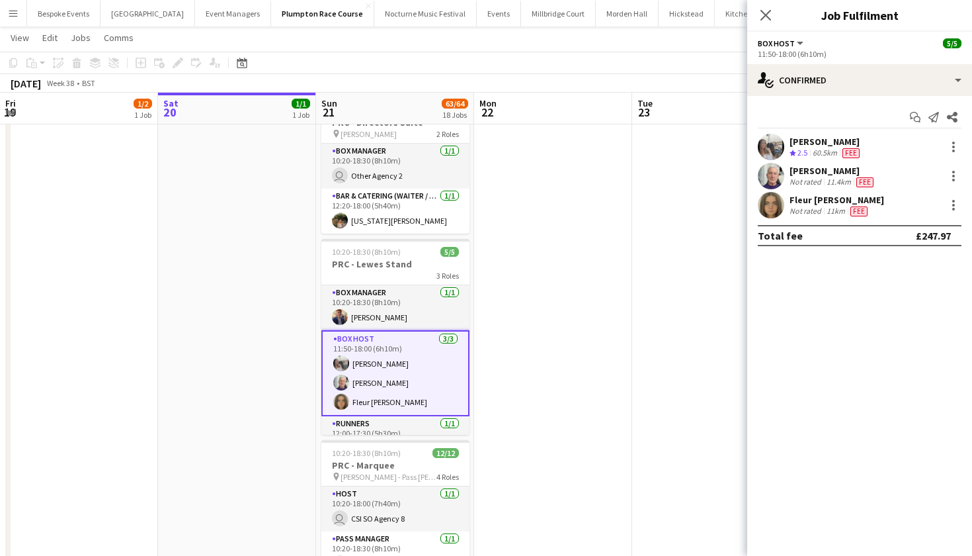
click at [772, 151] on app-user-avatar at bounding box center [771, 147] width 26 height 26
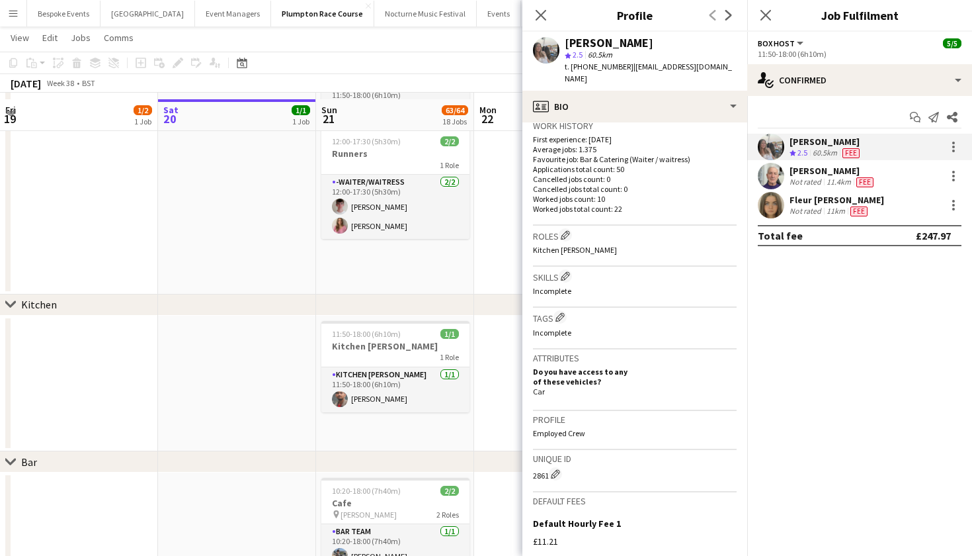
scroll to position [1289, 0]
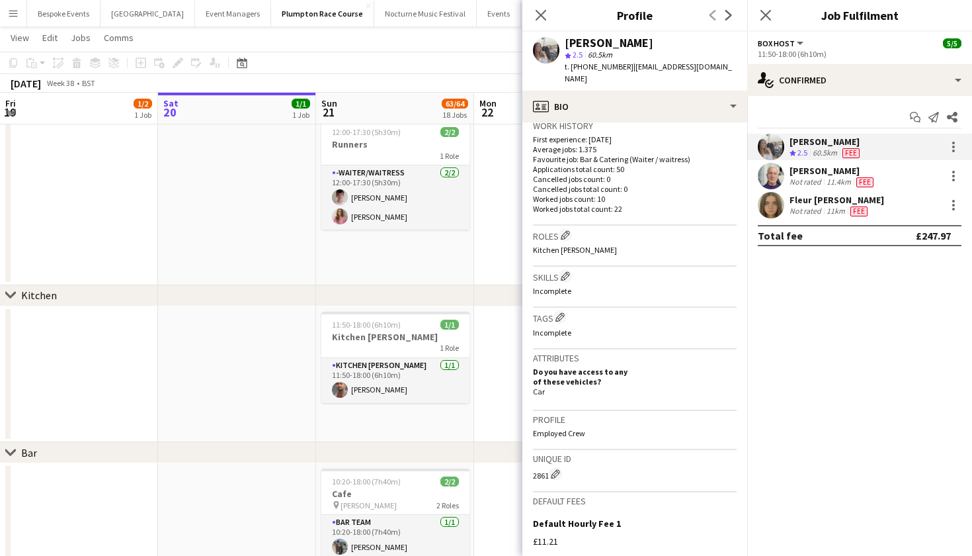
click at [771, 170] on app-user-avatar at bounding box center [771, 176] width 26 height 26
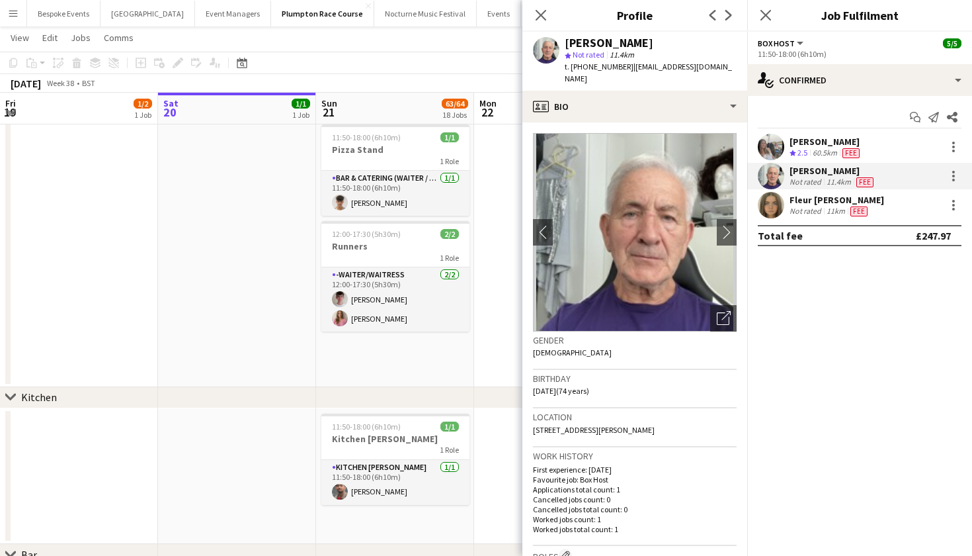
scroll to position [1187, 0]
click at [346, 49] on app-page-menu "View Day view expanded Day view collapsed Month view Date picker Jump to today …" at bounding box center [486, 38] width 972 height 25
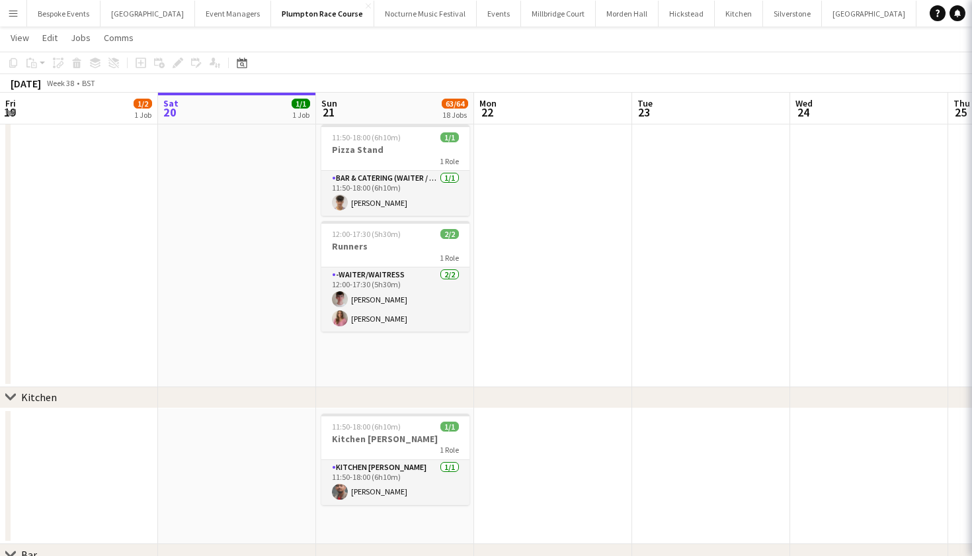
scroll to position [24, 0]
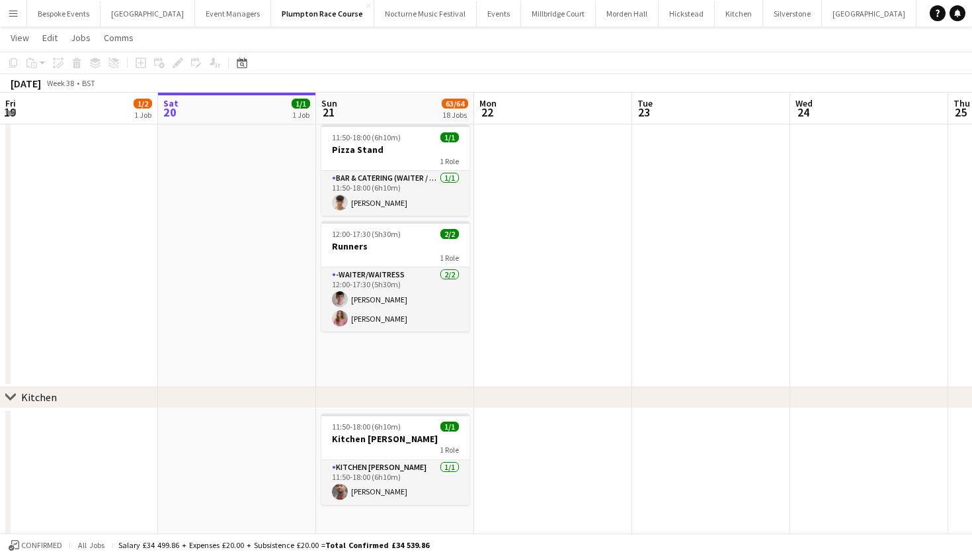
click at [5, 17] on button "Menu" at bounding box center [13, 13] width 26 height 26
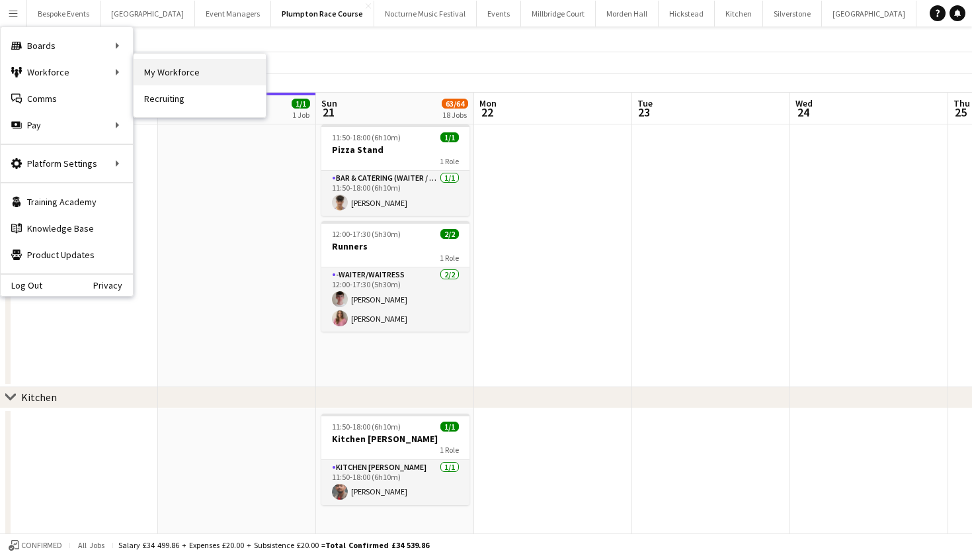
click at [206, 72] on link "My Workforce" at bounding box center [200, 72] width 132 height 26
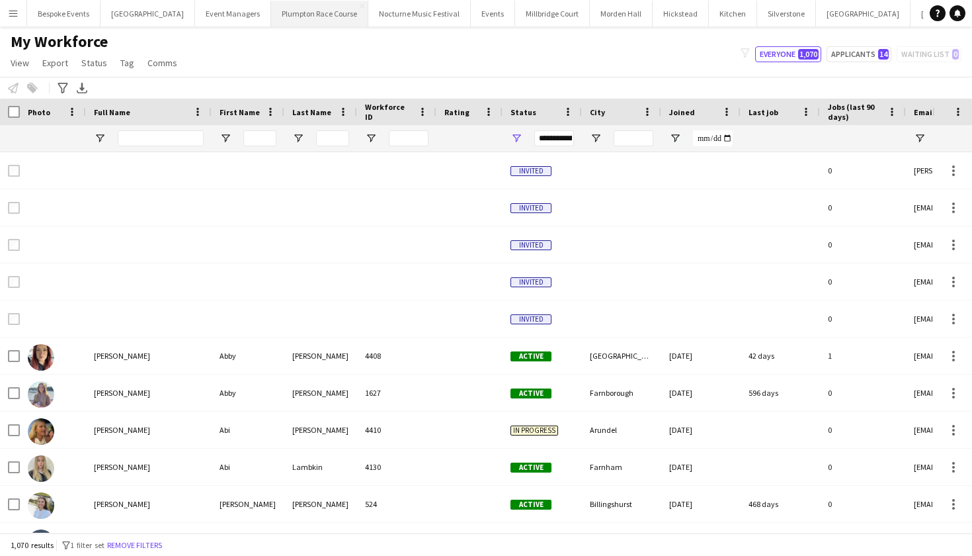
click at [279, 15] on button "Plumpton Race Course Close" at bounding box center [319, 14] width 97 height 26
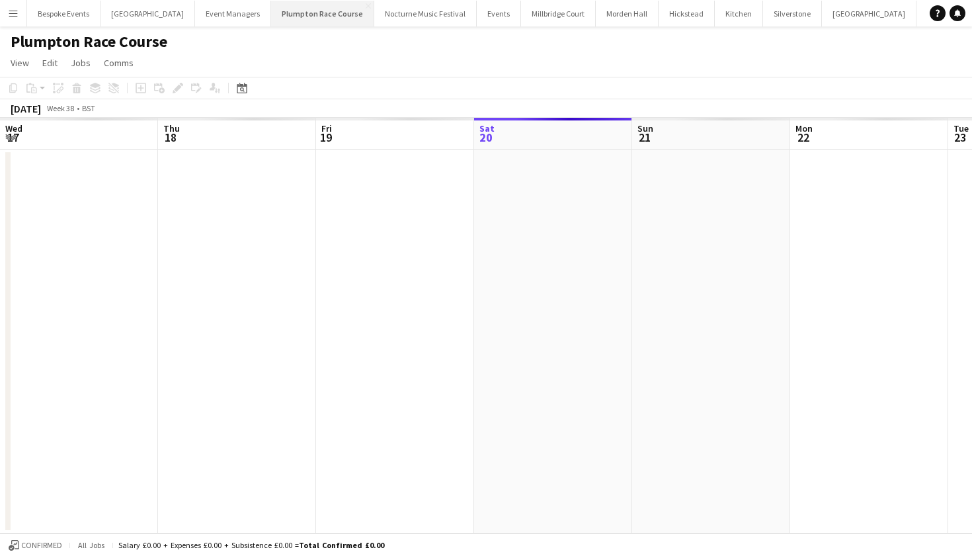
scroll to position [0, 316]
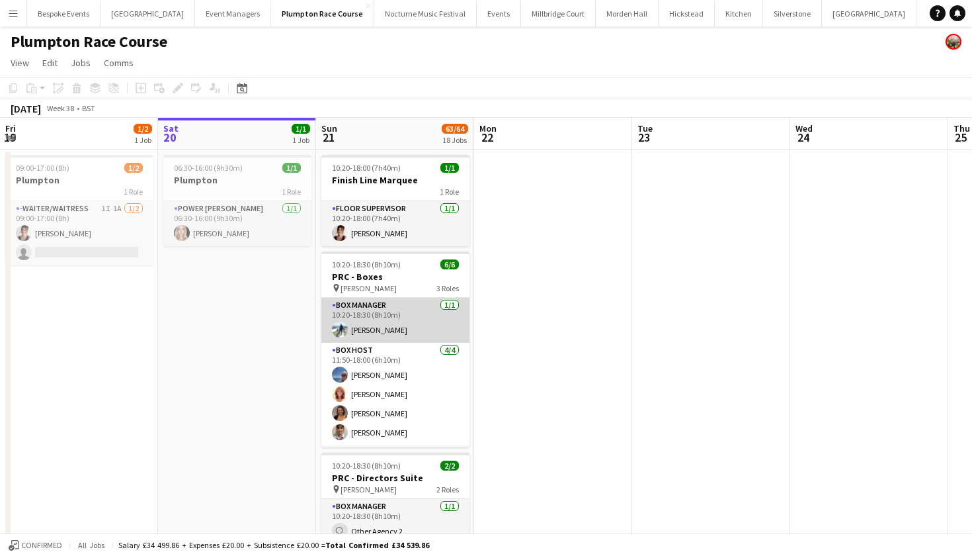
click at [428, 320] on app-card-role "Box Manager 1/1 10:20-18:30 (8h10m) Jorge Torres" at bounding box center [395, 320] width 148 height 45
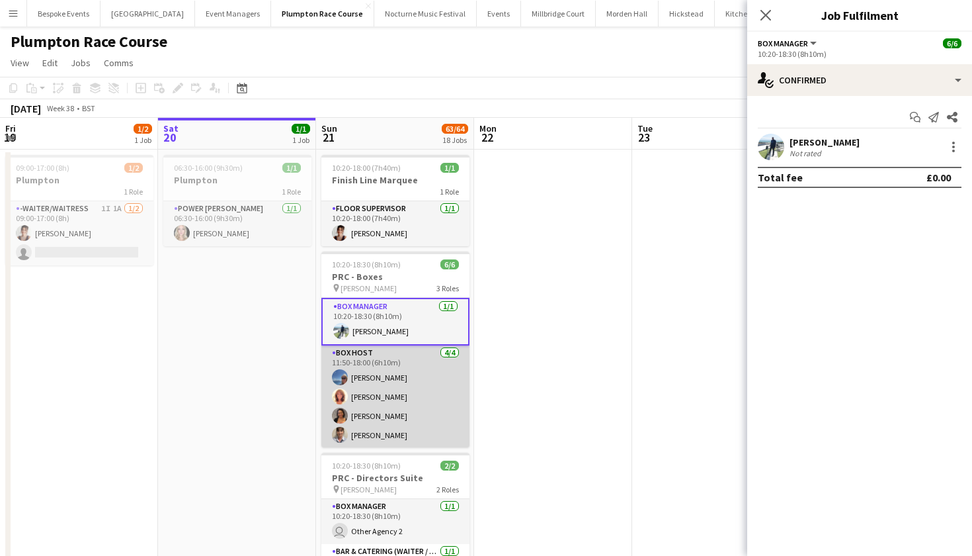
click at [428, 376] on app-card-role "Box Host 4/4 11:50-18:00 (6h10m) Erika Cummings Annette Woolman Camilla Nchindo…" at bounding box center [395, 396] width 148 height 103
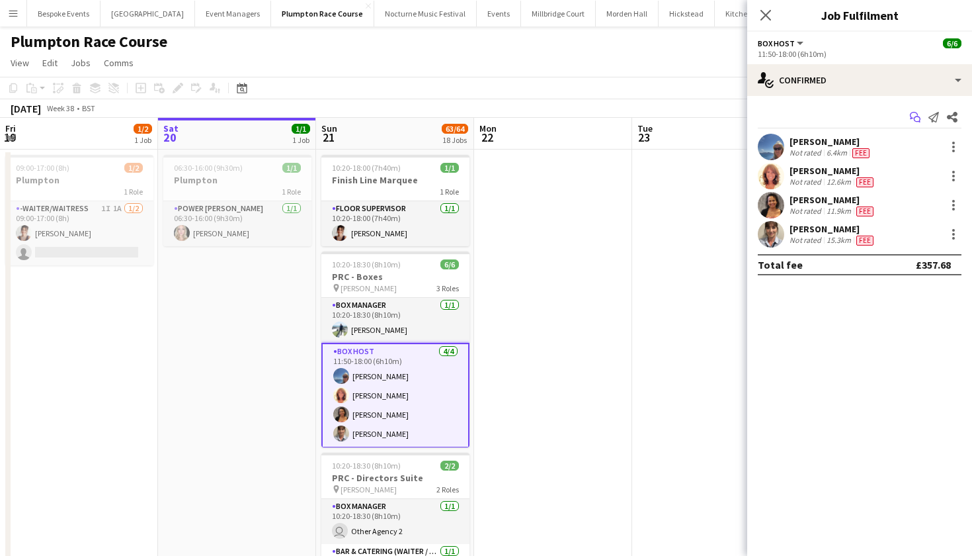
click at [912, 113] on icon at bounding box center [914, 115] width 8 height 7
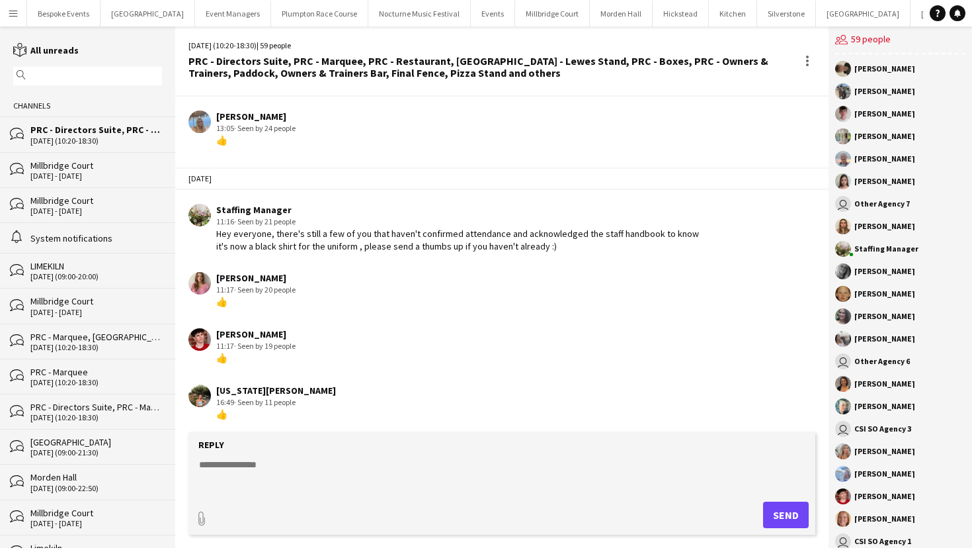
scroll to position [2088, 0]
click at [285, 17] on button "Plumpton Race Course Close" at bounding box center [319, 14] width 97 height 26
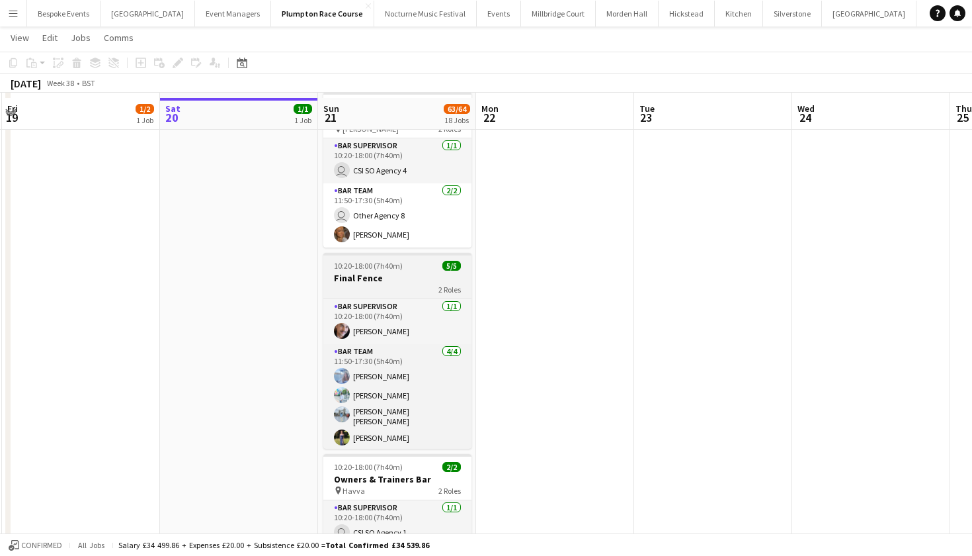
scroll to position [1955, 0]
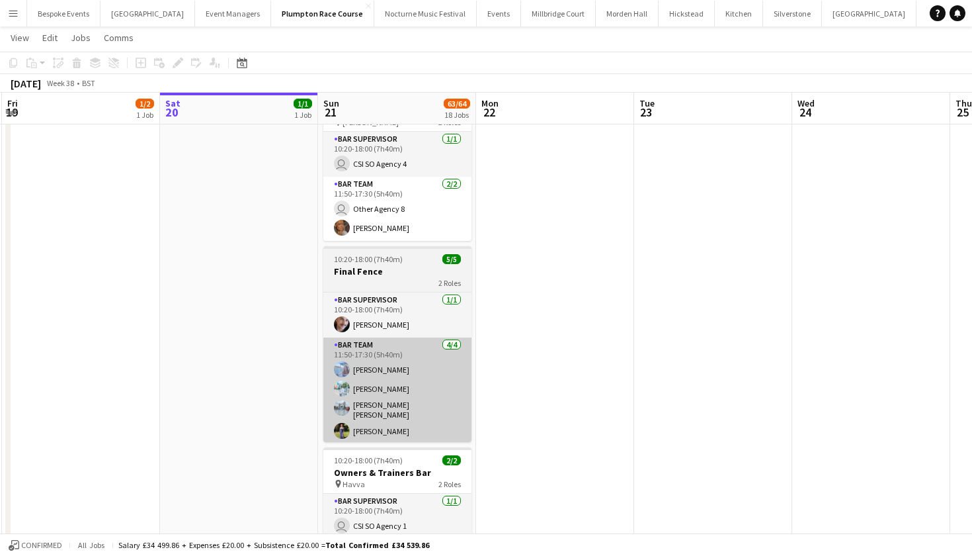
click at [397, 381] on app-card-role "Bar Team 4/4 11:50-17:30 (5h40m) Elena Thompson Steven Pandeti Pavan Raju Cheru…" at bounding box center [397, 390] width 148 height 106
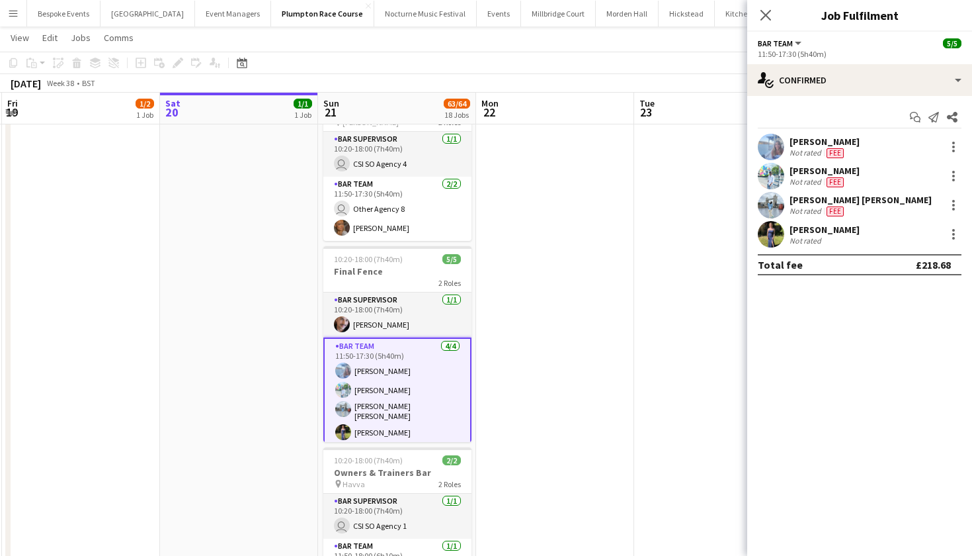
click at [765, 179] on app-user-avatar at bounding box center [771, 176] width 26 height 26
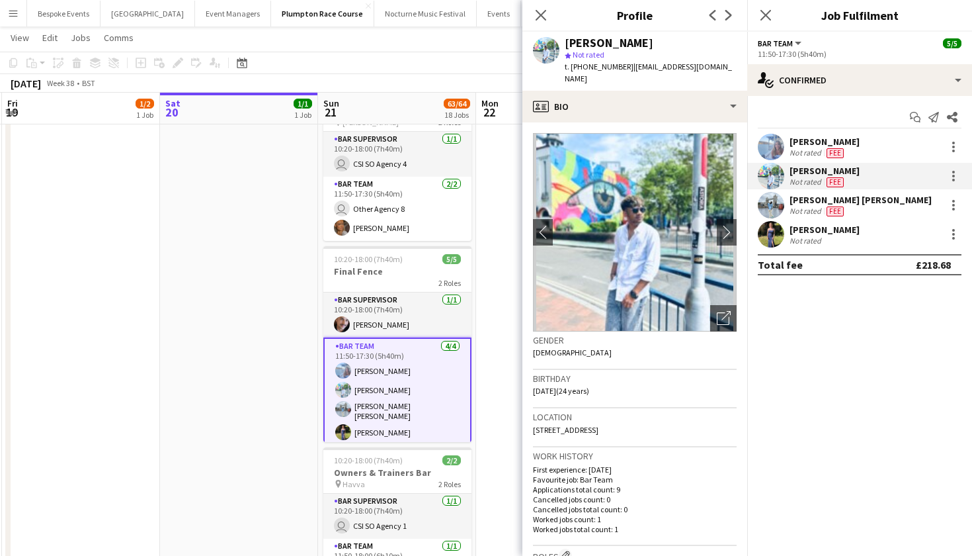
click at [423, 380] on app-card-role "Bar Team 4/4 11:50-17:30 (5h40m) Elena Thompson Steven Pandeti Pavan Raju Cheru…" at bounding box center [397, 391] width 148 height 109
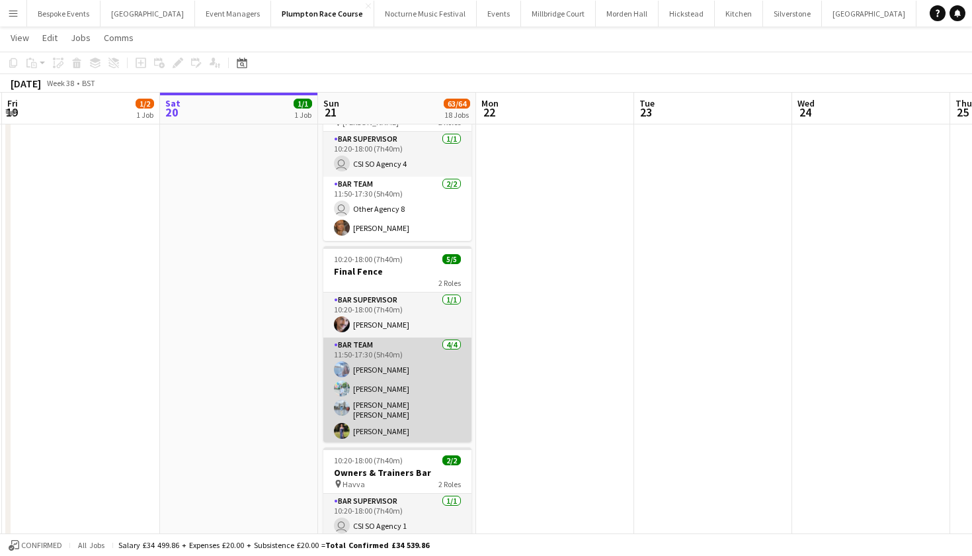
click at [423, 380] on app-card-role "Bar Team 4/4 11:50-17:30 (5h40m) Elena Thompson Steven Pandeti Pavan Raju Cheru…" at bounding box center [397, 390] width 148 height 106
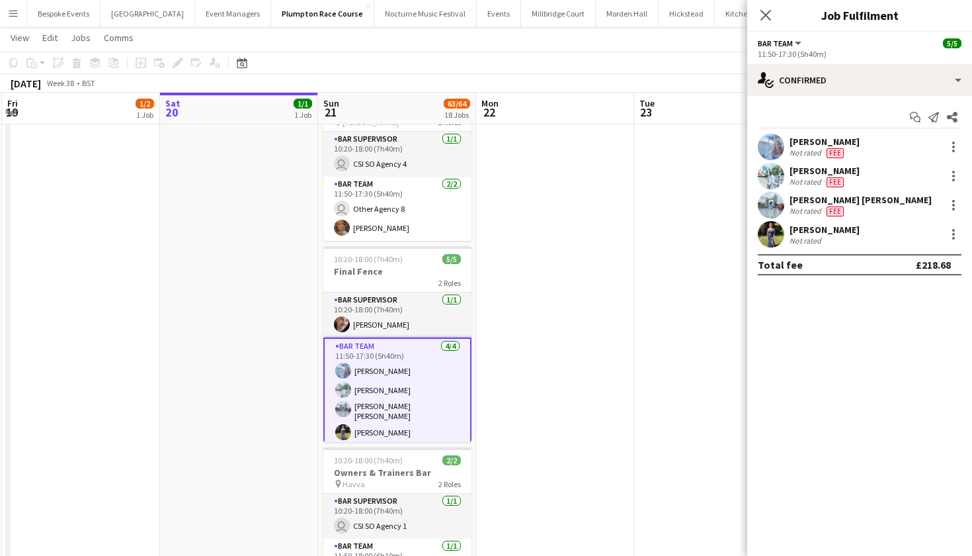
click at [780, 148] on app-user-avatar at bounding box center [771, 147] width 26 height 26
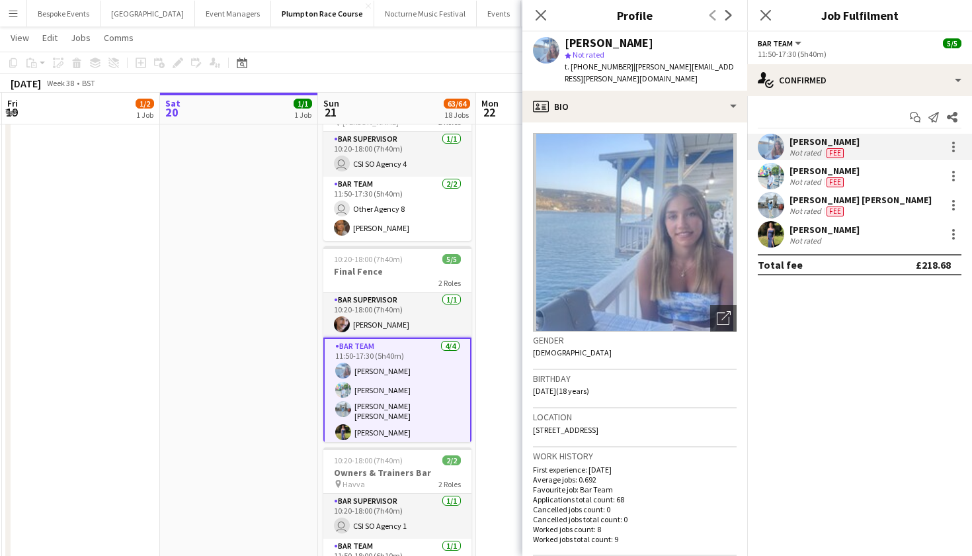
click at [761, 171] on app-user-avatar at bounding box center [771, 176] width 26 height 26
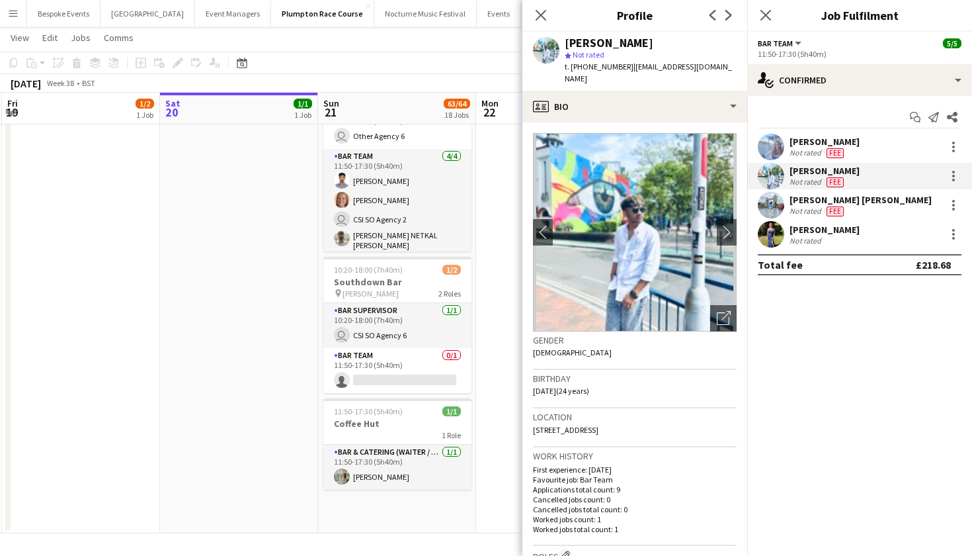
scroll to position [2488, 0]
click at [537, 11] on icon at bounding box center [540, 15] width 13 height 13
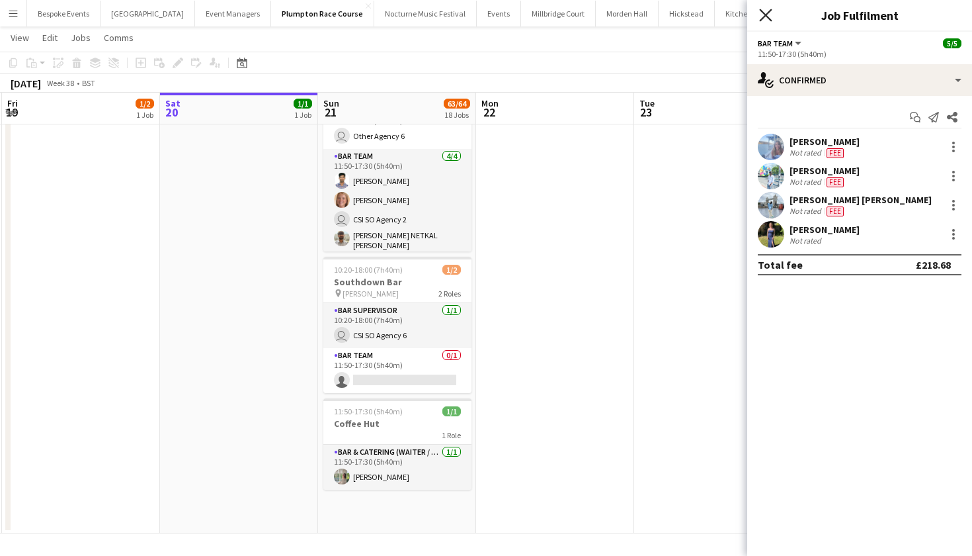
click at [767, 11] on icon "Close pop-in" at bounding box center [765, 15] width 13 height 13
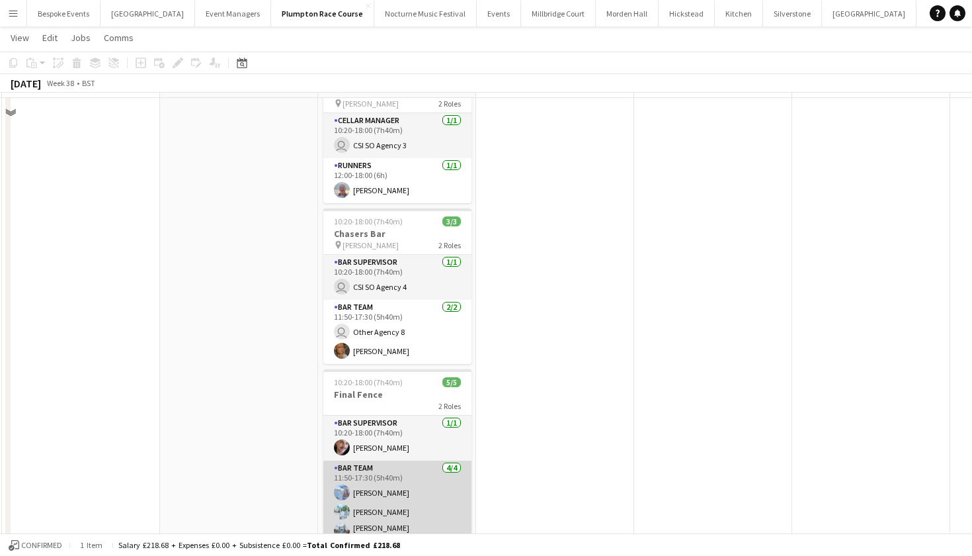
scroll to position [1800, 0]
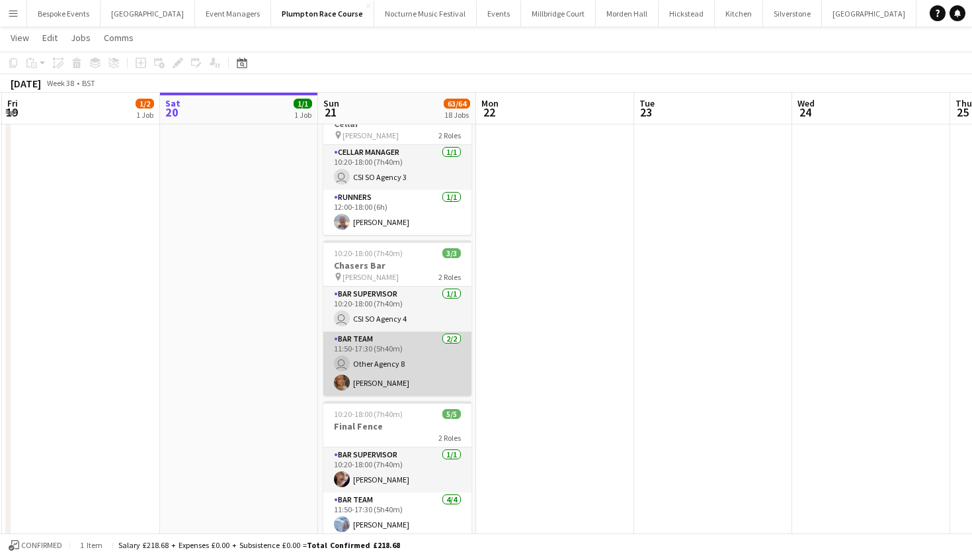
click at [394, 368] on app-card-role "Bar Team 2/2 11:50-17:30 (5h40m) user Other Agency 8 Jessica Platt" at bounding box center [397, 363] width 148 height 64
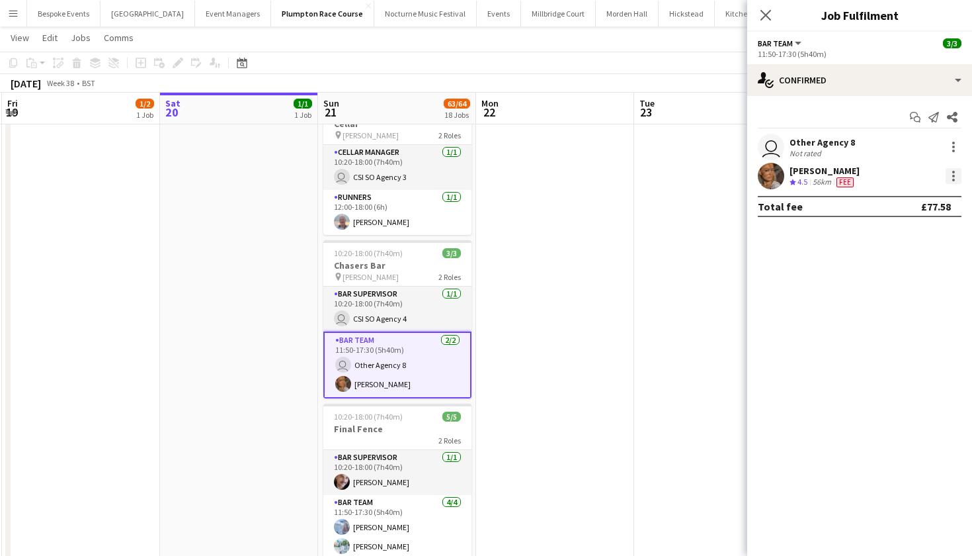
click at [956, 179] on div at bounding box center [954, 176] width 16 height 16
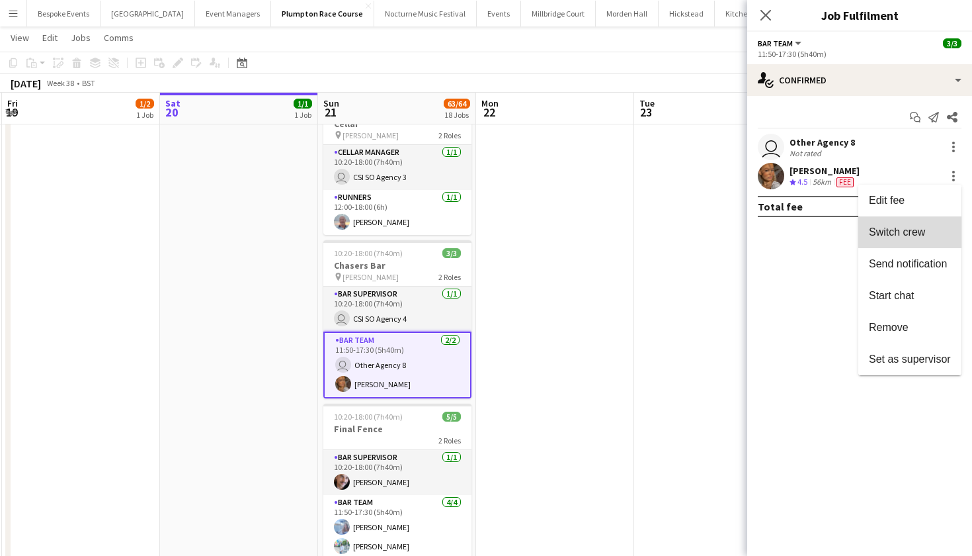
click at [901, 242] on button "Switch crew" at bounding box center [909, 232] width 103 height 32
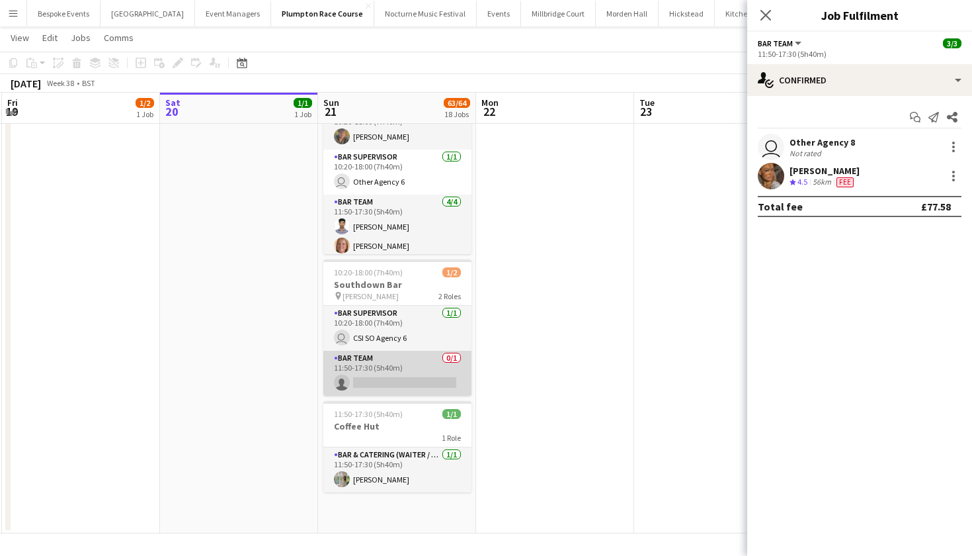
scroll to position [2516, 0]
click at [376, 376] on app-card-role "Bar Team 0/1 11:50-17:30 (5h40m) single-neutral-actions" at bounding box center [397, 373] width 148 height 45
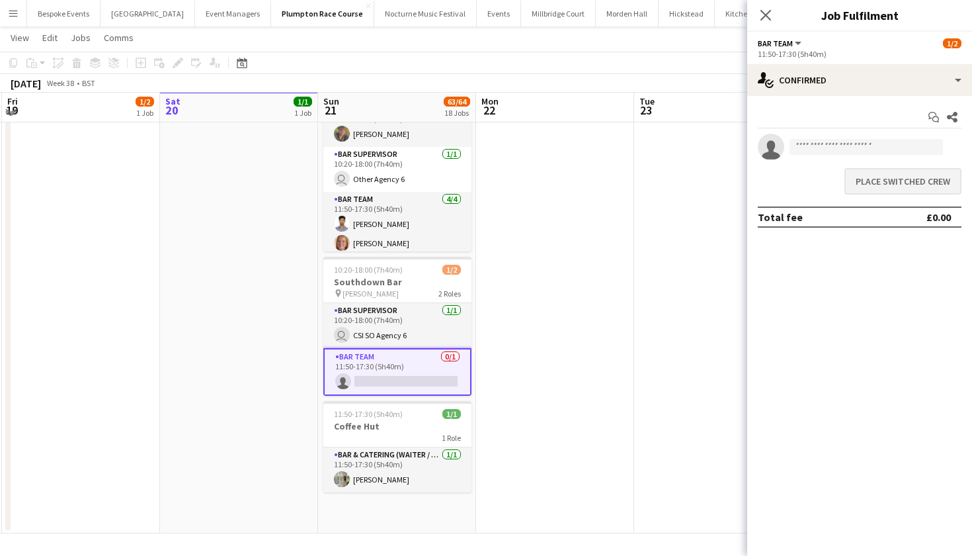
click at [918, 183] on button "Place switched crew" at bounding box center [903, 181] width 117 height 26
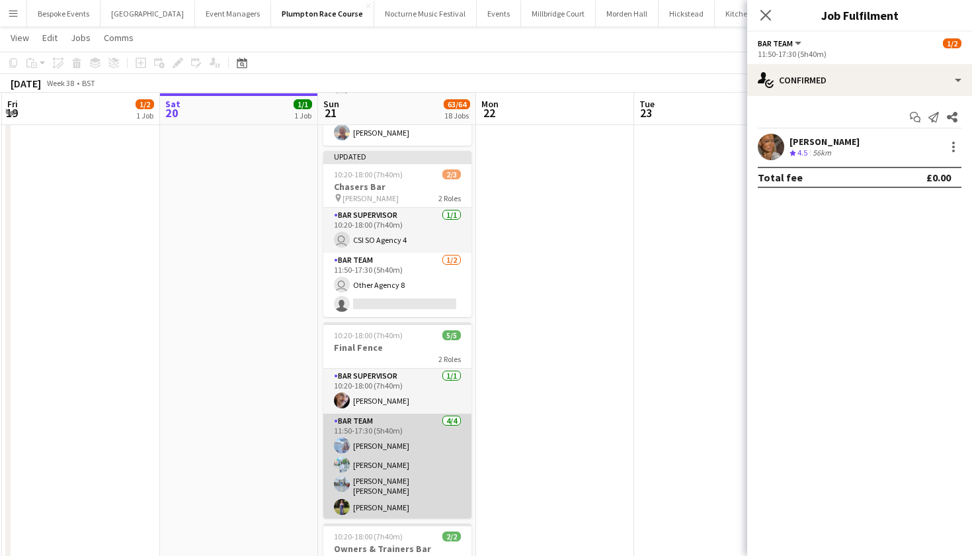
scroll to position [1888, 0]
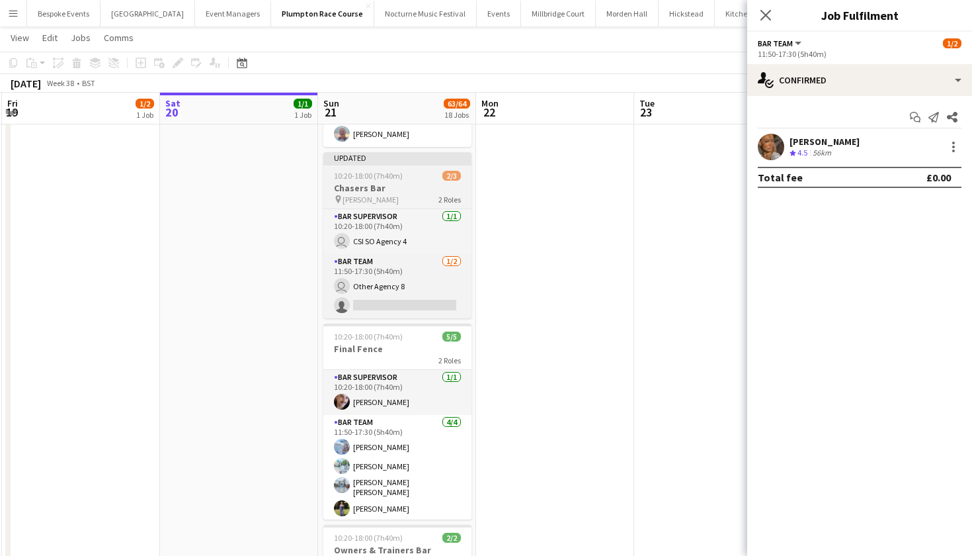
click at [376, 186] on h3 "Chasers Bar" at bounding box center [397, 188] width 148 height 12
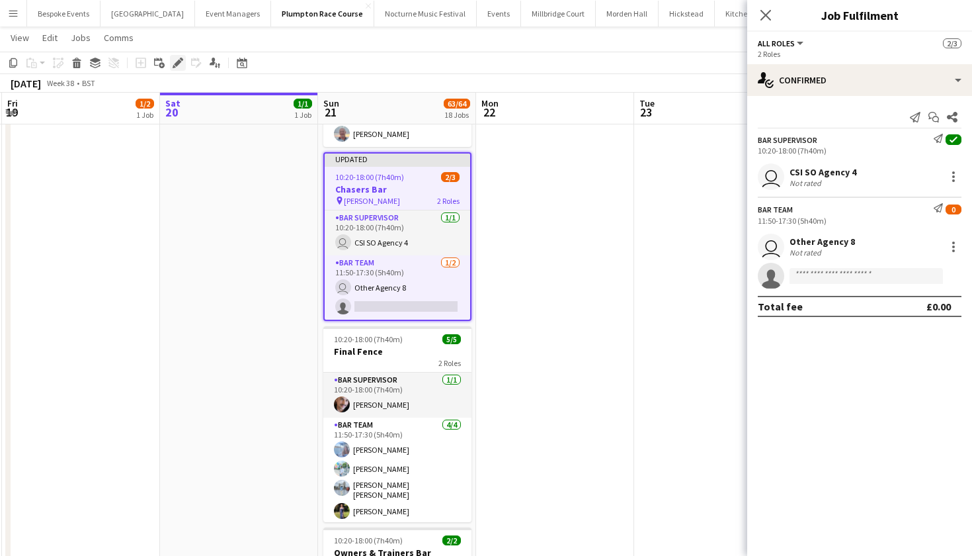
click at [179, 63] on icon at bounding box center [177, 63] width 7 height 7
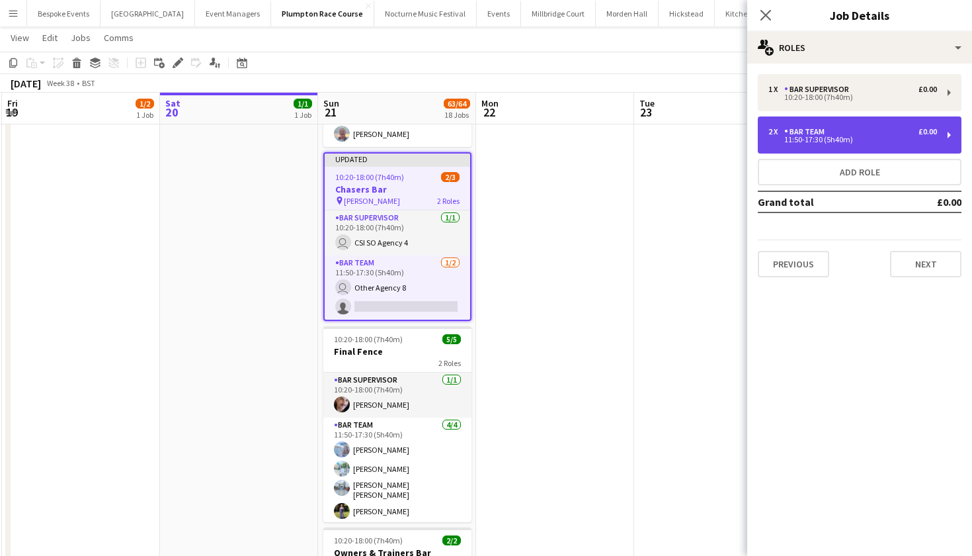
click at [833, 138] on div "11:50-17:30 (5h40m)" at bounding box center [853, 139] width 169 height 7
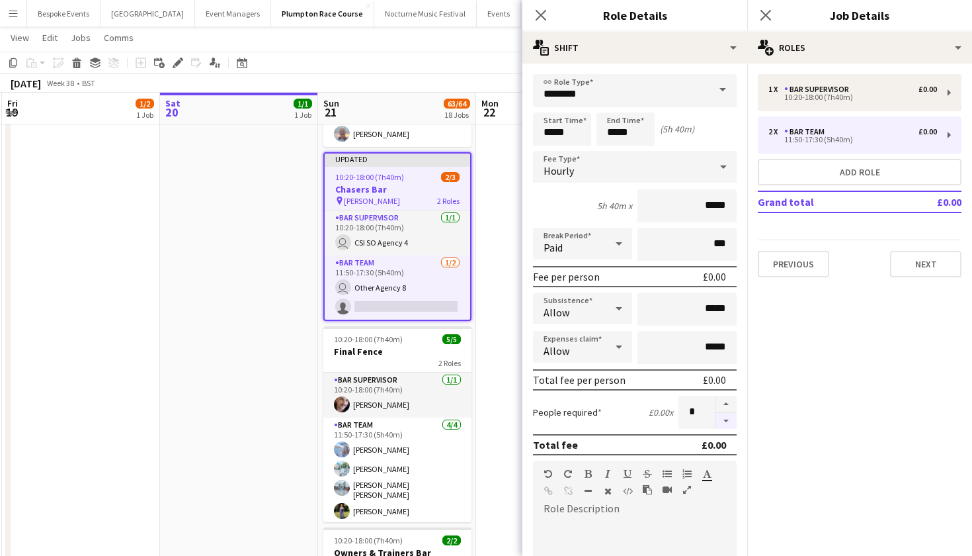
click at [726, 423] on button "button" at bounding box center [726, 421] width 21 height 17
type input "*"
click at [212, 414] on app-date-cell at bounding box center [239, 509] width 158 height 1290
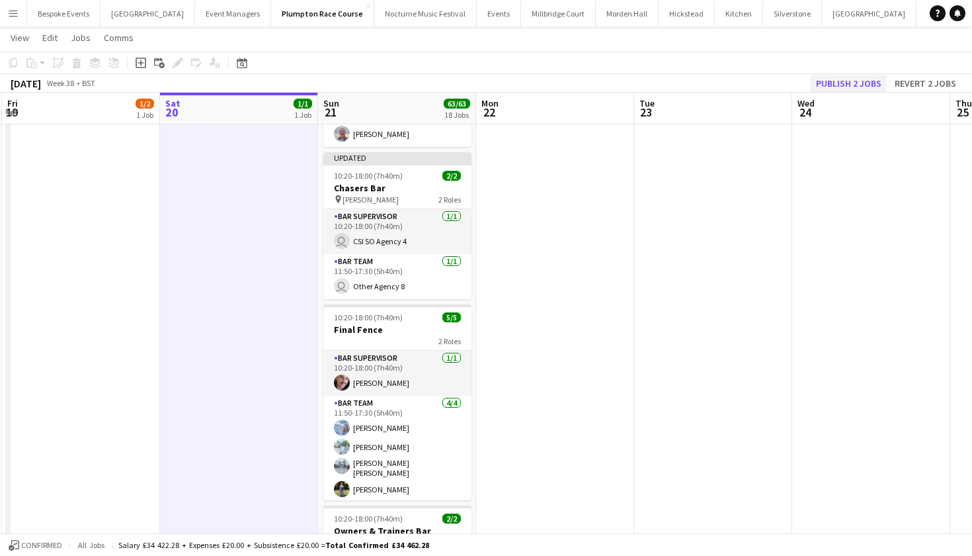
click at [862, 81] on button "Publish 2 jobs" at bounding box center [849, 83] width 76 height 17
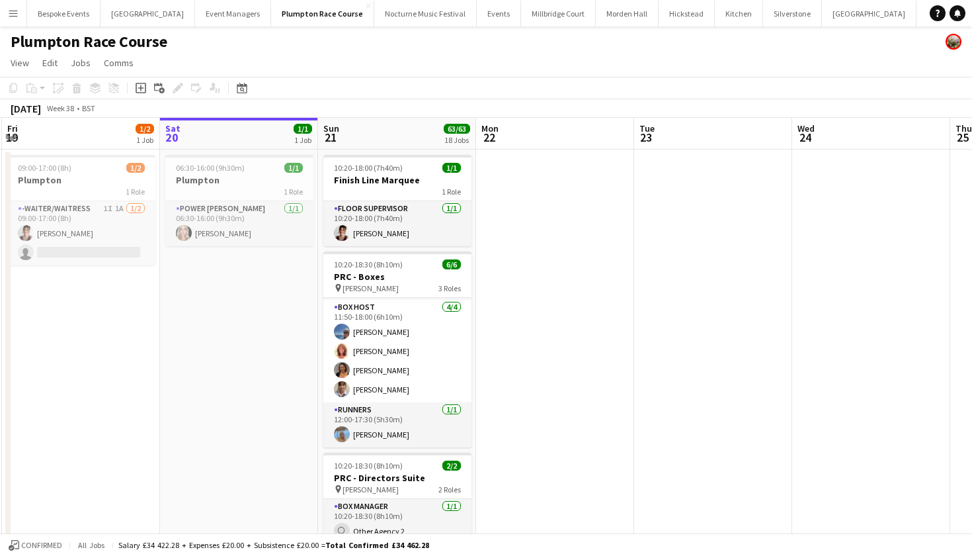
scroll to position [0, 0]
click at [16, 14] on app-icon "Menu" at bounding box center [13, 13] width 11 height 11
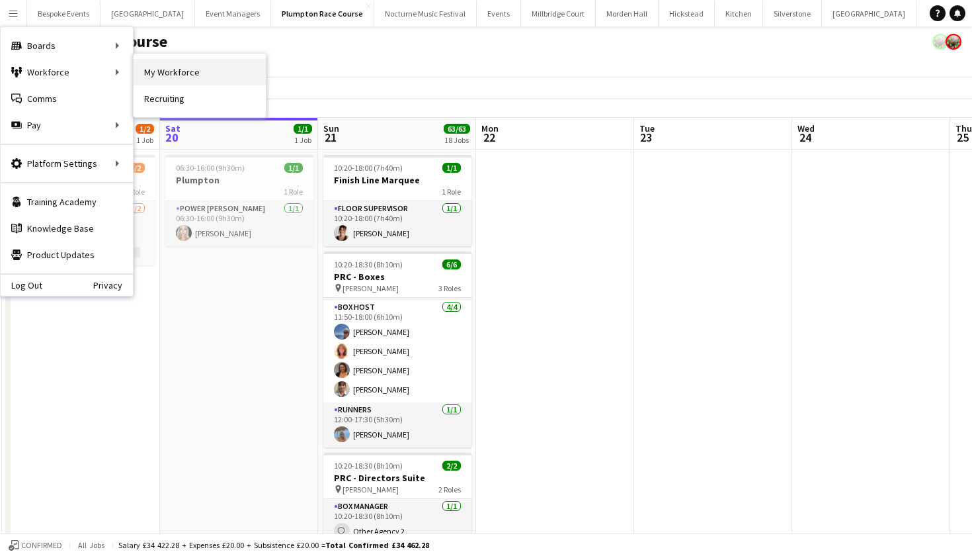
click at [163, 77] on link "My Workforce" at bounding box center [200, 72] width 132 height 26
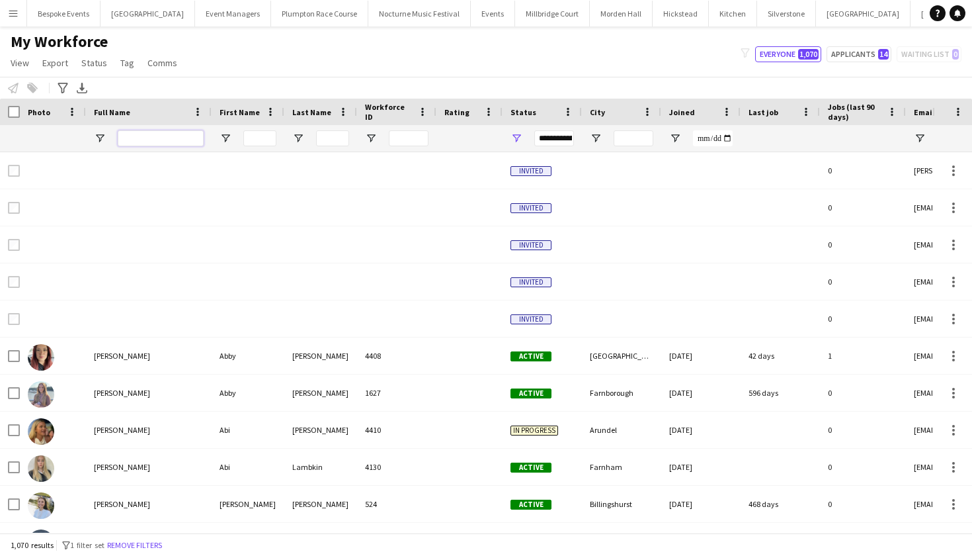
click at [169, 132] on input "Full Name Filter Input" at bounding box center [161, 138] width 86 height 16
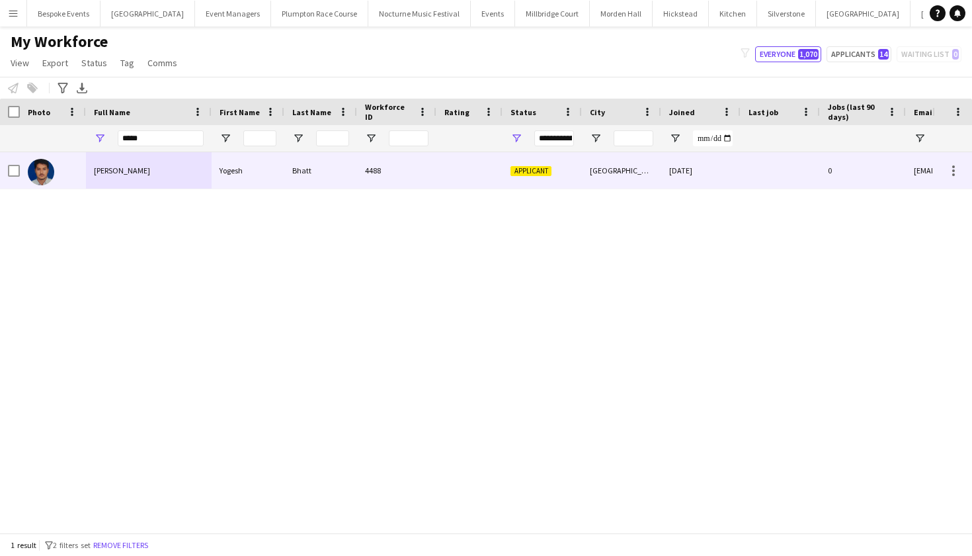
drag, startPoint x: 169, startPoint y: 132, endPoint x: 215, endPoint y: 175, distance: 62.2
click at [215, 175] on div "Yogesh" at bounding box center [248, 170] width 73 height 36
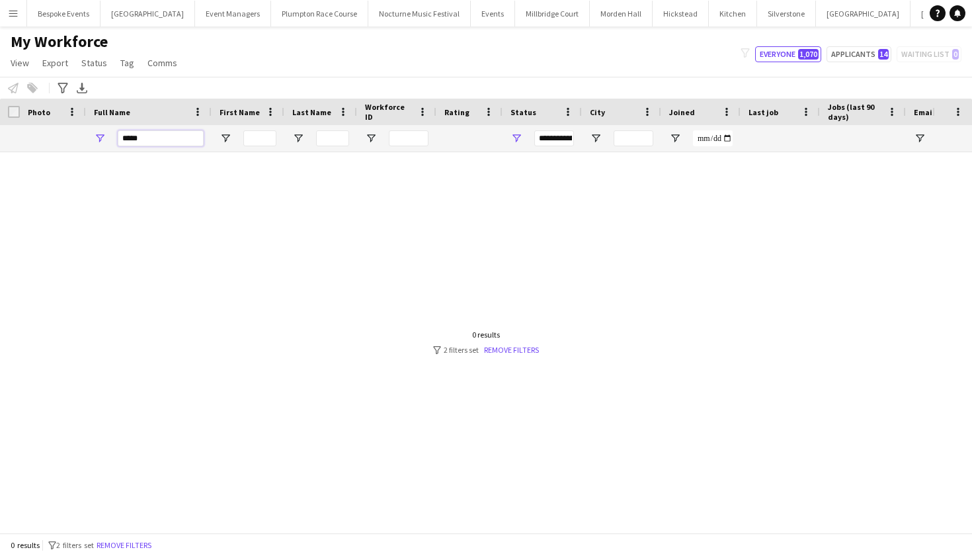
click at [148, 140] on input "*****" at bounding box center [161, 138] width 86 height 16
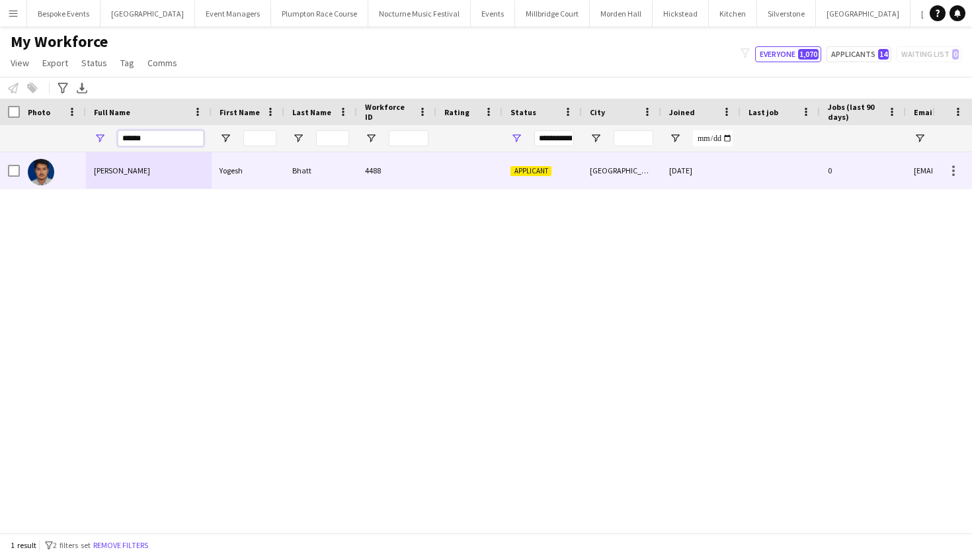
type input "******"
click at [266, 171] on div "Yogesh" at bounding box center [248, 170] width 73 height 36
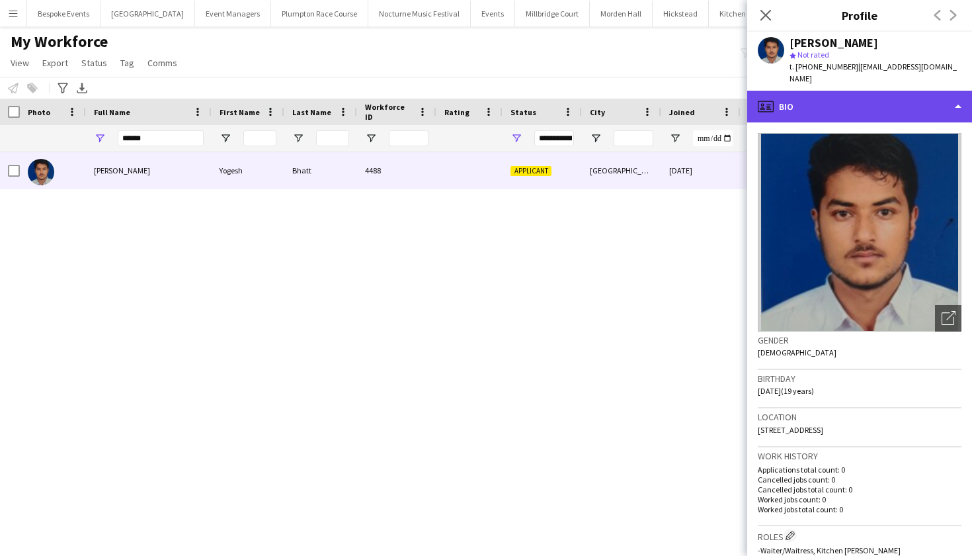
click at [860, 103] on div "profile Bio" at bounding box center [859, 107] width 225 height 32
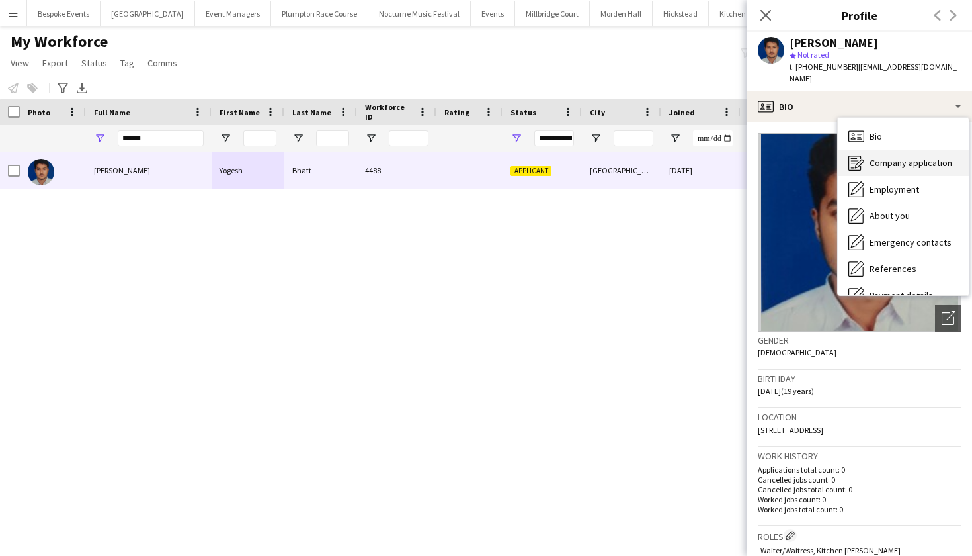
click at [868, 149] on div "Company application Company application" at bounding box center [903, 162] width 131 height 26
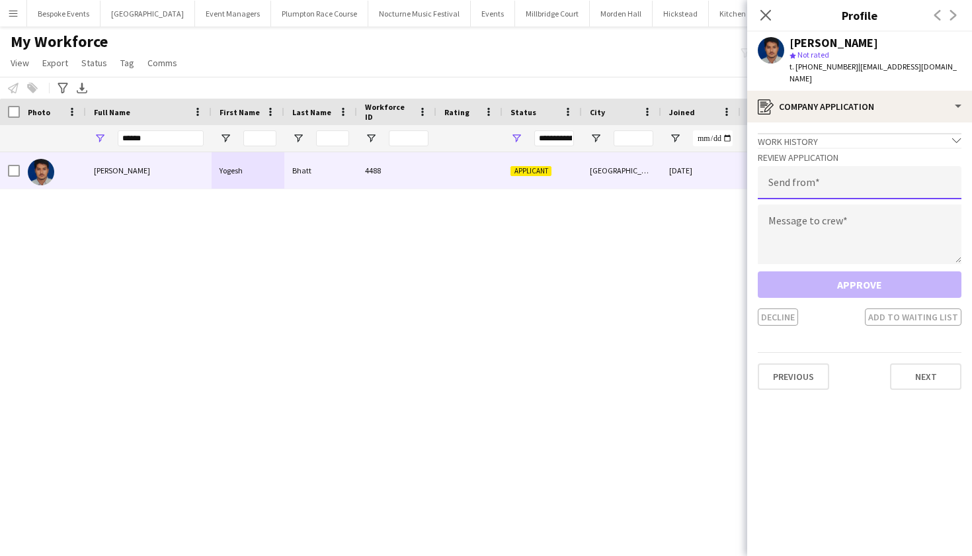
click at [868, 166] on input "email" at bounding box center [860, 182] width 204 height 33
type input "**********"
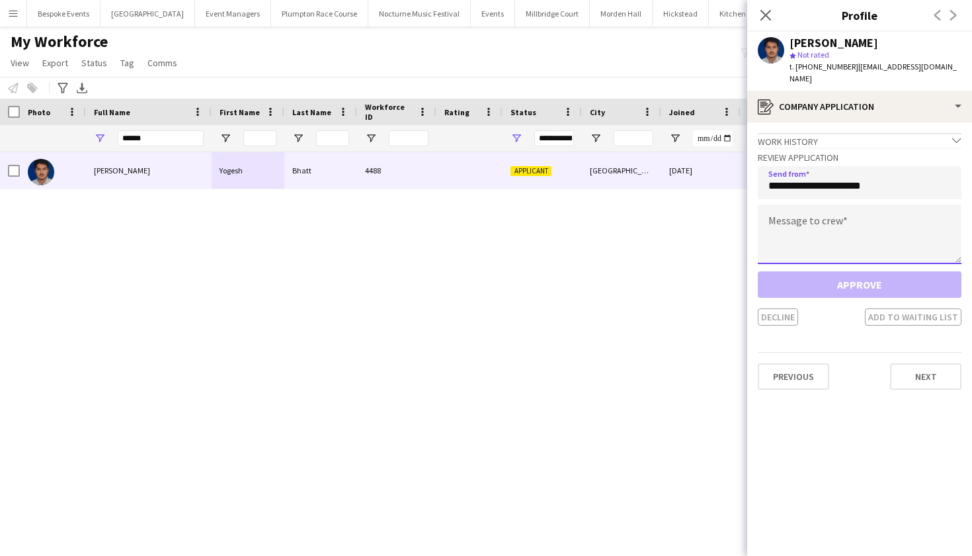
click at [810, 222] on textarea at bounding box center [860, 234] width 204 height 60
paste textarea "**********"
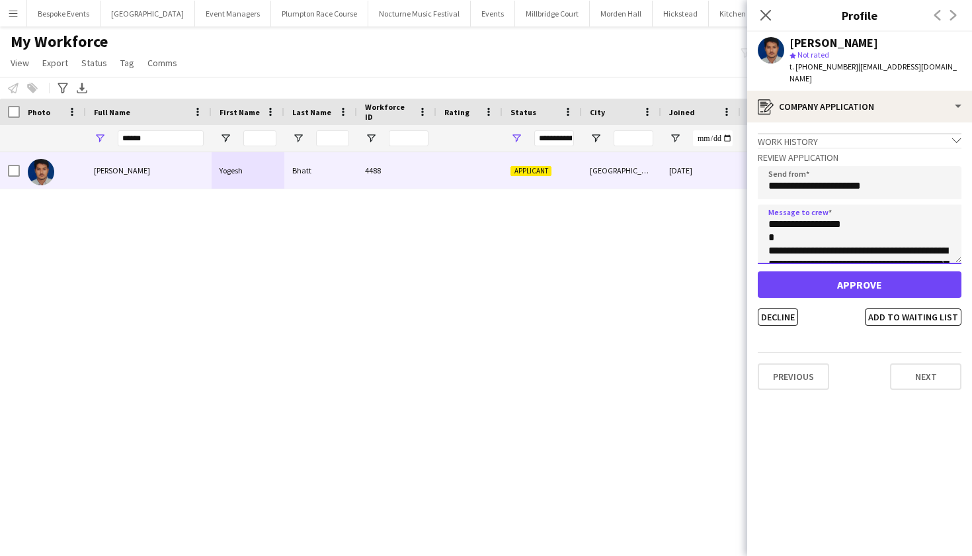
type textarea "**********"
click at [829, 271] on button "Approve" at bounding box center [860, 284] width 204 height 26
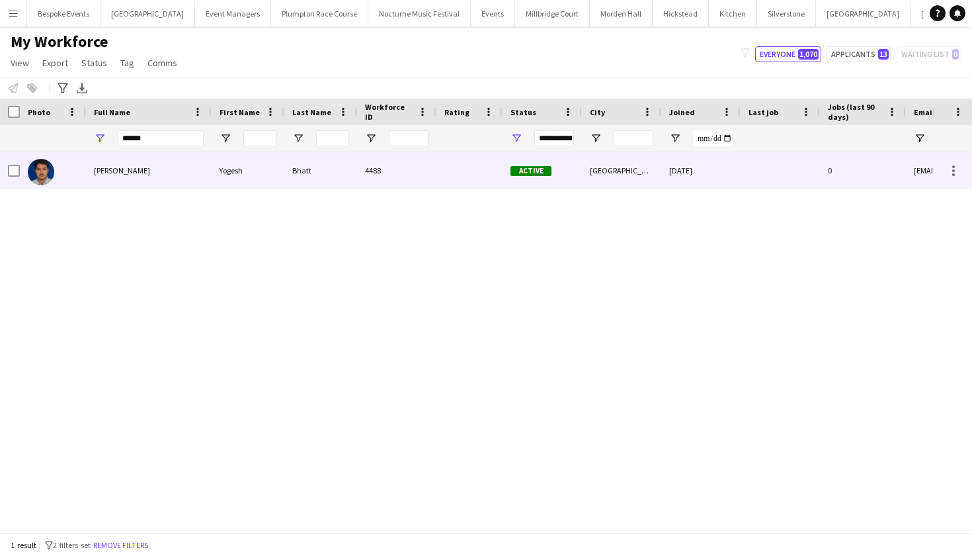
click at [144, 179] on div "[PERSON_NAME]" at bounding box center [149, 170] width 126 height 36
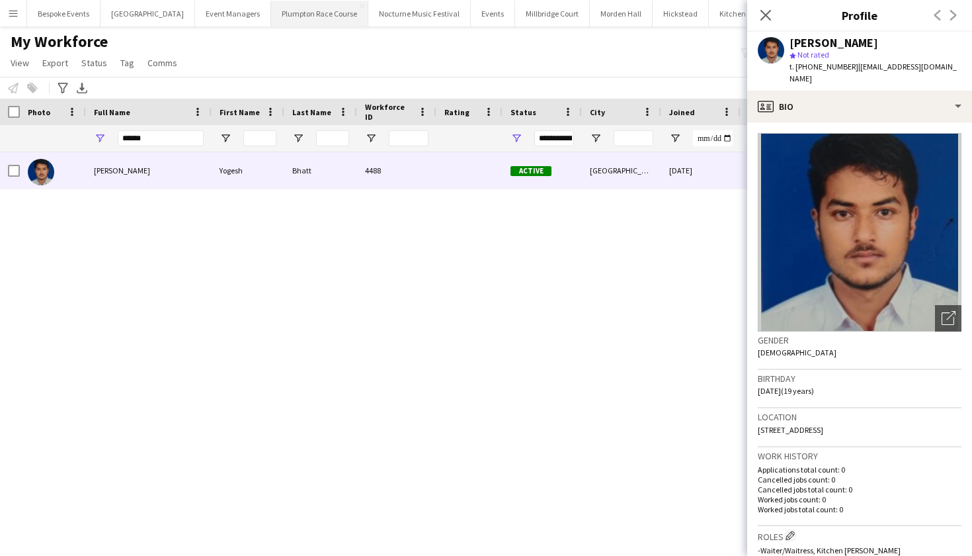
click at [313, 15] on button "Plumpton Race Course Close" at bounding box center [319, 14] width 97 height 26
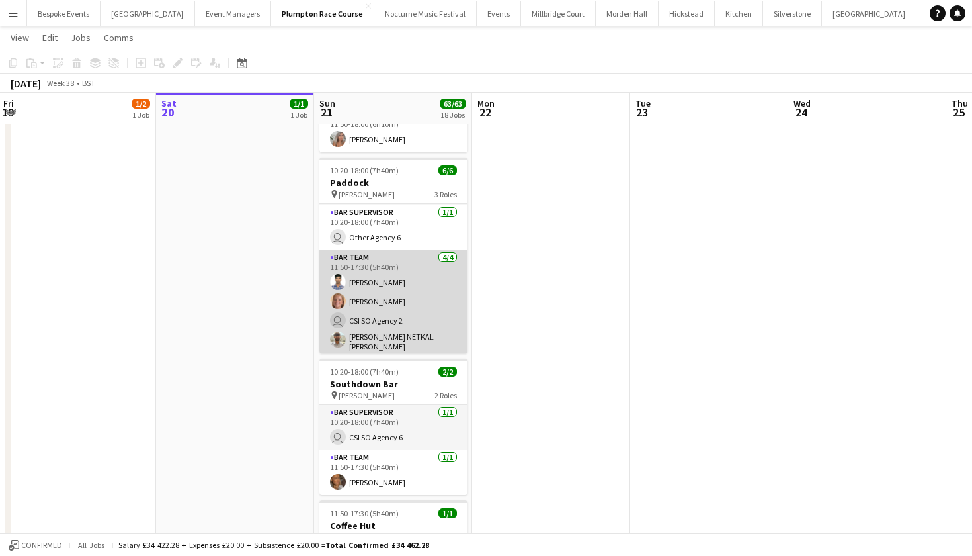
scroll to position [43, 0]
click at [391, 310] on app-card-role "Bar Team 4/4 11:50-17:30 (5h40m) Amit Singh Maddy Franklin user CSI SO Agency 2…" at bounding box center [393, 304] width 148 height 106
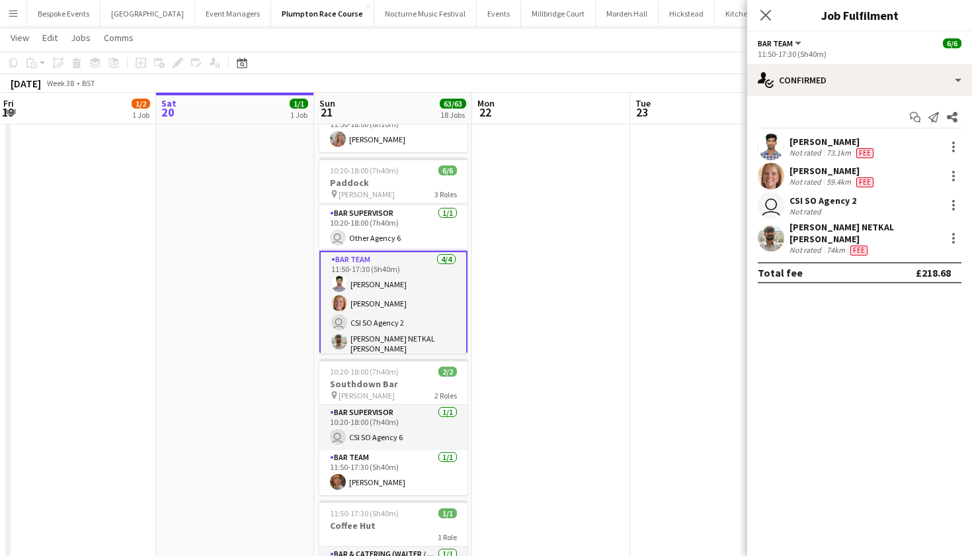
click at [769, 181] on app-user-avatar at bounding box center [771, 176] width 26 height 26
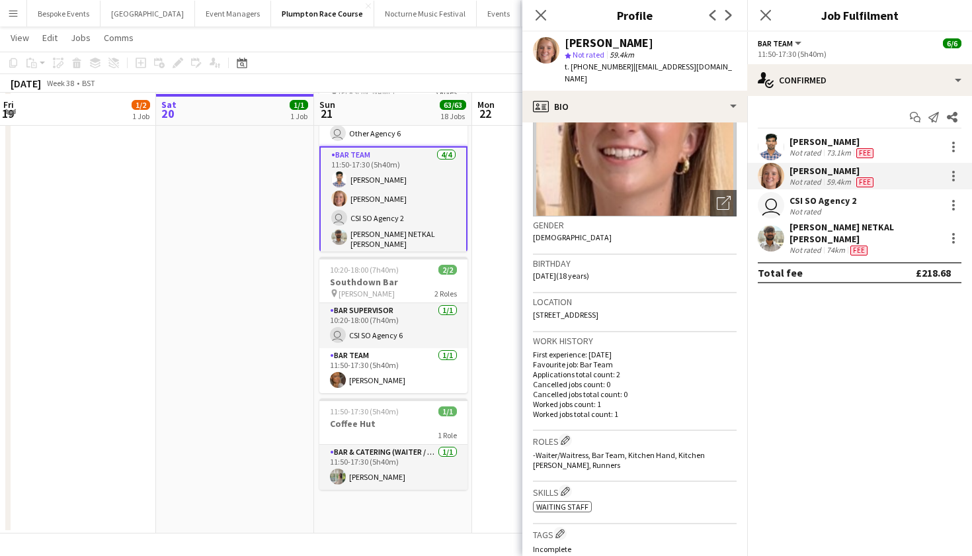
scroll to position [2469, 0]
click at [542, 9] on app-icon "Close pop-in" at bounding box center [541, 15] width 19 height 19
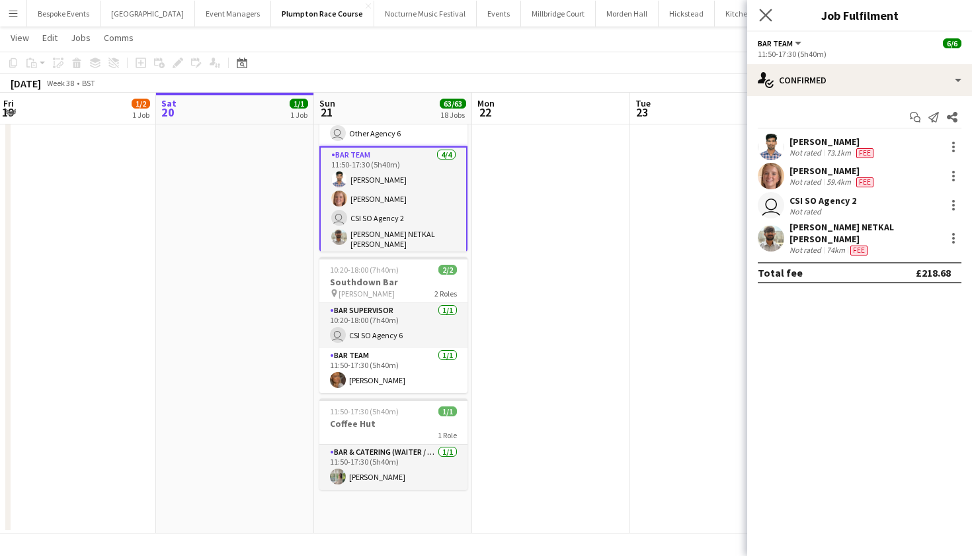
click at [773, 16] on app-icon "Close pop-in" at bounding box center [766, 15] width 19 height 19
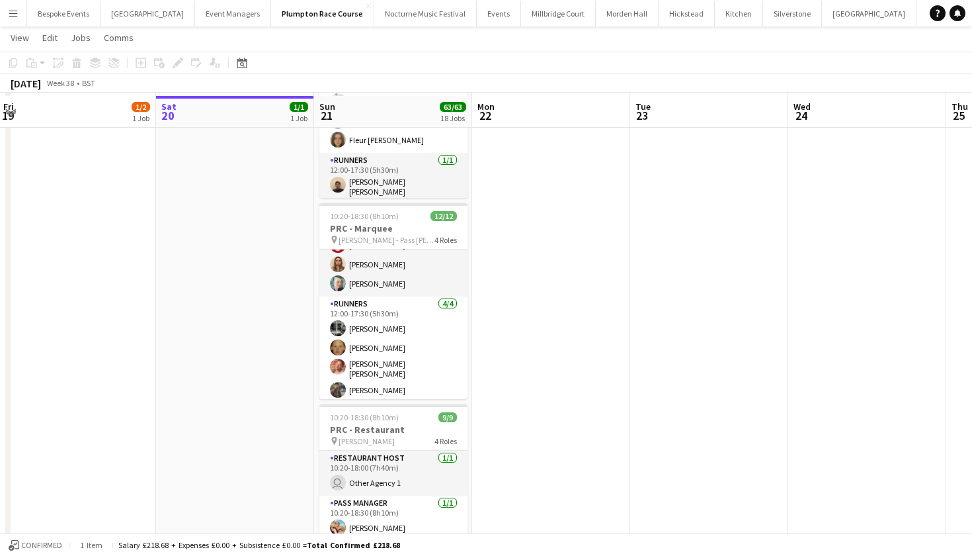
scroll to position [583, 0]
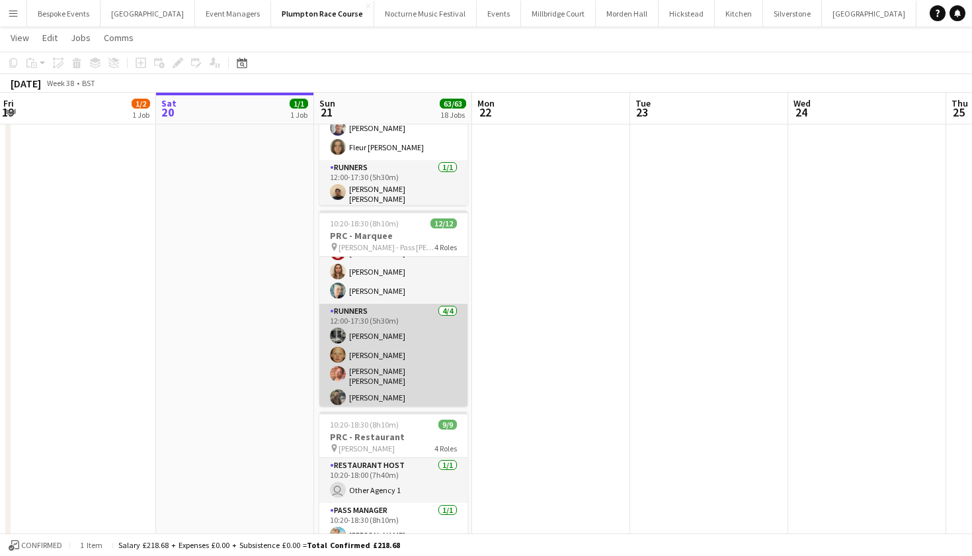
click at [404, 402] on app-card-role "Runners 4/4 12:00-17:30 (5h30m) Molly Middlehurst Genevieve Whiteley Isabella C…" at bounding box center [393, 357] width 148 height 106
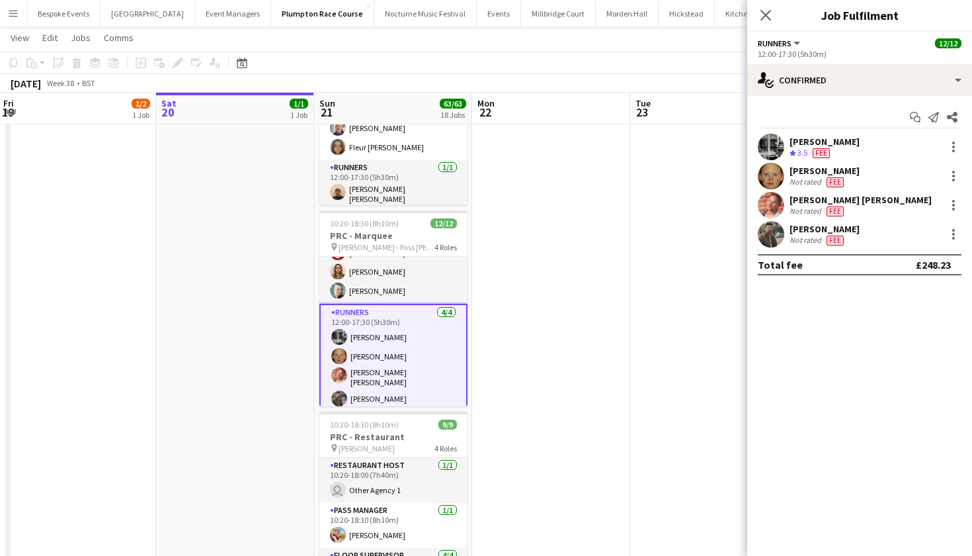
scroll to position [43, 0]
click at [768, 231] on app-user-avatar at bounding box center [771, 234] width 26 height 26
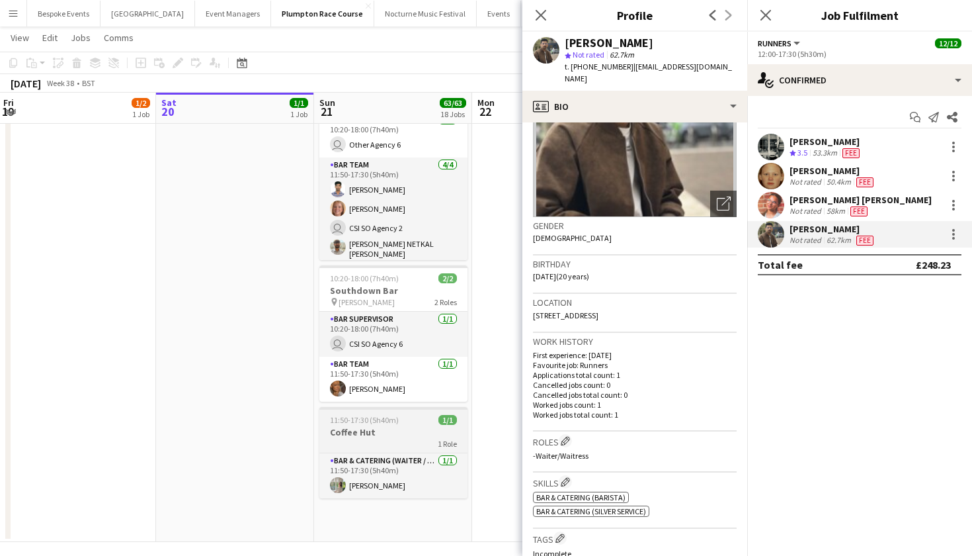
scroll to position [2461, 0]
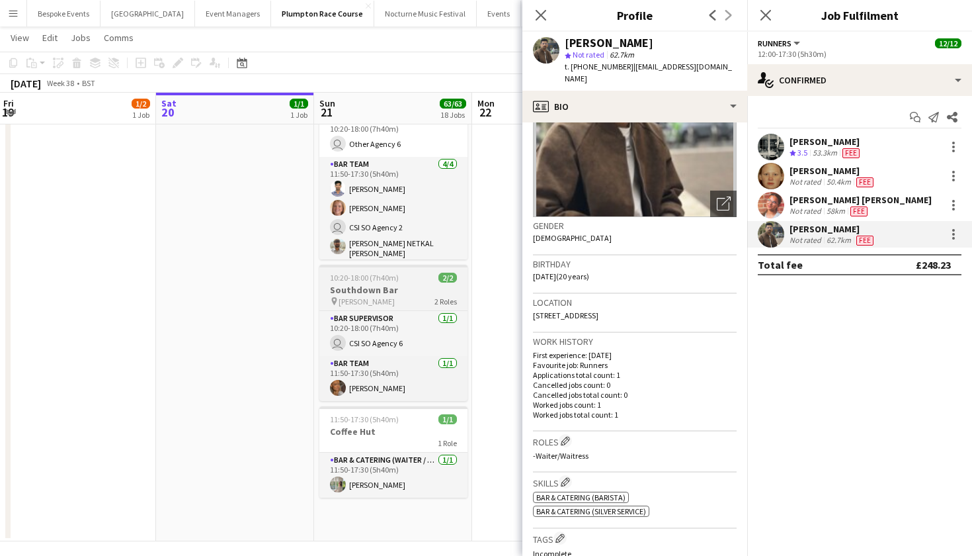
click at [394, 278] on span "10:20-18:00 (7h40m)" at bounding box center [364, 277] width 69 height 10
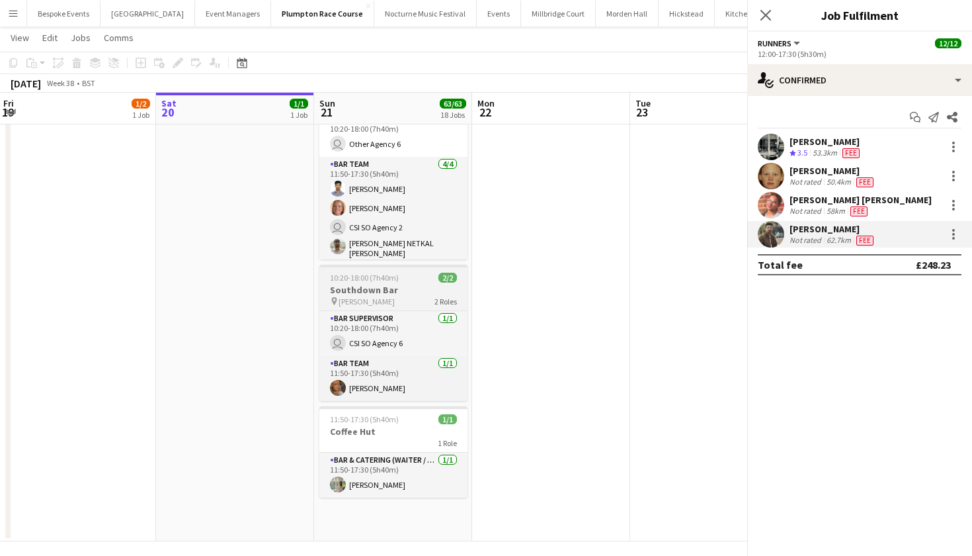
scroll to position [184, 0]
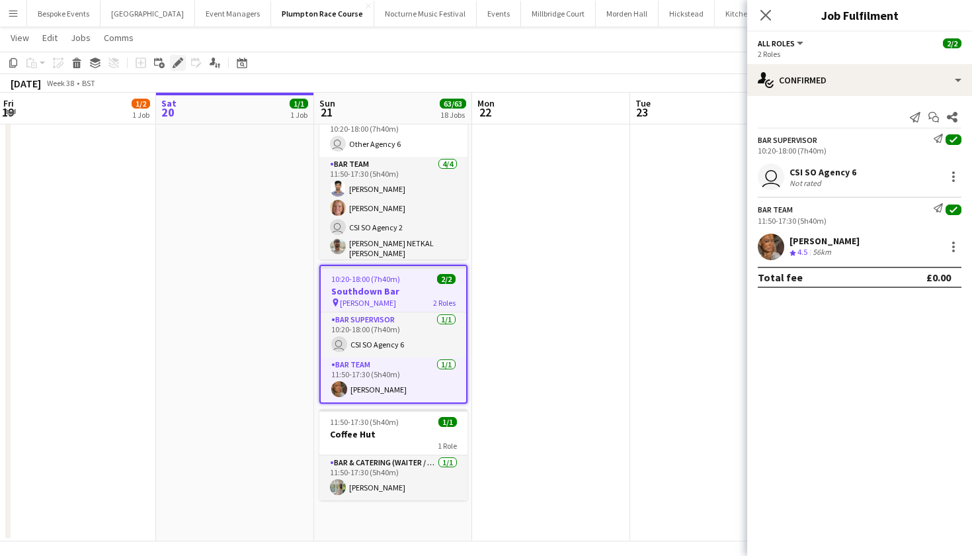
click at [179, 62] on icon at bounding box center [177, 63] width 7 height 7
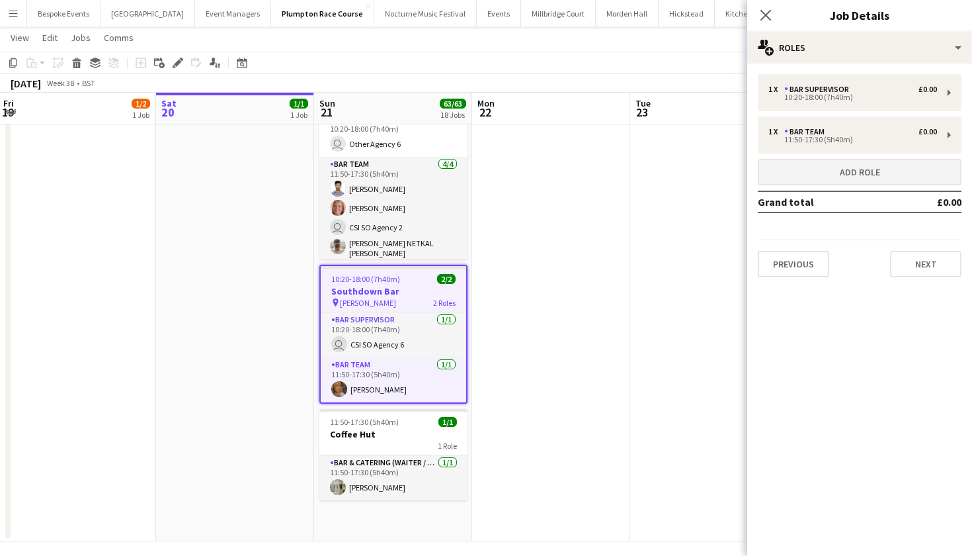
click at [813, 179] on button "Add role" at bounding box center [860, 172] width 204 height 26
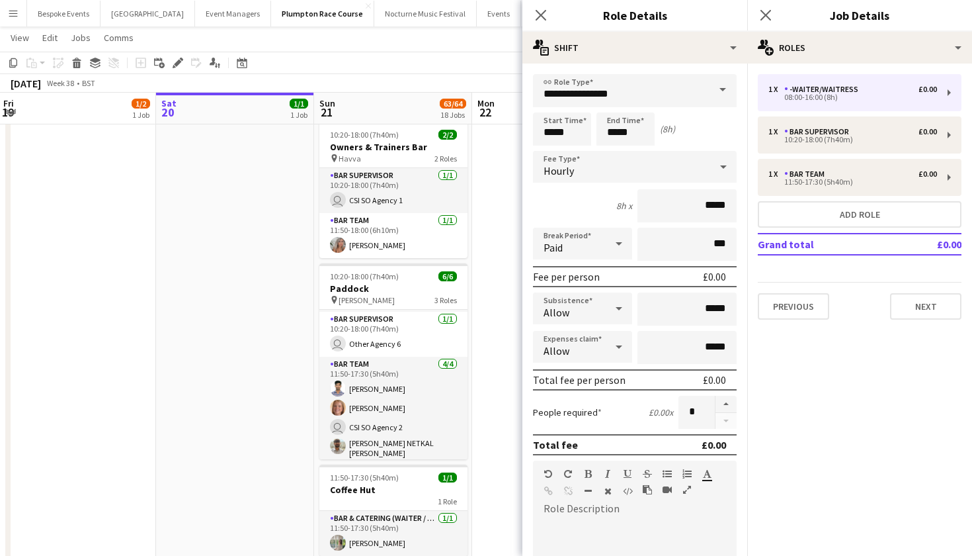
click at [712, 102] on span at bounding box center [723, 90] width 28 height 32
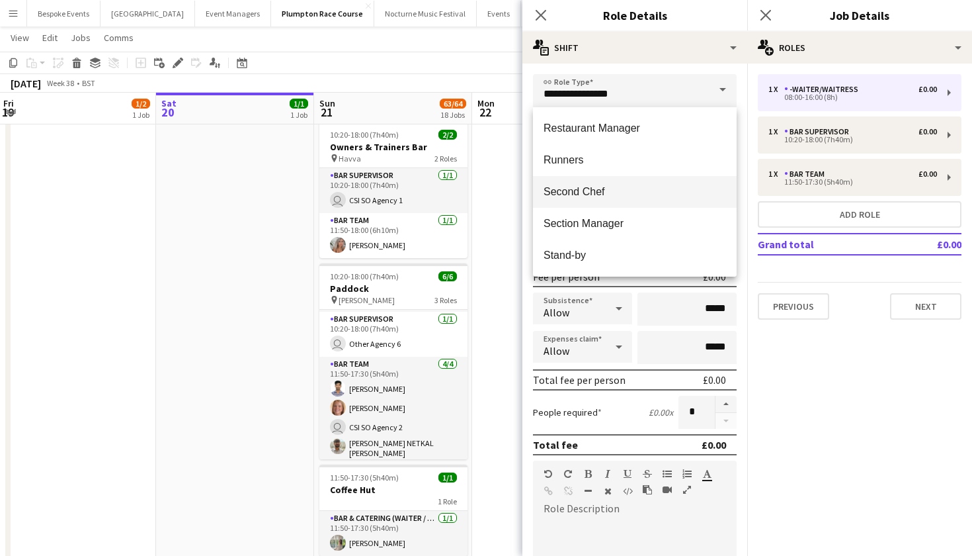
scroll to position [698, 0]
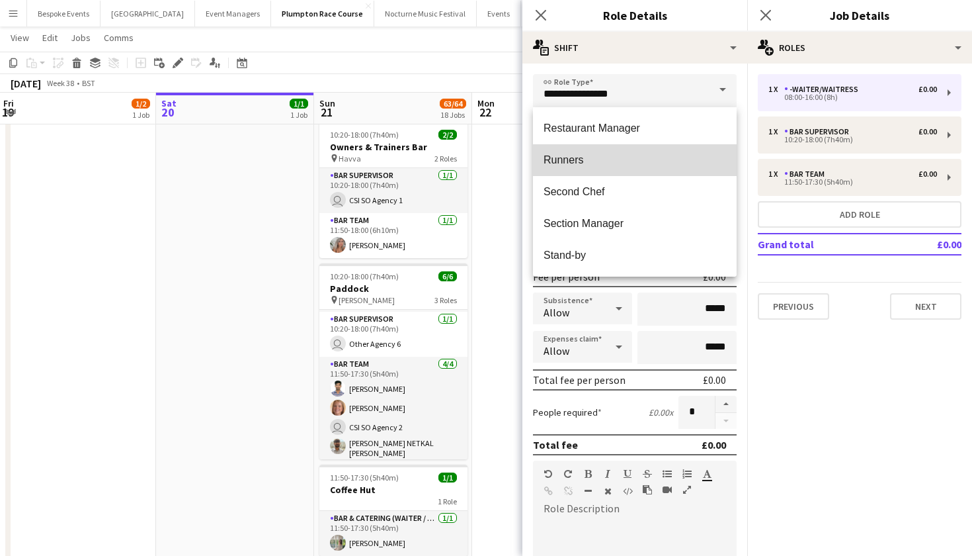
click at [603, 166] on span "Runners" at bounding box center [635, 159] width 183 height 13
type input "*******"
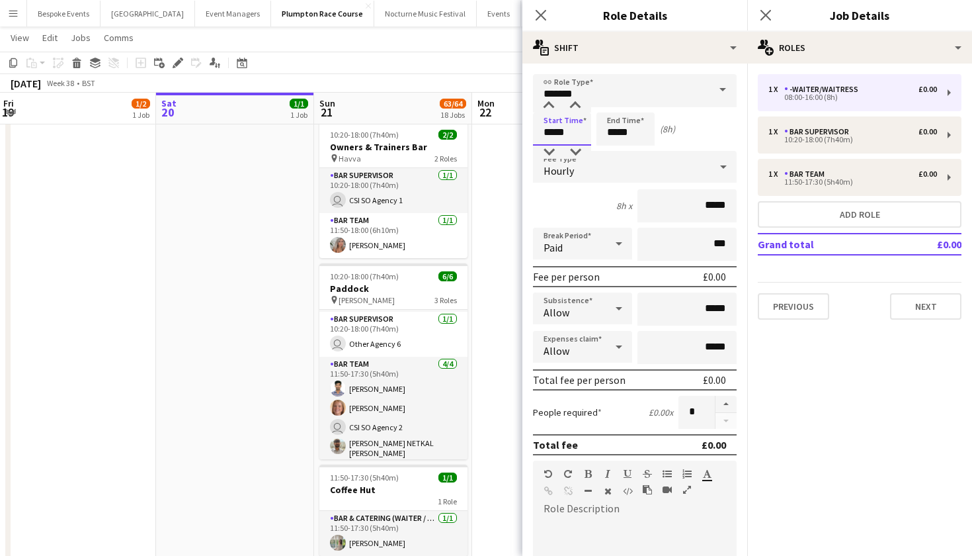
click at [556, 132] on input "*****" at bounding box center [562, 128] width 58 height 33
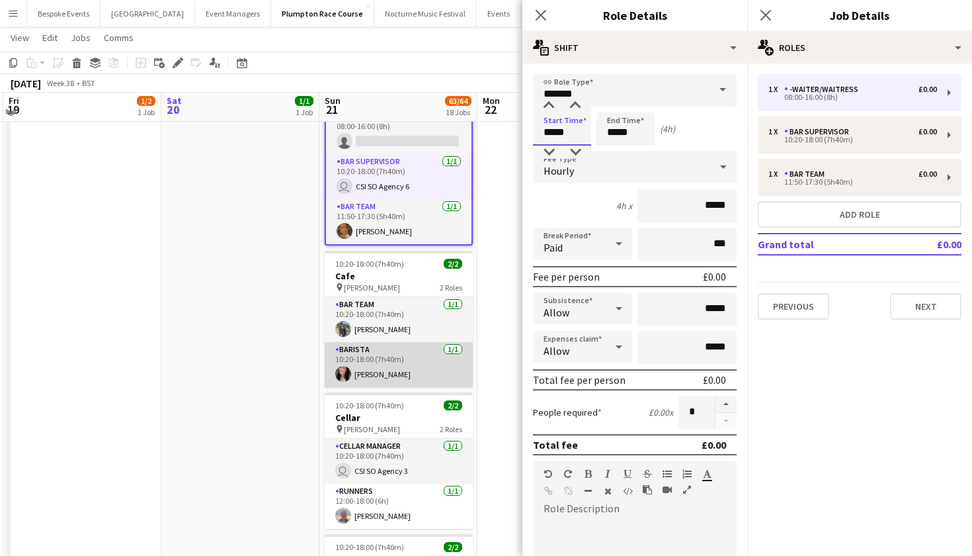
scroll to position [1702, 0]
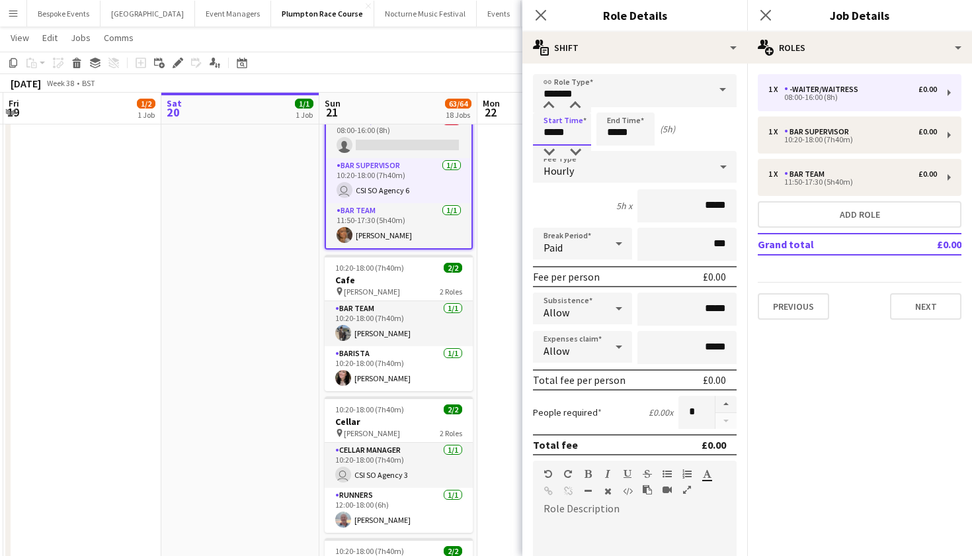
type input "*****"
click at [618, 135] on input "*****" at bounding box center [626, 128] width 58 height 33
type input "*****"
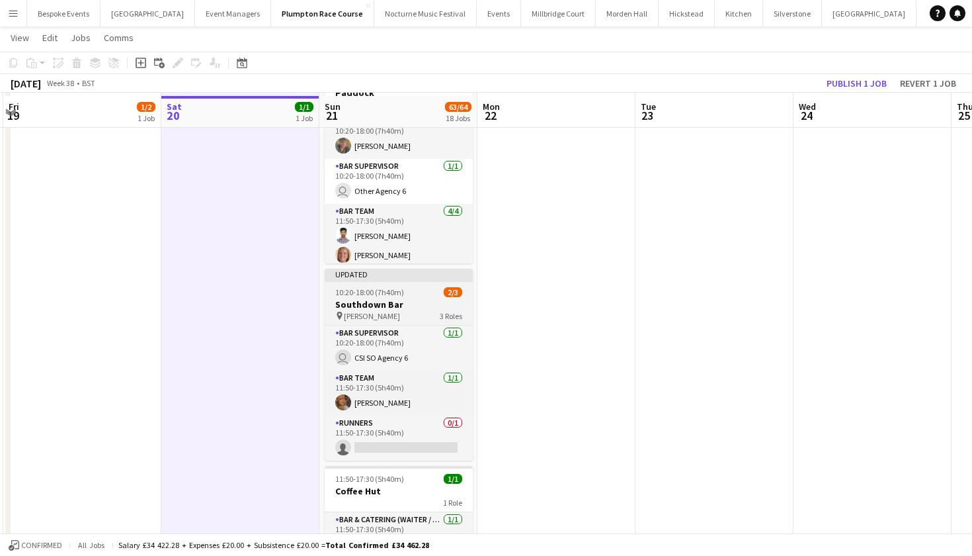
scroll to position [2466, 0]
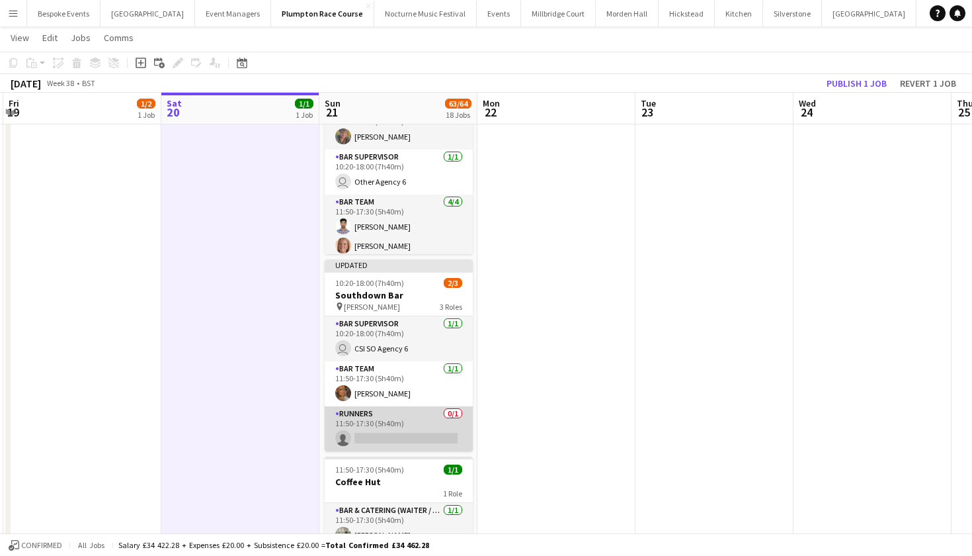
click at [419, 416] on app-card-role "Runners 0/1 11:50-17:30 (5h40m) single-neutral-actions" at bounding box center [399, 428] width 148 height 45
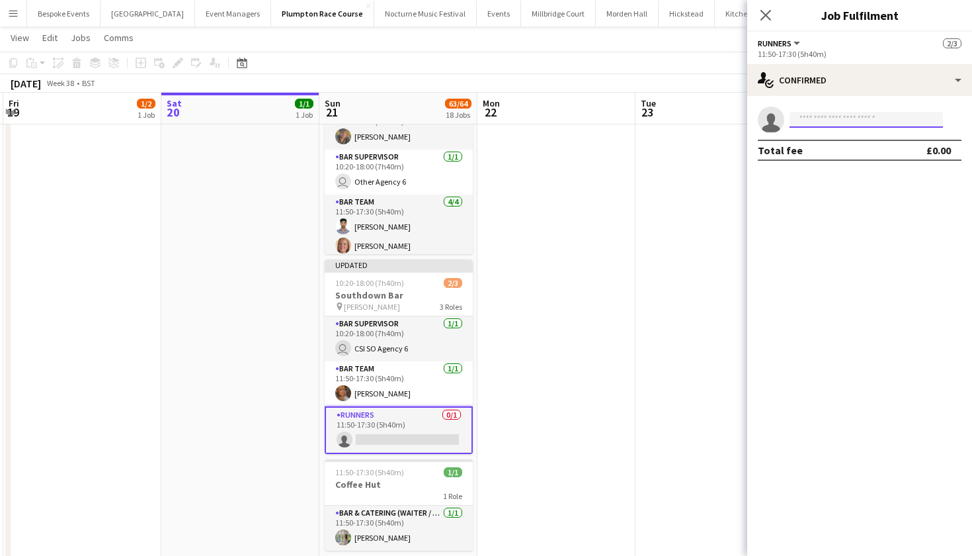
click at [844, 117] on input at bounding box center [866, 120] width 153 height 16
type input "******"
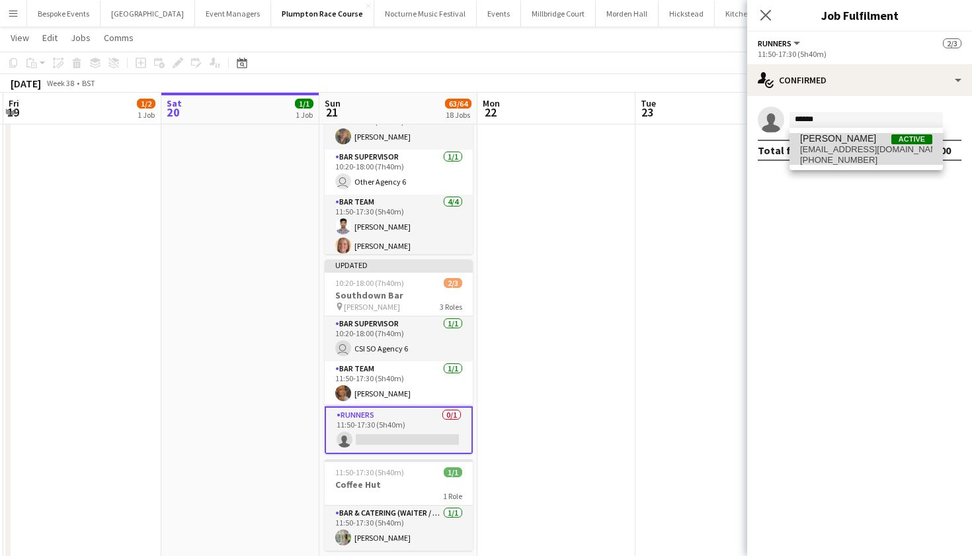
click at [847, 147] on span "yogeshbhatt48u@gmail.com" at bounding box center [866, 149] width 132 height 11
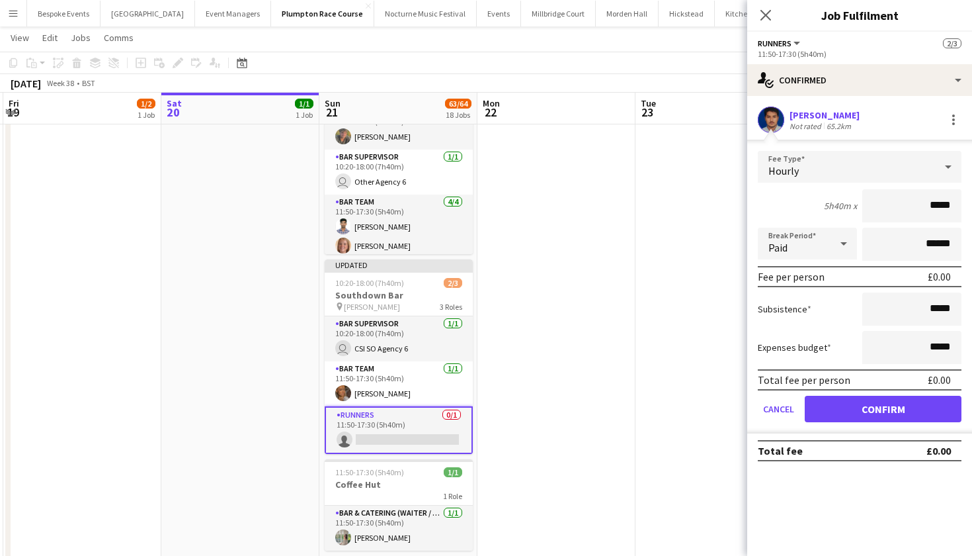
click at [907, 174] on div "Hourly" at bounding box center [846, 167] width 177 height 32
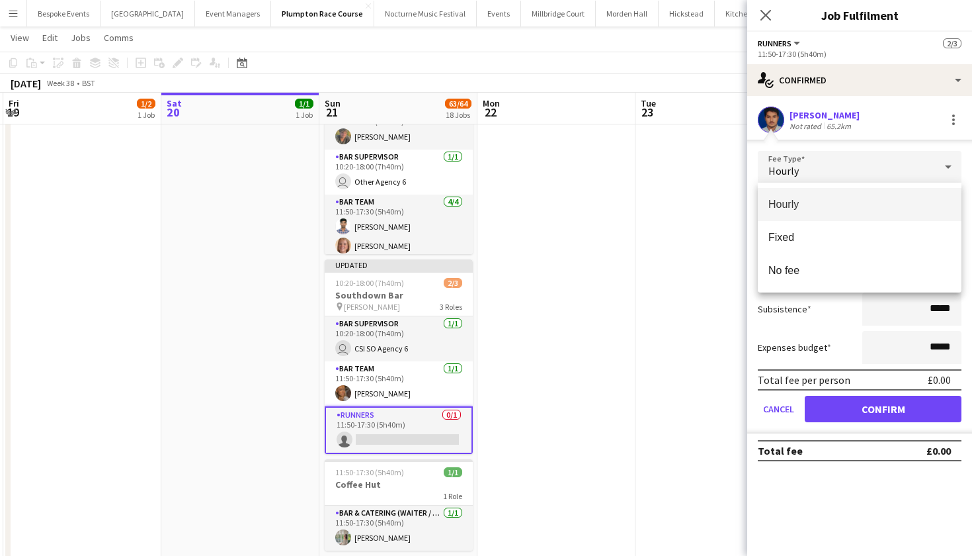
click at [933, 138] on div at bounding box center [486, 278] width 972 height 556
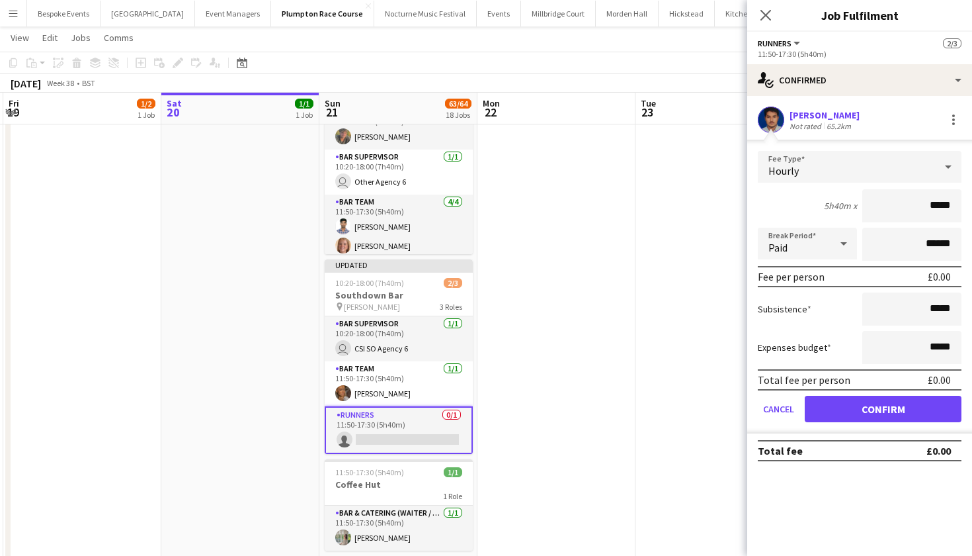
click at [848, 402] on button "Confirm" at bounding box center [883, 408] width 157 height 26
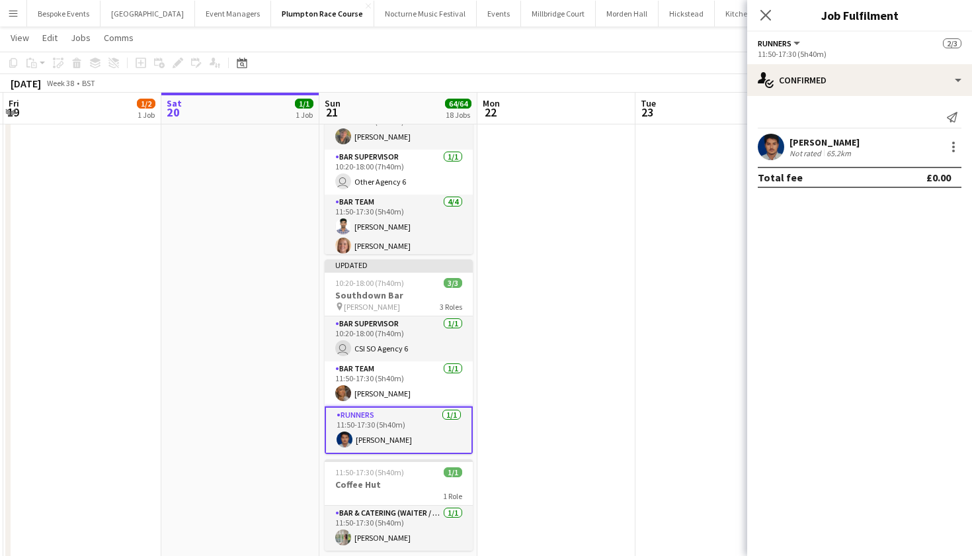
click at [415, 417] on app-card-role "Runners 1/1 11:50-17:30 (5h40m) Yogesh Bhatt" at bounding box center [399, 430] width 148 height 48
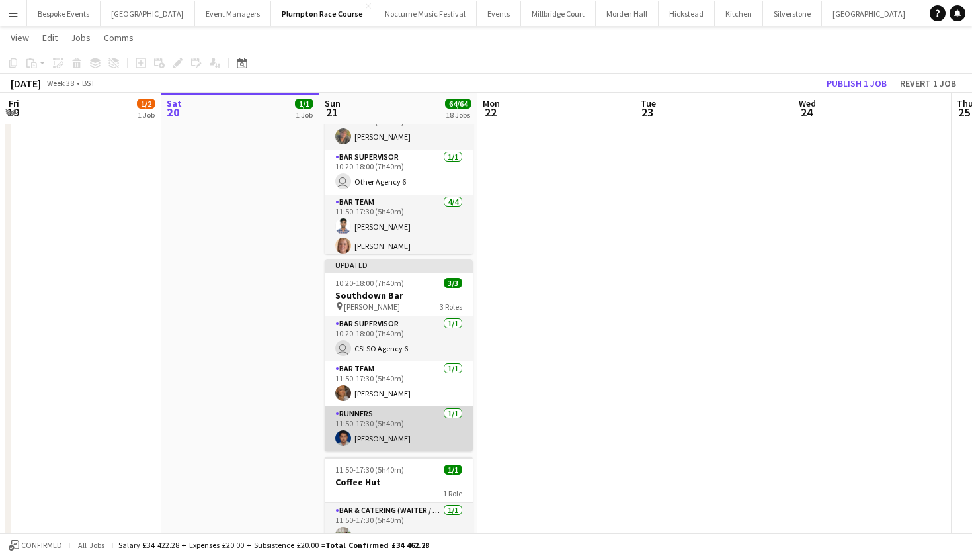
click at [415, 417] on app-card-role "Runners 1/1 11:50-17:30 (5h40m) Yogesh Bhatt" at bounding box center [399, 428] width 148 height 45
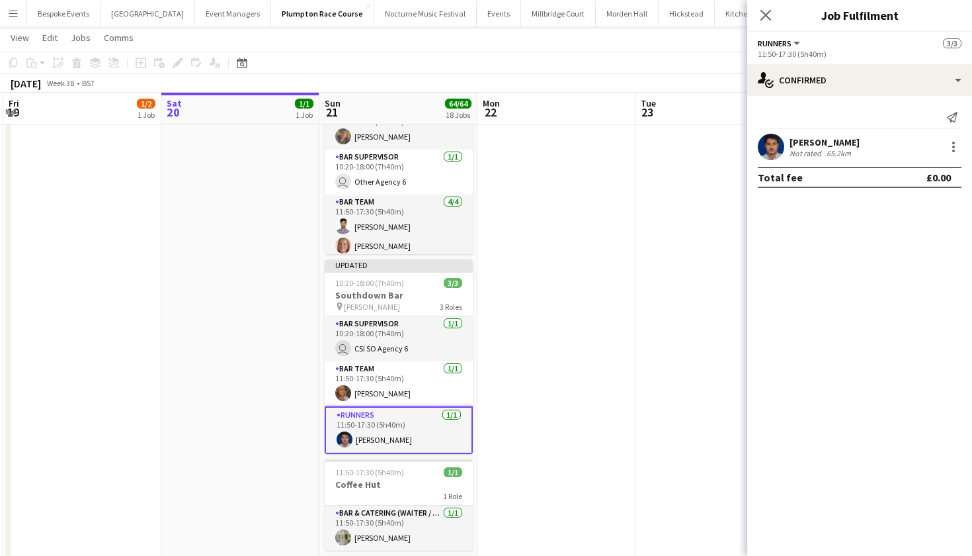
click at [778, 138] on app-user-avatar at bounding box center [771, 147] width 26 height 26
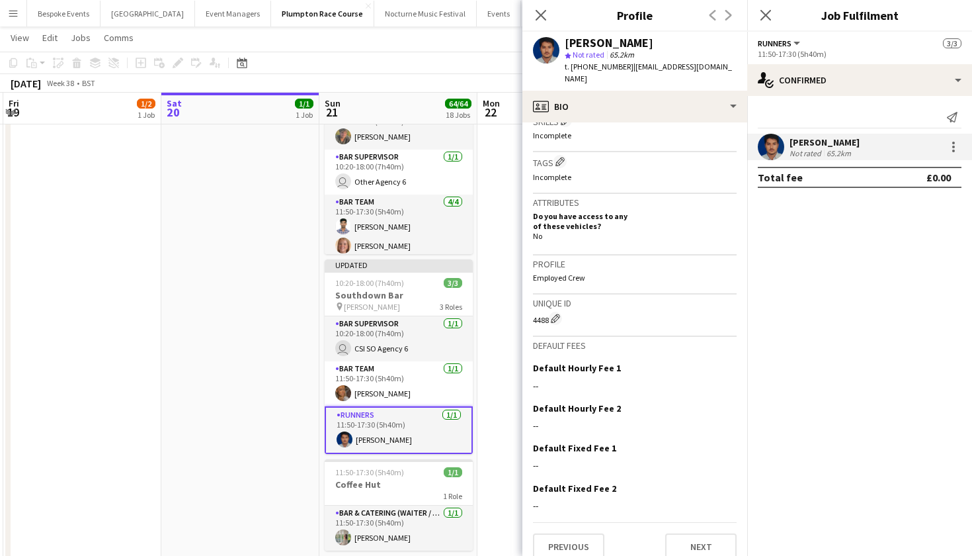
scroll to position [455, 0]
click at [770, 144] on app-user-avatar at bounding box center [771, 147] width 26 height 26
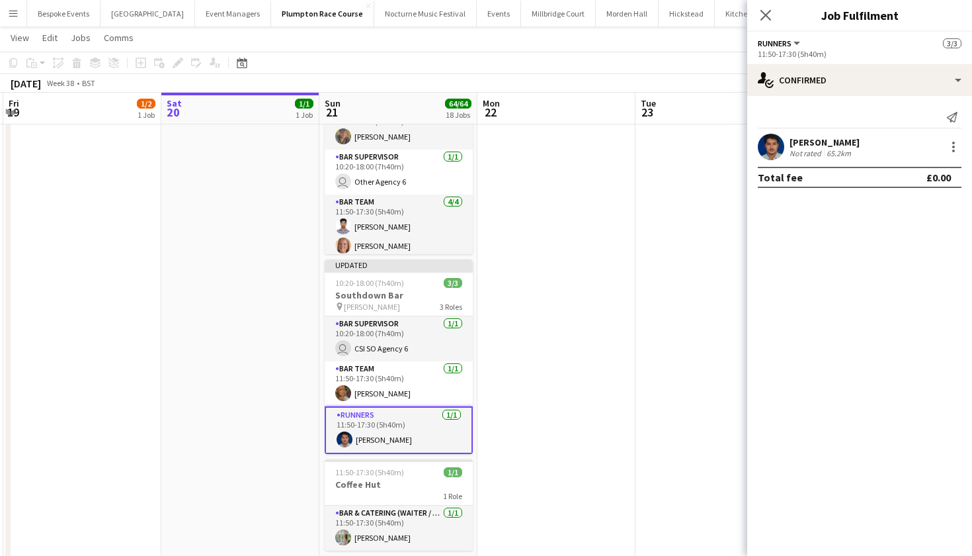
click at [770, 144] on app-user-avatar at bounding box center [771, 147] width 26 height 26
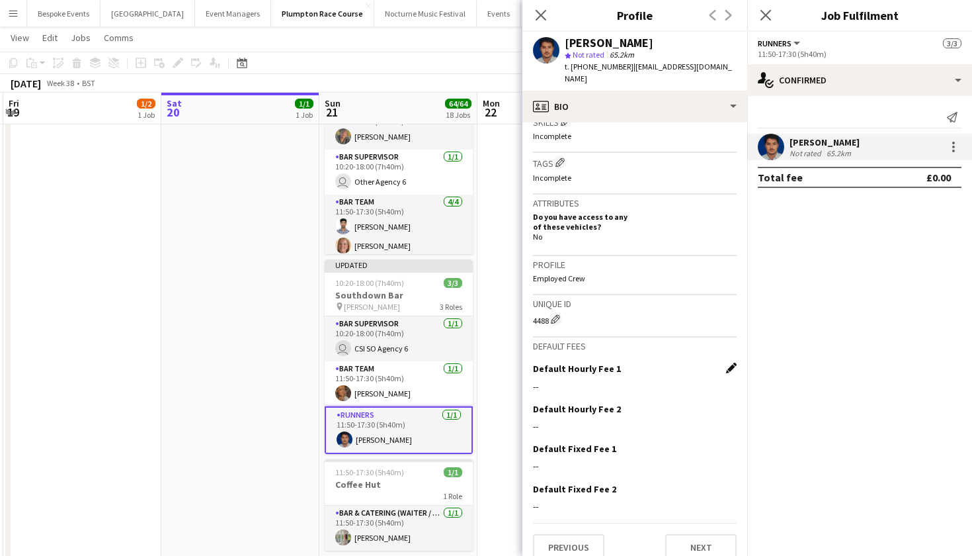
click at [733, 362] on app-icon "Edit this field" at bounding box center [731, 367] width 11 height 11
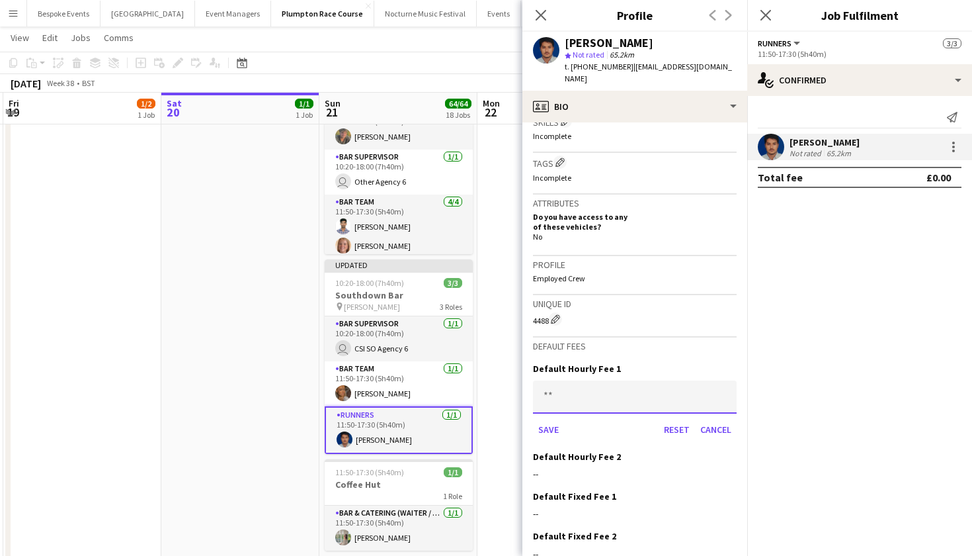
click at [588, 391] on input at bounding box center [635, 396] width 204 height 33
type input "******"
click at [548, 419] on button "Save" at bounding box center [548, 429] width 31 height 21
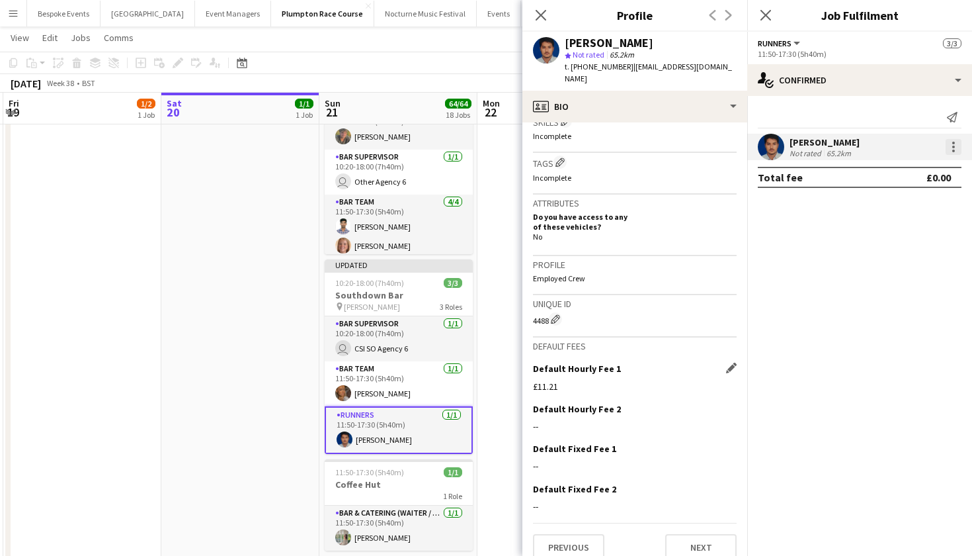
click at [957, 139] on div at bounding box center [954, 147] width 16 height 16
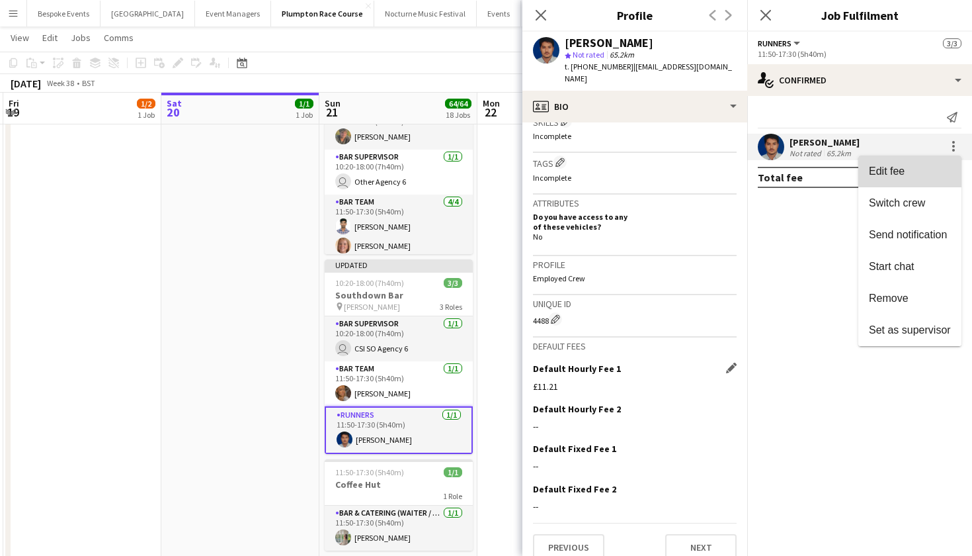
click at [939, 167] on span "Edit fee" at bounding box center [910, 171] width 82 height 12
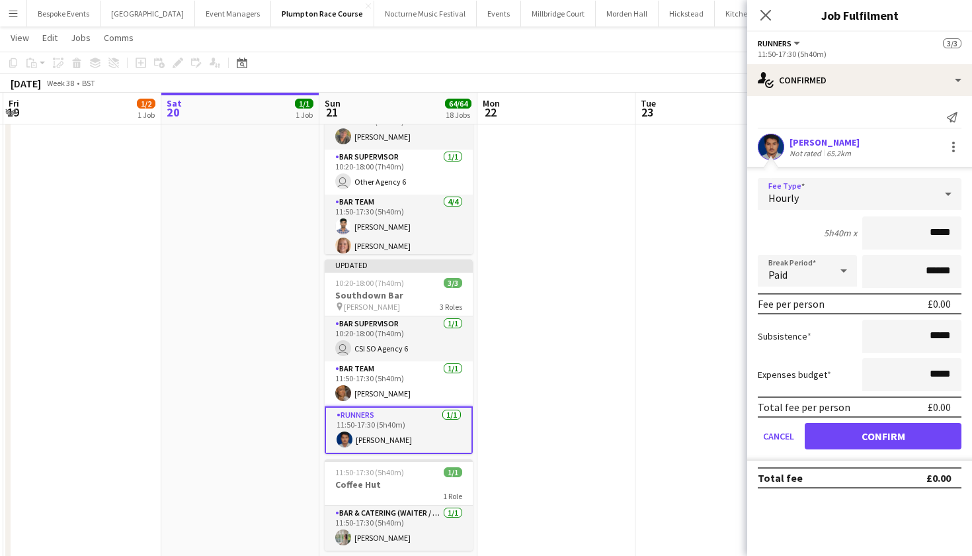
click at [932, 190] on div "Hourly" at bounding box center [846, 194] width 177 height 32
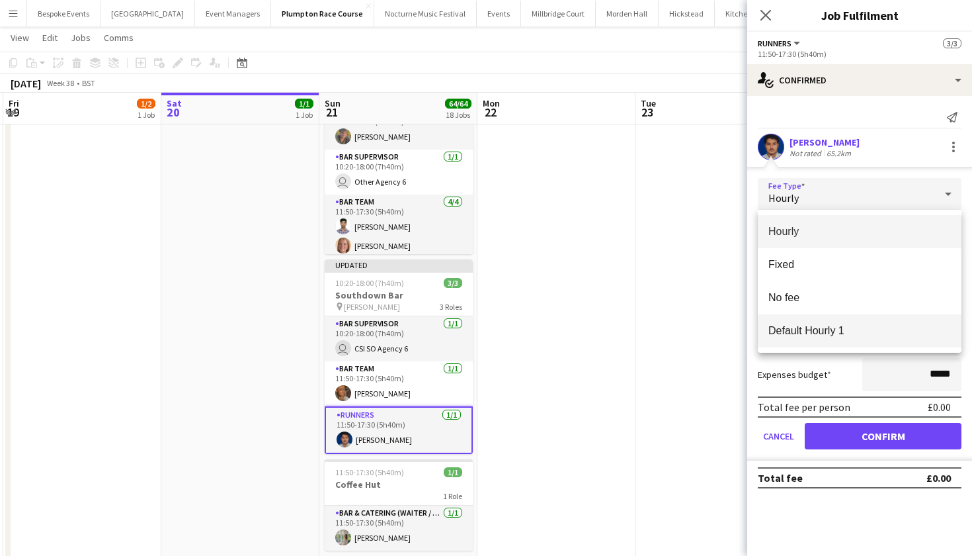
click at [884, 330] on span "Default Hourly 1" at bounding box center [860, 330] width 183 height 13
type input "******"
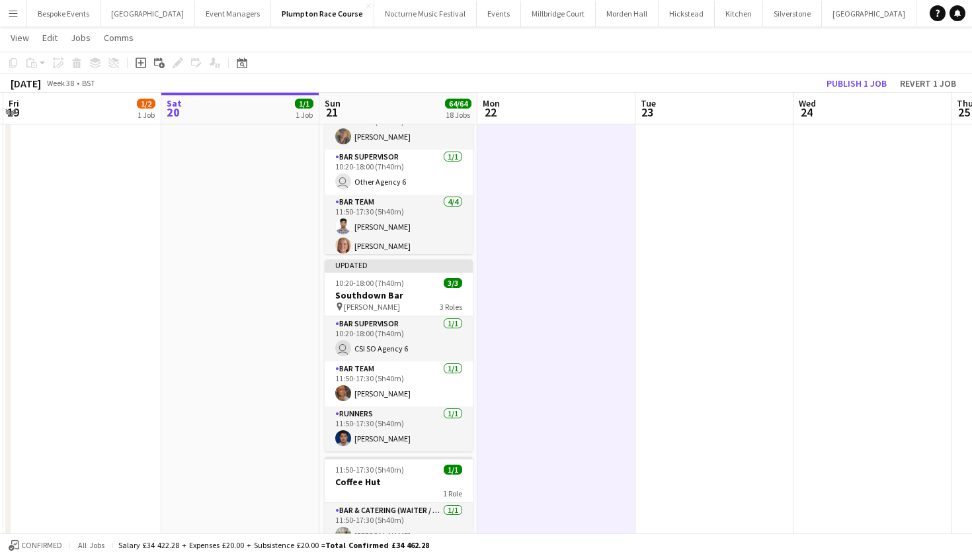
click at [864, 73] on app-toolbar "Copy Paste Paste Command V Paste with crew Command Shift V Paste linked Job Del…" at bounding box center [486, 63] width 972 height 22
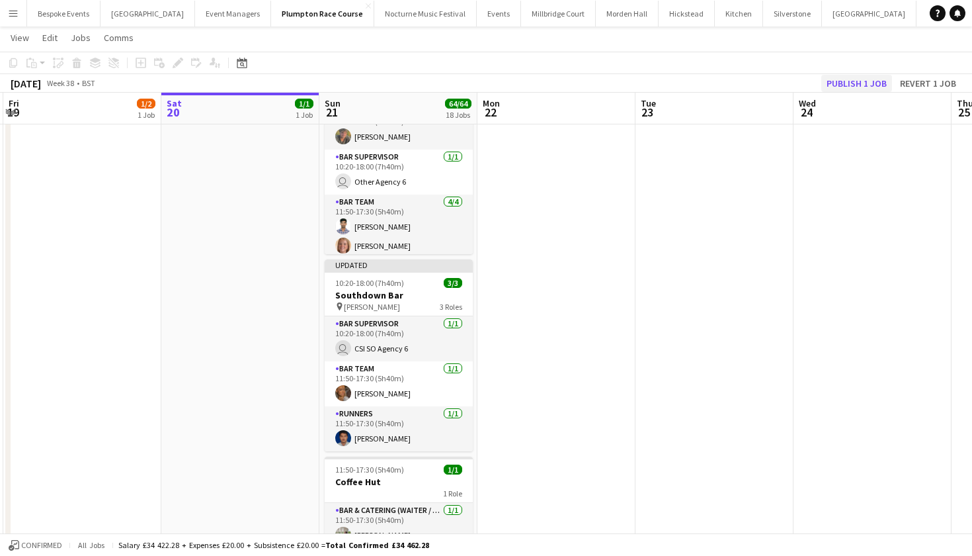
click at [864, 80] on button "Publish 1 job" at bounding box center [856, 83] width 71 height 17
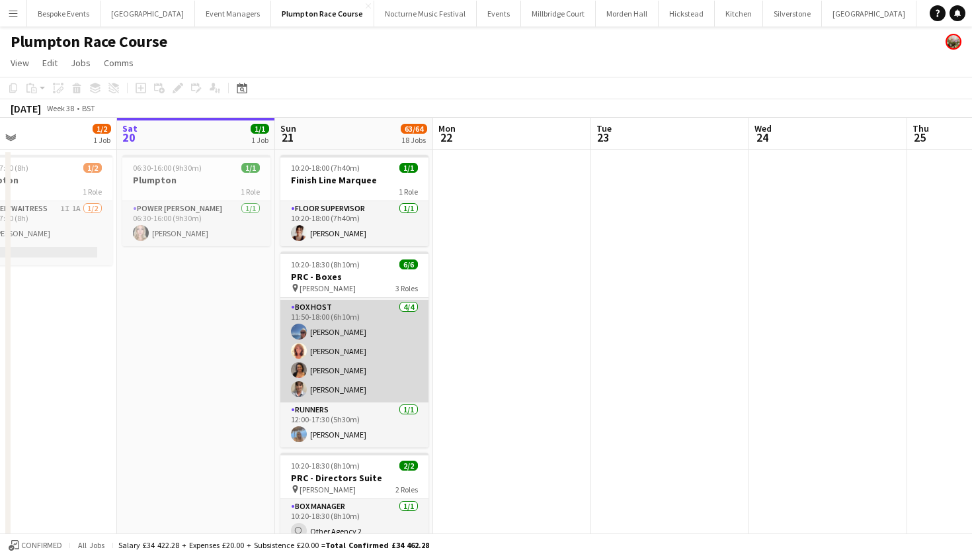
scroll to position [43, 0]
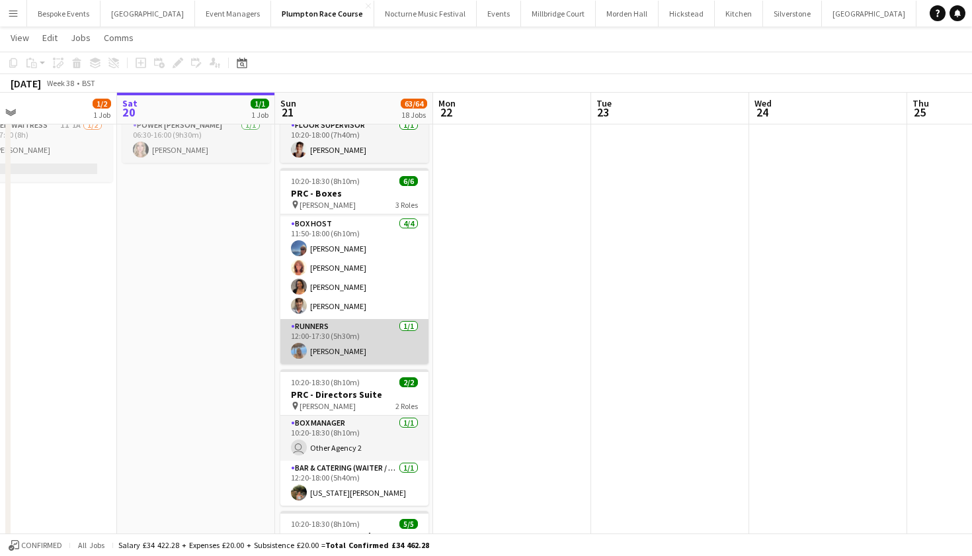
click at [352, 344] on app-card-role "Runners 1/1 12:00-17:30 (5h30m) Lily-Anne Lambert" at bounding box center [354, 341] width 148 height 45
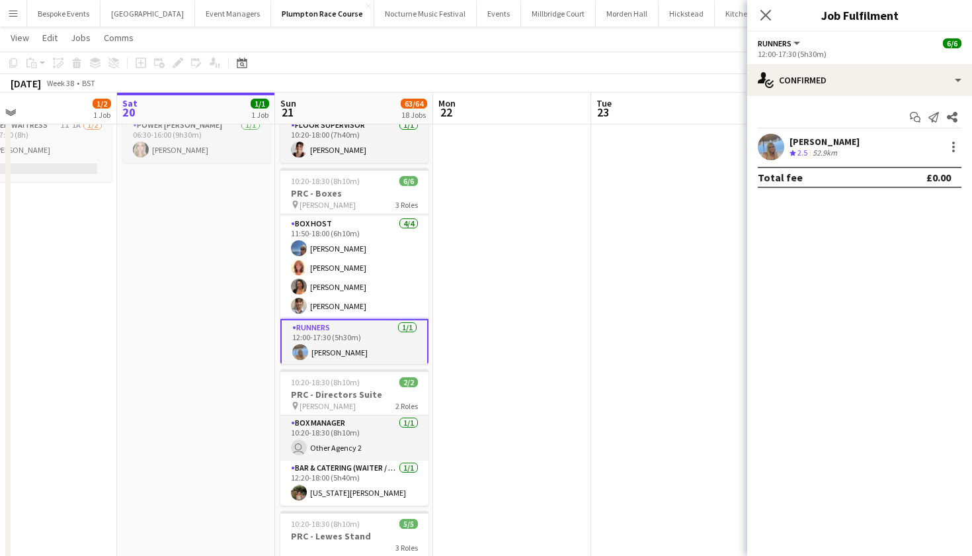
click at [769, 141] on app-user-avatar at bounding box center [771, 147] width 26 height 26
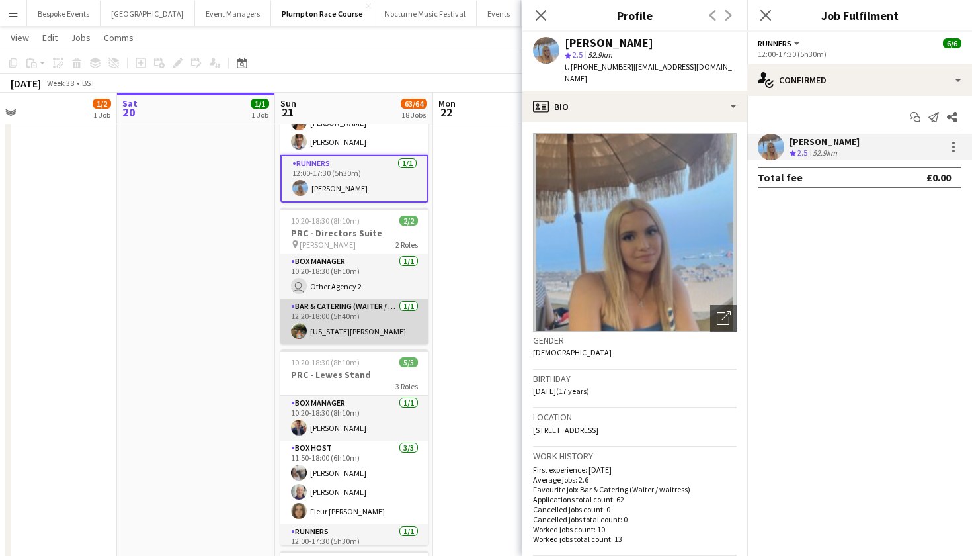
click at [379, 325] on app-card-role "Bar & Catering (Waiter / waitress) 1/1 12:20-18:00 (5h40m) Georgia Ek" at bounding box center [354, 321] width 148 height 45
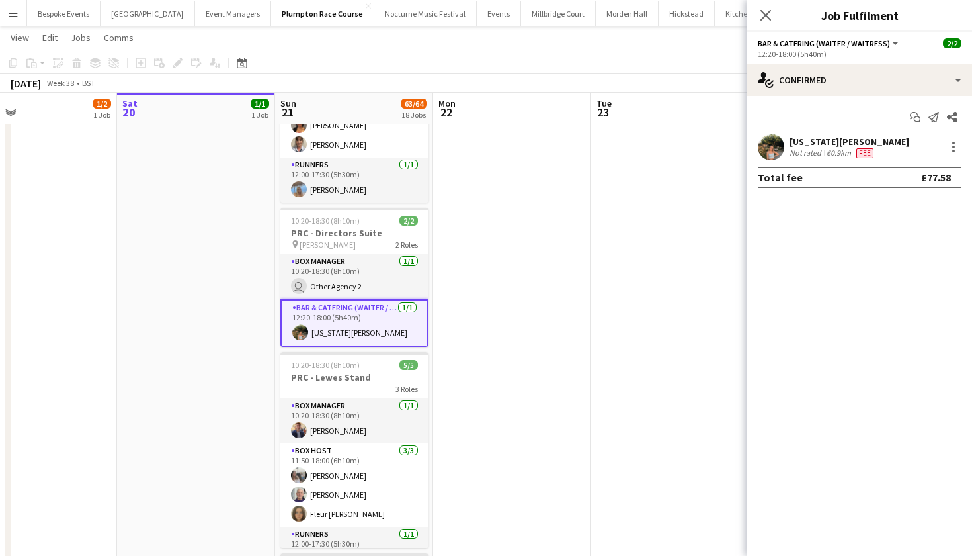
click at [783, 142] on app-user-avatar at bounding box center [771, 147] width 26 height 26
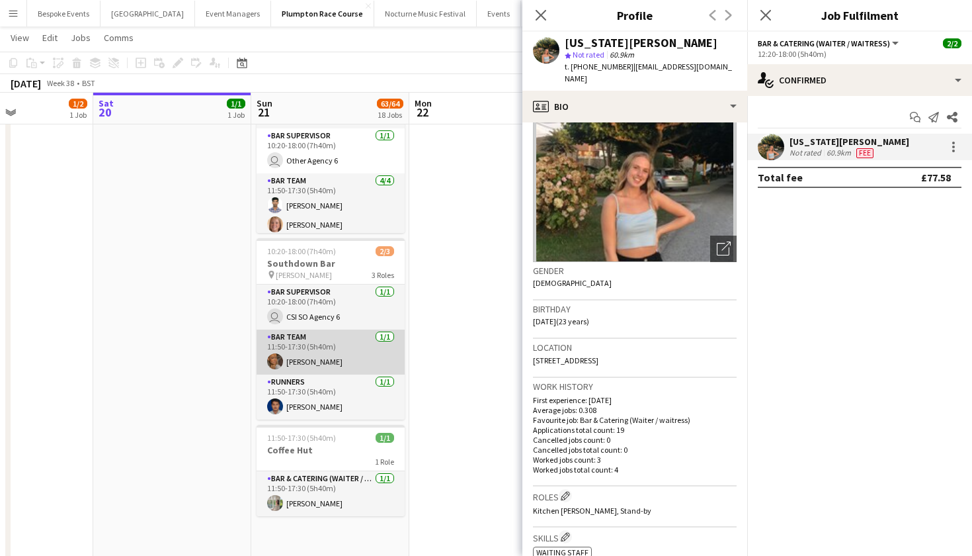
scroll to position [2487, 0]
click at [540, 9] on icon "Close pop-in" at bounding box center [540, 15] width 13 height 13
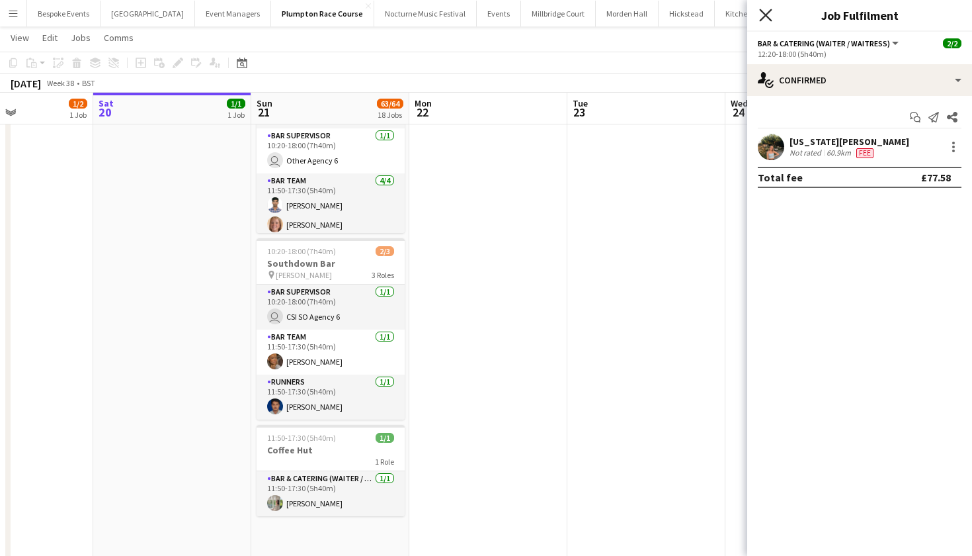
click at [767, 16] on icon at bounding box center [765, 15] width 13 height 13
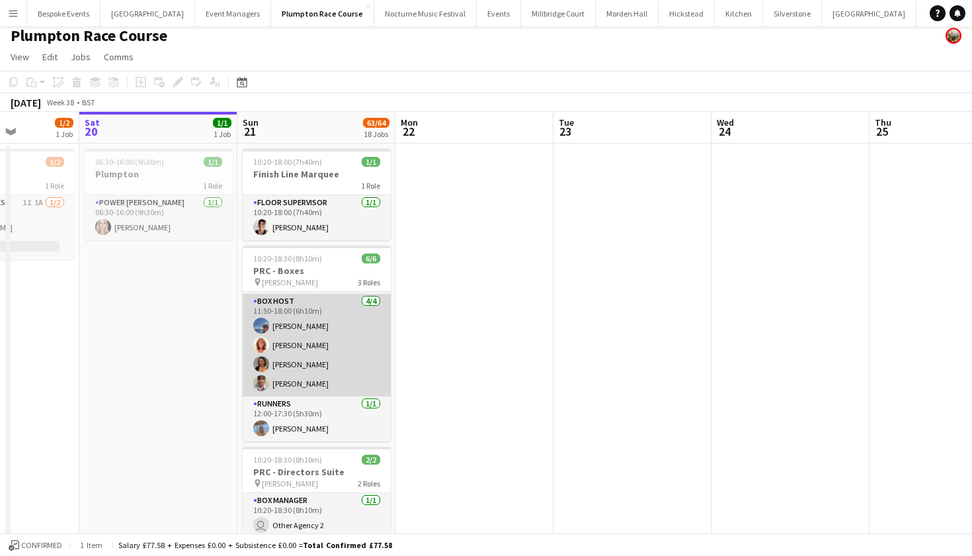
scroll to position [0, 0]
